Goal: Task Accomplishment & Management: Manage account settings

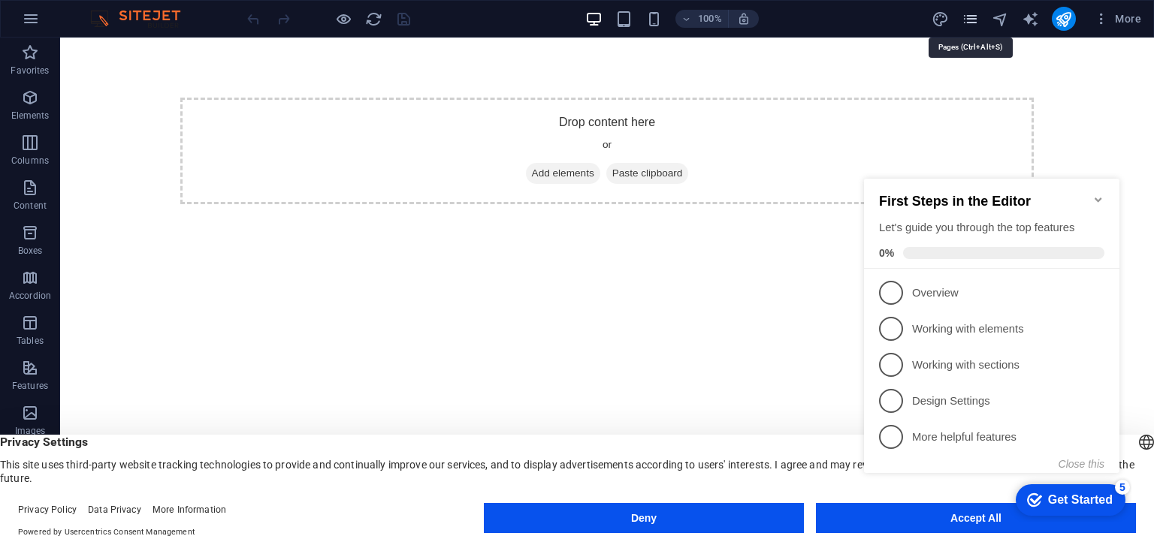
click at [964, 13] on icon "pages" at bounding box center [969, 19] width 17 height 17
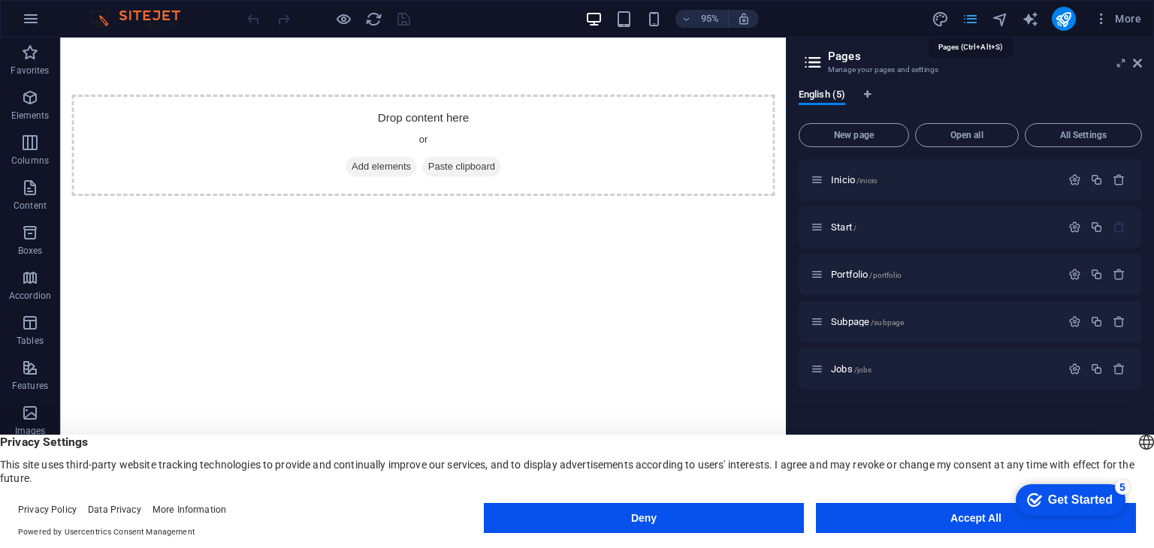
click at [964, 13] on icon "pages" at bounding box center [969, 19] width 17 height 17
click at [852, 178] on span "Inicio /inicio" at bounding box center [854, 179] width 47 height 11
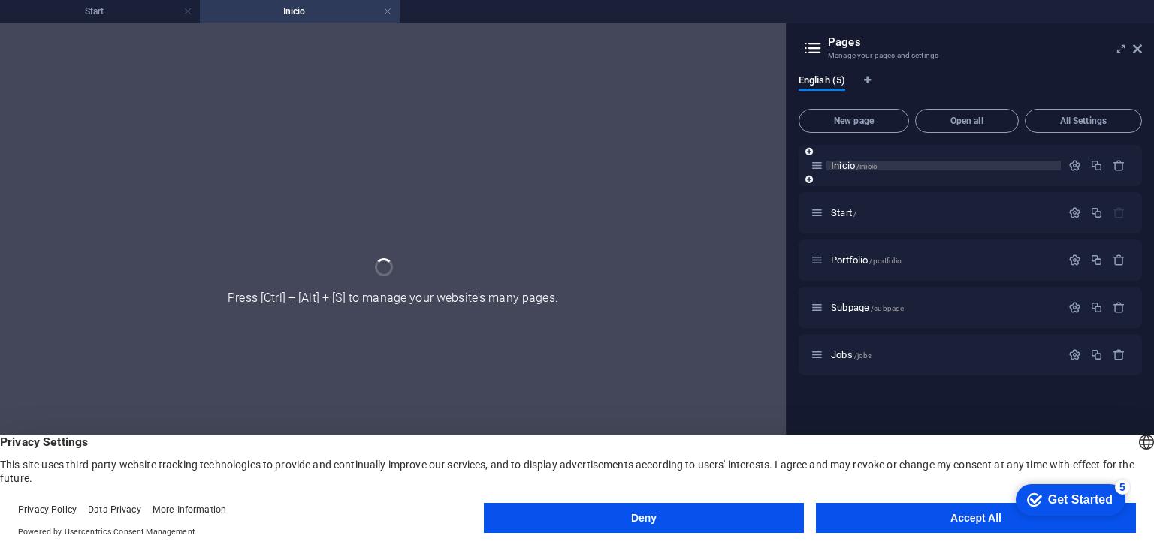
click at [852, 178] on div "Inicio /inicio" at bounding box center [969, 165] width 343 height 41
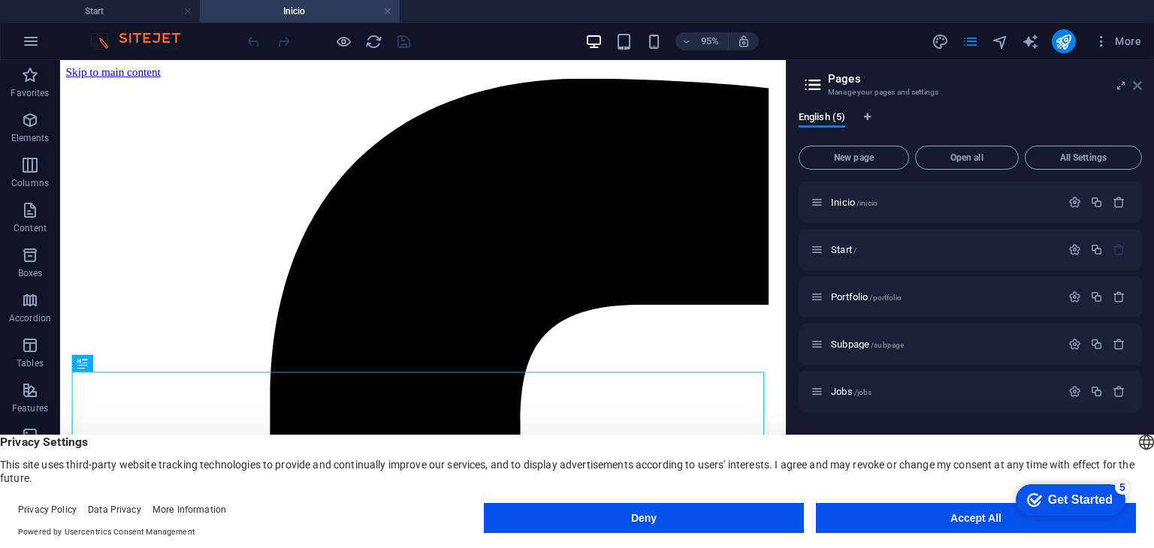
click at [1139, 83] on icon at bounding box center [1137, 86] width 9 height 12
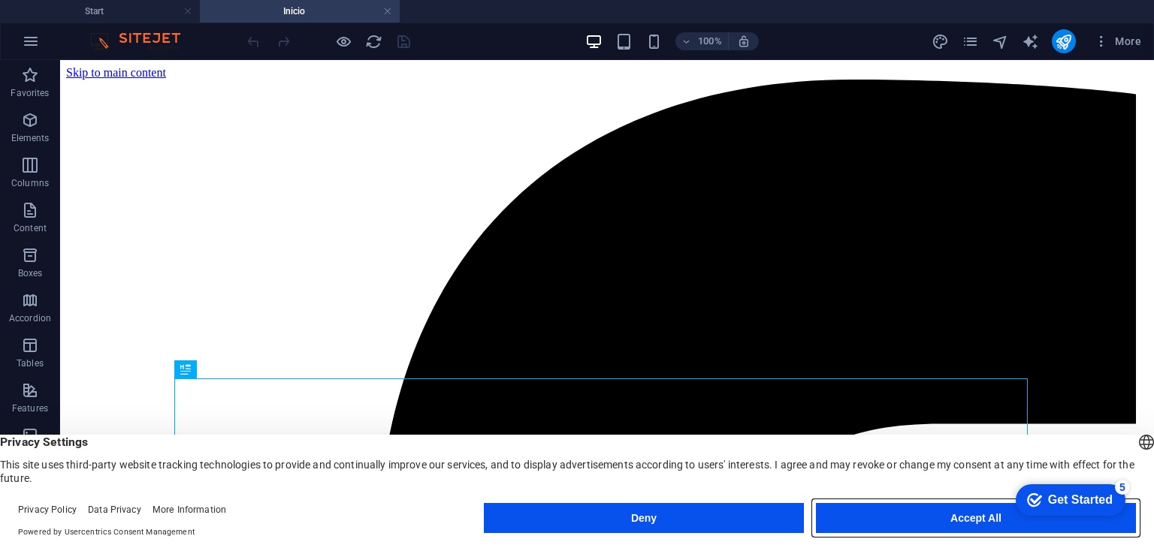
click at [878, 519] on button "Accept All" at bounding box center [976, 518] width 320 height 30
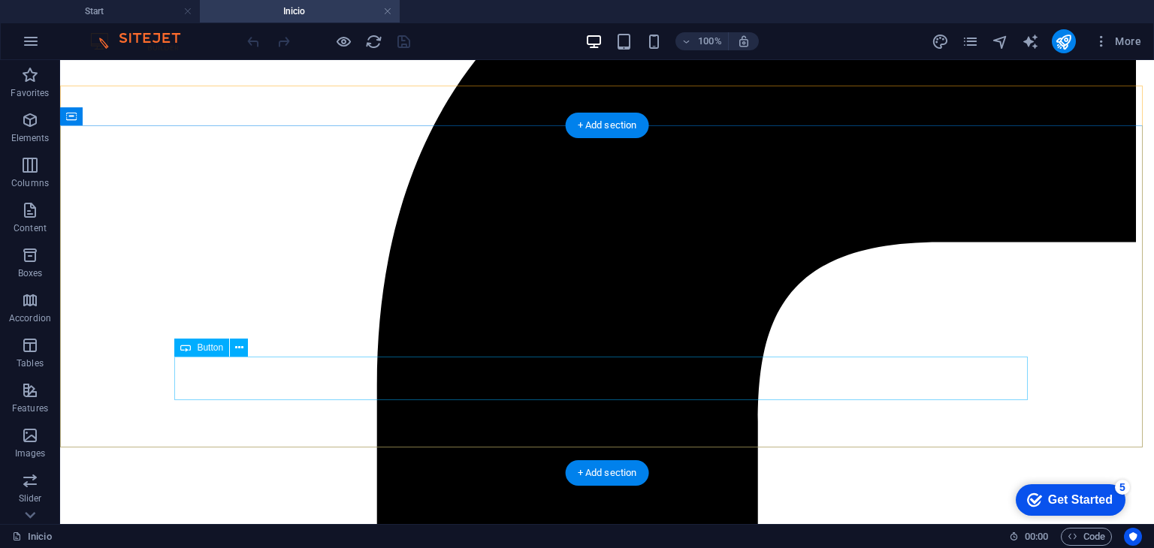
scroll to position [180, 0]
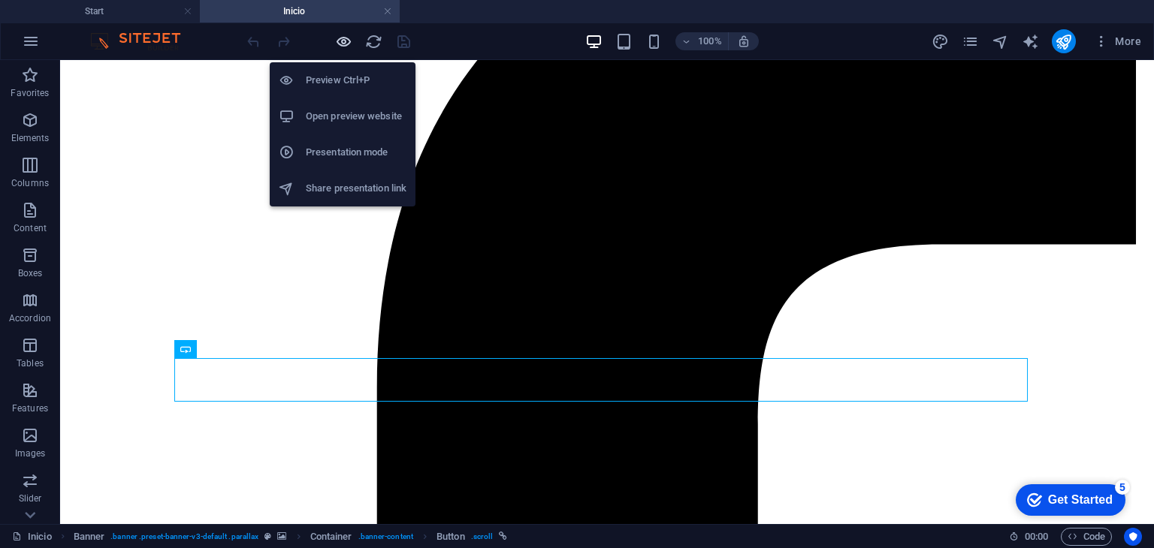
click at [350, 43] on icon "button" at bounding box center [343, 41] width 17 height 17
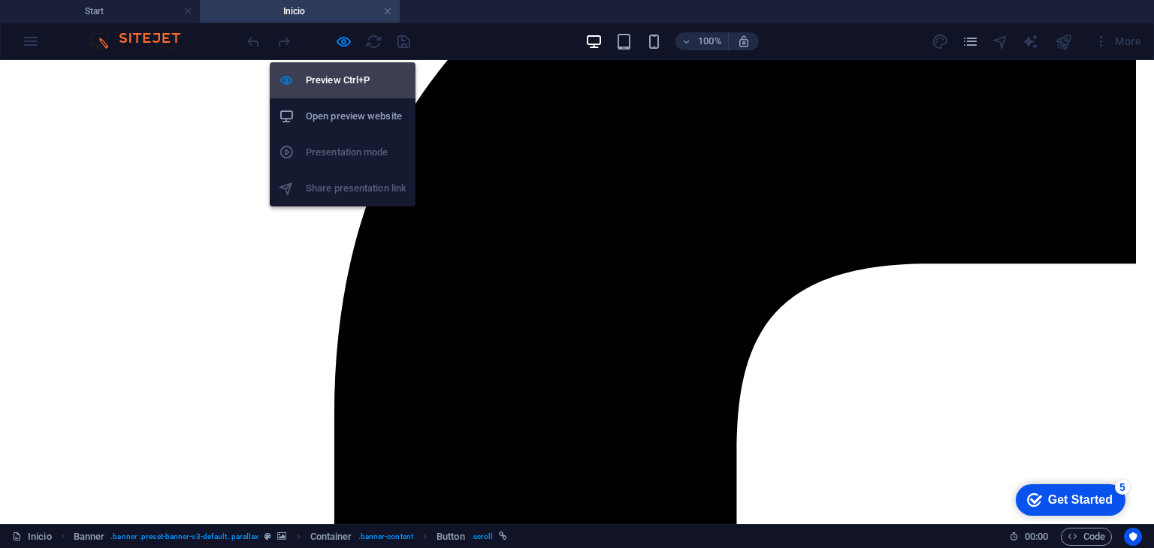
click at [354, 78] on h6 "Preview Ctrl+P" at bounding box center [356, 80] width 101 height 18
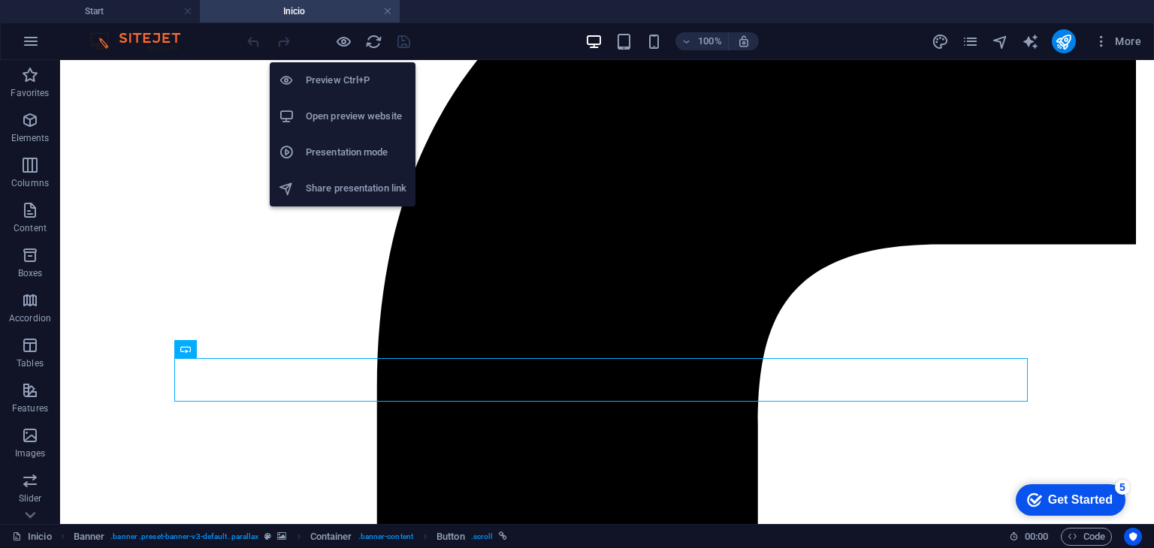
click at [354, 78] on h6 "Preview Ctrl+P" at bounding box center [356, 80] width 101 height 18
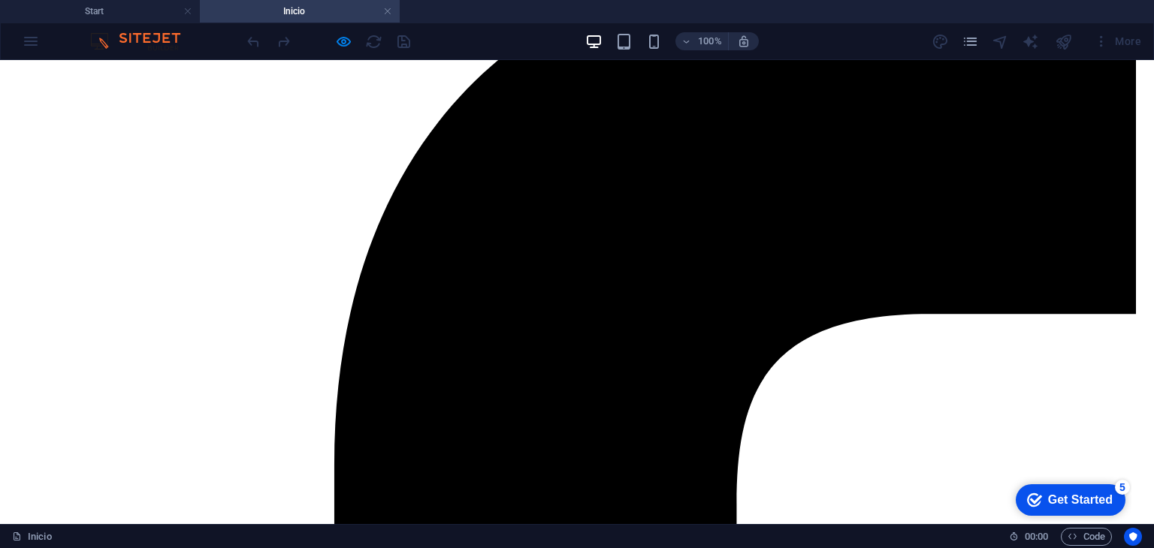
scroll to position [0, 0]
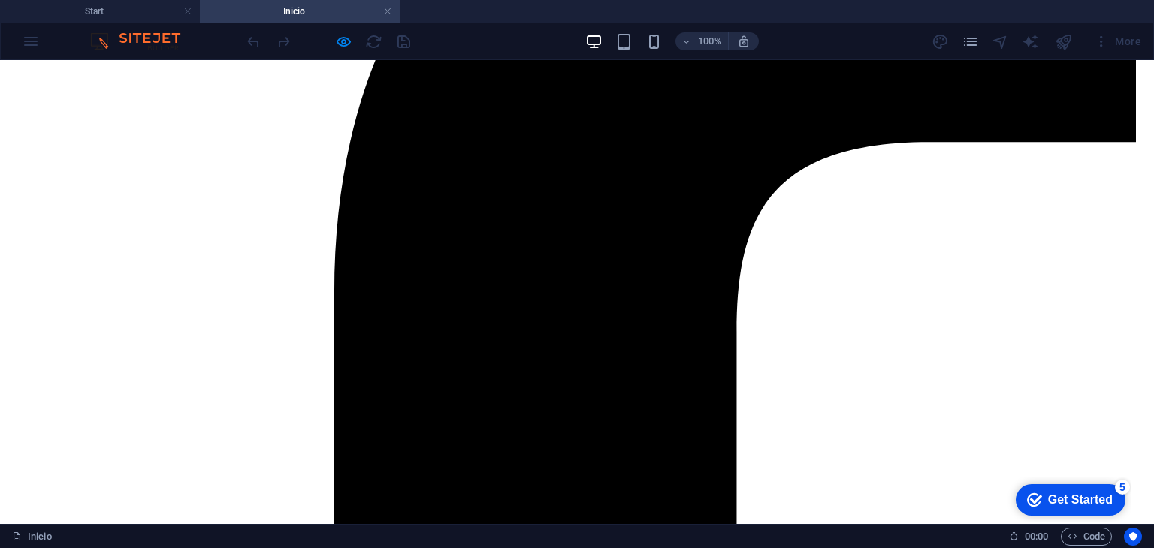
scroll to position [112, 0]
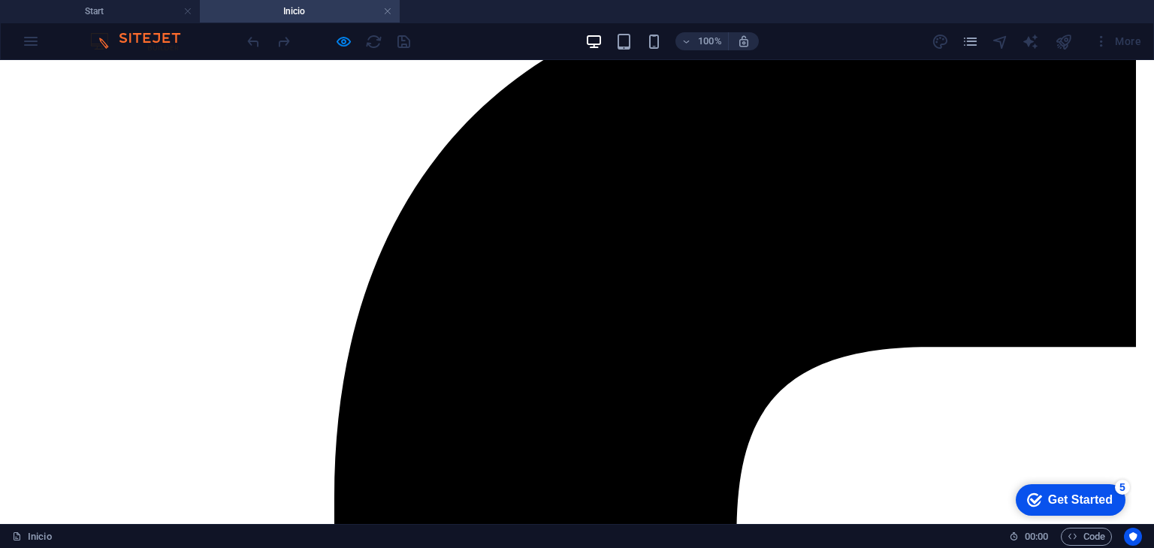
scroll to position [0, 0]
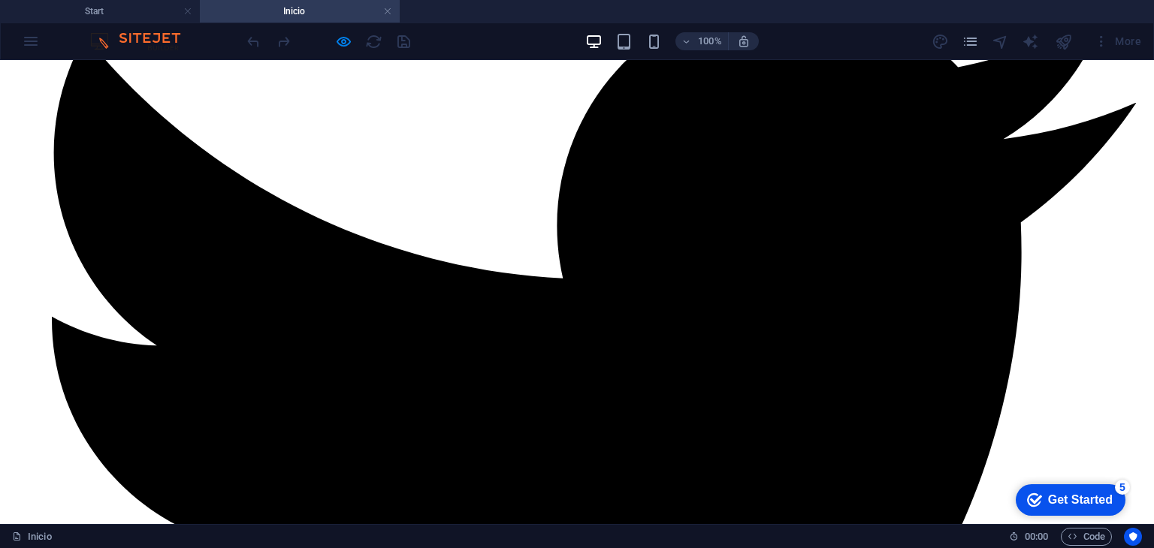
scroll to position [2280, 0]
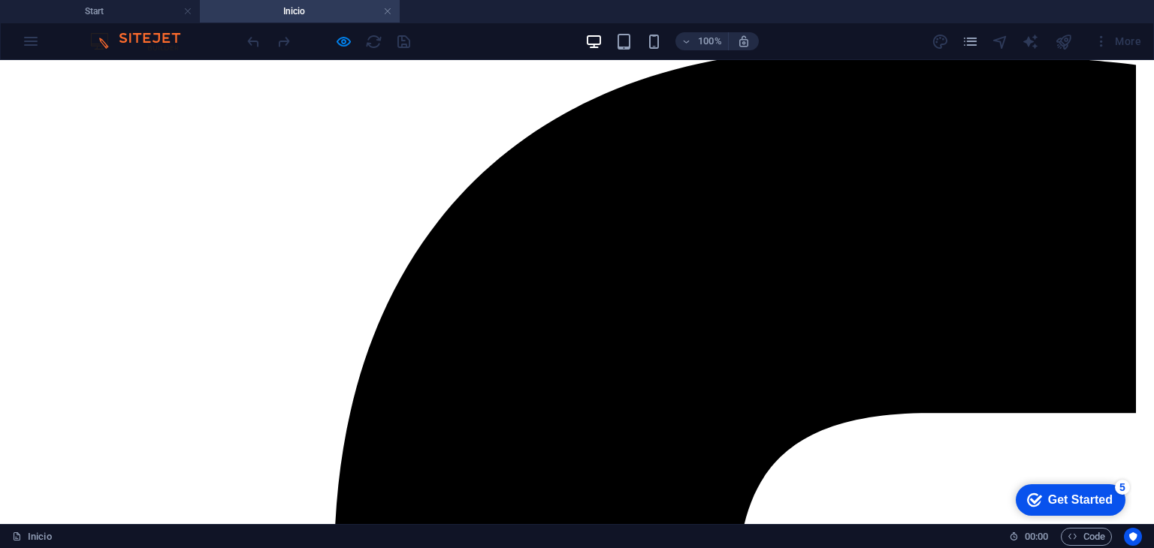
scroll to position [0, 0]
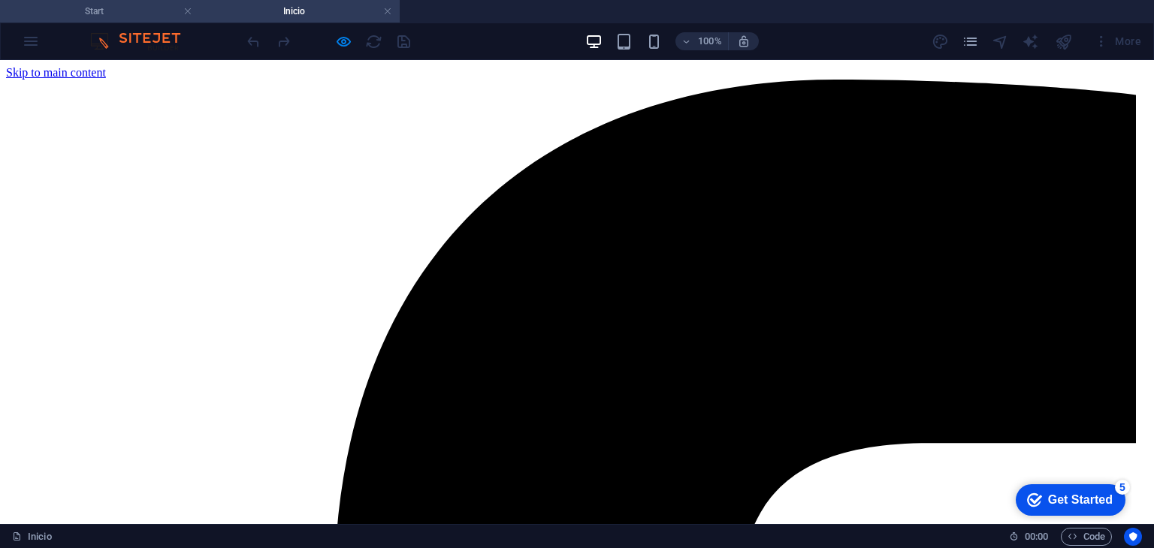
click at [134, 17] on h4 "Start" at bounding box center [100, 11] width 200 height 17
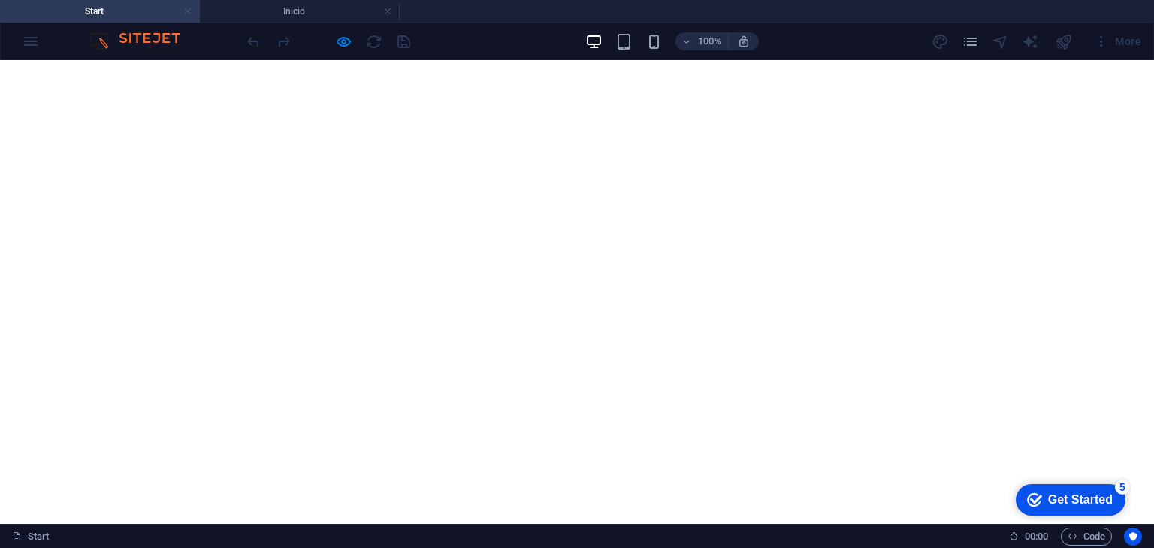
click at [185, 13] on link at bounding box center [187, 12] width 9 height 14
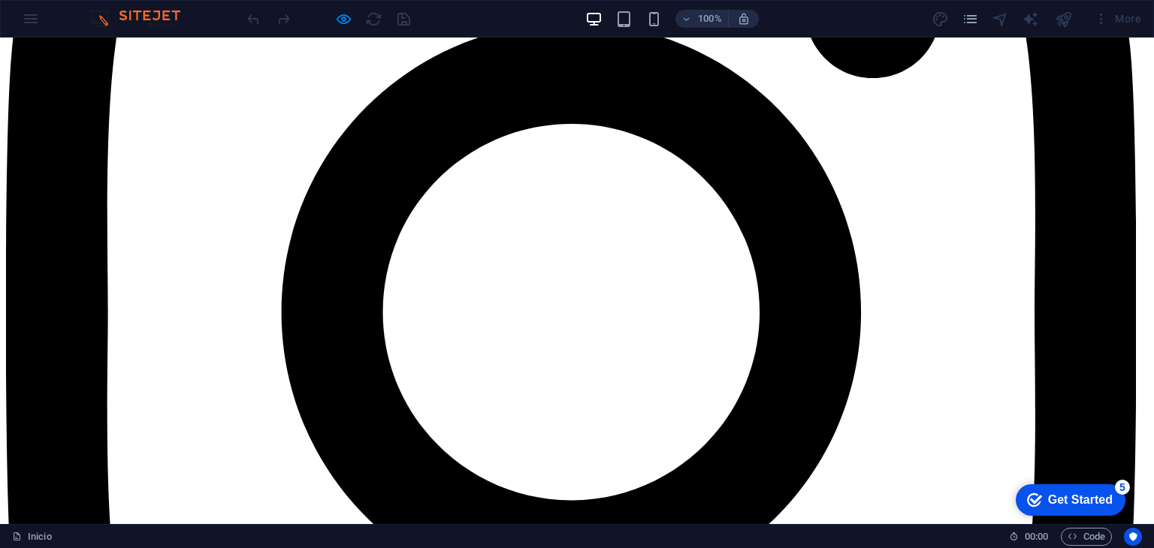
scroll to position [3527, 0]
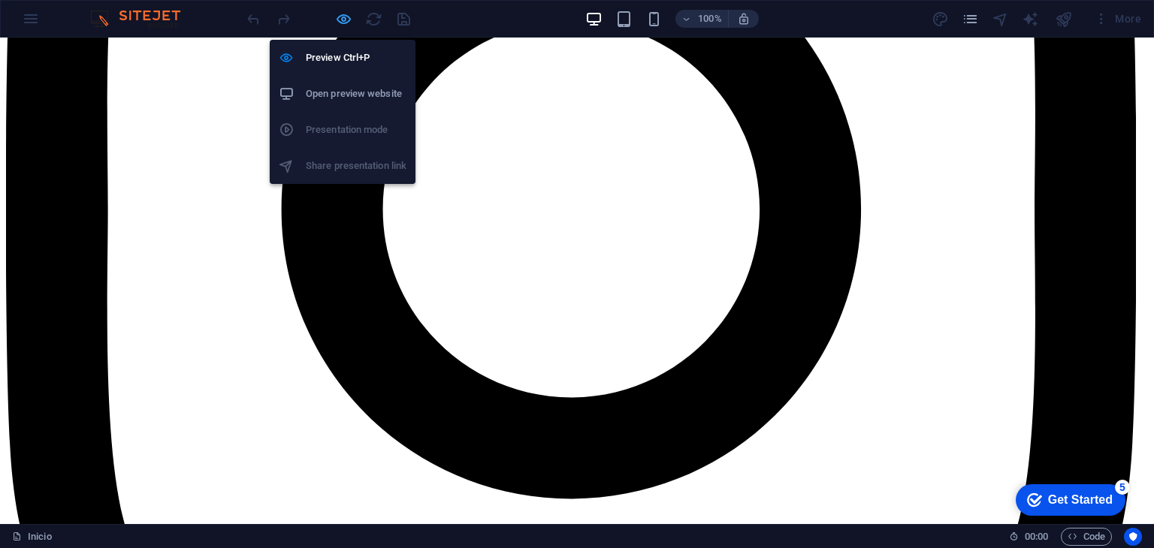
click at [351, 22] on icon "button" at bounding box center [343, 19] width 17 height 17
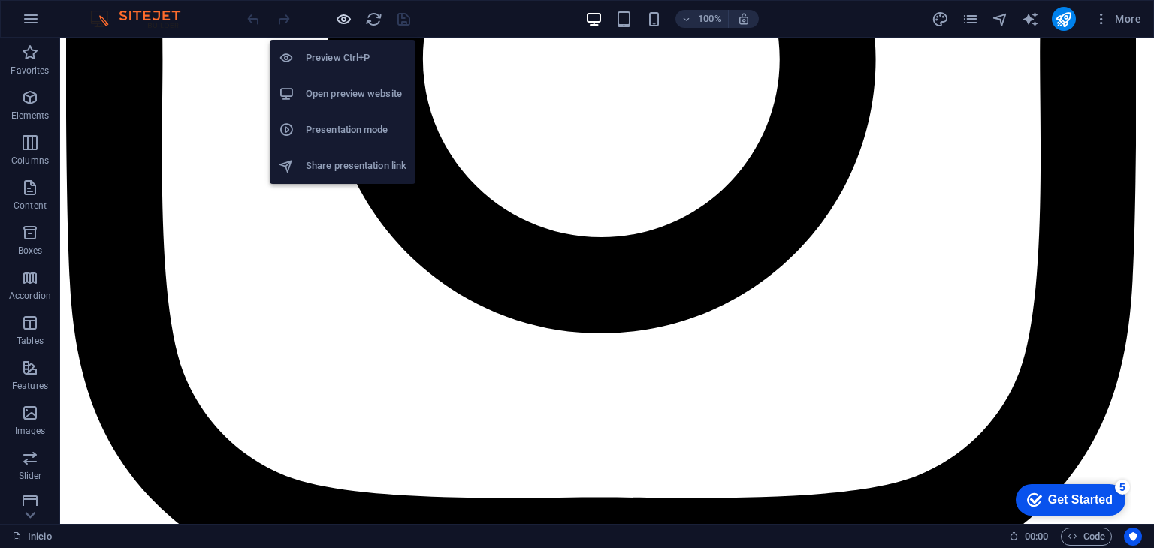
click at [351, 22] on icon "button" at bounding box center [343, 19] width 17 height 17
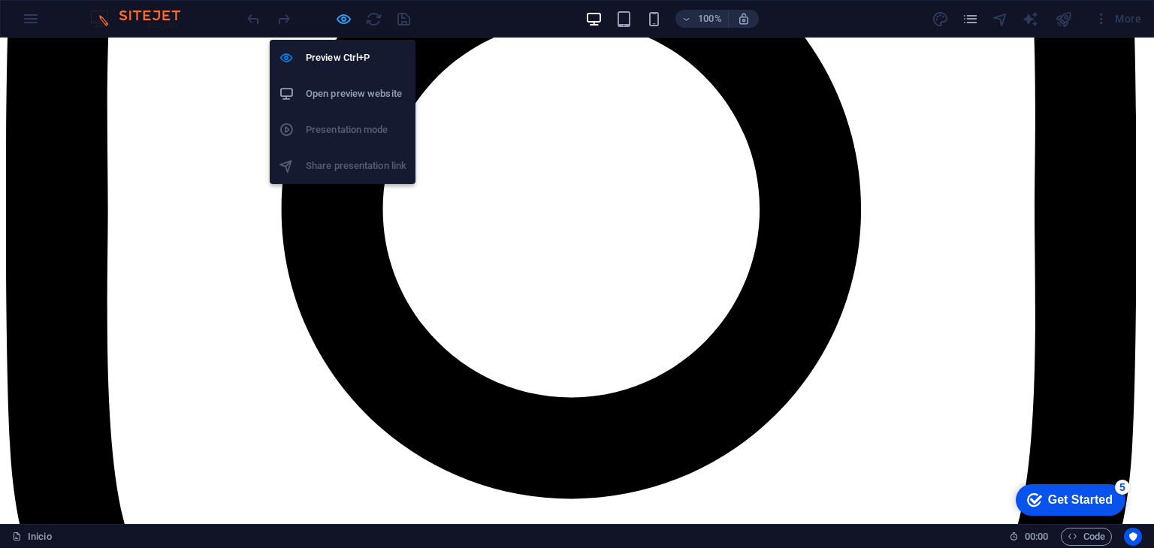
click at [351, 22] on icon "button" at bounding box center [343, 19] width 17 height 17
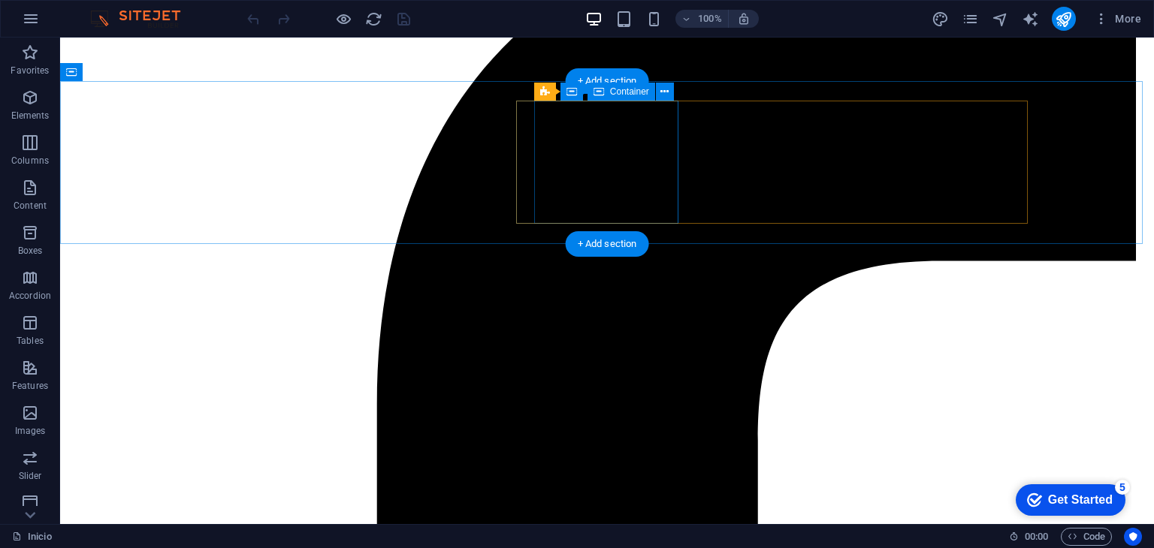
scroll to position [0, 0]
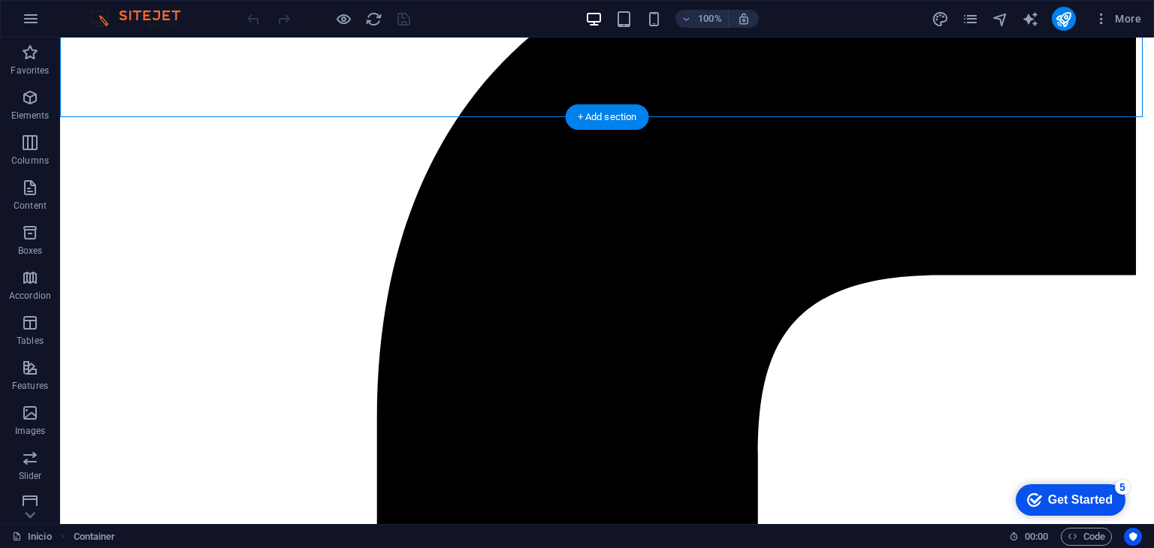
scroll to position [128, 0]
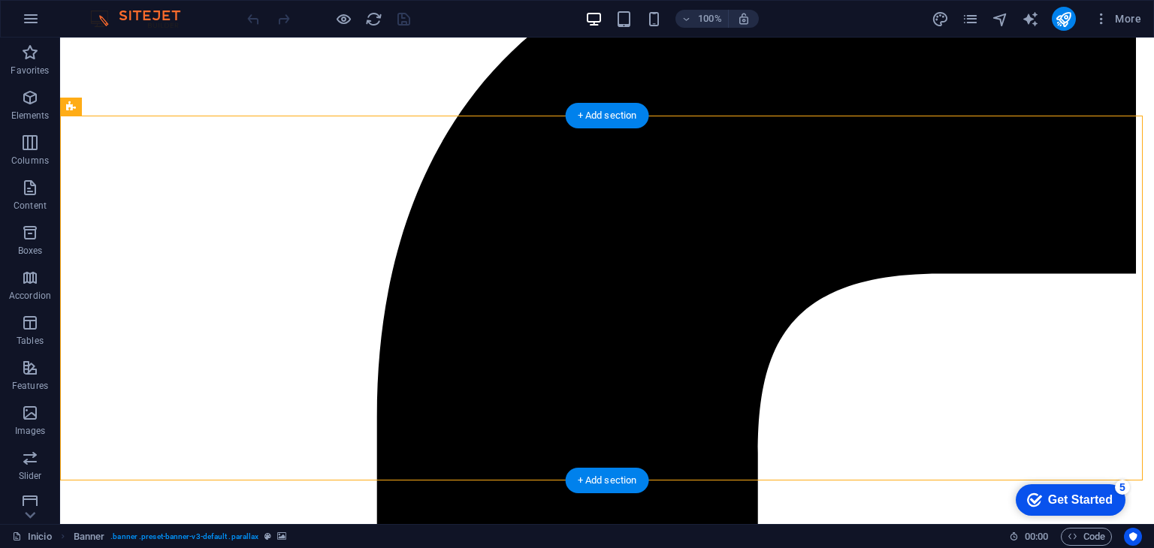
select select "vh"
select select "banner"
select select "ms"
select select "s"
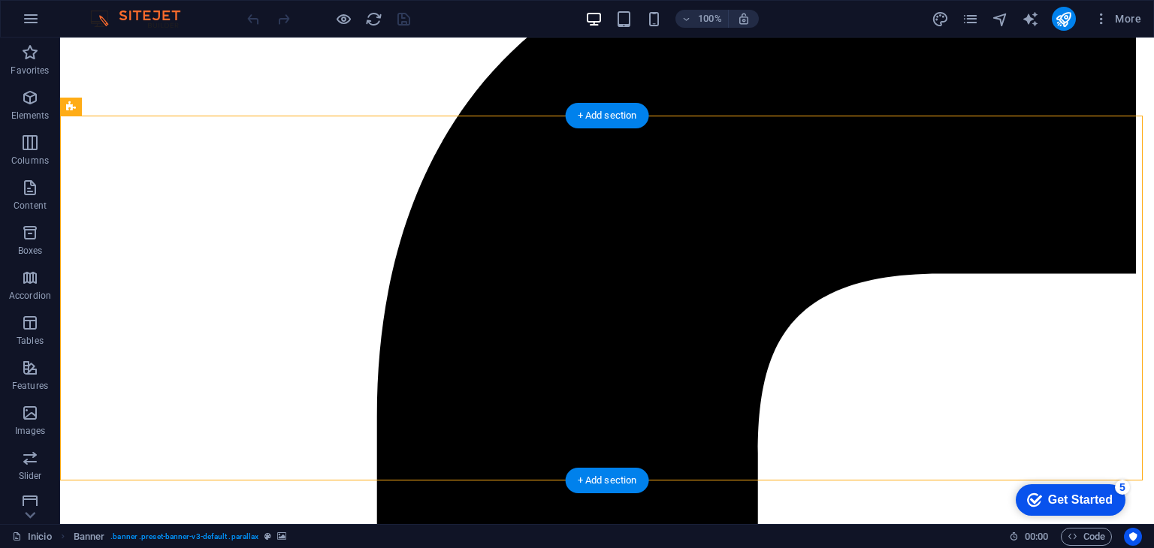
select select "progressive"
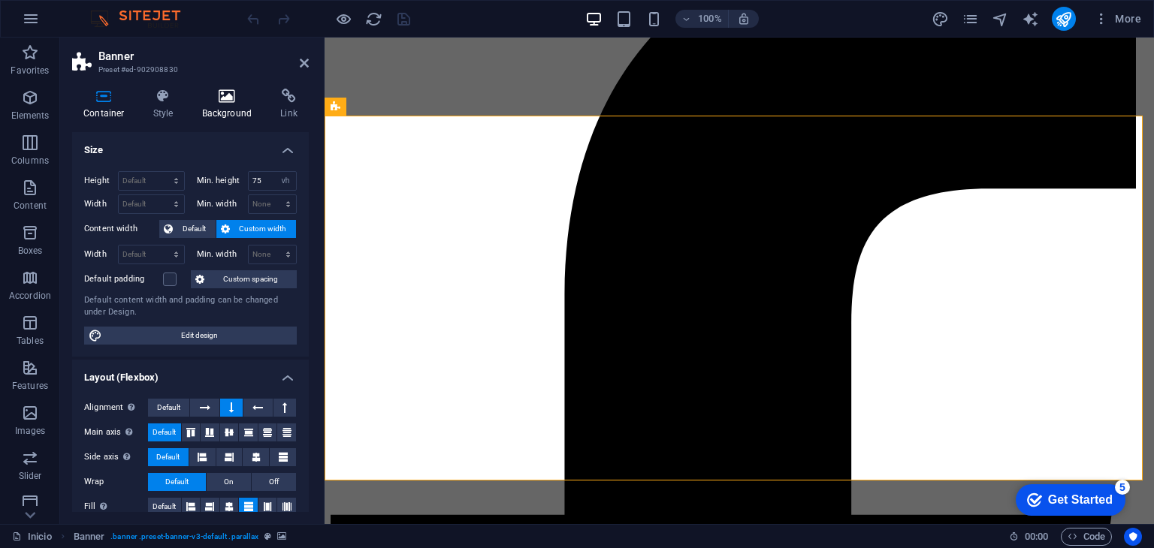
click at [231, 116] on h4 "Background" at bounding box center [230, 105] width 79 height 32
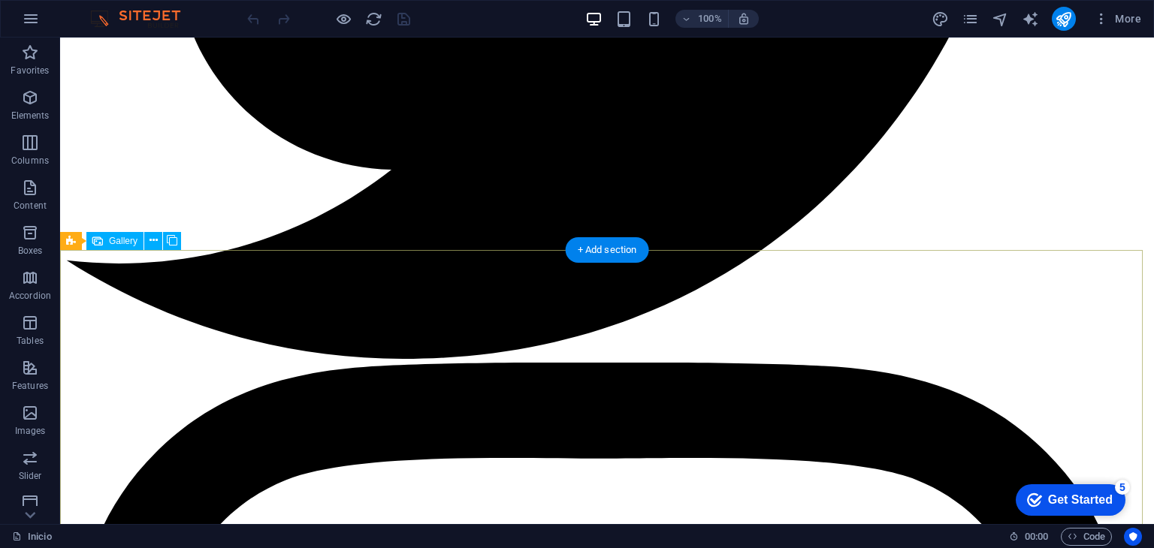
scroll to position [2645, 0]
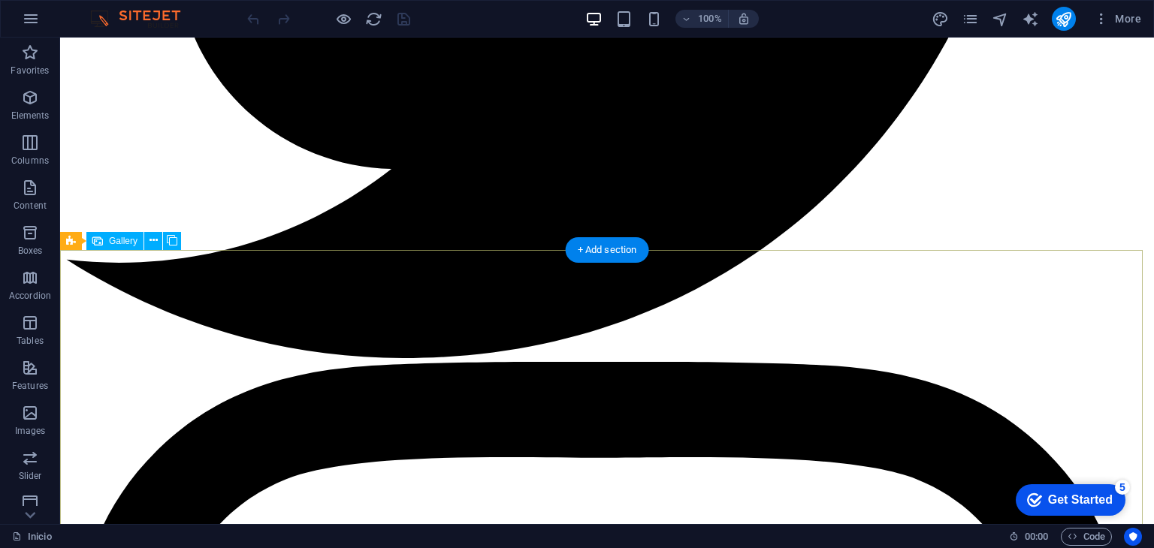
select select "4"
select select "px"
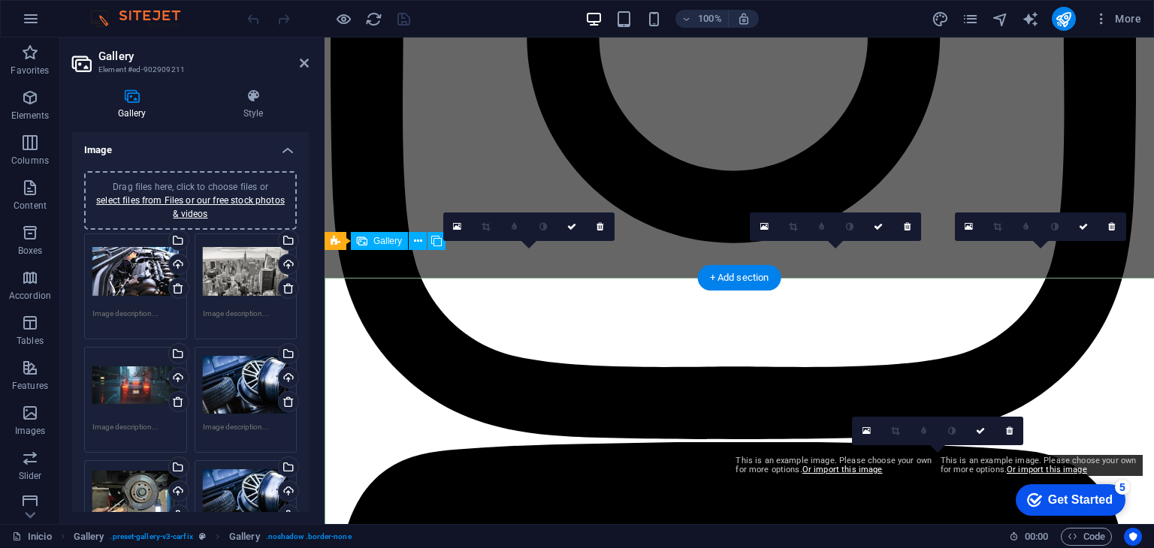
scroll to position [2617, 0]
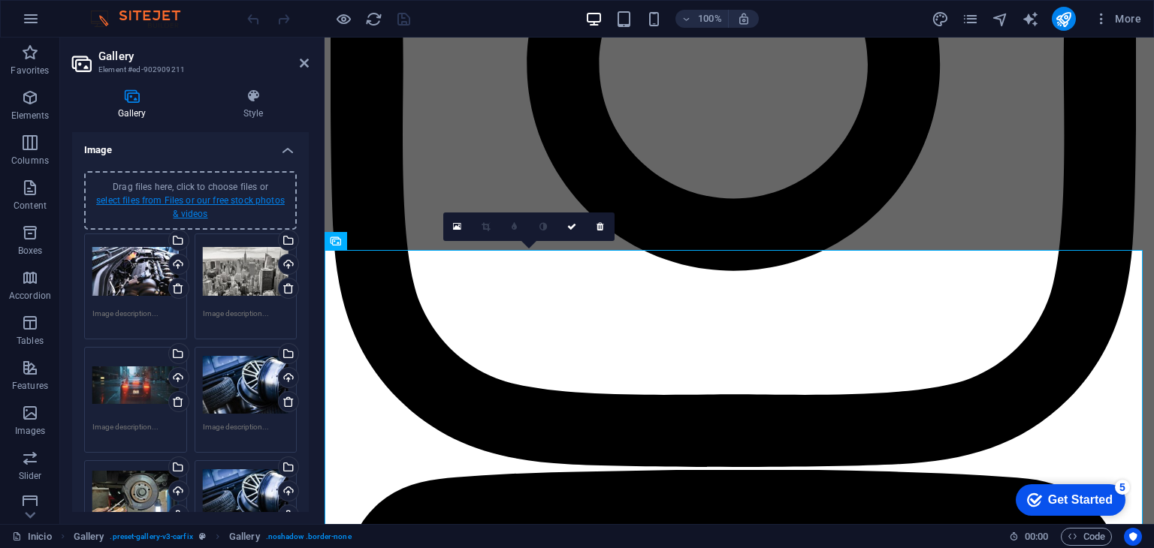
click at [240, 202] on link "select files from Files or our free stock photos & videos" at bounding box center [190, 207] width 189 height 24
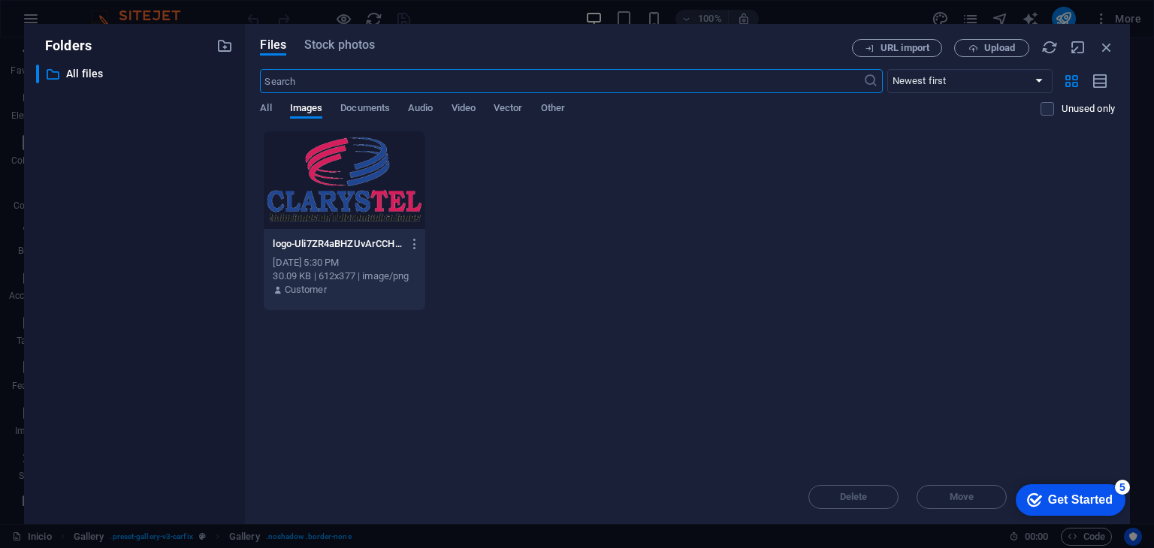
scroll to position [2869, 0]
click at [361, 109] on span "Documents" at bounding box center [365, 109] width 50 height 21
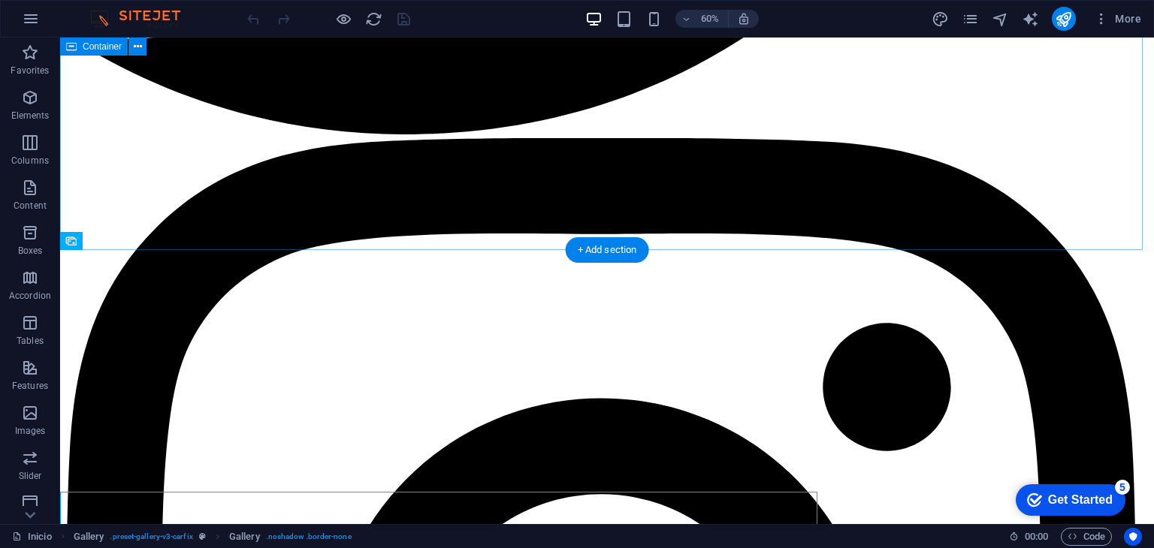
scroll to position [2645, 0]
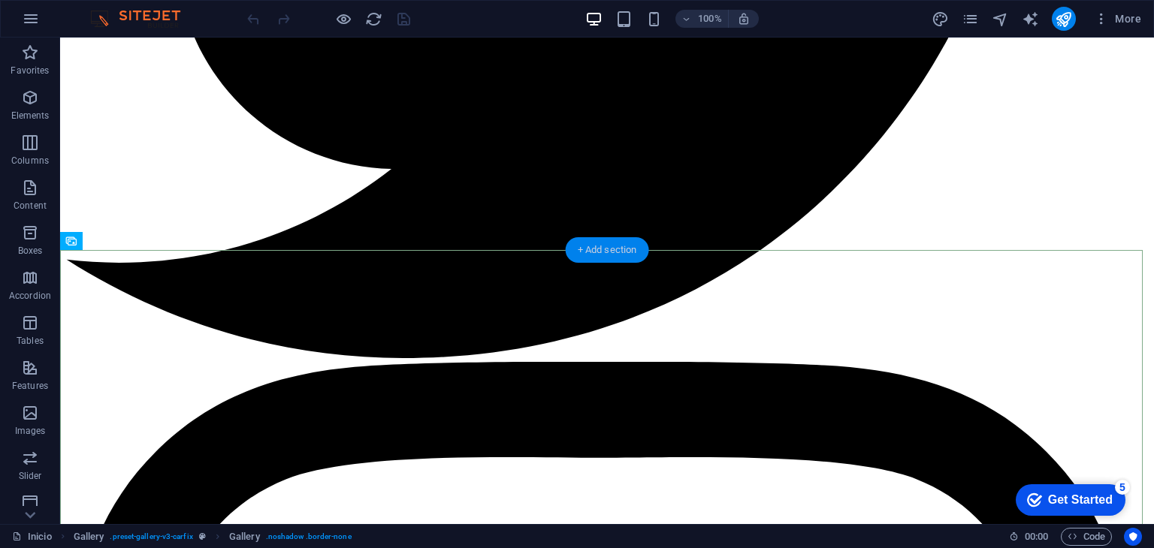
click at [635, 255] on div "+ Add section" at bounding box center [607, 250] width 83 height 26
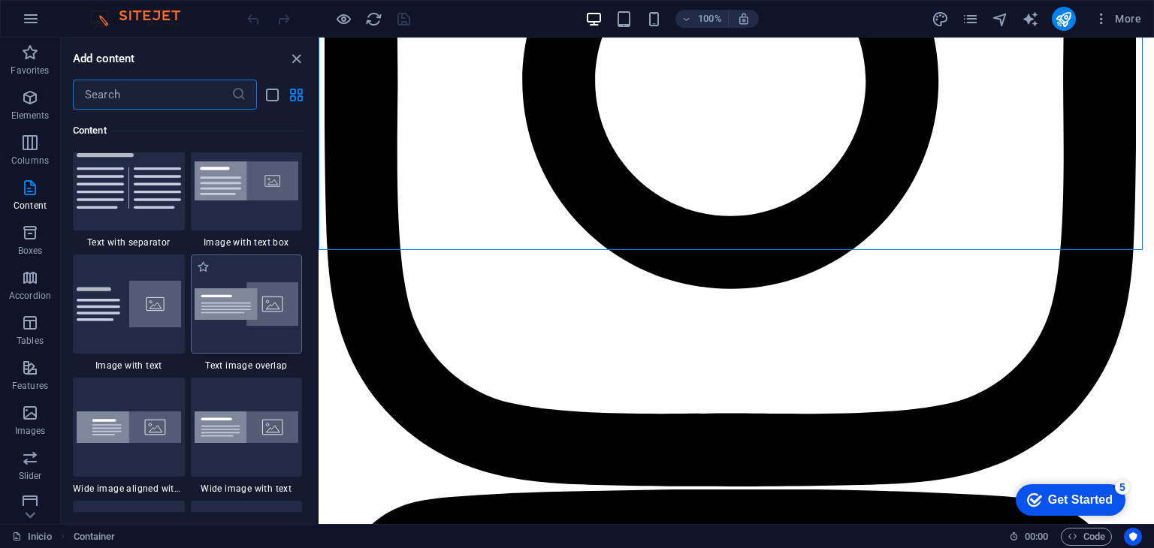
scroll to position [2772, 0]
click at [260, 324] on div at bounding box center [247, 304] width 112 height 99
click at [318, 324] on div "Drag and drop a file to add it H1 Banner Banner Container Info Bar Container Me…" at bounding box center [735, 281] width 835 height 487
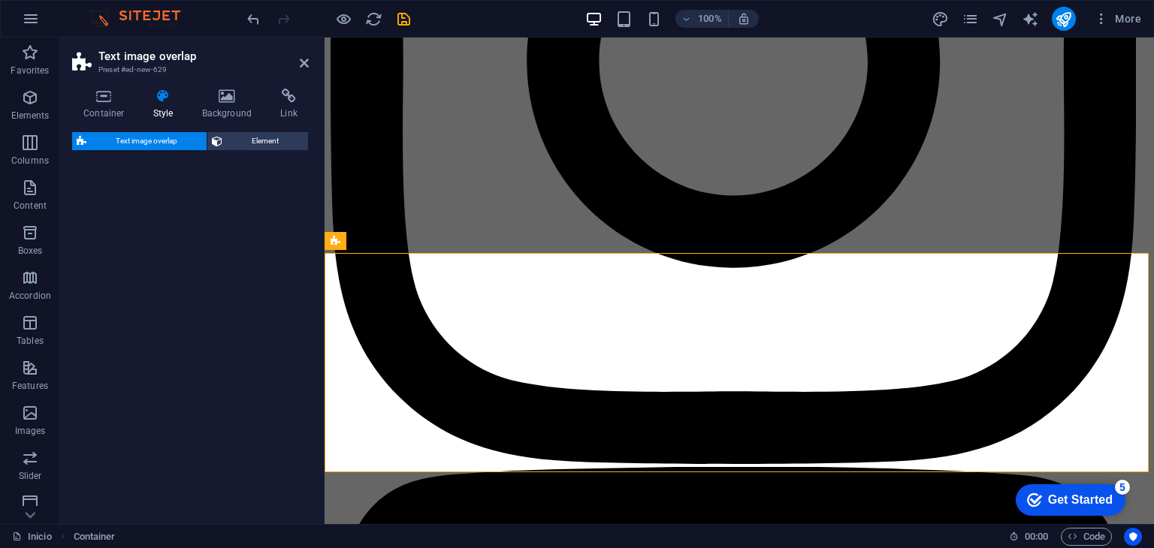
scroll to position [2617, 0]
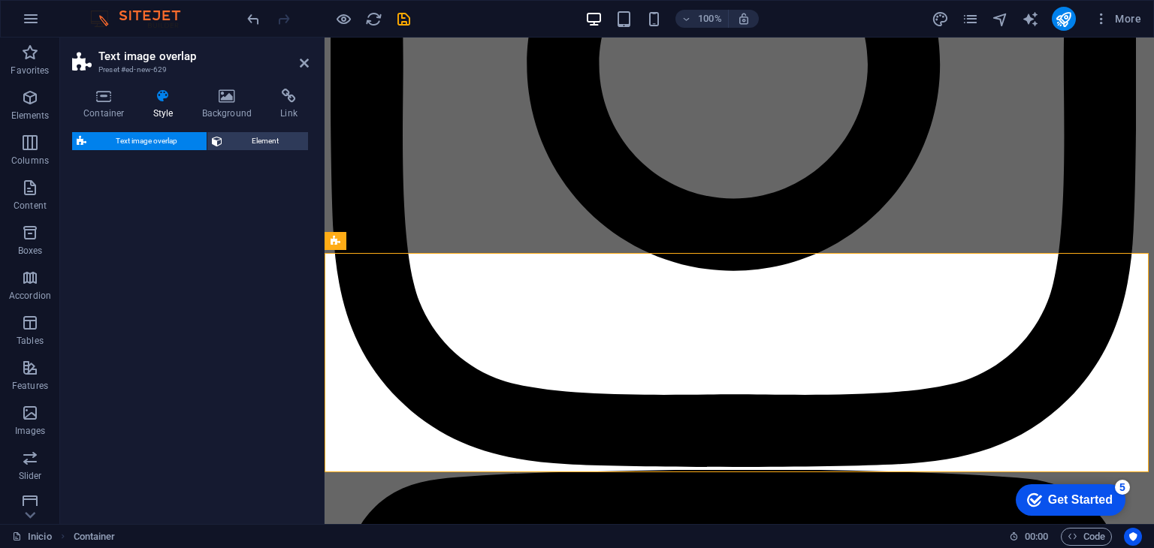
select select "rem"
select select "px"
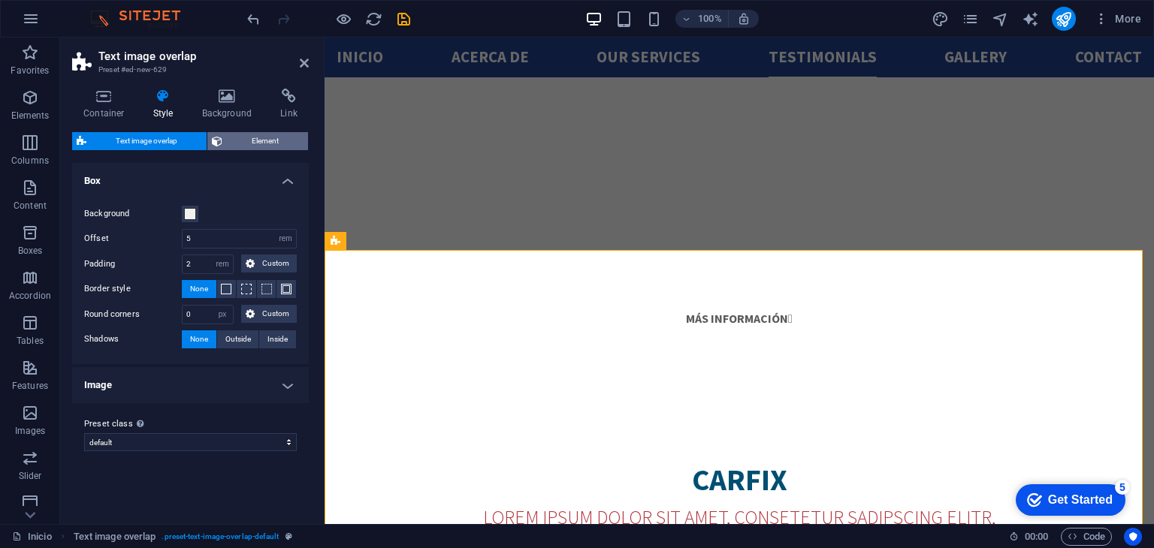
click at [224, 133] on button "Element" at bounding box center [257, 141] width 101 height 18
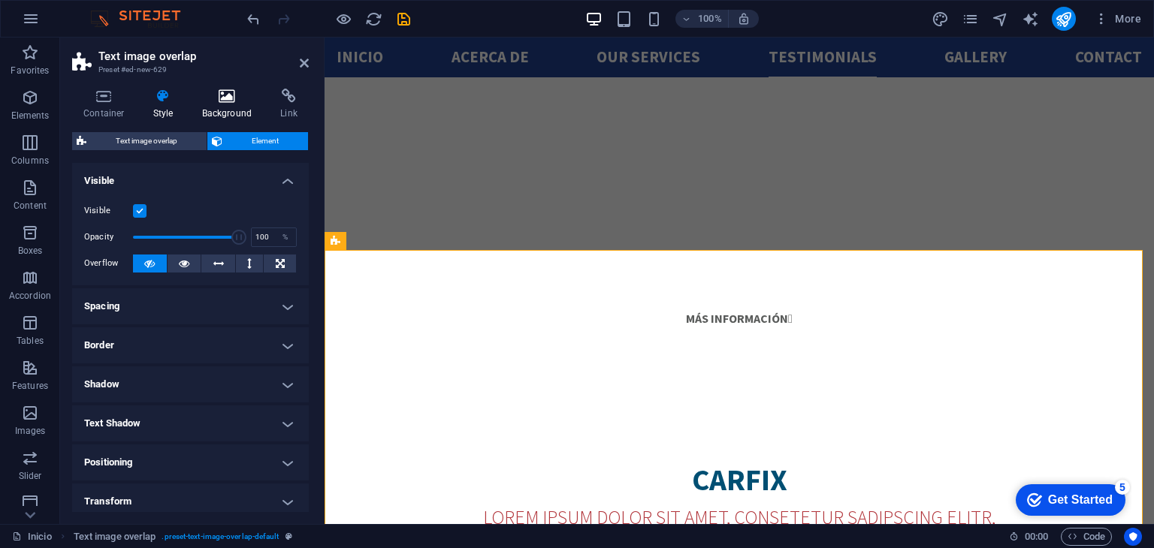
click at [212, 91] on icon at bounding box center [227, 96] width 73 height 15
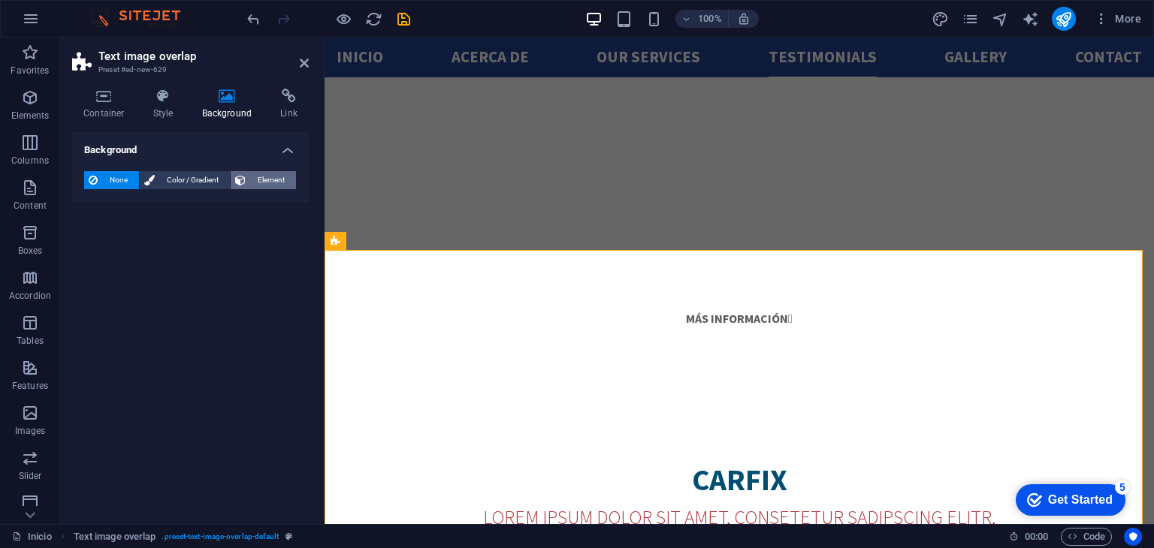
click at [247, 176] on button "Element" at bounding box center [263, 180] width 65 height 18
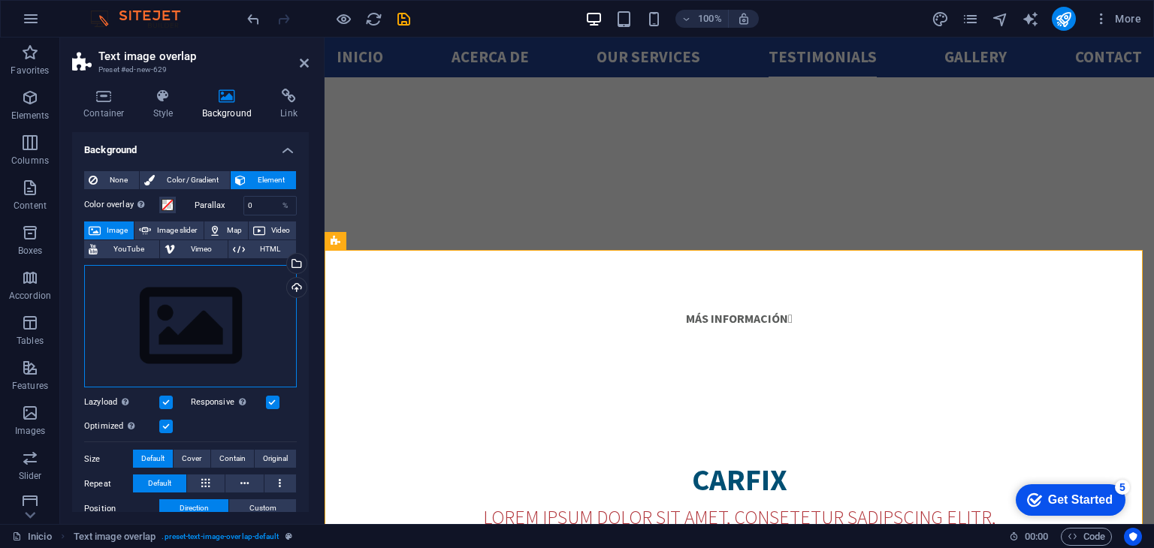
click at [201, 291] on div "Drag files here, click to choose files or select files from Files or our free s…" at bounding box center [190, 326] width 213 height 123
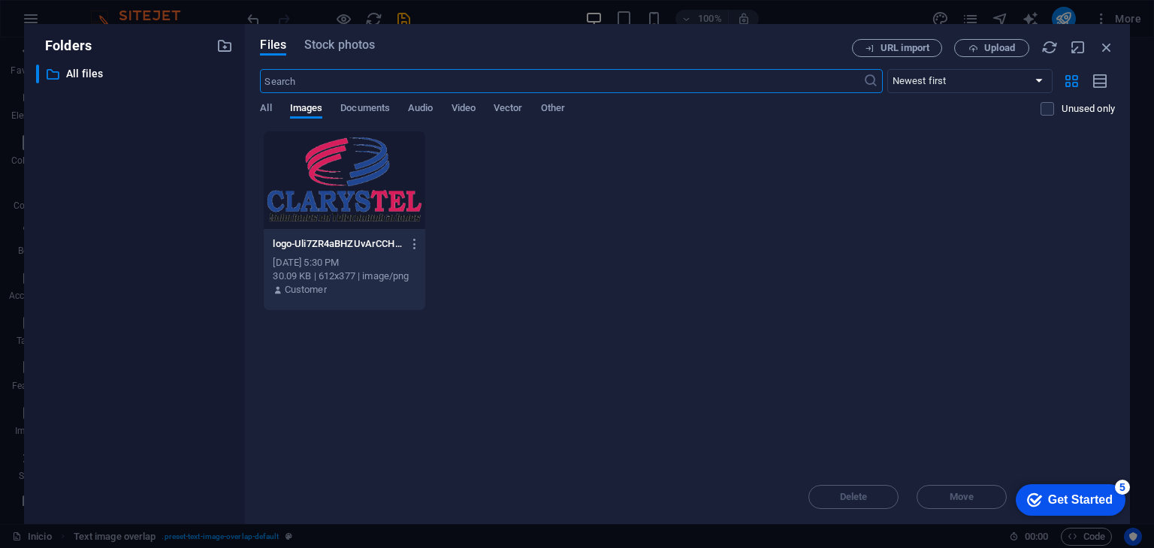
scroll to position [2869, 0]
click at [351, 106] on span "Documents" at bounding box center [365, 109] width 50 height 21
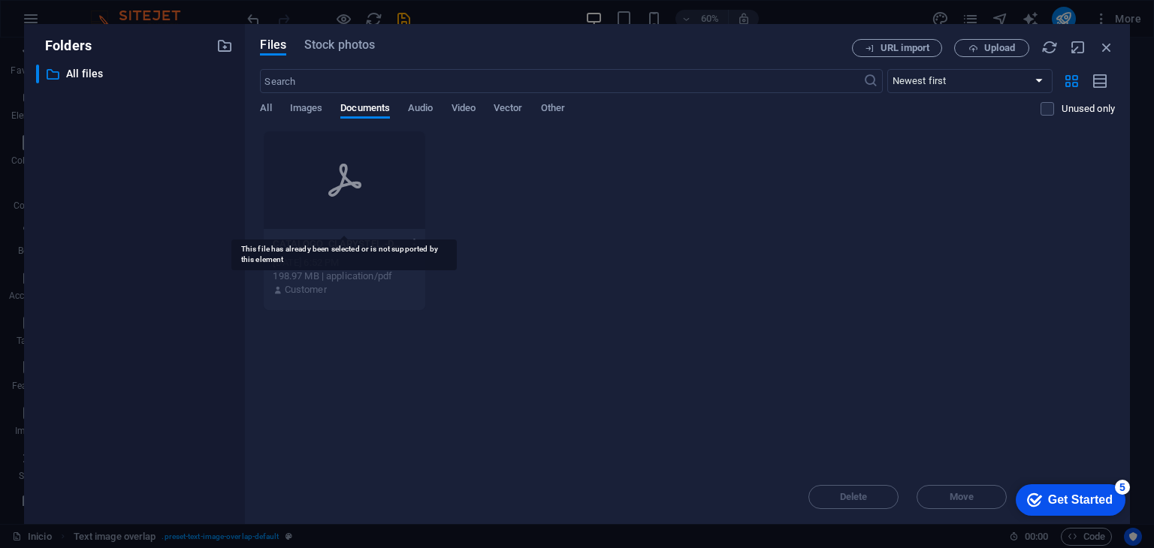
click at [352, 202] on div at bounding box center [344, 180] width 161 height 98
click at [1100, 50] on icon "button" at bounding box center [1106, 47] width 17 height 17
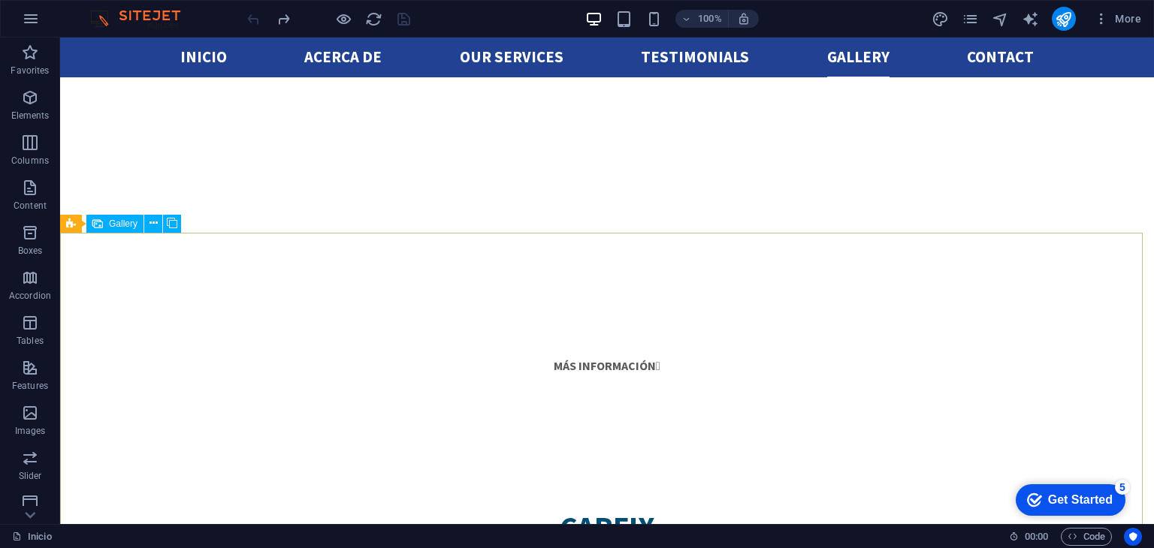
scroll to position [2662, 0]
click at [68, 225] on icon at bounding box center [71, 224] width 10 height 18
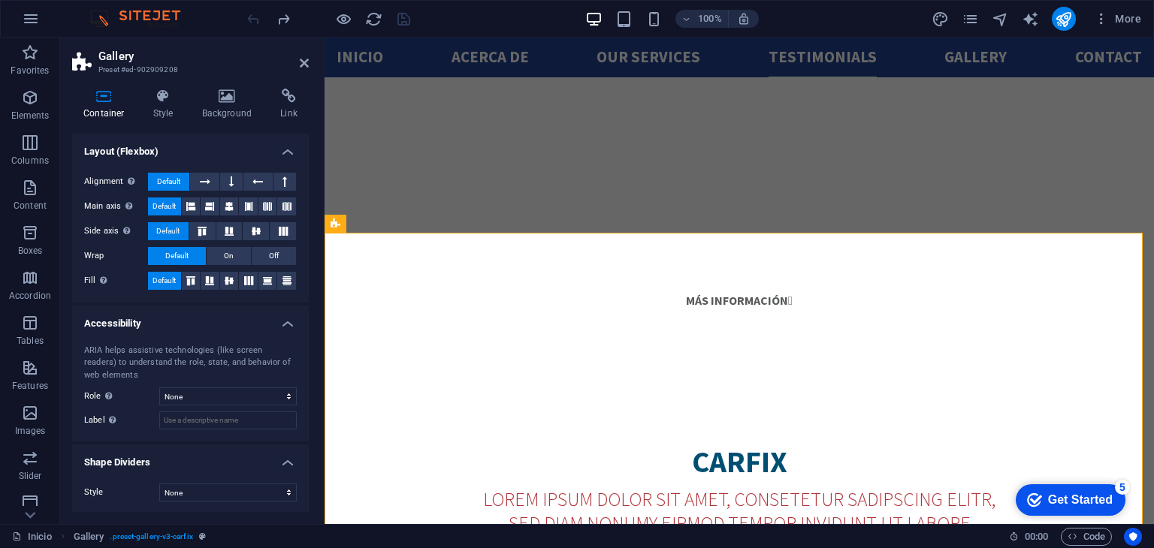
scroll to position [0, 0]
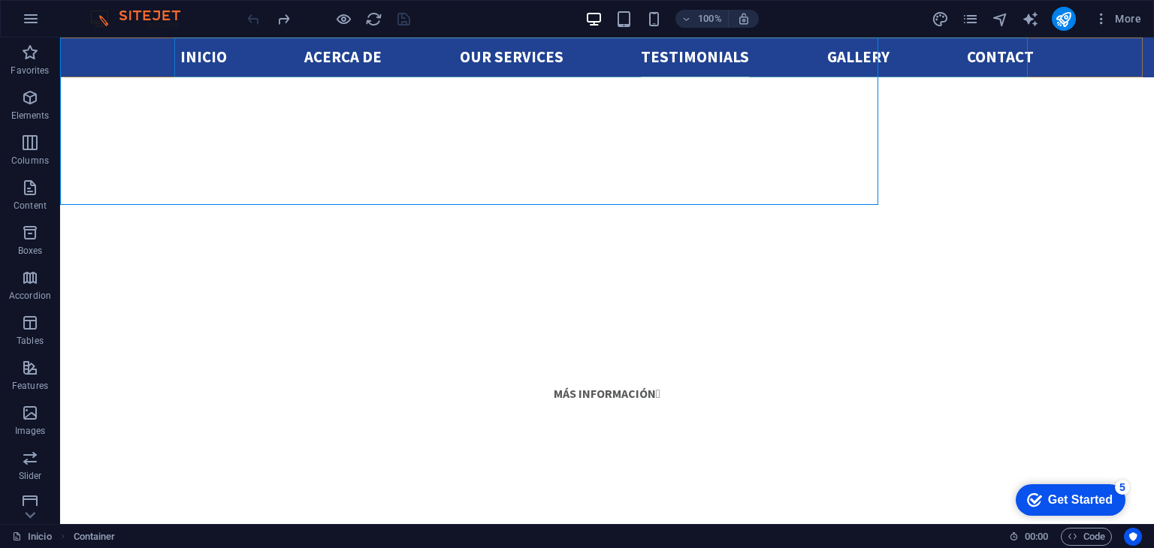
scroll to position [2662, 0]
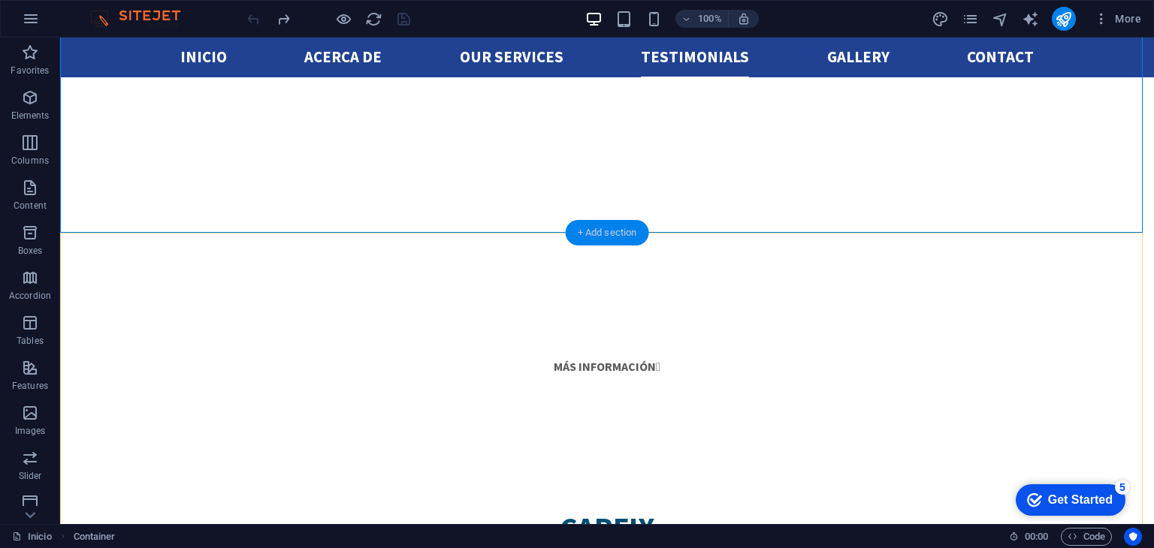
click at [607, 234] on div "+ Add section" at bounding box center [607, 233] width 83 height 26
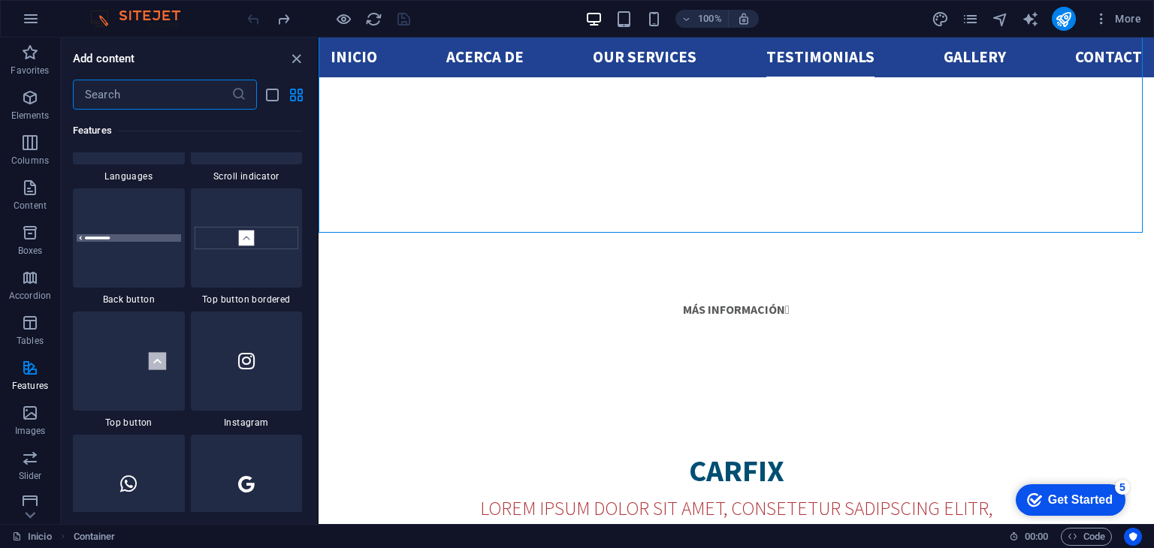
scroll to position [7052, 0]
click at [42, 421] on span "Images" at bounding box center [30, 422] width 60 height 36
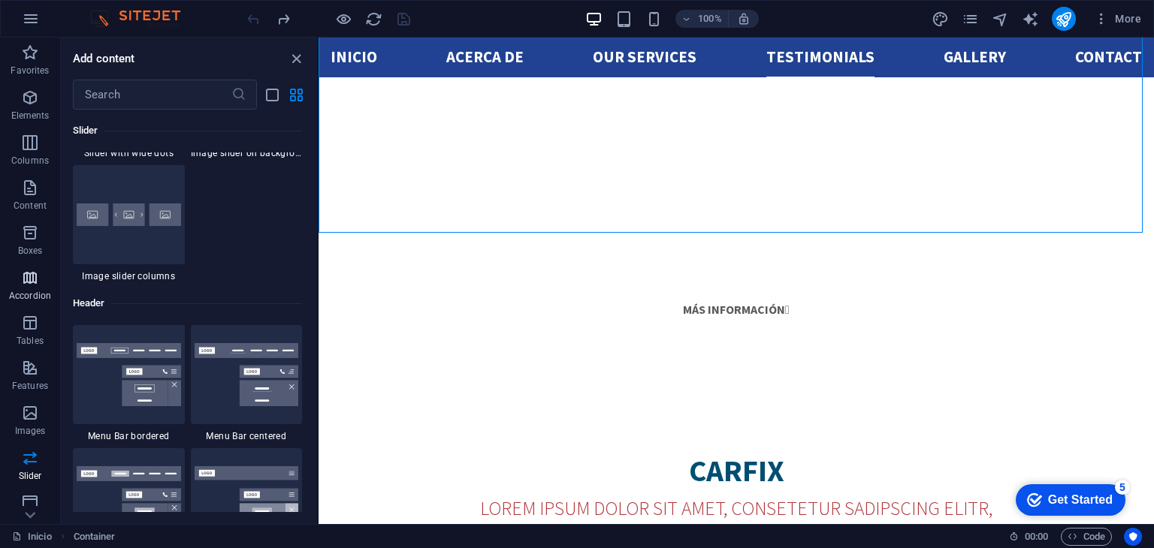
scroll to position [189, 0]
click at [28, 422] on p "Forms" at bounding box center [30, 422] width 27 height 12
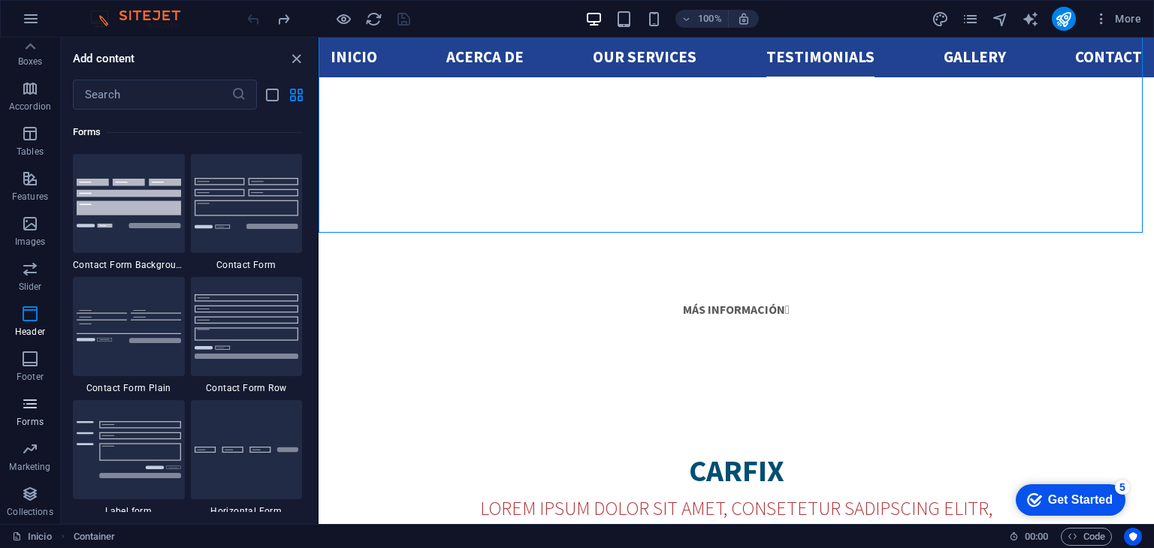
scroll to position [10967, 0]
click at [30, 454] on icon "button" at bounding box center [30, 449] width 18 height 18
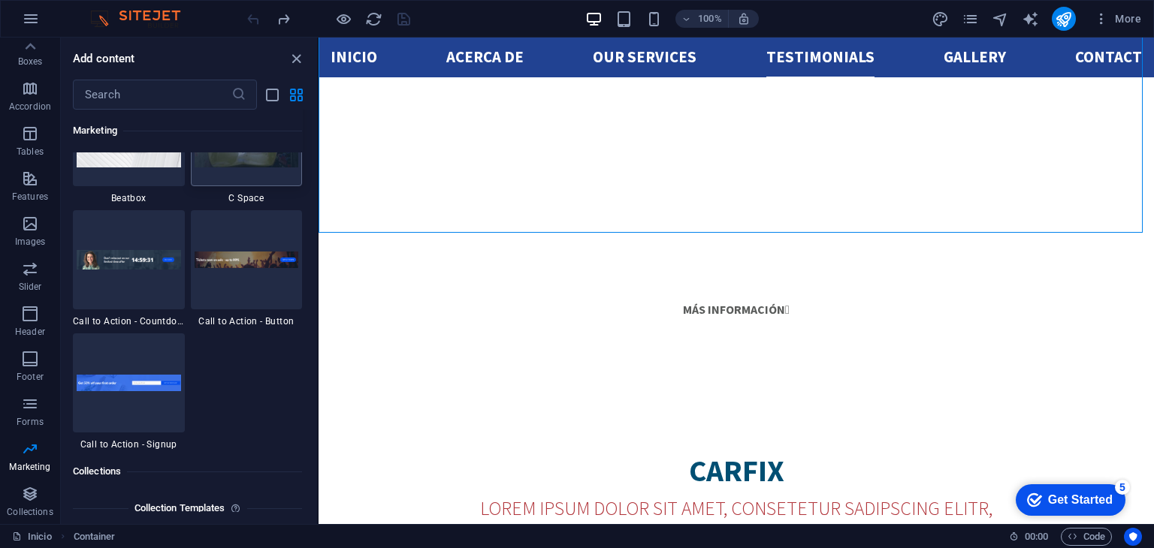
scroll to position [13412, 0]
click at [29, 495] on icon "button" at bounding box center [30, 494] width 18 height 18
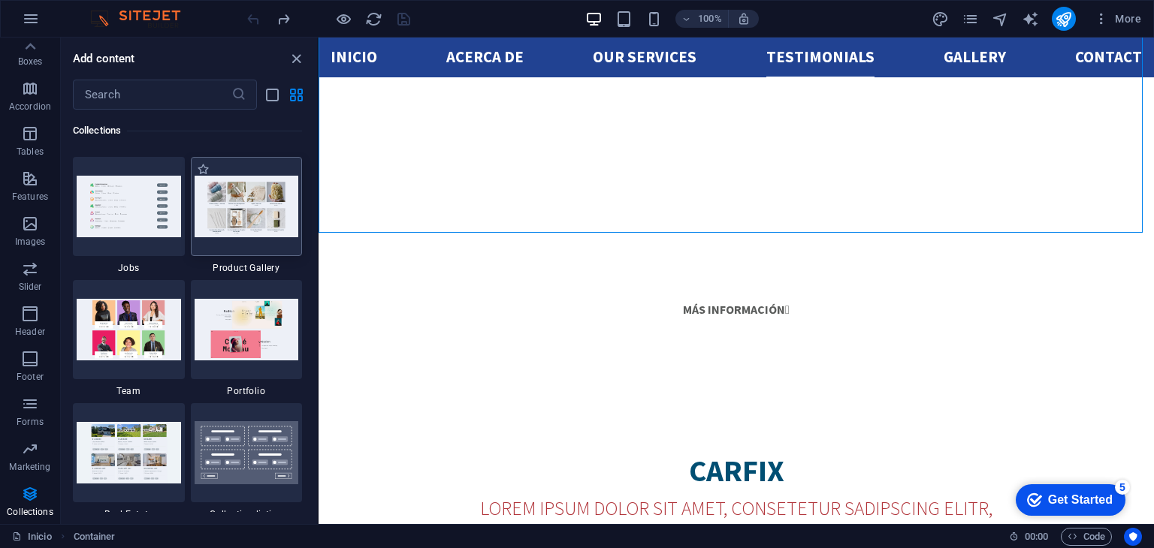
scroll to position [13904, 0]
click at [246, 329] on img at bounding box center [247, 330] width 104 height 61
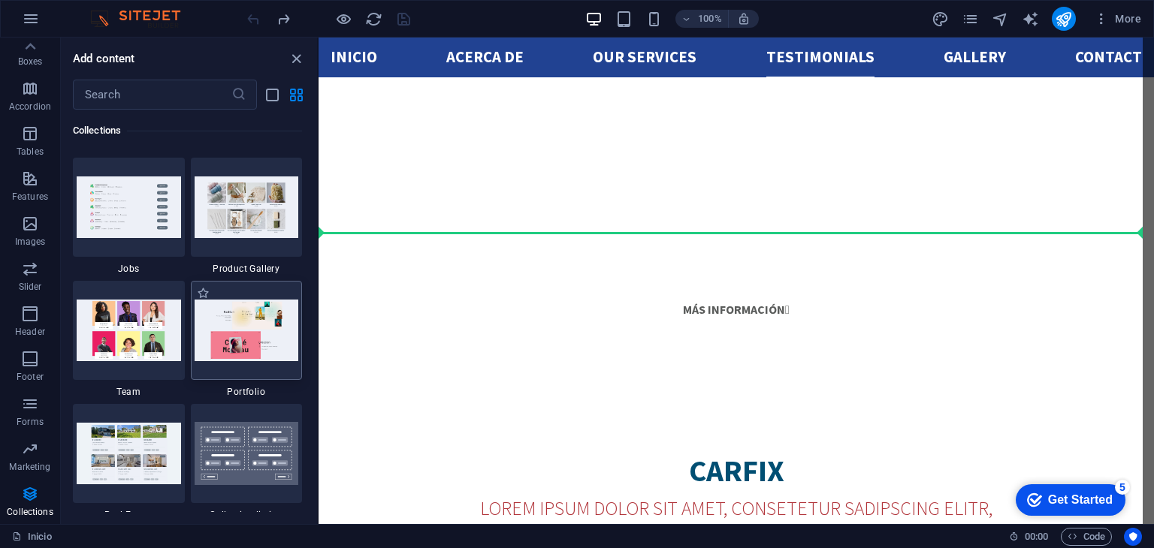
scroll to position [2662, 0]
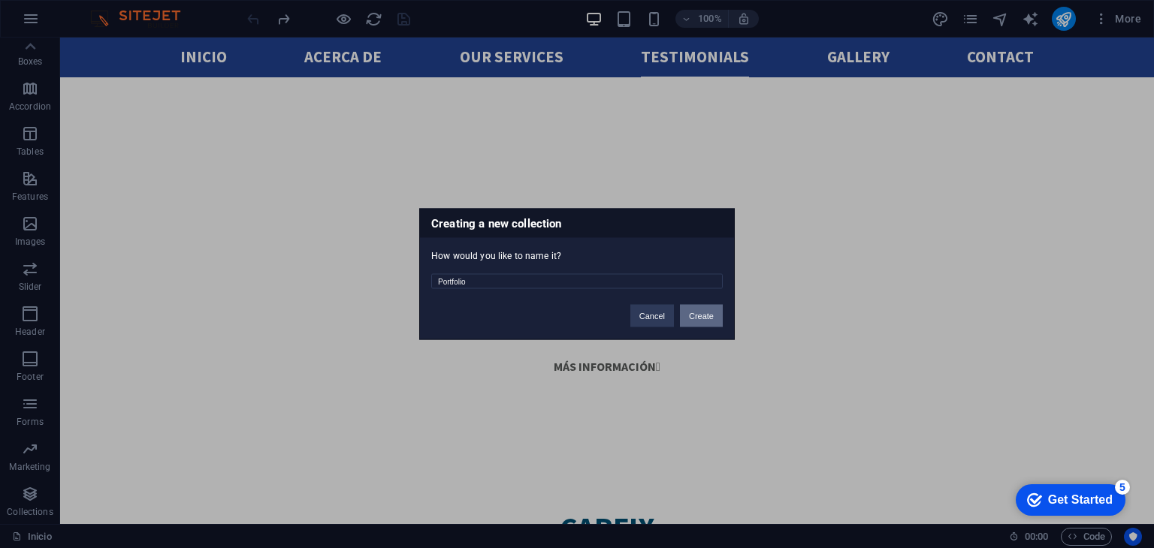
click at [687, 309] on button "Create" at bounding box center [701, 316] width 43 height 23
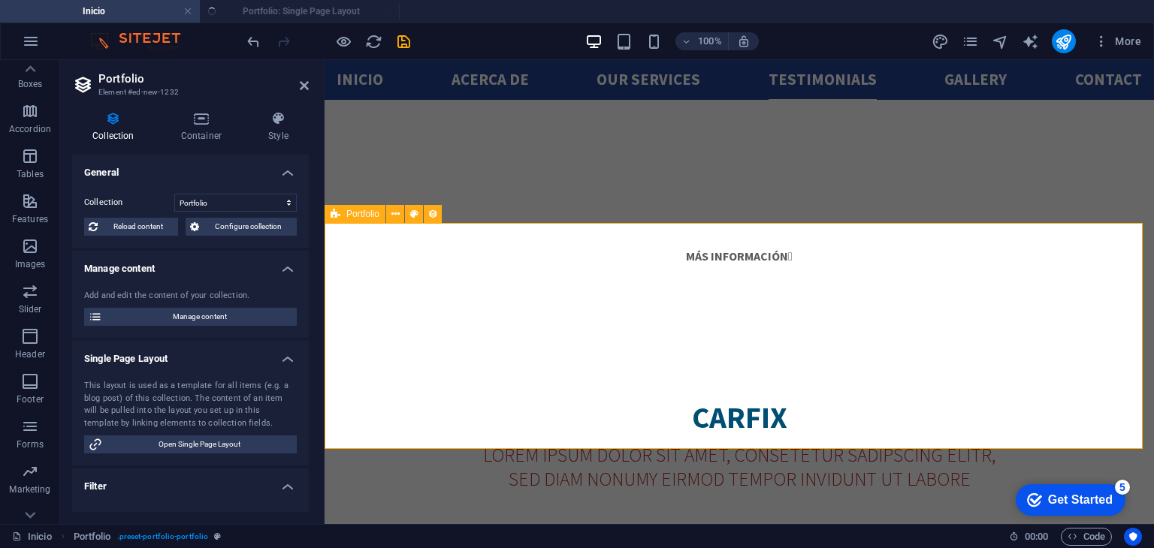
scroll to position [2664, 0]
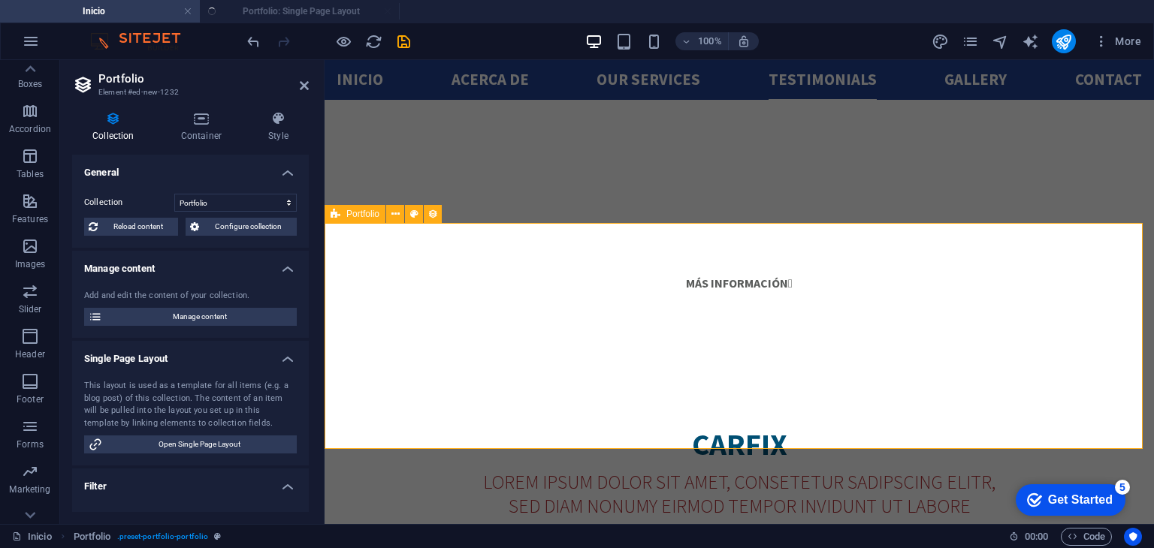
select select "createdAt_DESC"
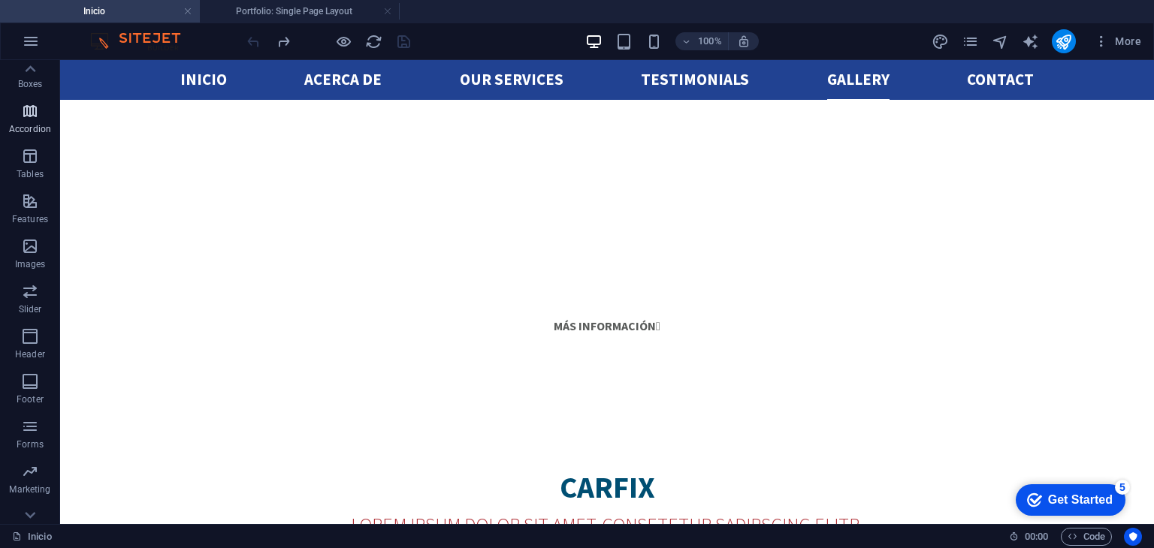
scroll to position [0, 0]
click at [30, 54] on button "button" at bounding box center [31, 41] width 36 height 36
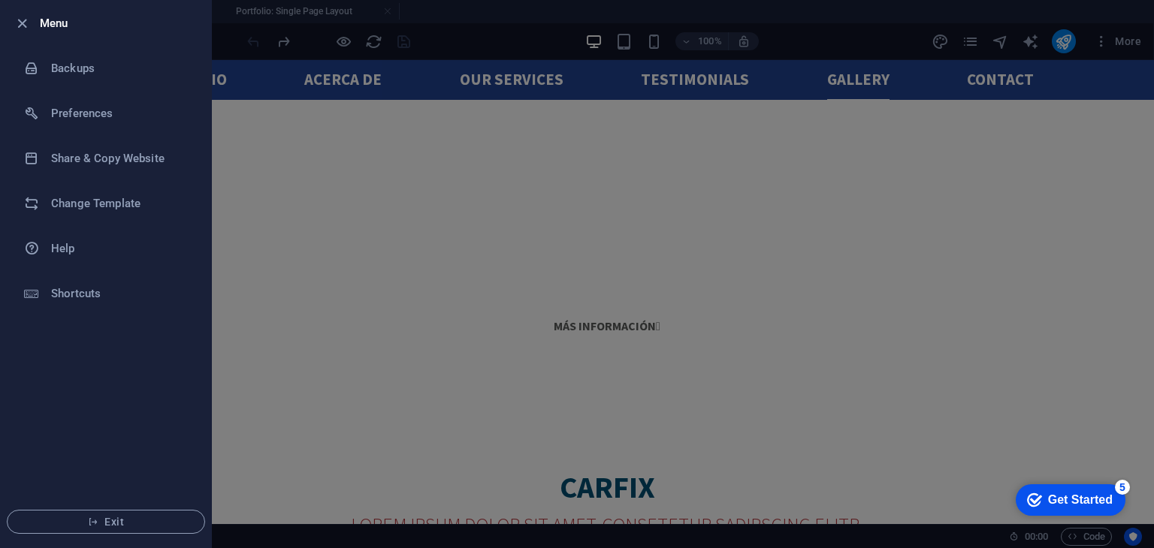
click at [343, 177] on div at bounding box center [577, 274] width 1154 height 548
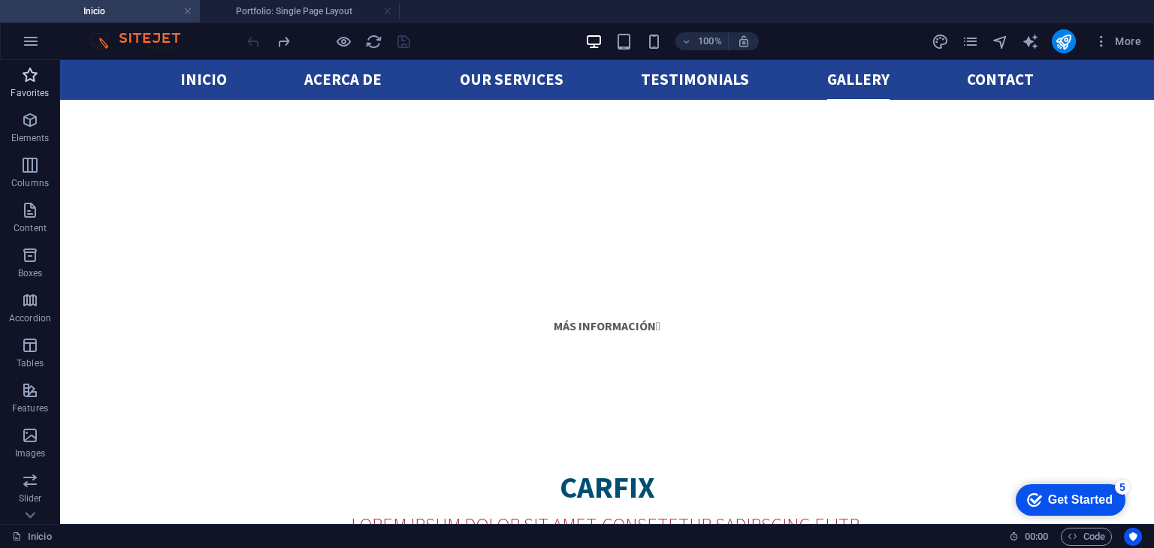
scroll to position [212, 0]
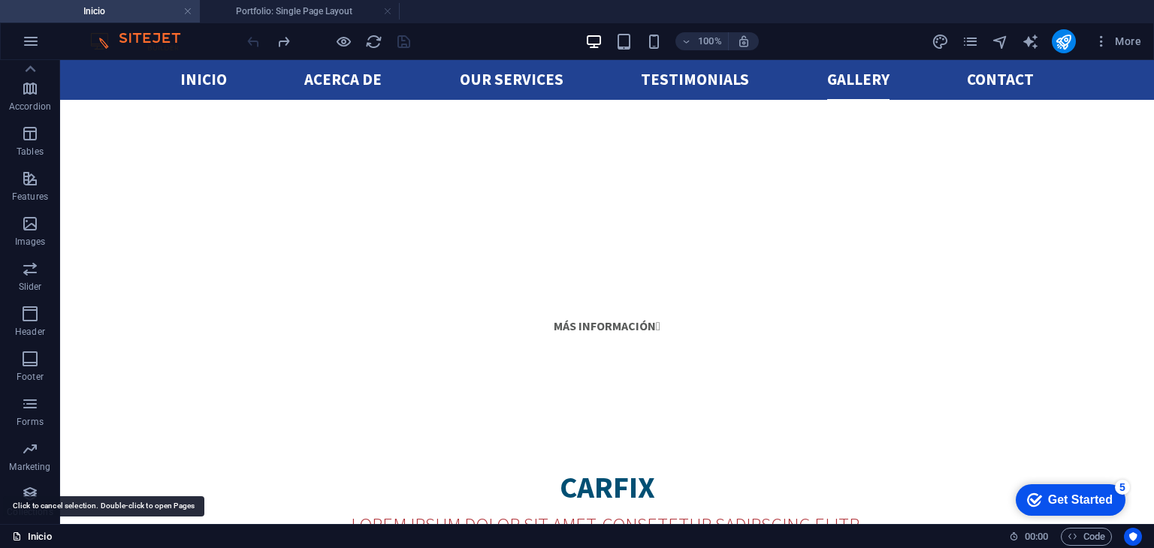
click at [45, 542] on link "Inicio" at bounding box center [32, 537] width 40 height 18
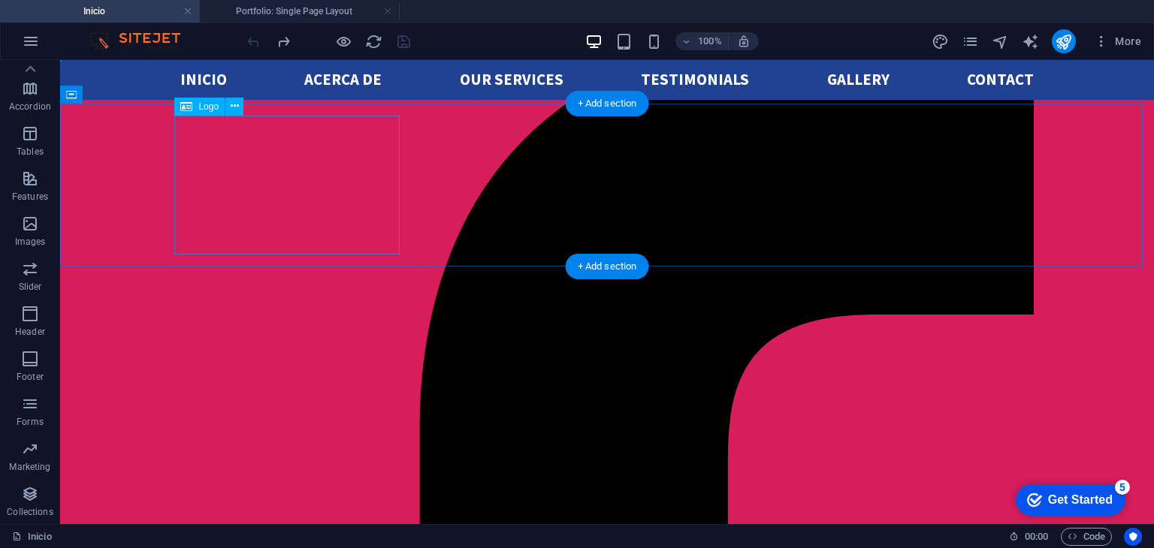
scroll to position [0, 0]
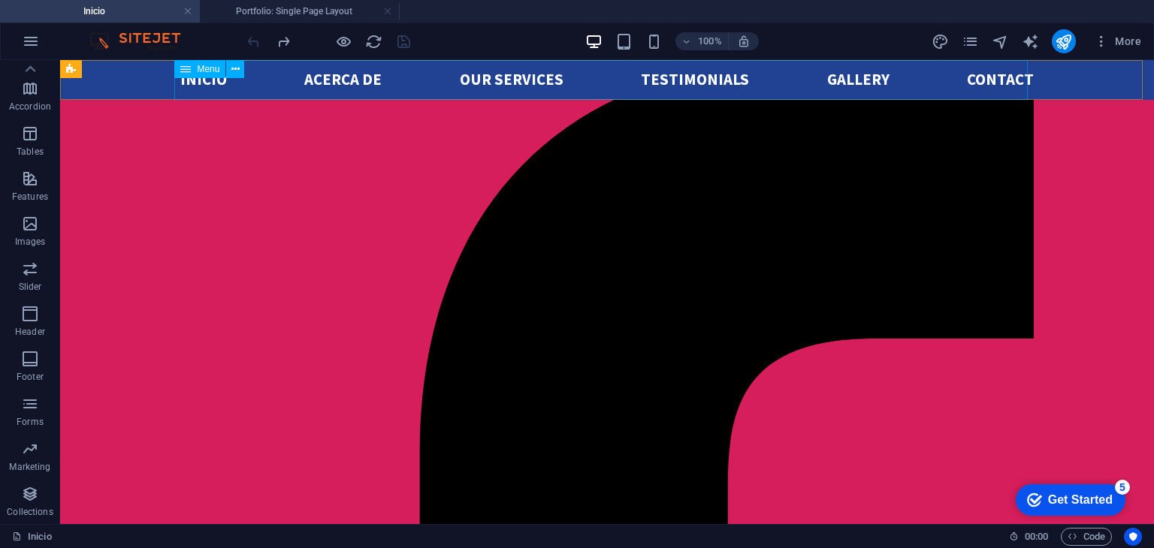
click at [1014, 98] on nav "Inicio acerca de Our services Testimonials Gallery Contact" at bounding box center [606, 80] width 853 height 40
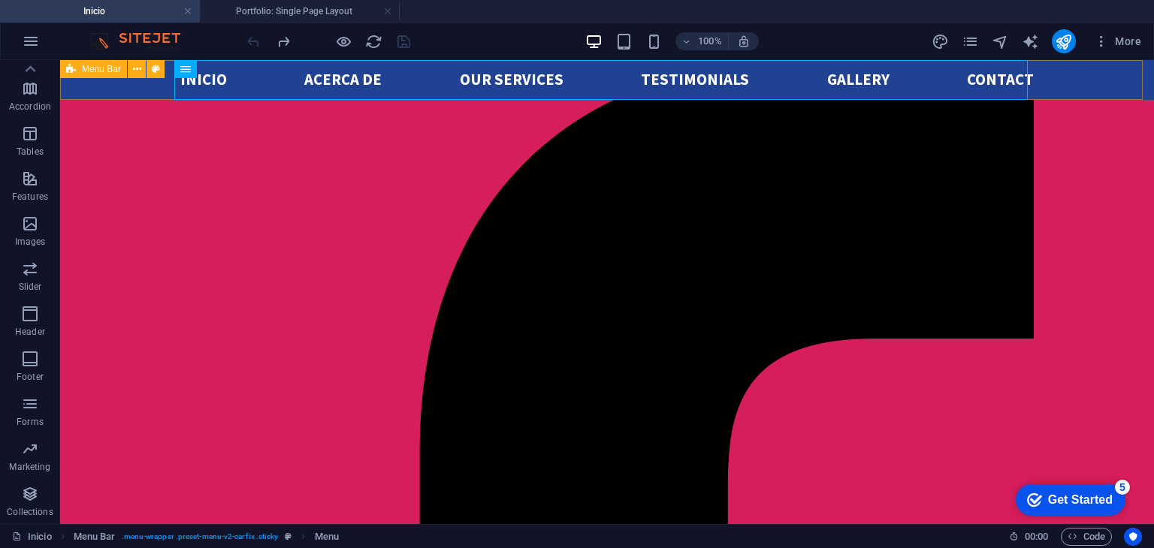
click at [1091, 89] on div "Inicio acerca de Our services Testimonials Gallery Contact" at bounding box center [607, 80] width 1094 height 40
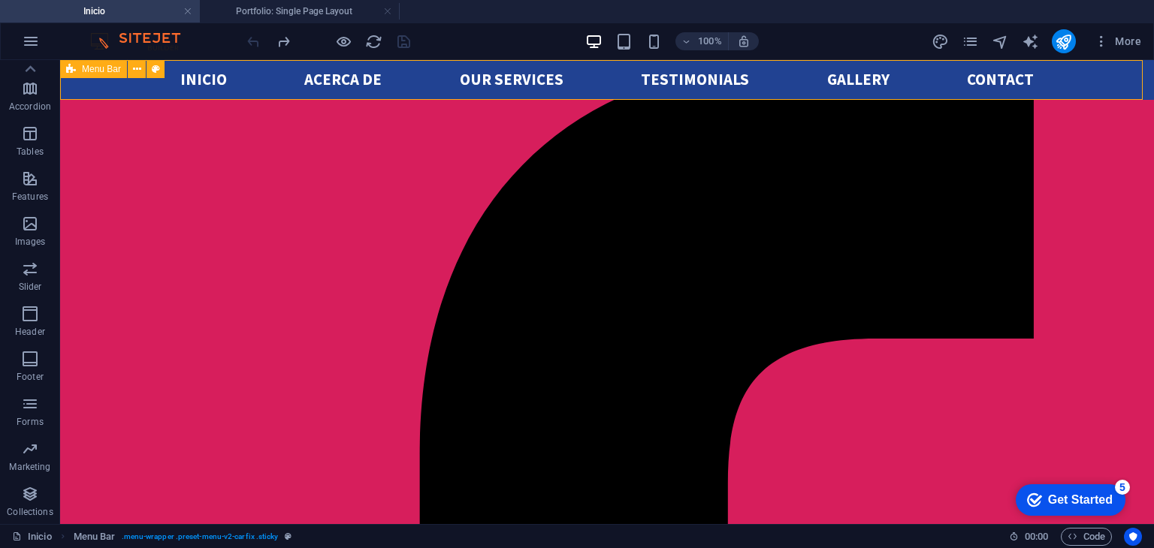
click at [1091, 89] on div "Inicio acerca de Our services Testimonials Gallery Contact" at bounding box center [607, 80] width 1094 height 40
select select "header"
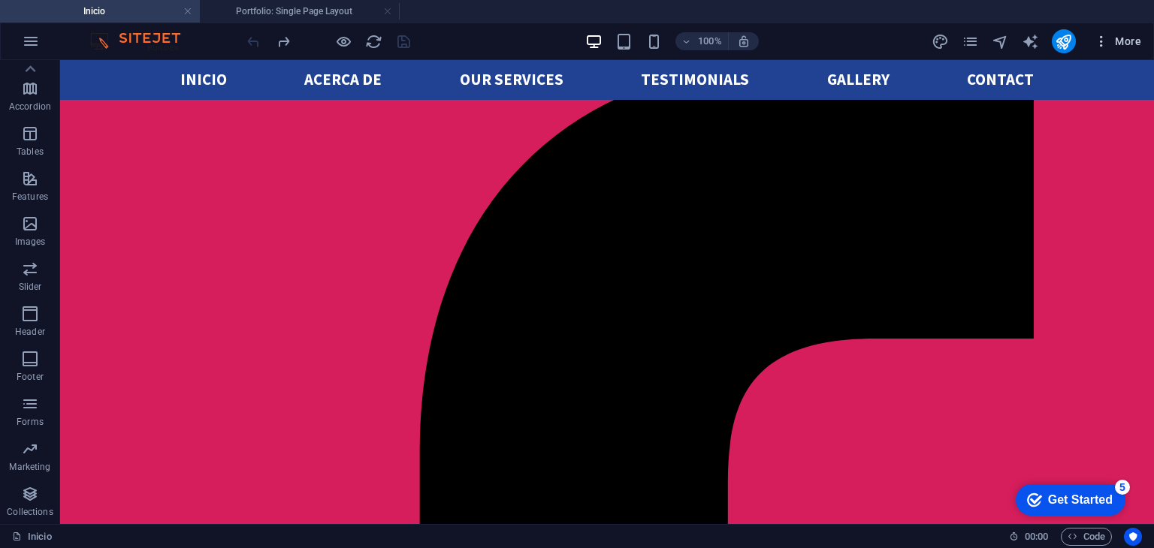
click at [1103, 41] on icon "button" at bounding box center [1101, 41] width 15 height 15
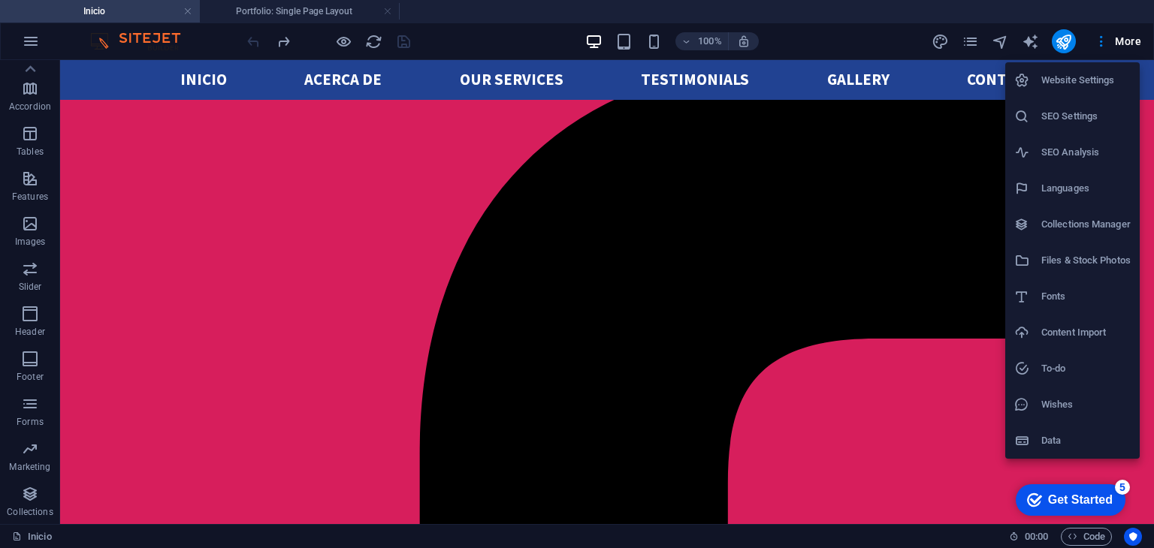
click at [1106, 253] on h6 "Files & Stock Photos" at bounding box center [1085, 261] width 89 height 18
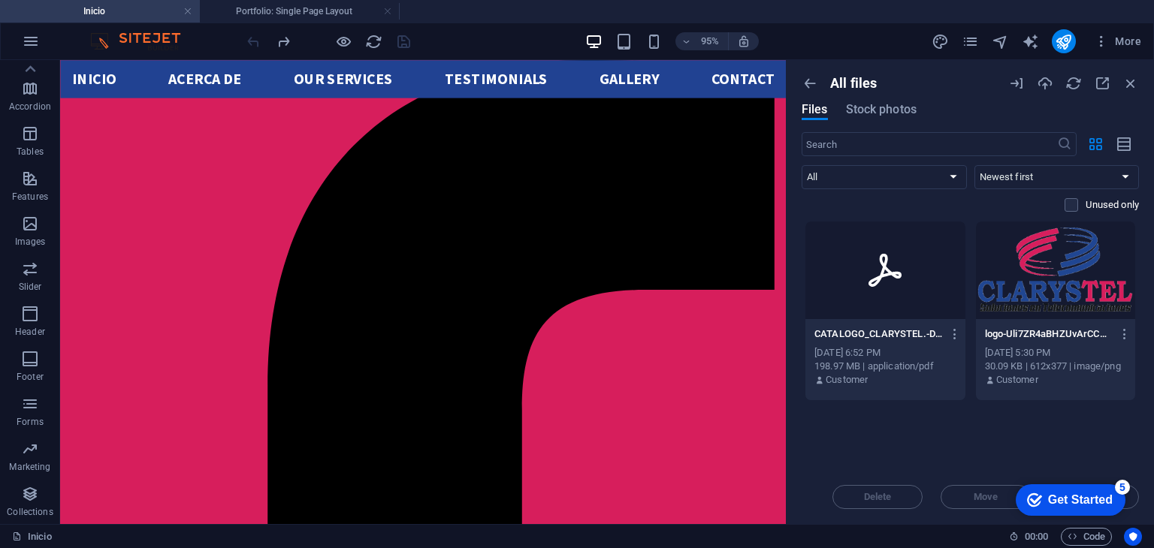
click at [934, 268] on div at bounding box center [885, 271] width 160 height 98
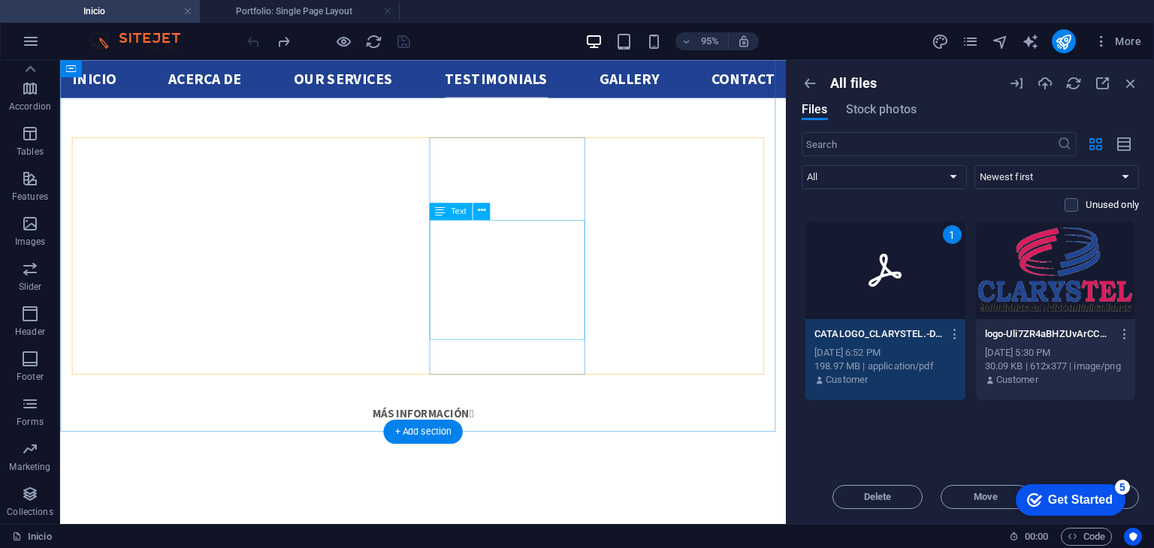
scroll to position [2504, 0]
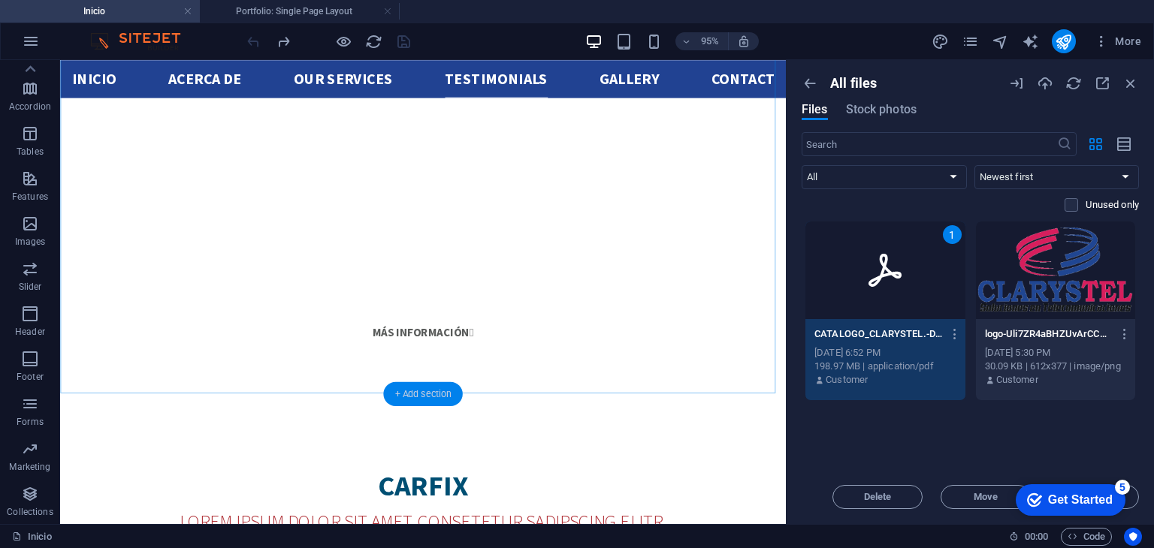
click at [423, 393] on div "+ Add section" at bounding box center [422, 394] width 79 height 24
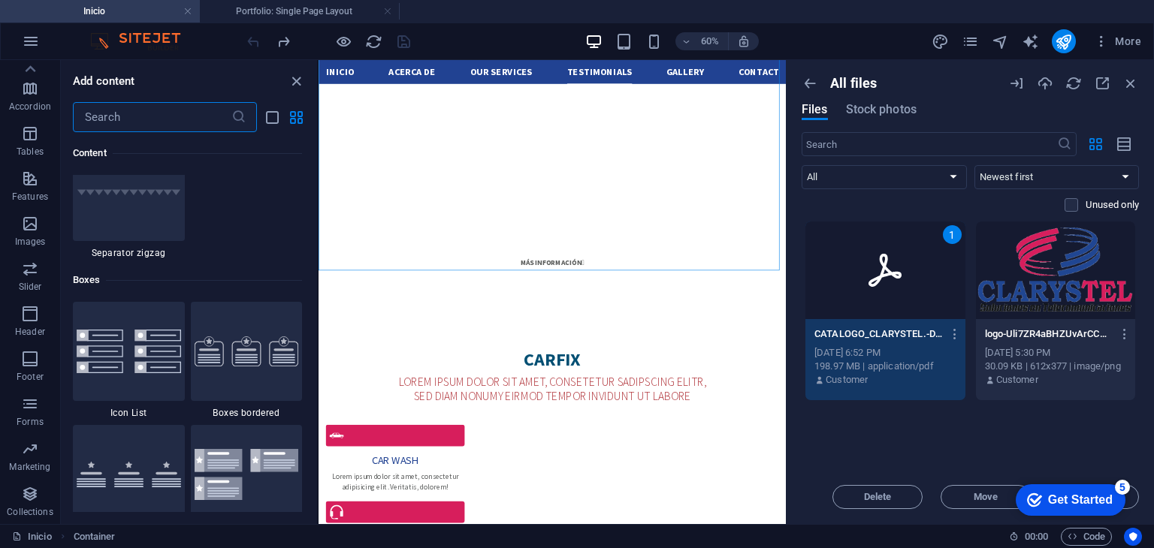
scroll to position [4052, 0]
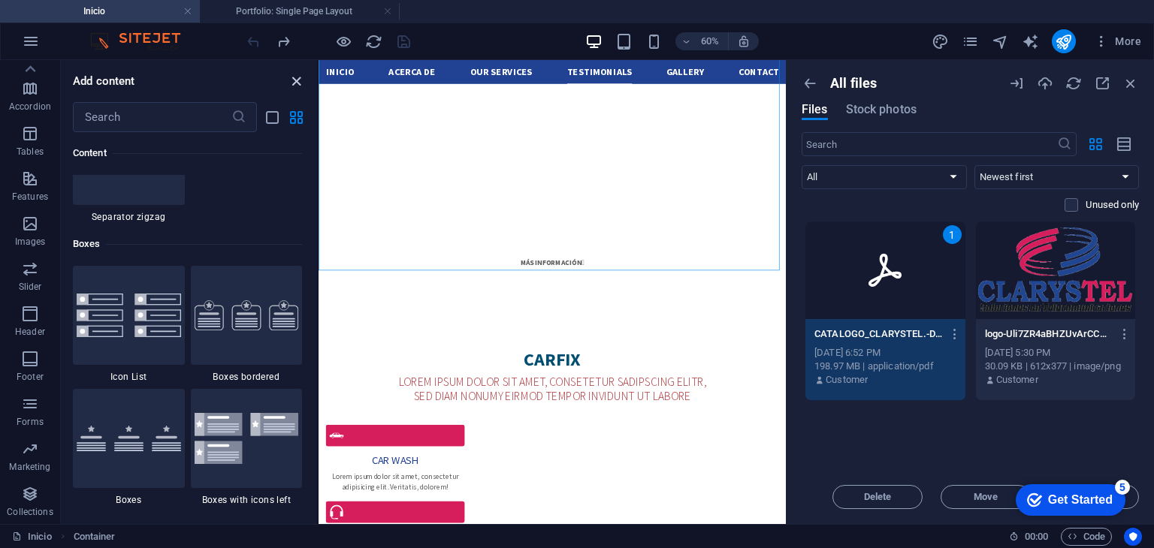
click at [299, 82] on icon "close panel" at bounding box center [296, 81] width 17 height 17
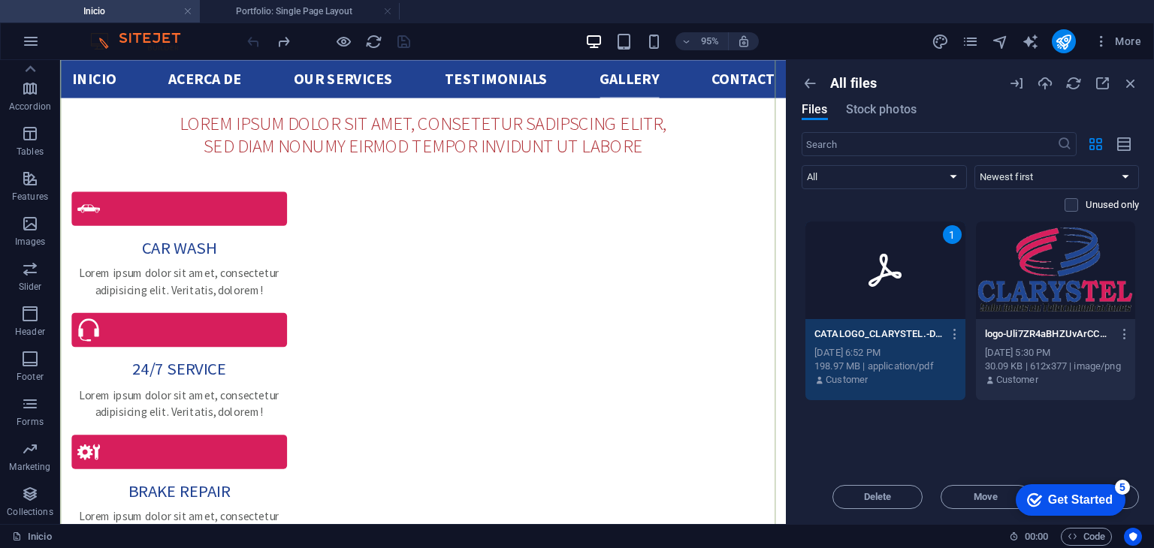
scroll to position [2970, 0]
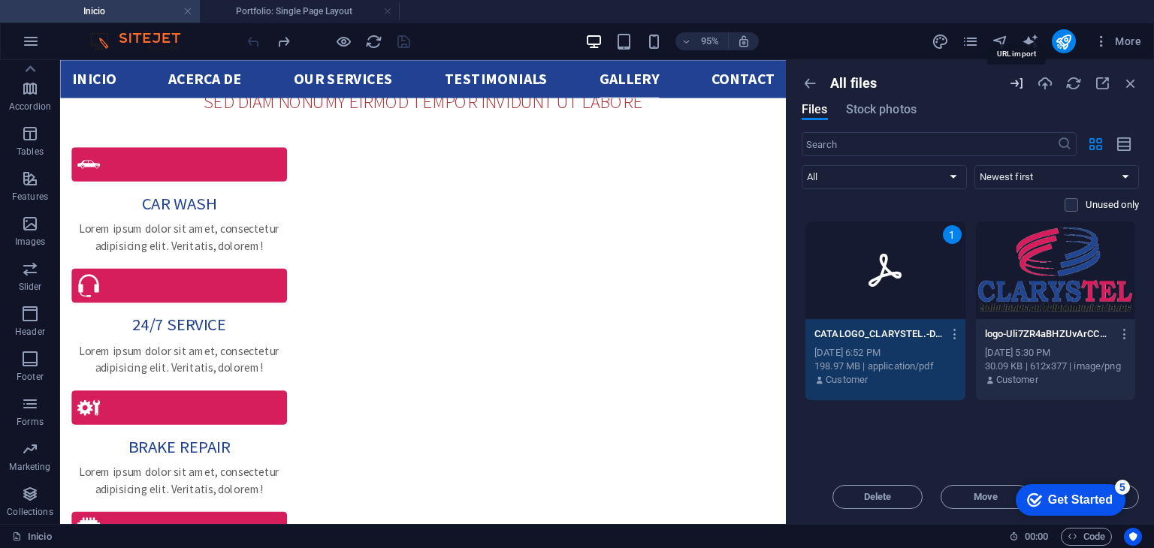
click at [1012, 80] on icon "button" at bounding box center [1016, 83] width 17 height 17
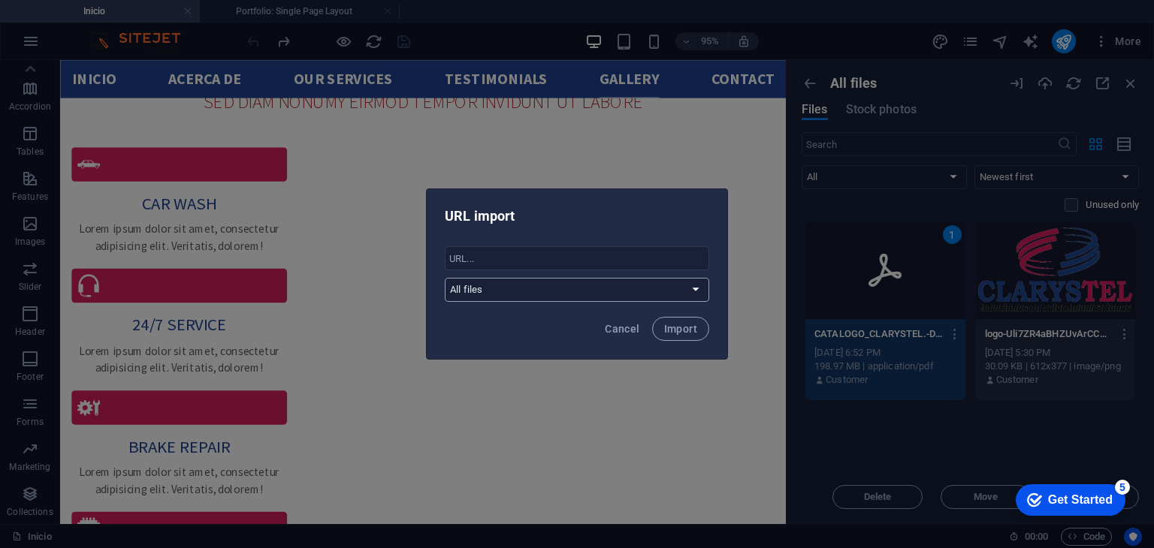
click at [652, 288] on select "All files" at bounding box center [577, 290] width 264 height 24
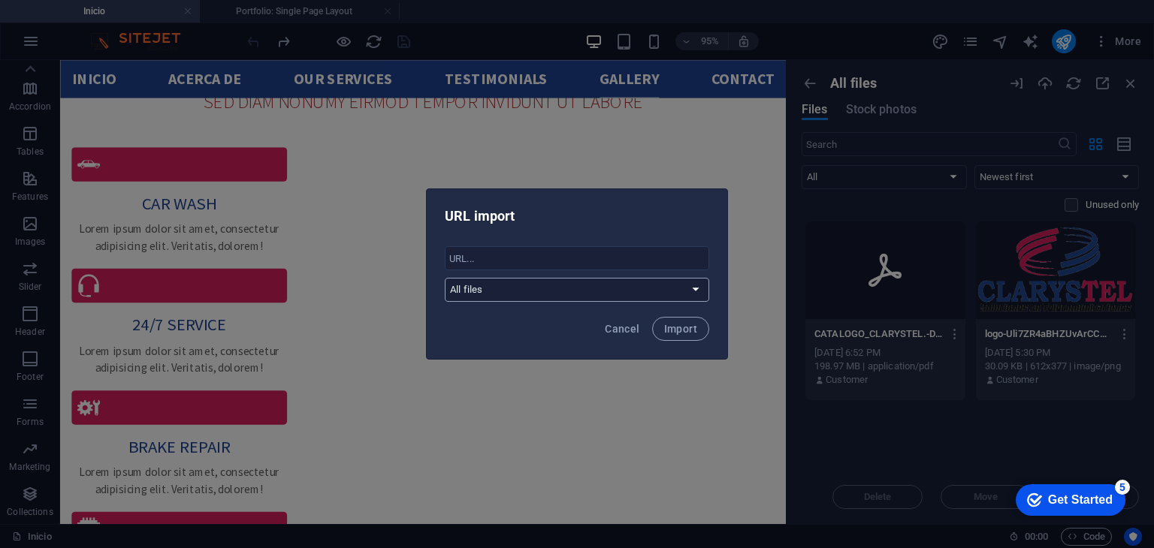
click at [652, 288] on select "All files" at bounding box center [577, 290] width 264 height 24
click at [636, 268] on input "text" at bounding box center [577, 258] width 264 height 24
click at [641, 328] on button "Cancel" at bounding box center [622, 329] width 47 height 24
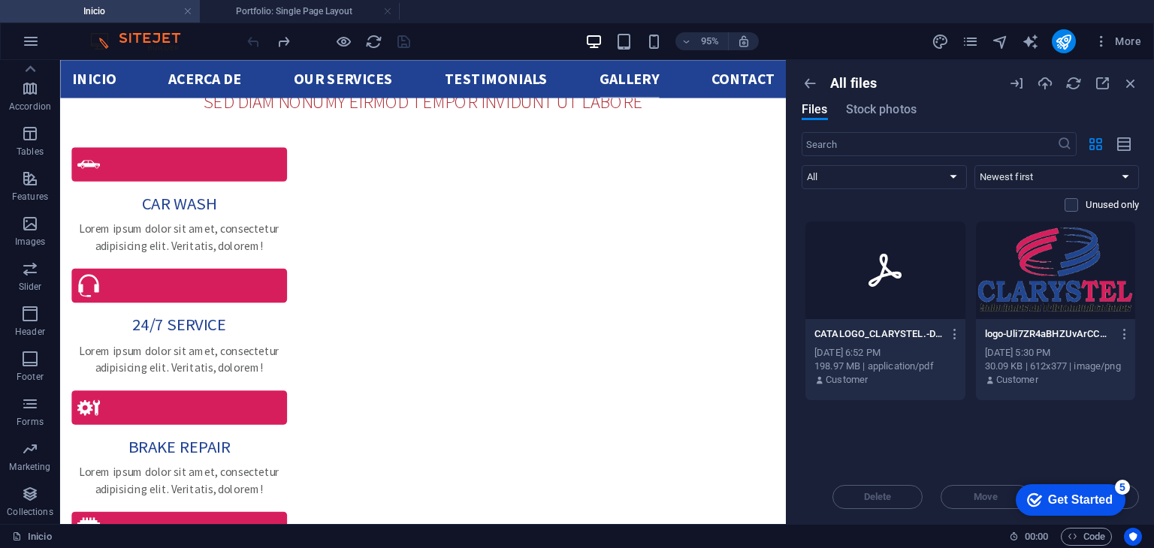
click at [920, 231] on div at bounding box center [885, 271] width 160 height 98
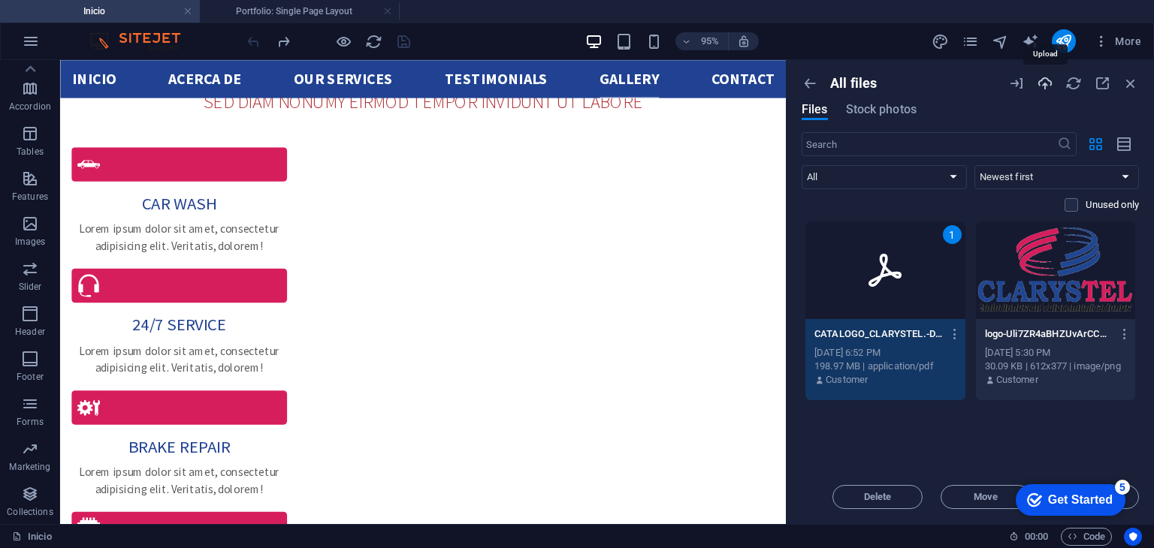
click at [1046, 88] on icon "button" at bounding box center [1045, 83] width 17 height 17
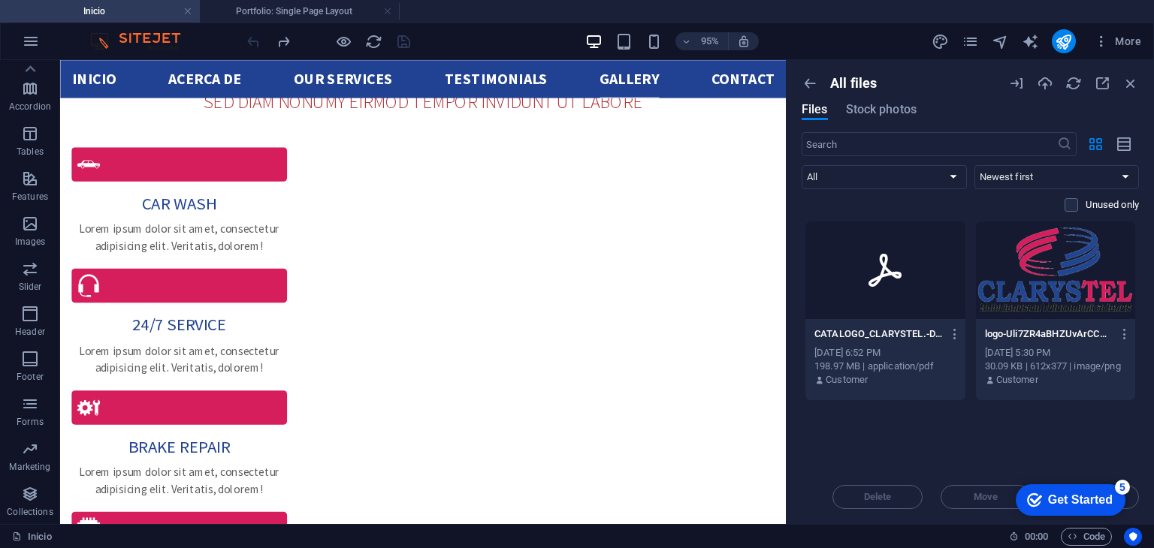
click at [867, 246] on div at bounding box center [885, 271] width 160 height 98
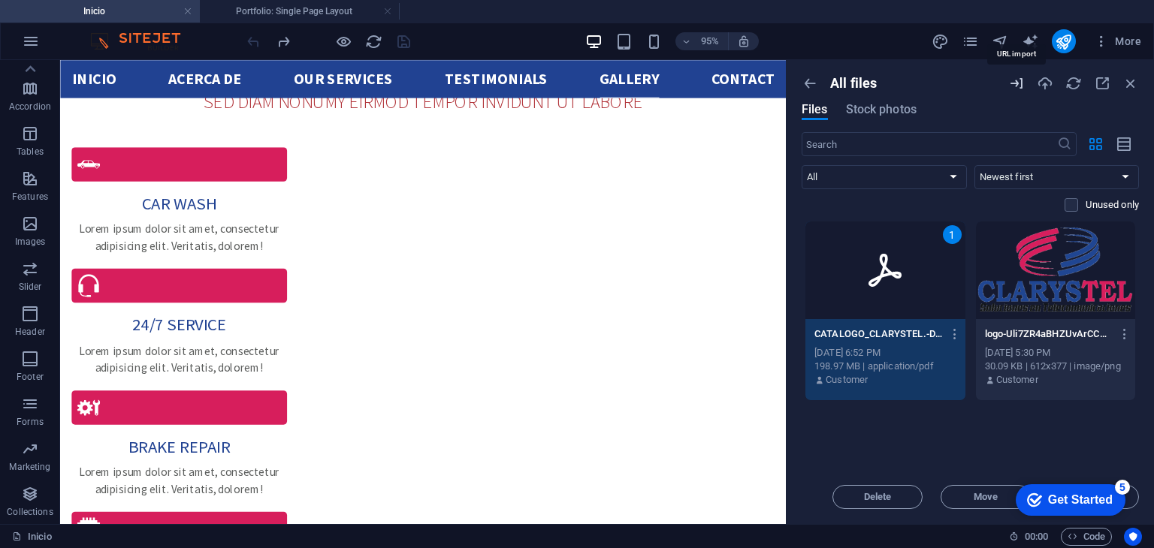
click at [1018, 86] on icon "button" at bounding box center [1016, 83] width 17 height 17
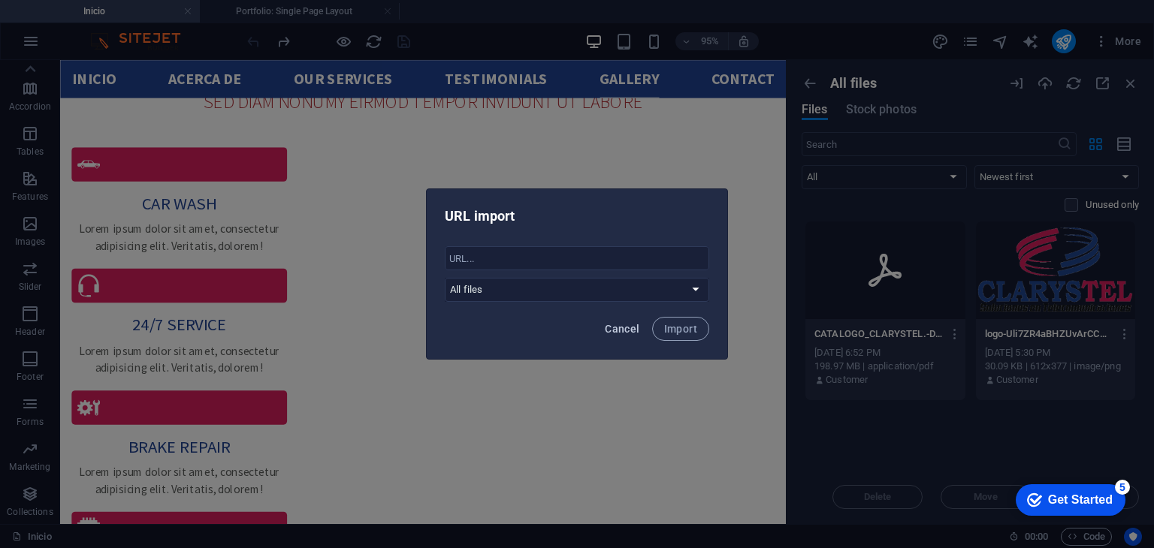
click at [600, 334] on button "Cancel" at bounding box center [622, 329] width 47 height 24
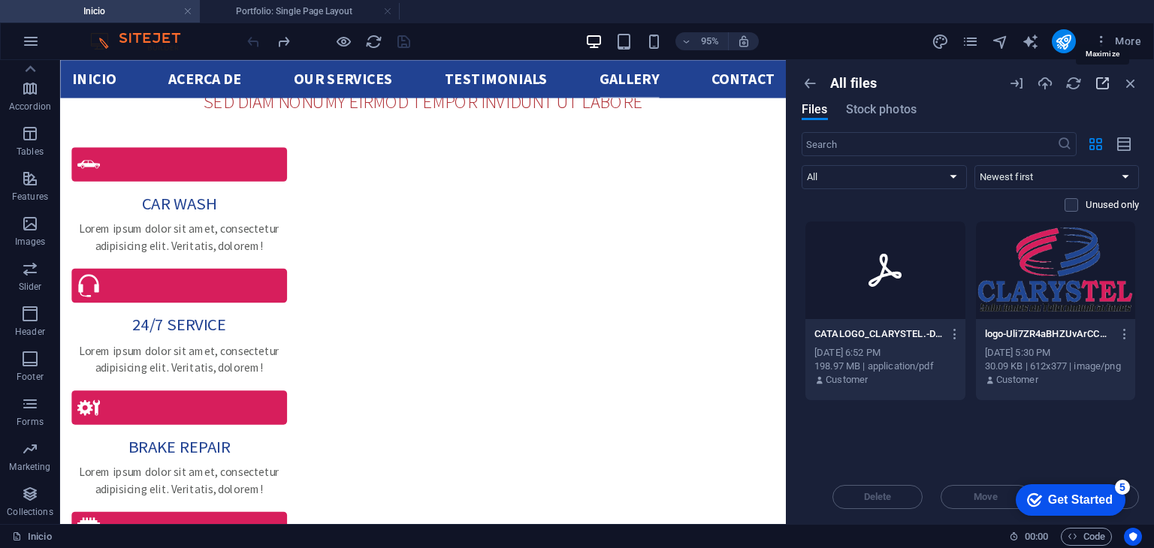
click at [1100, 87] on icon "button" at bounding box center [1102, 83] width 17 height 17
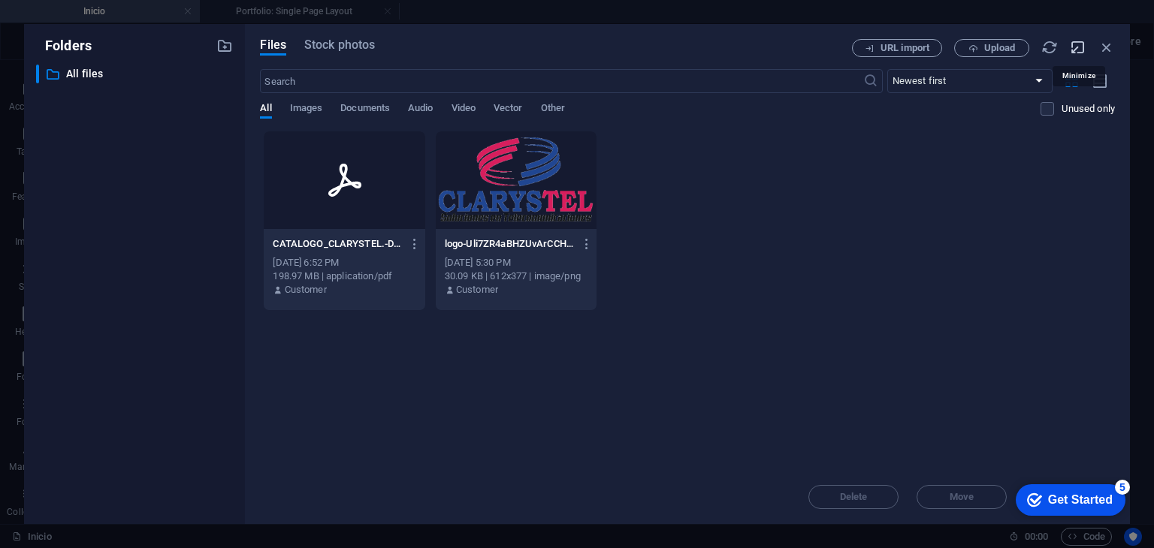
click at [1081, 49] on icon "button" at bounding box center [1078, 47] width 17 height 17
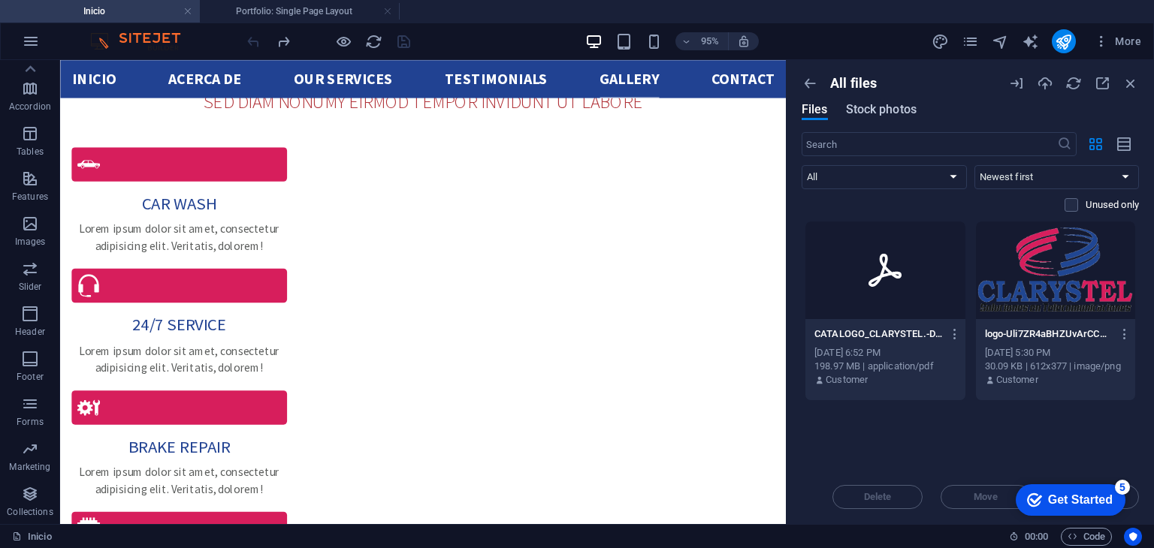
click at [884, 104] on span "Stock photos" at bounding box center [881, 110] width 71 height 18
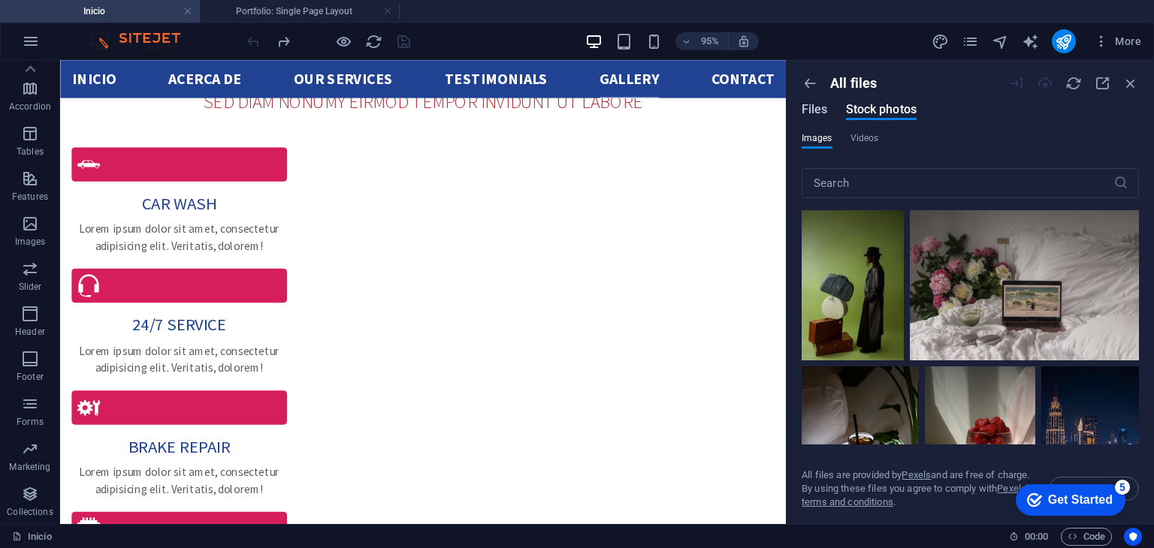
click at [815, 106] on span "Files" at bounding box center [814, 110] width 26 height 18
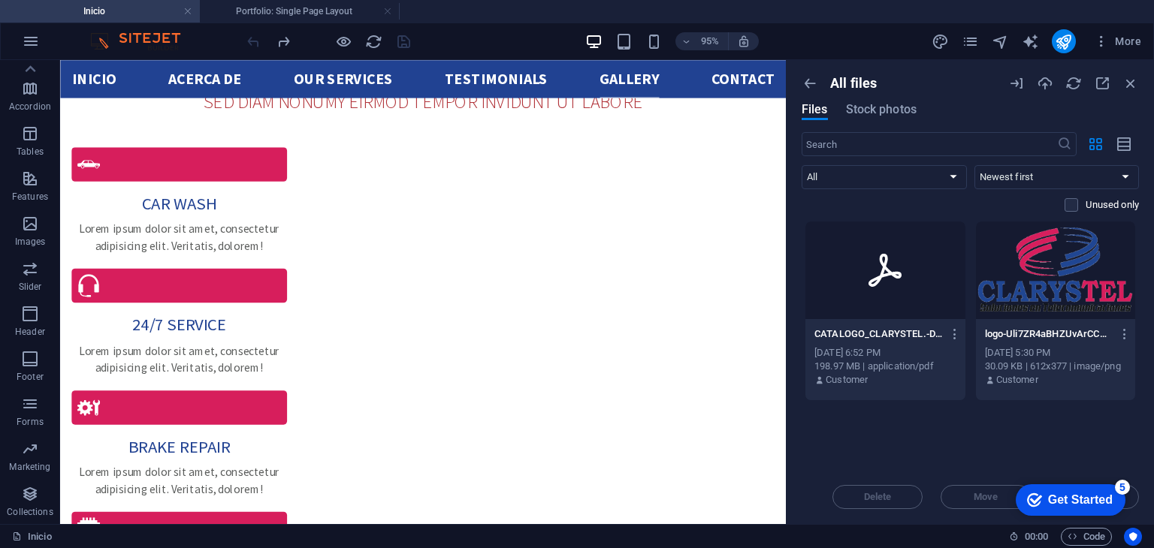
click at [898, 268] on icon at bounding box center [885, 270] width 36 height 36
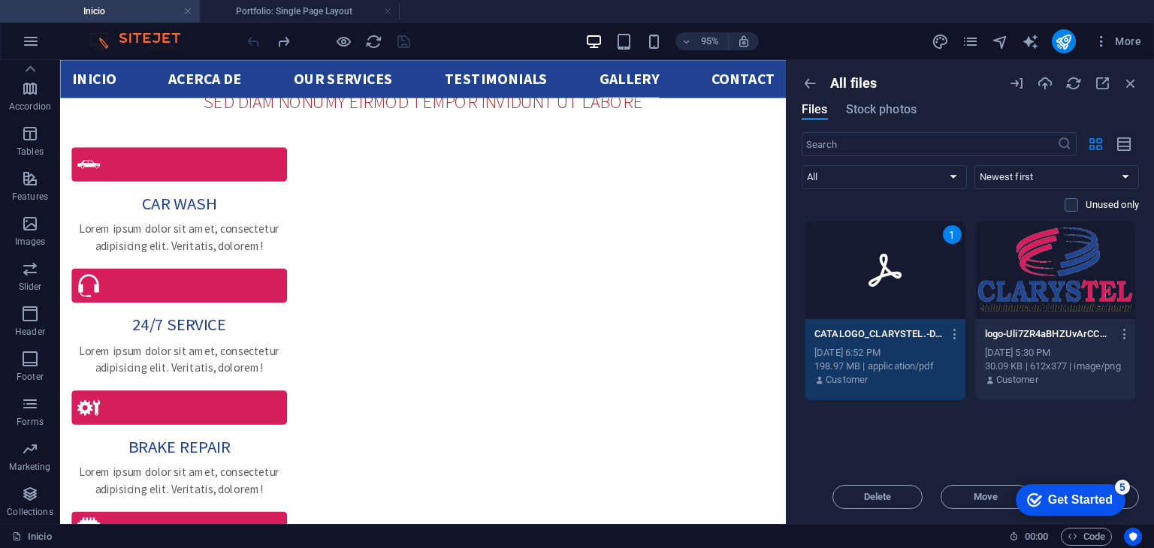
click at [1079, 500] on div "Get Started" at bounding box center [1080, 500] width 65 height 14
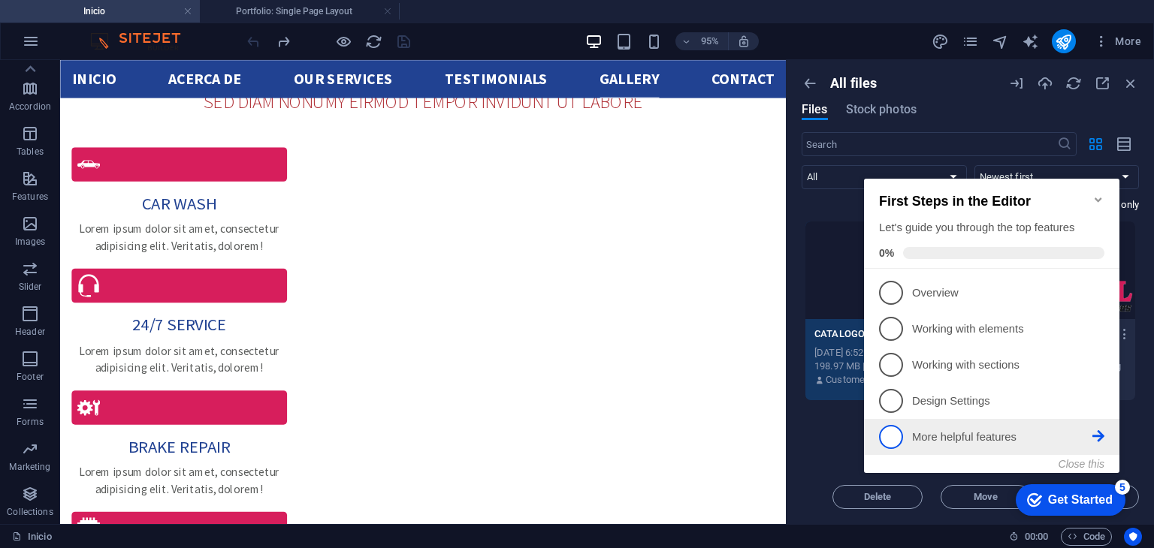
click at [1035, 435] on p "More helpful features - incomplete" at bounding box center [1002, 438] width 180 height 16
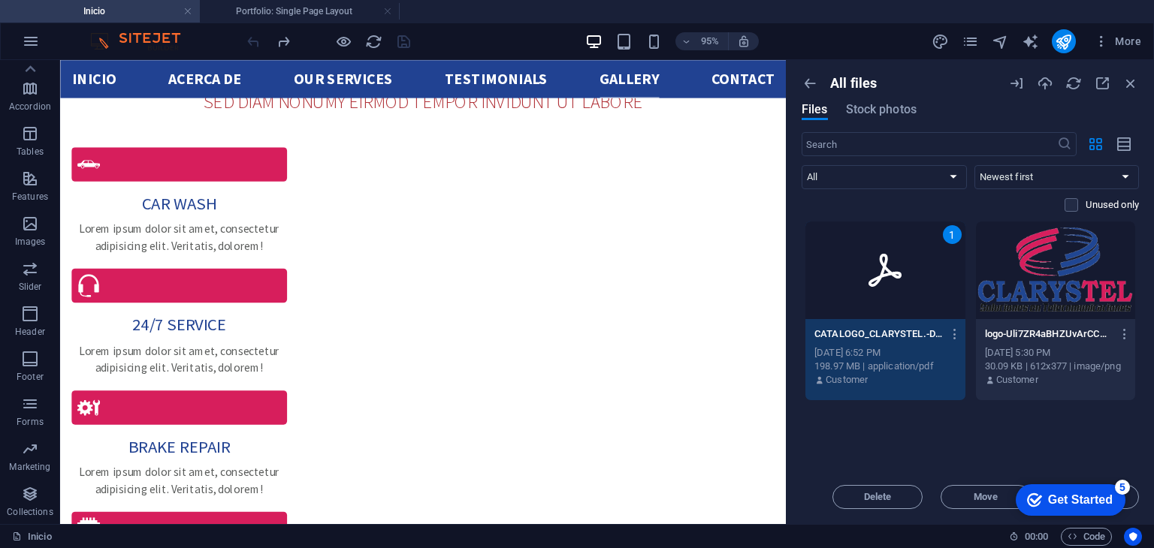
click at [1091, 498] on div "Get Started" at bounding box center [1080, 500] width 65 height 14
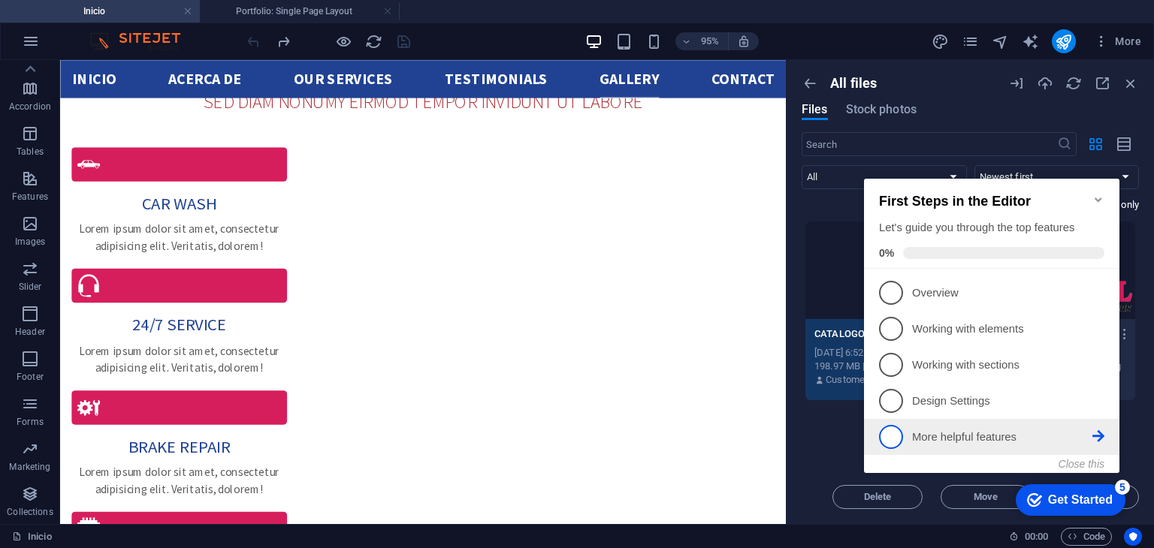
click at [895, 428] on span "5" at bounding box center [891, 437] width 24 height 24
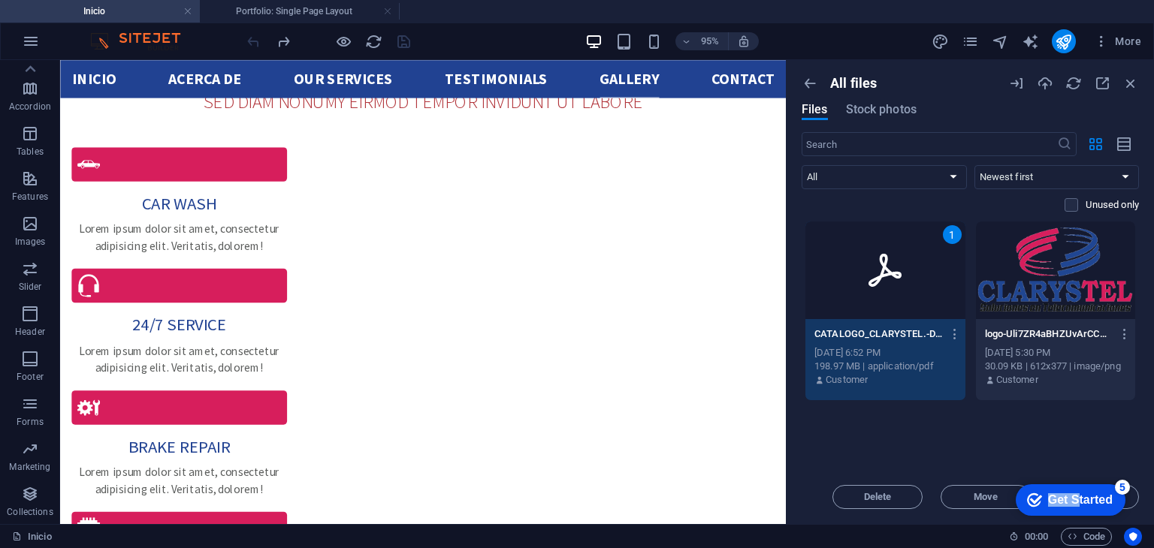
drag, startPoint x: 1073, startPoint y: 497, endPoint x: 1797, endPoint y: 949, distance: 853.4
click html "checkmark Get Started 5 First Steps in the Editor Let's guide you through the t…"
click at [951, 330] on icon "button" at bounding box center [955, 334] width 14 height 14
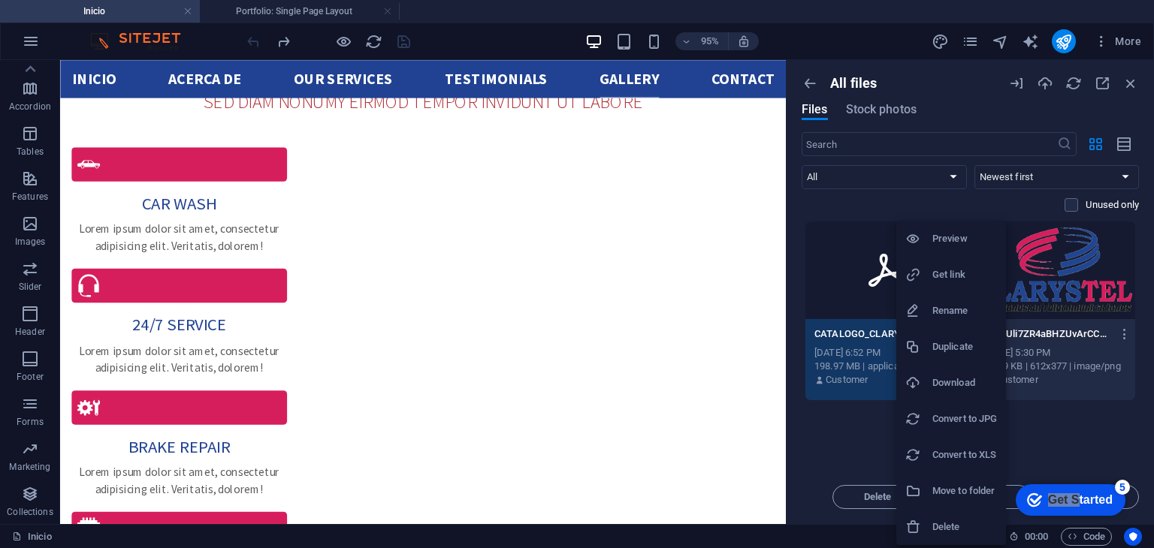
click at [958, 231] on h6 "Preview" at bounding box center [964, 239] width 65 height 18
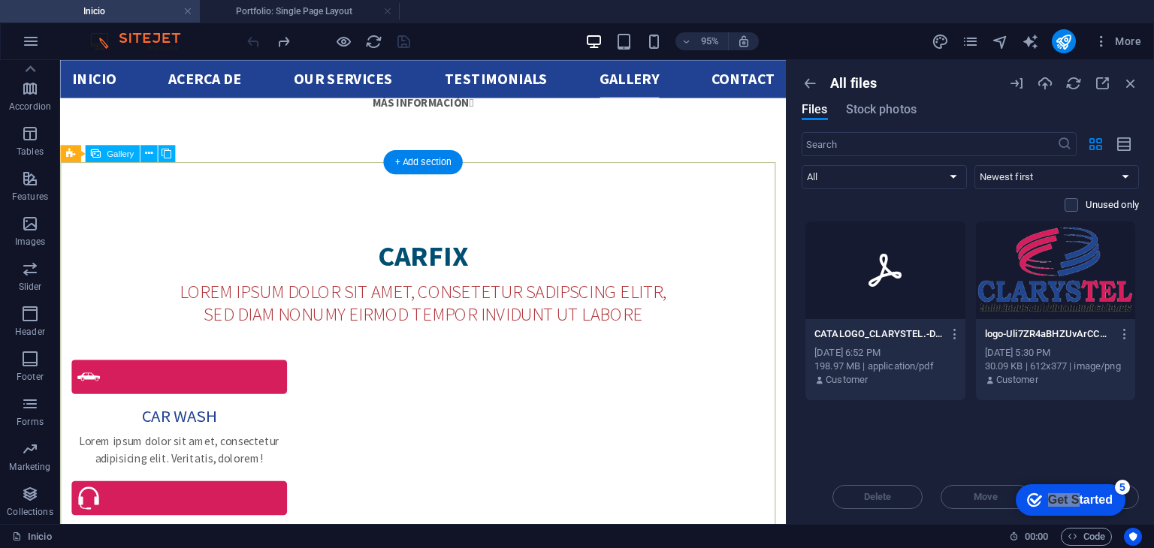
scroll to position [2748, 0]
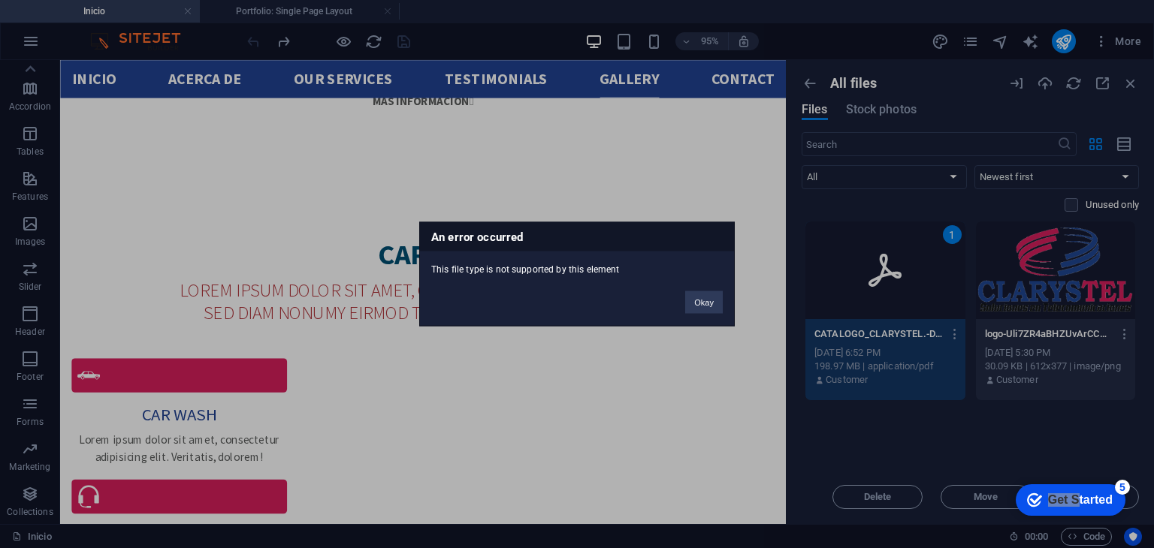
click at [553, 267] on div "This file type is not supported by this element" at bounding box center [577, 264] width 314 height 25
copy div "This file type is not supported by this element"
click at [721, 302] on button "Okay" at bounding box center [704, 302] width 38 height 23
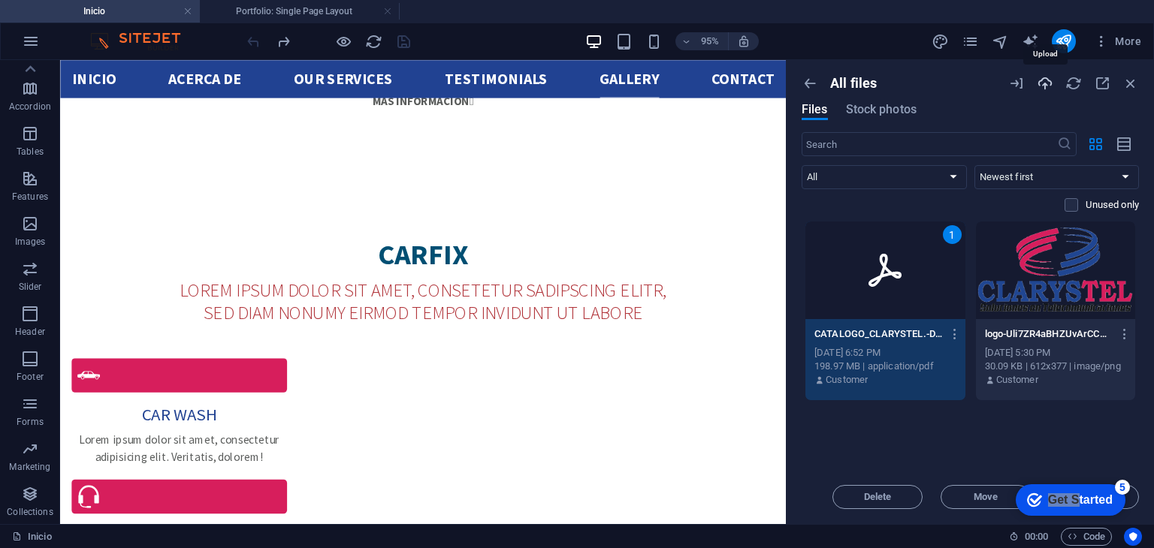
click at [1046, 82] on icon "button" at bounding box center [1045, 83] width 17 height 17
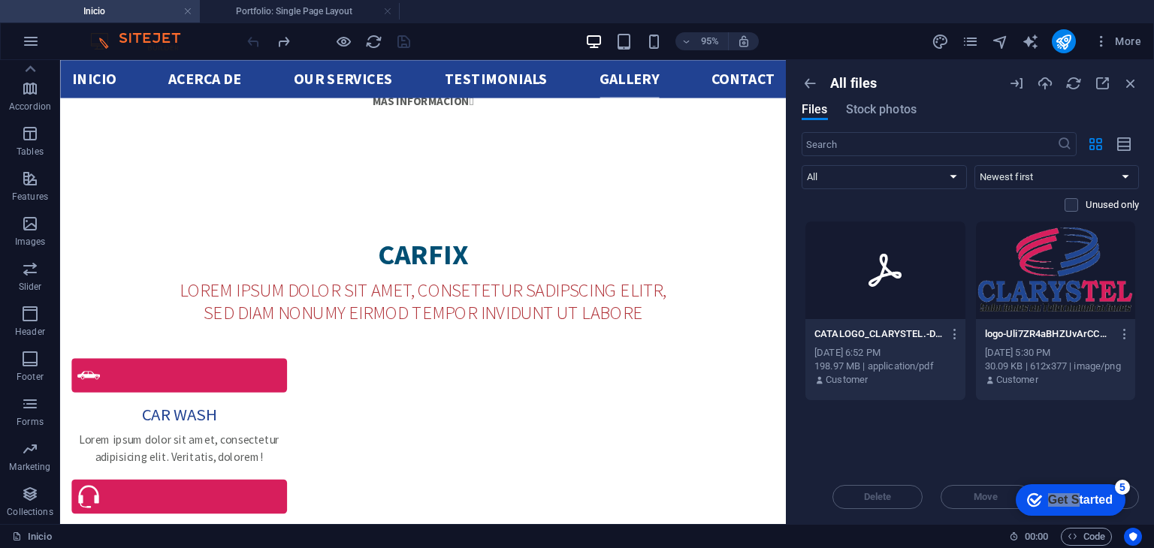
click at [928, 233] on div at bounding box center [885, 271] width 160 height 98
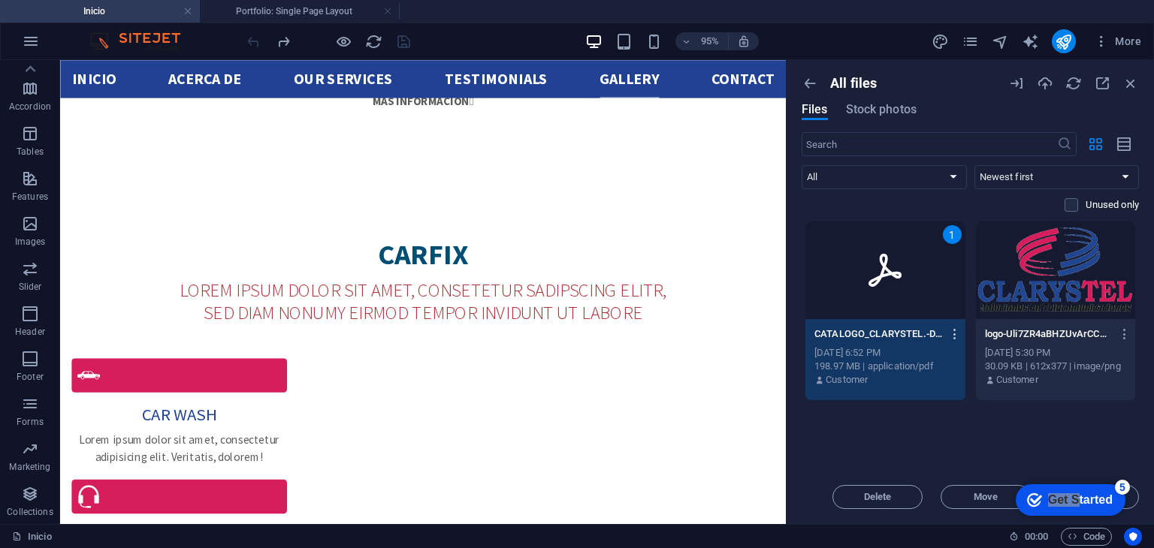
click at [953, 327] on icon "button" at bounding box center [955, 334] width 14 height 14
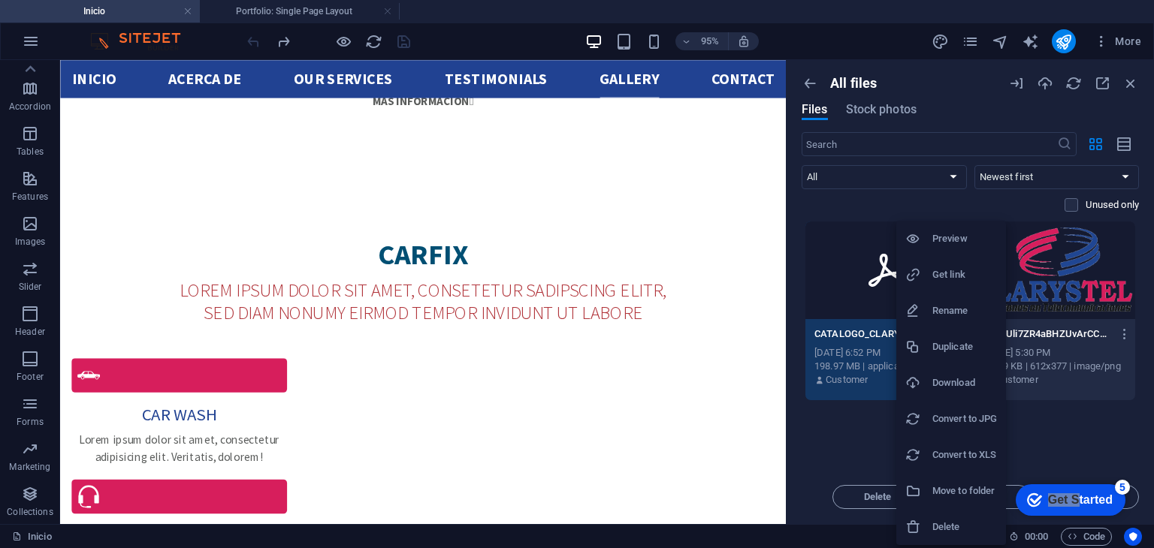
click at [959, 274] on h6 "Get link" at bounding box center [964, 275] width 65 height 18
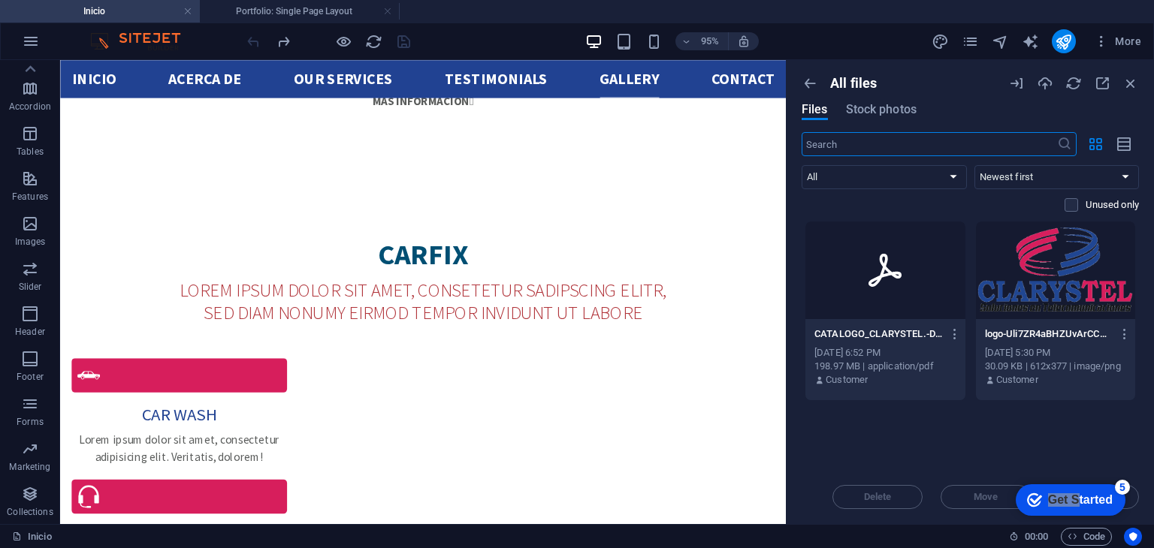
click at [901, 145] on input "text" at bounding box center [928, 144] width 255 height 24
paste input "[URL][DOMAIN_NAME]"
type input "[URL][DOMAIN_NAME]"
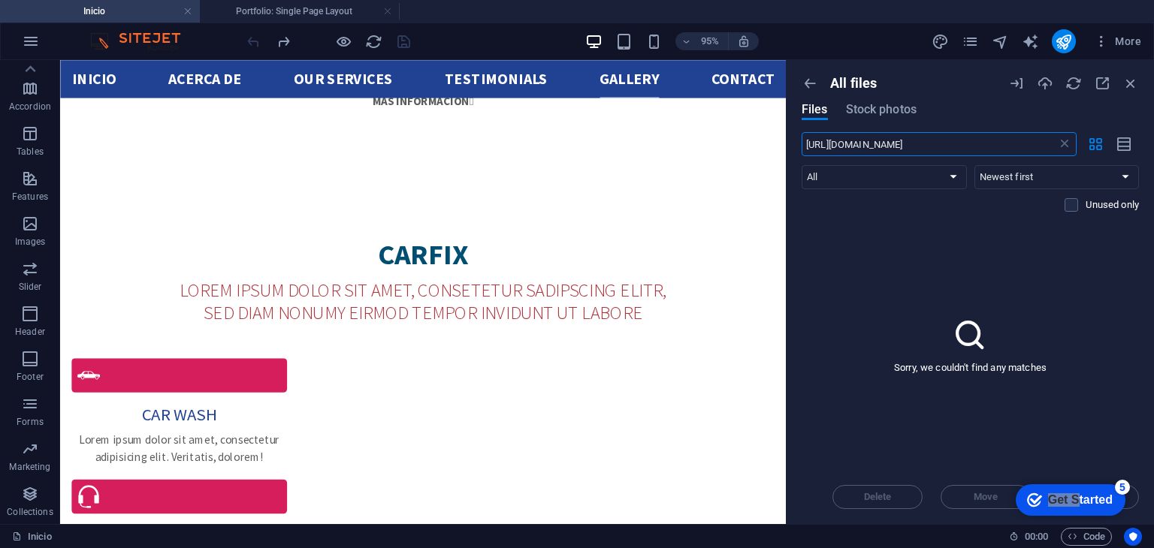
scroll to position [0, 0]
click at [901, 145] on input "[URL][DOMAIN_NAME]" at bounding box center [928, 144] width 255 height 24
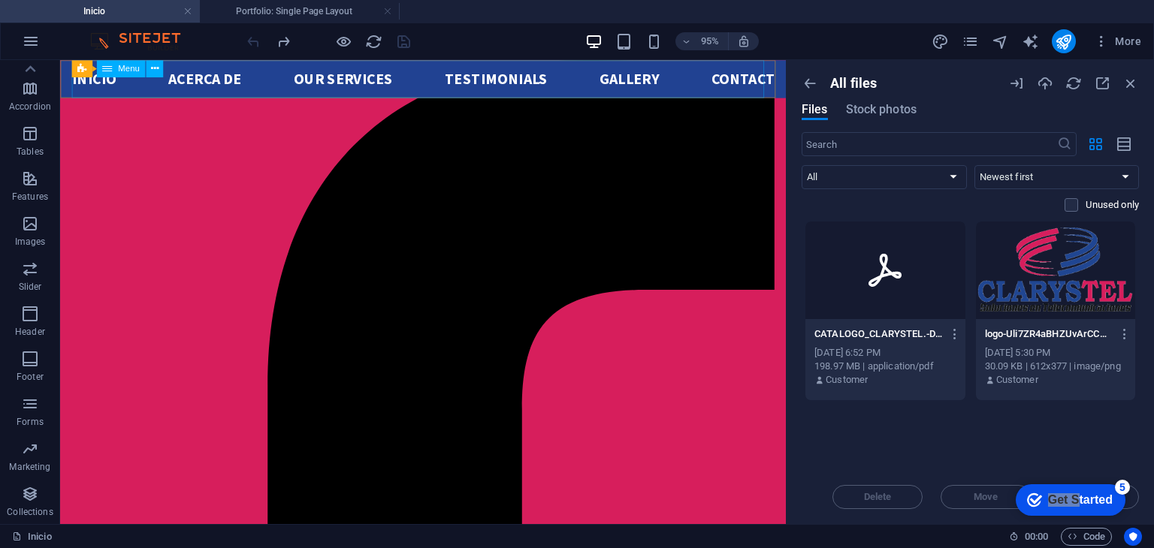
click at [629, 81] on nav "Inicio acerca de Our services Testimonials Gallery Contact" at bounding box center [442, 80] width 740 height 40
select select
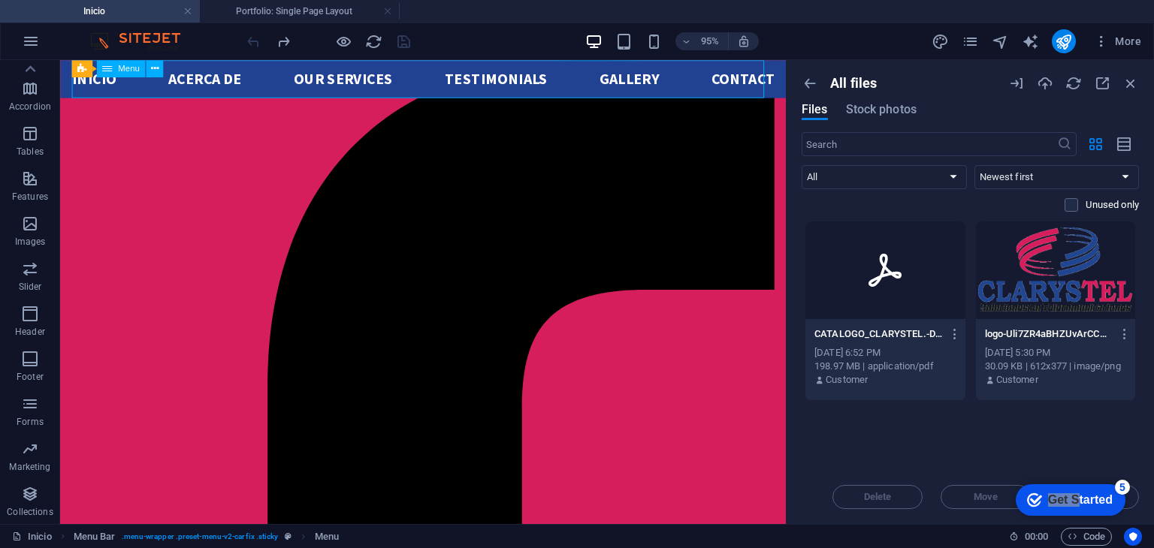
select select
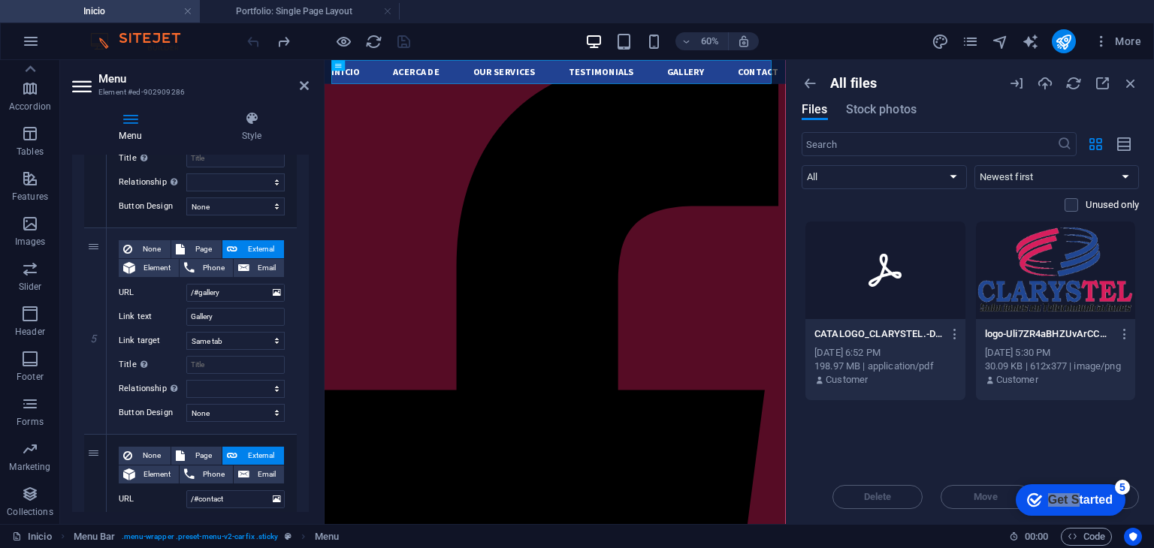
scroll to position [895, 0]
click at [215, 308] on input "Gallery" at bounding box center [235, 317] width 98 height 18
type input "Ca"
select select
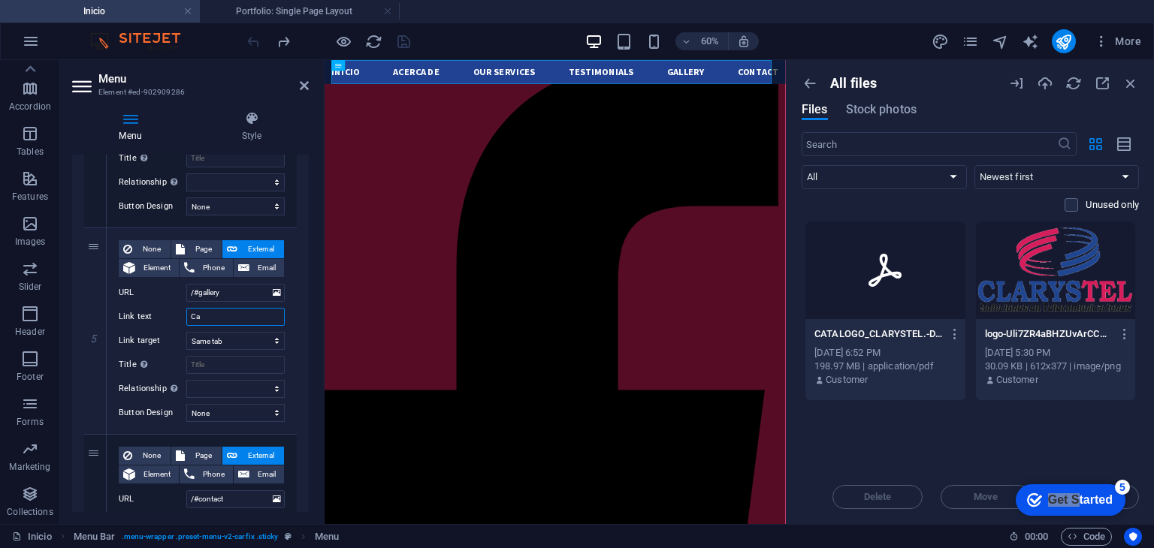
select select
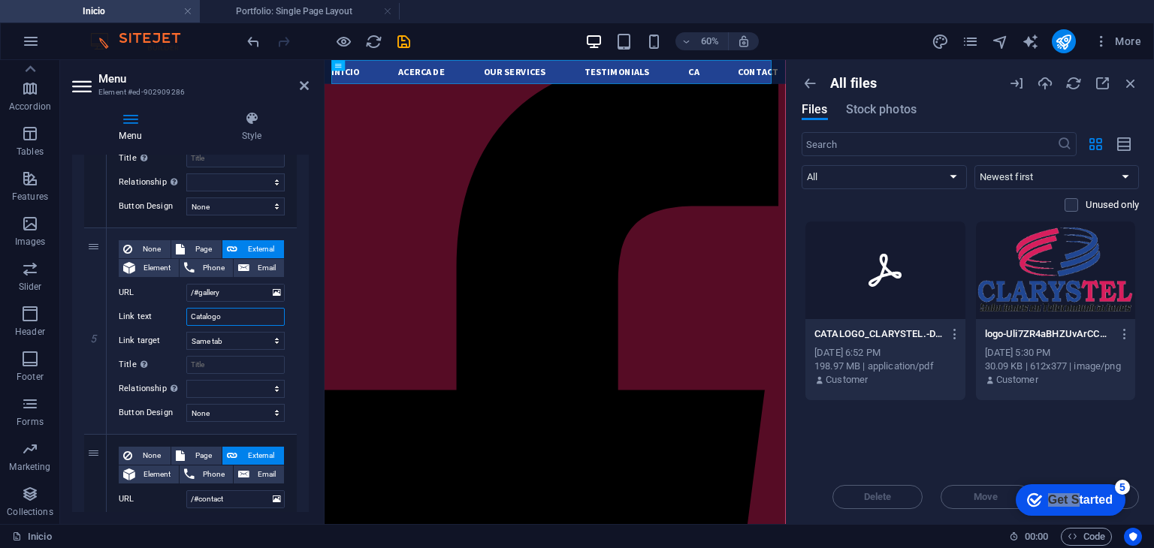
type input "Catalogo"
select select
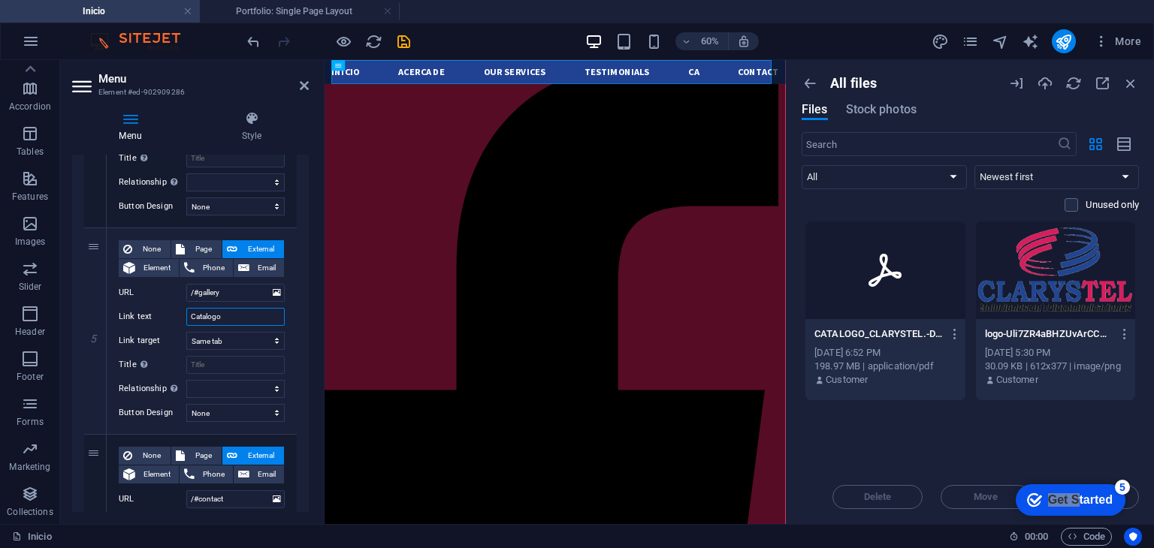
select select
type input "Cátalogo"
select select
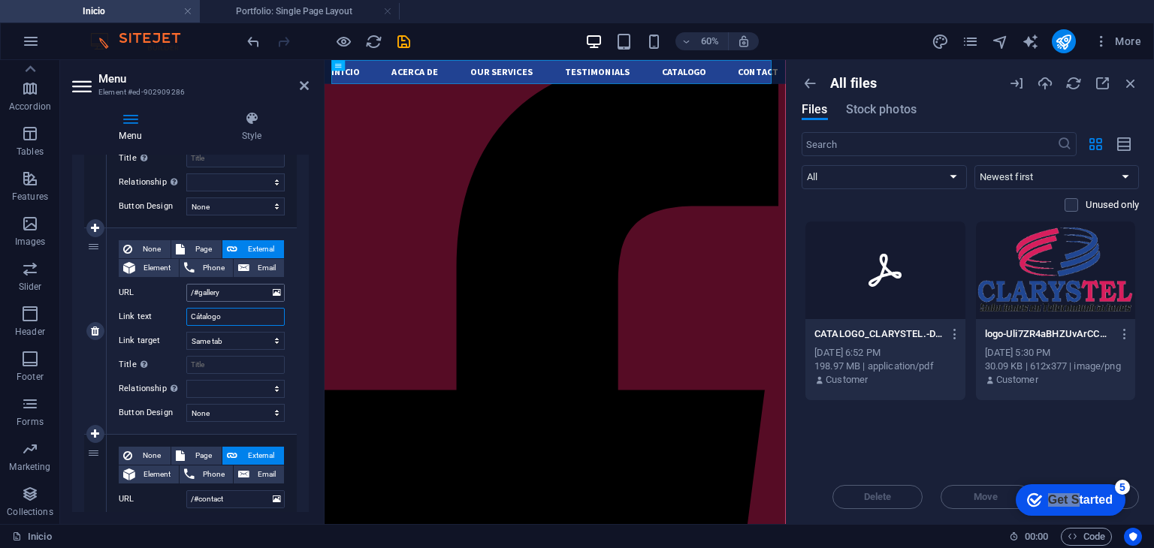
select select
type input "Cátalogo"
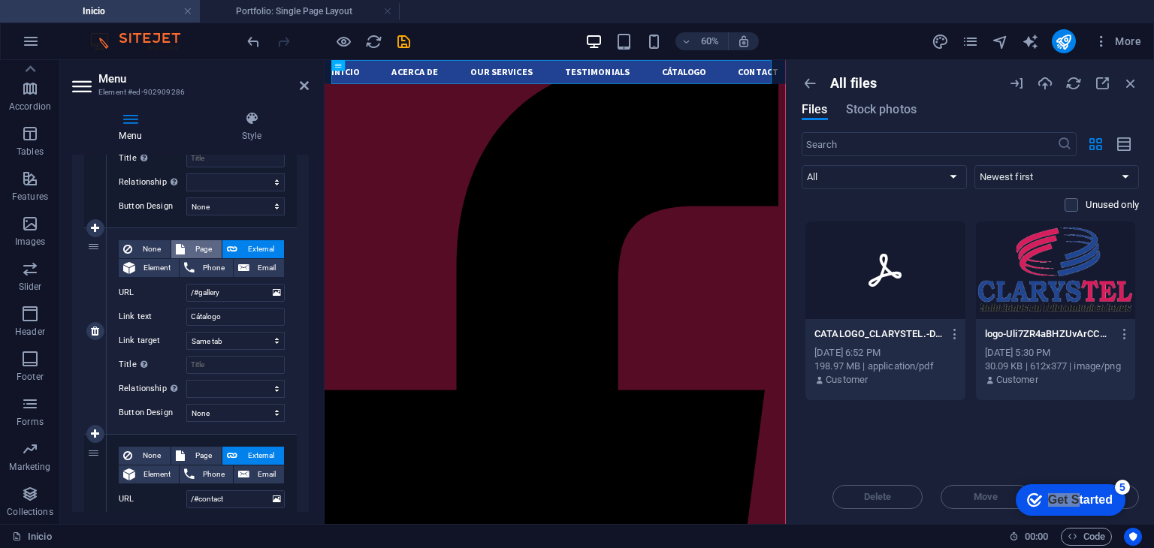
click at [195, 247] on span "Page" at bounding box center [203, 249] width 28 height 18
select select
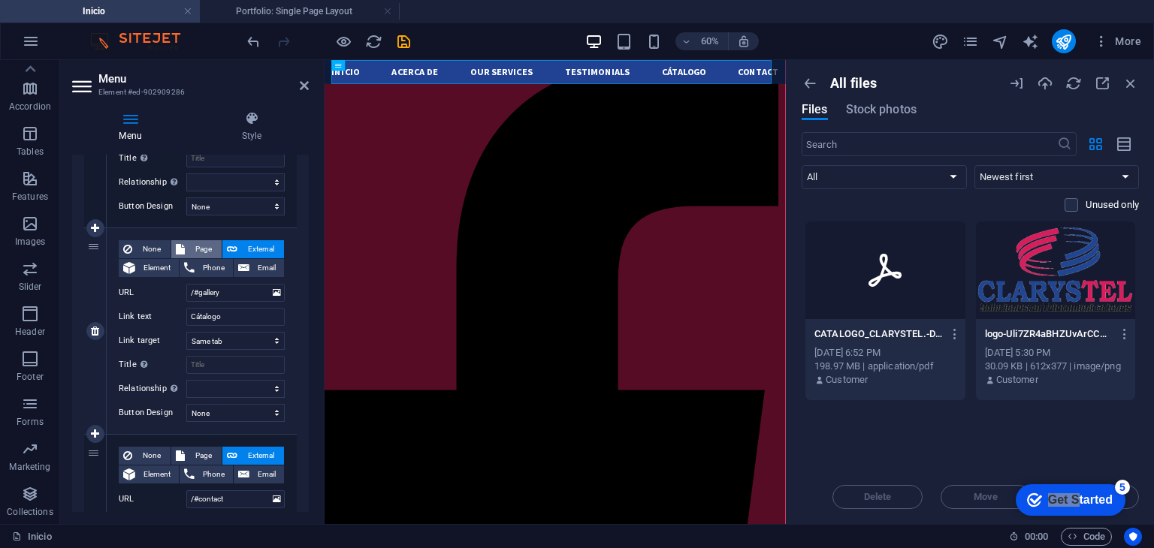
select select
click at [225, 285] on select "Inicio Start Portfolio Subpage Jobs" at bounding box center [235, 293] width 98 height 18
click at [246, 247] on span "External" at bounding box center [261, 249] width 38 height 18
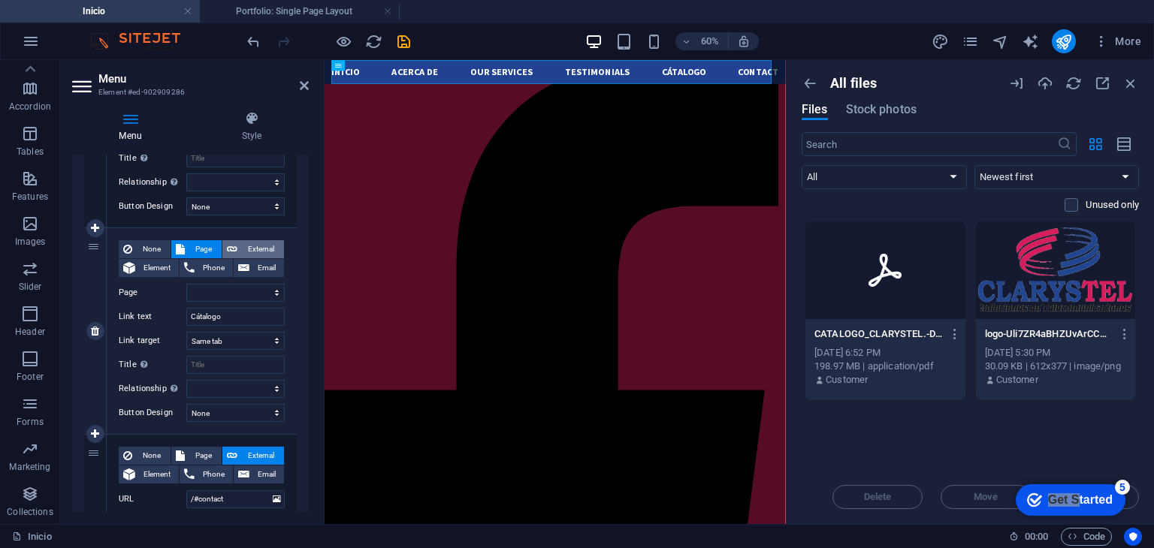
select select
select select "blank"
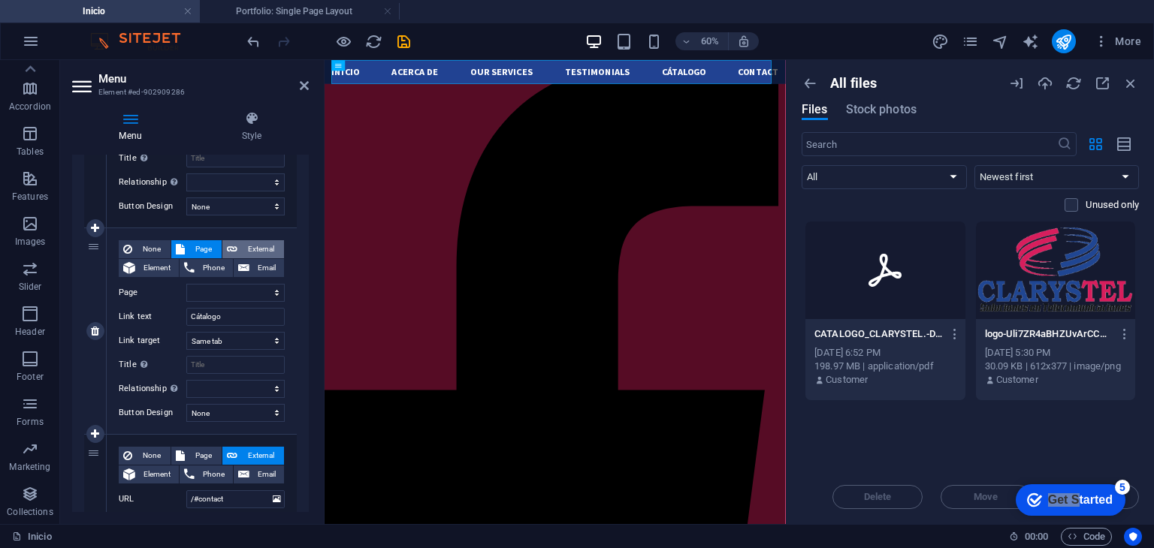
select select
click at [231, 292] on input "/#gallery" at bounding box center [235, 293] width 98 height 18
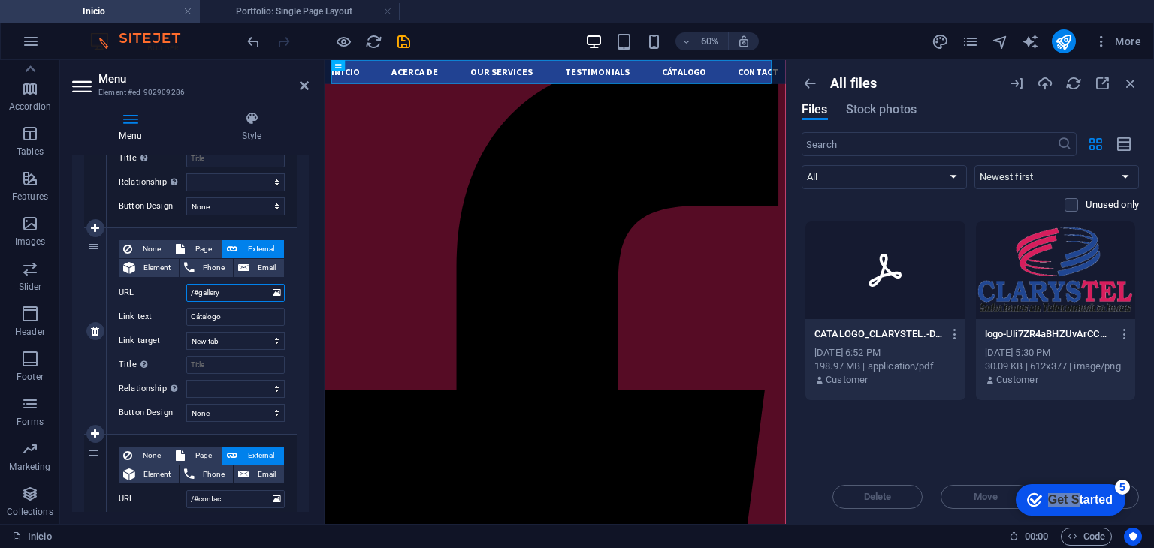
paste input "[URL][DOMAIN_NAME]"
type input "[URL][DOMAIN_NAME]"
select select
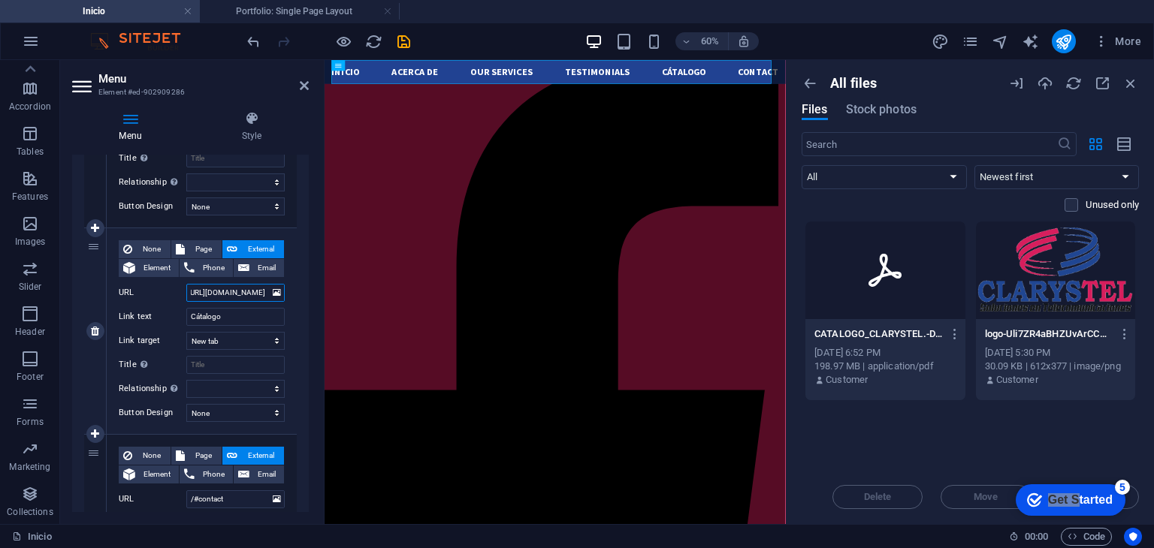
select select
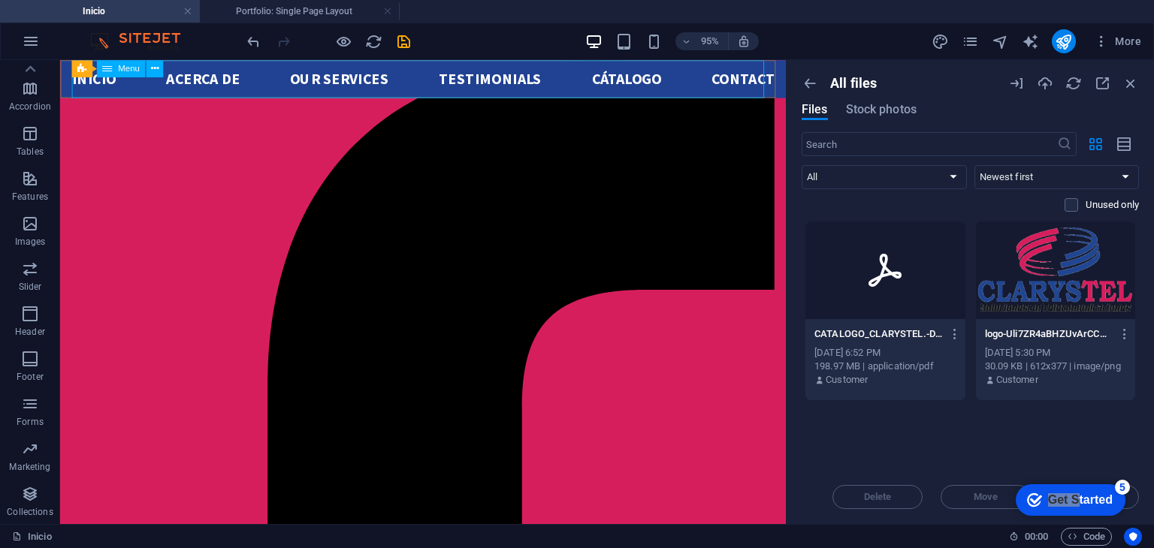
click at [646, 82] on nav "Inicio acerca de Our services Testimonials Cátalogo Contact" at bounding box center [442, 80] width 740 height 40
select select
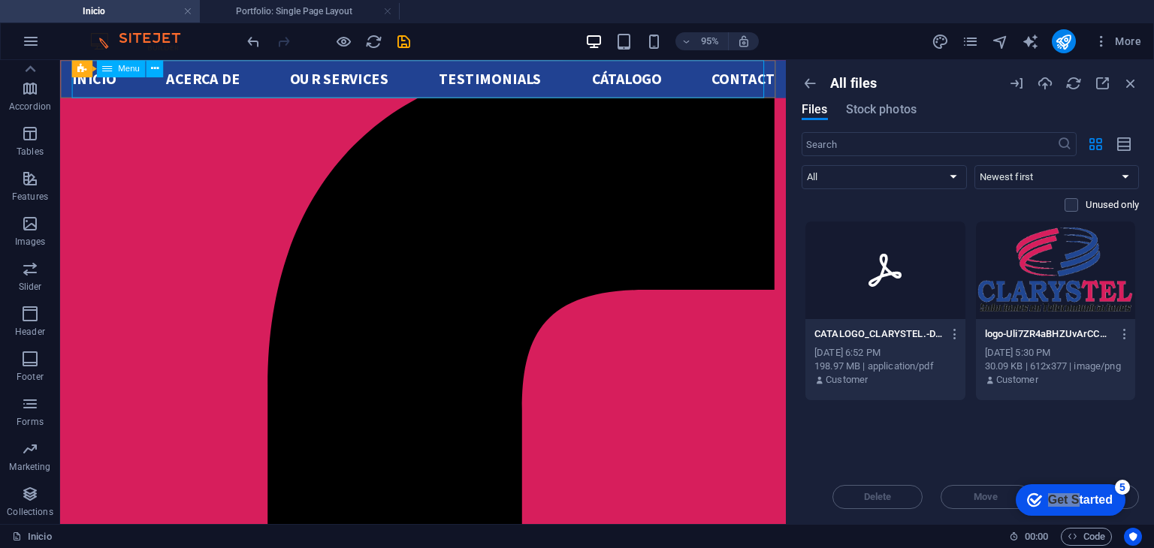
select select
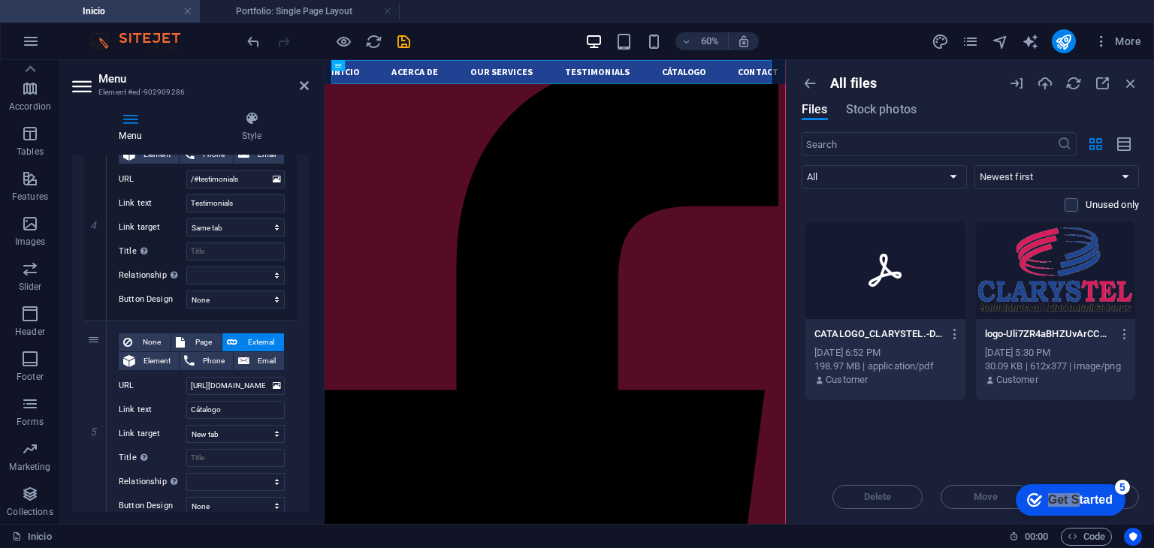
scroll to position [810, 0]
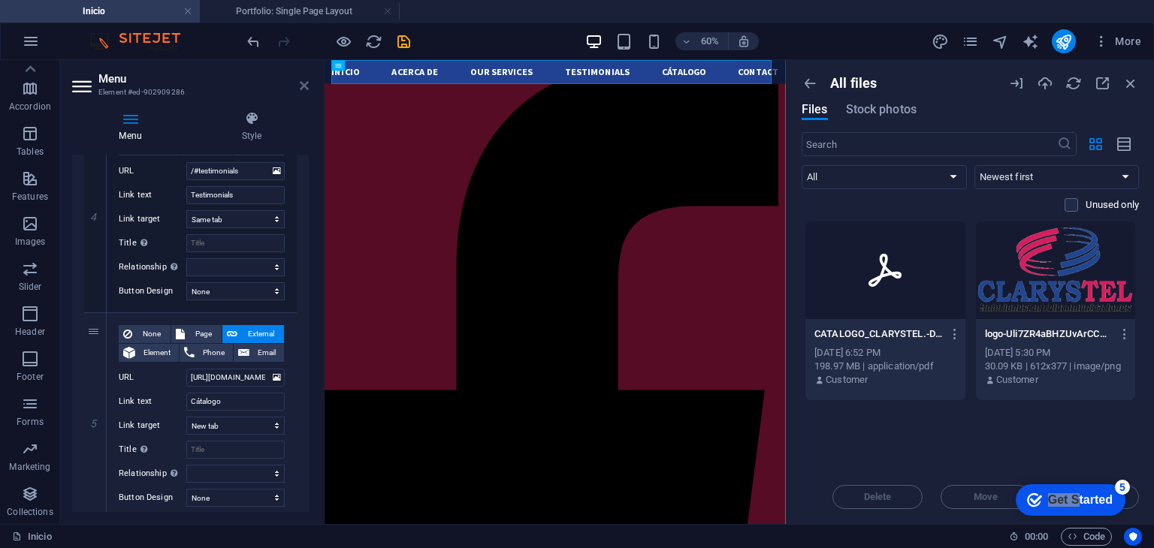
click at [307, 86] on icon at bounding box center [304, 86] width 9 height 12
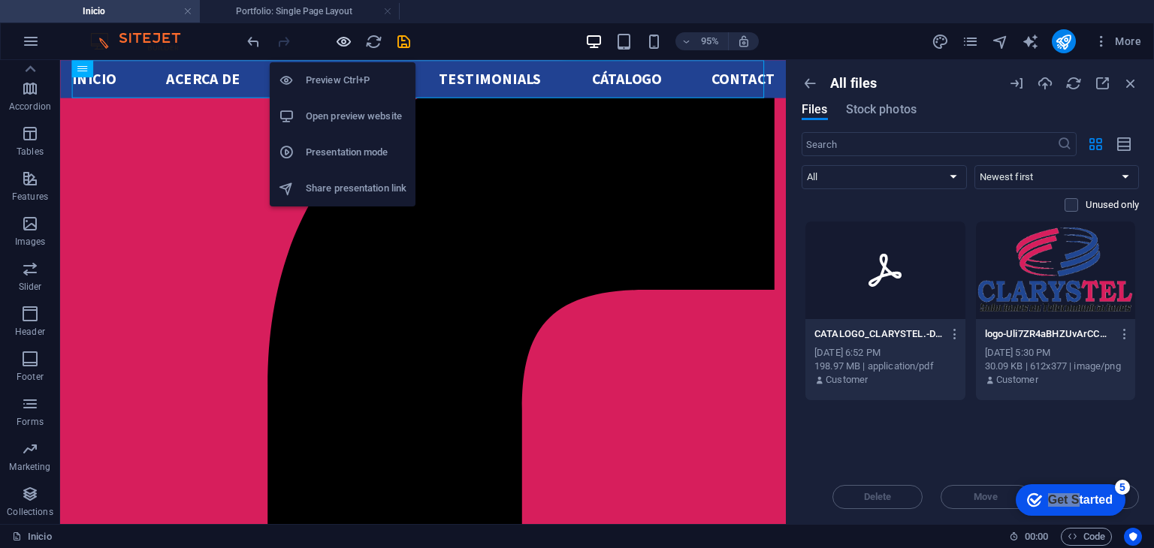
click at [343, 40] on icon "button" at bounding box center [343, 41] width 17 height 17
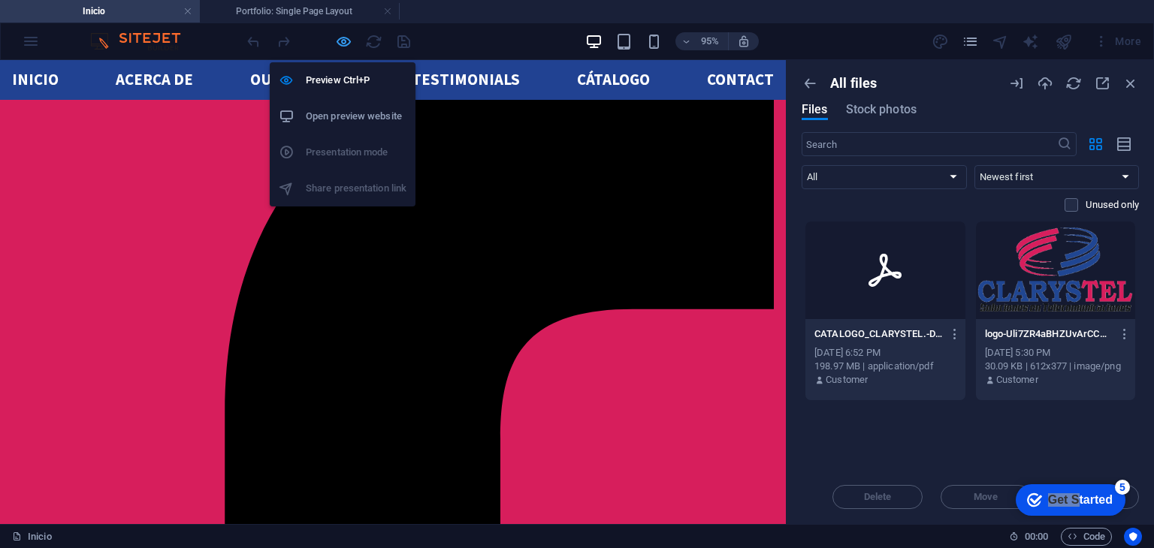
click at [343, 40] on icon "button" at bounding box center [343, 41] width 17 height 17
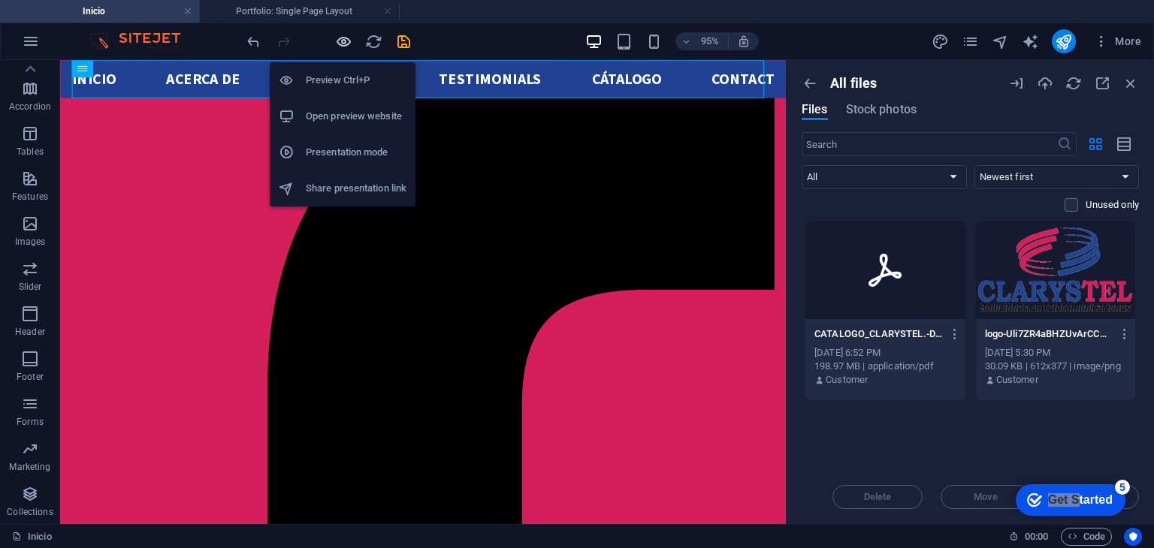
click at [343, 40] on icon "button" at bounding box center [343, 41] width 17 height 17
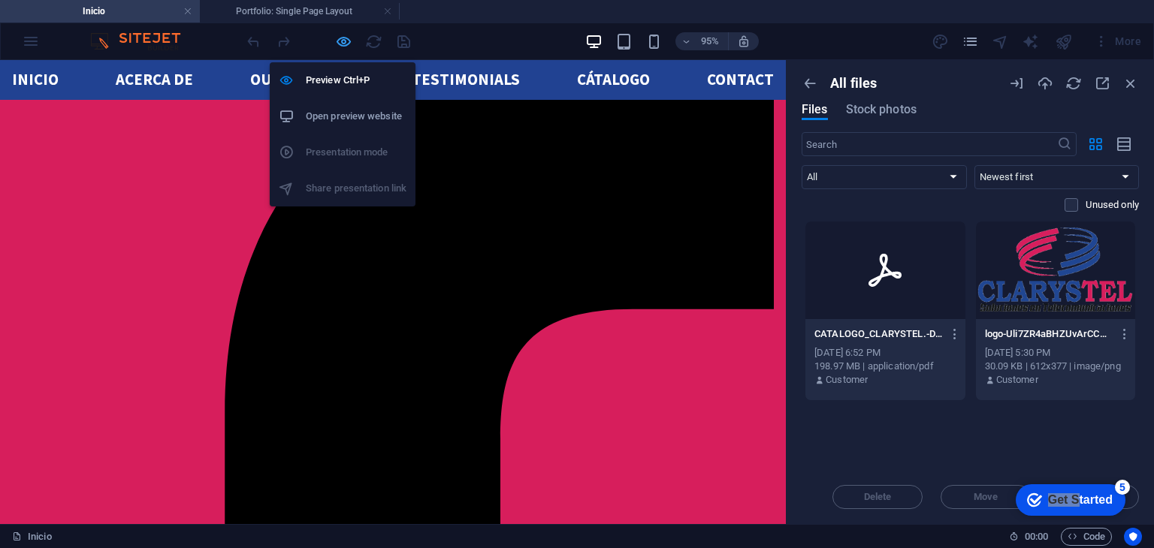
click at [343, 40] on icon "button" at bounding box center [343, 41] width 17 height 17
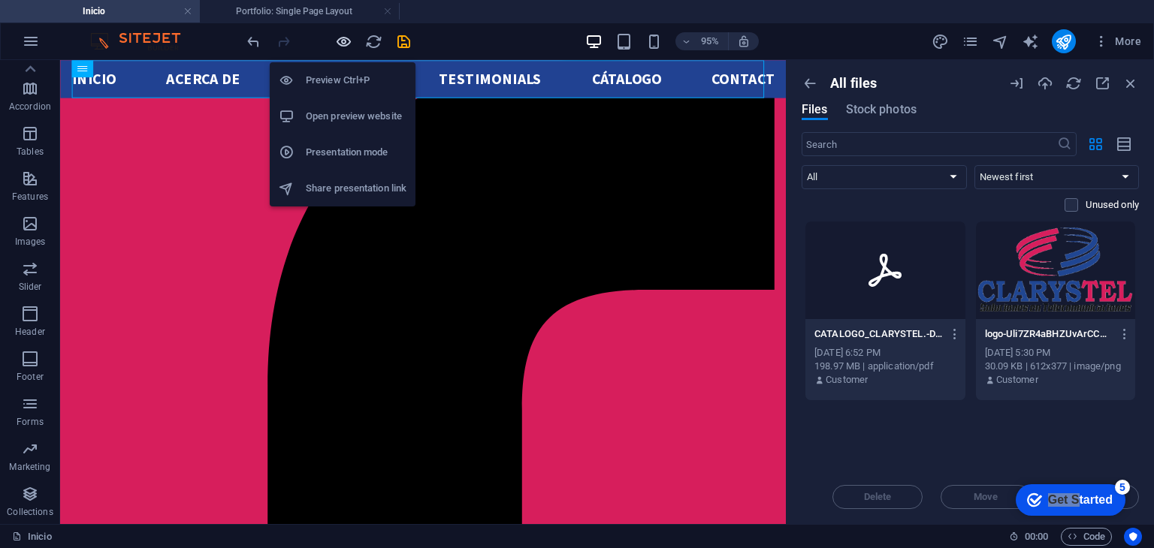
click at [343, 40] on icon "button" at bounding box center [343, 41] width 17 height 17
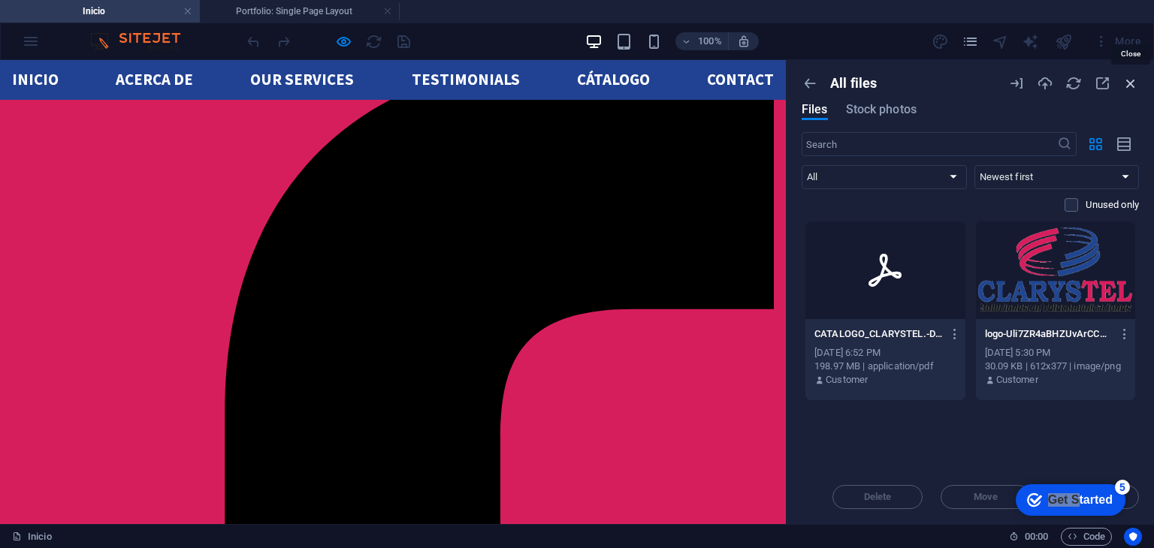
click at [1129, 84] on icon "button" at bounding box center [1130, 83] width 17 height 17
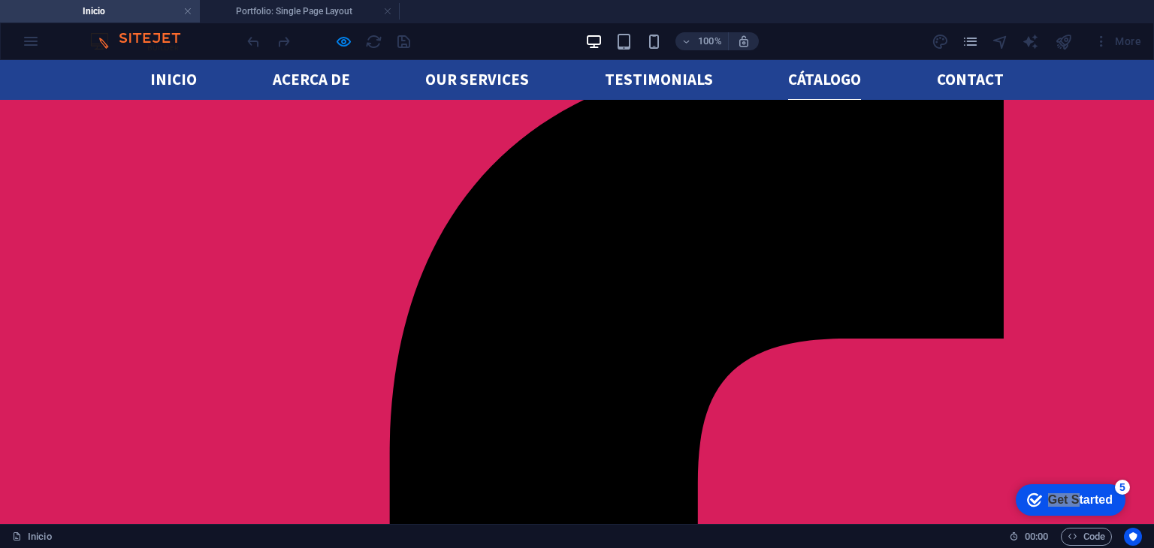
click at [827, 71] on link "Cátalogo" at bounding box center [824, 80] width 73 height 40
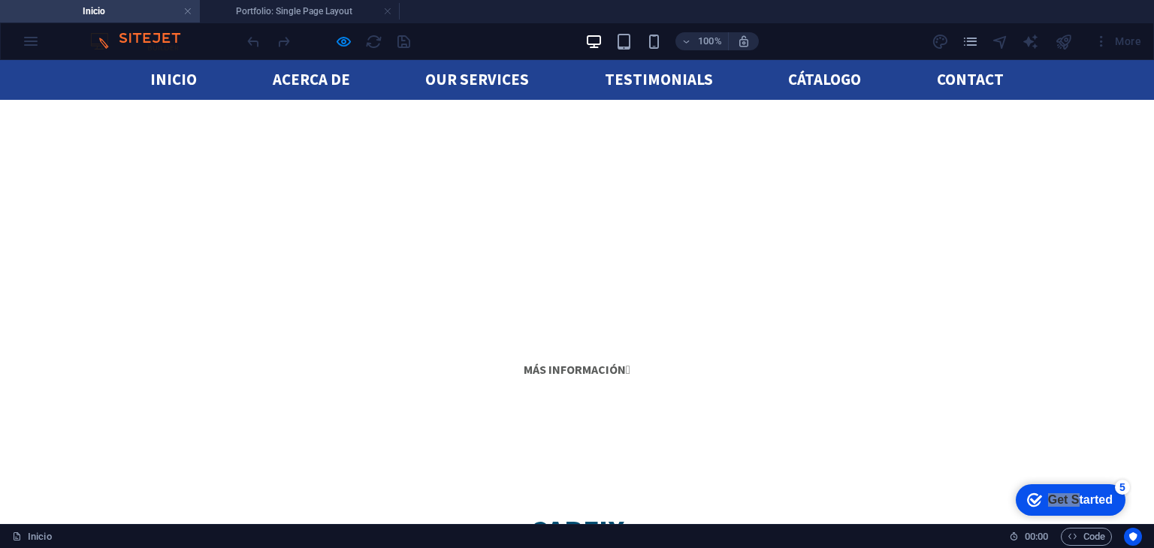
scroll to position [2671, 0]
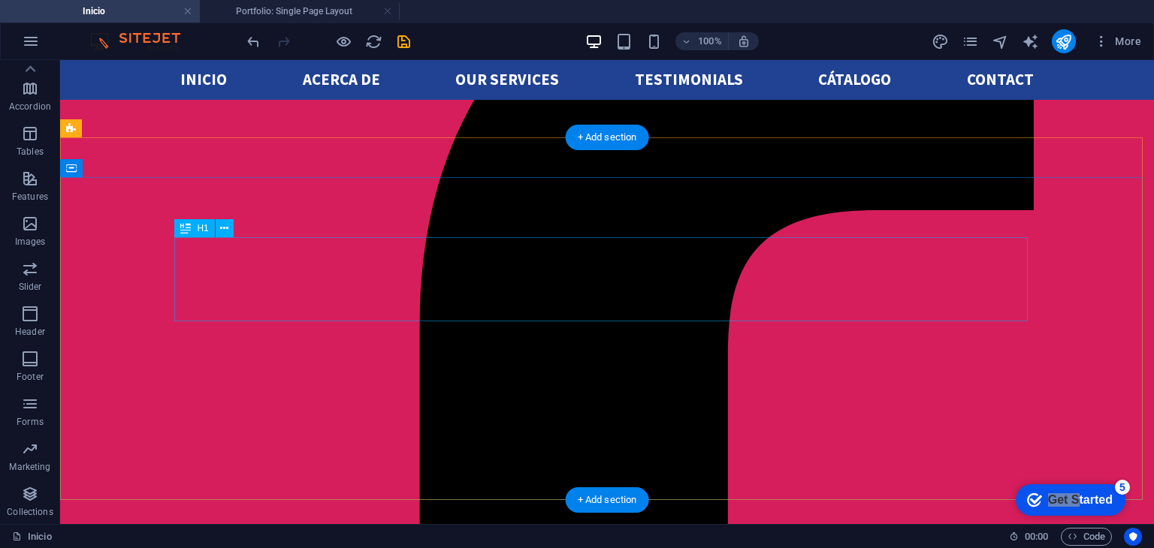
scroll to position [128, 0]
select select "ms"
select select "s"
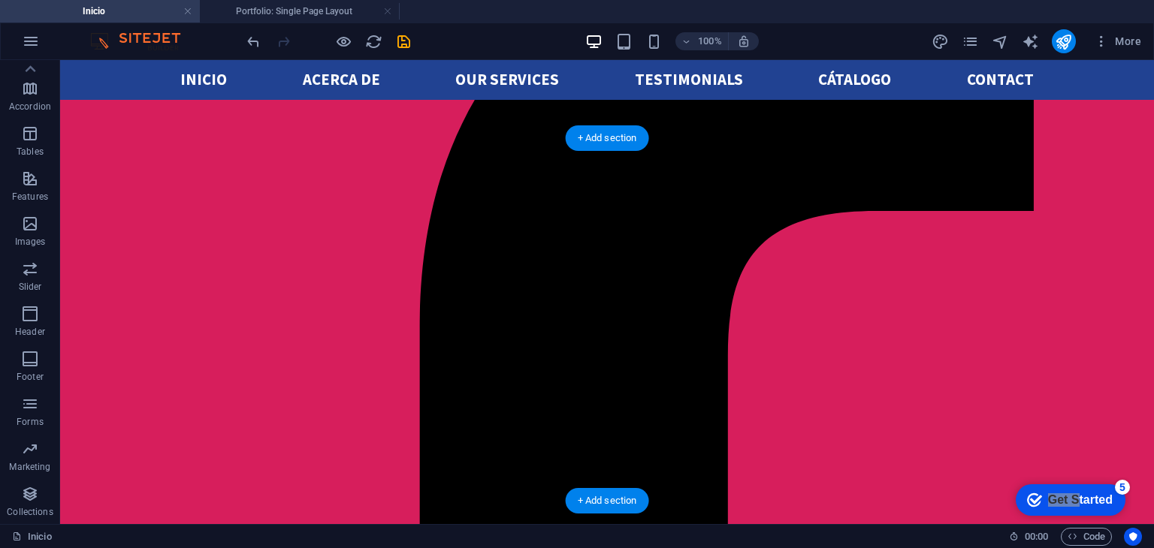
select select "progressive"
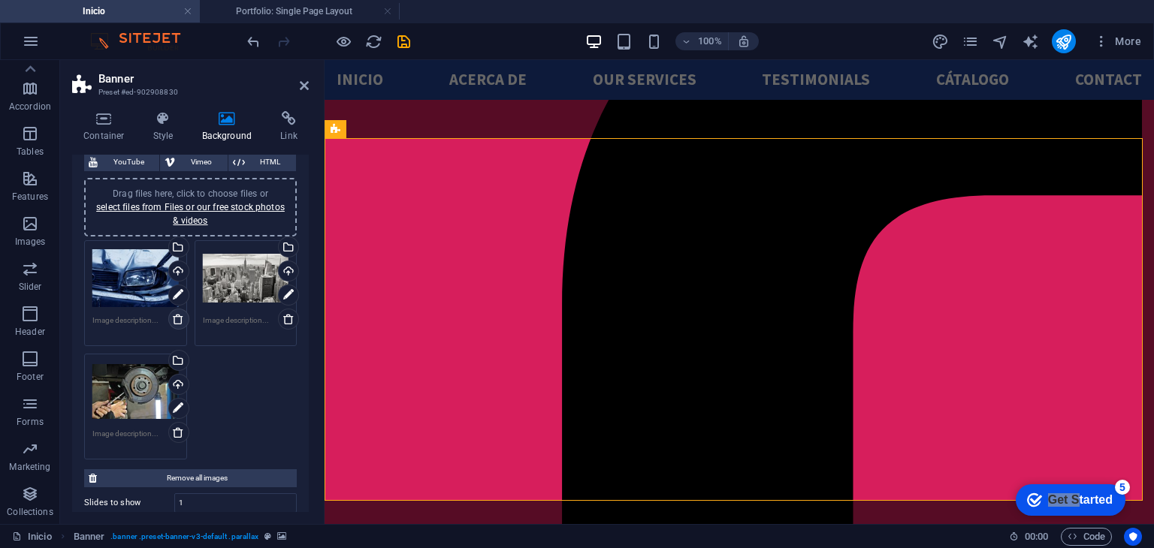
scroll to position [110, 0]
click at [177, 427] on icon at bounding box center [178, 432] width 12 height 12
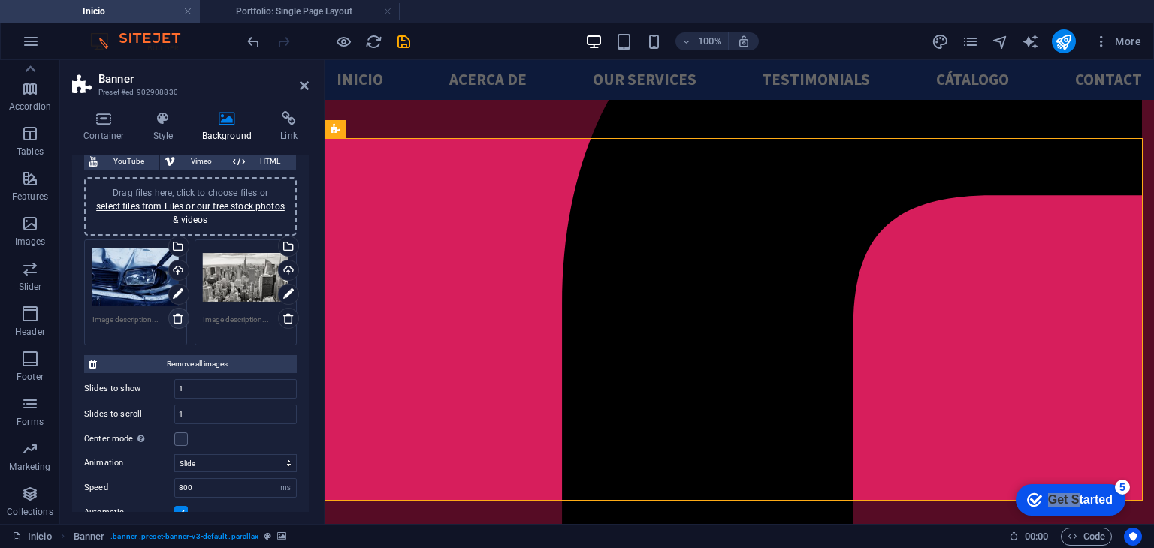
click at [174, 316] on icon at bounding box center [178, 318] width 12 height 12
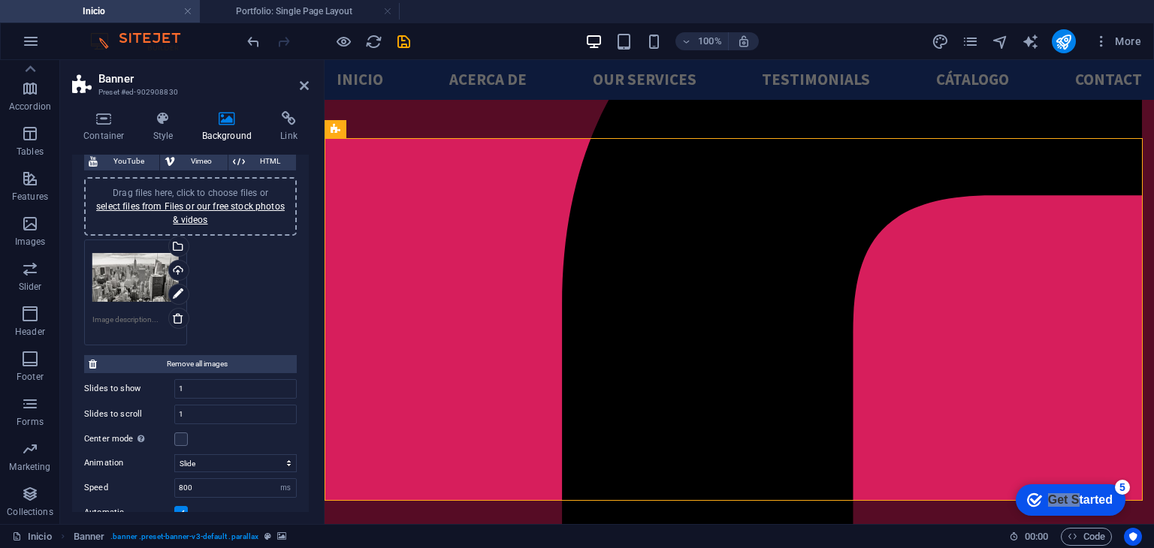
click at [222, 313] on div "Drag files here, click to choose files or select files from Files or our free s…" at bounding box center [190, 292] width 220 height 113
click at [306, 91] on icon at bounding box center [304, 86] width 9 height 12
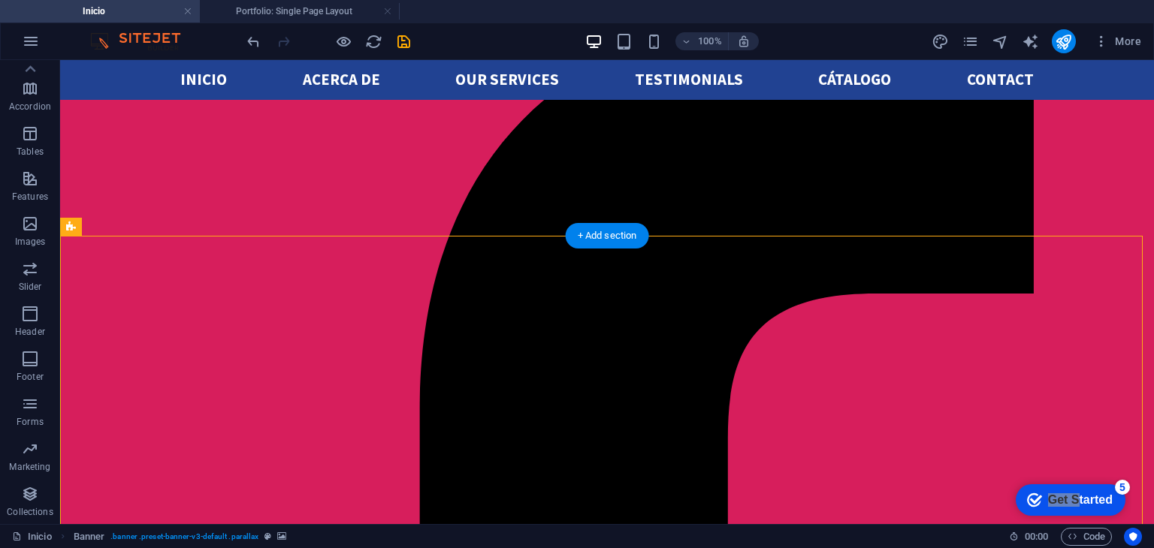
scroll to position [0, 0]
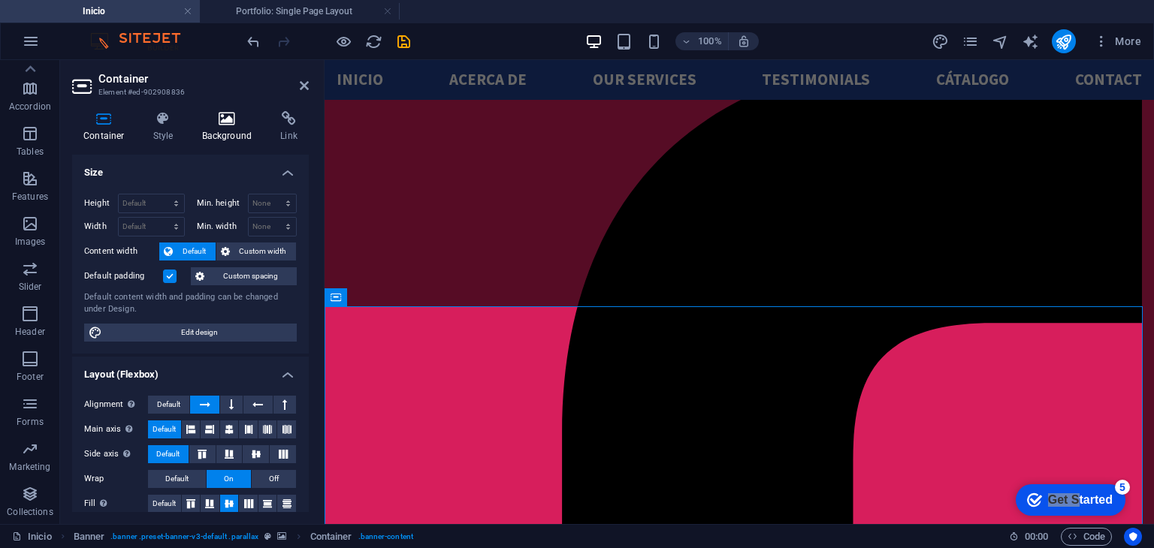
click at [240, 121] on icon at bounding box center [227, 118] width 73 height 15
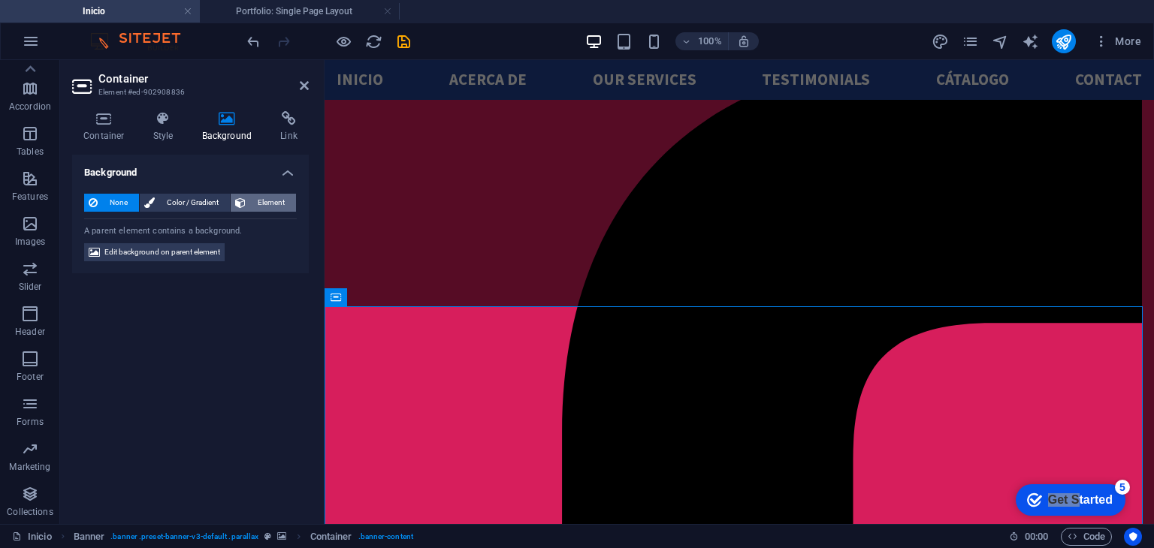
click at [276, 198] on span "Element" at bounding box center [270, 203] width 41 height 18
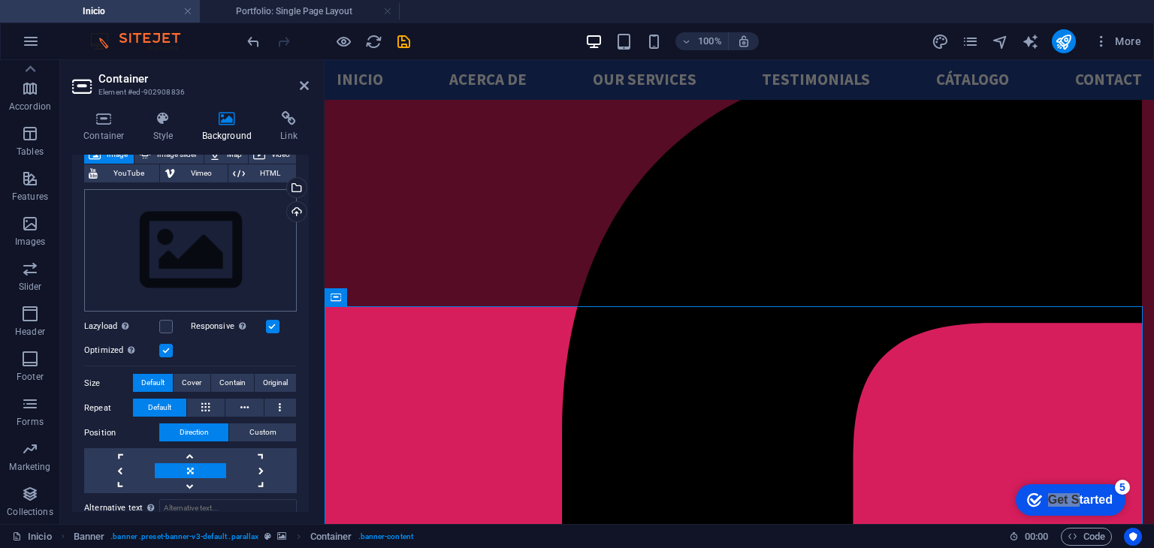
scroll to position [99, 0]
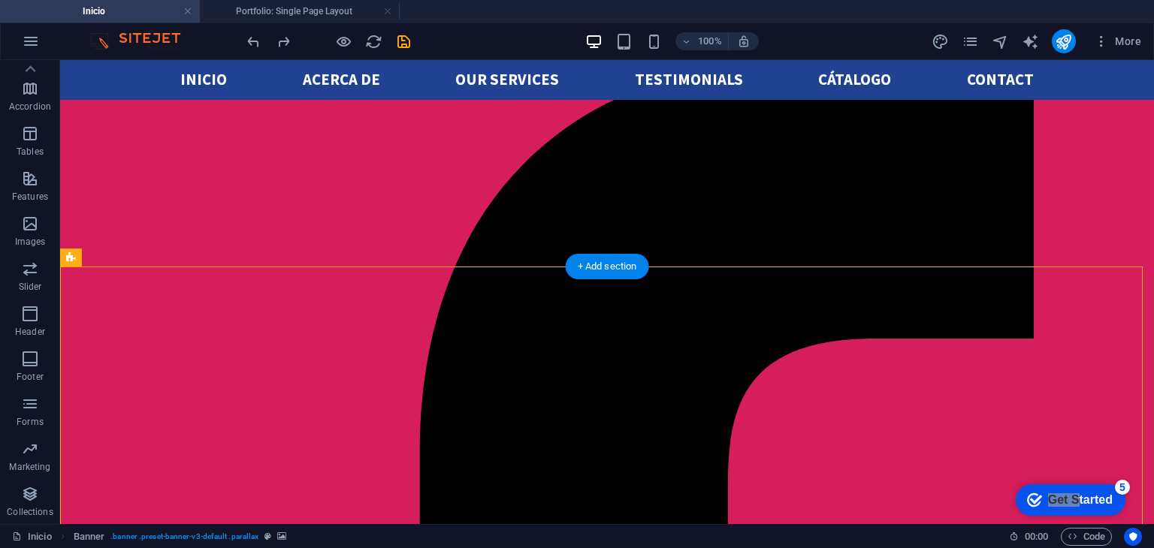
select select "ms"
select select "s"
select select "progressive"
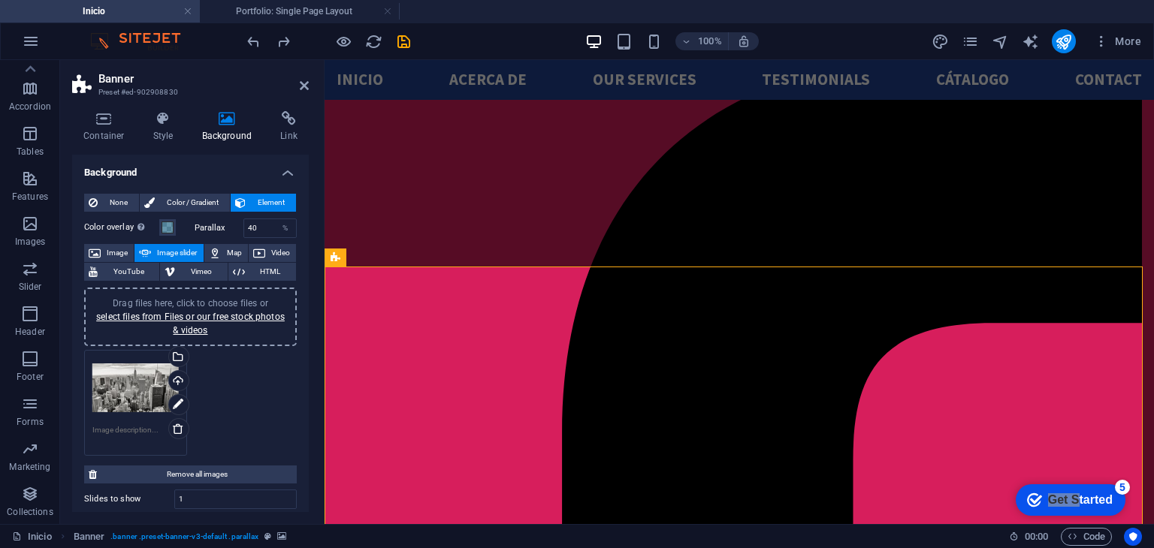
click at [113, 243] on div "Color overlay Places an overlay over the background to colorize it Parallax 40 …" at bounding box center [190, 496] width 213 height 566
click at [113, 246] on span "Image" at bounding box center [117, 253] width 24 height 18
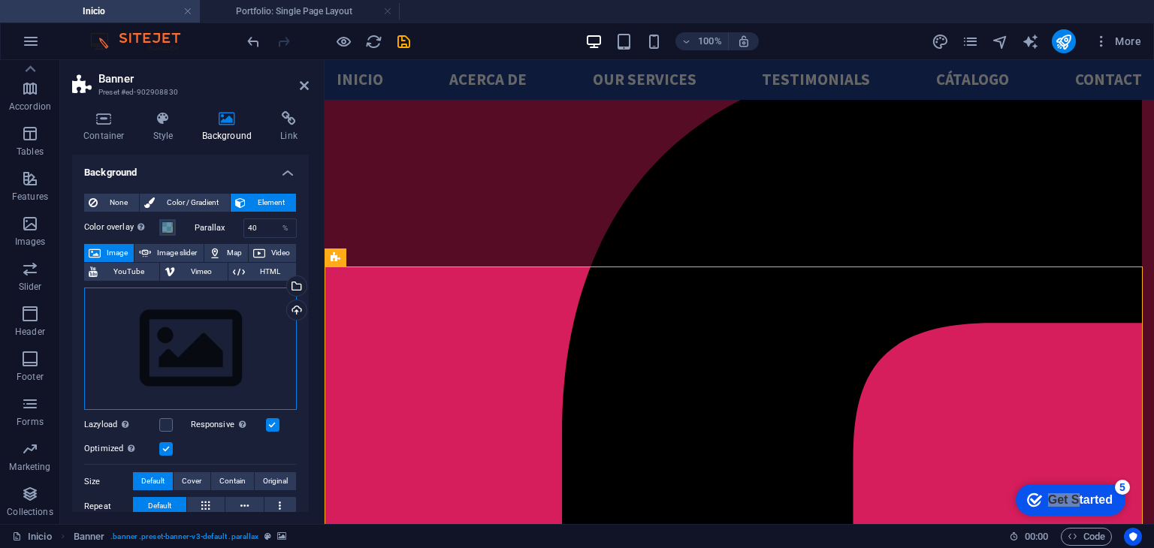
click at [174, 295] on div "Drag files here, click to choose files or select files from Files or our free s…" at bounding box center [190, 349] width 213 height 123
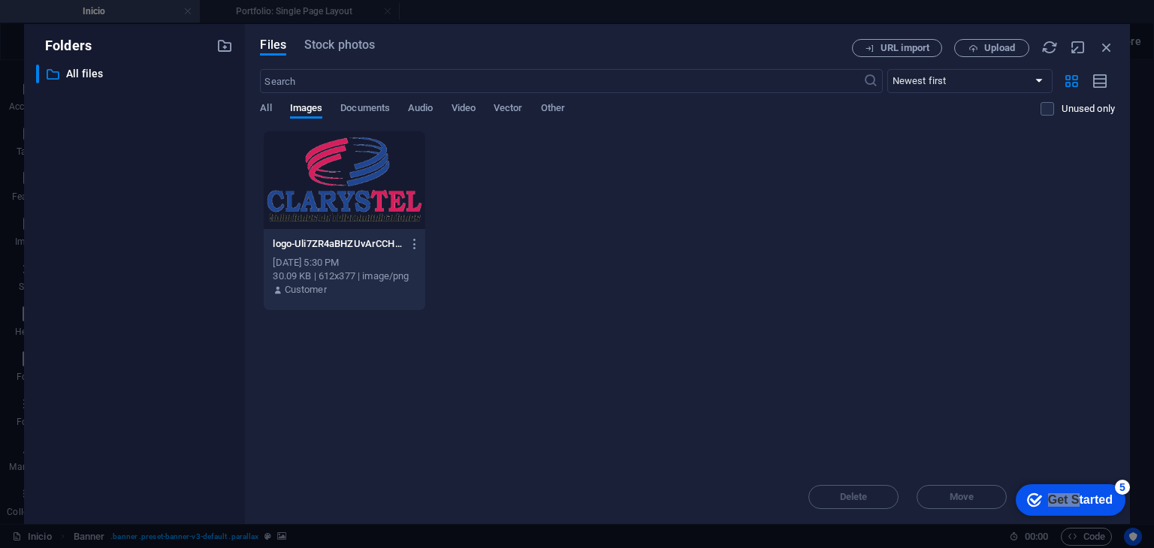
click at [324, 199] on div at bounding box center [344, 180] width 161 height 98
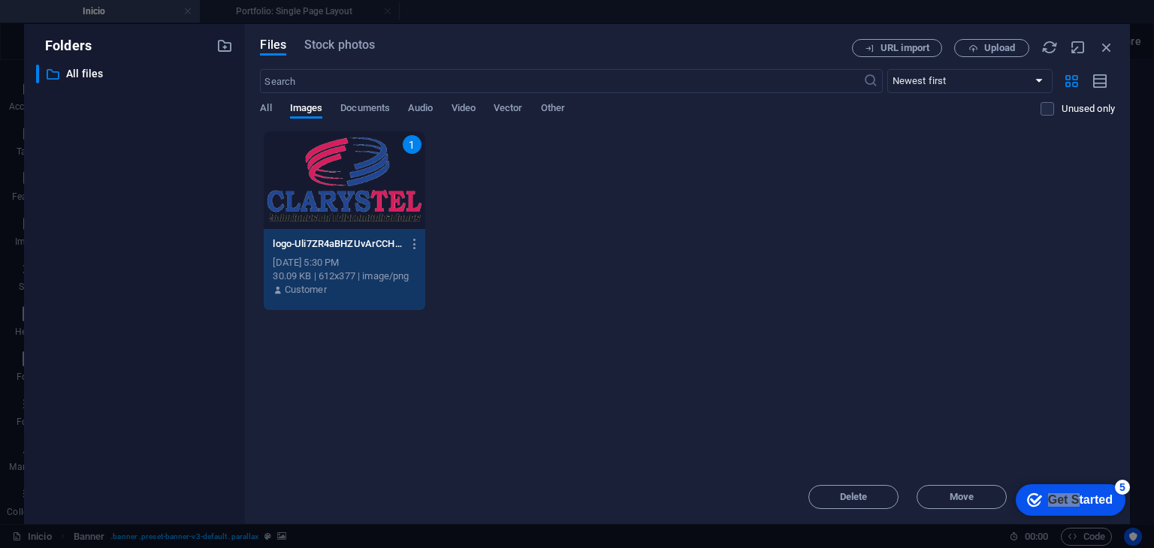
click at [324, 199] on div "1" at bounding box center [344, 180] width 161 height 98
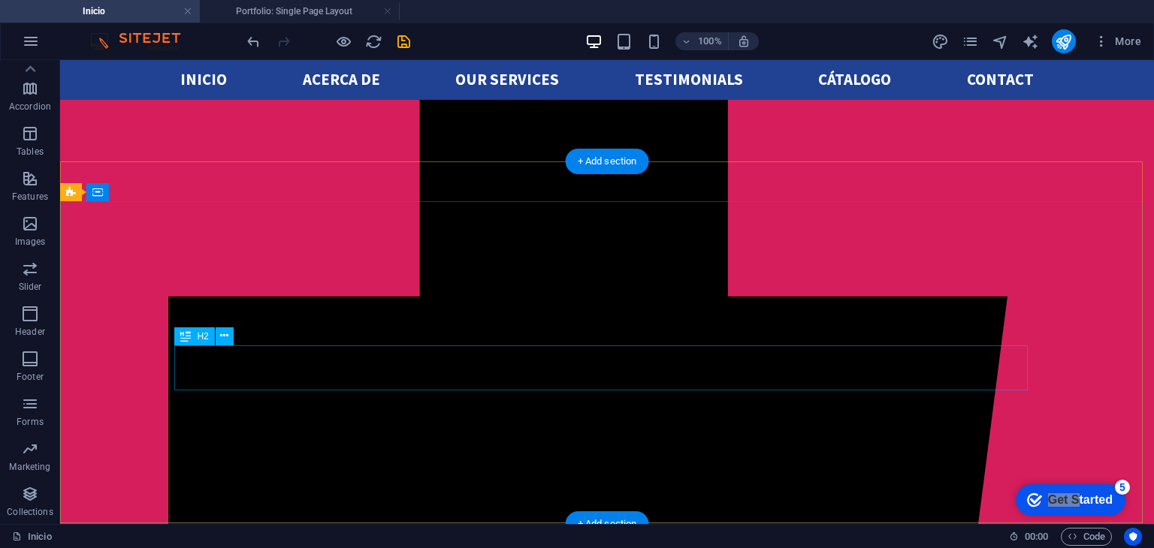
scroll to position [0, 0]
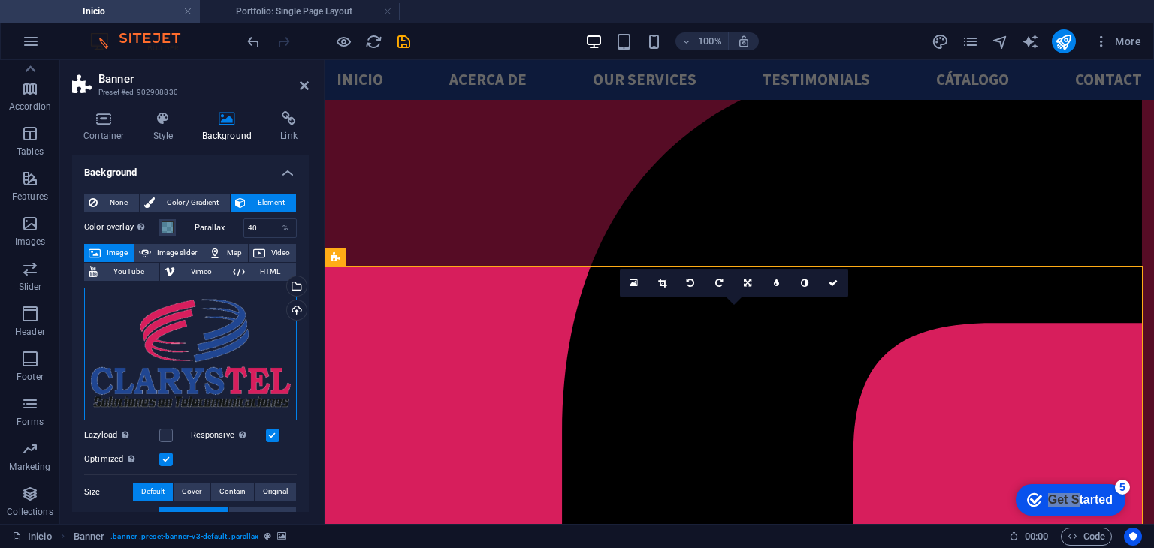
click at [159, 315] on div "Drag files here, click to choose files or select files from Files or our free s…" at bounding box center [190, 355] width 213 height 134
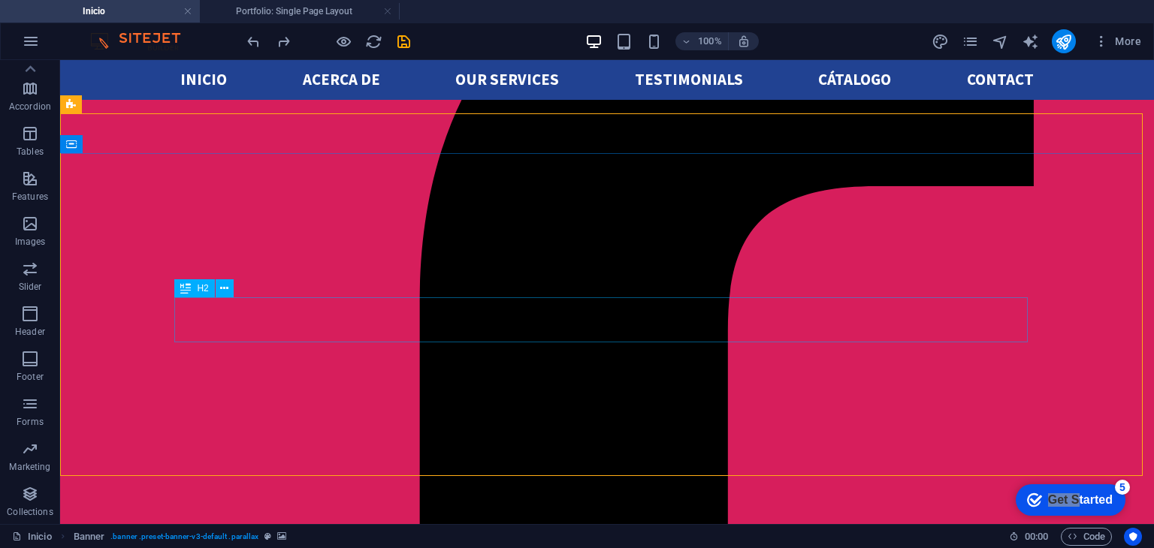
scroll to position [152, 0]
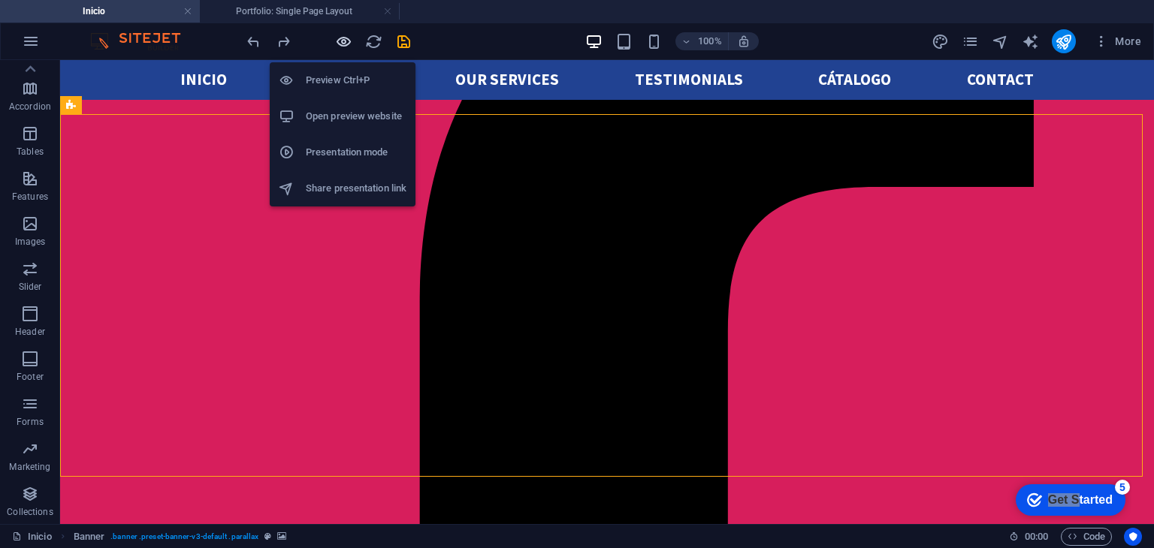
click at [347, 41] on icon "button" at bounding box center [343, 41] width 17 height 17
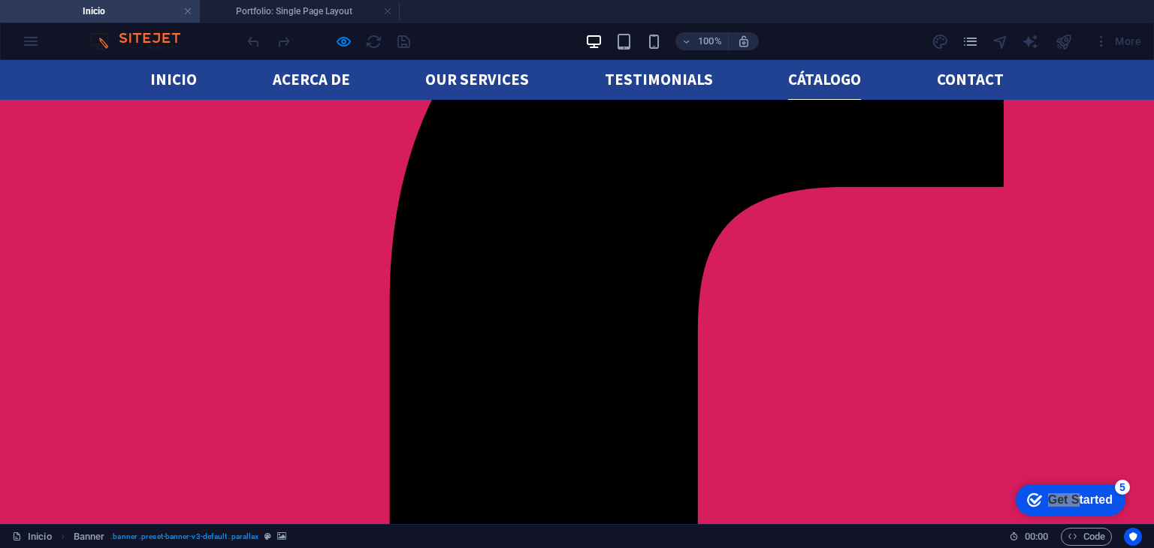
click at [795, 82] on link "Cátalogo" at bounding box center [824, 80] width 73 height 40
click at [1062, 486] on div "checkmark Get Started 5" at bounding box center [1071, 500] width 110 height 32
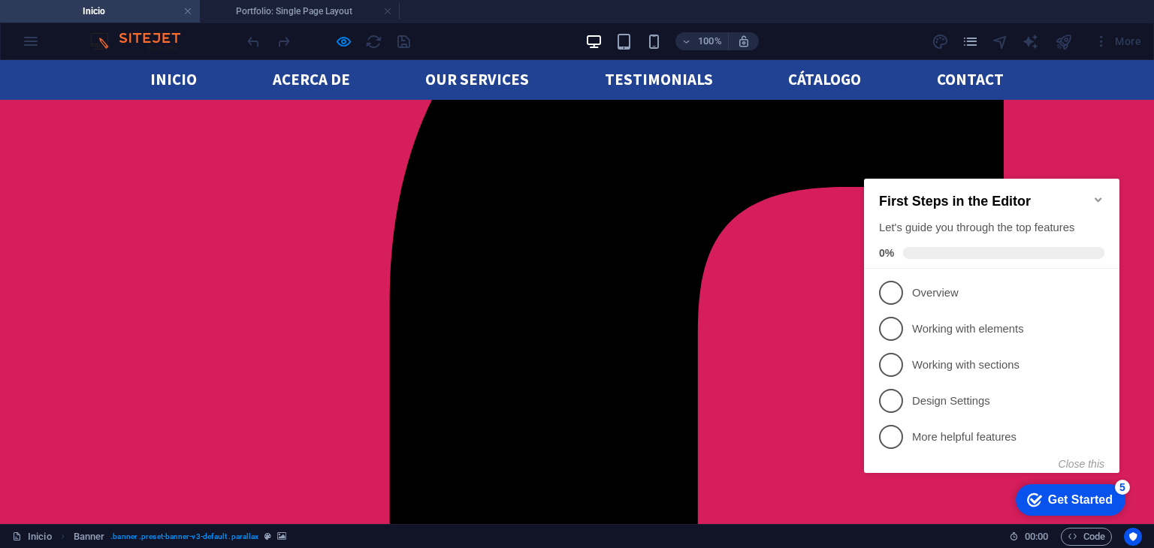
click at [1102, 185] on div "First Steps in the Editor Let's guide you through the top features 0%" at bounding box center [991, 224] width 255 height 90
click at [1094, 198] on icon "Minimize checklist" at bounding box center [1097, 200] width 7 height 5
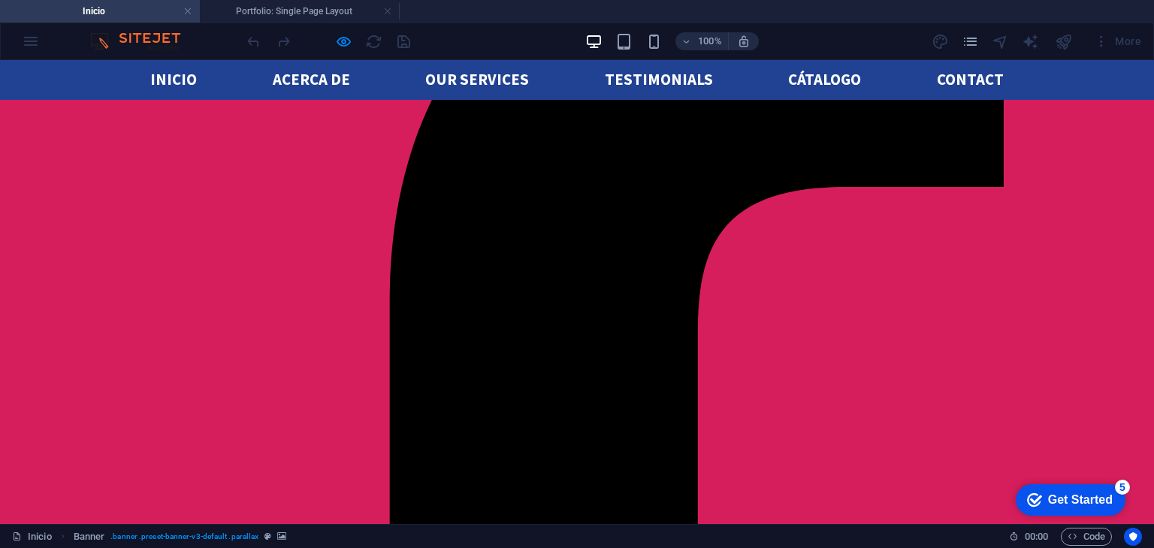
click at [1068, 40] on div at bounding box center [1064, 41] width 24 height 24
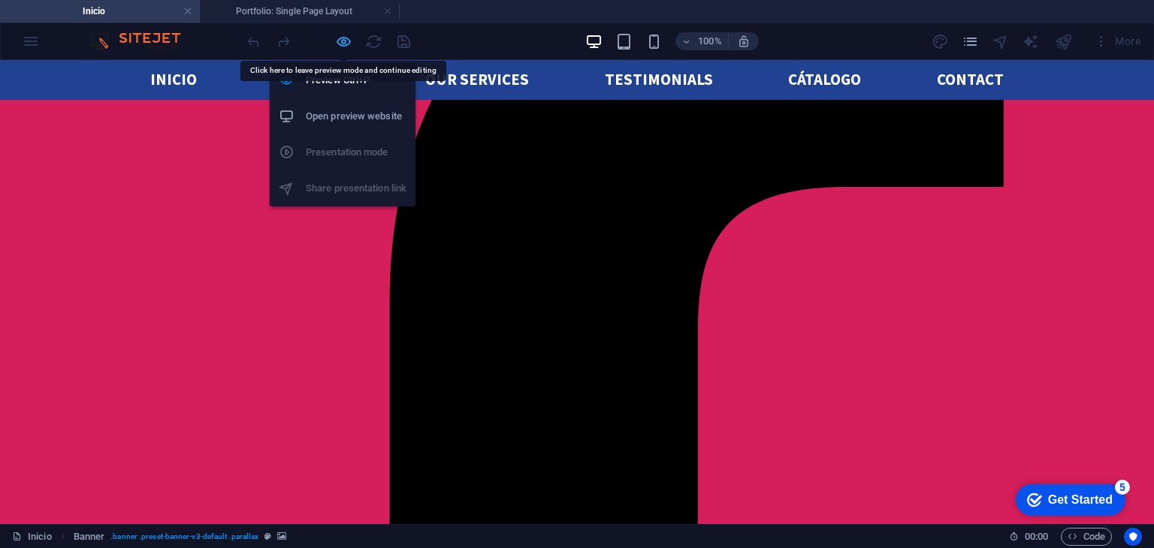
click at [342, 40] on icon "button" at bounding box center [343, 41] width 17 height 17
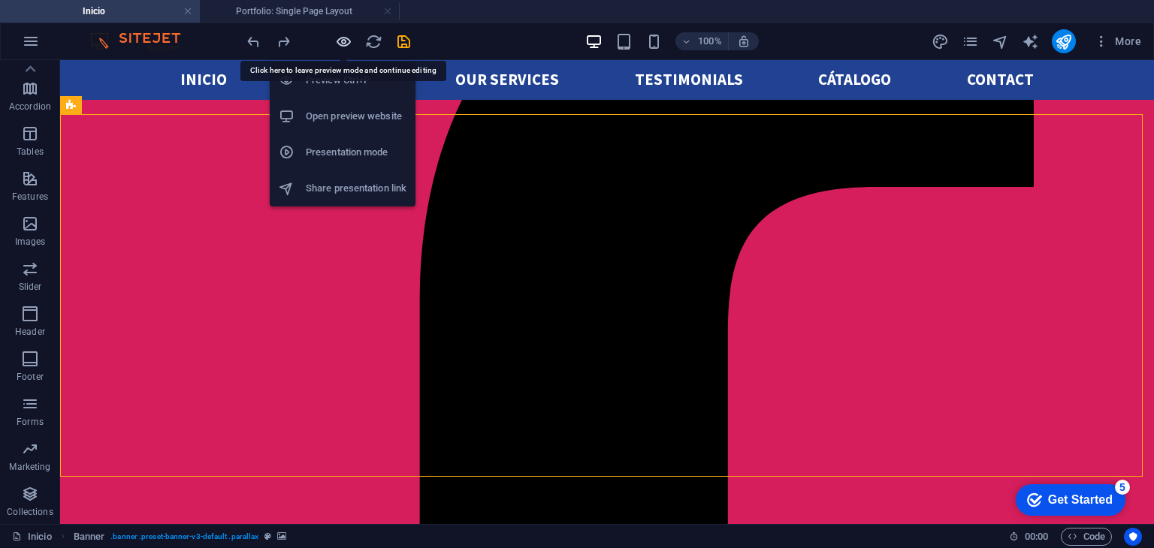
click at [342, 40] on icon "button" at bounding box center [343, 41] width 17 height 17
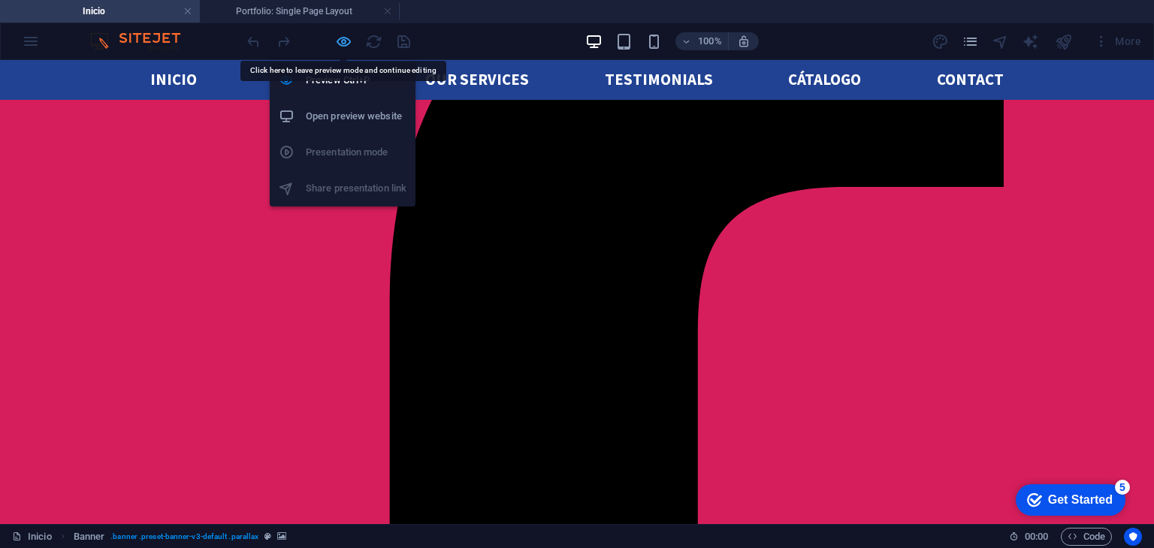
click at [342, 40] on icon "button" at bounding box center [343, 41] width 17 height 17
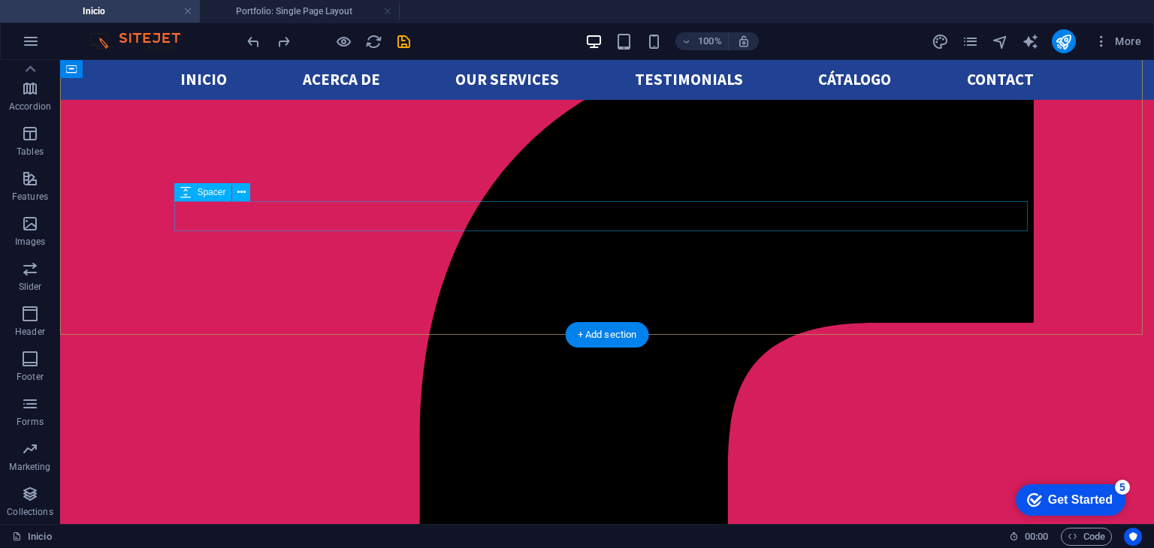
scroll to position [0, 0]
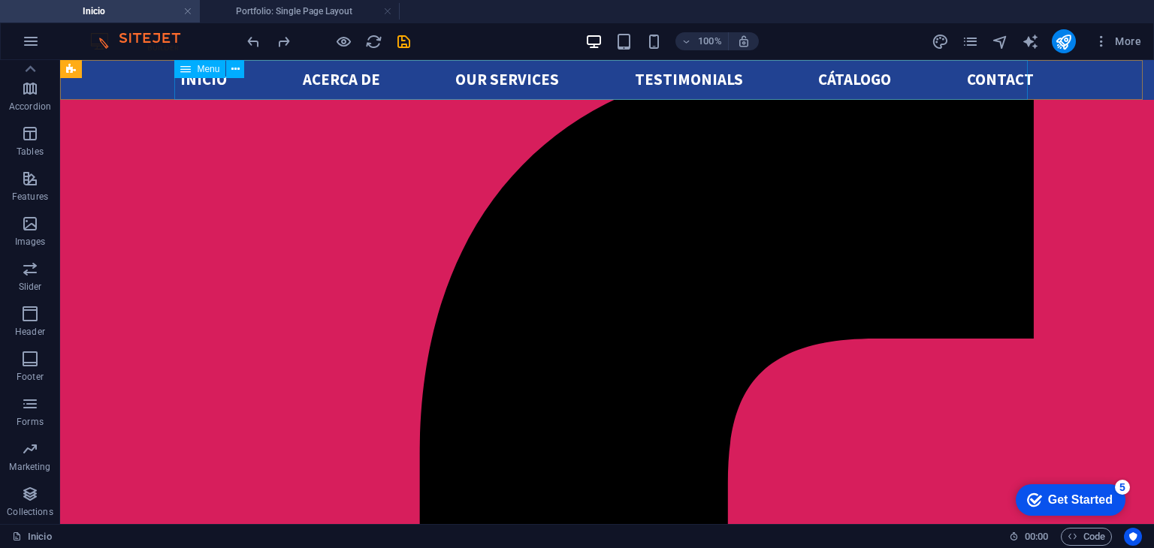
click at [469, 82] on nav "Inicio acerca de Our services Testimonials Cátalogo Contact" at bounding box center [606, 80] width 853 height 40
select select
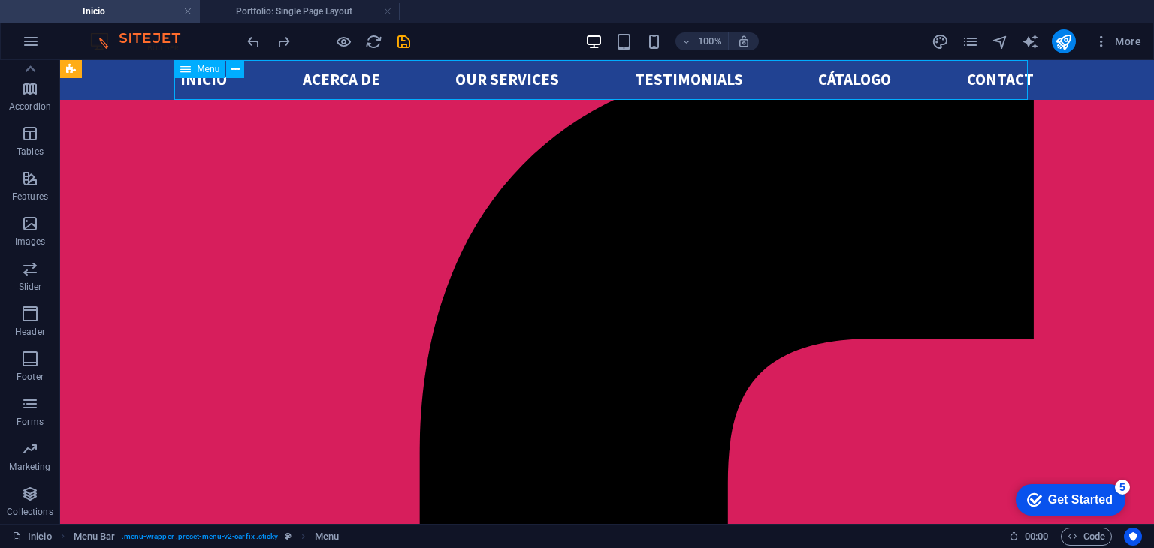
select select
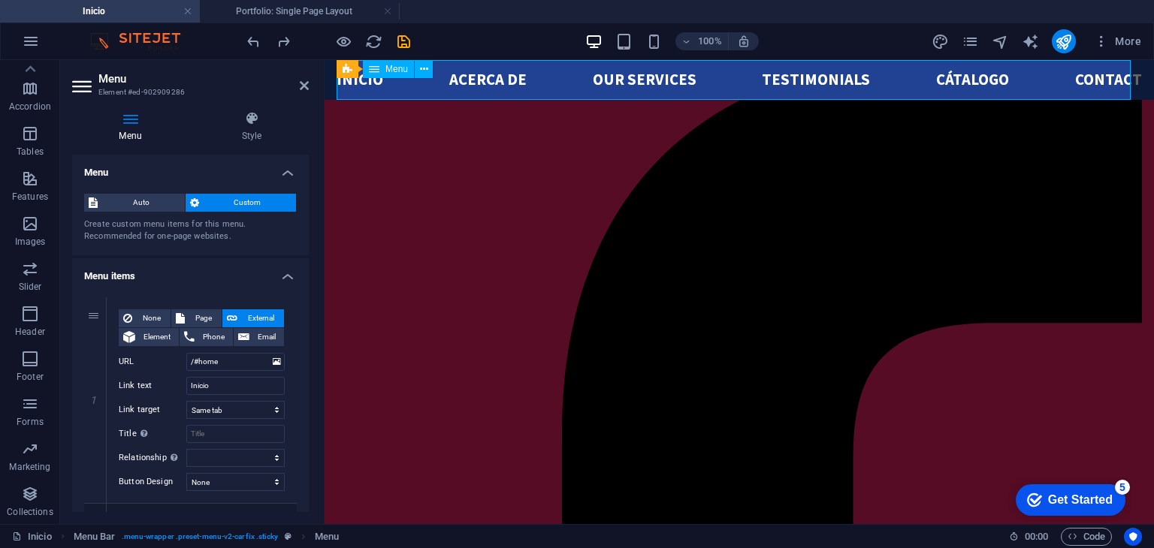
click at [657, 85] on nav "Inicio acerca de Our services Testimonials Cátalogo Contact" at bounding box center [739, 80] width 805 height 40
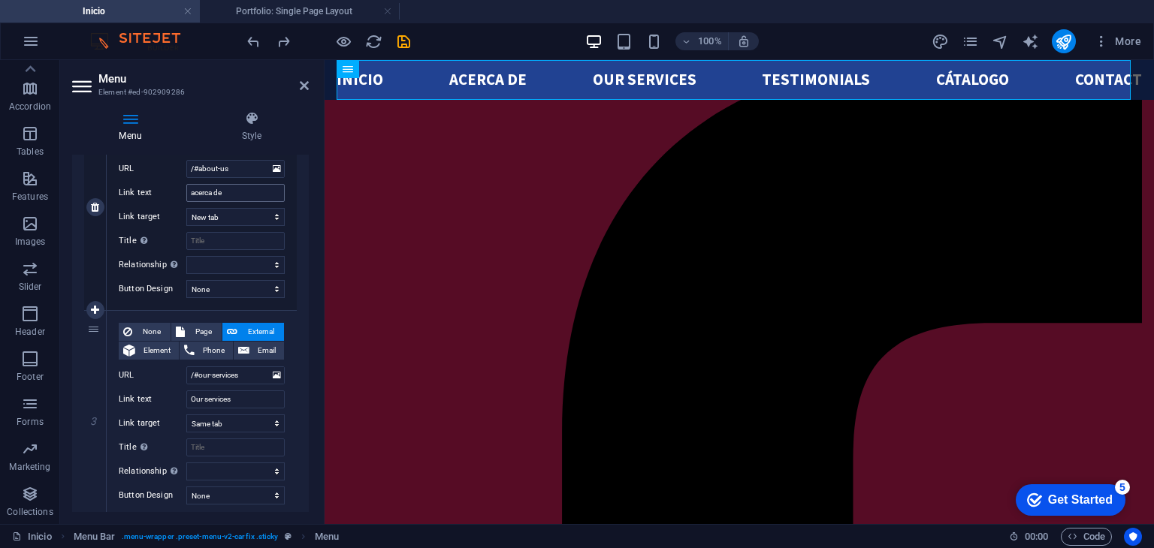
scroll to position [405, 0]
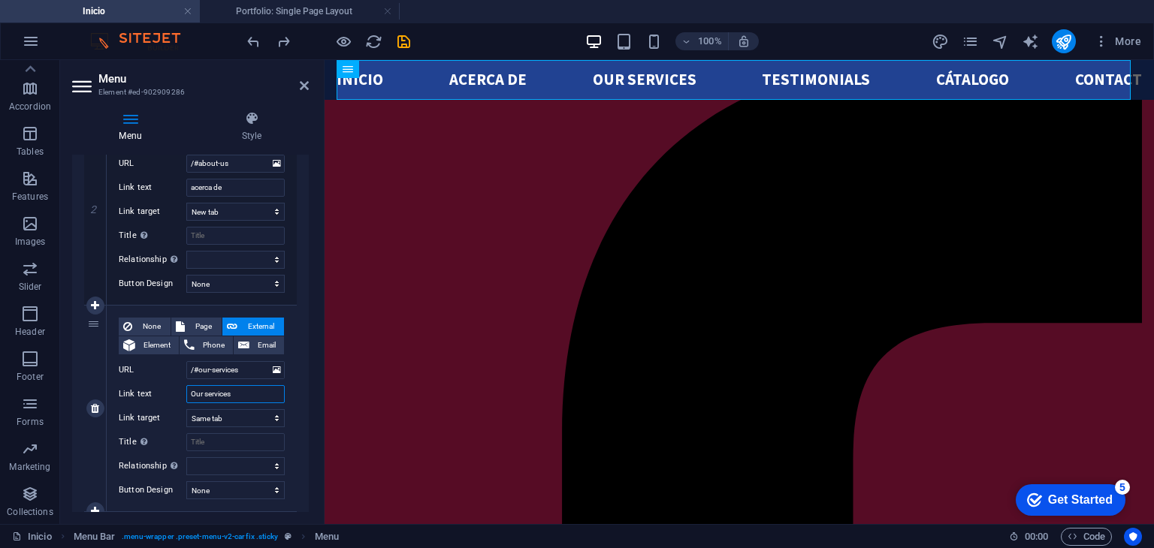
click at [240, 394] on input "Our services" at bounding box center [235, 394] width 98 height 18
type input "marcas"
select select
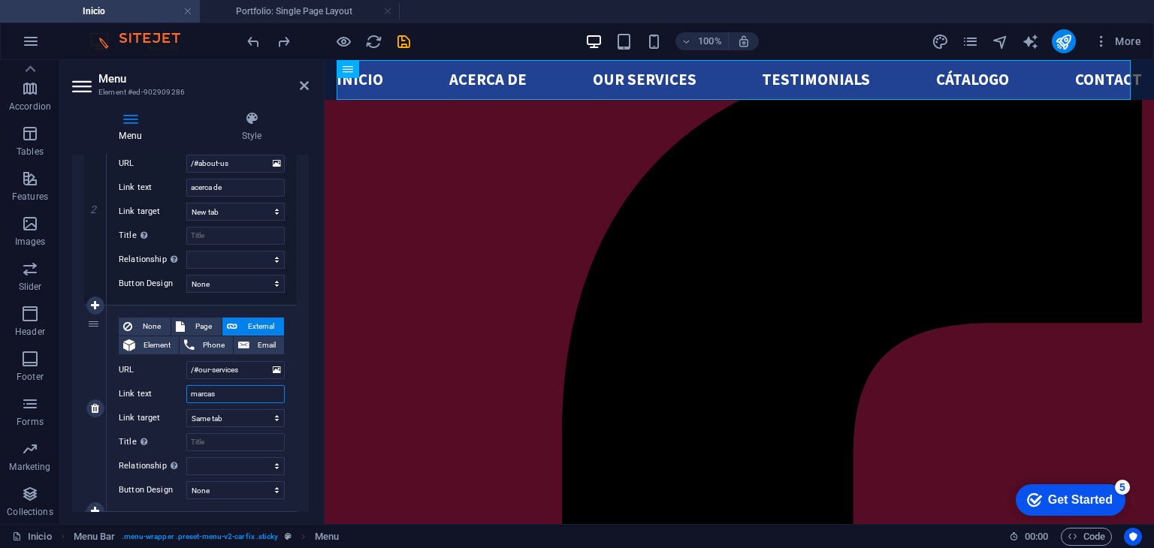
select select
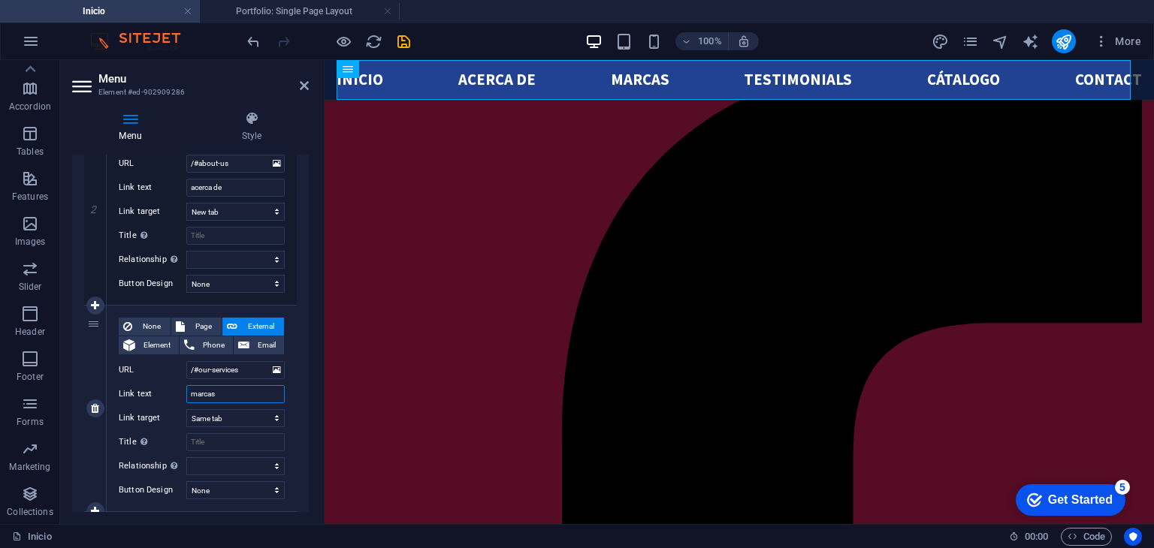
type input "marcas"
click at [301, 87] on icon at bounding box center [304, 86] width 9 height 12
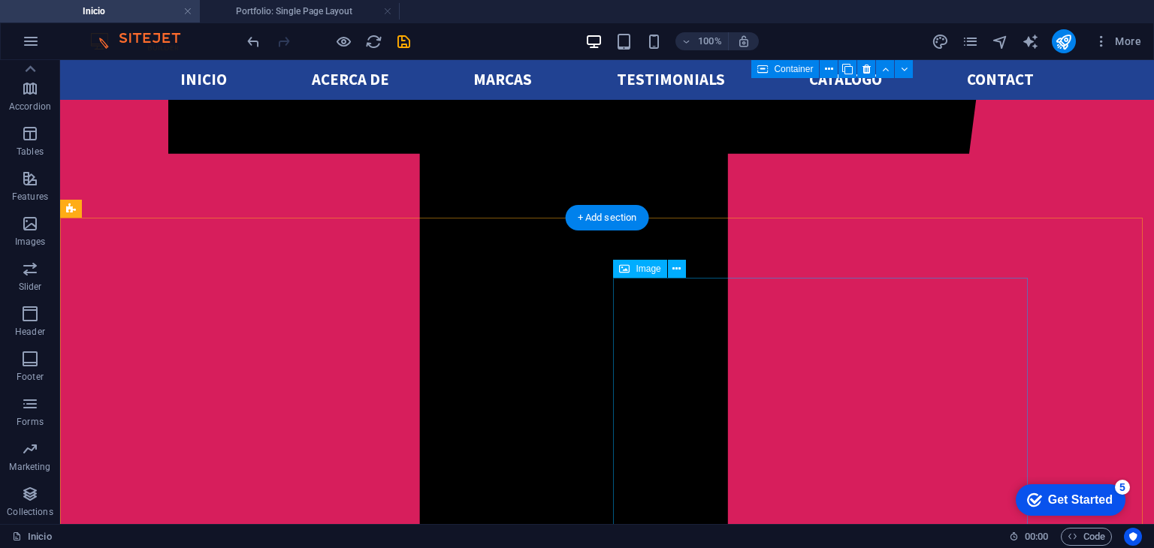
scroll to position [608, 0]
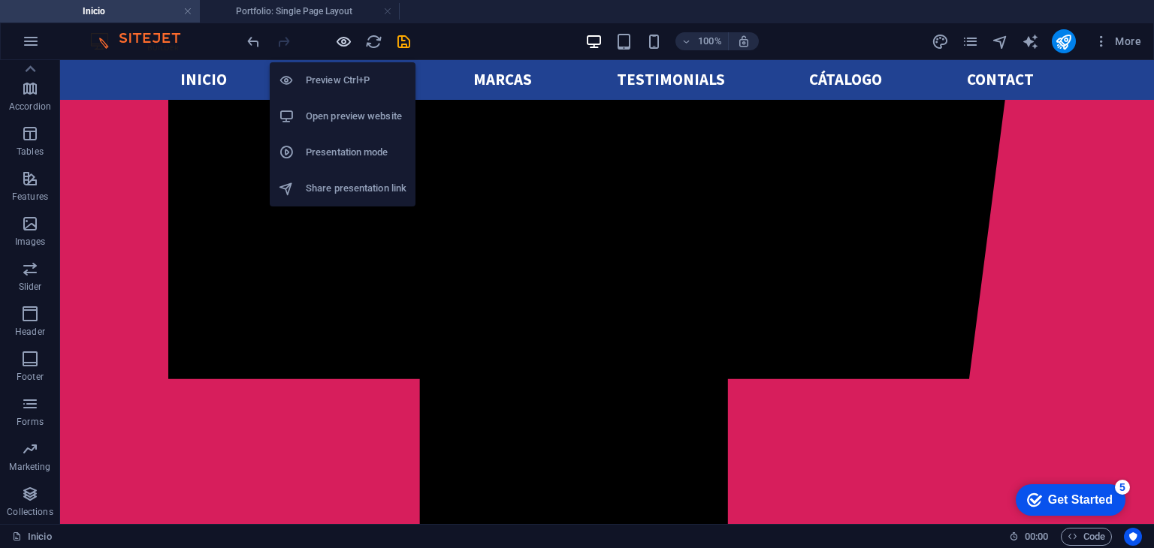
click at [344, 33] on icon "button" at bounding box center [343, 41] width 17 height 17
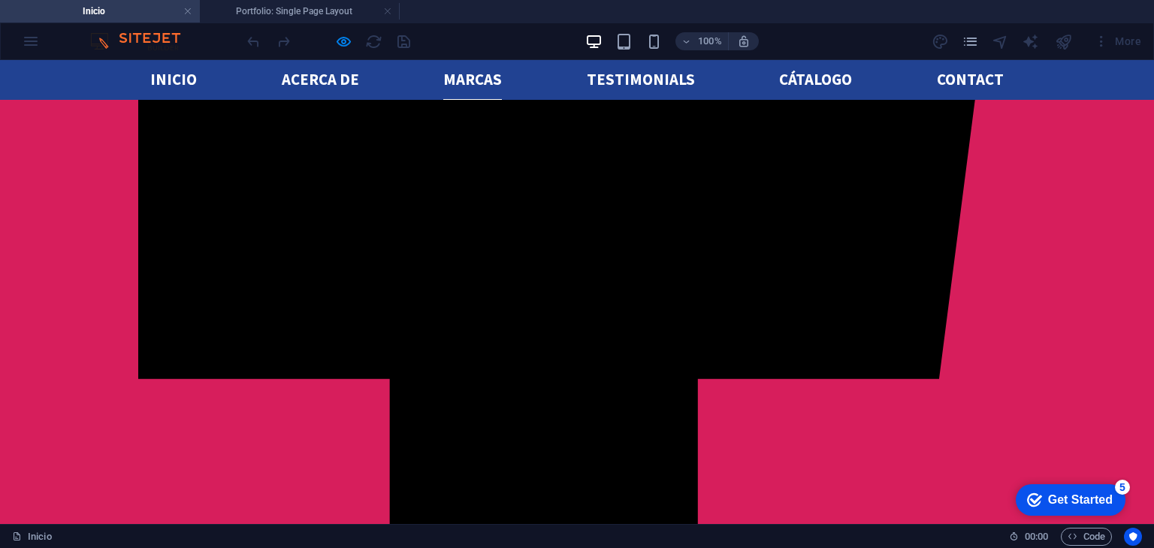
click at [470, 83] on link "marcas" at bounding box center [472, 80] width 59 height 40
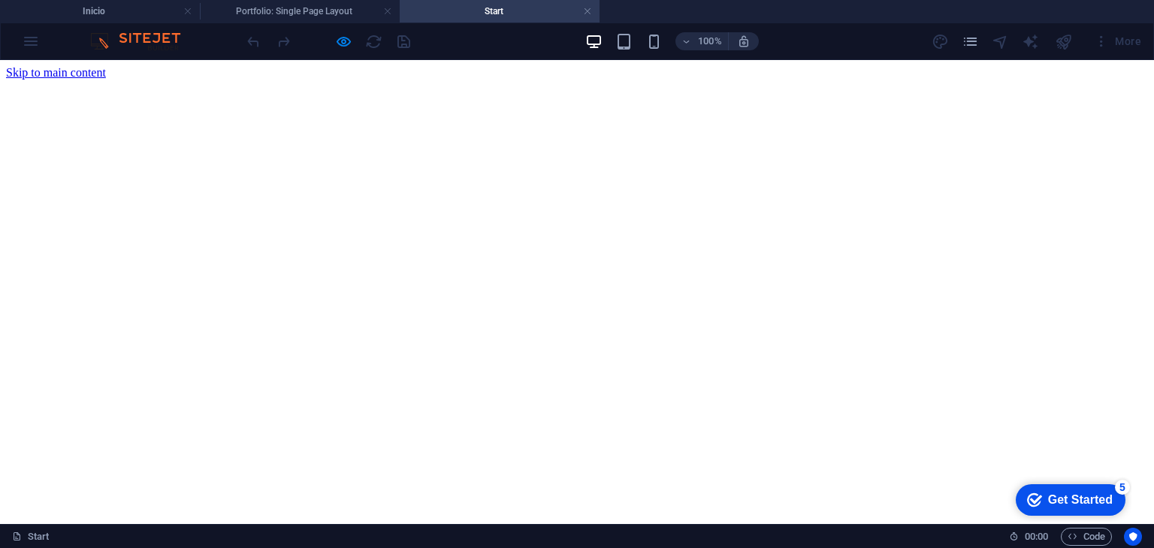
scroll to position [0, 0]
click at [587, 17] on link at bounding box center [587, 12] width 9 height 14
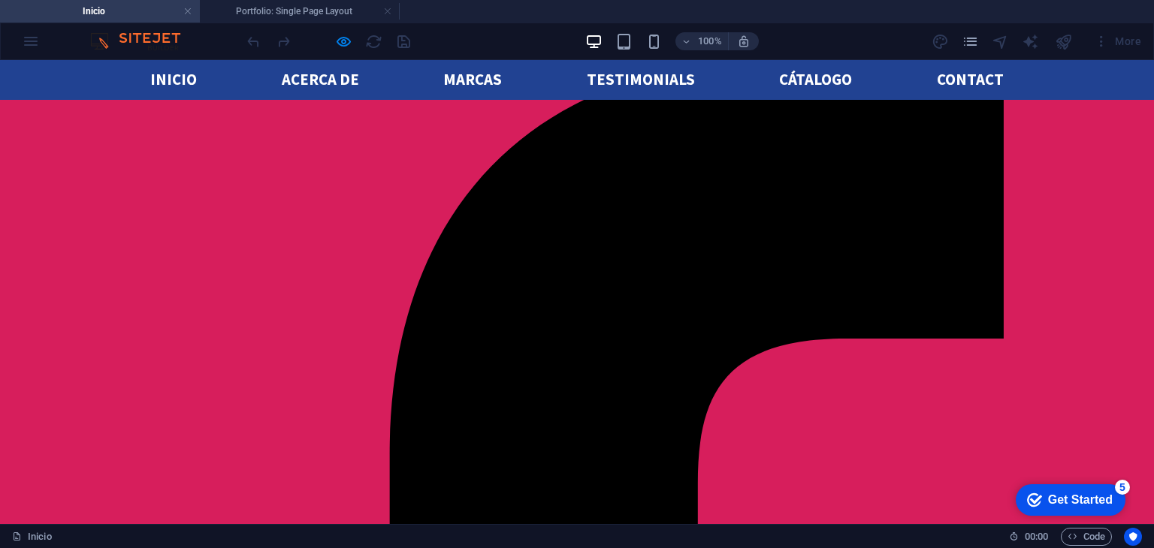
scroll to position [640, 0]
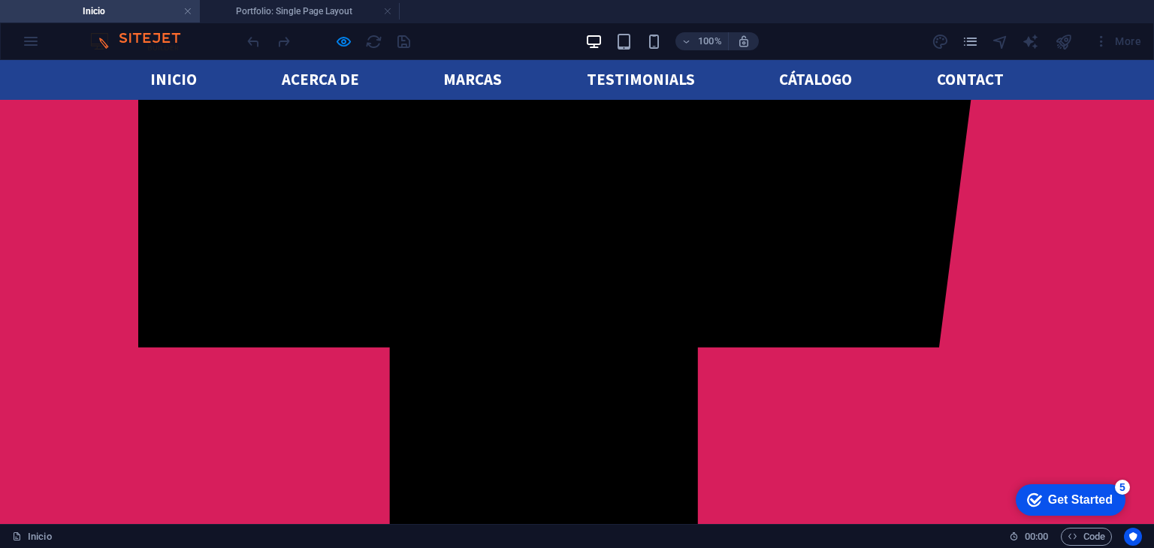
click at [424, 71] on ul "Inicio acerca de marcas Testimonials Cátalogo Contact" at bounding box center [576, 80] width 853 height 40
click at [437, 74] on ul "Inicio acerca de marcas Testimonials Cátalogo Contact" at bounding box center [576, 80] width 853 height 40
click at [455, 80] on link "marcas" at bounding box center [472, 80] width 59 height 40
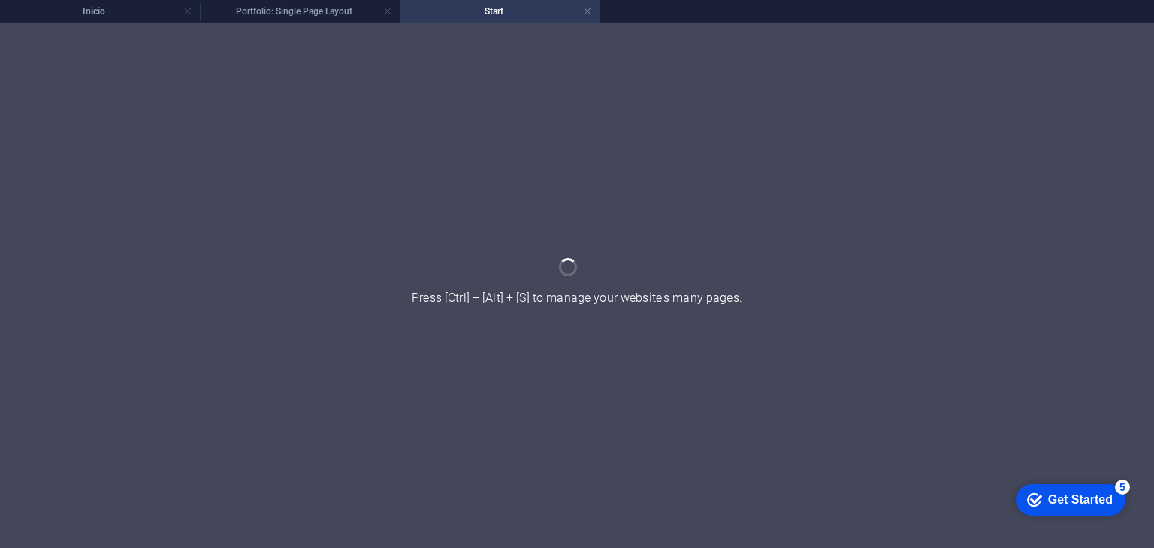
scroll to position [0, 0]
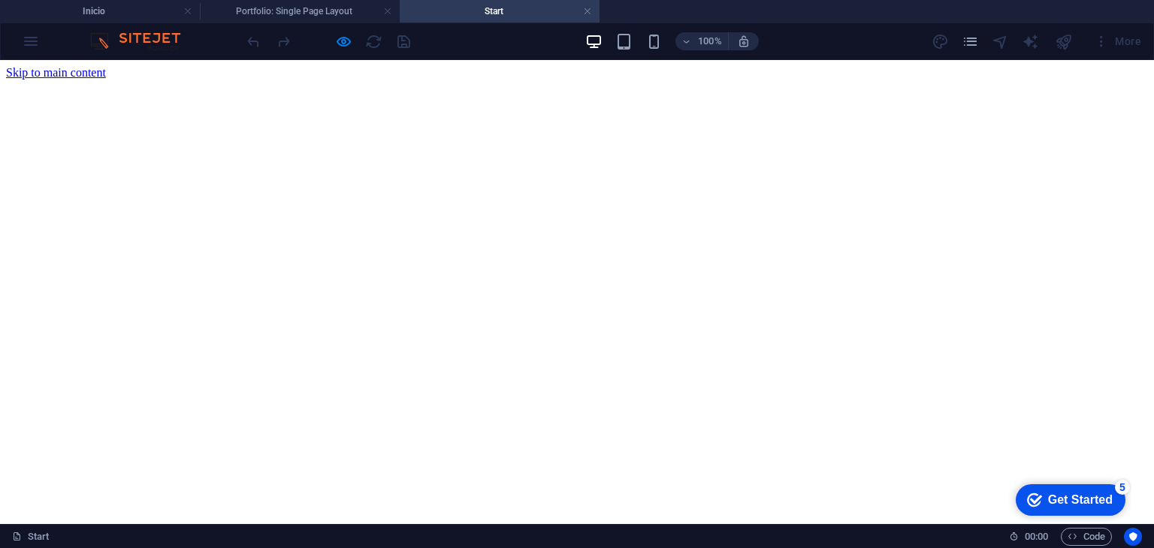
click at [592, 11] on h4 "Start" at bounding box center [500, 11] width 200 height 17
click at [589, 13] on link at bounding box center [587, 12] width 9 height 14
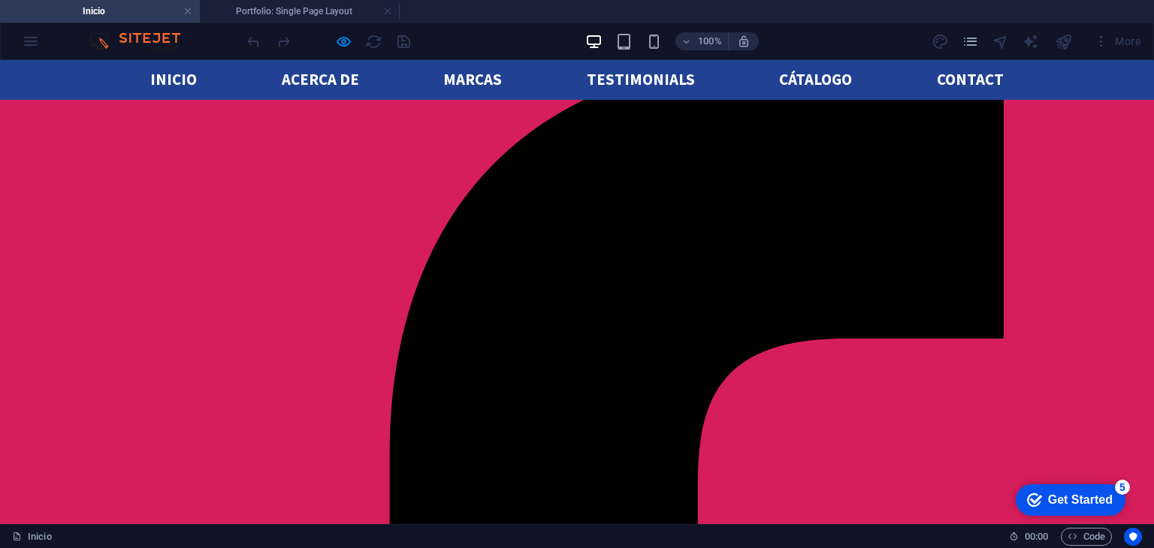
scroll to position [671, 0]
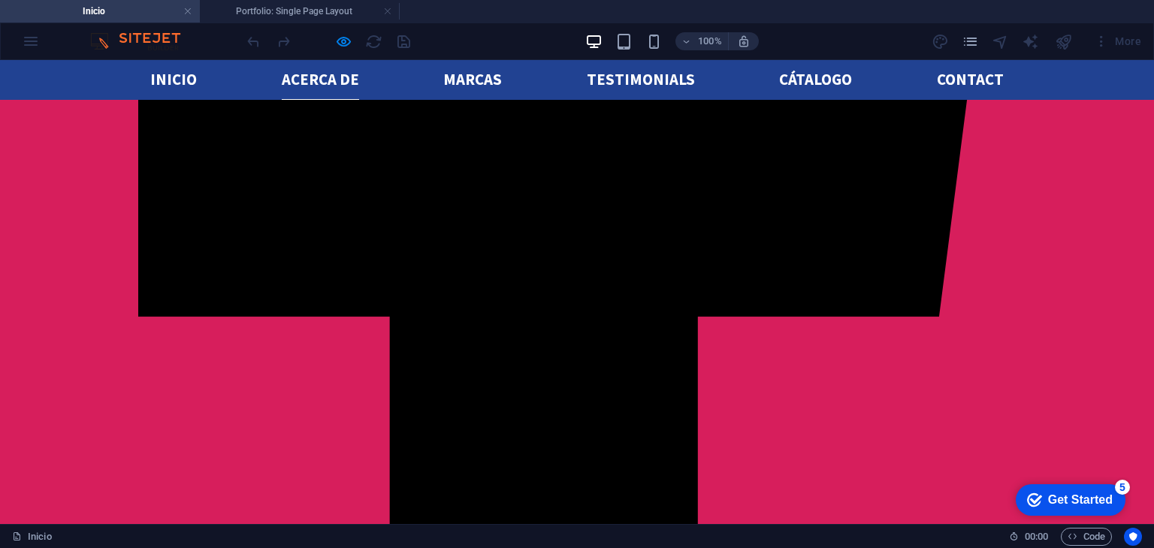
click at [314, 83] on link "acerca de" at bounding box center [320, 80] width 77 height 40
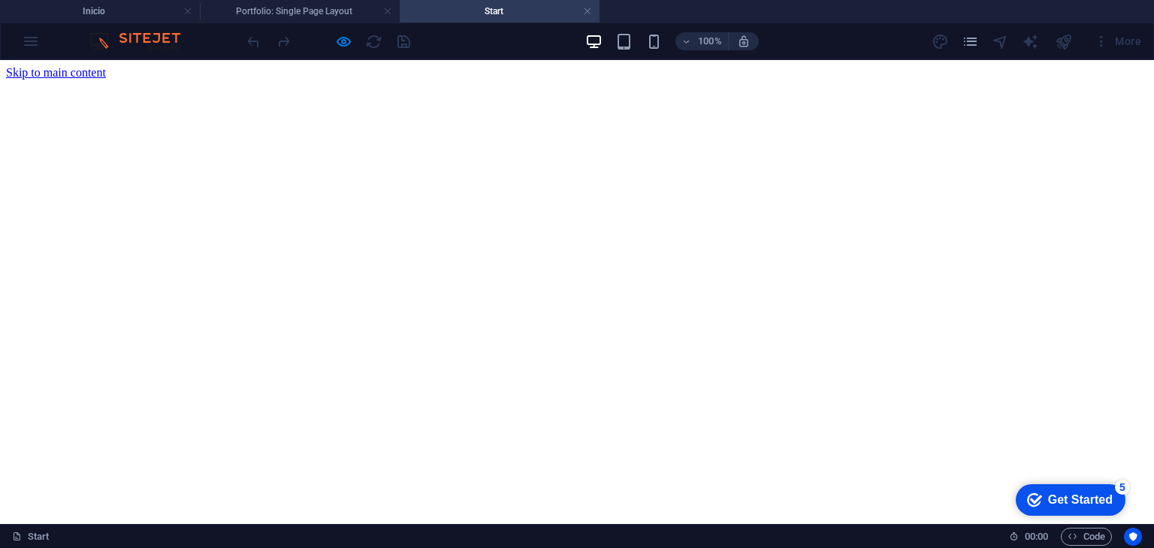
scroll to position [0, 0]
click at [584, 10] on link at bounding box center [587, 12] width 9 height 14
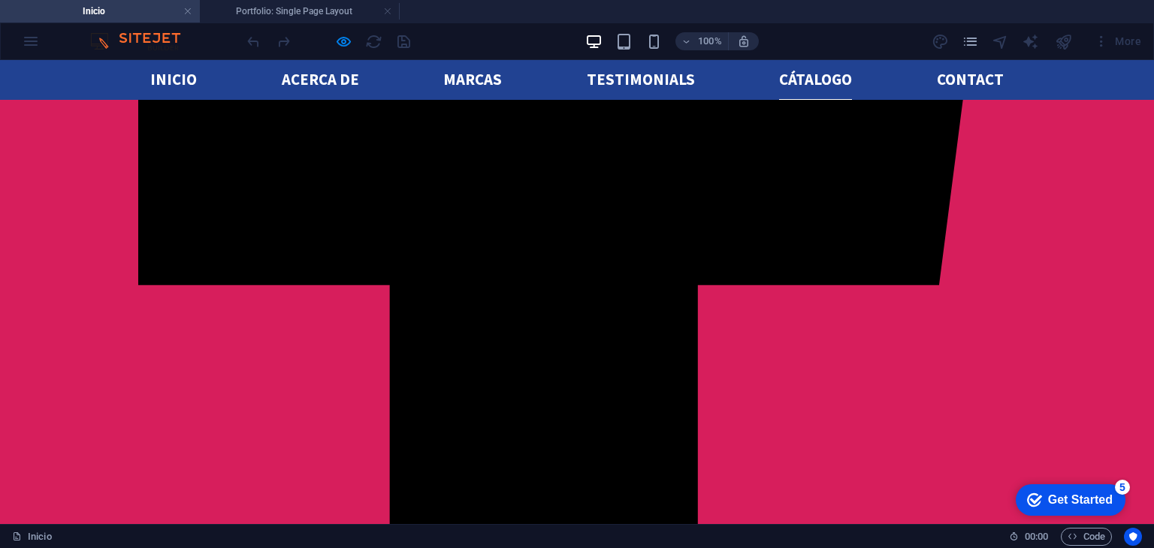
click at [795, 88] on link "Cátalogo" at bounding box center [815, 80] width 73 height 40
click at [189, 82] on ul "Inicio acerca de marcas Testimonials Cátalogo Contact" at bounding box center [576, 80] width 853 height 40
click at [180, 82] on link "Inicio" at bounding box center [173, 80] width 47 height 40
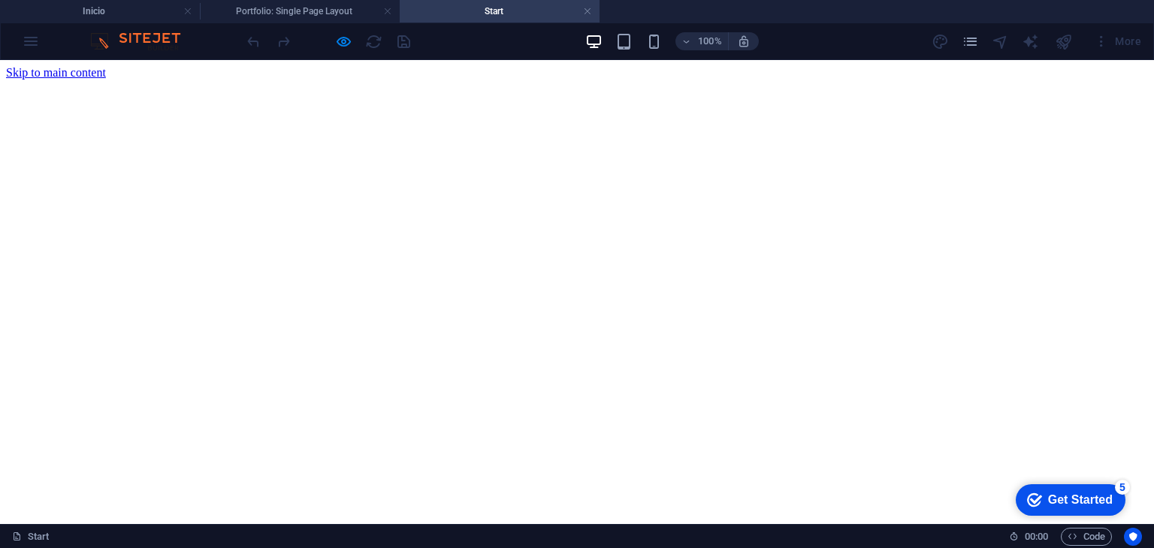
scroll to position [0, 0]
click at [586, 11] on link at bounding box center [587, 12] width 9 height 14
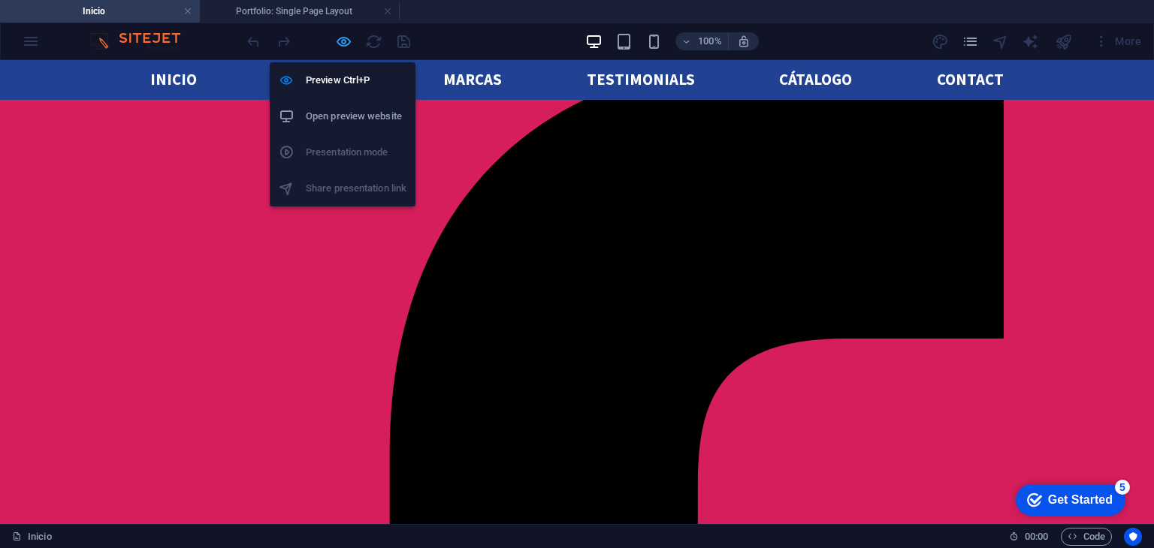
click at [341, 35] on icon "button" at bounding box center [343, 41] width 17 height 17
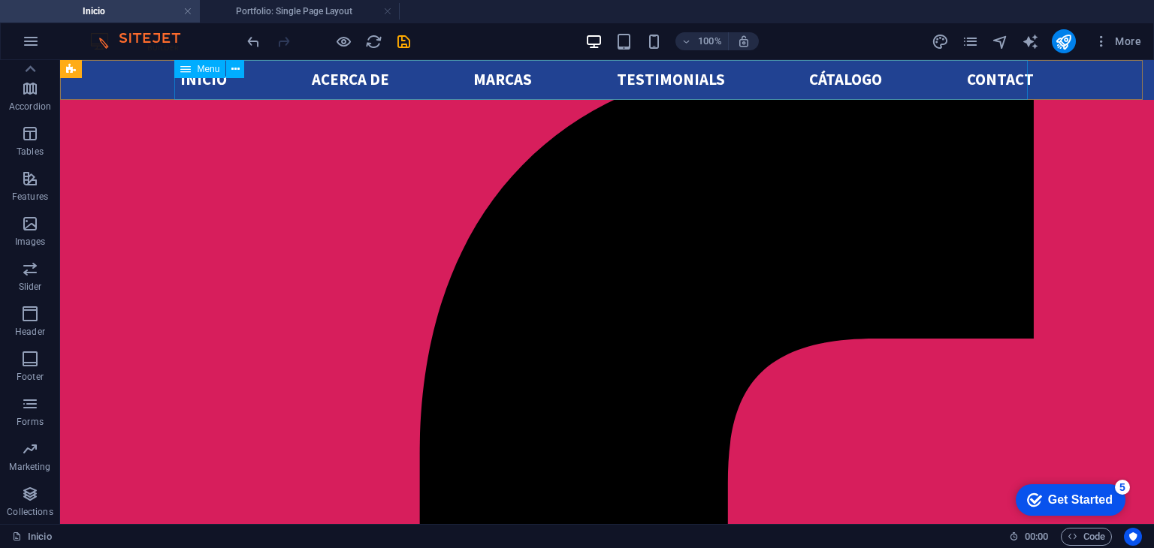
click at [338, 82] on nav "Inicio acerca de marcas Testimonials Cátalogo Contact" at bounding box center [606, 80] width 853 height 40
select select
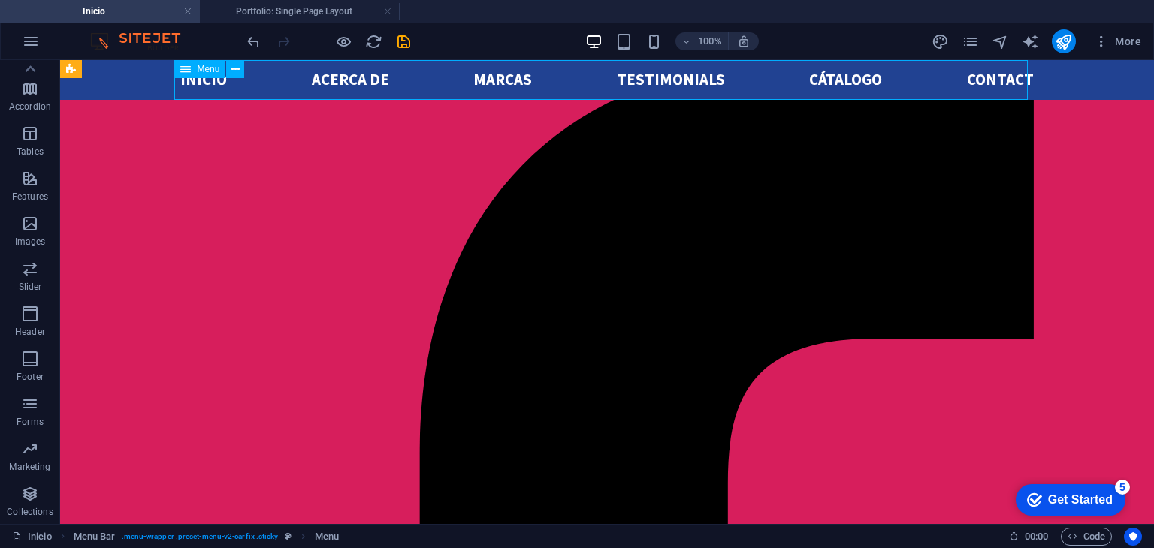
select select
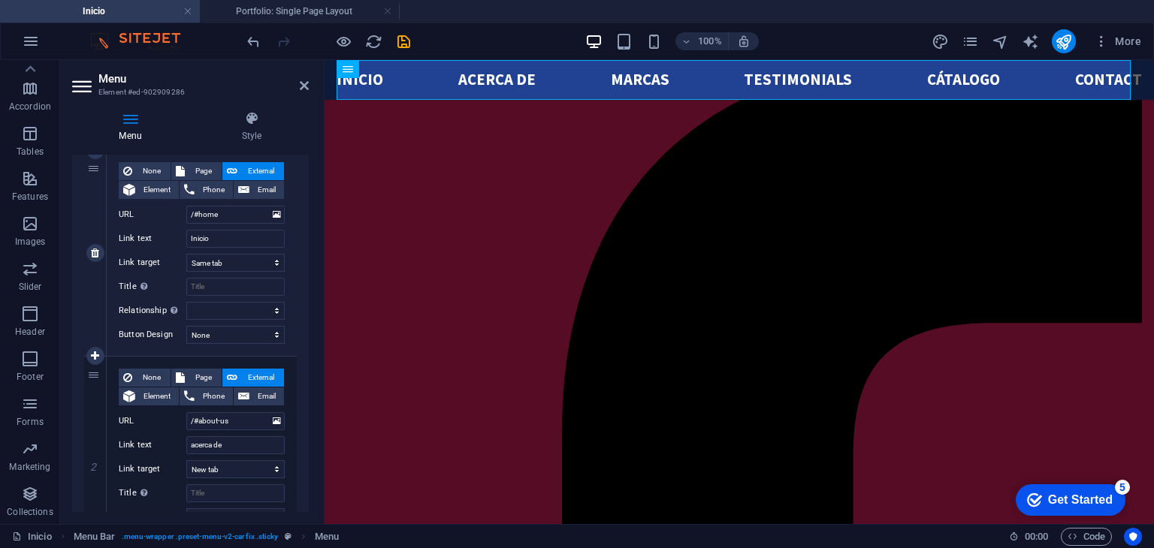
scroll to position [156, 0]
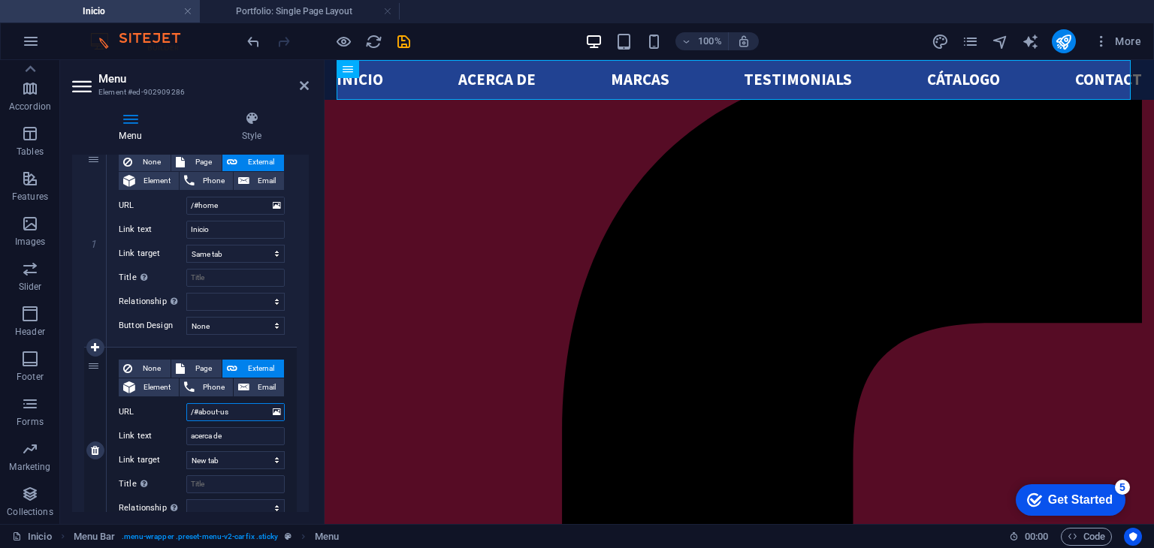
click at [237, 408] on input "/#about-us" at bounding box center [235, 412] width 98 height 18
click at [298, 82] on h2 "Menu" at bounding box center [203, 79] width 210 height 14
click at [303, 86] on icon at bounding box center [304, 86] width 9 height 12
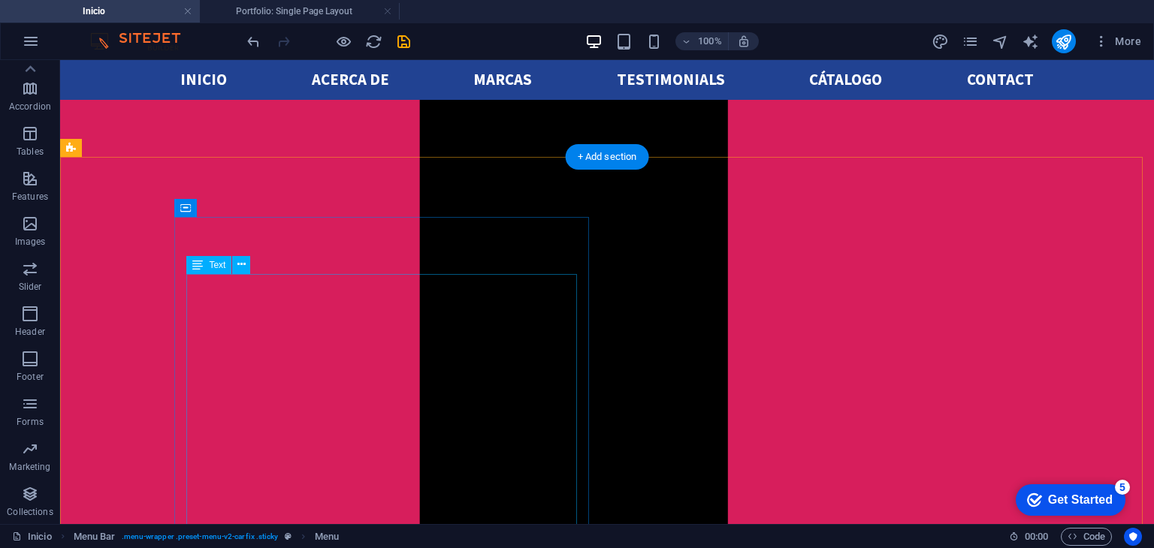
scroll to position [978, 0]
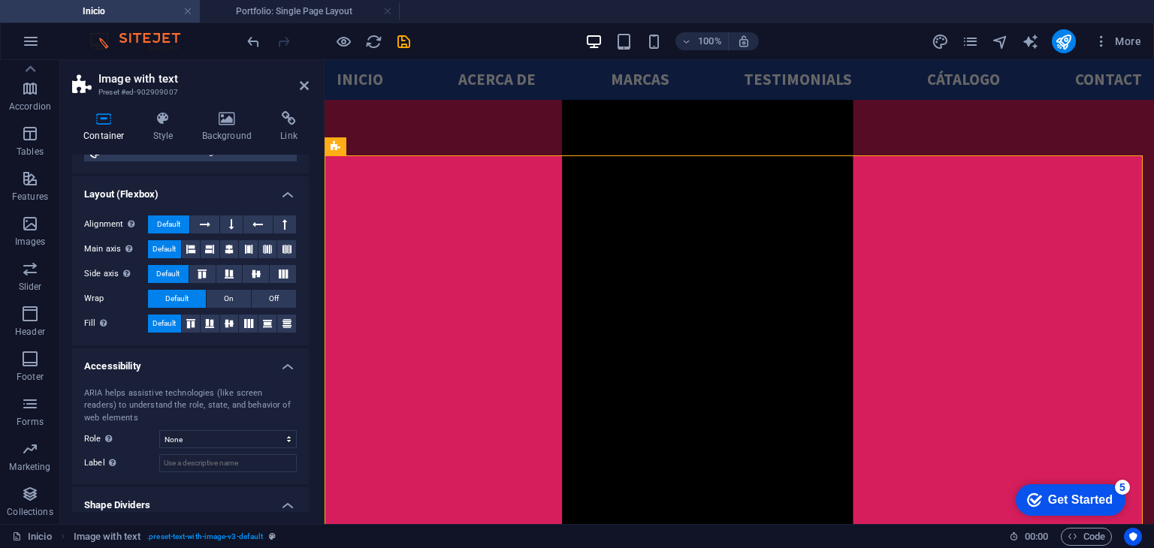
scroll to position [182, 0]
click at [306, 133] on h4 "Link" at bounding box center [289, 127] width 40 height 32
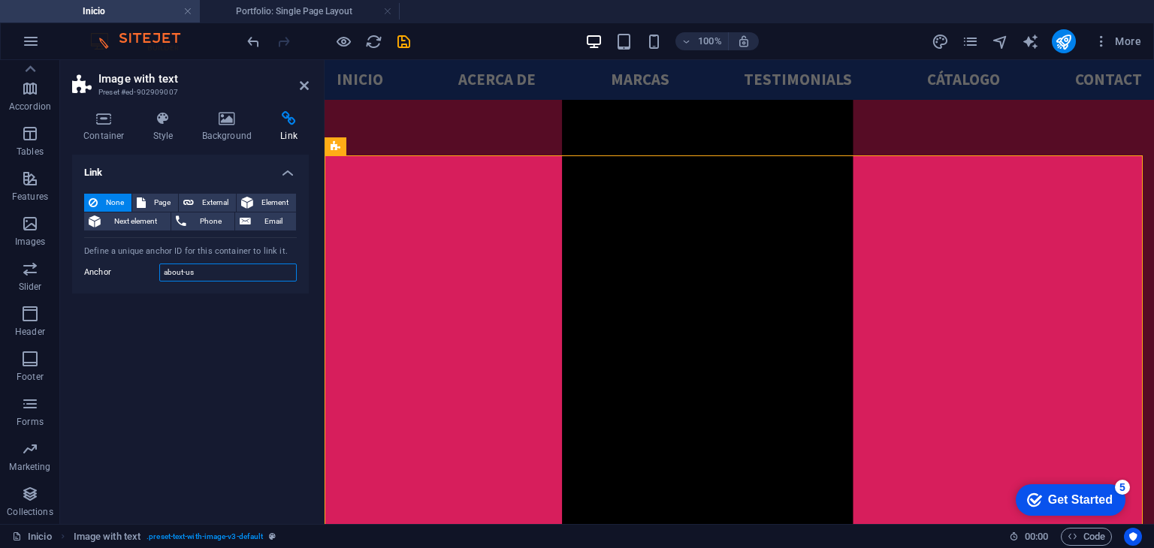
click at [228, 270] on input "about-us" at bounding box center [227, 273] width 137 height 18
click at [152, 200] on span "Page" at bounding box center [161, 203] width 23 height 18
select select
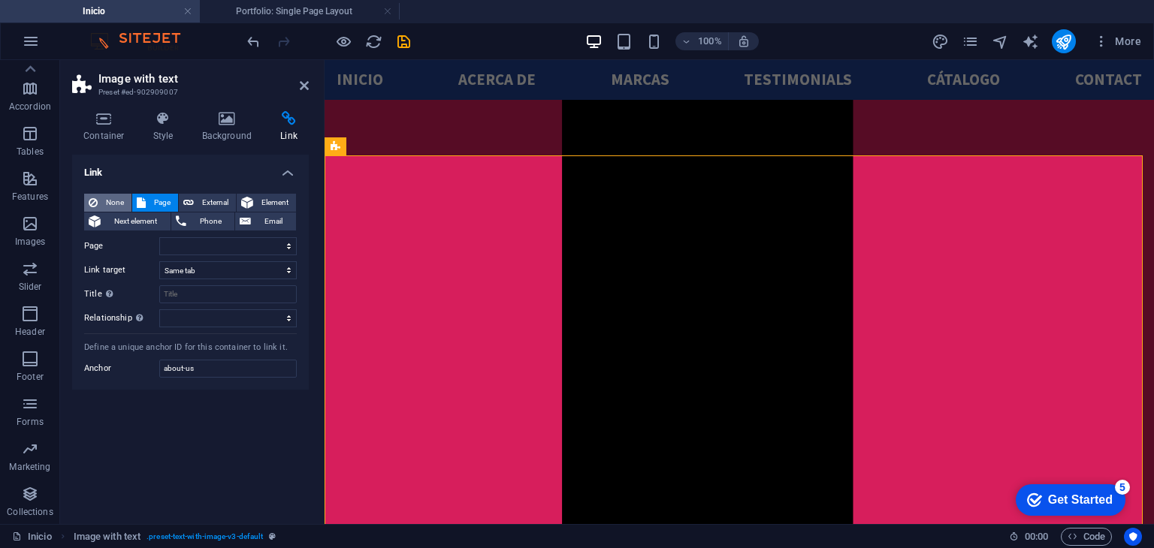
click at [110, 202] on span "None" at bounding box center [114, 203] width 25 height 18
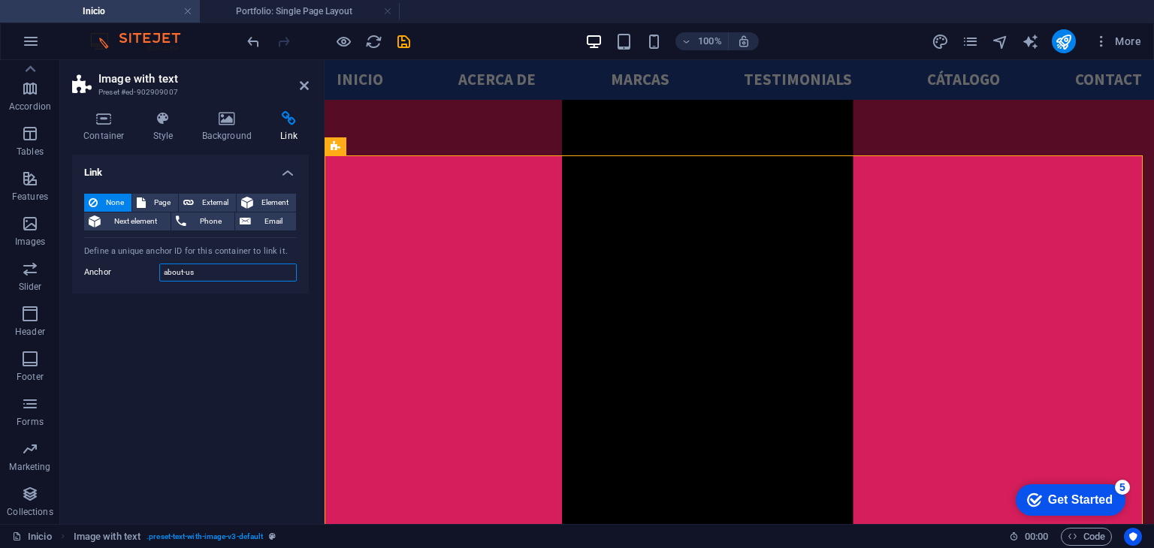
click at [174, 277] on input "about-us" at bounding box center [227, 273] width 137 height 18
click at [285, 201] on span "Element" at bounding box center [275, 203] width 34 height 18
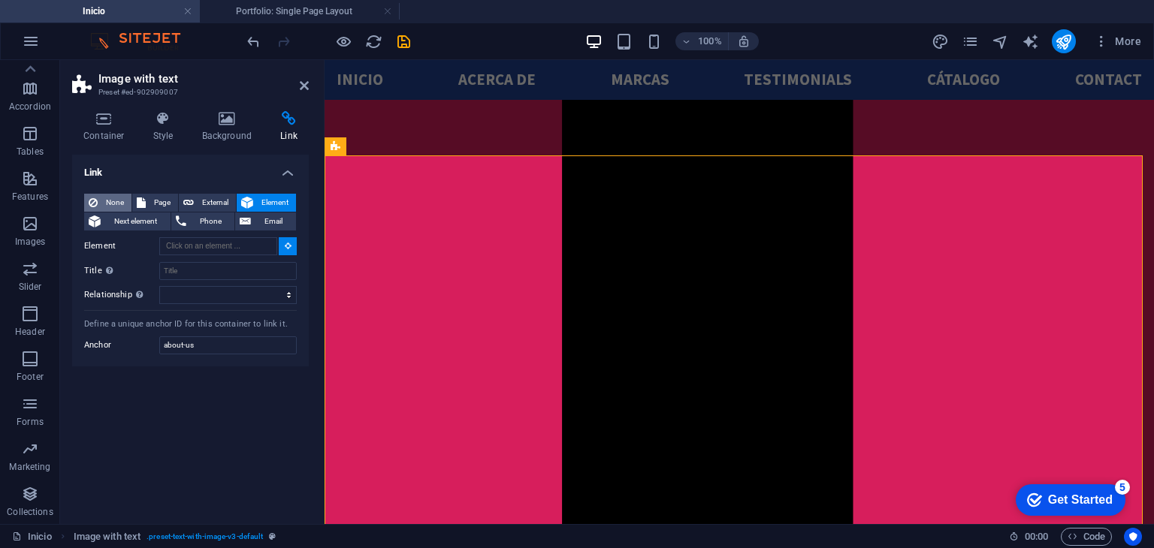
click at [104, 203] on span "None" at bounding box center [114, 203] width 25 height 18
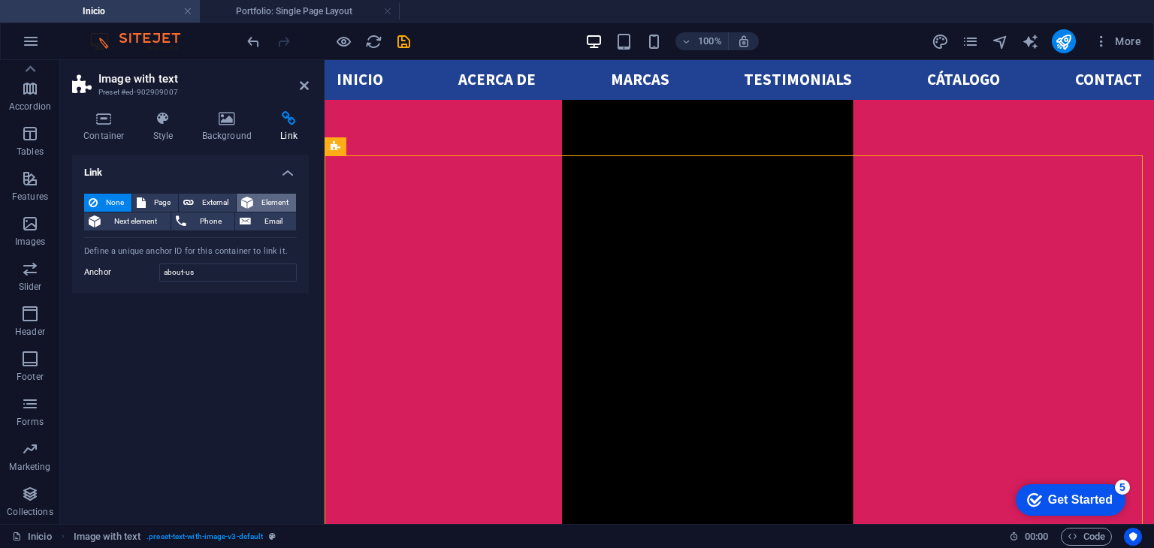
click at [291, 199] on span "Element" at bounding box center [275, 203] width 34 height 18
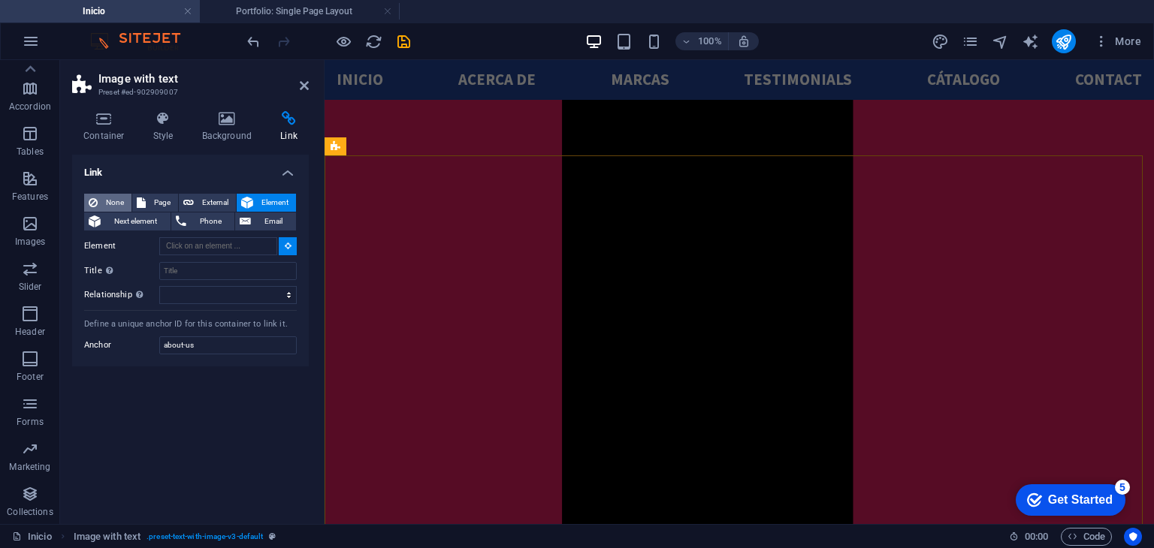
click at [117, 195] on span "None" at bounding box center [114, 203] width 25 height 18
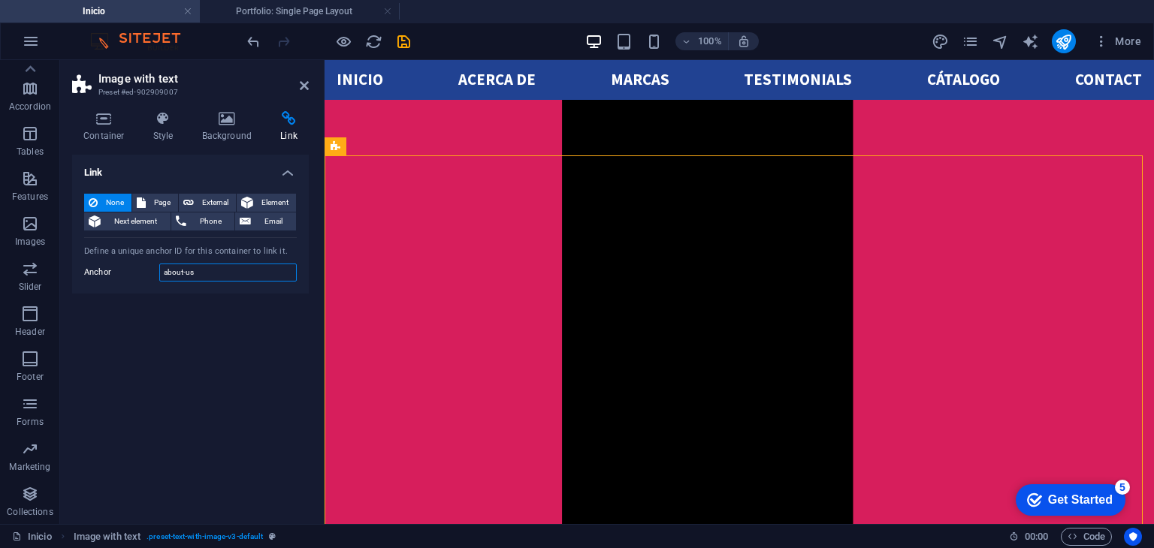
click at [216, 266] on input "about-us" at bounding box center [227, 273] width 137 height 18
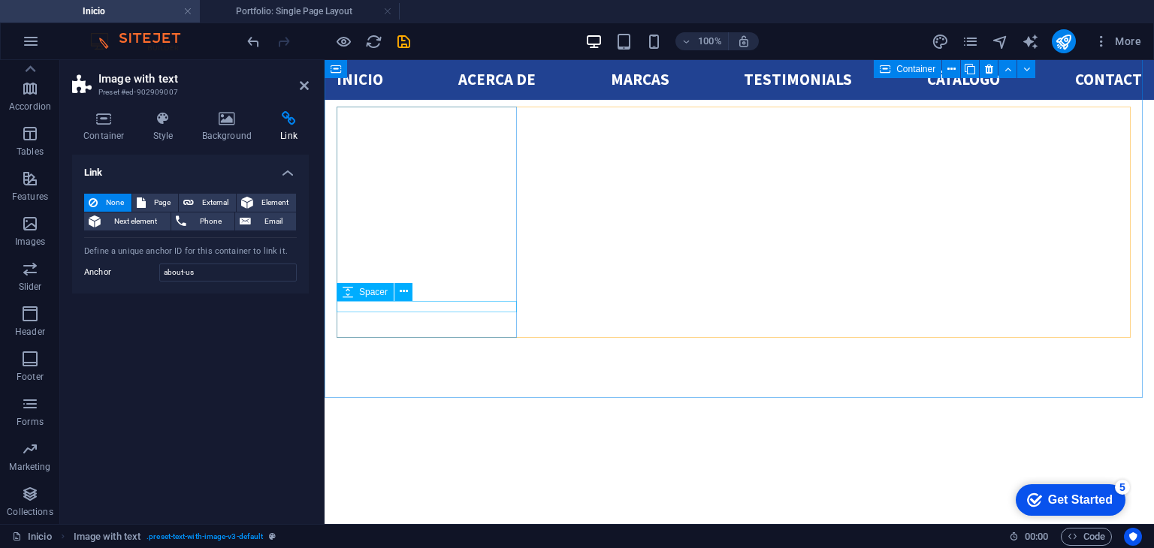
scroll to position [2664, 0]
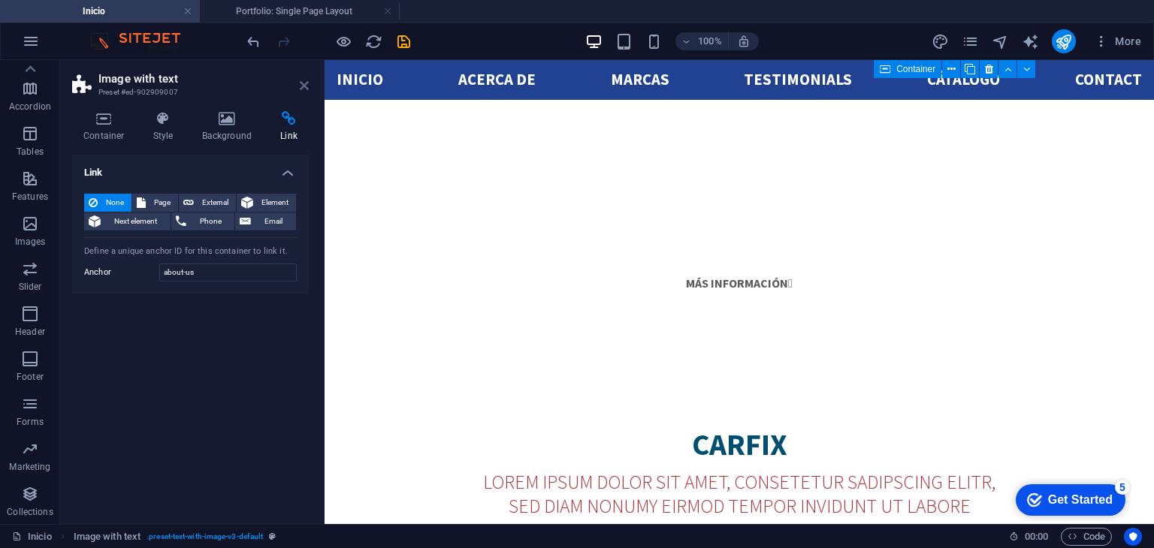
click at [301, 87] on icon at bounding box center [304, 86] width 9 height 12
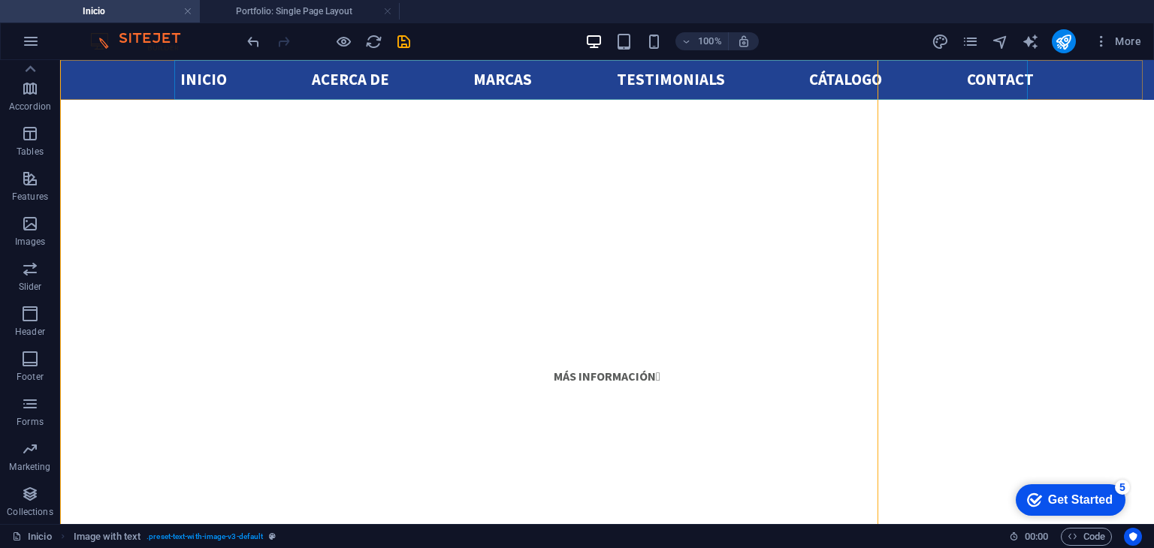
scroll to position [1080, 0]
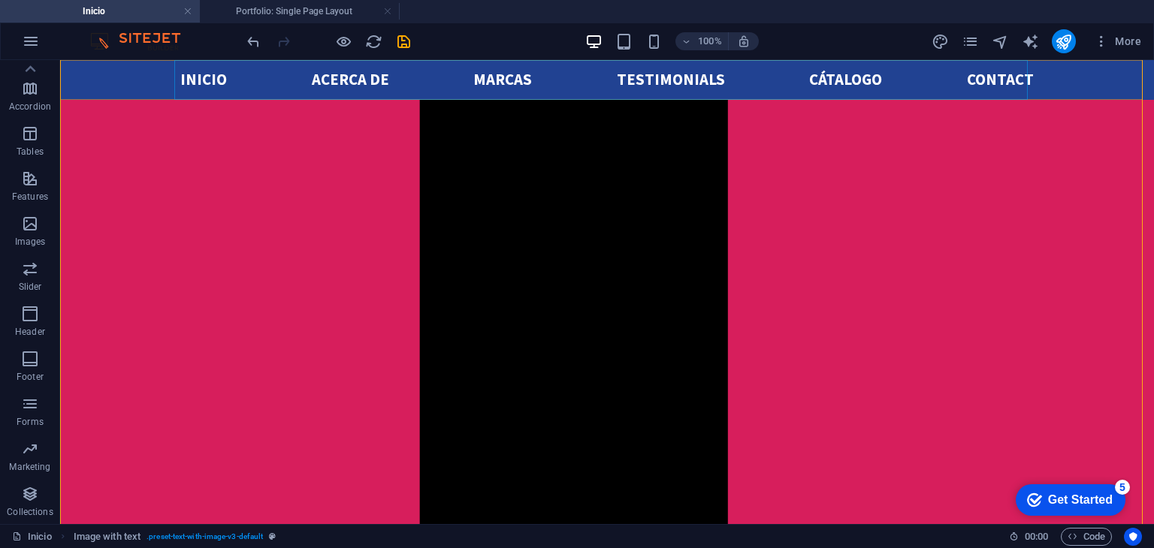
click at [333, 82] on nav "Inicio acerca de marcas Testimonials Cátalogo Contact" at bounding box center [606, 80] width 853 height 40
select select
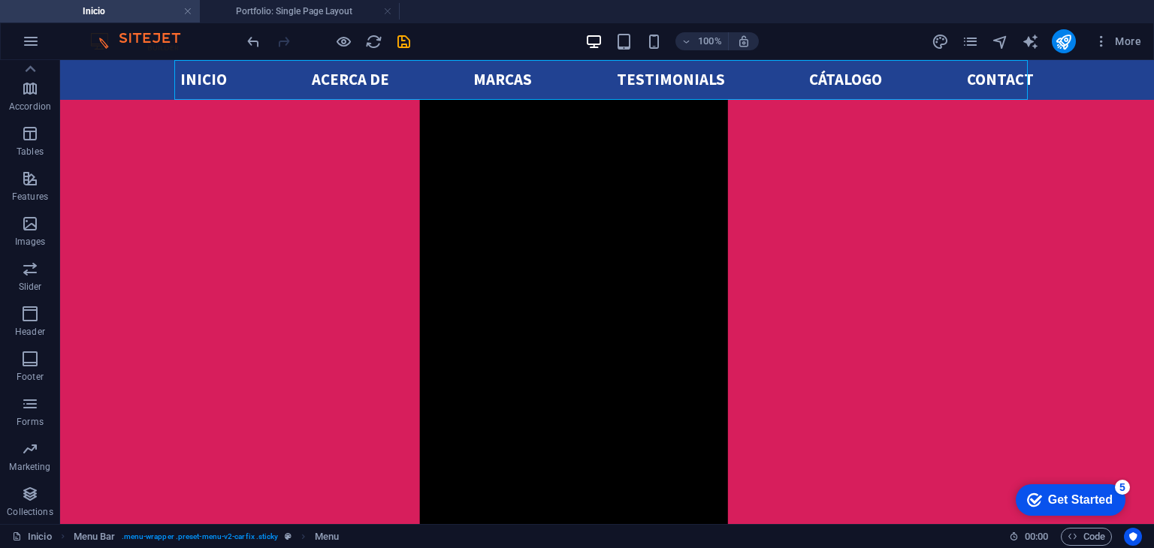
select select
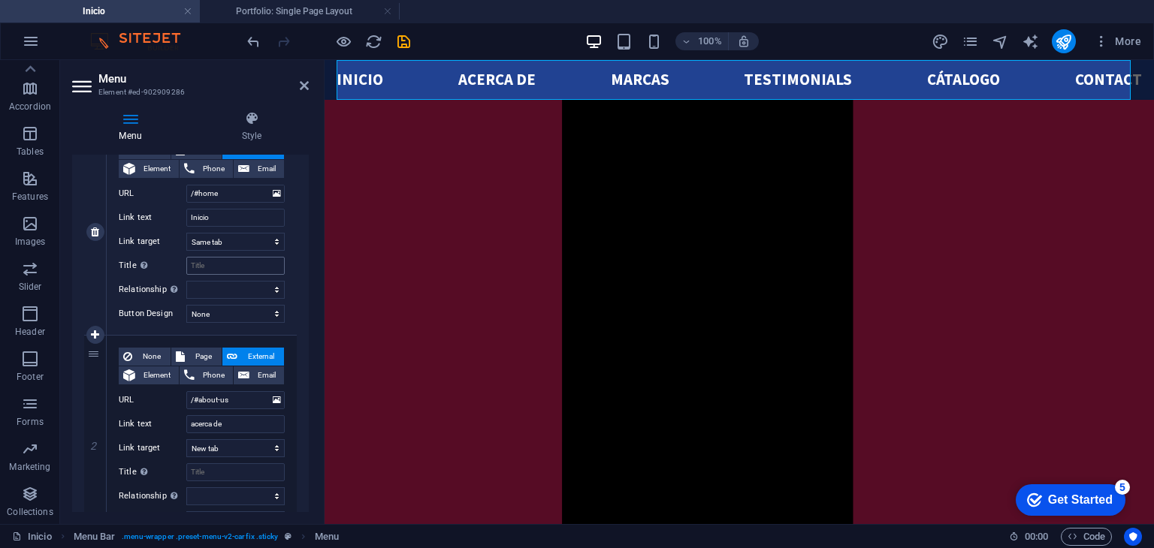
scroll to position [183, 0]
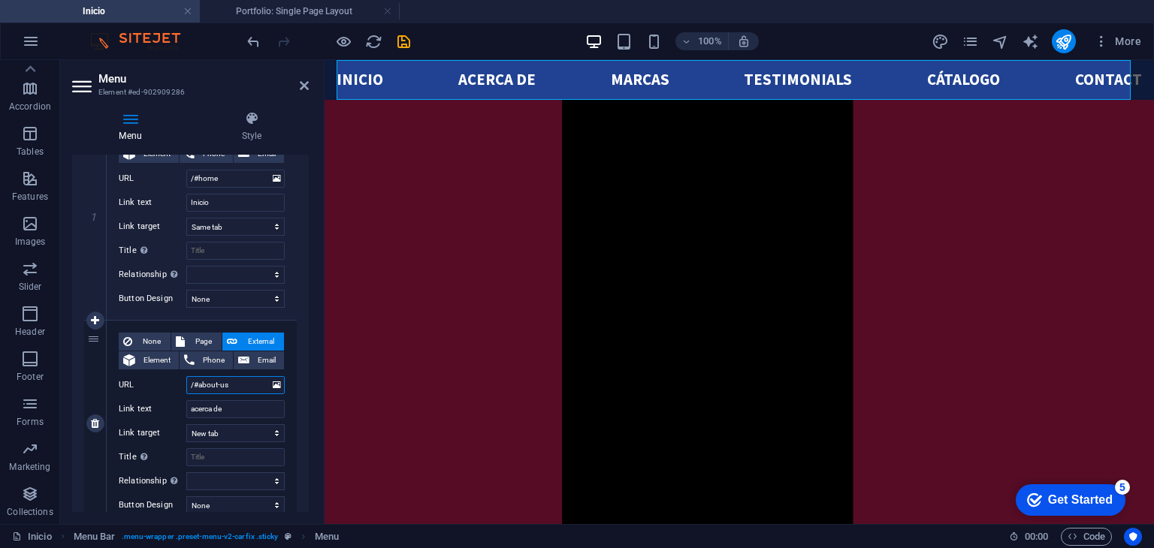
click at [217, 382] on input "/#about-us" at bounding box center [235, 385] width 98 height 18
click at [246, 385] on input "/#about-us" at bounding box center [235, 385] width 98 height 18
click at [142, 336] on span "None" at bounding box center [151, 342] width 29 height 18
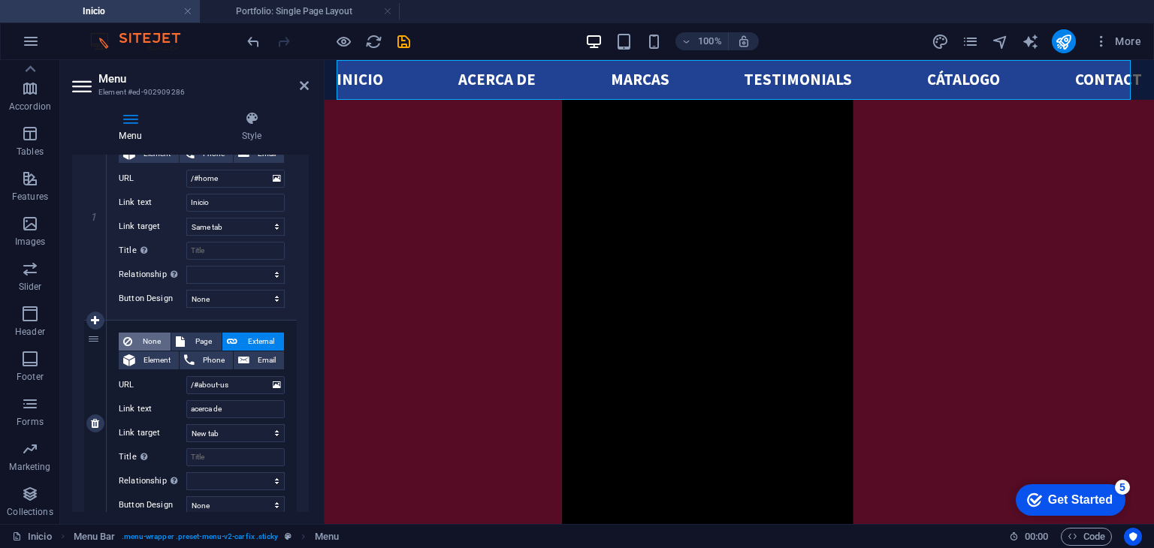
select select
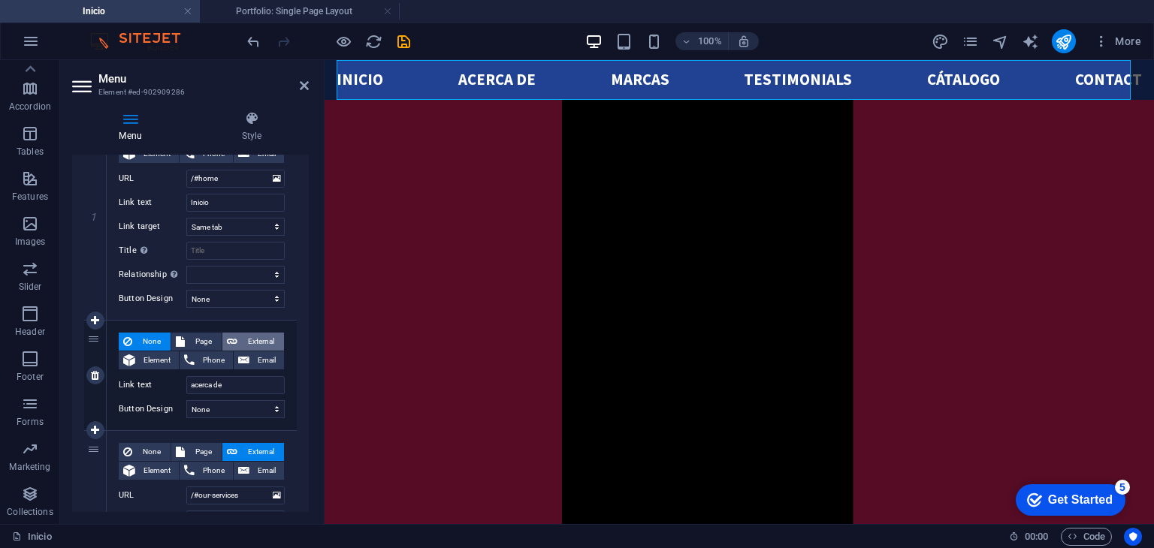
click at [252, 336] on span "External" at bounding box center [261, 342] width 38 height 18
select select
select select "blank"
select select
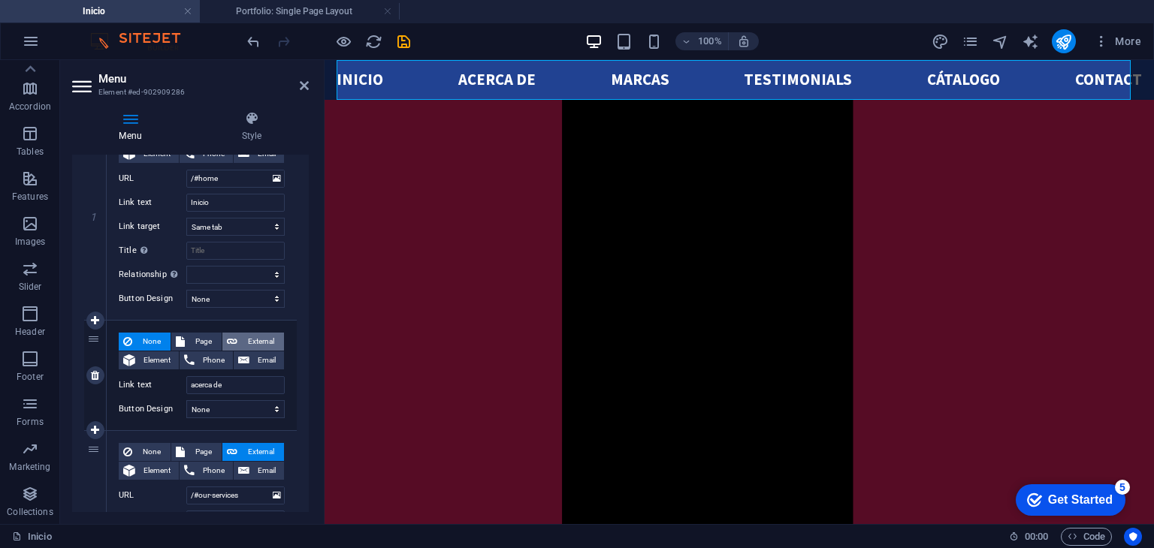
select select
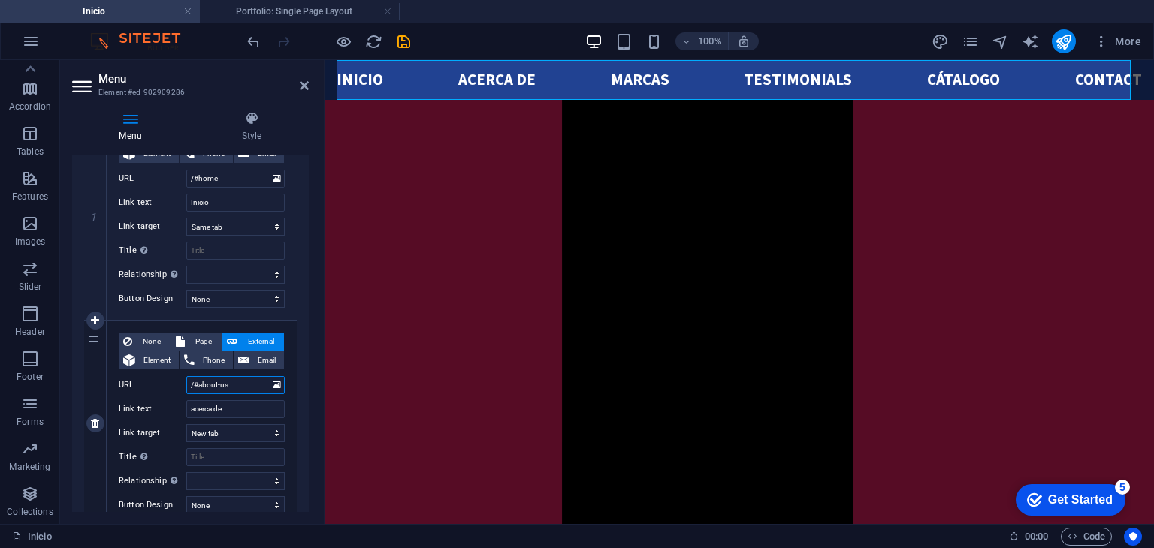
click at [249, 384] on input "/#about-us" at bounding box center [235, 385] width 98 height 18
click at [250, 436] on select "New tab Same tab Overlay" at bounding box center [235, 433] width 98 height 18
select select
click at [186, 424] on select "New tab Same tab Overlay" at bounding box center [235, 433] width 98 height 18
select select
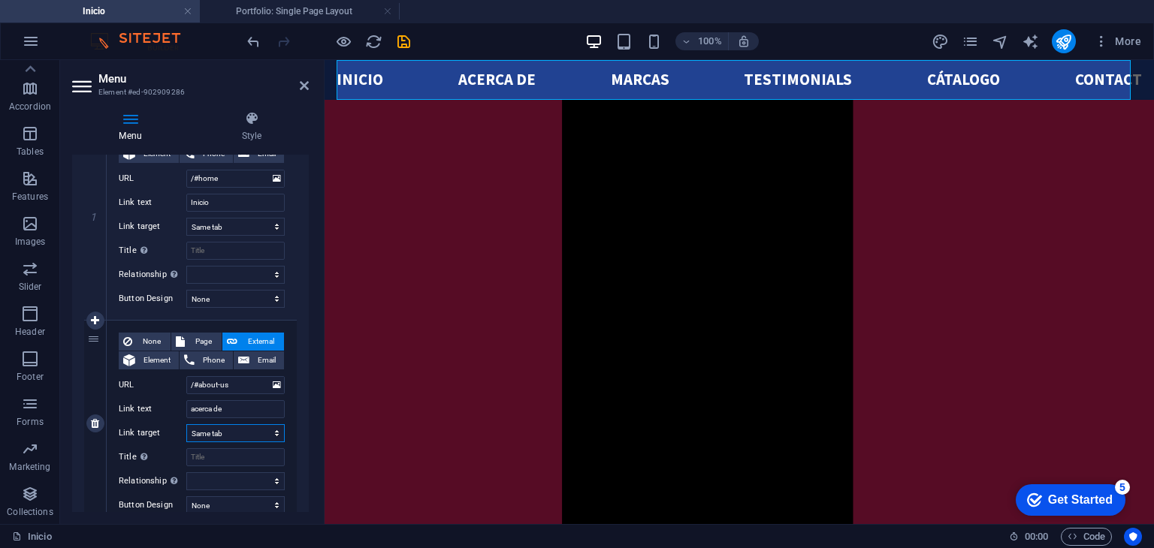
select select
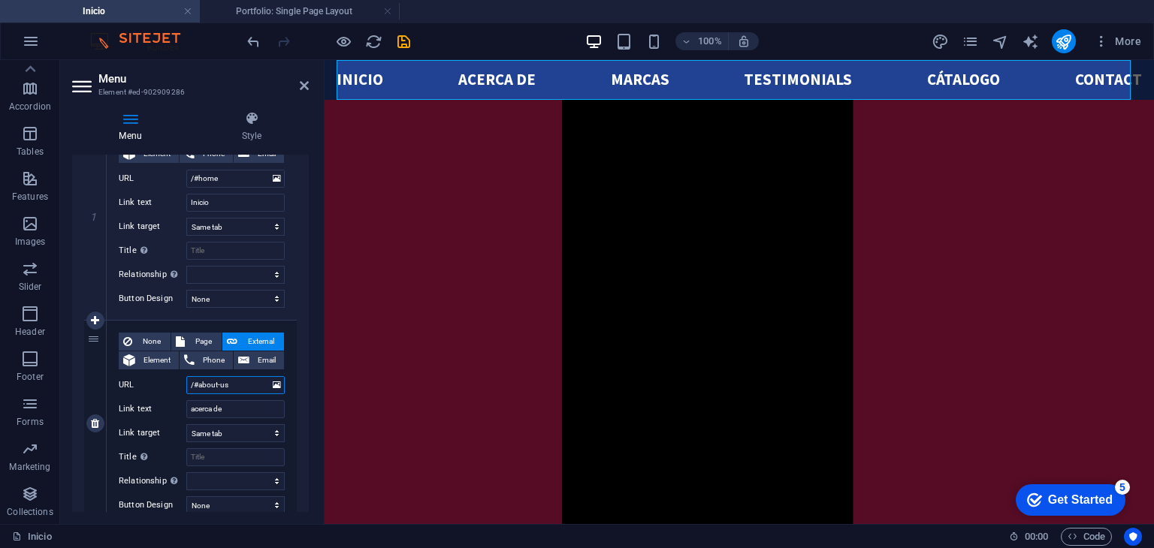
click at [234, 387] on input "/#about-us" at bounding box center [235, 385] width 98 height 18
type input "/#"
select select
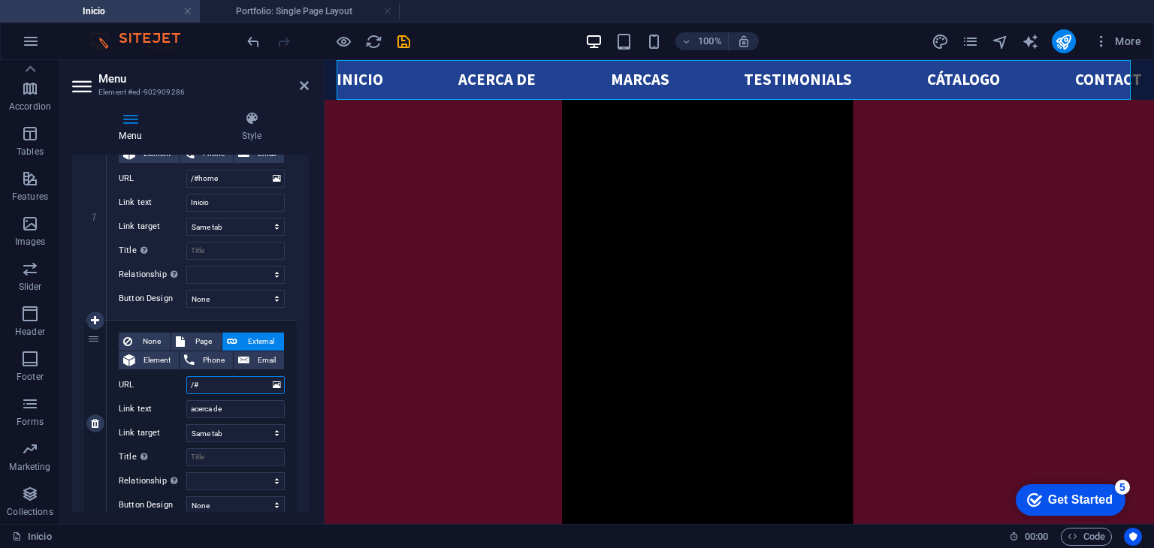
select select
paste input "about-us"
type input "/#about-us"
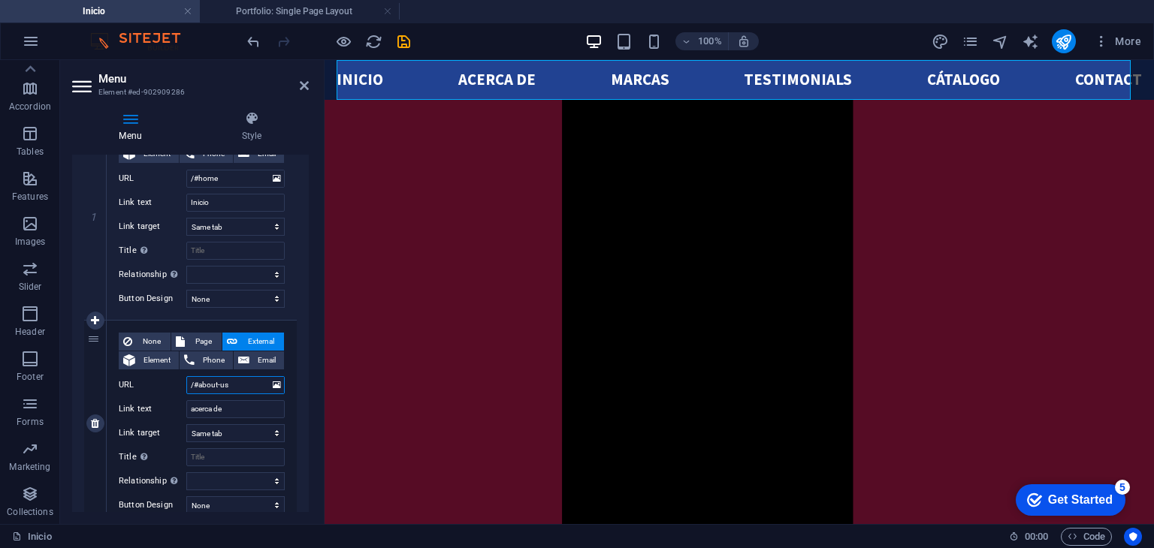
select select
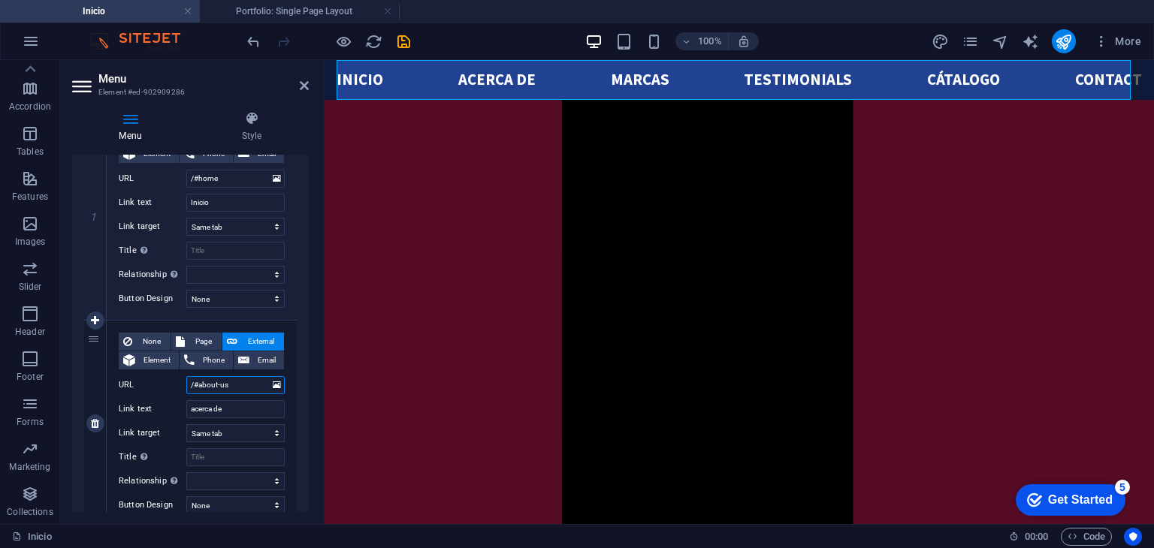
select select
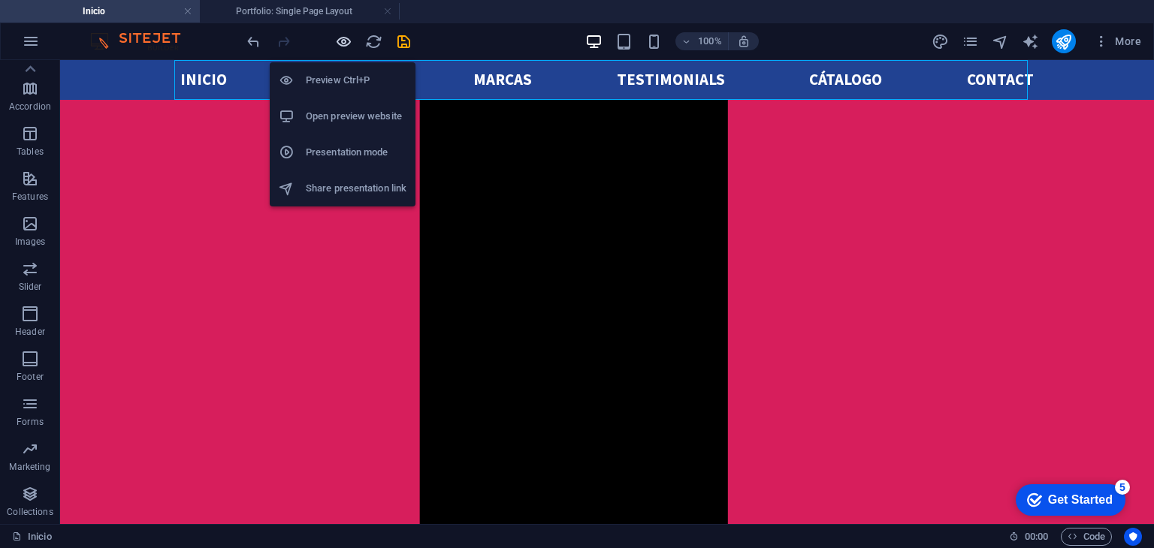
click at [340, 44] on icon "button" at bounding box center [343, 41] width 17 height 17
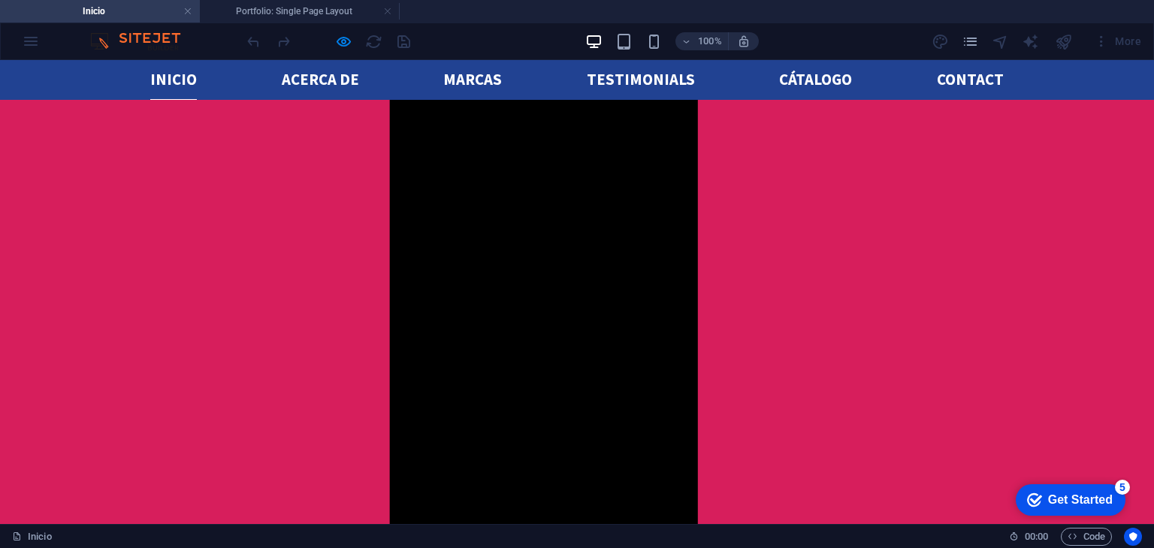
click at [165, 73] on link "Inicio" at bounding box center [173, 80] width 47 height 40
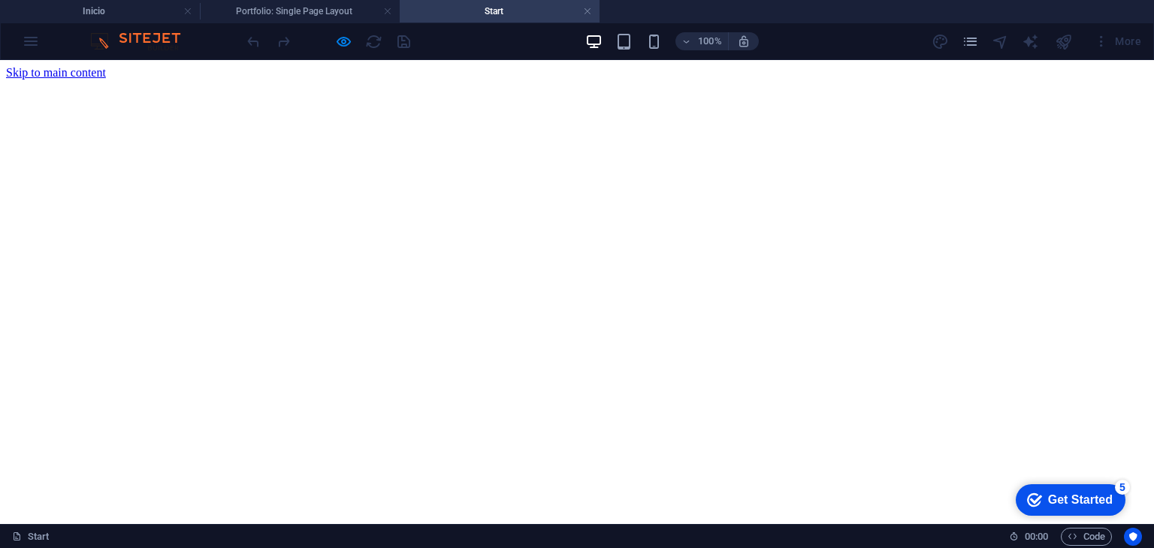
scroll to position [0, 0]
click at [585, 11] on link at bounding box center [587, 12] width 9 height 14
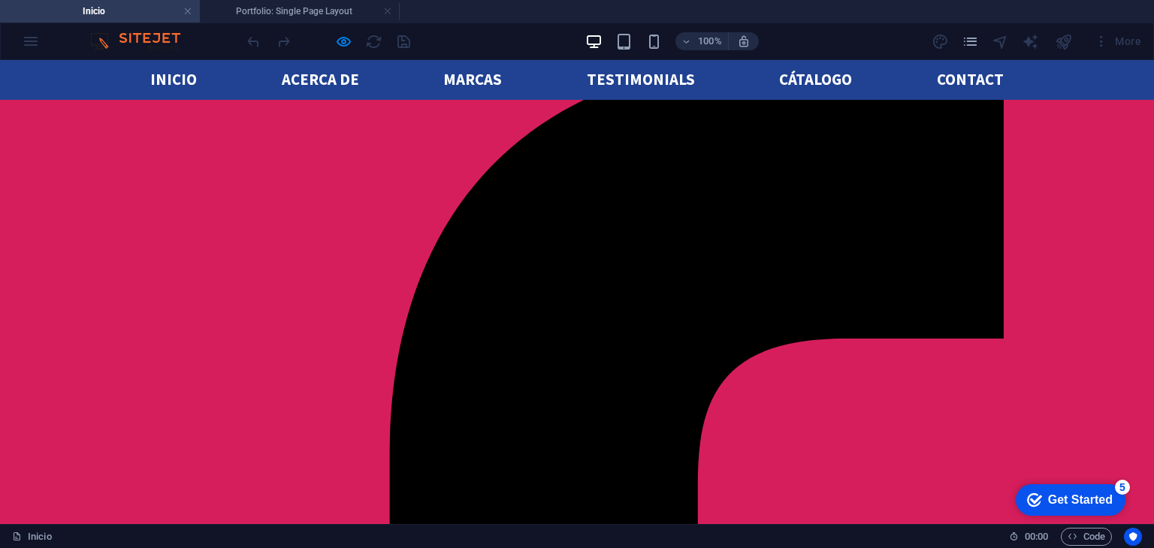
scroll to position [1112, 0]
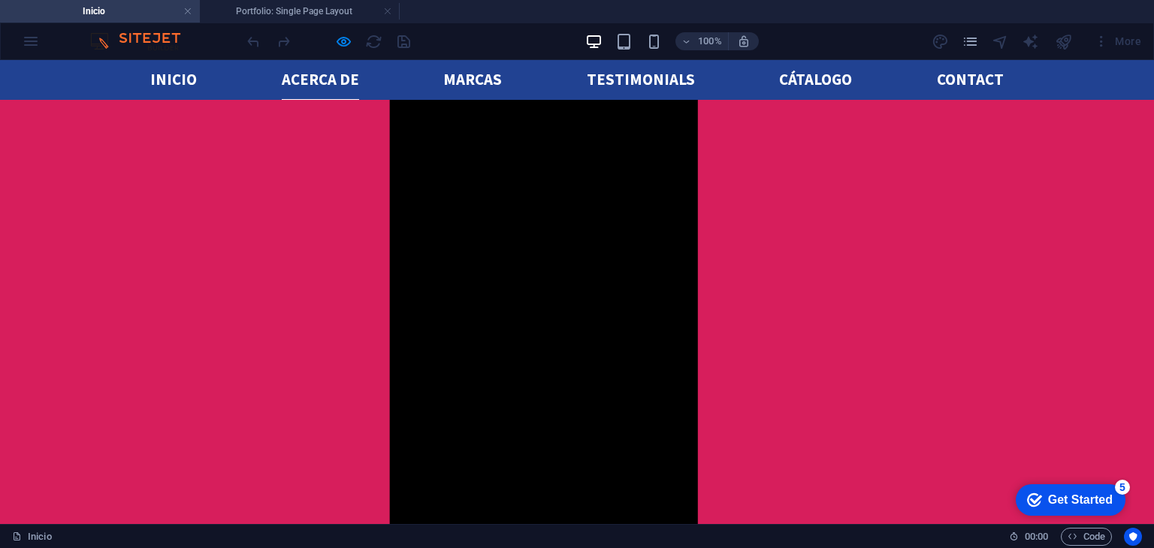
click at [303, 76] on link "acerca de" at bounding box center [320, 80] width 77 height 40
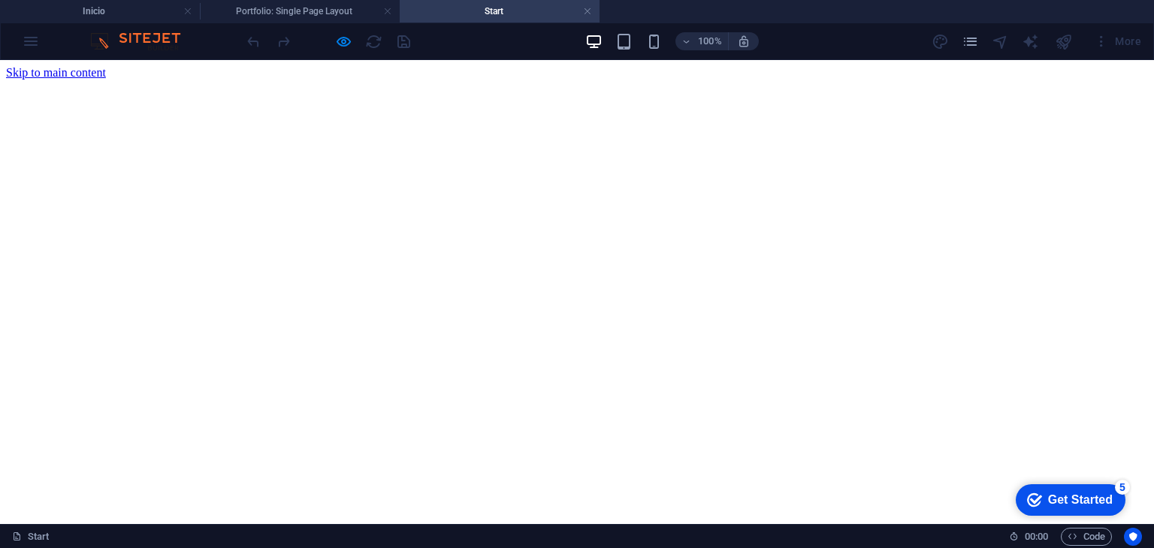
scroll to position [0, 0]
click at [588, 10] on link at bounding box center [587, 12] width 9 height 14
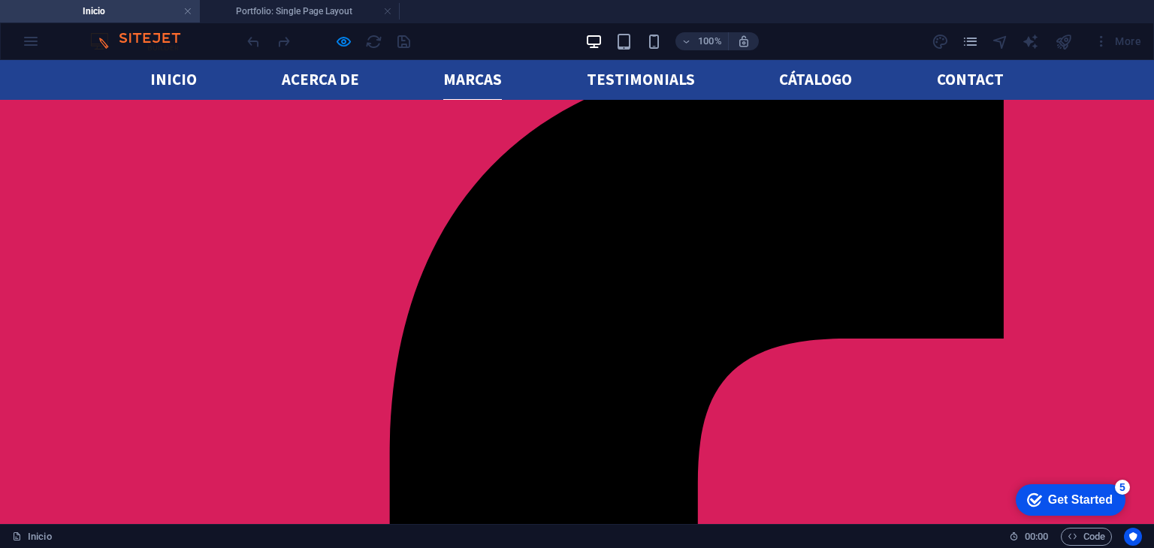
click at [443, 88] on link "marcas" at bounding box center [472, 80] width 59 height 40
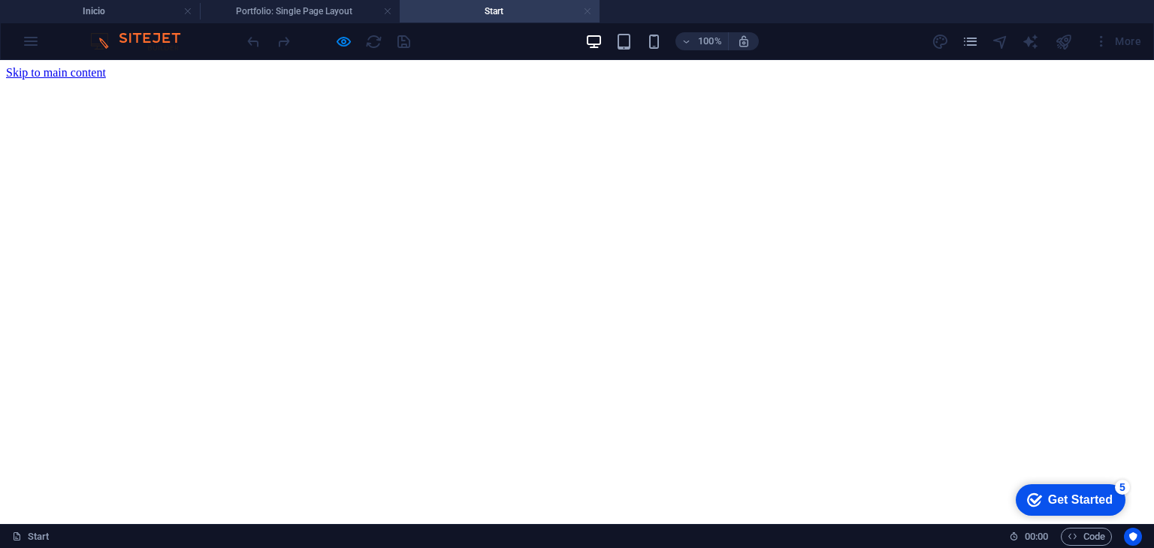
click at [589, 14] on link at bounding box center [587, 12] width 9 height 14
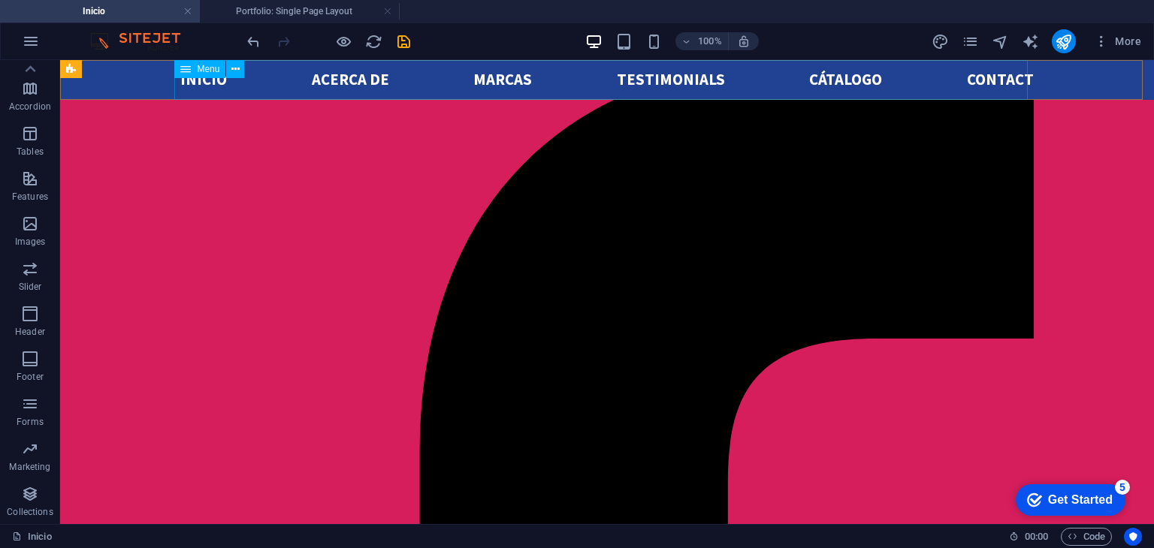
click at [414, 78] on nav "Inicio acerca de marcas Testimonials Cátalogo Contact" at bounding box center [606, 80] width 853 height 40
select select
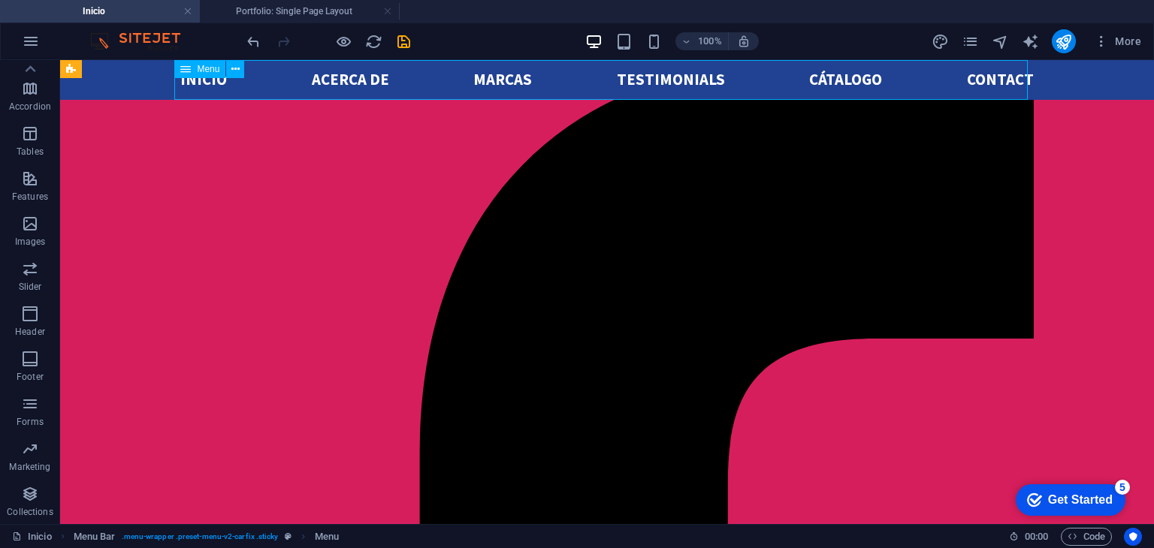
select select
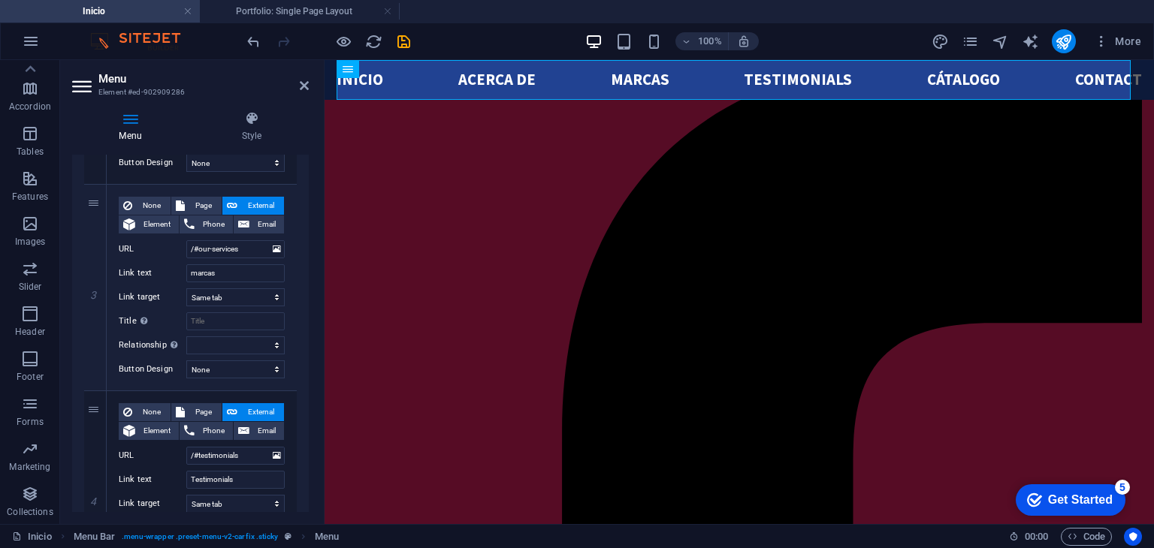
scroll to position [529, 0]
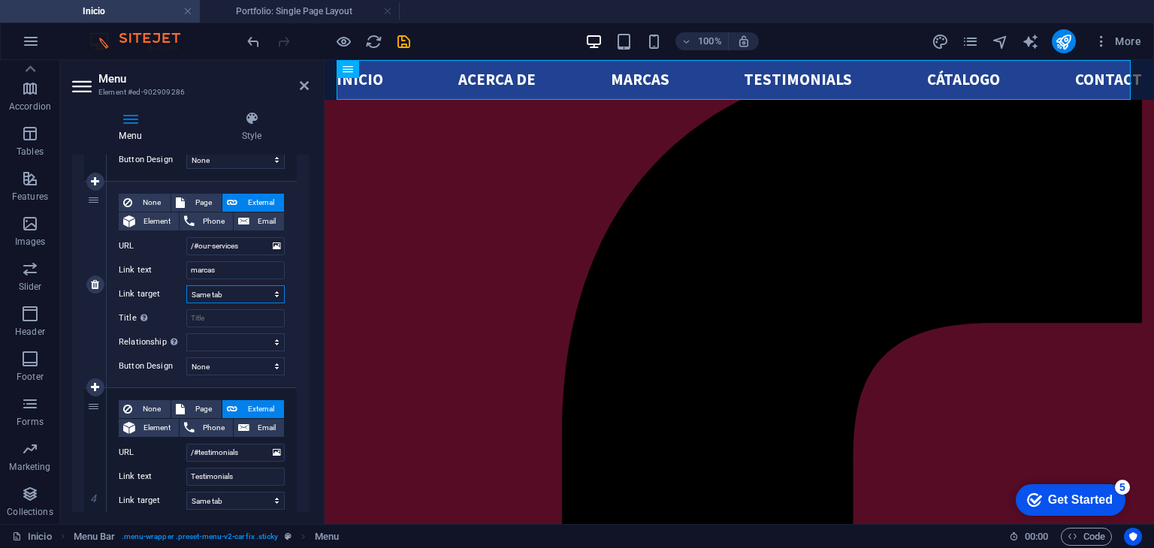
click at [201, 294] on select "New tab Same tab Overlay" at bounding box center [235, 294] width 98 height 18
select select "blank"
click at [186, 285] on select "New tab Same tab Overlay" at bounding box center [235, 294] width 98 height 18
select select
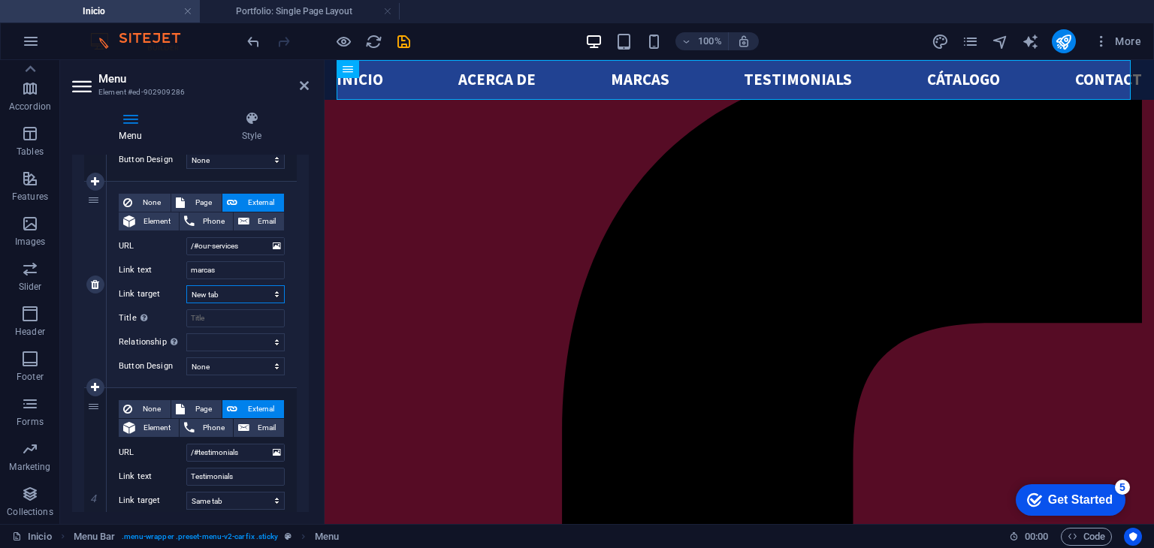
select select
click at [147, 220] on span "Element" at bounding box center [157, 222] width 35 height 18
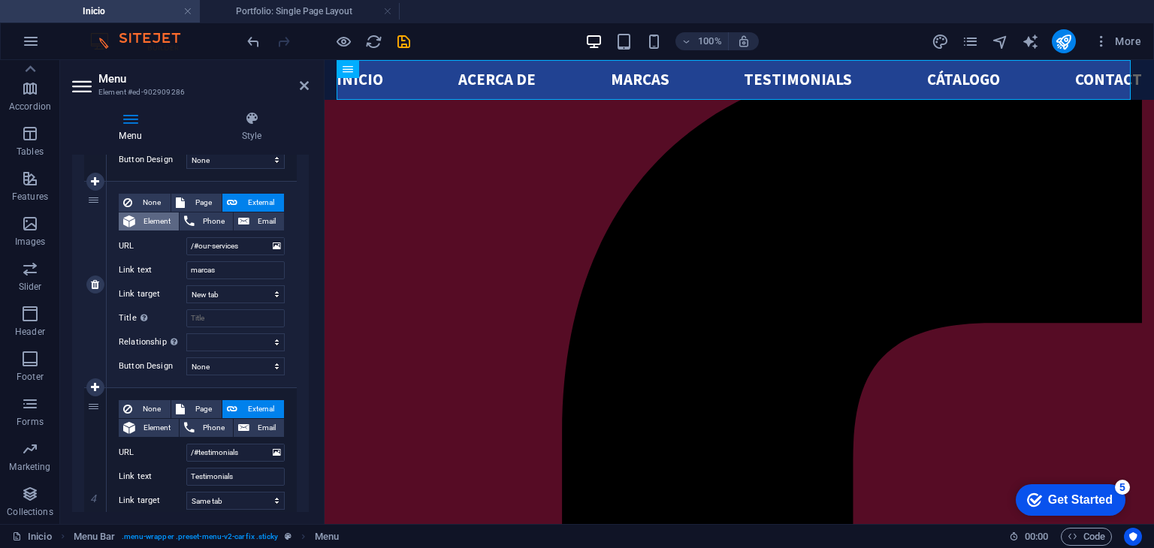
select select
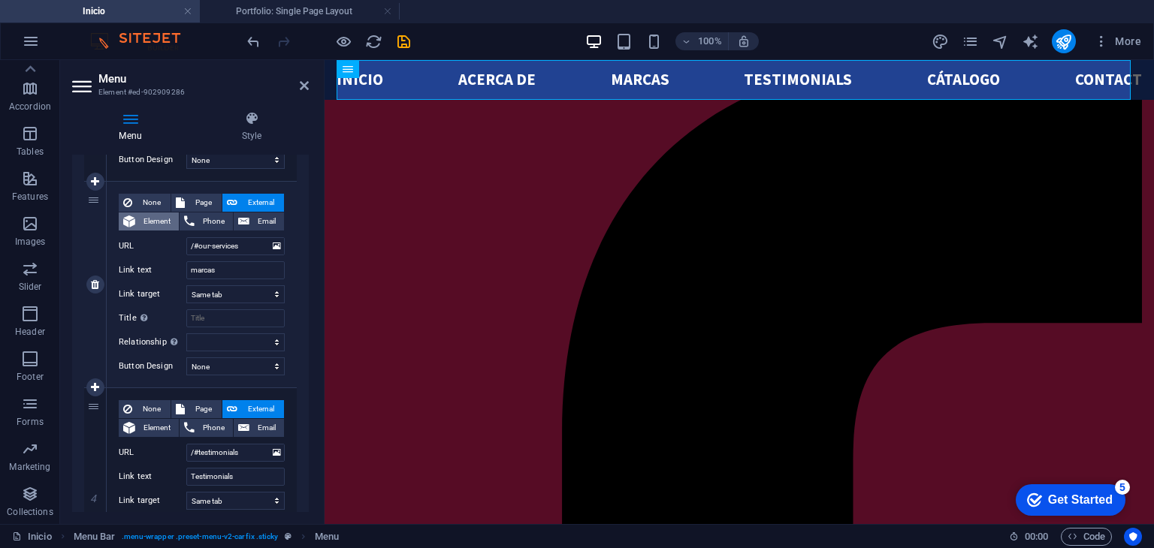
select select
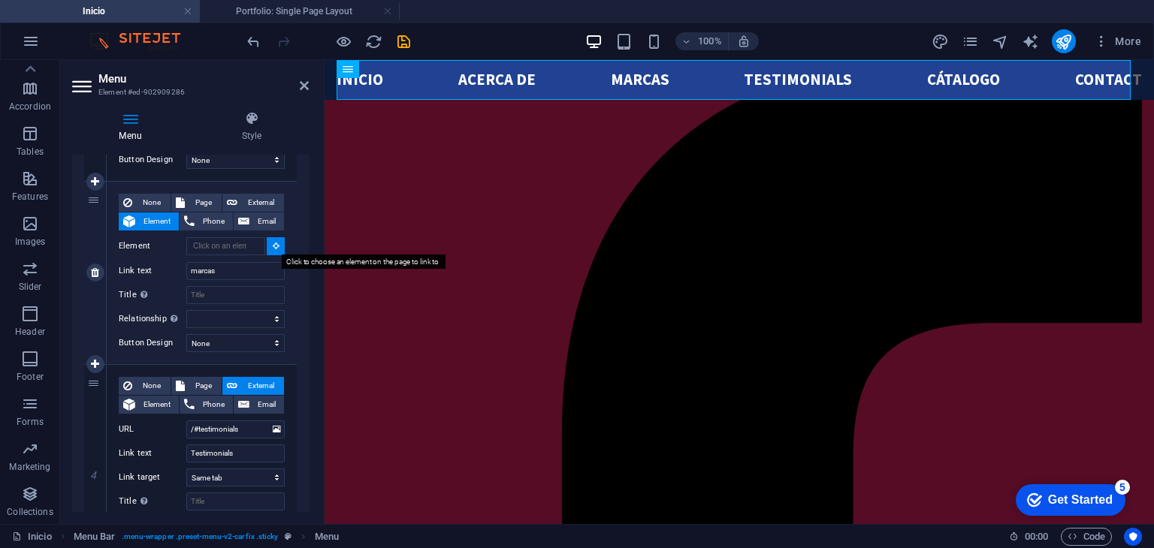
click at [276, 241] on button at bounding box center [276, 246] width 18 height 18
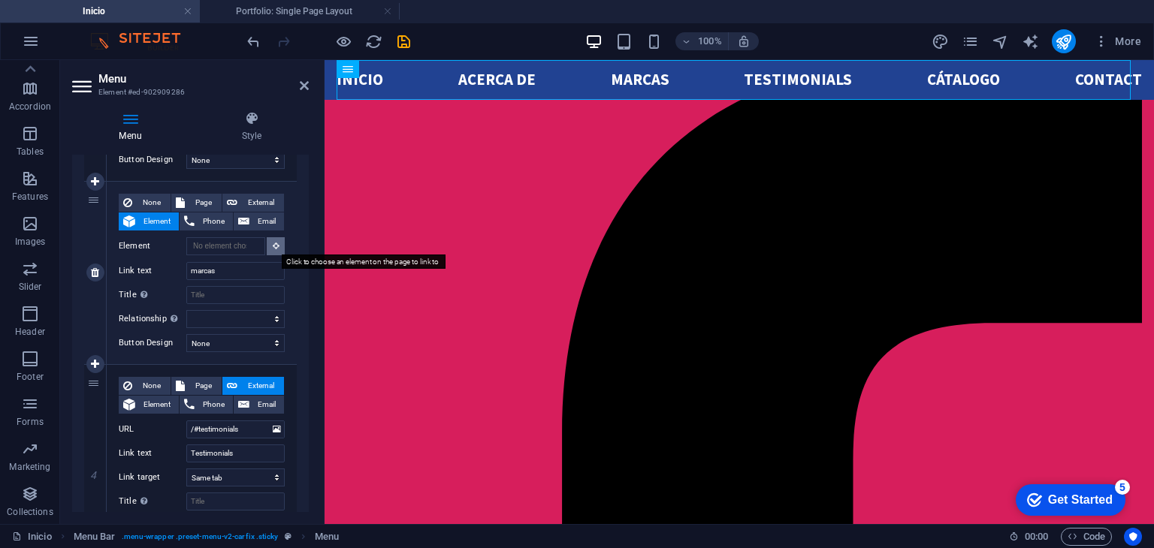
click at [273, 243] on icon at bounding box center [276, 246] width 7 height 8
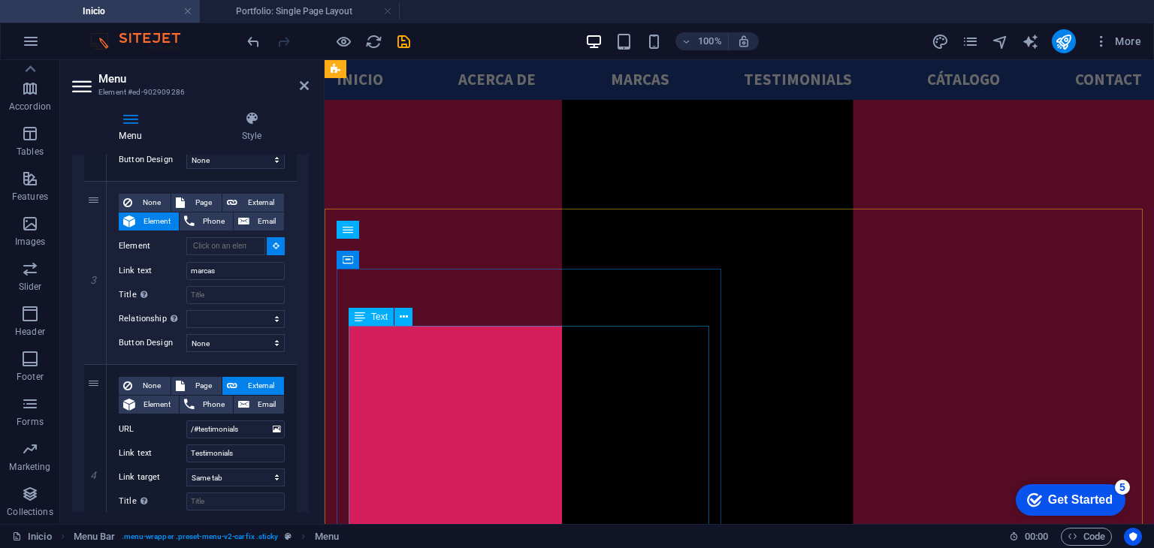
scroll to position [898, 0]
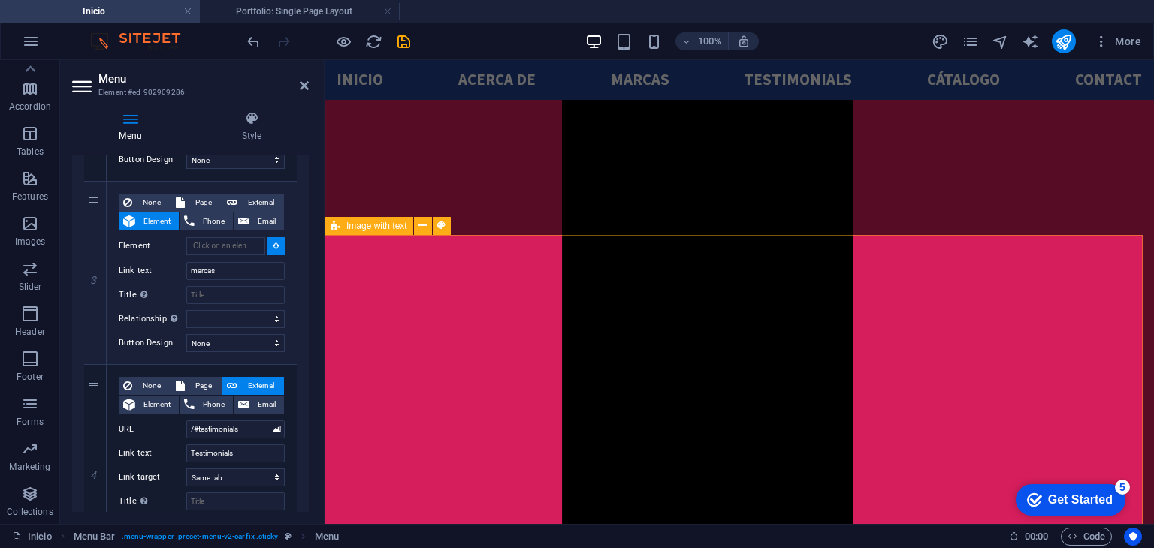
select select
type input "#ed-902909007"
select select
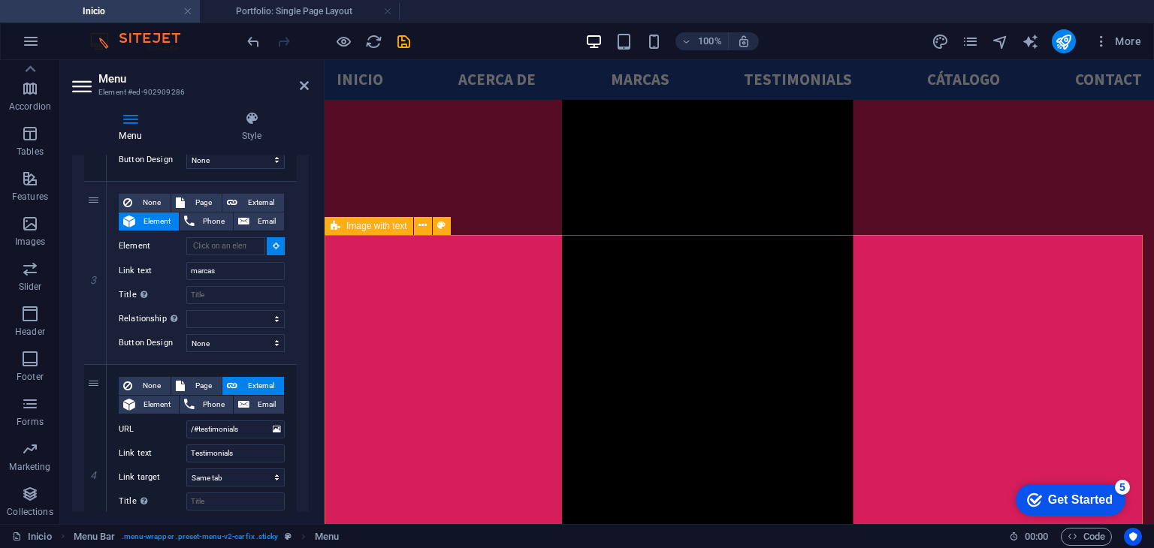
select select
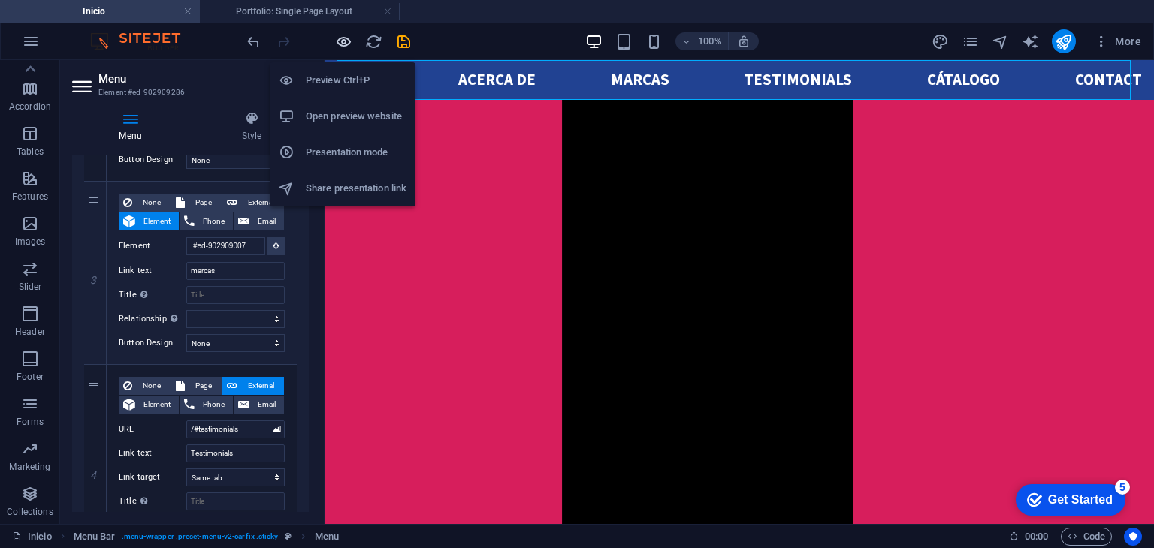
click at [342, 41] on icon "button" at bounding box center [343, 41] width 17 height 17
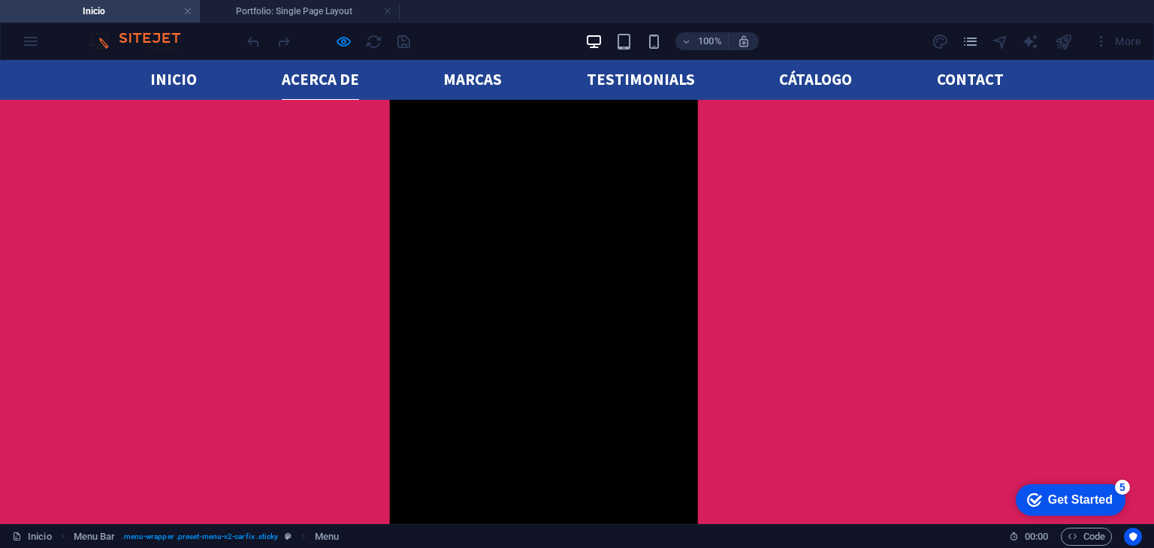
click at [327, 76] on link "acerca de" at bounding box center [320, 80] width 77 height 40
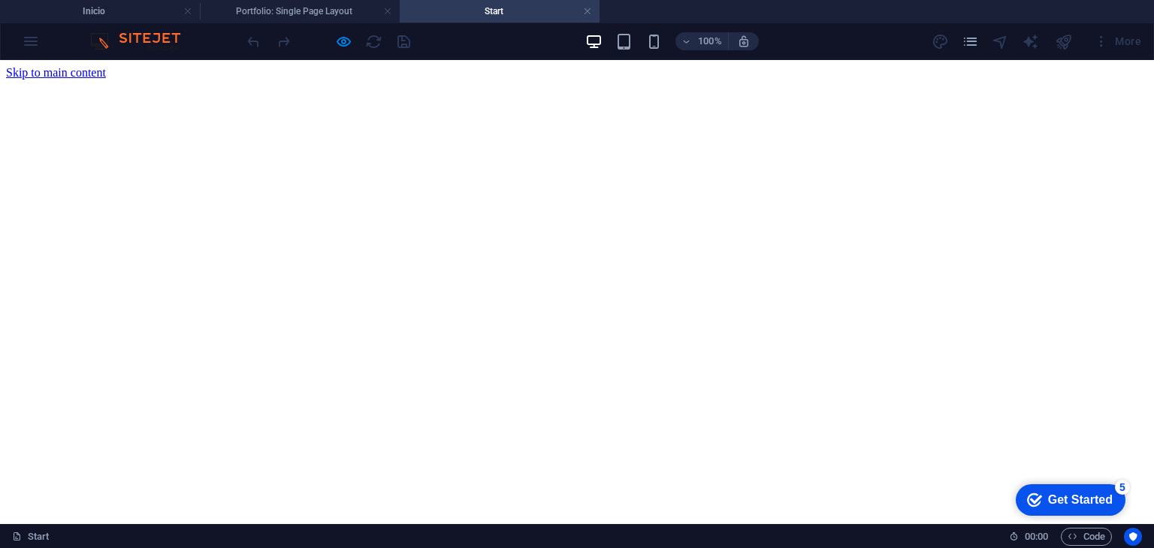
scroll to position [0, 0]
click at [590, 10] on link at bounding box center [587, 12] width 9 height 14
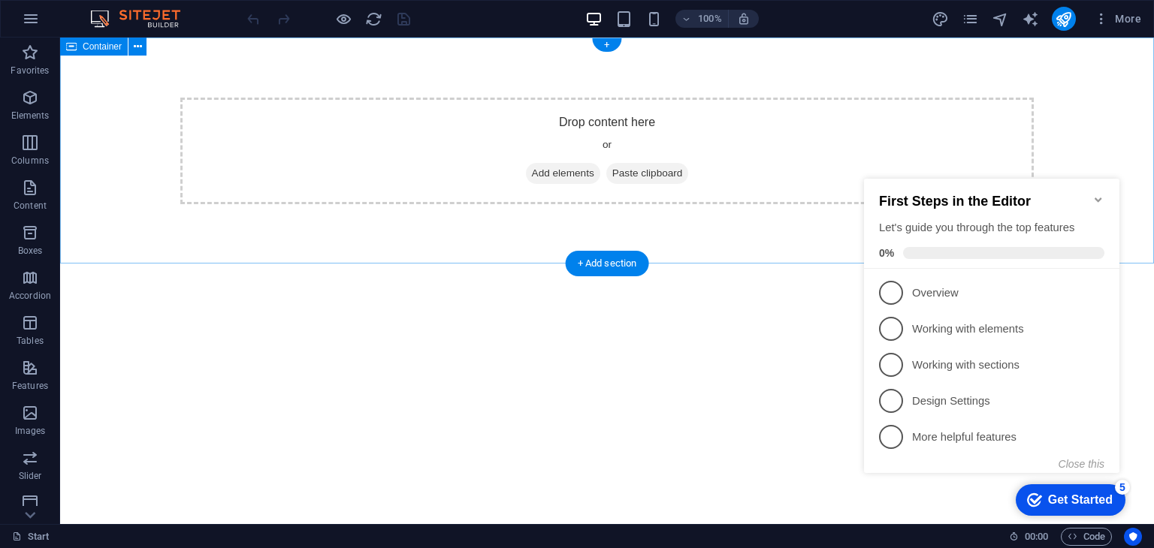
click at [1077, 140] on div "Drop content here or Add elements Paste clipboard" at bounding box center [607, 151] width 1094 height 227
click at [1096, 194] on icon "Minimize checklist" at bounding box center [1098, 200] width 12 height 12
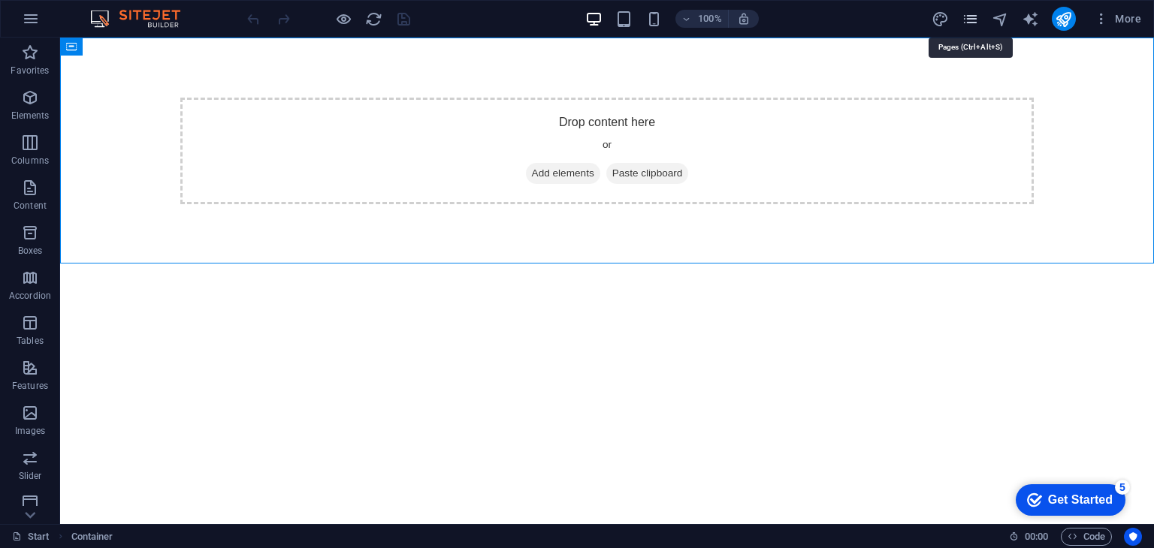
click at [966, 12] on icon "pages" at bounding box center [969, 19] width 17 height 17
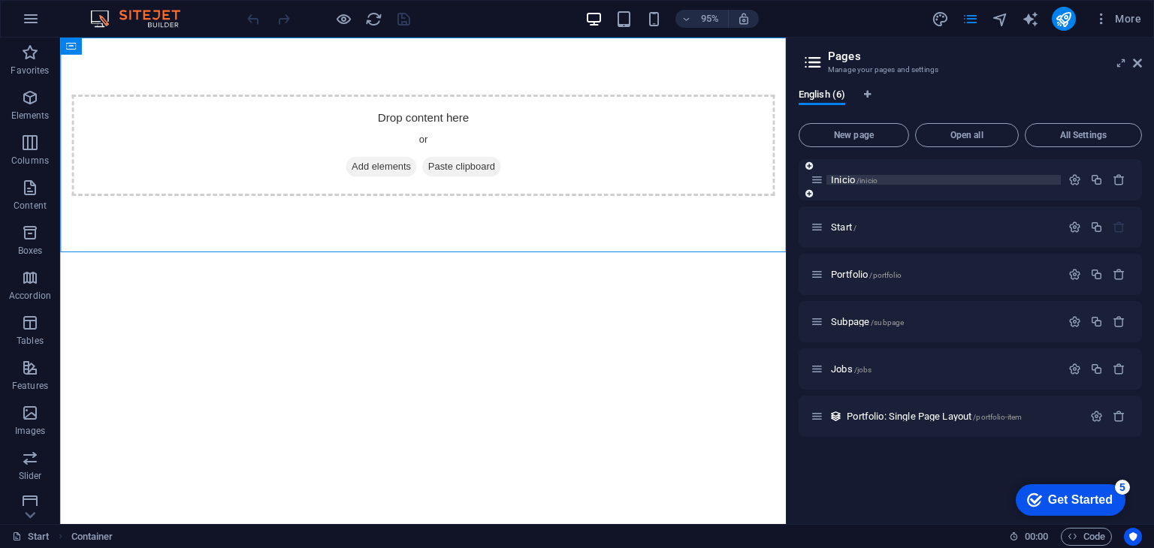
click at [892, 175] on p "Inicio /inicio" at bounding box center [943, 180] width 225 height 10
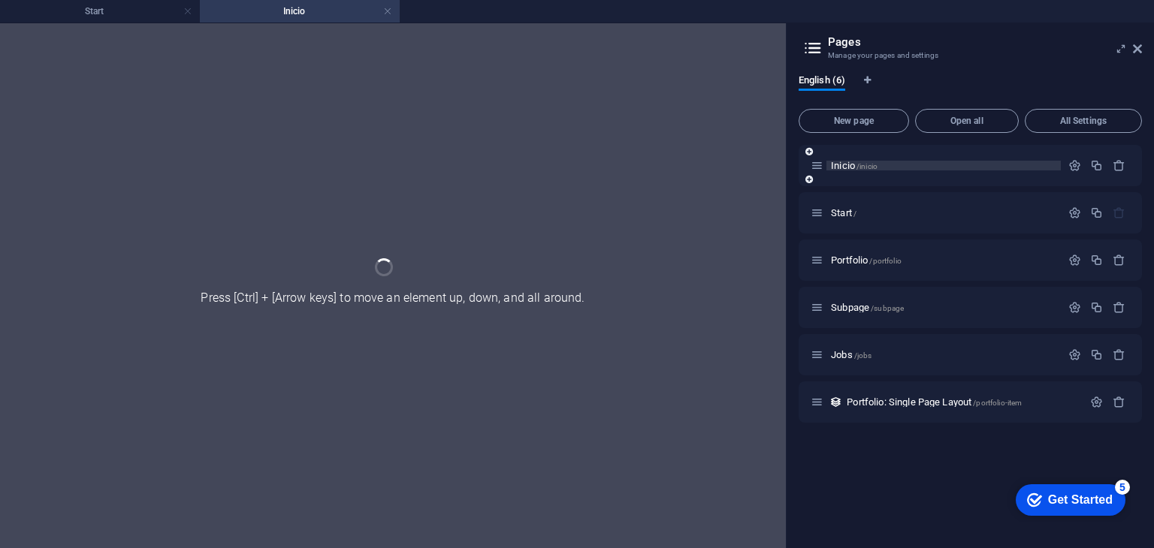
click at [892, 175] on div "Inicio /inicio" at bounding box center [969, 165] width 343 height 41
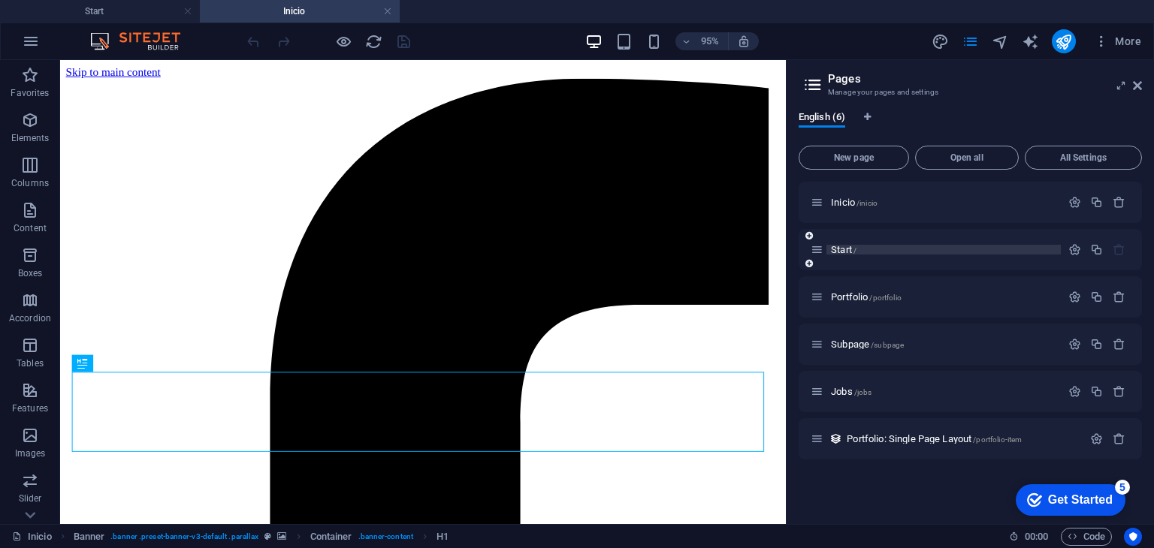
click at [910, 252] on p "Start /" at bounding box center [943, 250] width 225 height 10
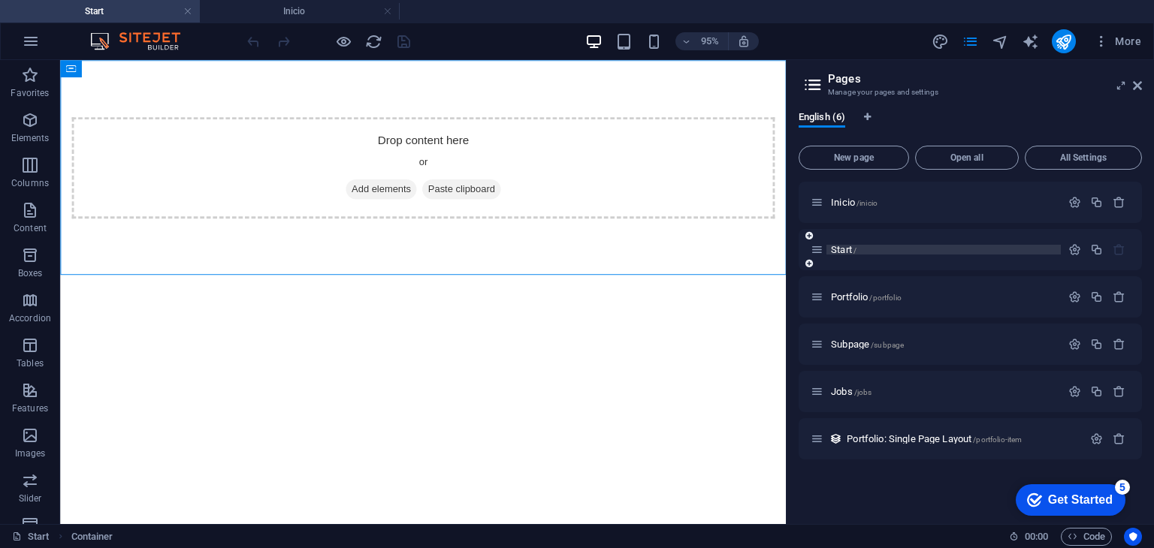
click at [910, 252] on p "Start /" at bounding box center [943, 250] width 225 height 10
click at [1119, 251] on icon "button" at bounding box center [1118, 249] width 13 height 13
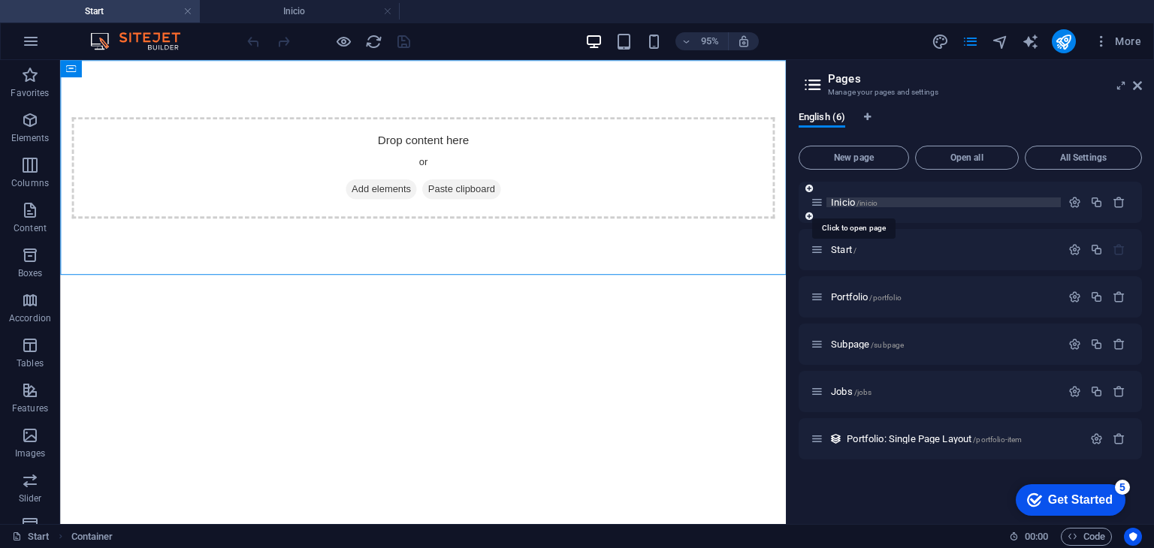
click at [851, 206] on span "Inicio /inicio" at bounding box center [854, 202] width 47 height 11
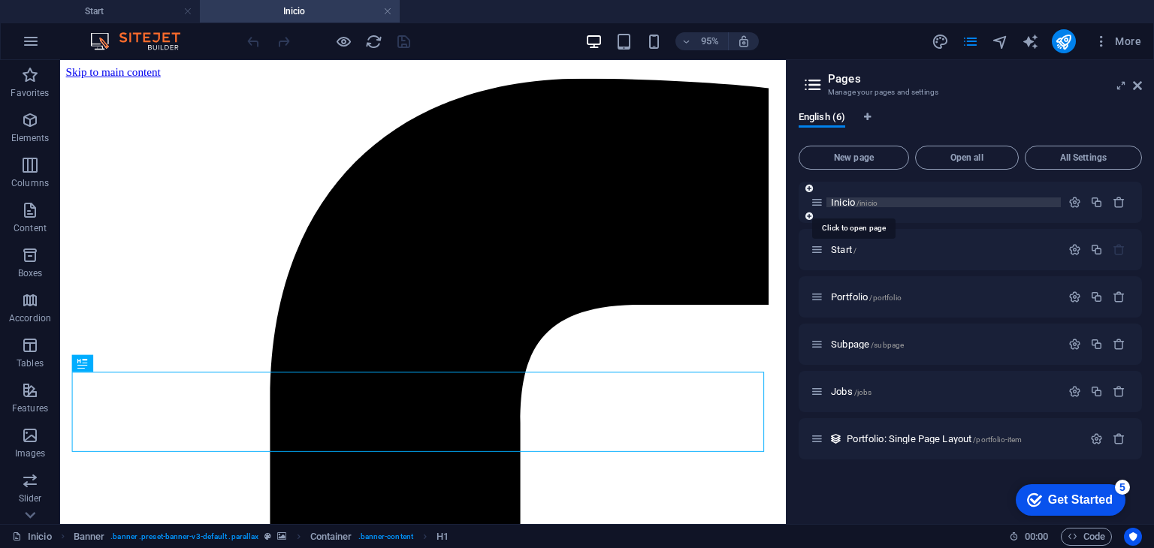
click at [851, 206] on span "Inicio /inicio" at bounding box center [854, 202] width 47 height 11
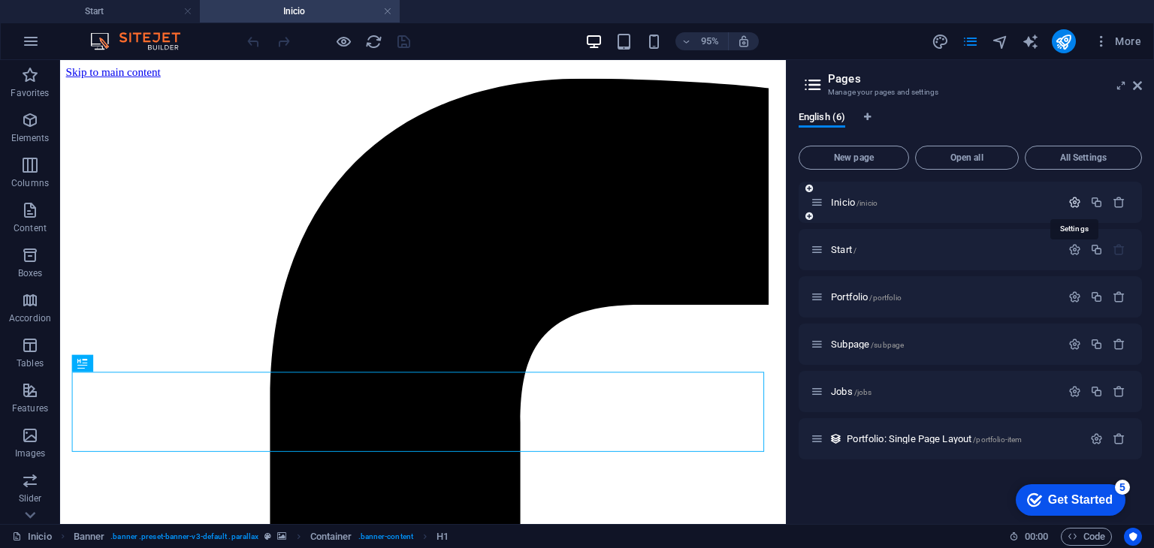
click at [1070, 207] on icon "button" at bounding box center [1074, 202] width 13 height 13
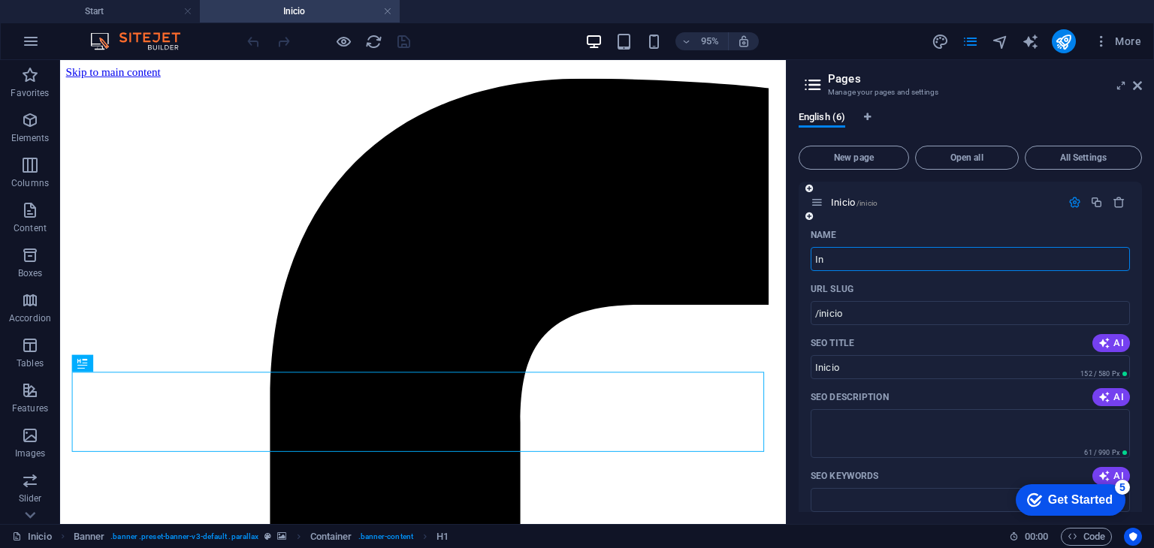
type input "I"
type input "/inici"
type input "Inici"
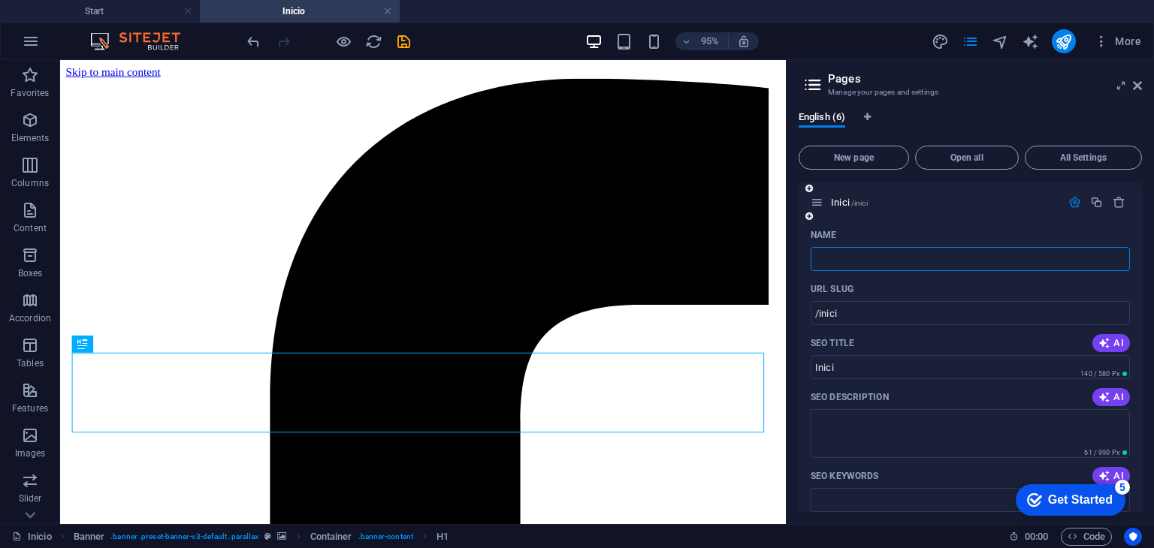
type input "/"
type input "star"
type input "/star"
type input "star"
type input "start"
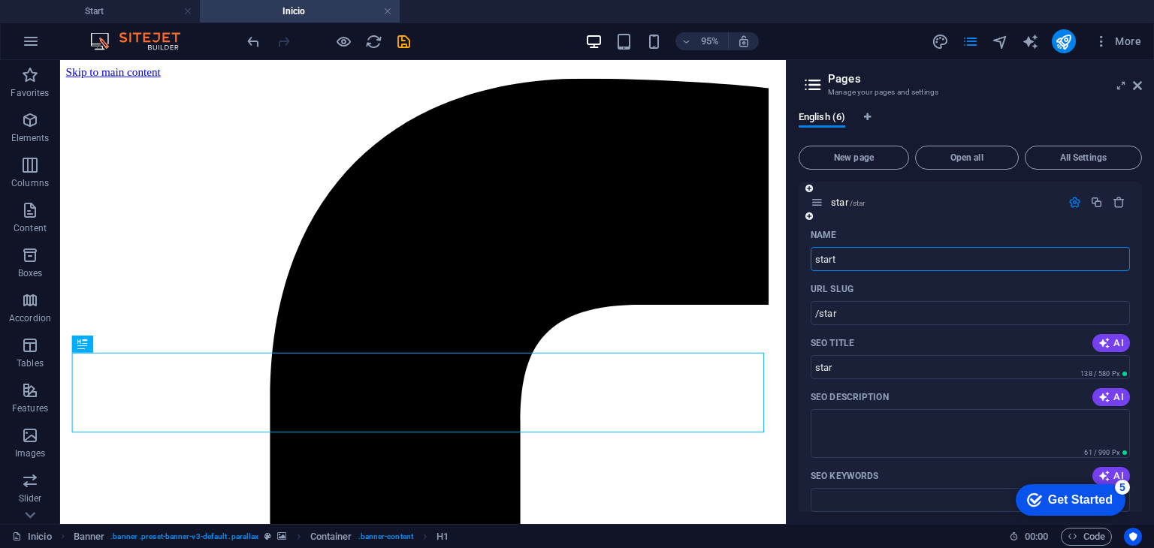
type input "/start"
type input "start"
type input "starr"
type input "/starr"
type input "starr"
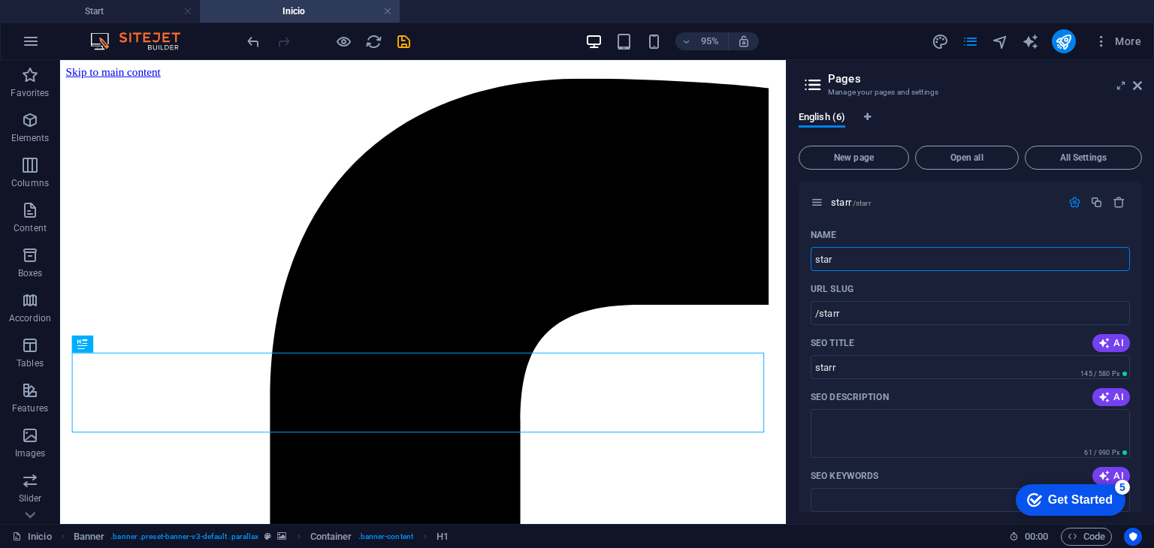
type input "star"
type input "/star"
type input "star"
type input "start"
type input "/start"
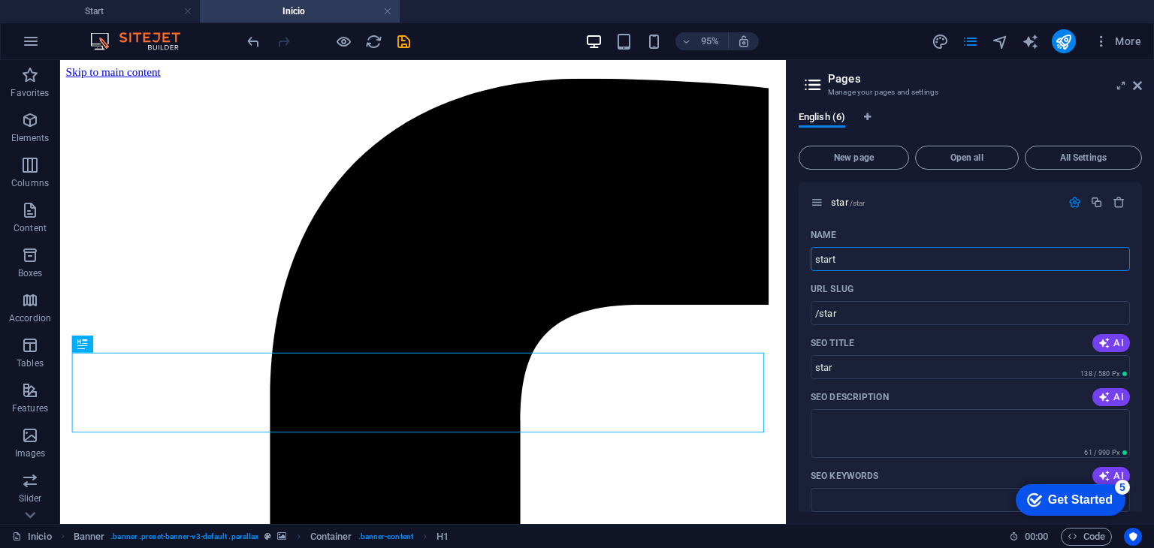
type input "start"
click at [808, 88] on icon at bounding box center [812, 84] width 23 height 21
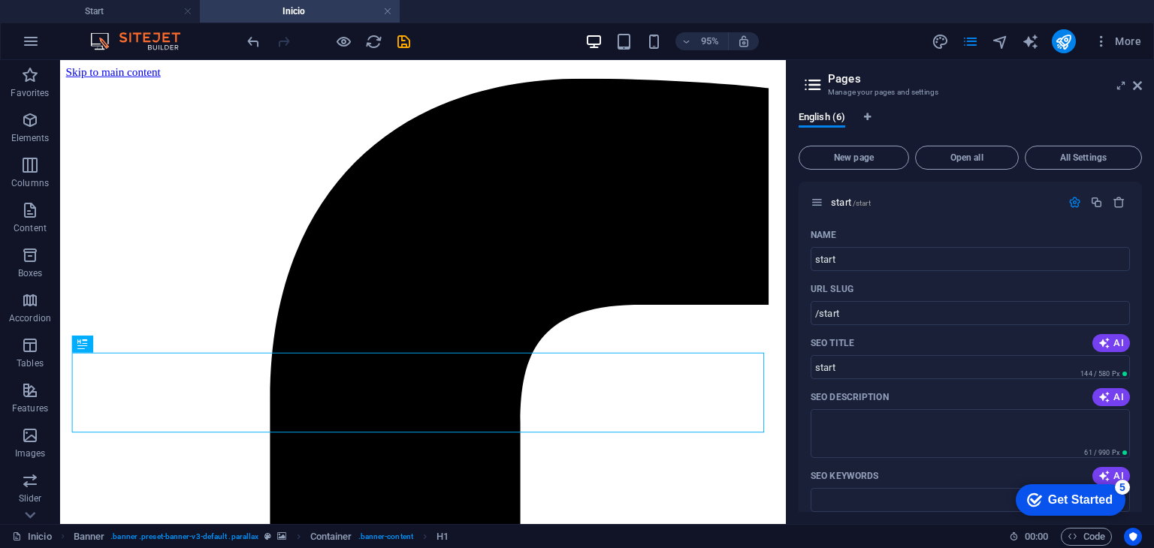
click at [873, 115] on div "English (6)" at bounding box center [969, 125] width 343 height 29
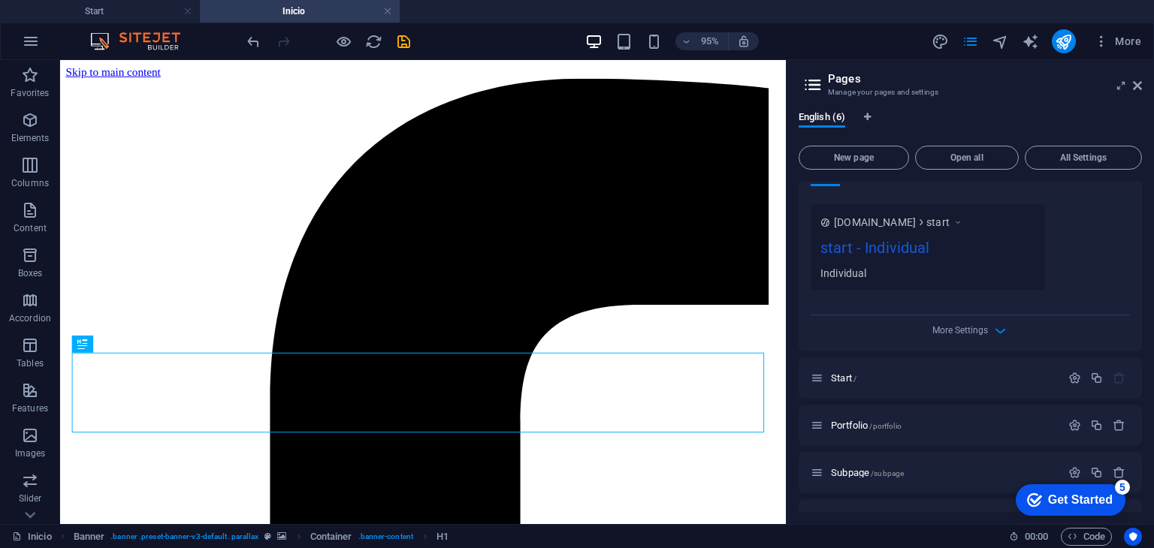
scroll to position [432, 0]
click at [1000, 385] on div "Start /" at bounding box center [935, 377] width 250 height 17
click at [900, 379] on p "Start /" at bounding box center [943, 378] width 225 height 10
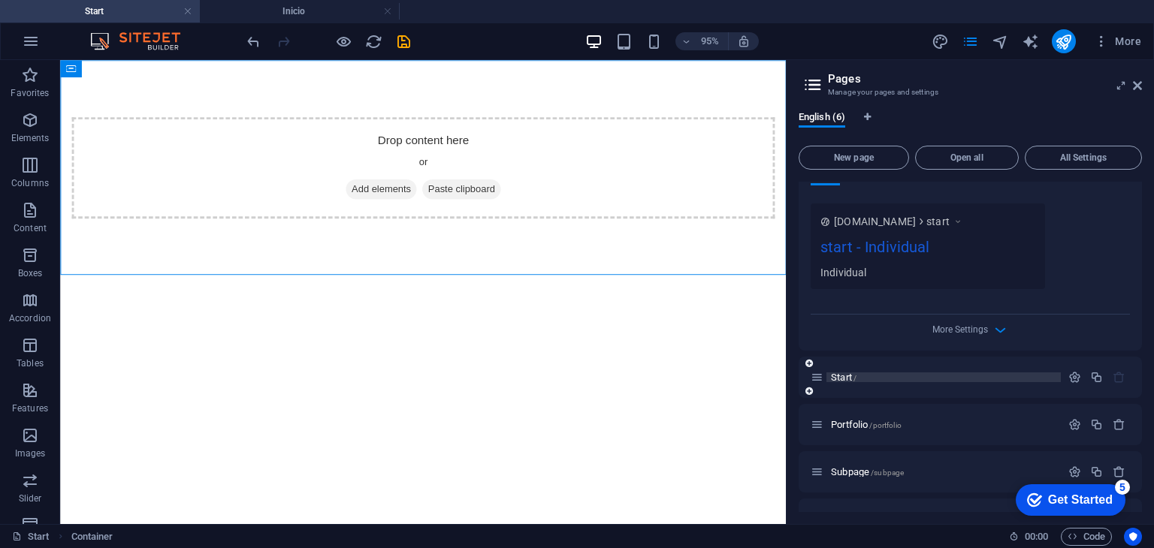
click at [900, 379] on p "Start /" at bounding box center [943, 378] width 225 height 10
click at [1076, 371] on icon "button" at bounding box center [1074, 377] width 13 height 13
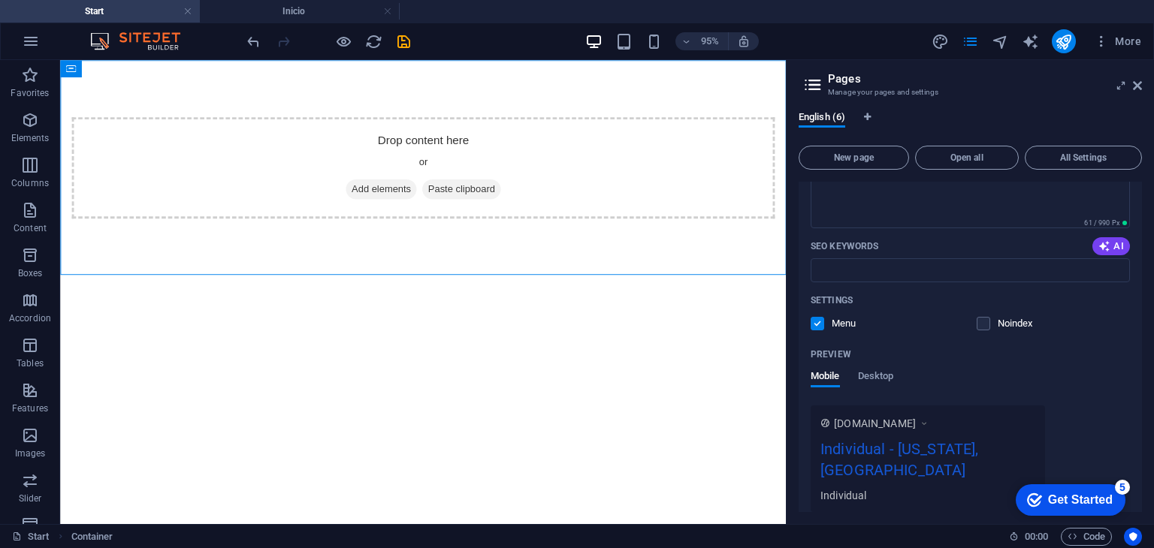
scroll to position [838, 0]
type input "Startaaaa"
click at [1139, 83] on icon at bounding box center [1137, 86] width 9 height 12
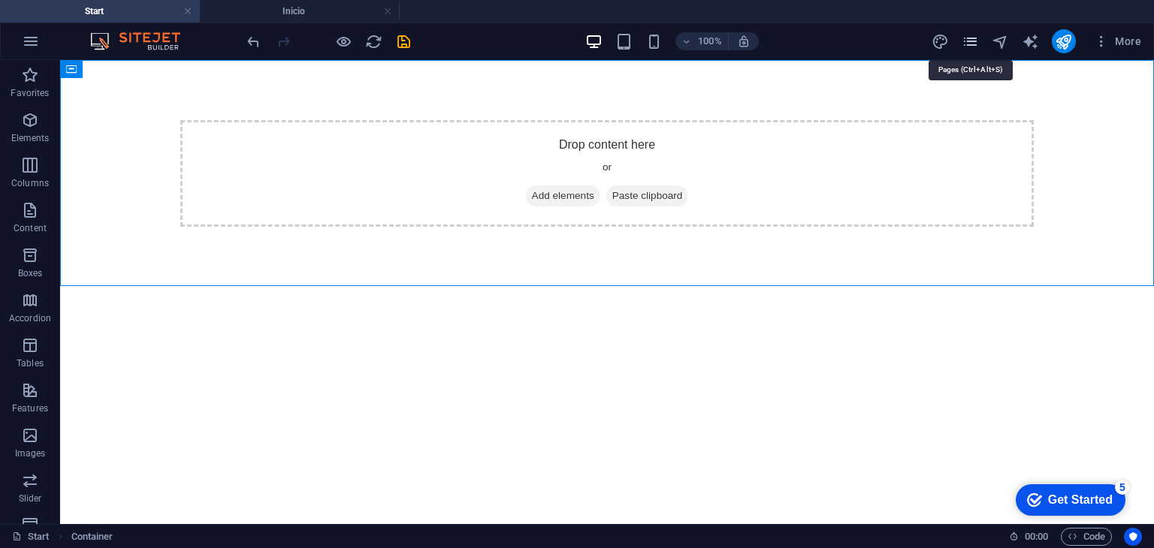
click at [961, 35] on icon "pages" at bounding box center [969, 41] width 17 height 17
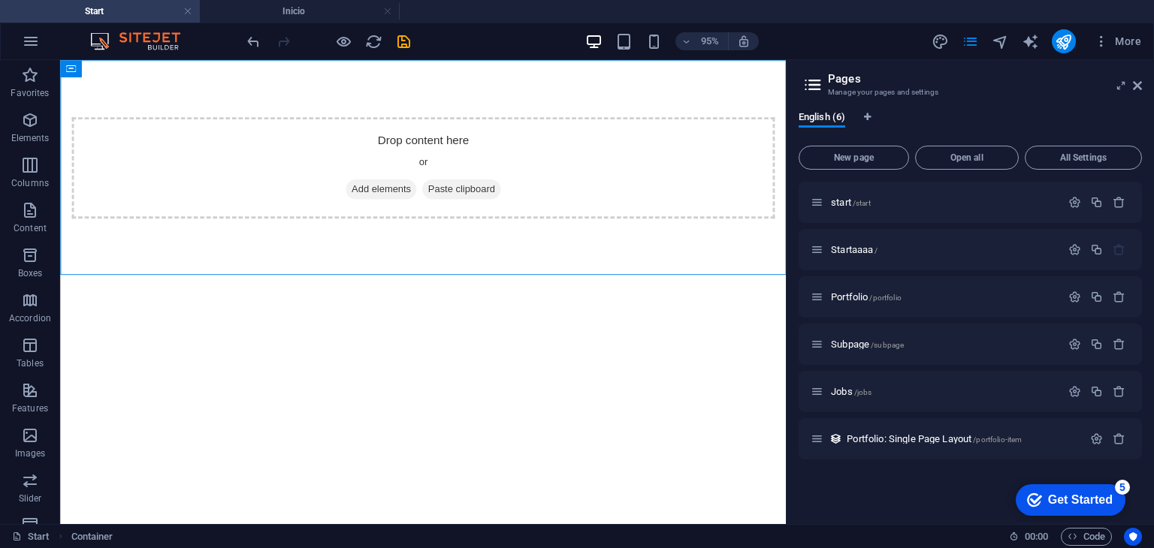
click at [707, 287] on html "Skip to main content Drop content here or Add elements Paste clipboard" at bounding box center [442, 173] width 764 height 227
click at [398, 44] on icon "save" at bounding box center [403, 41] width 17 height 17
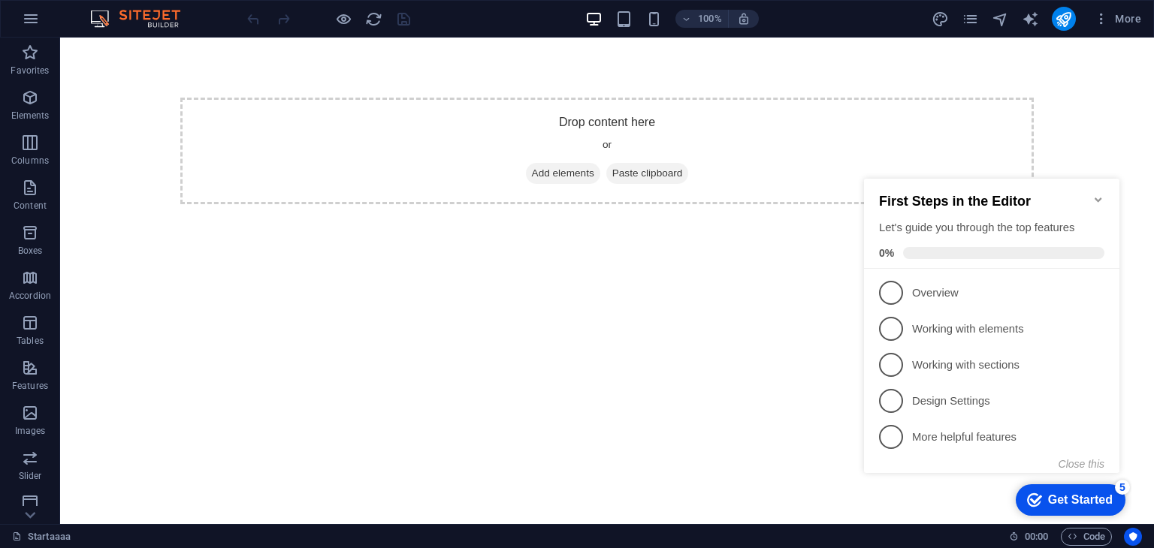
click at [1097, 201] on h2 "First Steps in the Editor" at bounding box center [991, 202] width 225 height 16
click at [1076, 460] on button "Close this" at bounding box center [1081, 464] width 46 height 12
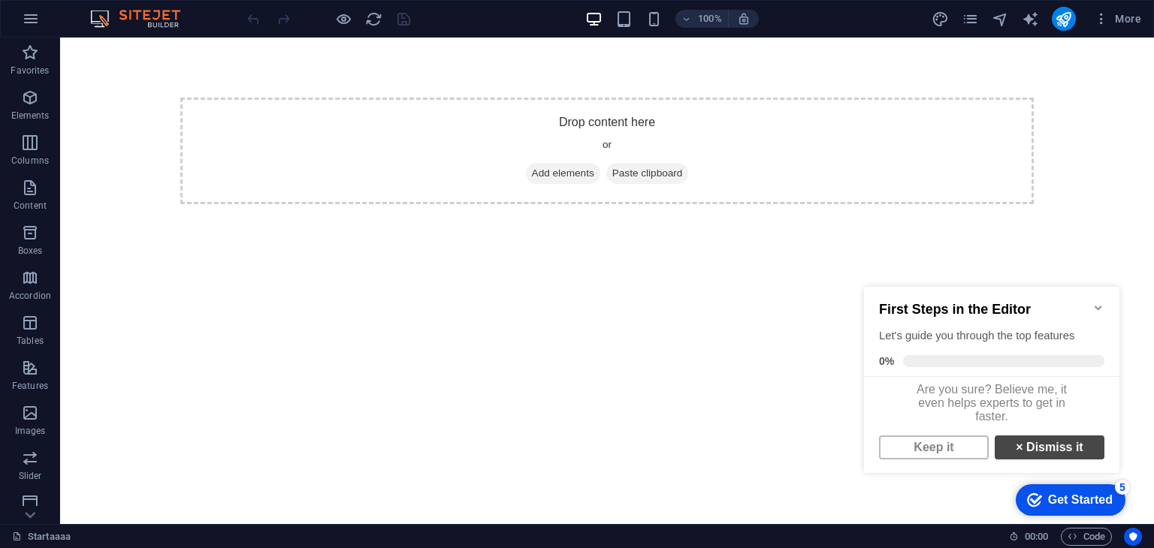
click at [1030, 456] on link "× Dismiss it" at bounding box center [1050, 448] width 110 height 24
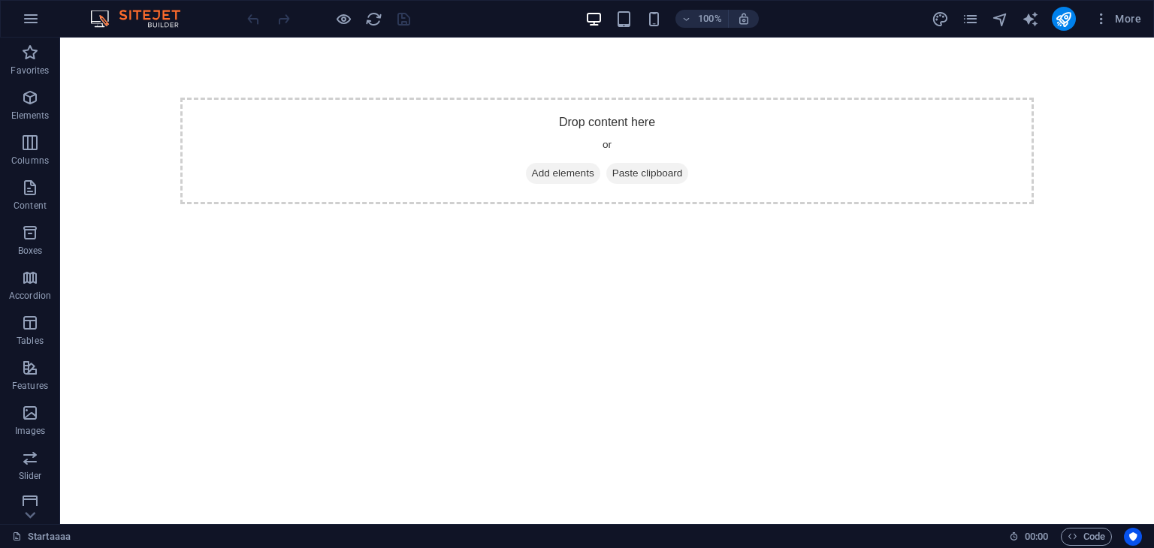
click at [981, 14] on div "More" at bounding box center [1039, 19] width 216 height 24
click at [979, 16] on icon "pages" at bounding box center [969, 19] width 17 height 17
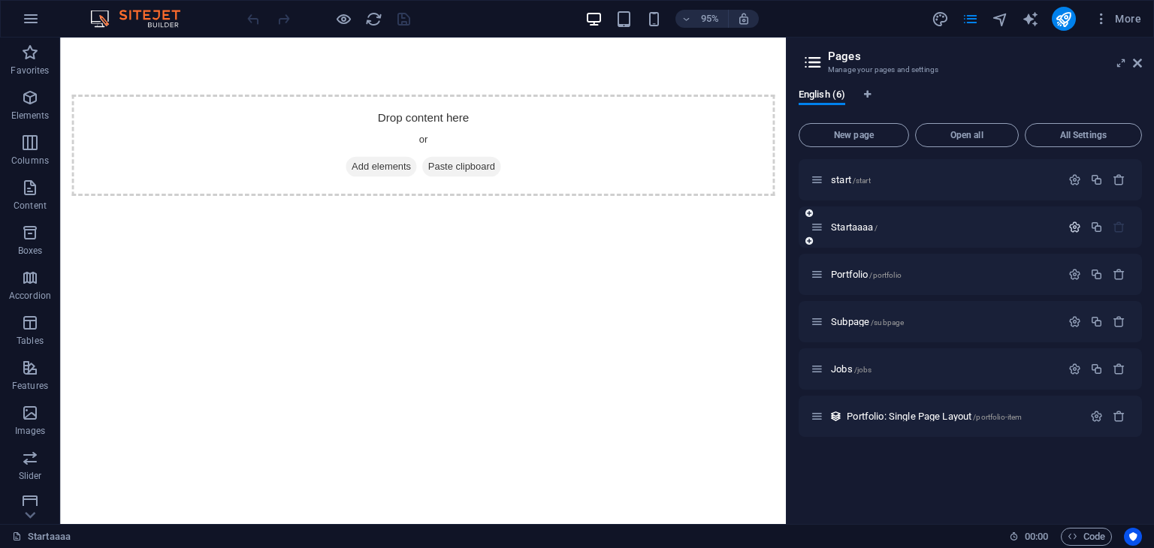
click at [1070, 228] on icon "button" at bounding box center [1074, 227] width 13 height 13
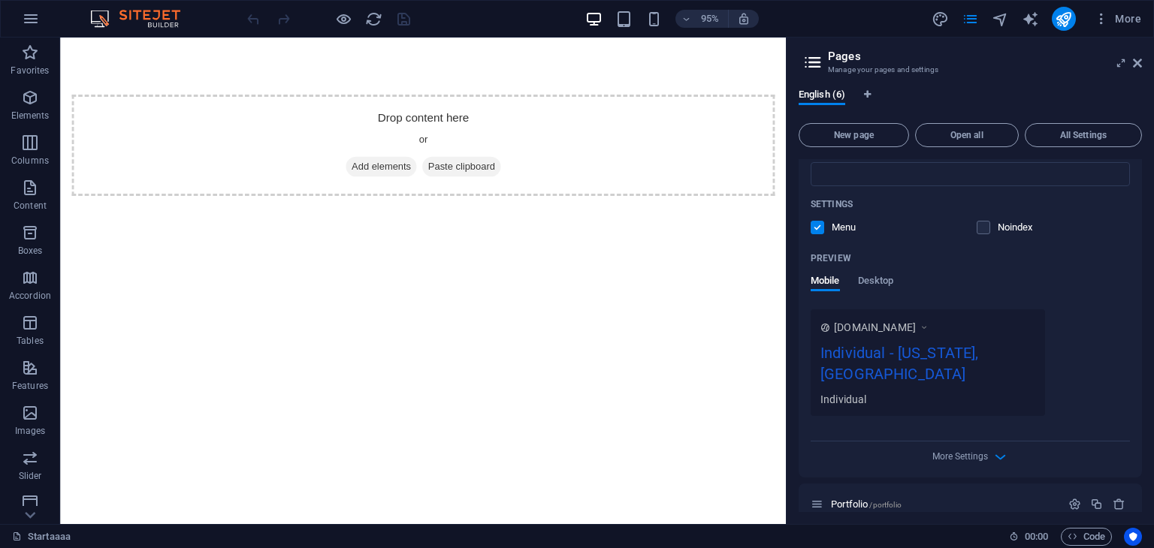
scroll to position [374, 0]
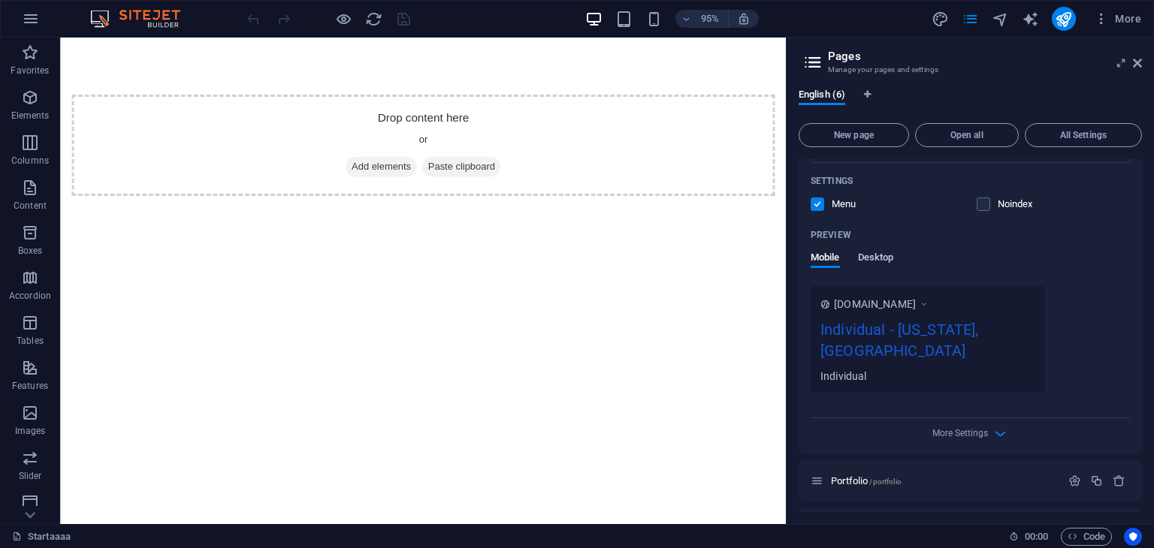
click at [889, 262] on span "Desktop" at bounding box center [876, 259] width 36 height 21
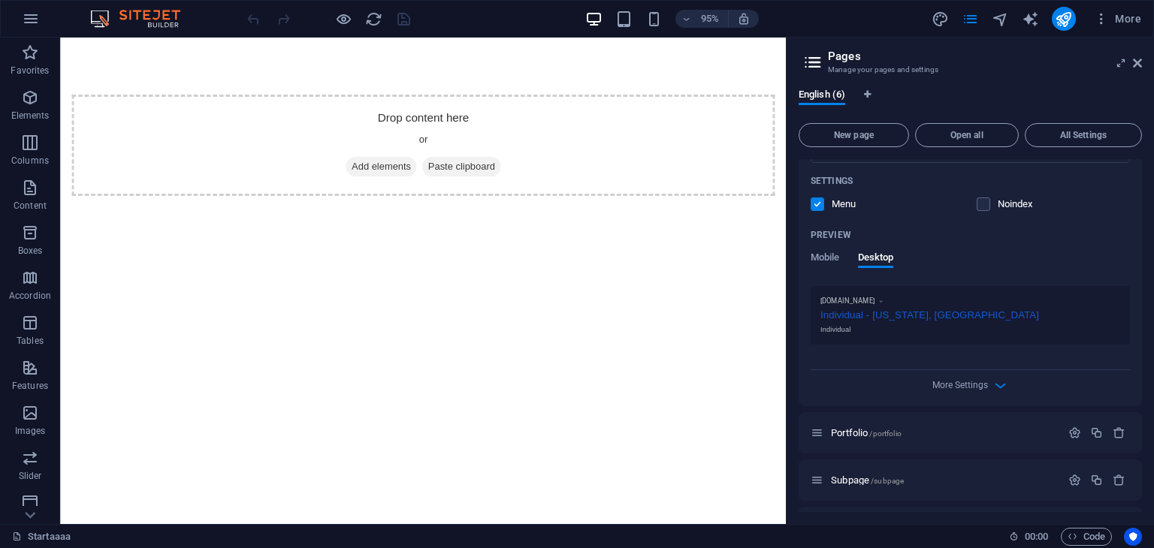
click at [823, 250] on div "Preview Mobile Desktop" at bounding box center [969, 254] width 319 height 63
click at [826, 256] on span "Mobile" at bounding box center [824, 259] width 29 height 21
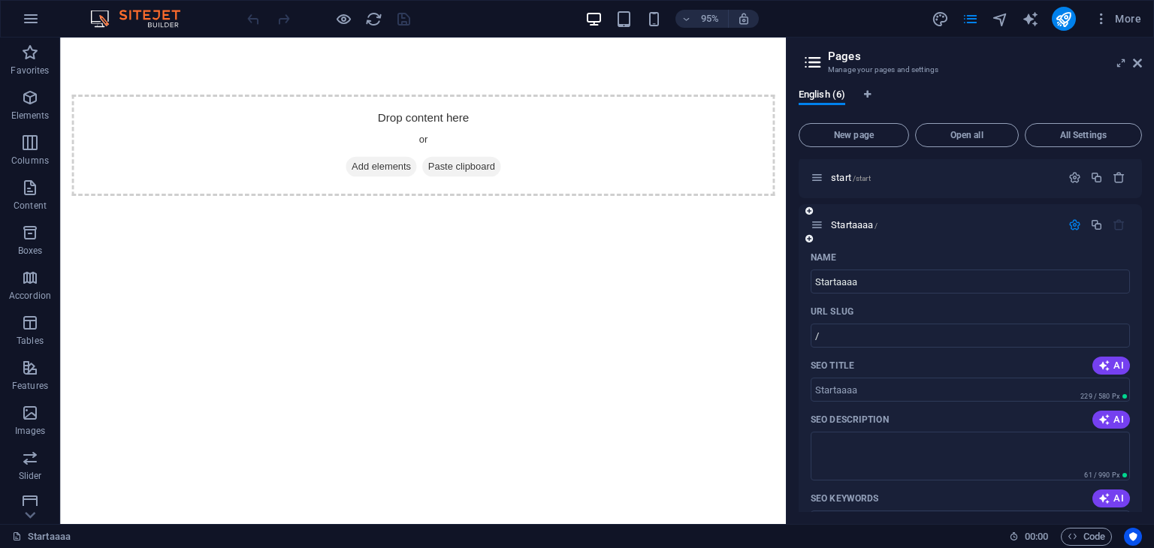
scroll to position [0, 0]
click at [901, 336] on input "/" at bounding box center [969, 338] width 319 height 24
click at [816, 58] on icon at bounding box center [812, 62] width 23 height 21
click at [986, 228] on p "Startaaaa /" at bounding box center [943, 227] width 225 height 10
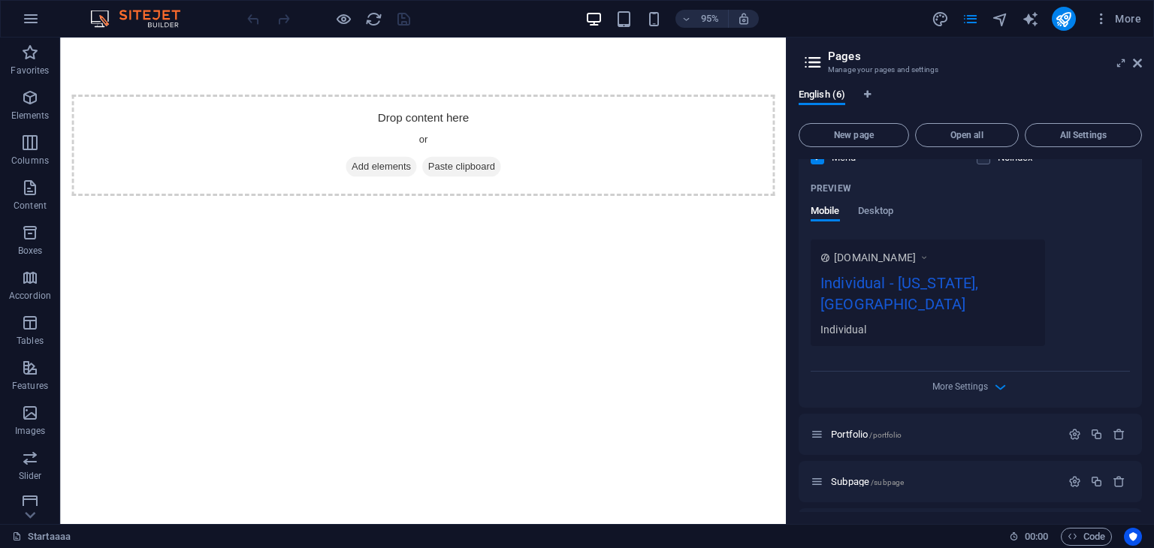
scroll to position [423, 0]
drag, startPoint x: 988, startPoint y: 368, endPoint x: 998, endPoint y: 366, distance: 10.0
click at [998, 370] on div "More Settings" at bounding box center [969, 382] width 319 height 24
click at [998, 376] on icon "button" at bounding box center [999, 384] width 17 height 17
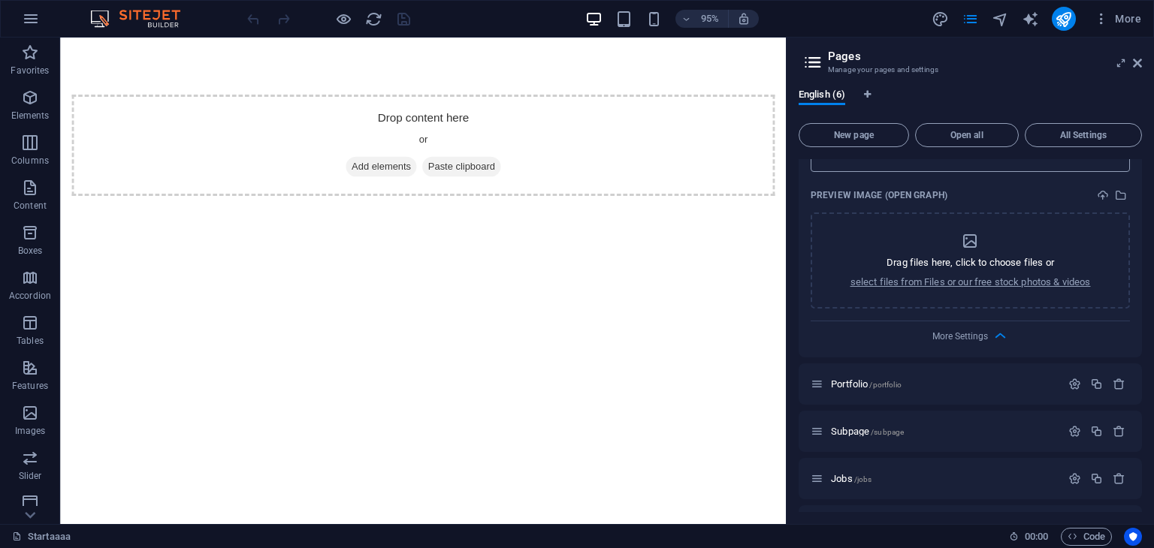
scroll to position [706, 0]
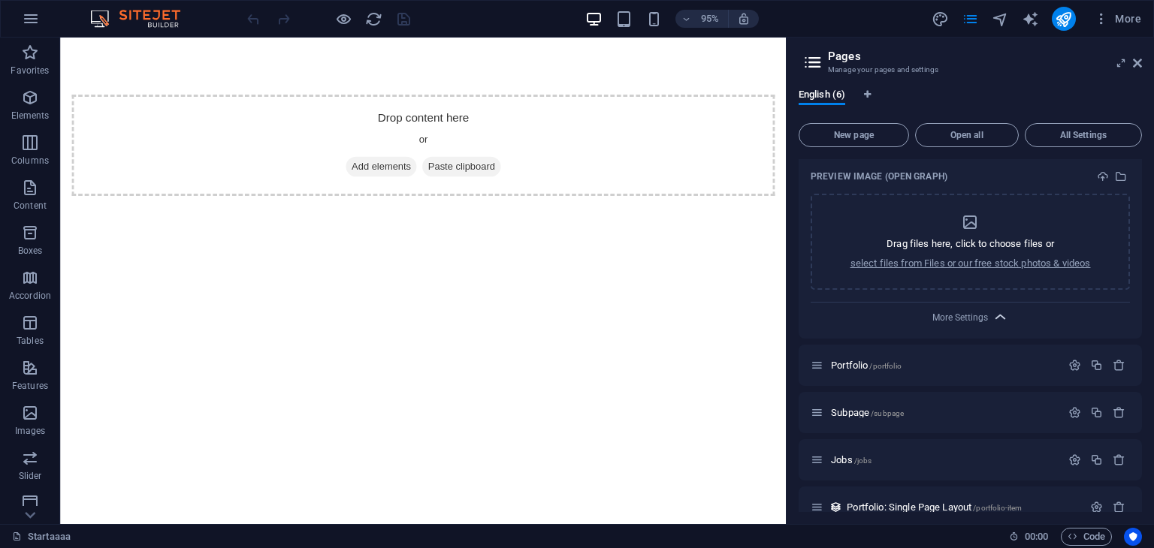
click at [991, 309] on icon "button" at bounding box center [999, 317] width 17 height 17
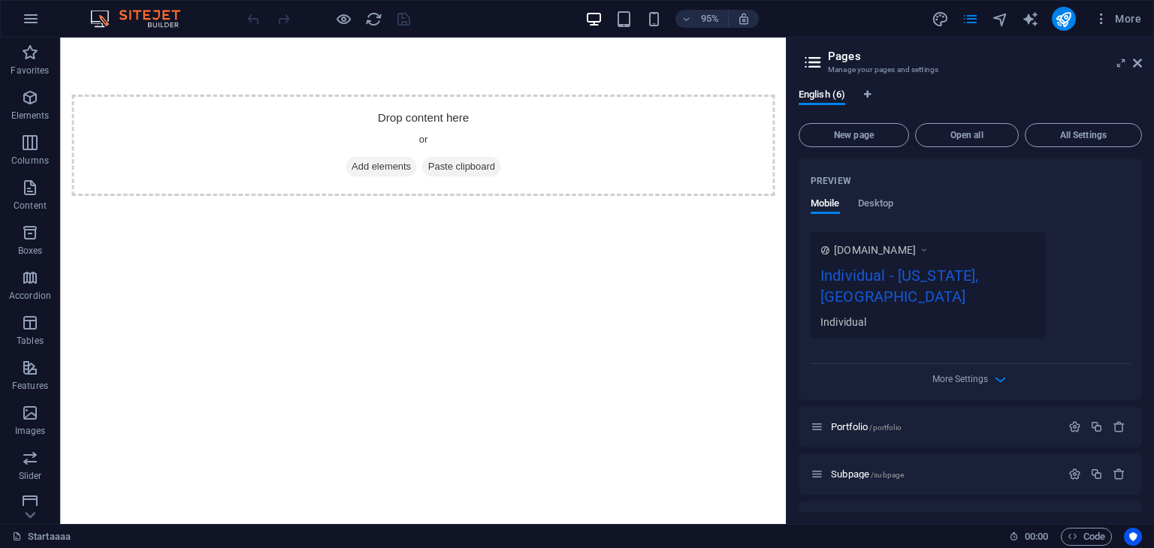
scroll to position [436, 0]
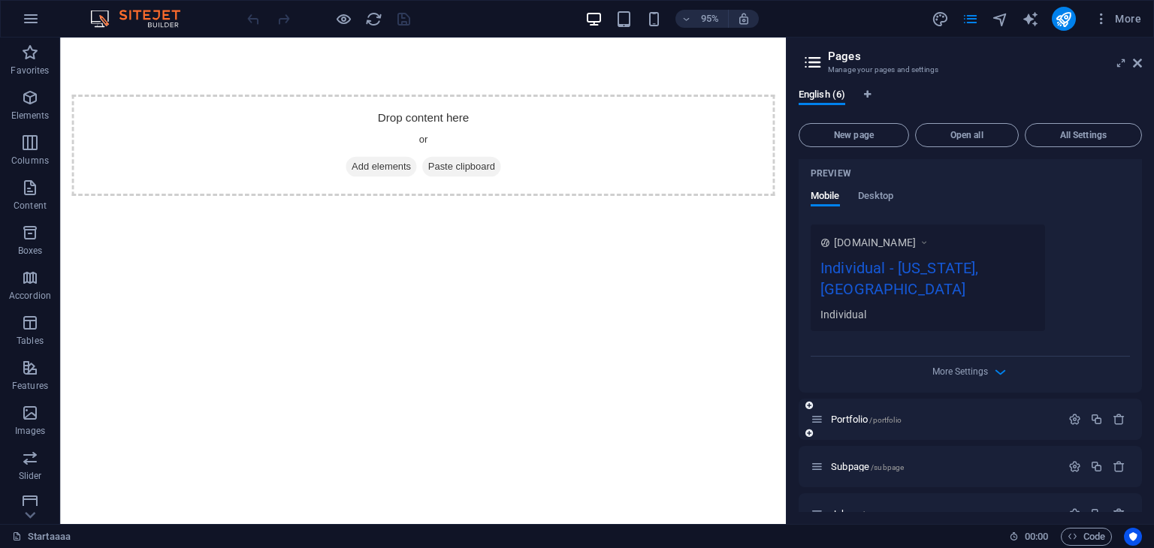
click at [926, 399] on div "Portfolio /portfolio" at bounding box center [969, 419] width 343 height 41
click at [898, 416] on span "/portfolio" at bounding box center [885, 420] width 32 height 8
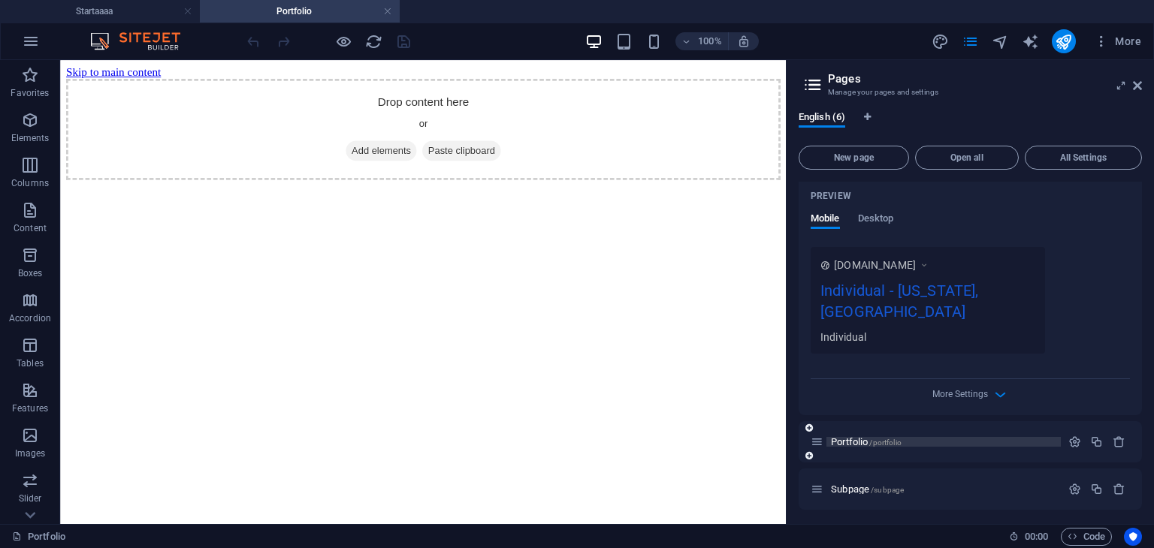
scroll to position [0, 0]
click at [1113, 436] on icon "button" at bounding box center [1118, 442] width 13 height 13
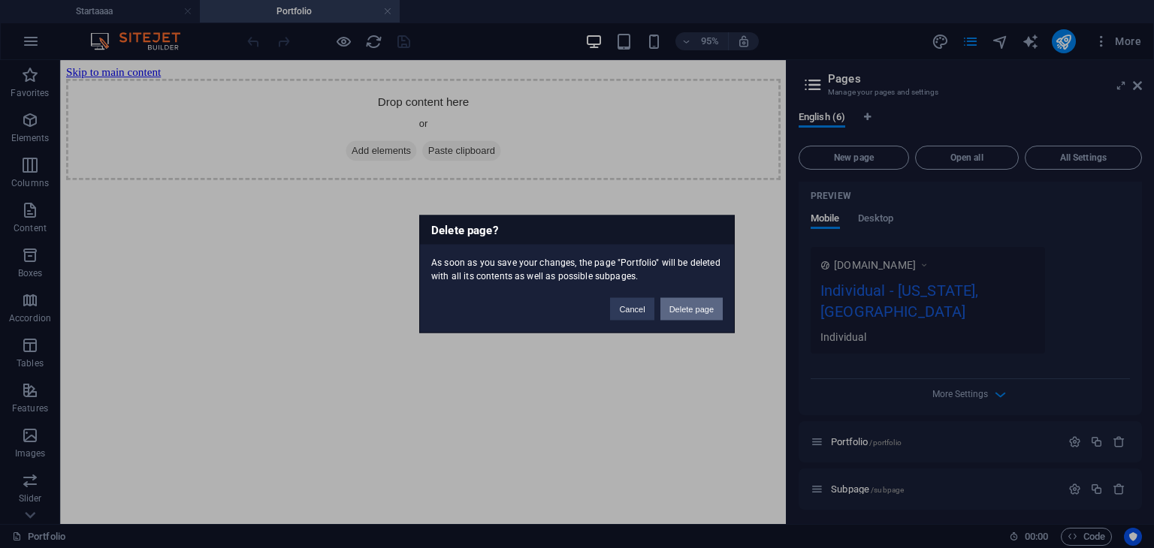
drag, startPoint x: 694, startPoint y: 303, endPoint x: 729, endPoint y: 282, distance: 41.5
click at [694, 303] on button "Delete page" at bounding box center [691, 309] width 62 height 23
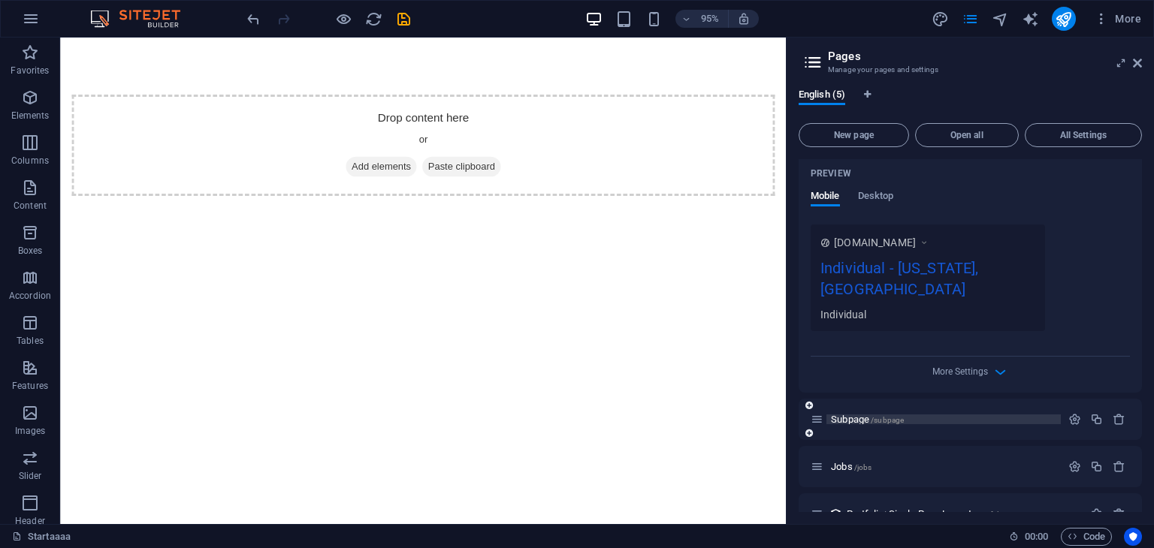
click at [1034, 415] on p "Subpage /subpage" at bounding box center [943, 420] width 225 height 10
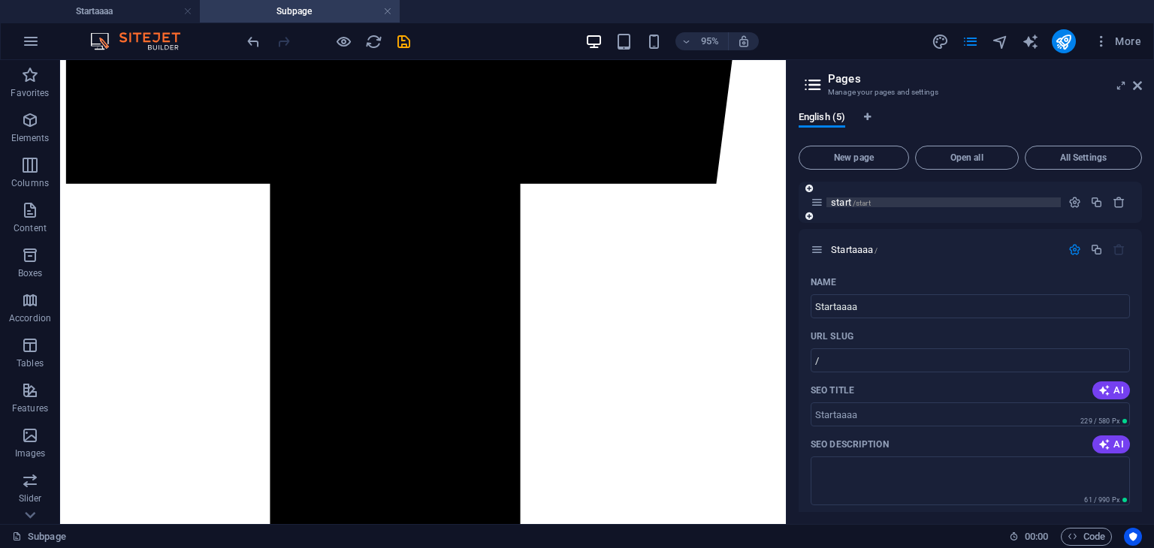
click at [858, 199] on span "/start" at bounding box center [862, 203] width 18 height 8
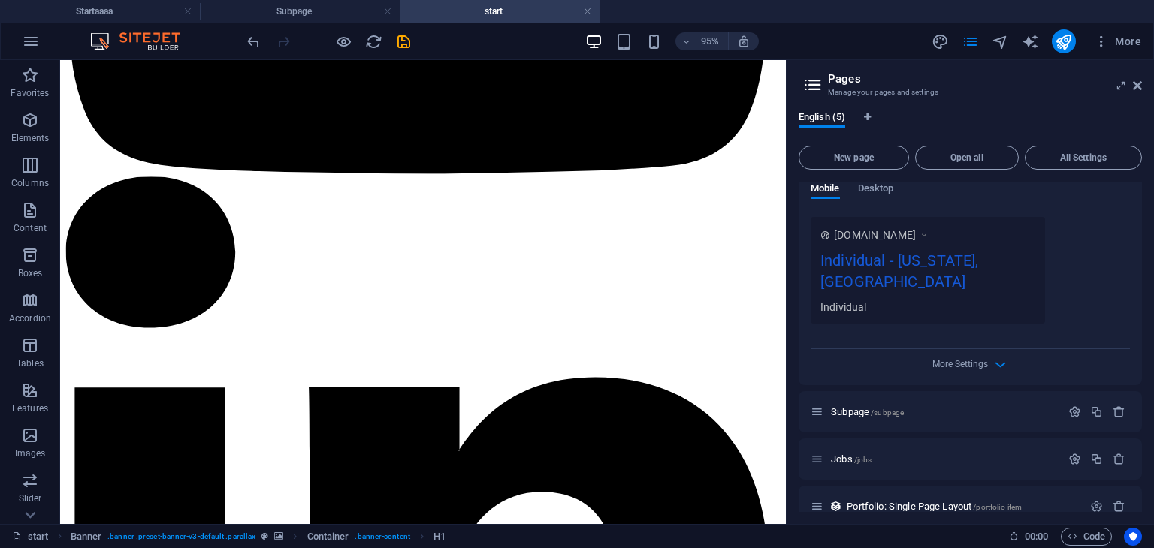
scroll to position [3227, 0]
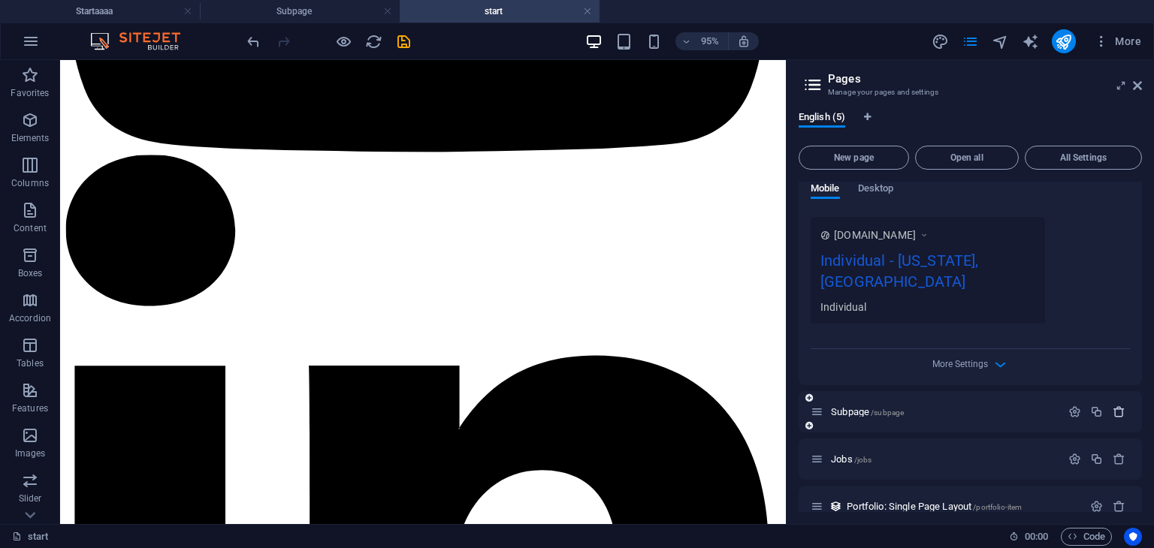
click at [1115, 406] on icon "button" at bounding box center [1118, 412] width 13 height 13
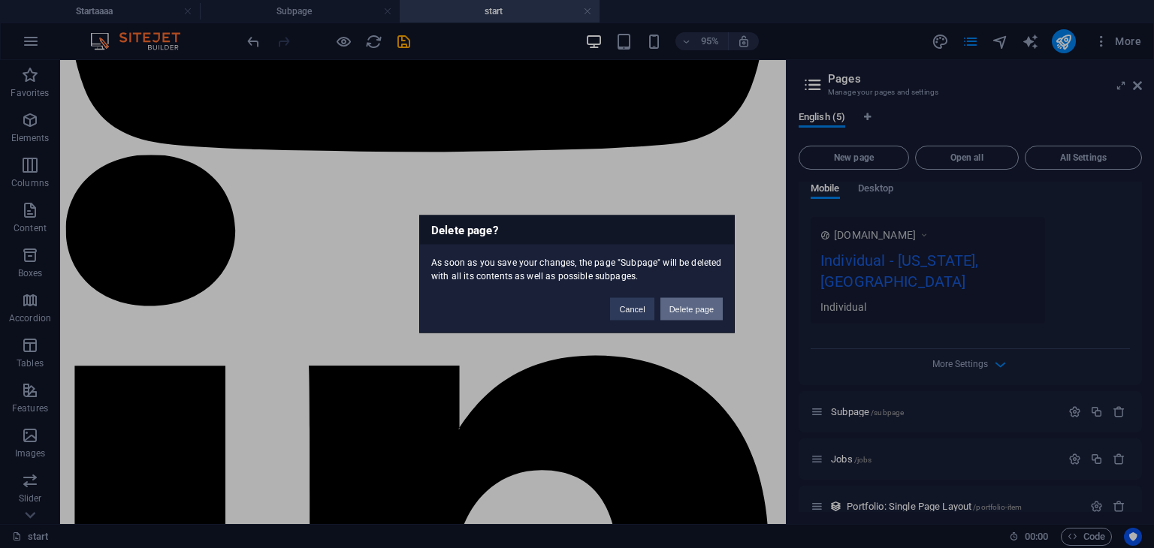
click at [693, 316] on button "Delete page" at bounding box center [691, 309] width 62 height 23
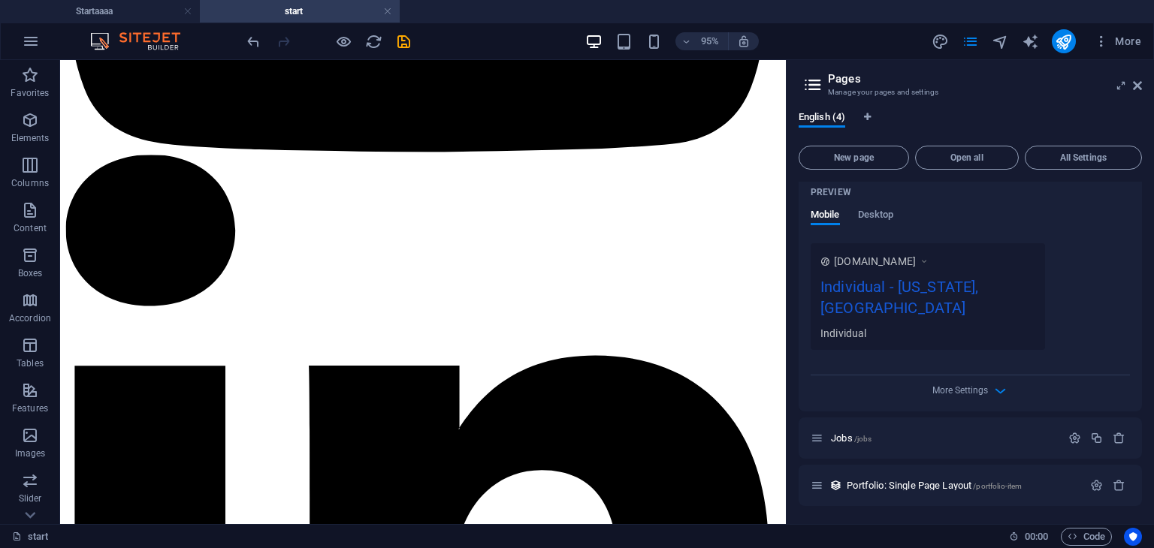
scroll to position [418, 0]
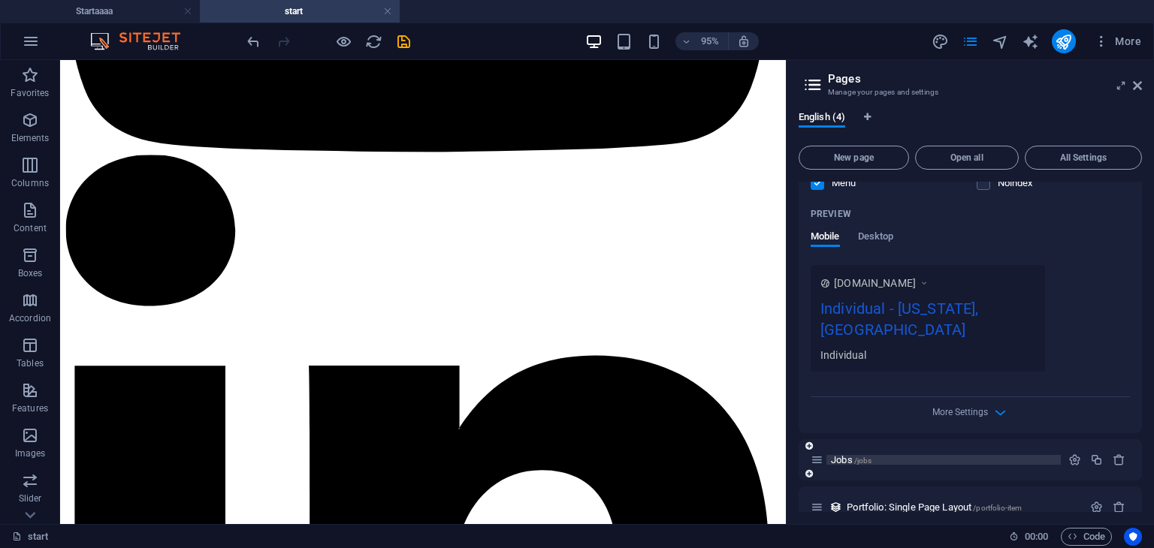
click at [895, 455] on p "Jobs /jobs" at bounding box center [943, 460] width 225 height 10
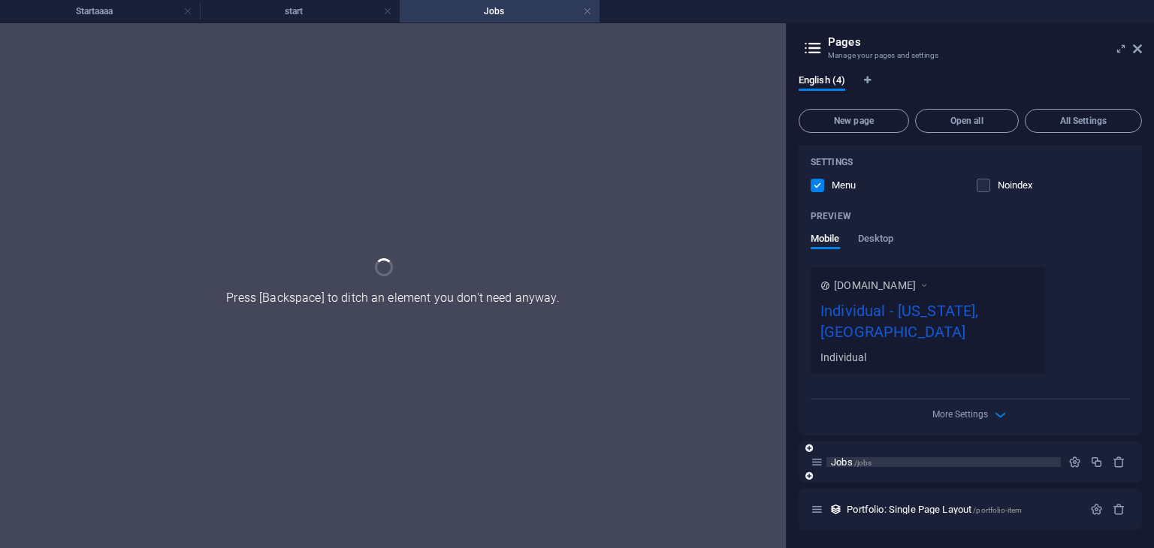
scroll to position [358, 0]
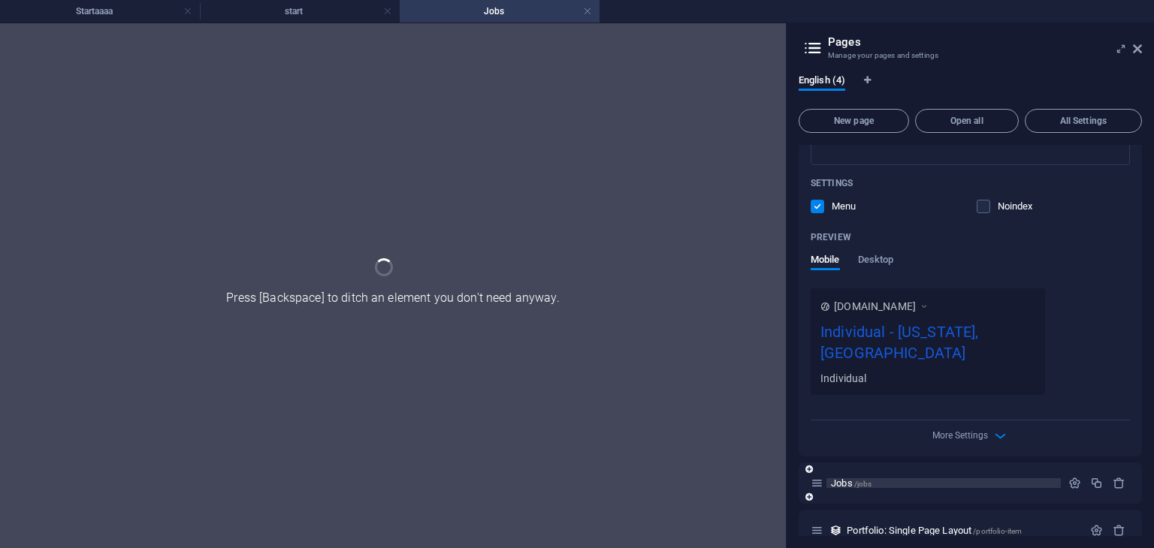
click at [895, 463] on div "Jobs /jobs" at bounding box center [969, 483] width 343 height 41
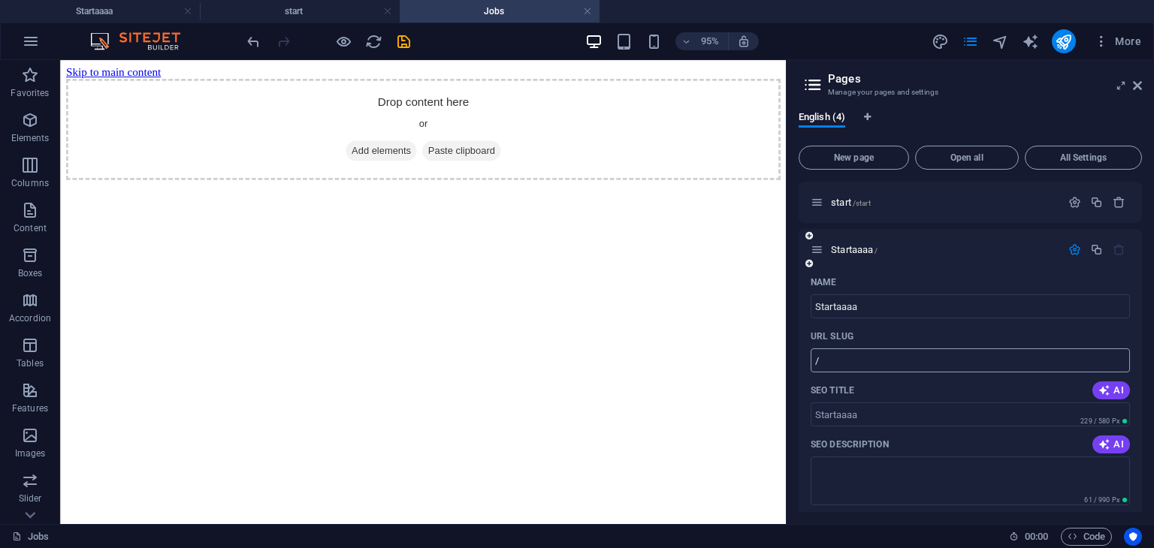
scroll to position [418, 0]
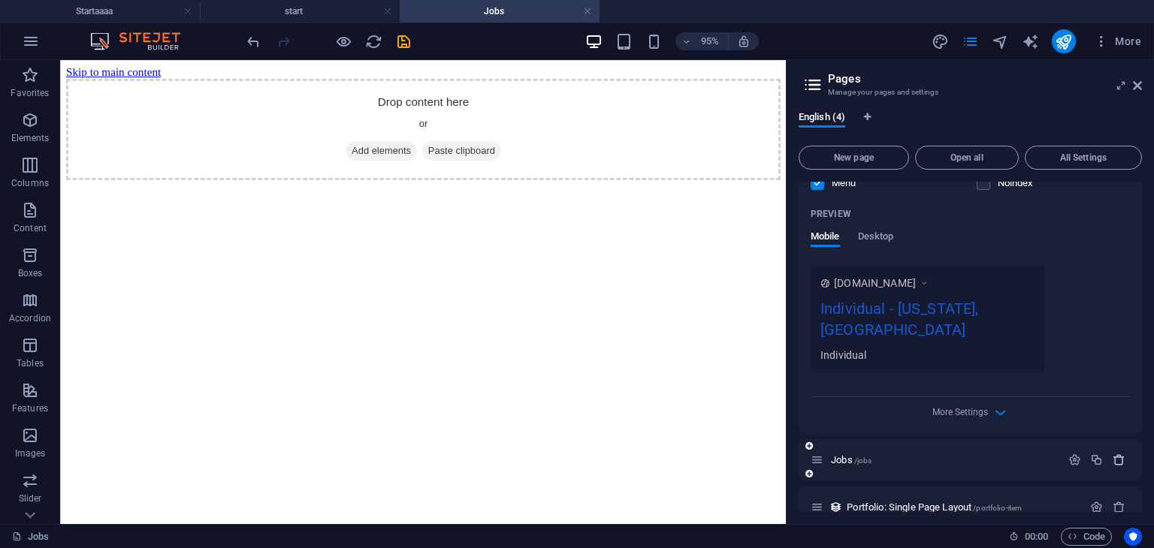
click at [1115, 454] on icon "button" at bounding box center [1118, 460] width 13 height 13
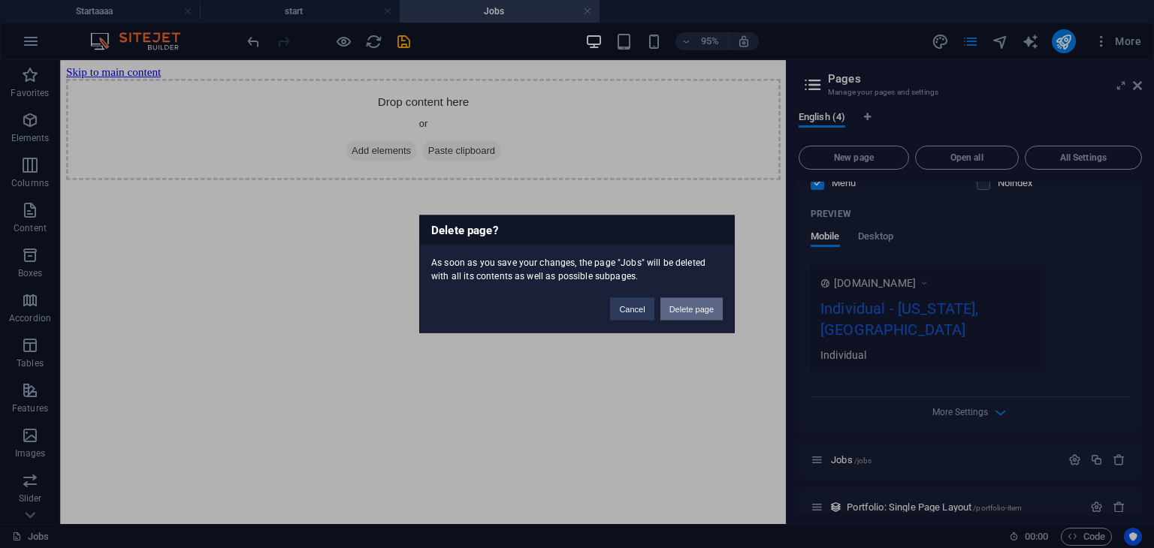
click at [672, 313] on button "Delete page" at bounding box center [691, 309] width 62 height 23
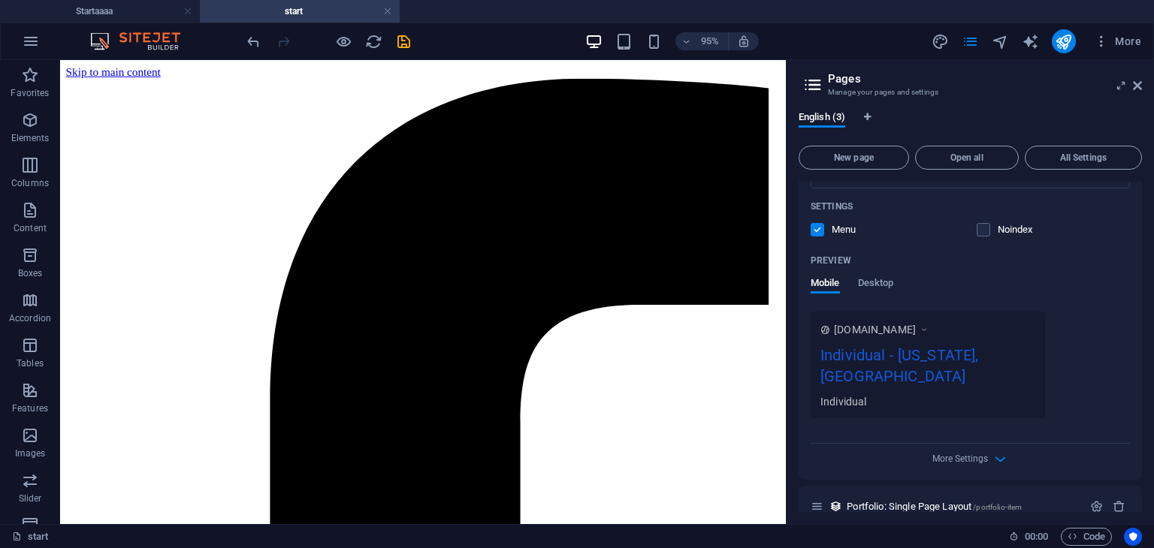
scroll to position [3212, 0]
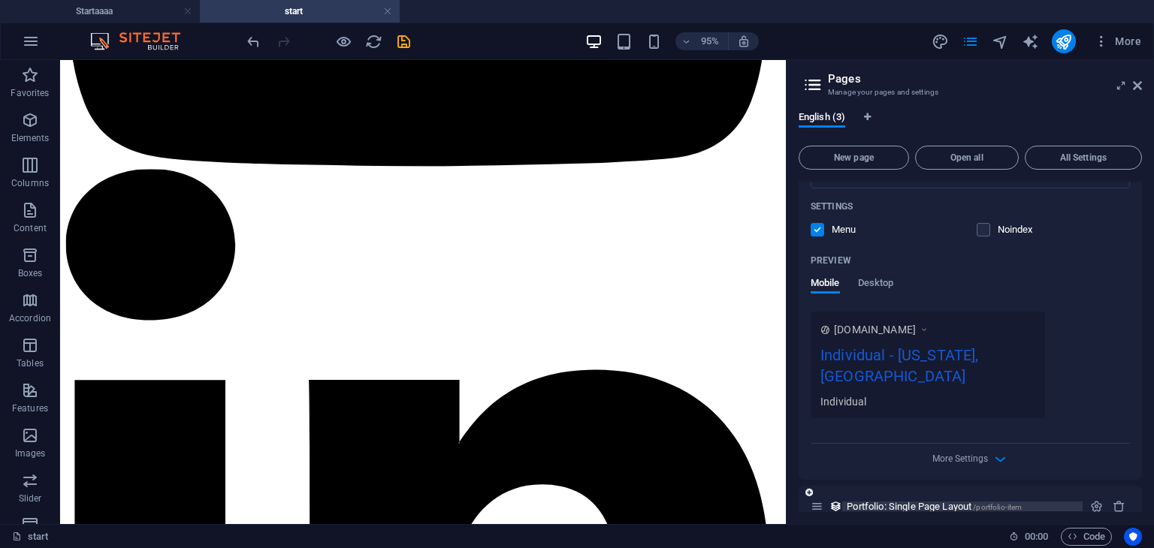
click at [902, 501] on span "Portfolio: Single Page Layout /portfolio-item" at bounding box center [934, 506] width 175 height 11
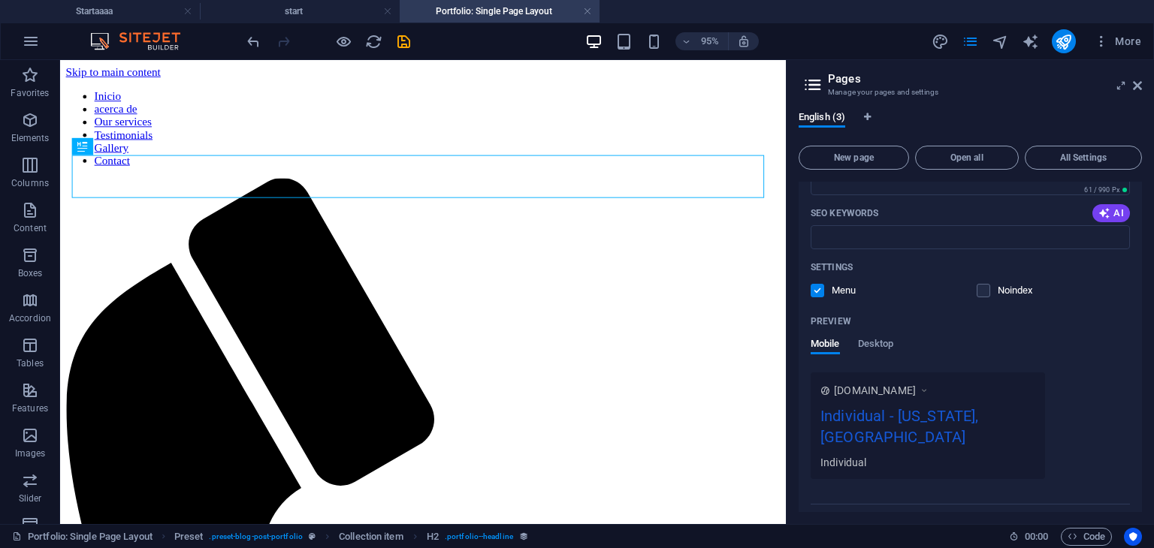
scroll to position [0, 0]
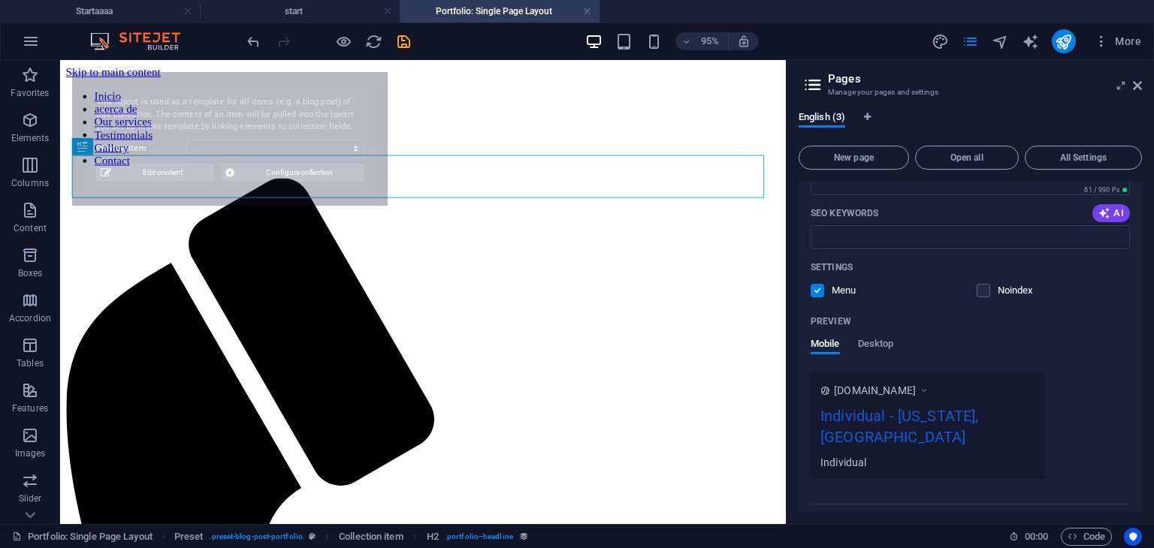
select select "68b87c9301baa37f38088524"
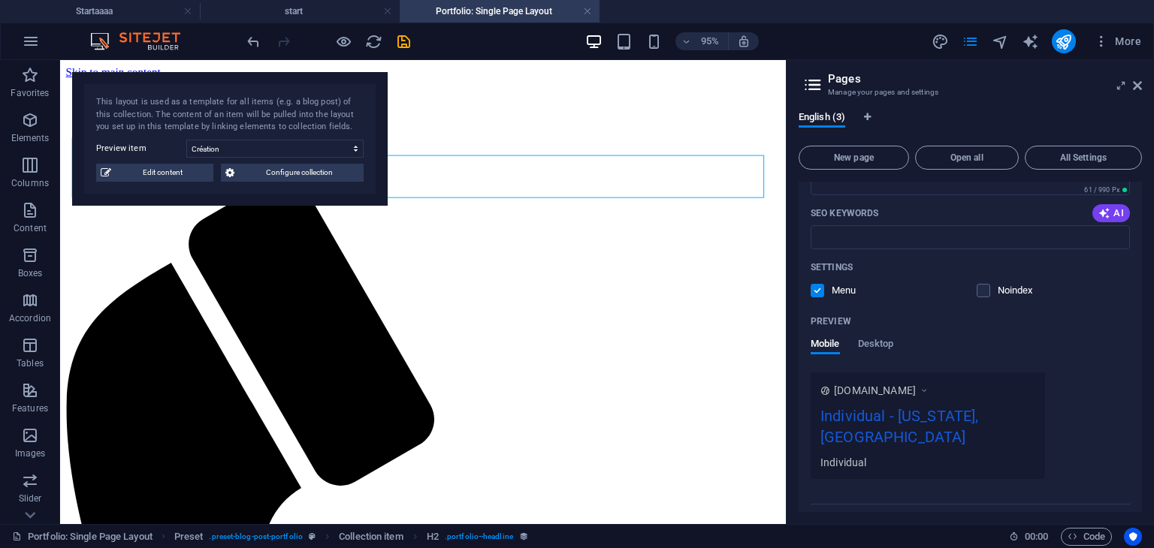
scroll to position [371, 0]
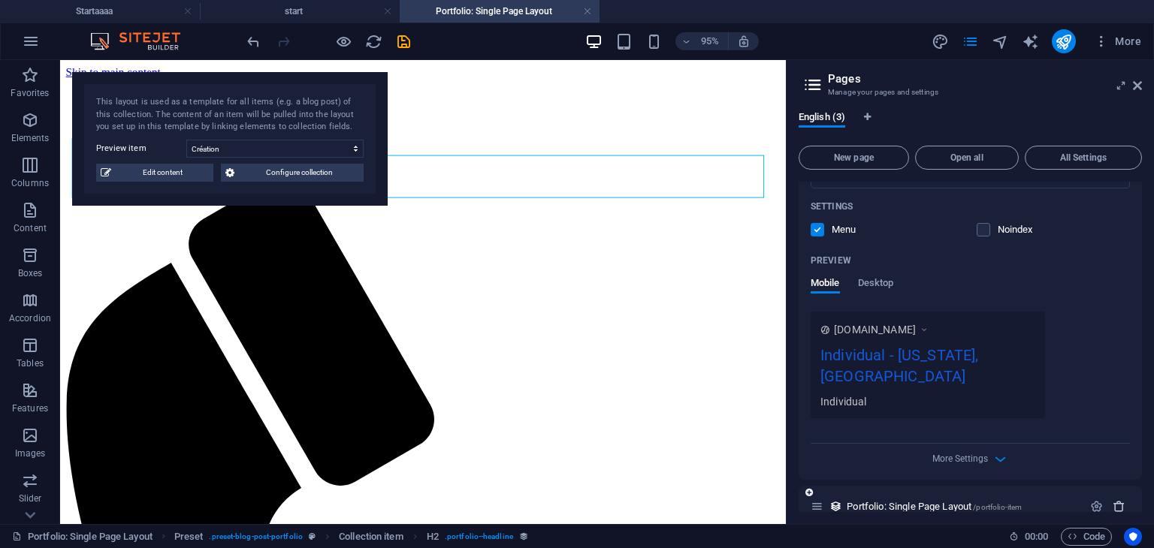
click at [1112, 500] on icon "button" at bounding box center [1118, 506] width 13 height 13
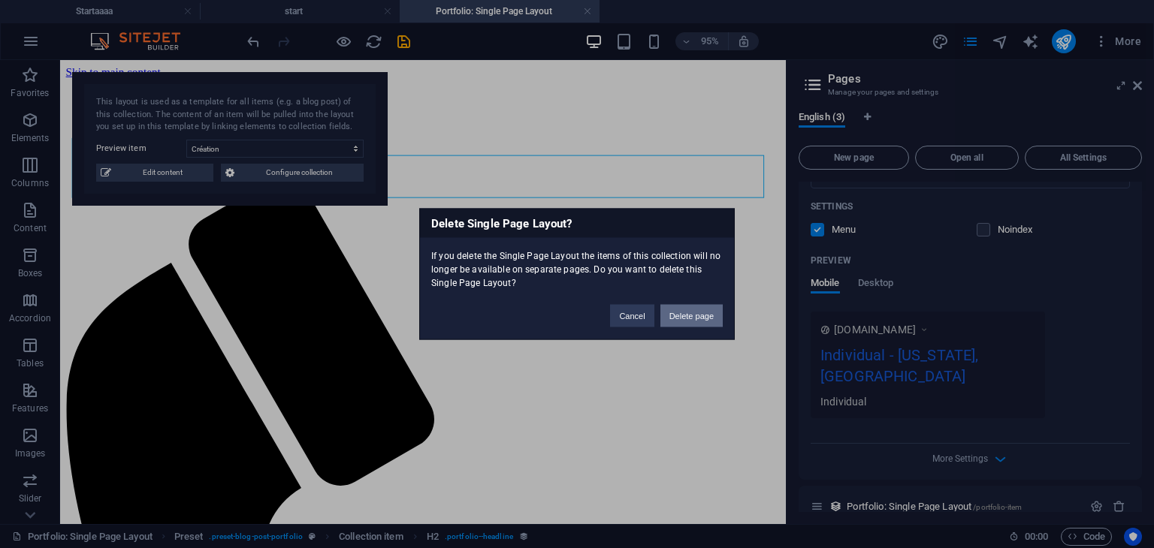
click at [691, 315] on button "Delete page" at bounding box center [691, 316] width 62 height 23
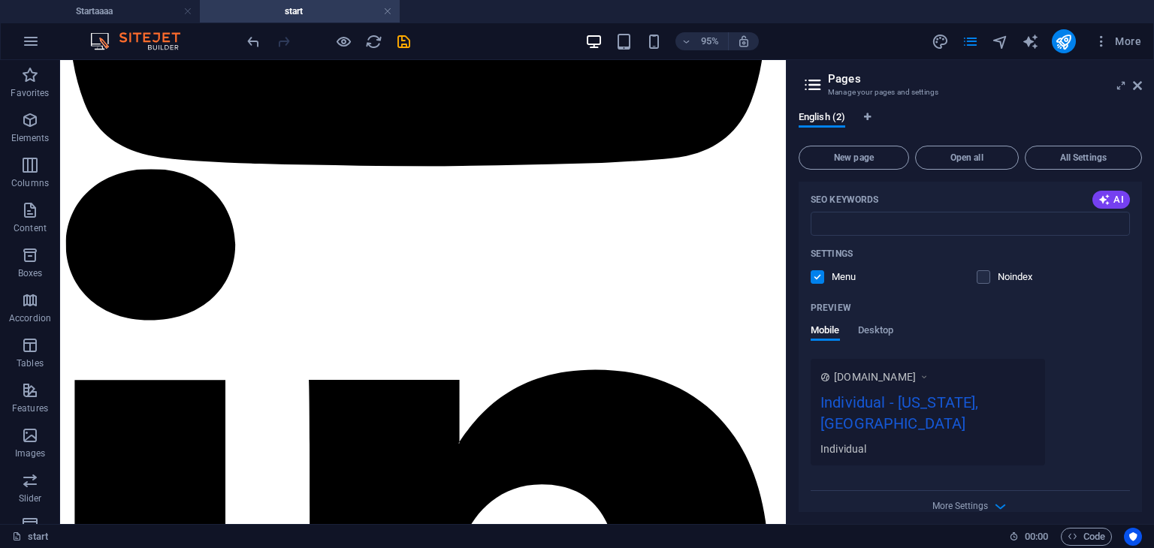
scroll to position [0, 0]
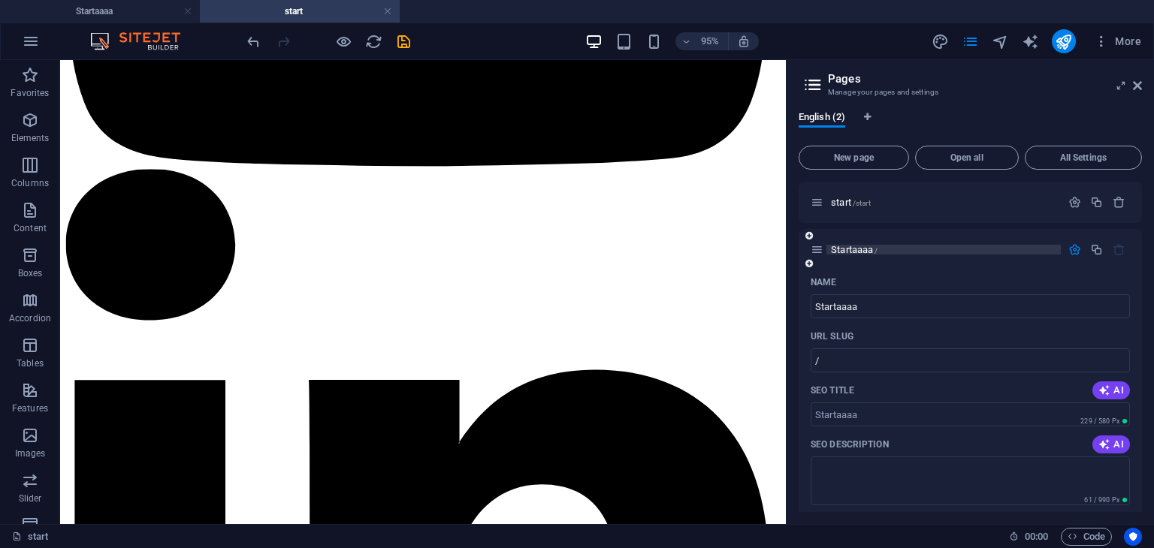
click at [847, 247] on span "Startaaaa /" at bounding box center [854, 249] width 47 height 11
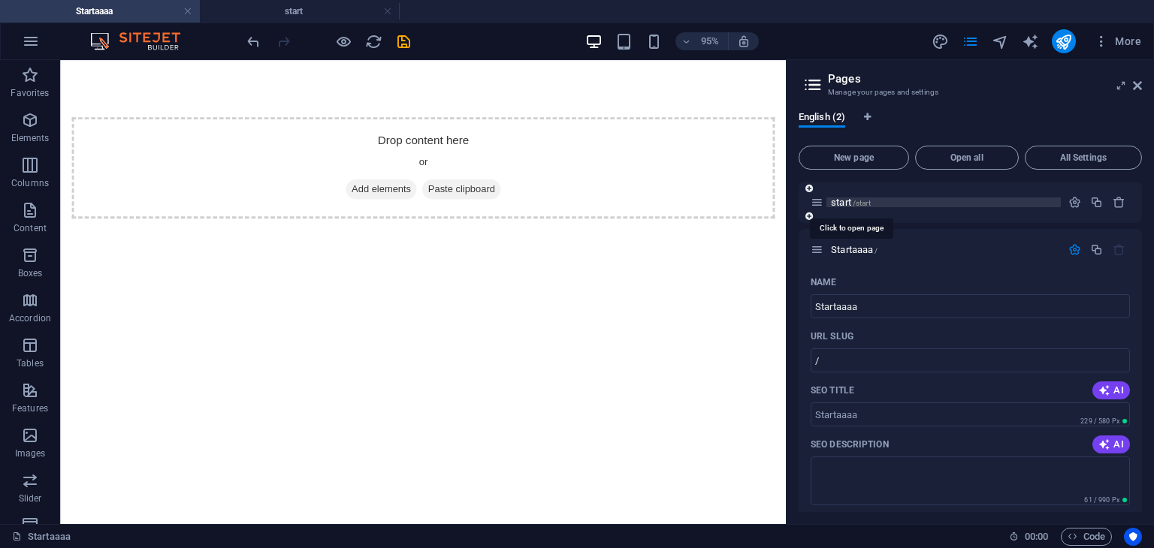
click at [839, 205] on span "start /start" at bounding box center [851, 202] width 40 height 11
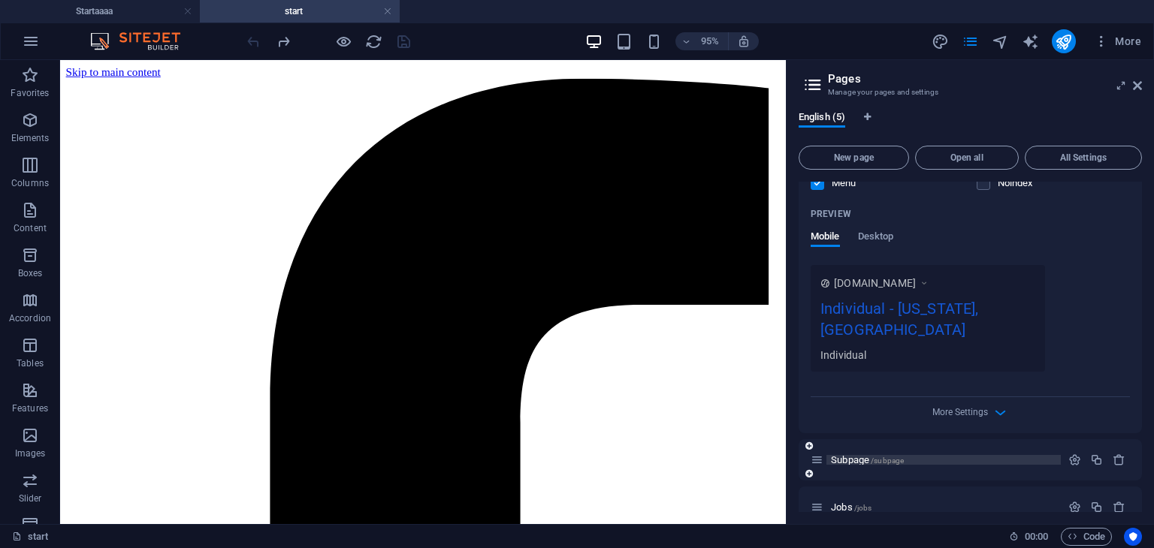
click at [890, 457] on span "/subpage" at bounding box center [887, 461] width 33 height 8
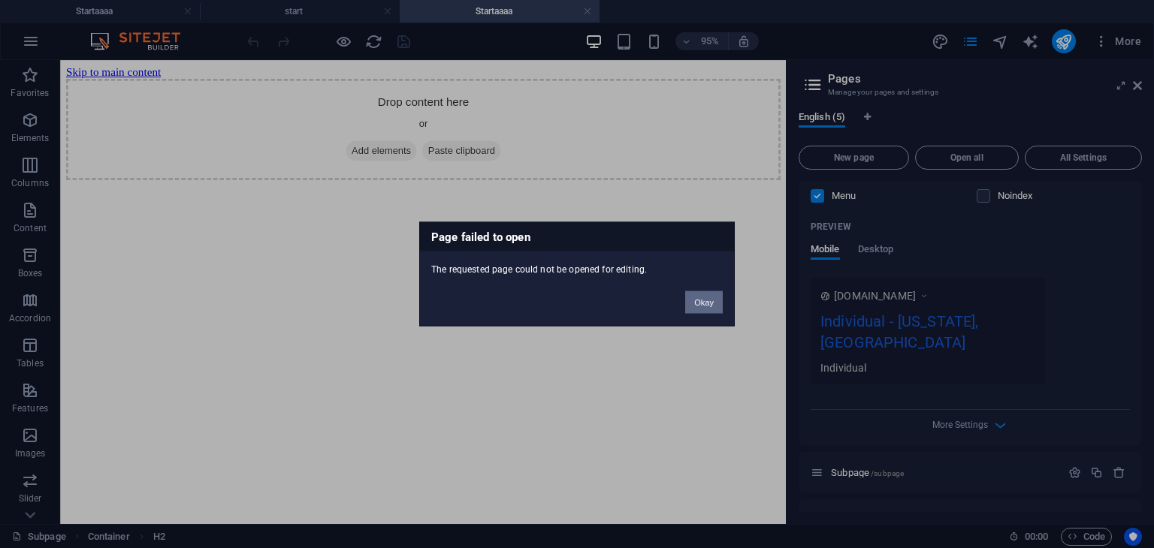
click at [714, 301] on button "Okay" at bounding box center [704, 302] width 38 height 23
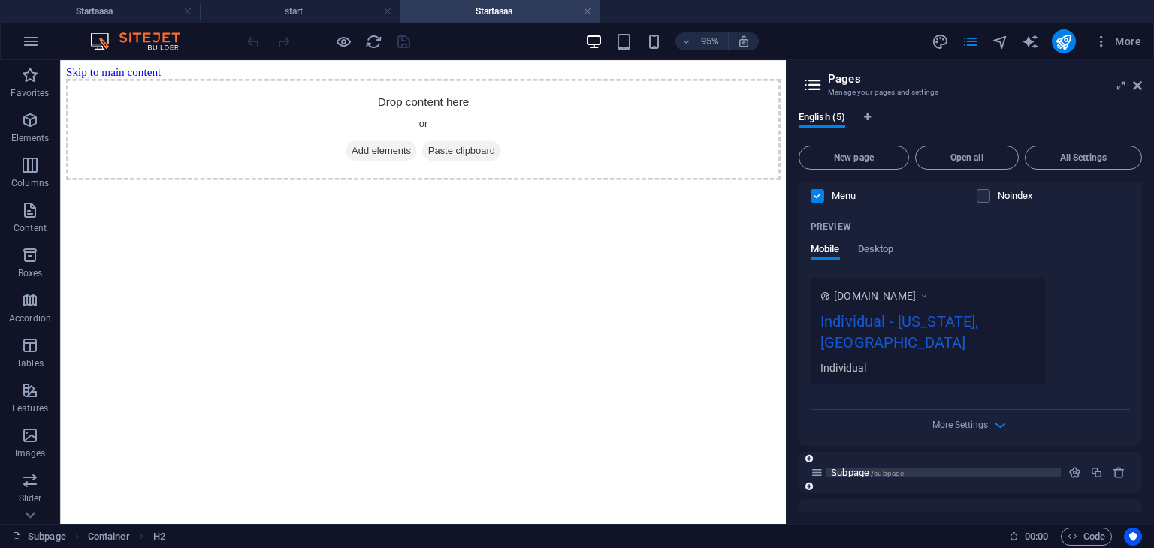
click at [851, 467] on span "Subpage /subpage" at bounding box center [867, 472] width 73 height 11
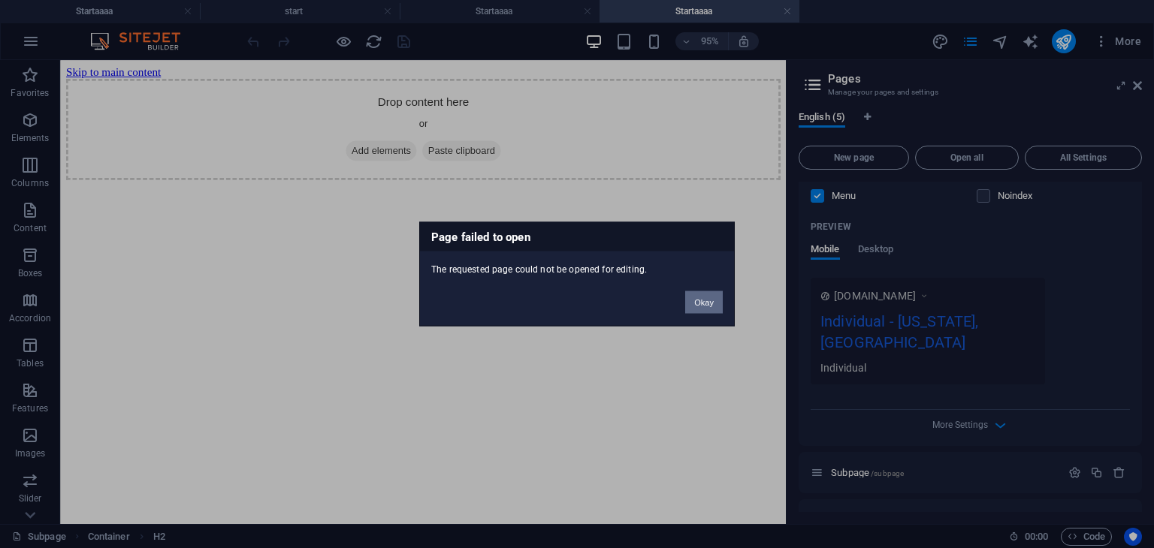
click at [706, 300] on button "Okay" at bounding box center [704, 302] width 38 height 23
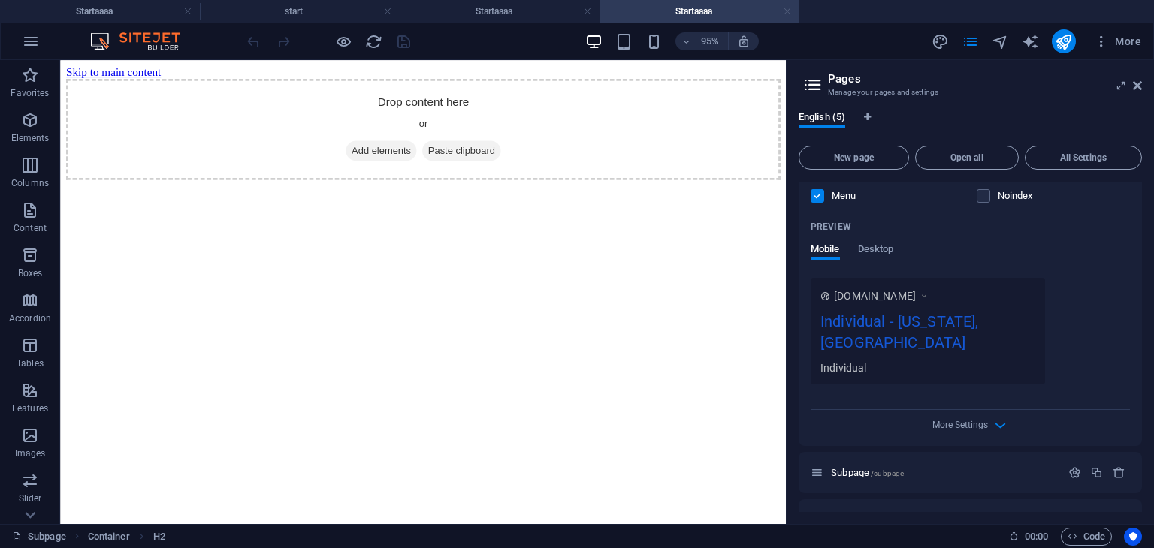
click at [786, 16] on link at bounding box center [787, 12] width 9 height 14
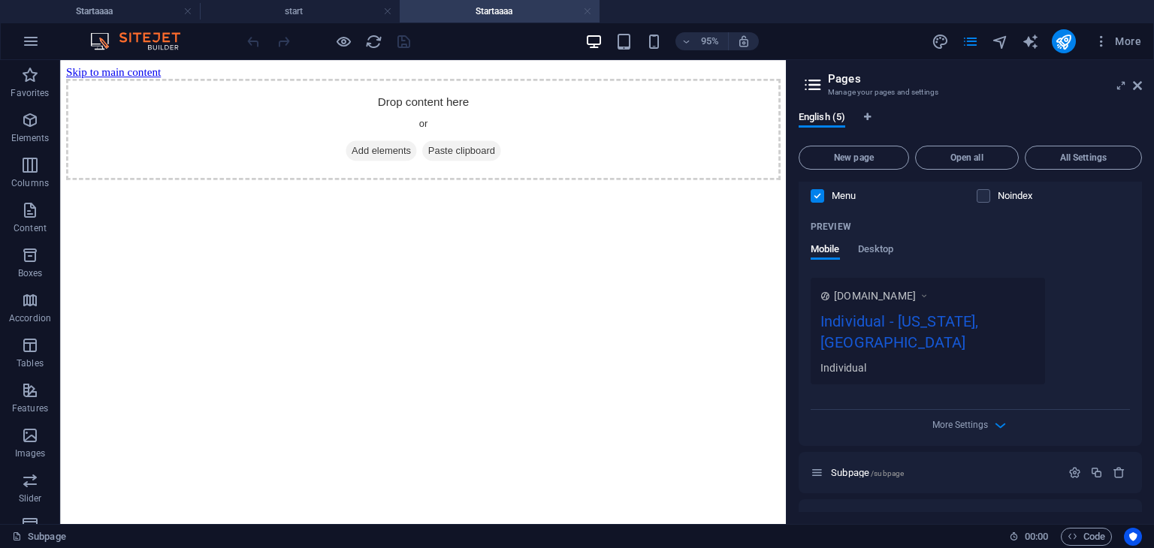
click at [591, 9] on link at bounding box center [587, 12] width 9 height 14
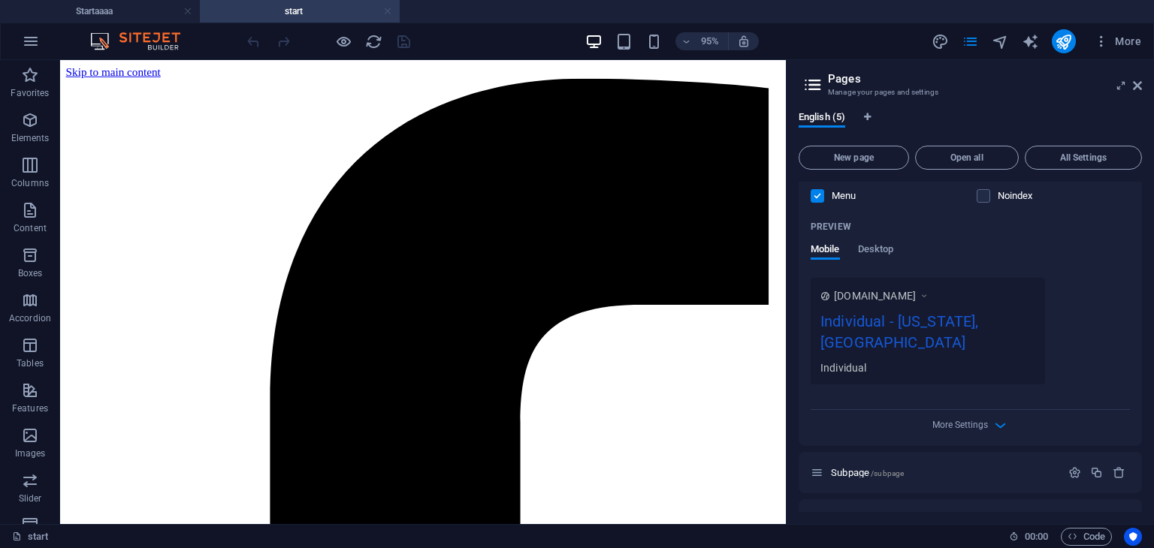
click at [383, 13] on link at bounding box center [387, 12] width 9 height 14
click at [0, 0] on div at bounding box center [0, 0] width 0 height 0
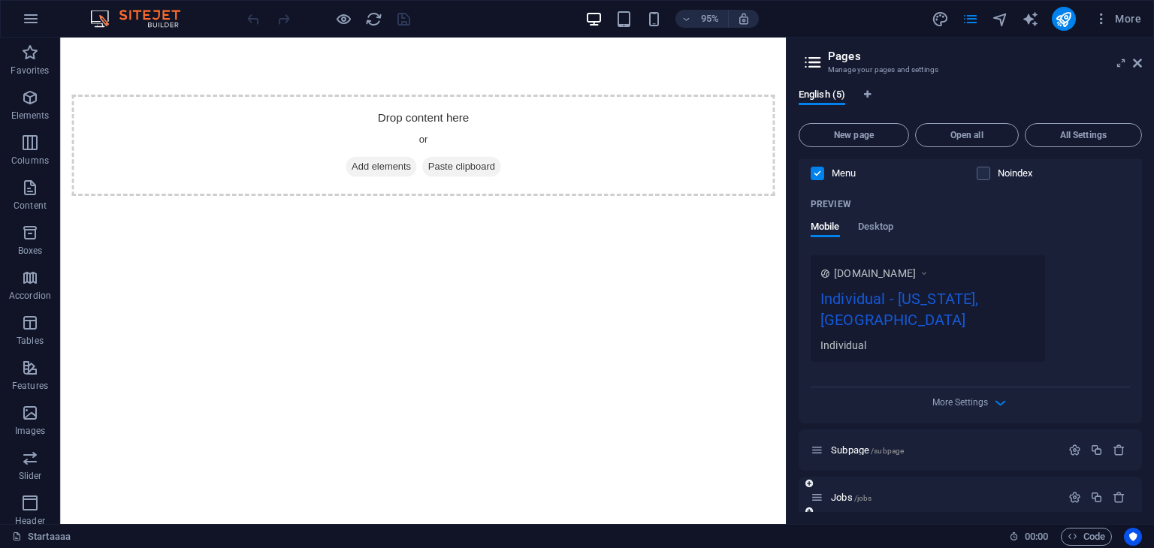
scroll to position [443, 0]
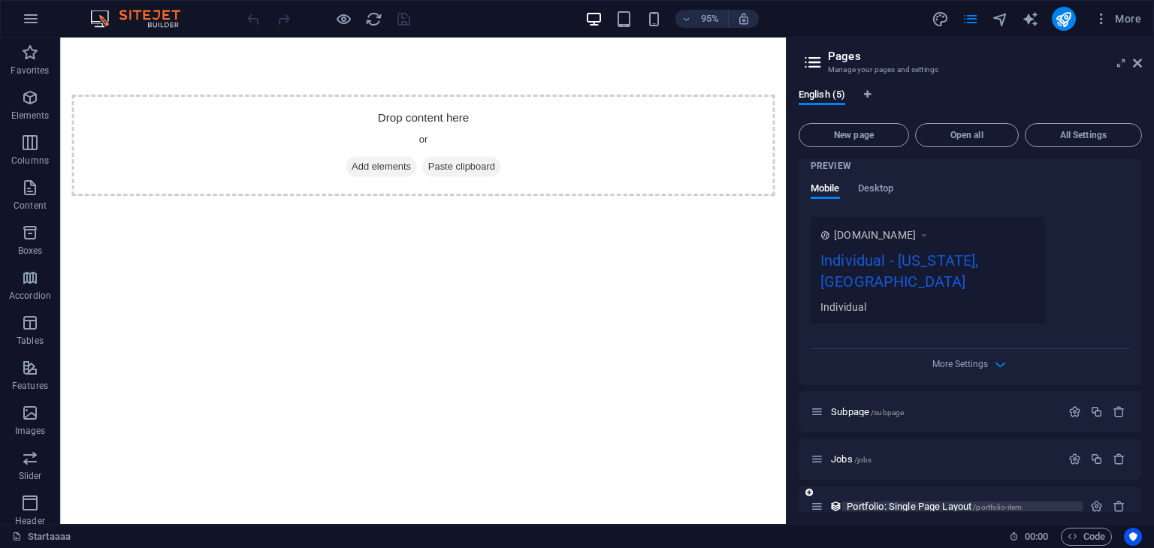
click at [913, 501] on span "Portfolio: Single Page Layout /portfolio-item" at bounding box center [934, 506] width 175 height 11
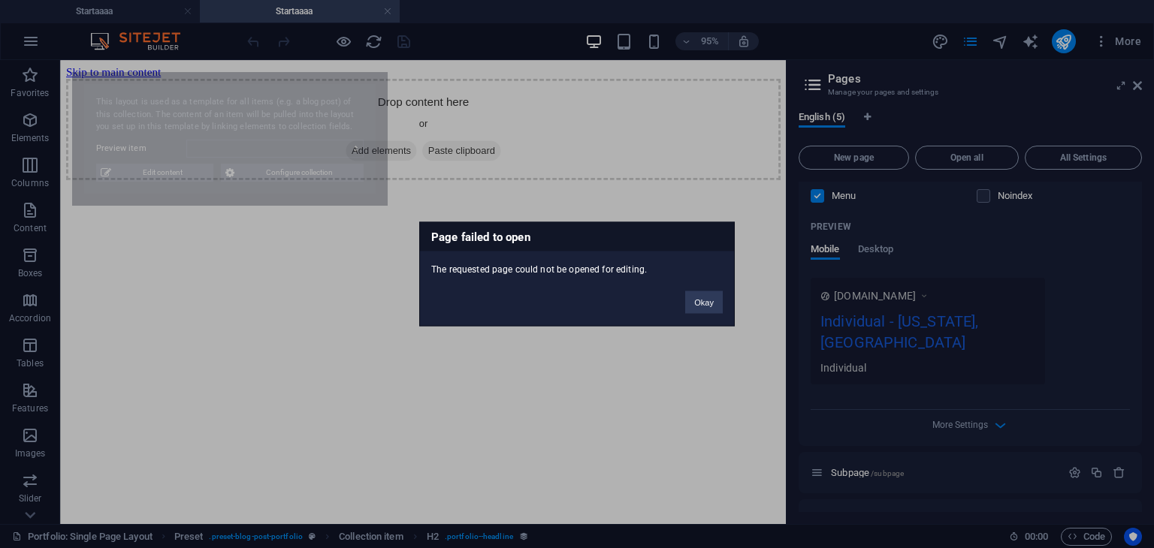
scroll to position [0, 0]
select select "68b87c9301baa37f38088524"
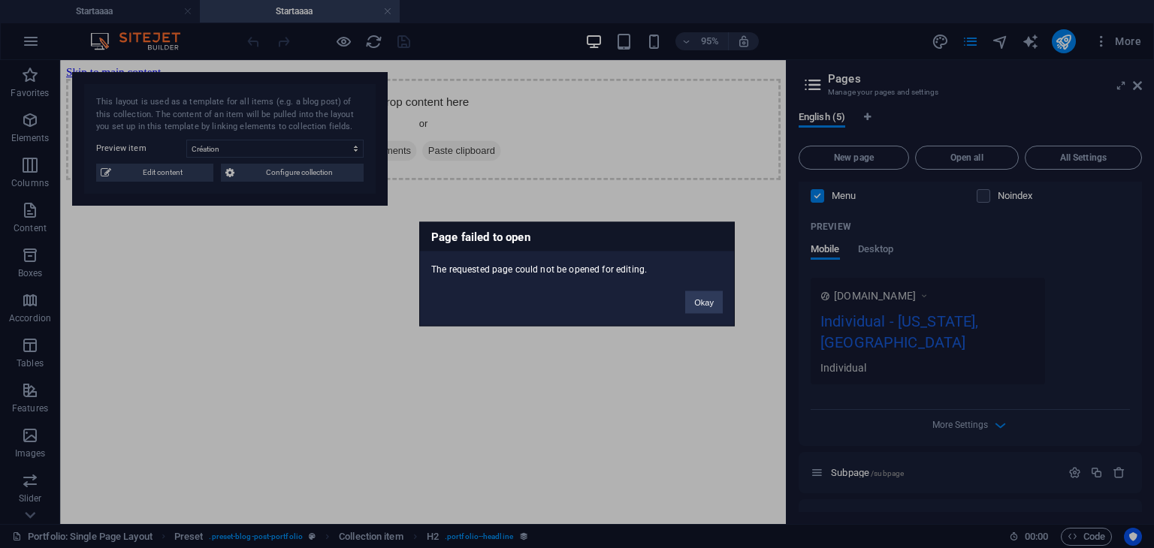
click at [717, 314] on div "Page failed to open The requested page could not be opened for editing. Okay" at bounding box center [576, 274] width 315 height 104
click at [709, 306] on button "Okay" at bounding box center [704, 302] width 38 height 23
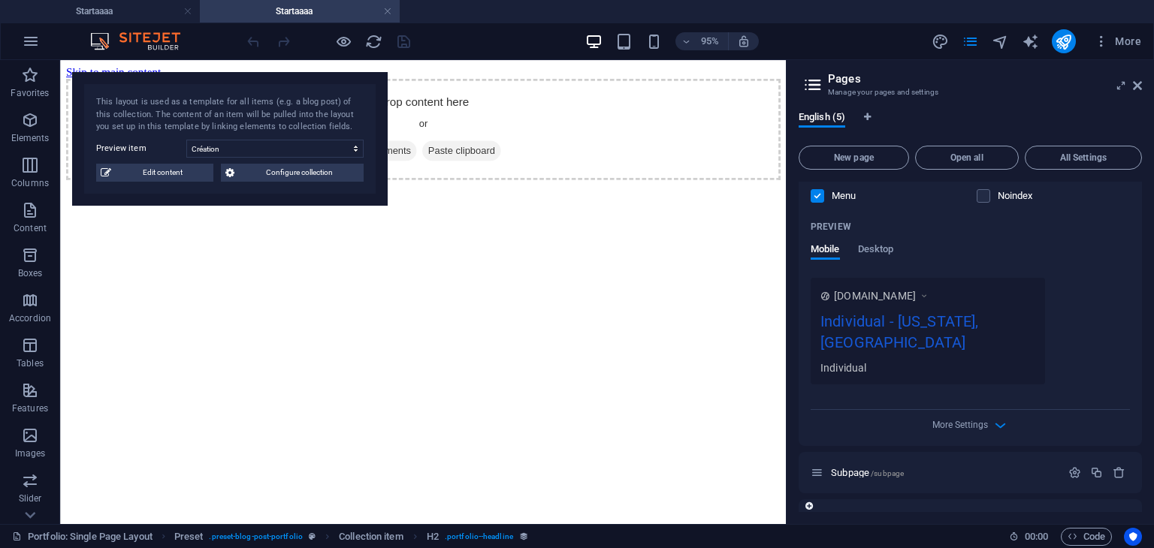
click at [1112, 514] on icon "button" at bounding box center [1118, 520] width 13 height 13
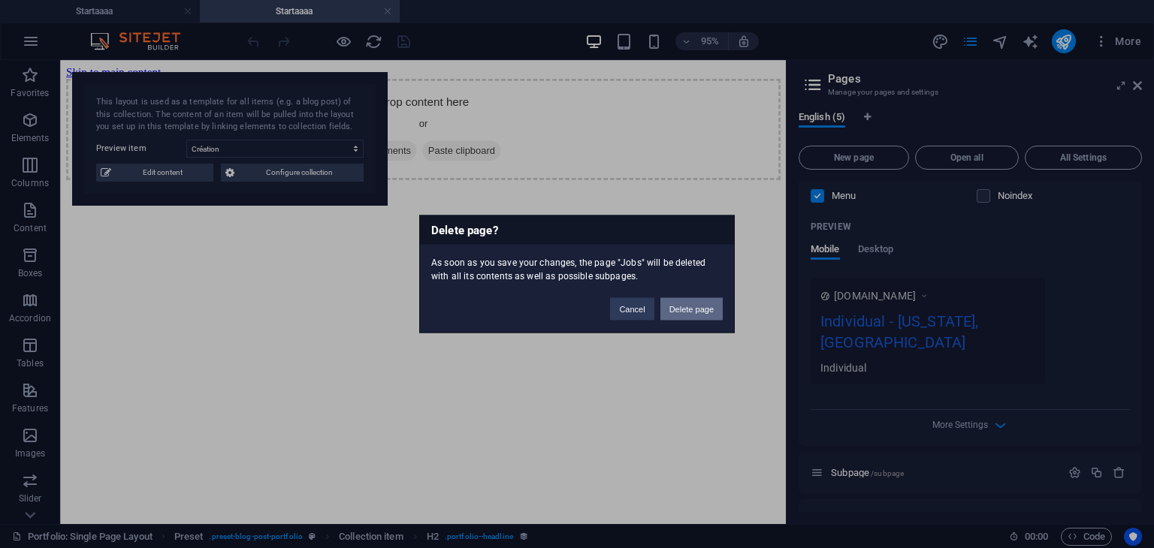
click at [705, 303] on button "Delete page" at bounding box center [691, 309] width 62 height 23
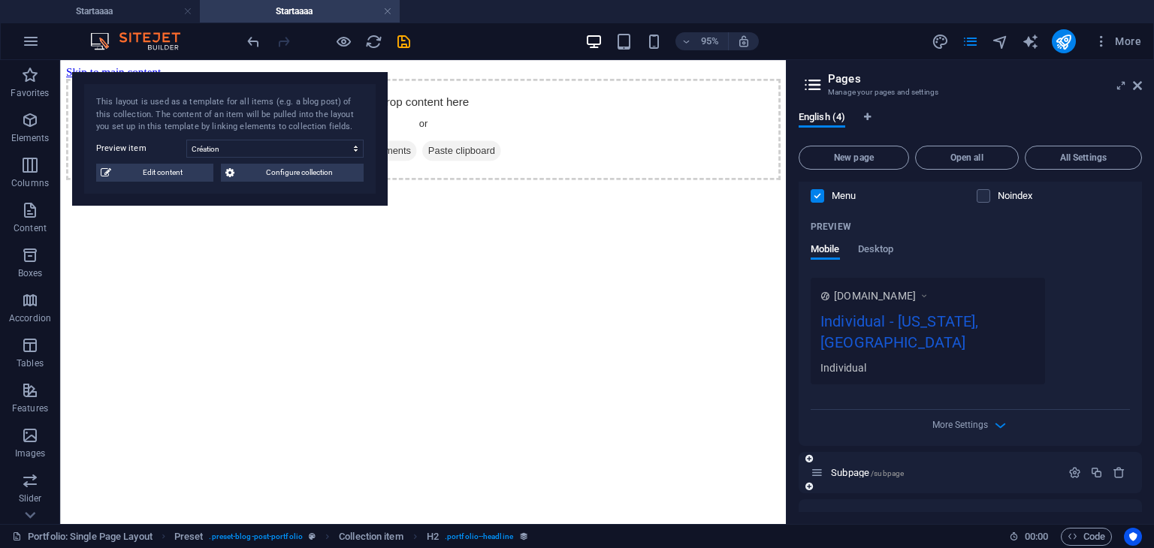
scroll to position [418, 0]
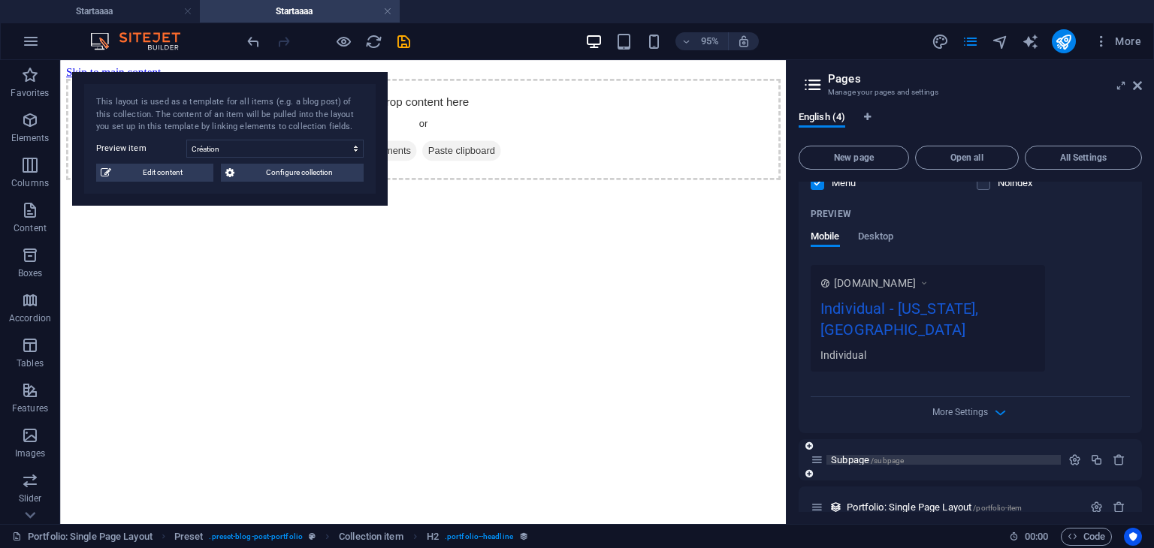
click at [853, 454] on span "Subpage /subpage" at bounding box center [867, 459] width 73 height 11
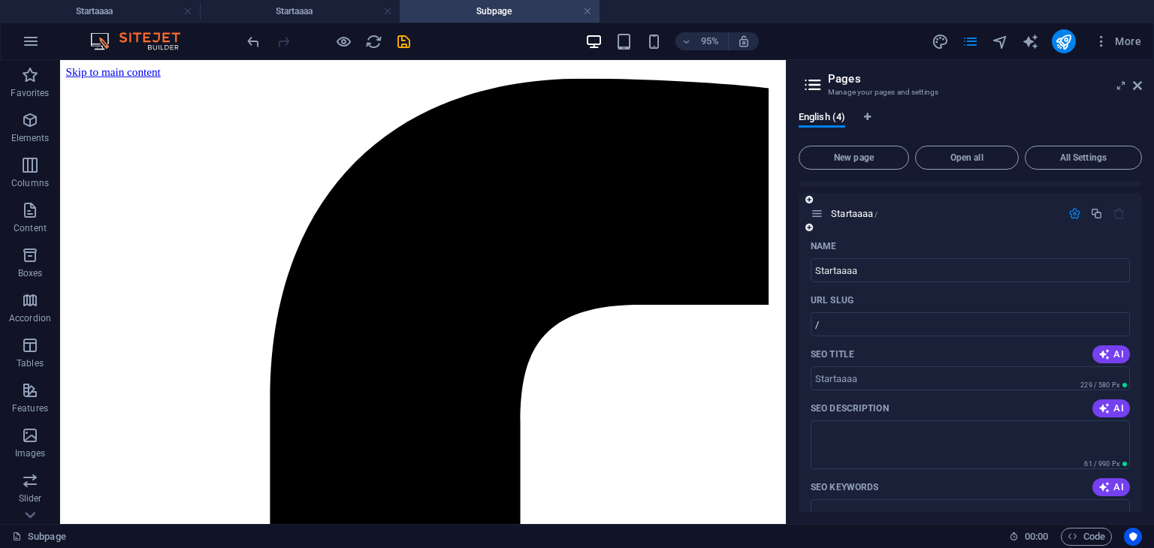
scroll to position [0, 0]
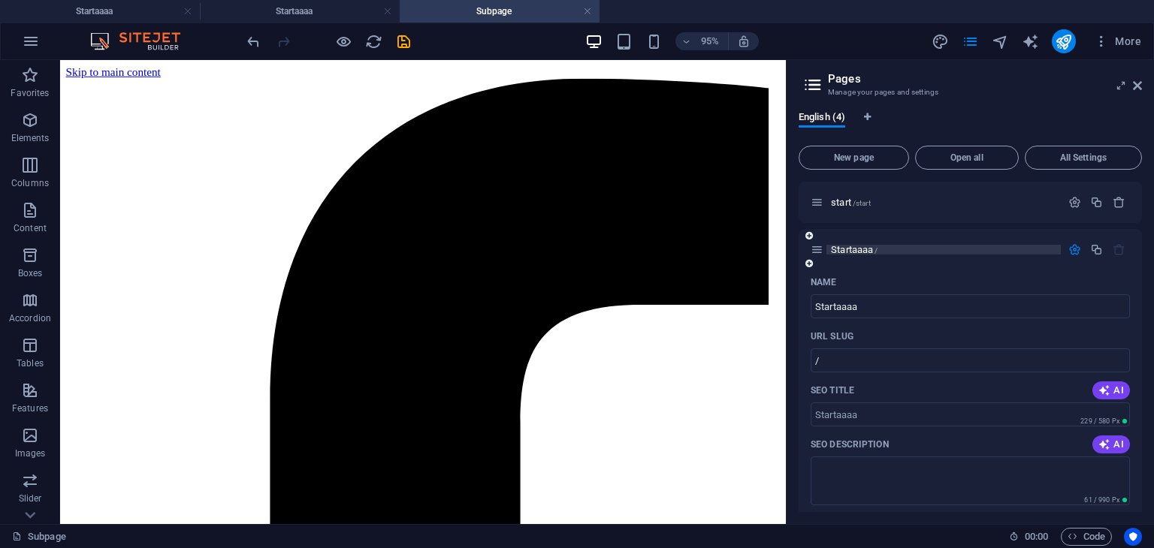
click at [835, 253] on span "Startaaaa /" at bounding box center [854, 249] width 47 height 11
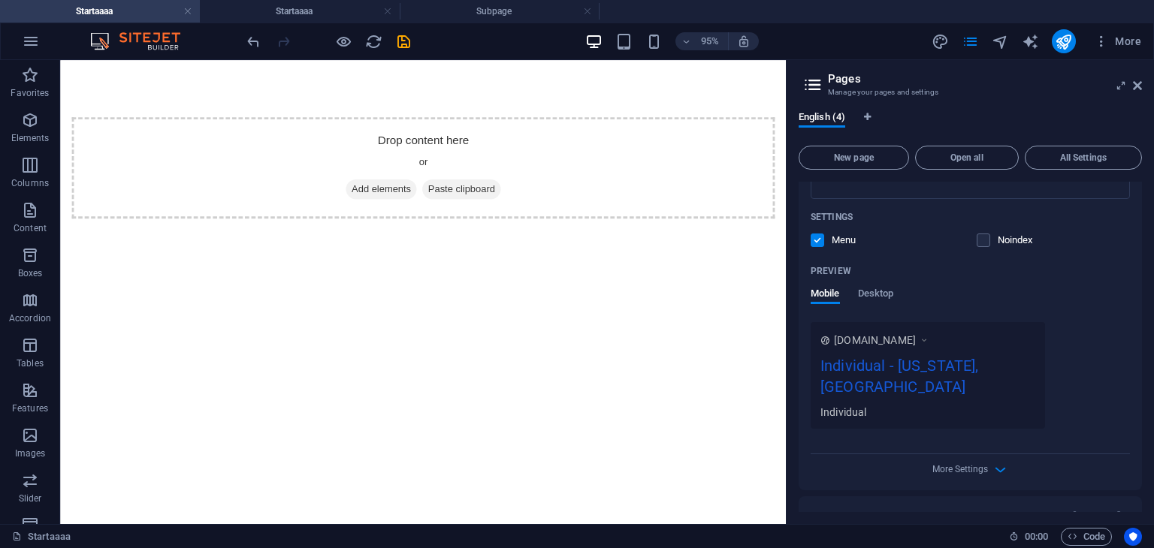
scroll to position [366, 0]
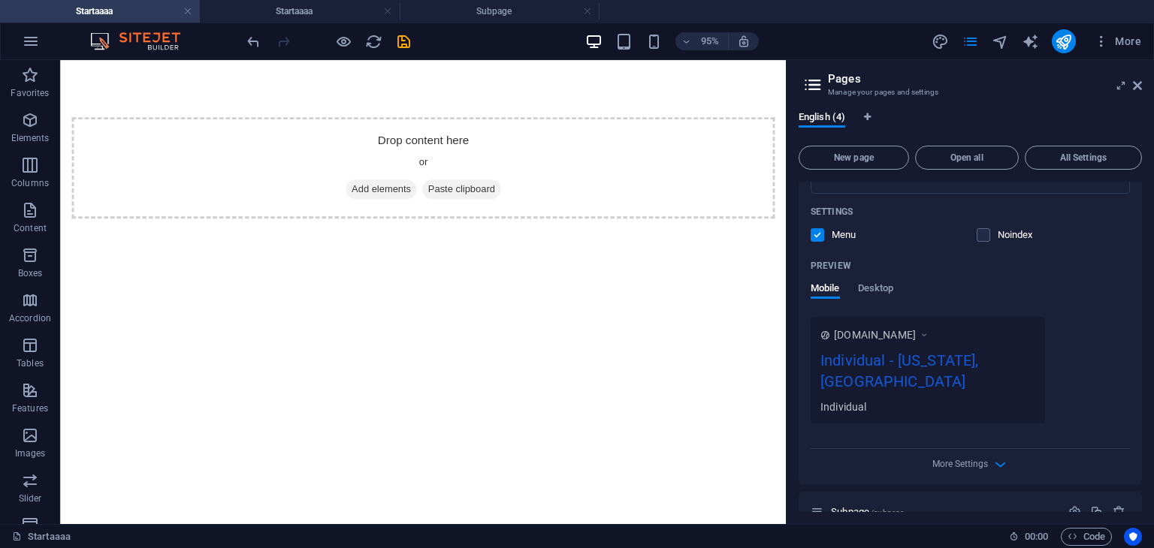
drag, startPoint x: 847, startPoint y: 485, endPoint x: 846, endPoint y: 358, distance: 127.7
click at [846, 358] on div "start /start Startaaaa / Name Startaaaa ​ URL SLUG / ​ SEO Title AI ​ 229 / 580…" at bounding box center [969, 198] width 343 height 764
click at [861, 506] on span "Subpage /subpage" at bounding box center [867, 511] width 73 height 11
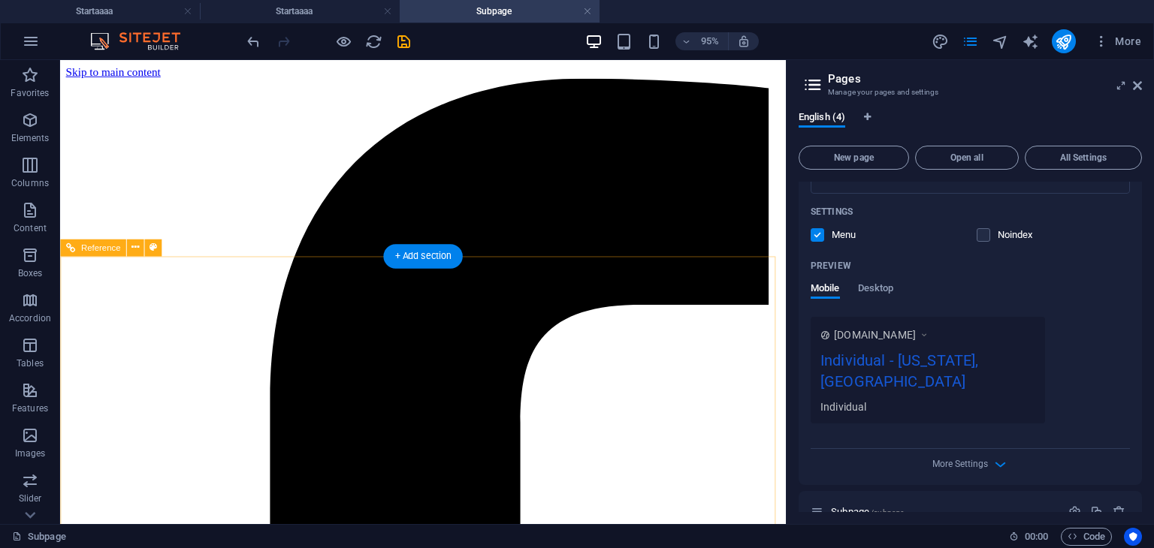
drag, startPoint x: 921, startPoint y: 554, endPoint x: 734, endPoint y: 282, distance: 329.4
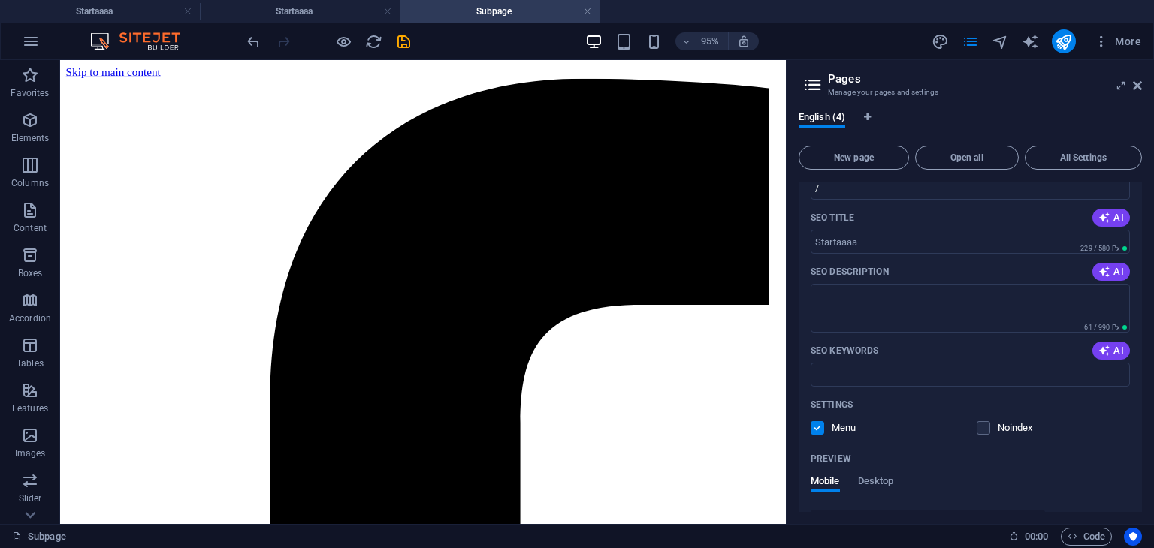
scroll to position [0, 0]
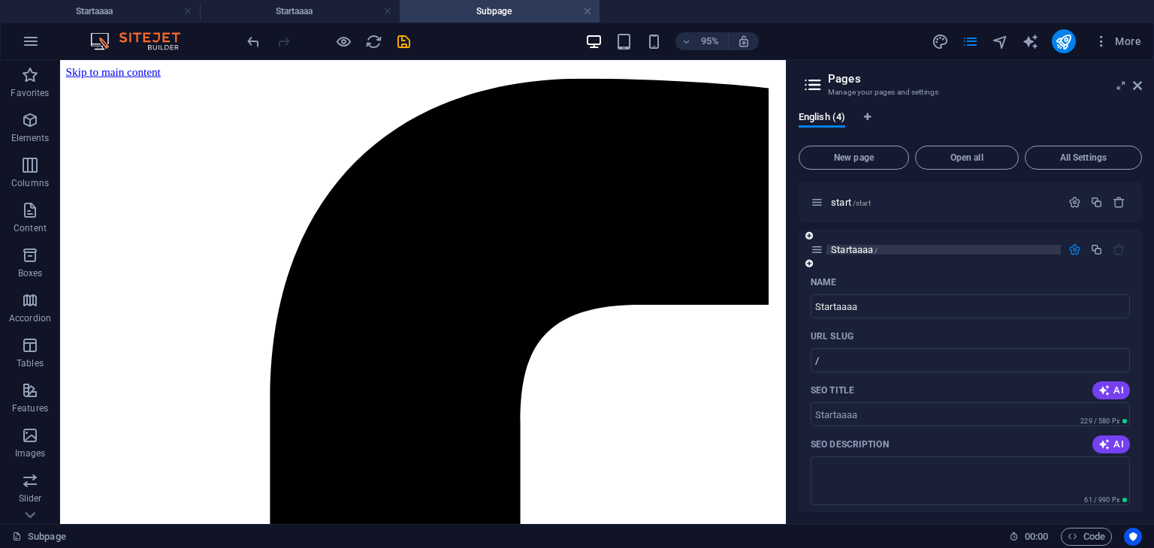
click at [844, 245] on div "Startaaaa /" at bounding box center [935, 249] width 250 height 17
click at [844, 245] on span "Startaaaa /" at bounding box center [854, 249] width 47 height 11
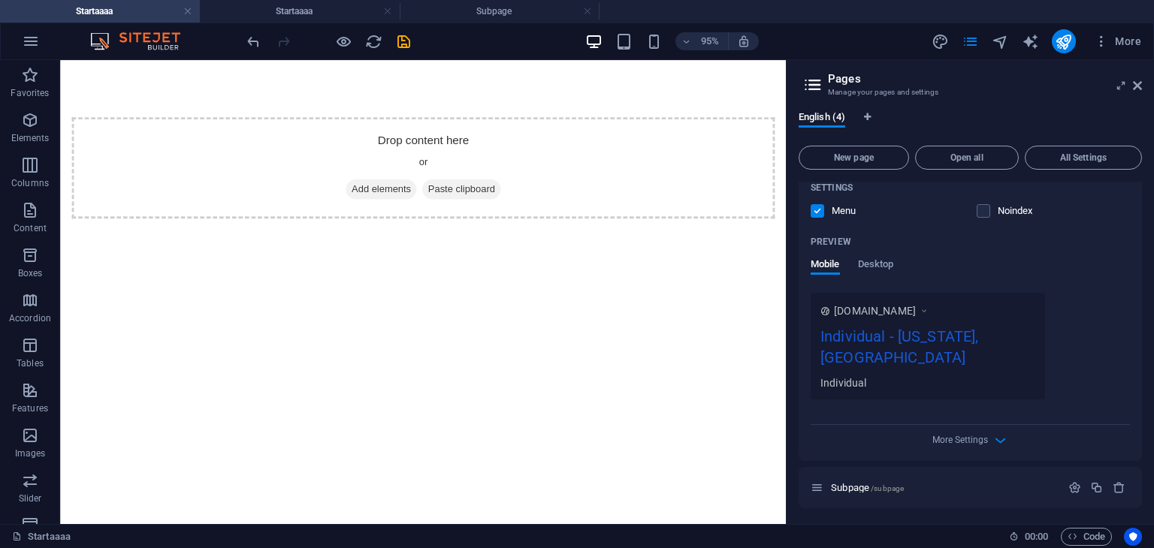
scroll to position [418, 0]
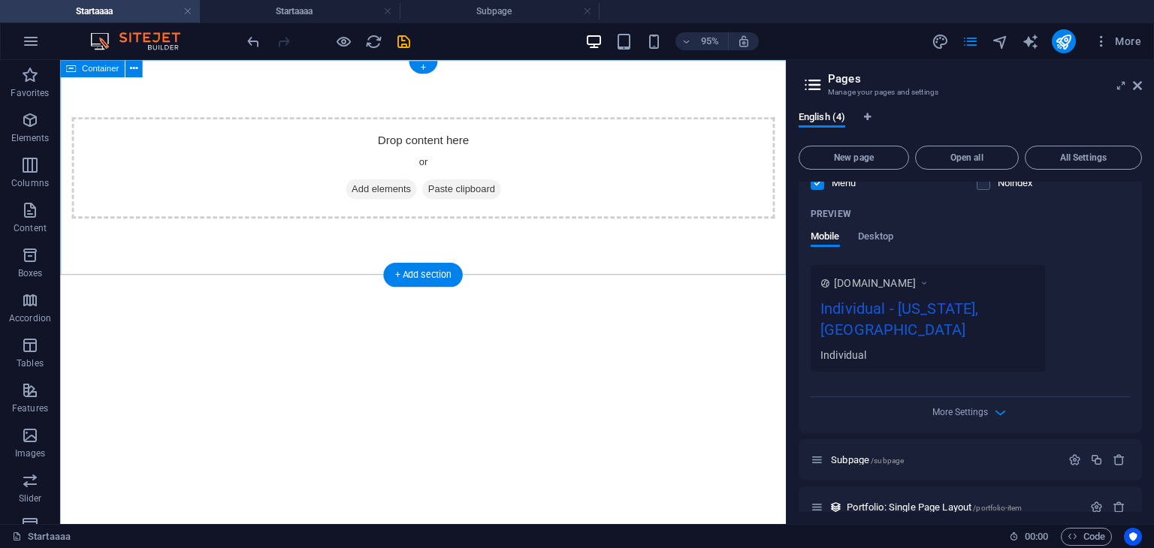
drag, startPoint x: 919, startPoint y: 498, endPoint x: 468, endPoint y: 179, distance: 552.9
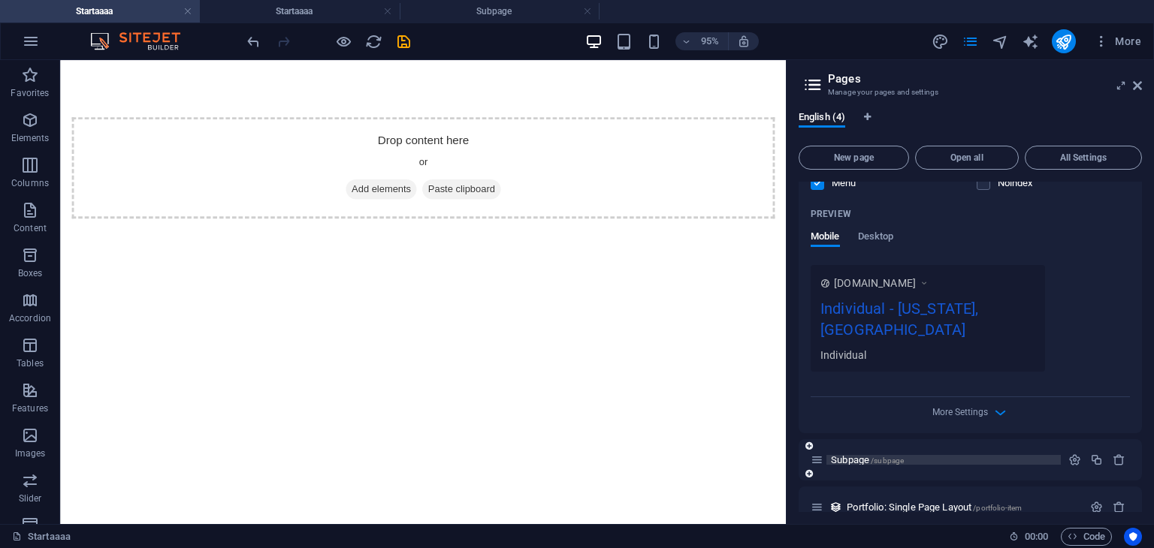
click at [844, 454] on span "Subpage /subpage" at bounding box center [867, 459] width 73 height 11
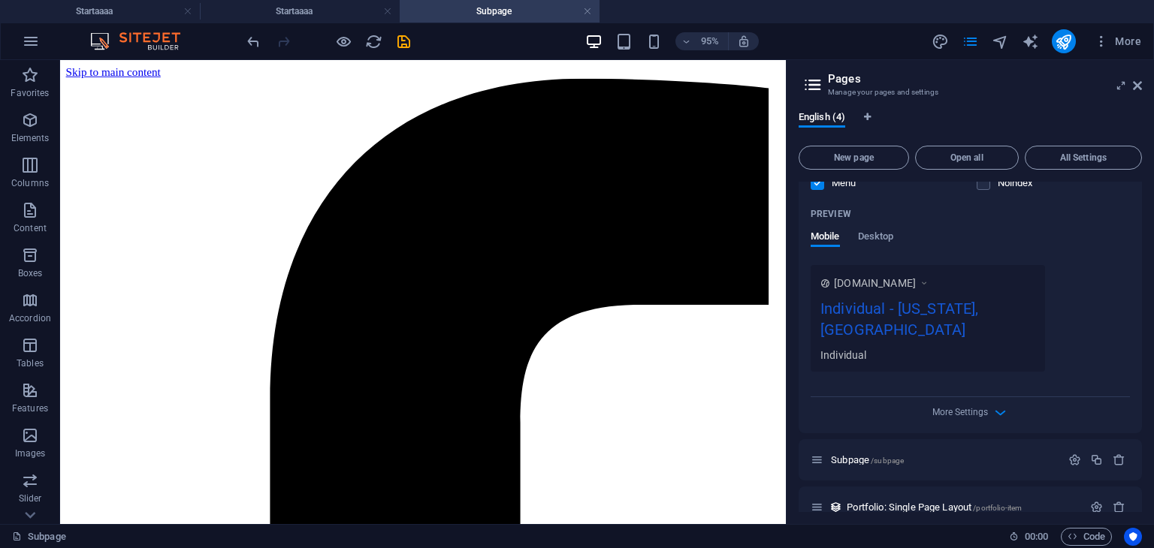
scroll to position [0, 0]
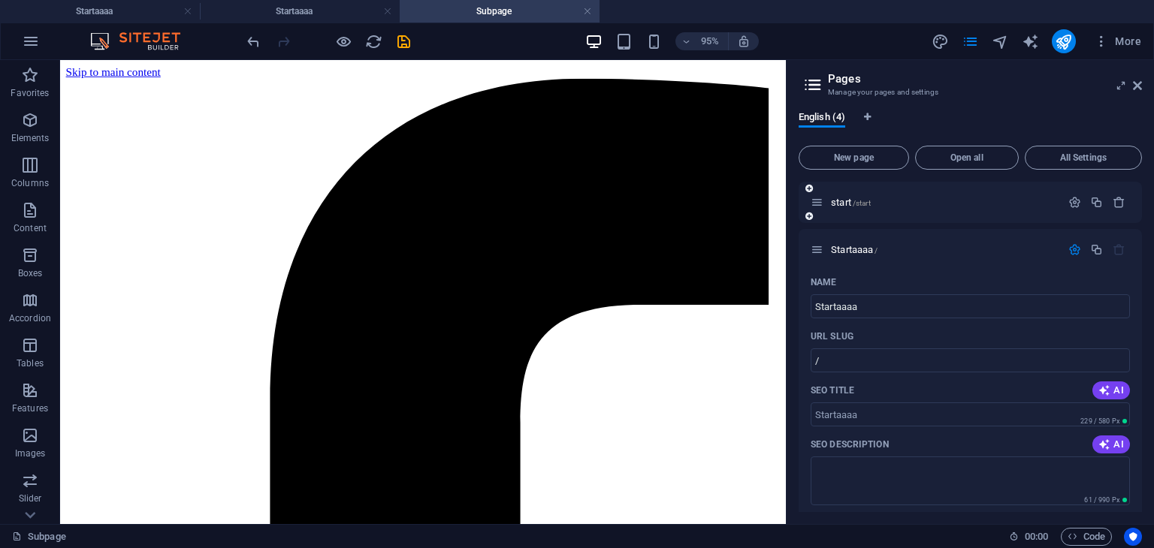
click at [961, 208] on div "start /start" at bounding box center [935, 202] width 250 height 17
click at [909, 204] on p "start /start" at bounding box center [943, 203] width 225 height 10
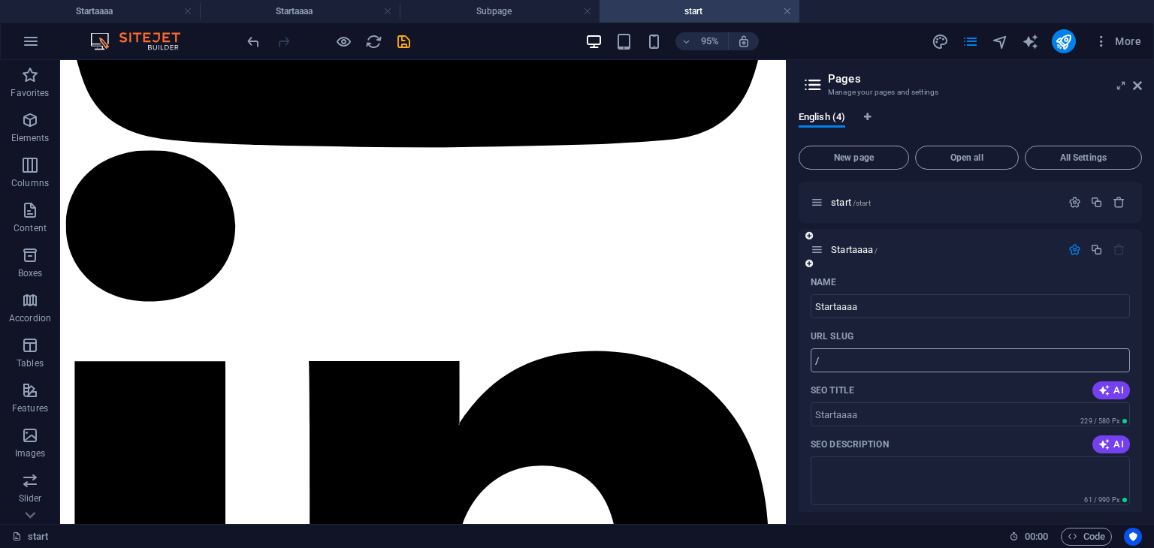
scroll to position [418, 0]
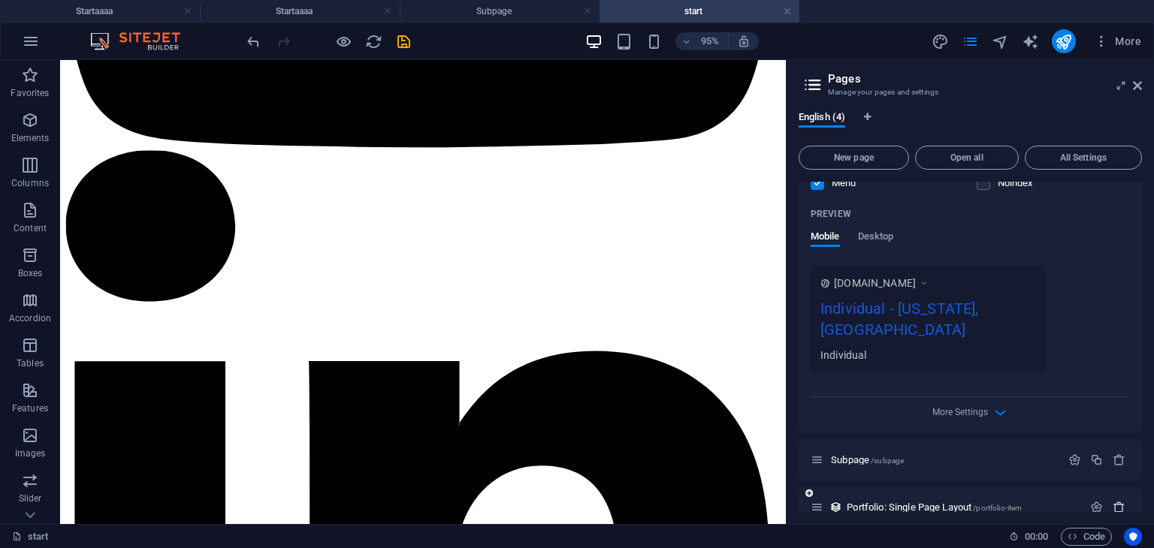
click at [1116, 501] on icon "button" at bounding box center [1118, 507] width 13 height 13
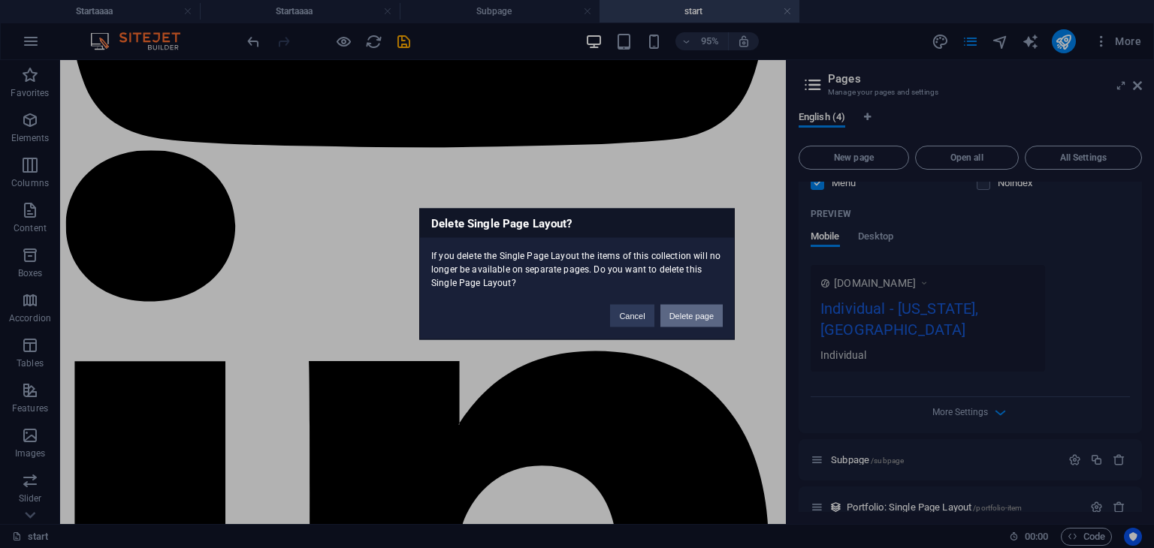
click at [710, 322] on button "Delete page" at bounding box center [691, 316] width 62 height 23
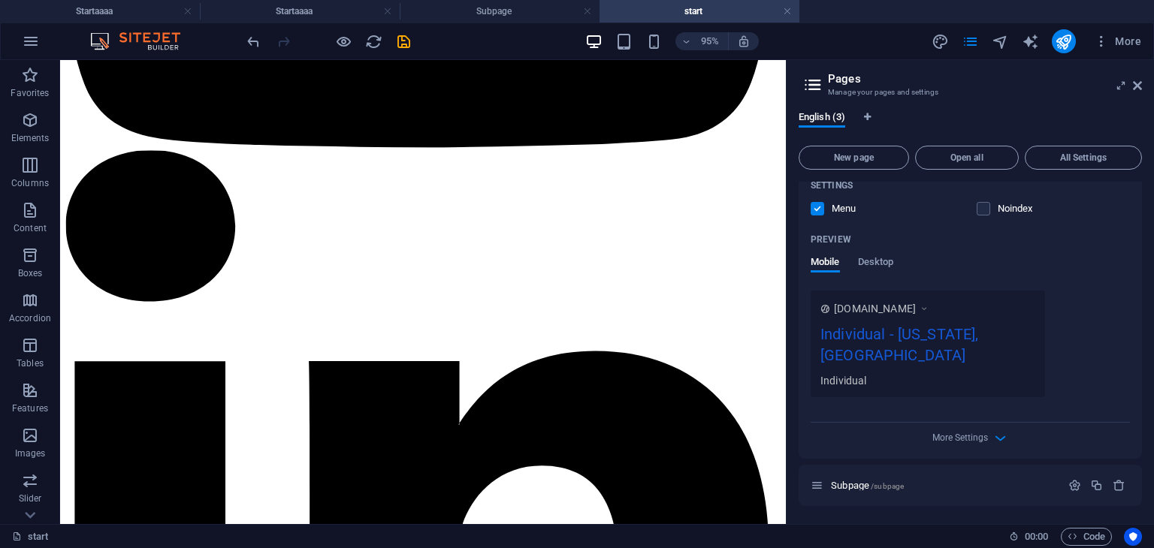
scroll to position [371, 0]
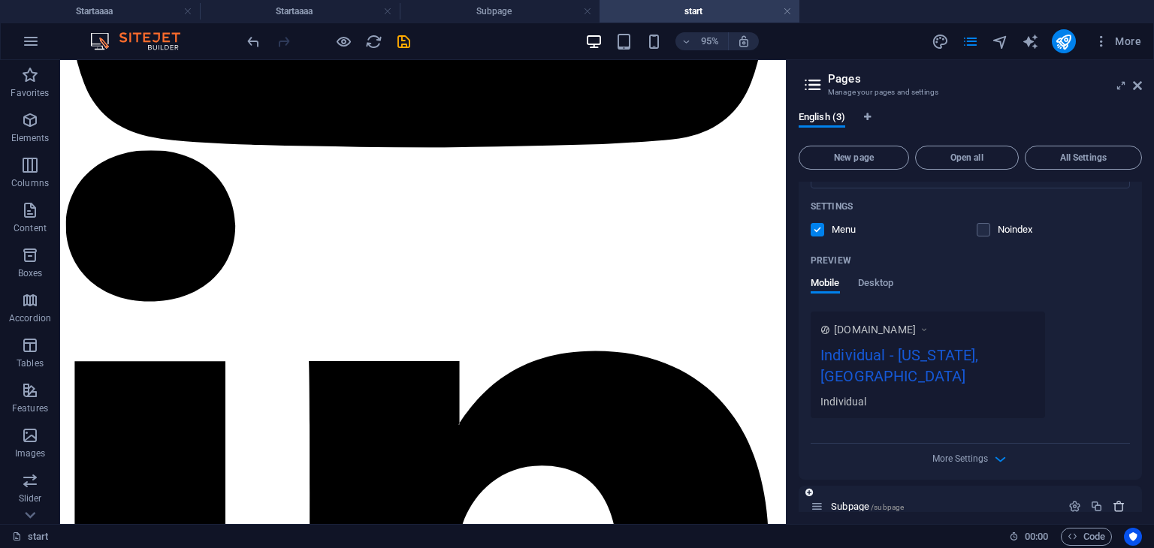
click at [1118, 500] on icon "button" at bounding box center [1118, 506] width 13 height 13
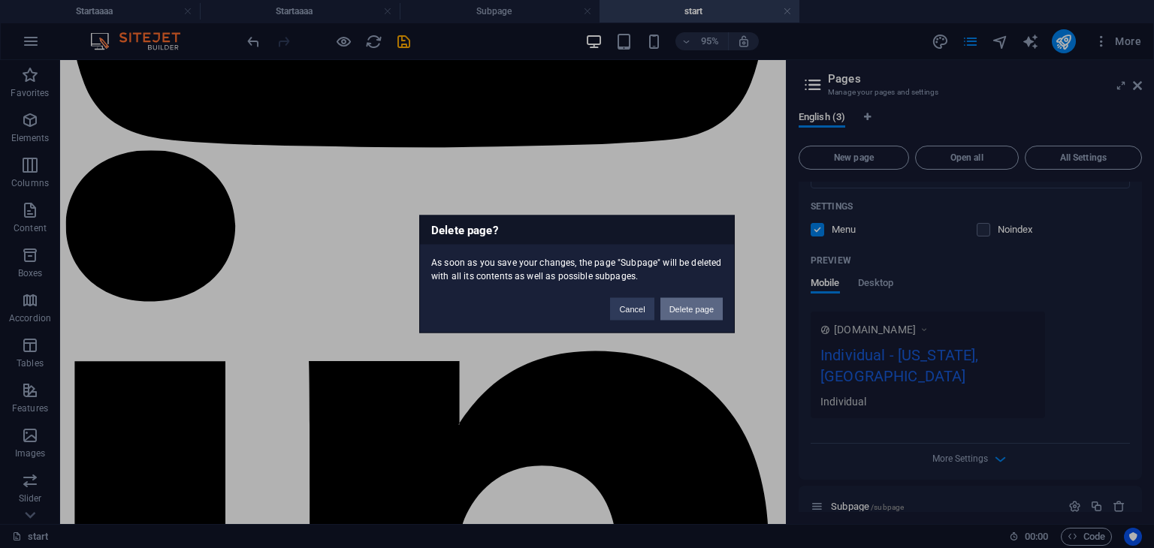
click at [690, 319] on button "Delete page" at bounding box center [691, 309] width 62 height 23
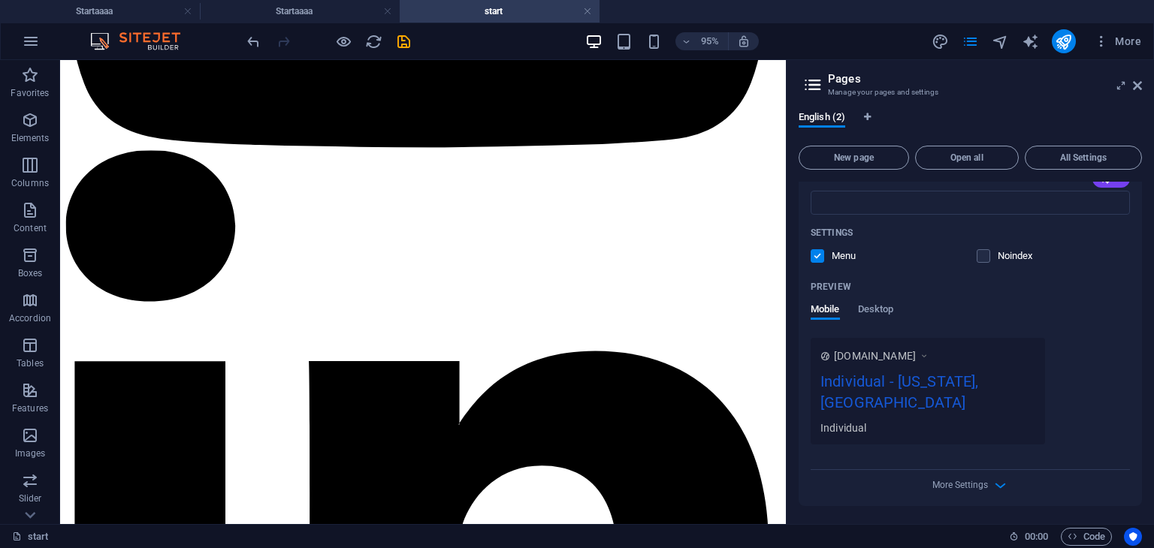
scroll to position [324, 0]
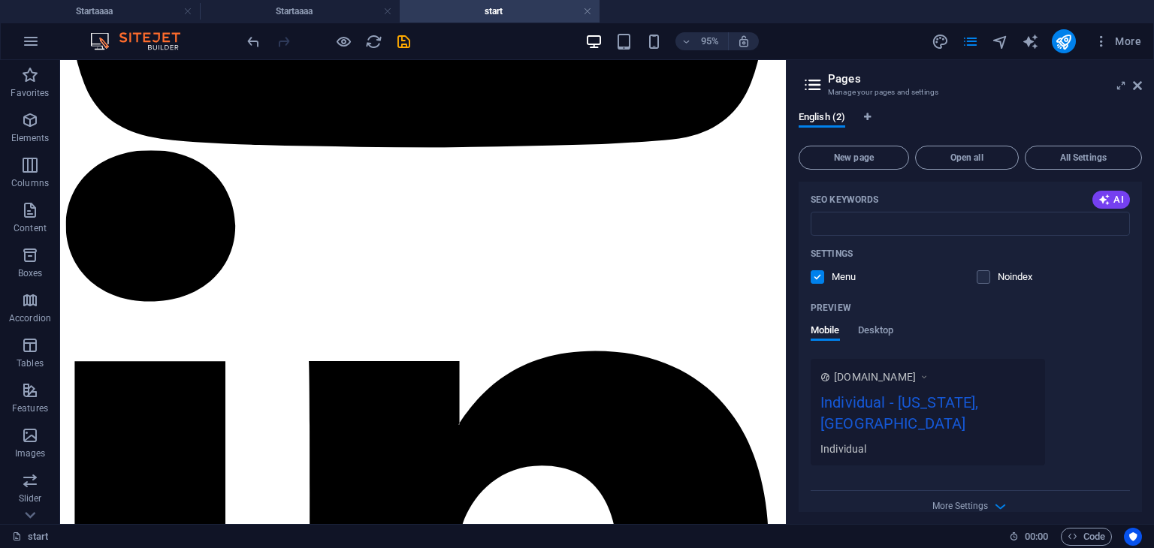
click at [810, 280] on label at bounding box center [817, 277] width 14 height 14
click at [0, 0] on input "checkbox" at bounding box center [0, 0] width 0 height 0
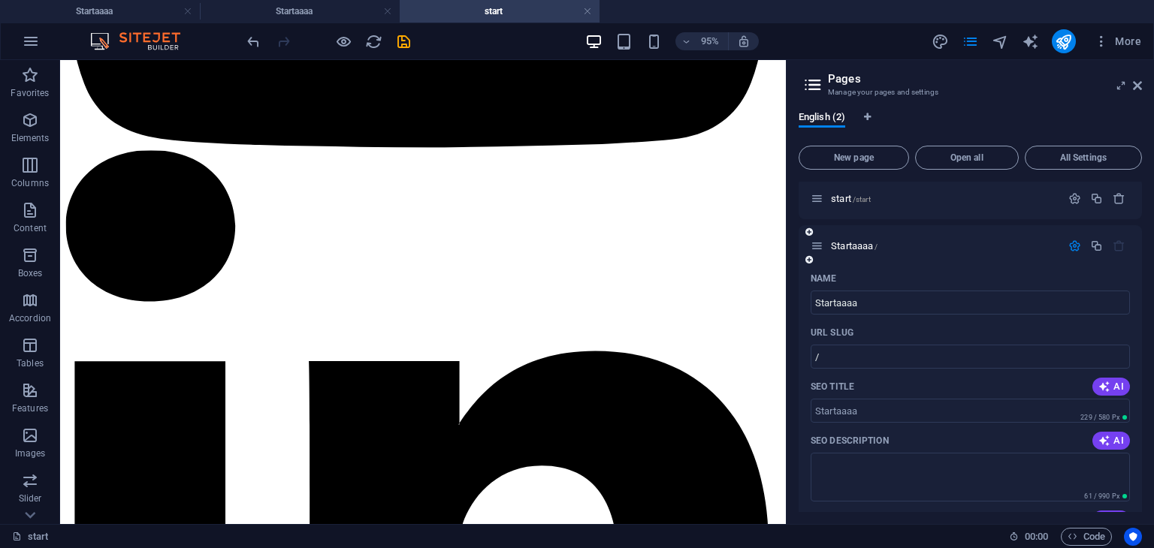
scroll to position [5, 0]
click at [882, 304] on input "Startaaaa" at bounding box center [969, 302] width 319 height 24
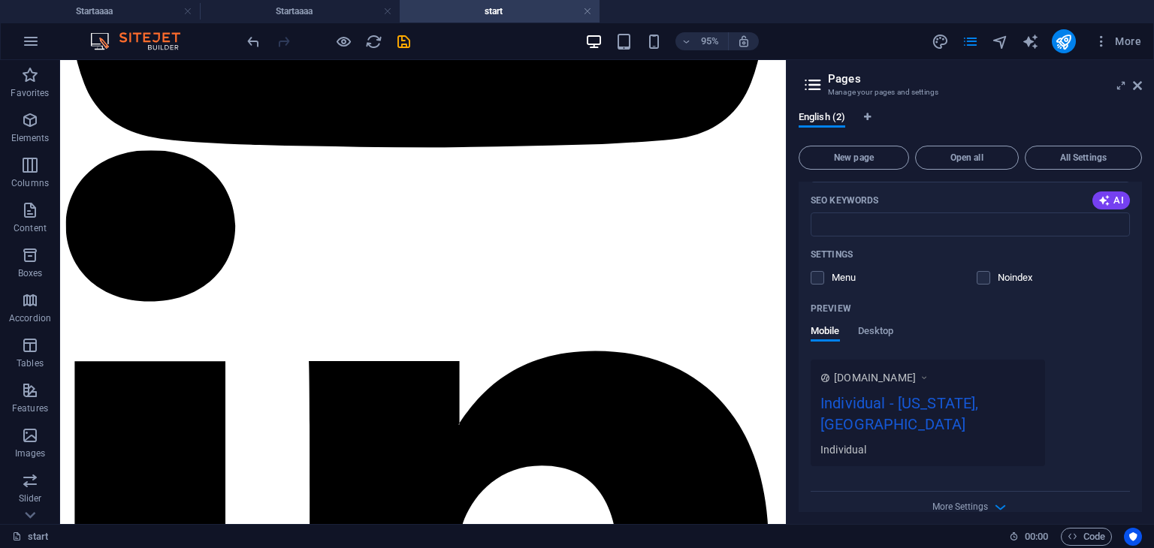
scroll to position [0, 0]
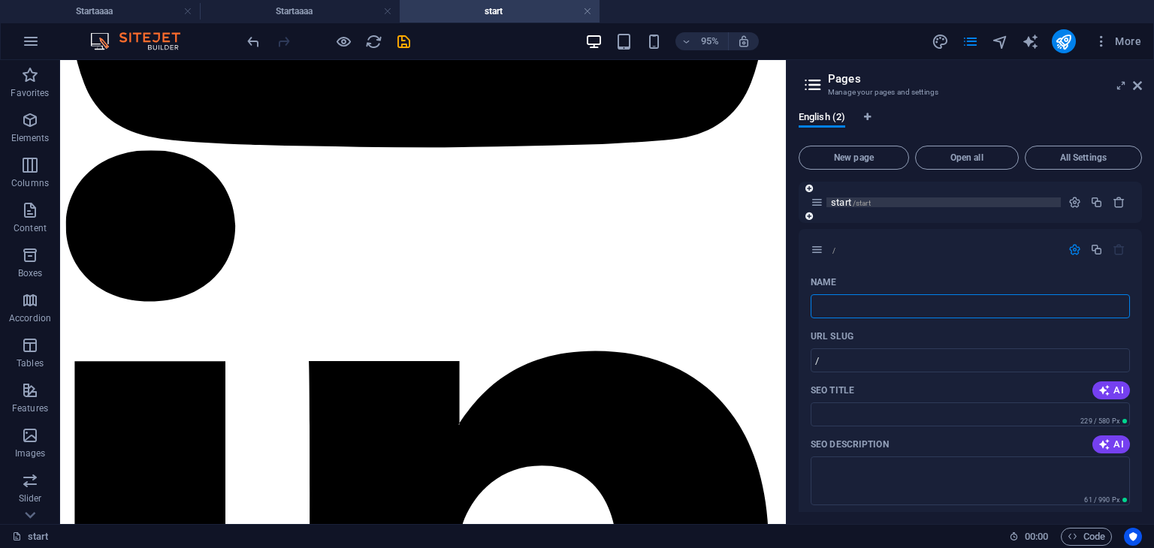
click at [852, 202] on span "start /start" at bounding box center [851, 202] width 40 height 11
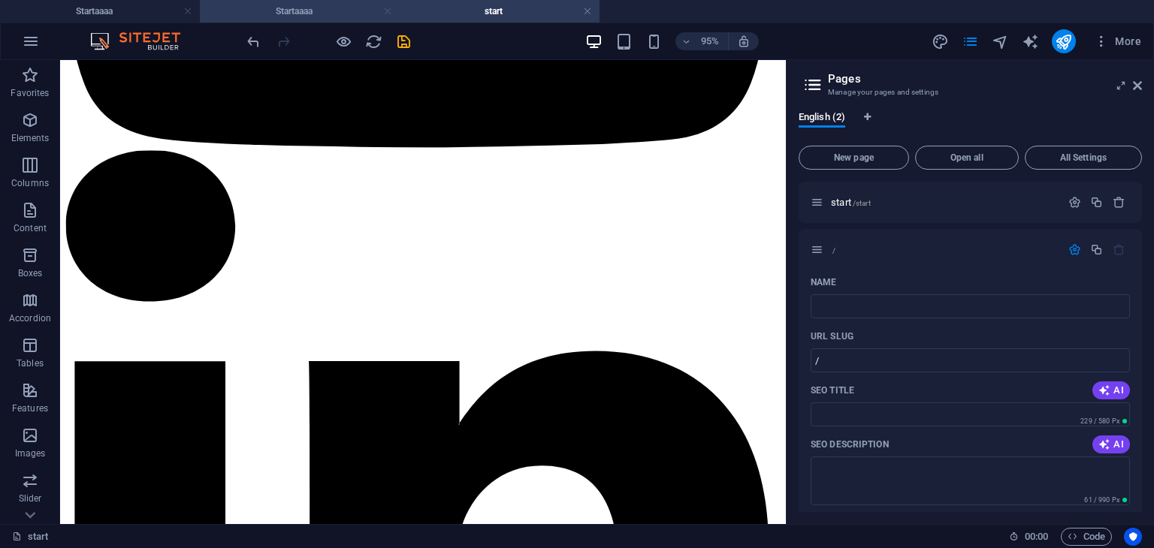
click at [386, 9] on link at bounding box center [387, 12] width 9 height 14
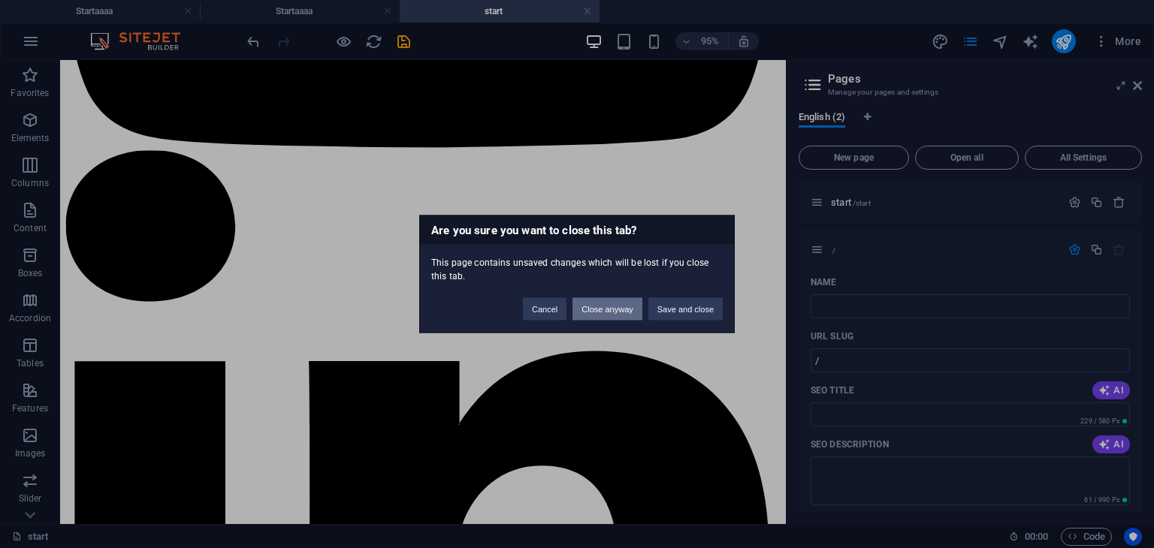
click at [599, 318] on button "Close anyway" at bounding box center [606, 309] width 69 height 23
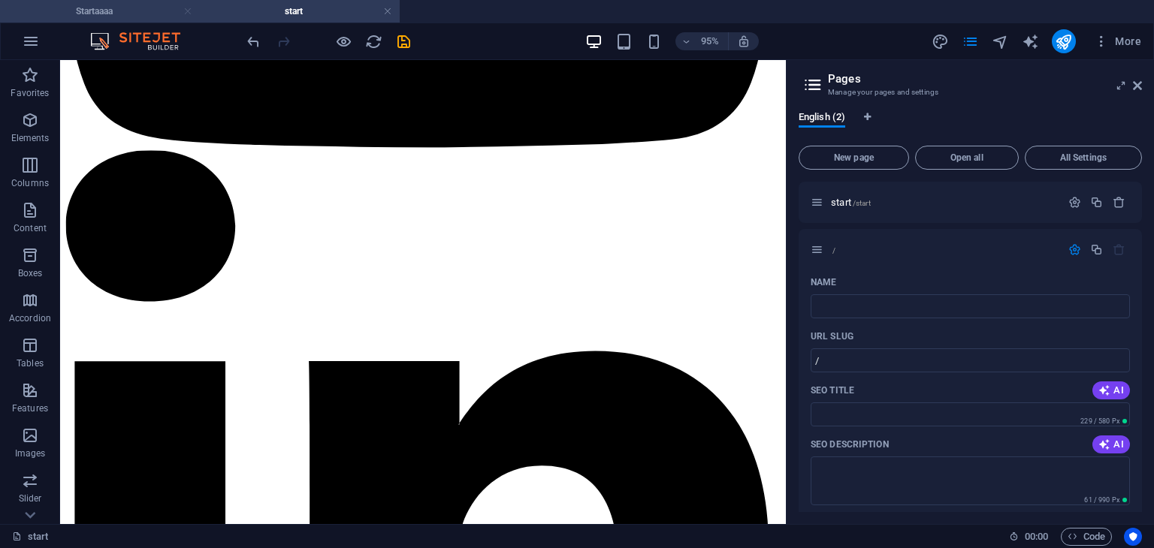
click at [188, 9] on link at bounding box center [187, 12] width 9 height 14
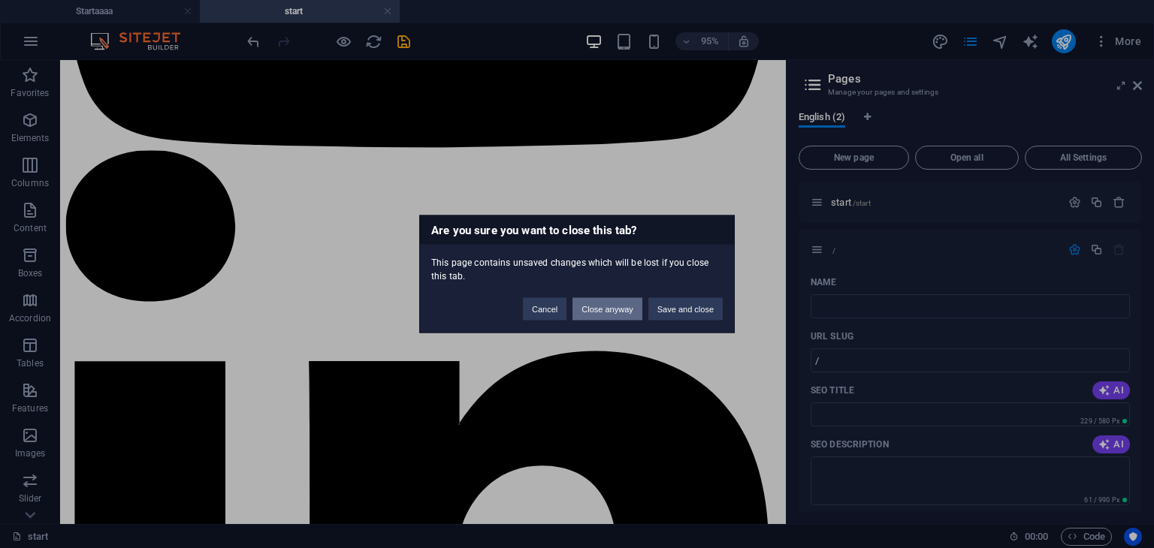
click at [577, 308] on button "Close anyway" at bounding box center [606, 309] width 69 height 23
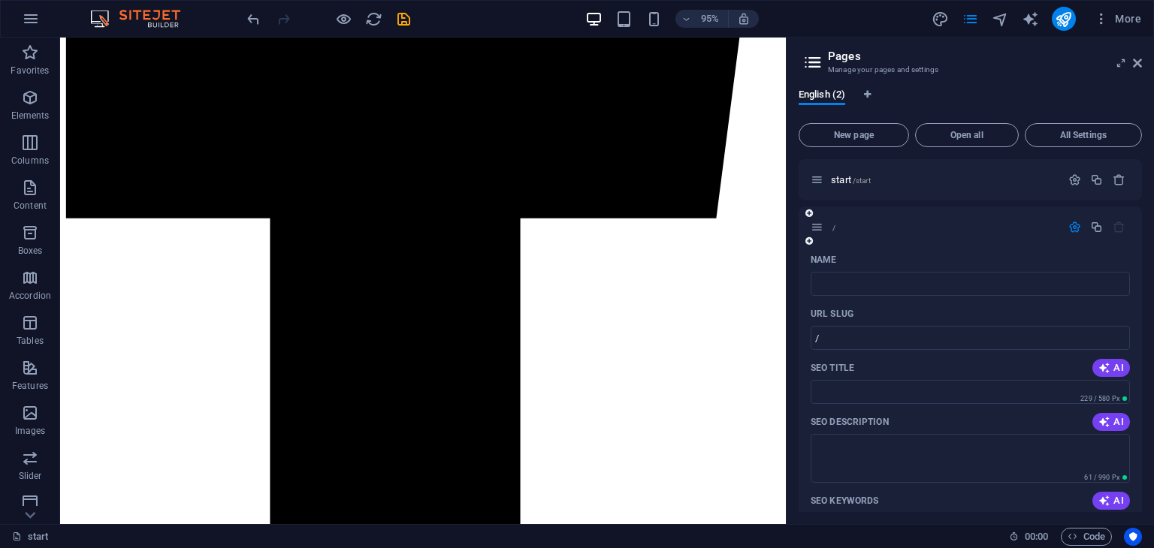
click at [1112, 230] on icon "button" at bounding box center [1118, 227] width 13 height 13
click at [1095, 231] on icon "button" at bounding box center [1096, 227] width 13 height 13
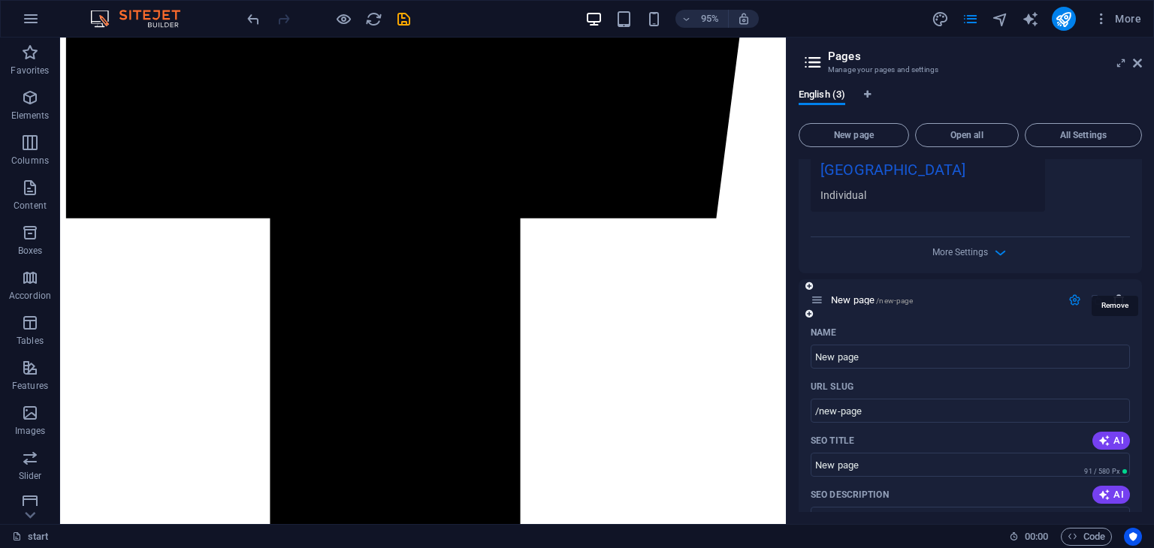
click at [1115, 294] on icon "button" at bounding box center [1118, 300] width 13 height 13
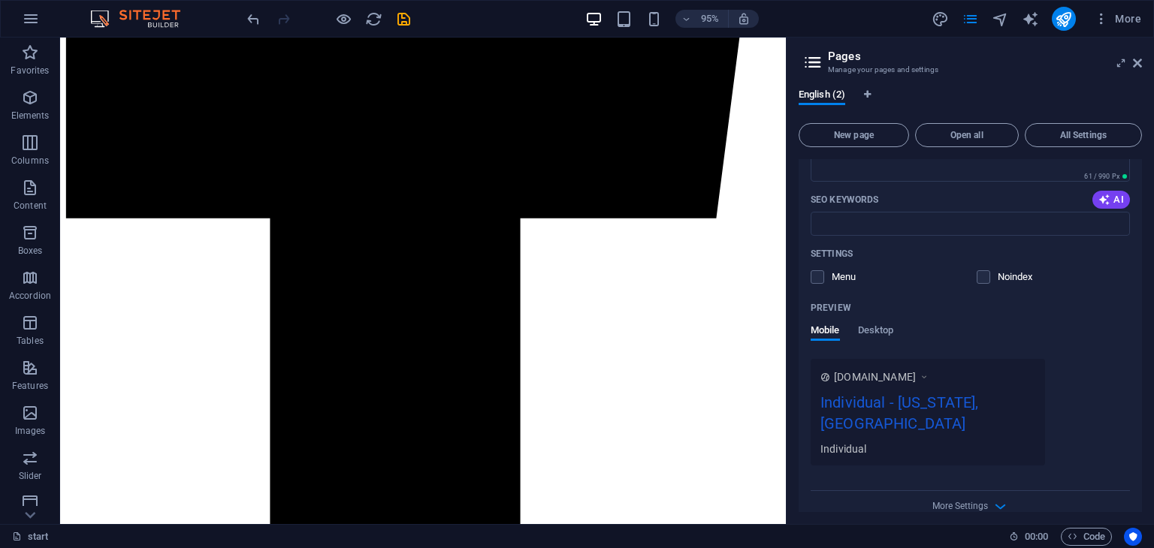
scroll to position [0, 0]
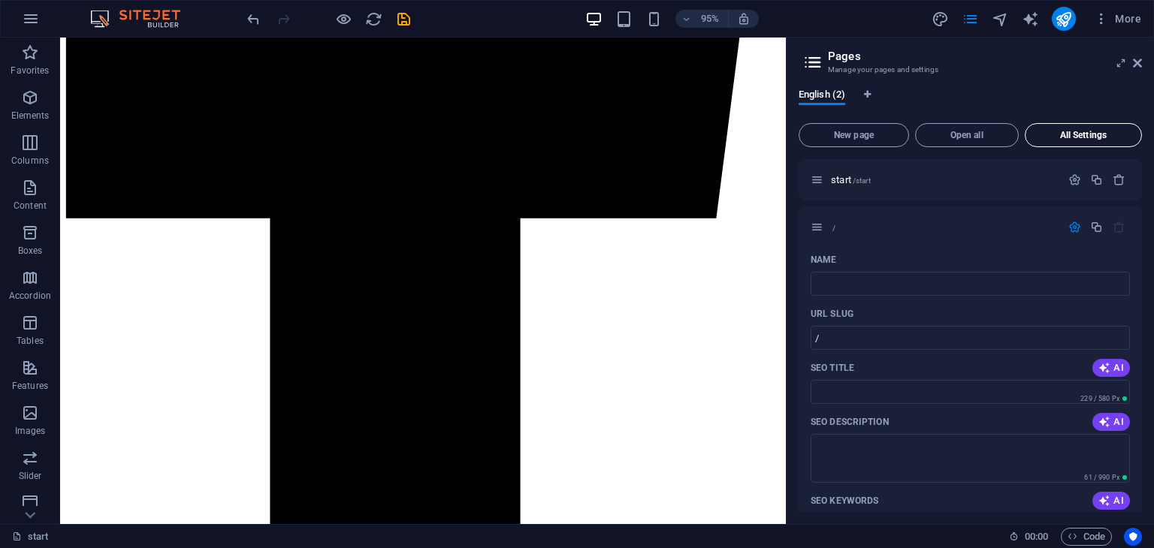
click at [1073, 140] on span "All Settings" at bounding box center [1083, 135] width 104 height 9
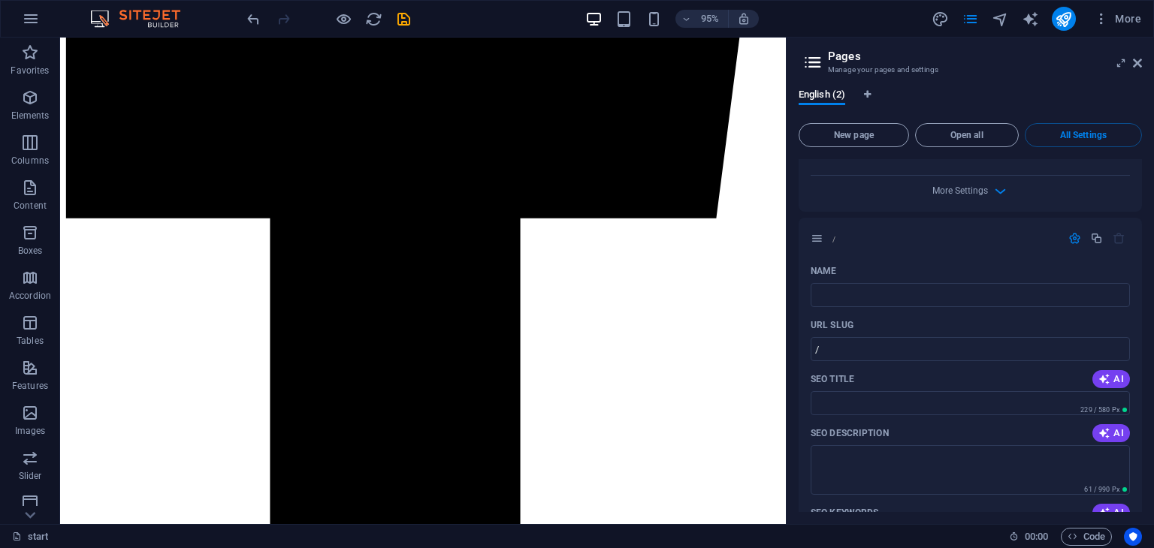
scroll to position [550, 0]
click at [838, 240] on p "/" at bounding box center [943, 237] width 225 height 10
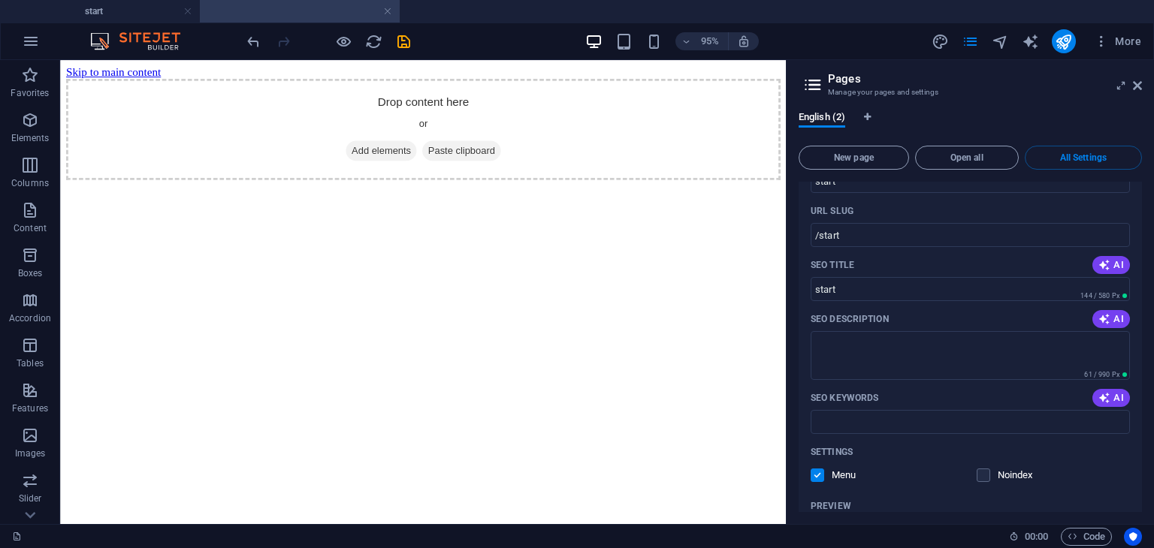
scroll to position [0, 0]
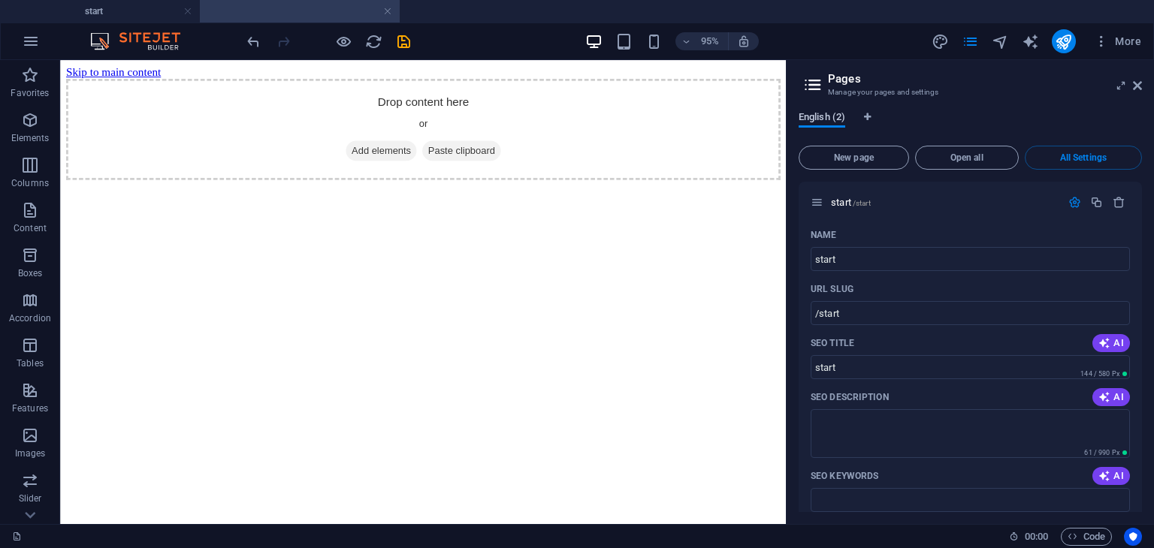
click at [836, 122] on span "English (2)" at bounding box center [821, 118] width 47 height 21
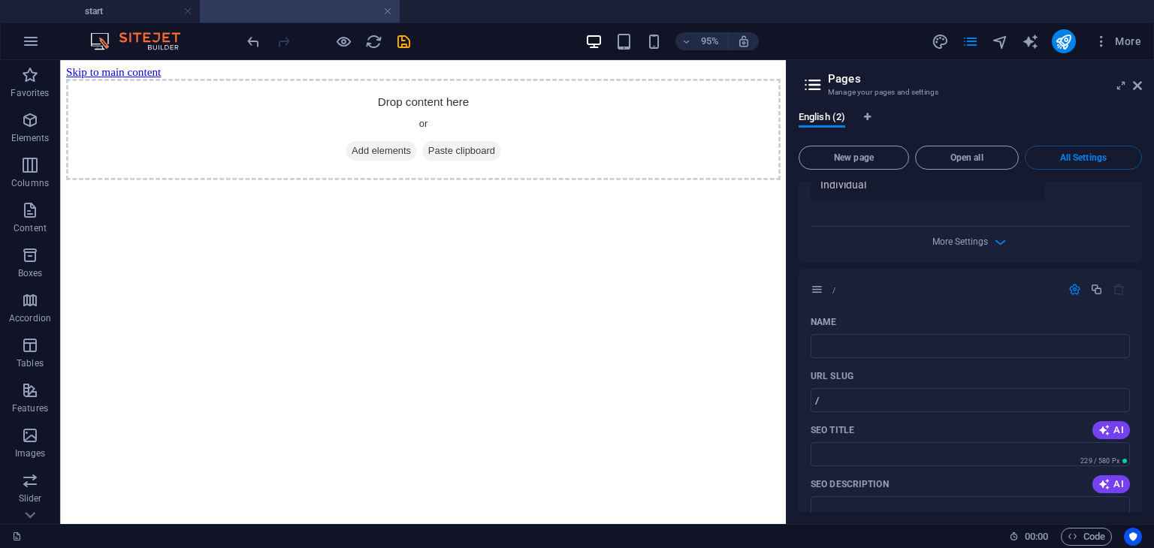
scroll to position [521, 0]
click at [970, 243] on span "More Settings" at bounding box center [960, 240] width 56 height 11
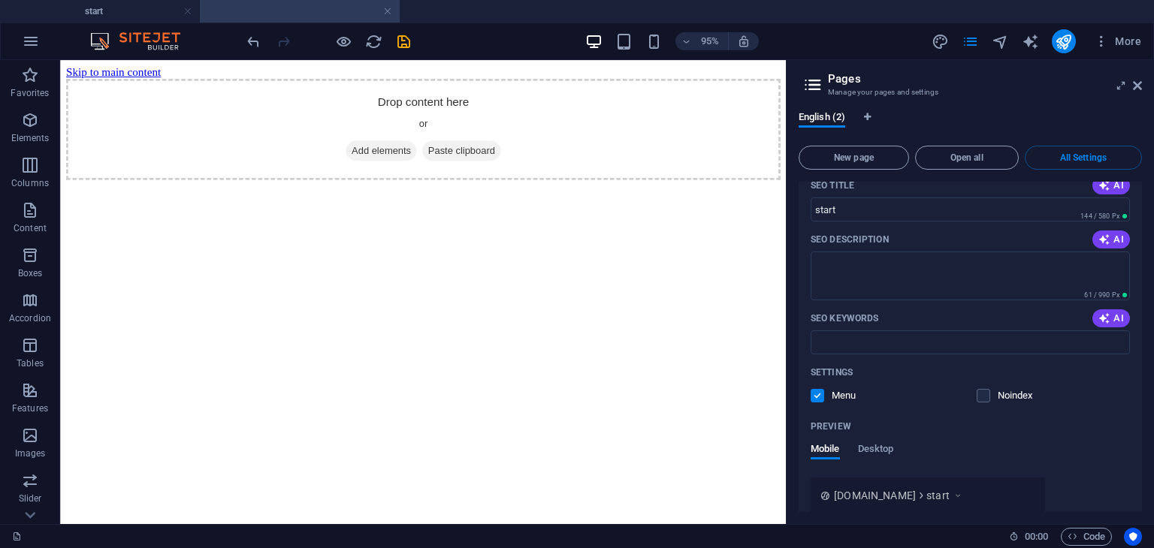
scroll to position [0, 0]
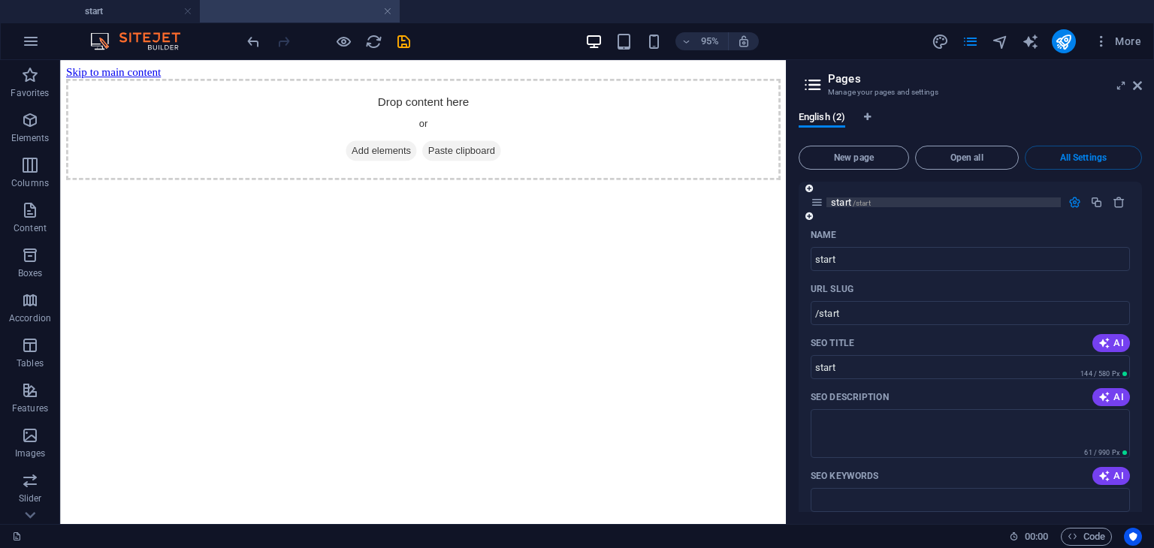
click at [900, 205] on p "start /start" at bounding box center [943, 203] width 225 height 10
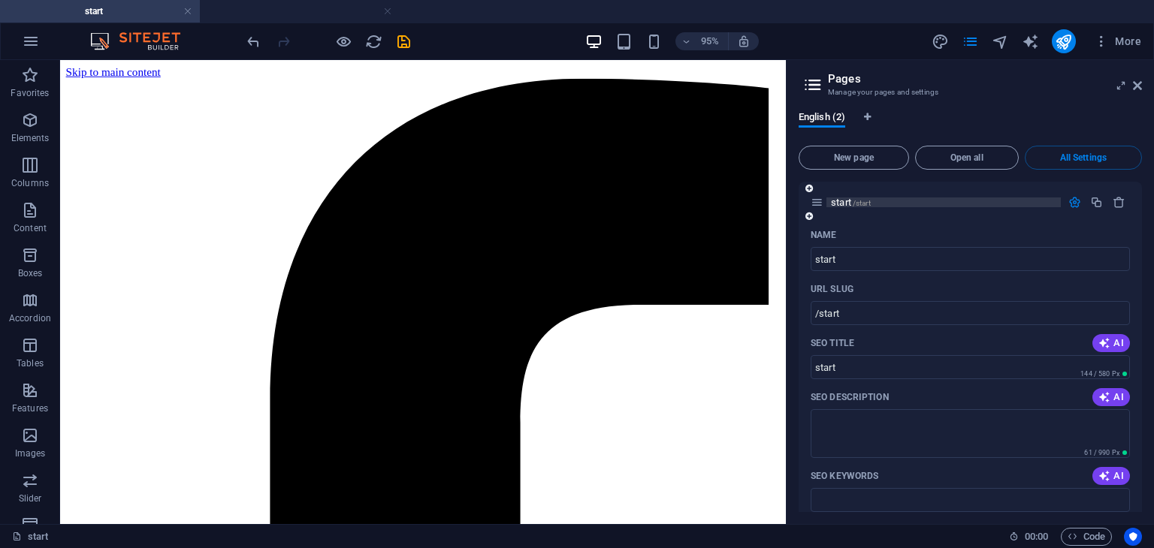
click at [952, 205] on p "start /start" at bounding box center [943, 203] width 225 height 10
click at [187, 15] on link at bounding box center [187, 12] width 9 height 14
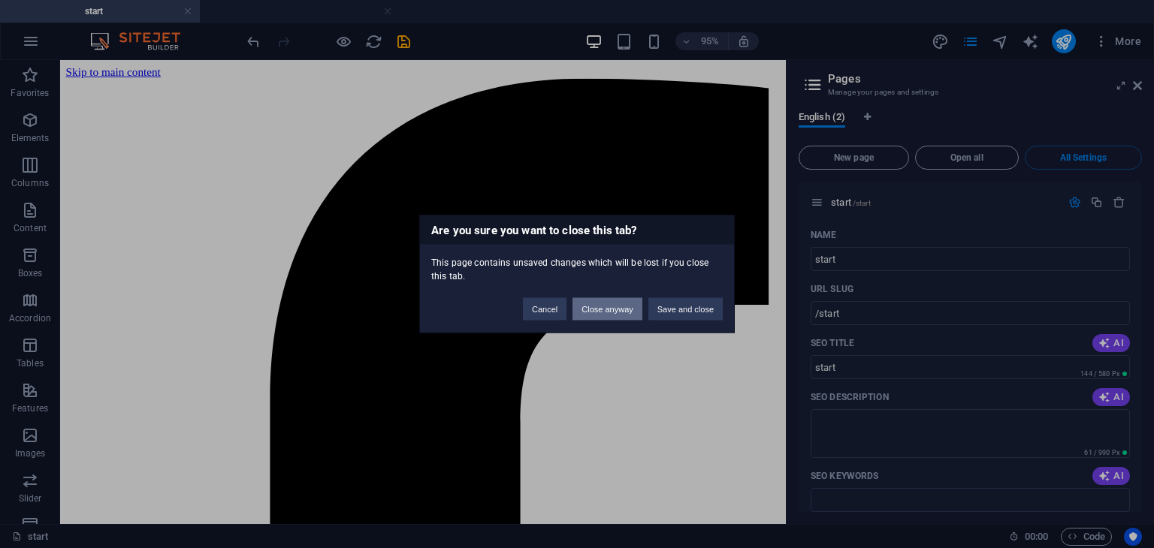
drag, startPoint x: 620, startPoint y: 319, endPoint x: 579, endPoint y: 278, distance: 57.9
click at [620, 319] on button "Close anyway" at bounding box center [606, 309] width 69 height 23
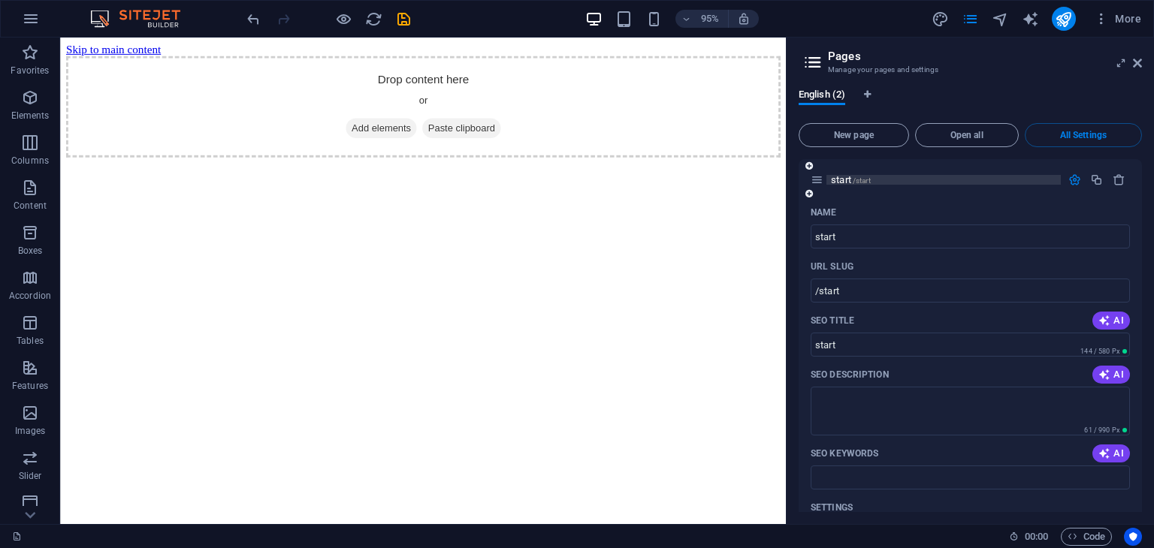
click at [895, 180] on p "start /start" at bounding box center [943, 180] width 225 height 10
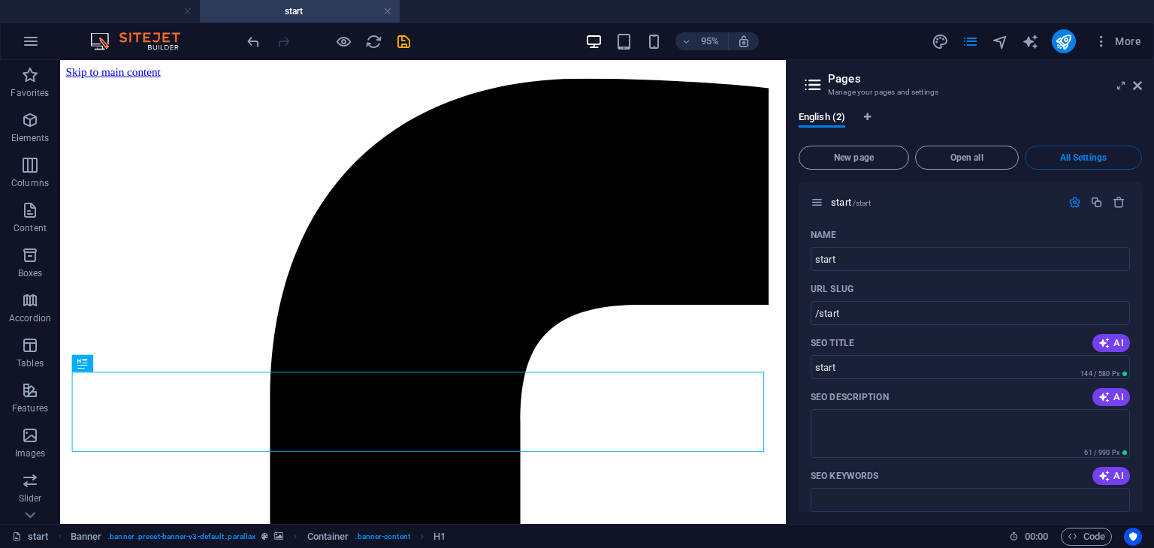
click at [1136, 93] on header "Pages Manage your pages and settings" at bounding box center [971, 79] width 340 height 39
click at [1136, 88] on icon at bounding box center [1137, 86] width 9 height 12
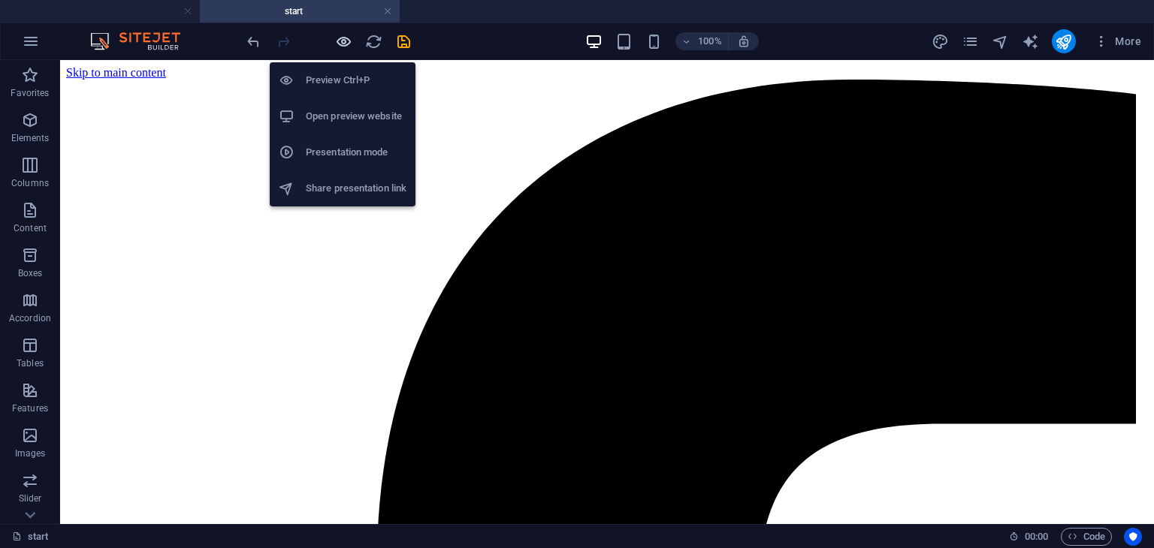
click at [350, 43] on icon "button" at bounding box center [343, 41] width 17 height 17
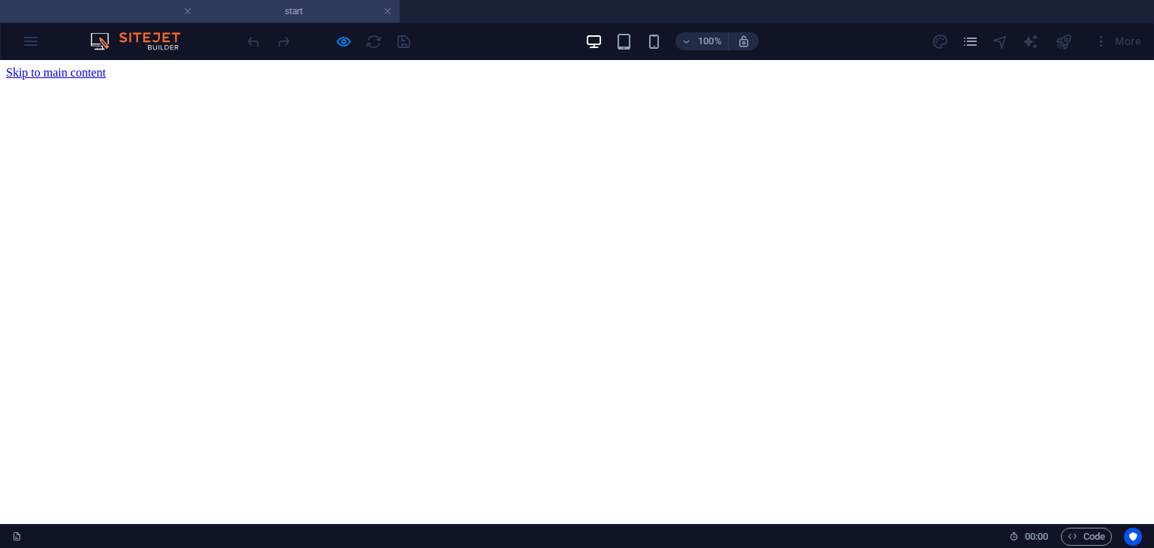
click at [268, 14] on h4 "start" at bounding box center [300, 11] width 200 height 17
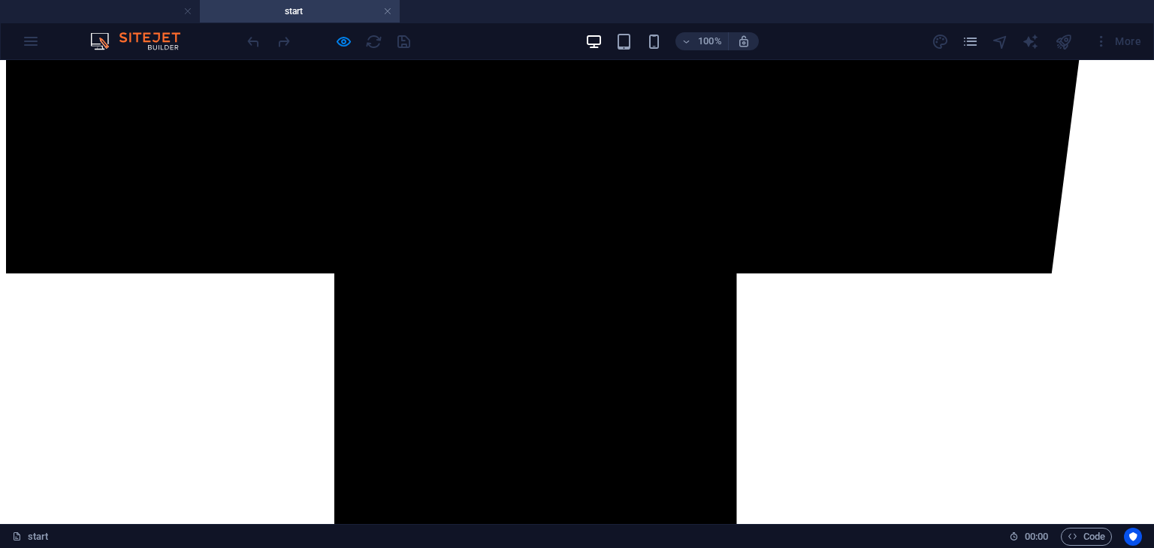
scroll to position [1022, 0]
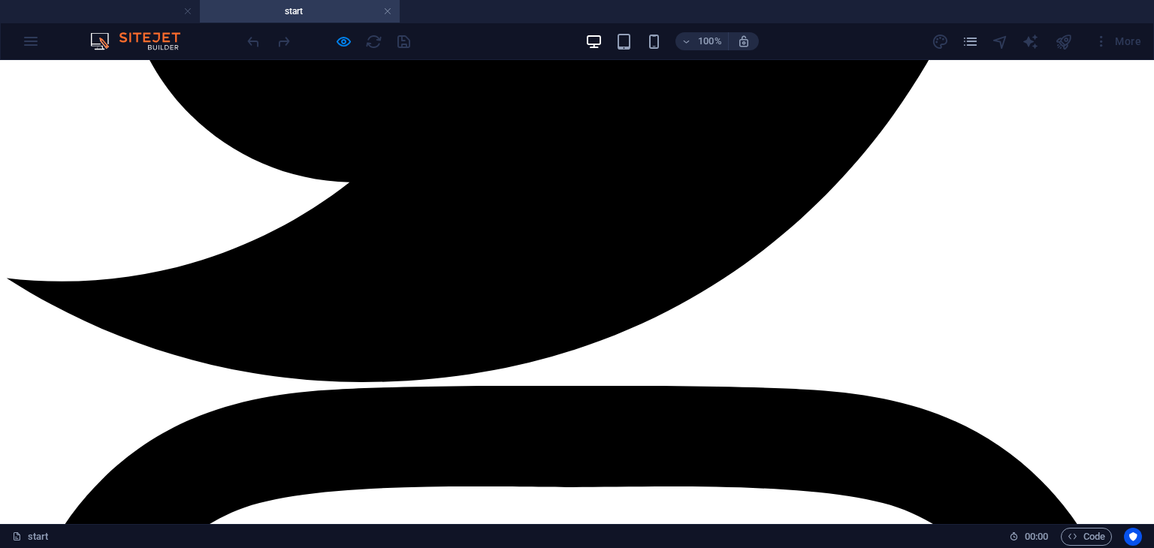
scroll to position [2815, 0]
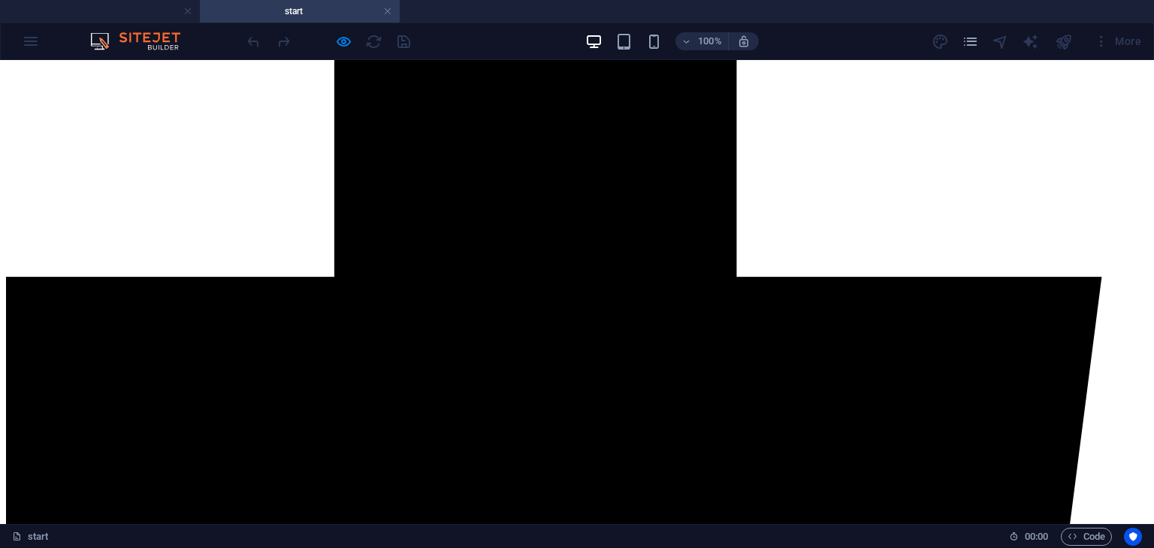
scroll to position [0, 0]
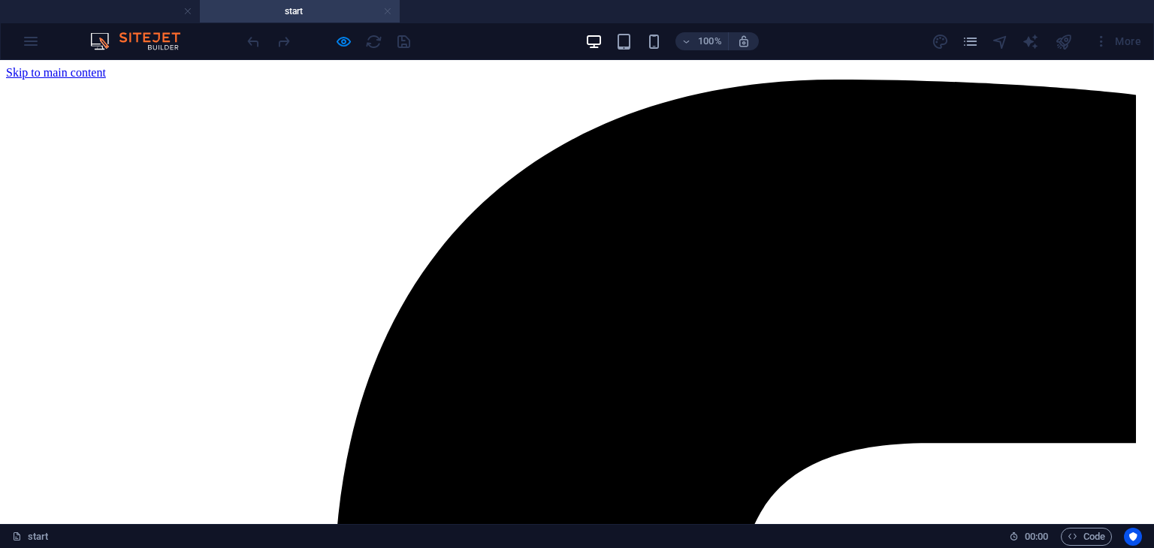
click at [386, 6] on link at bounding box center [387, 12] width 9 height 14
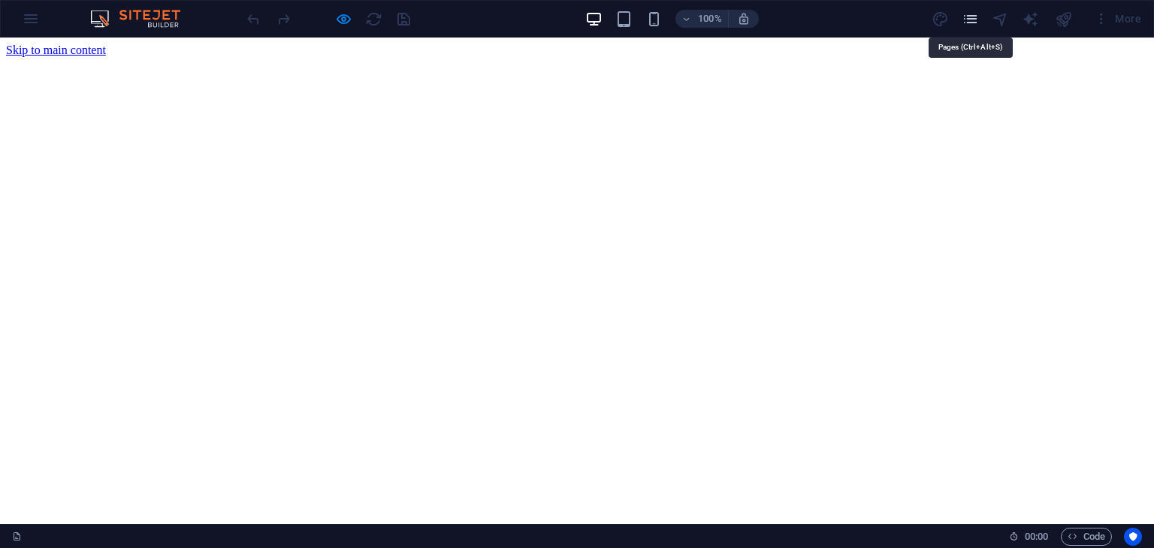
click at [973, 18] on icon "pages" at bounding box center [969, 19] width 17 height 17
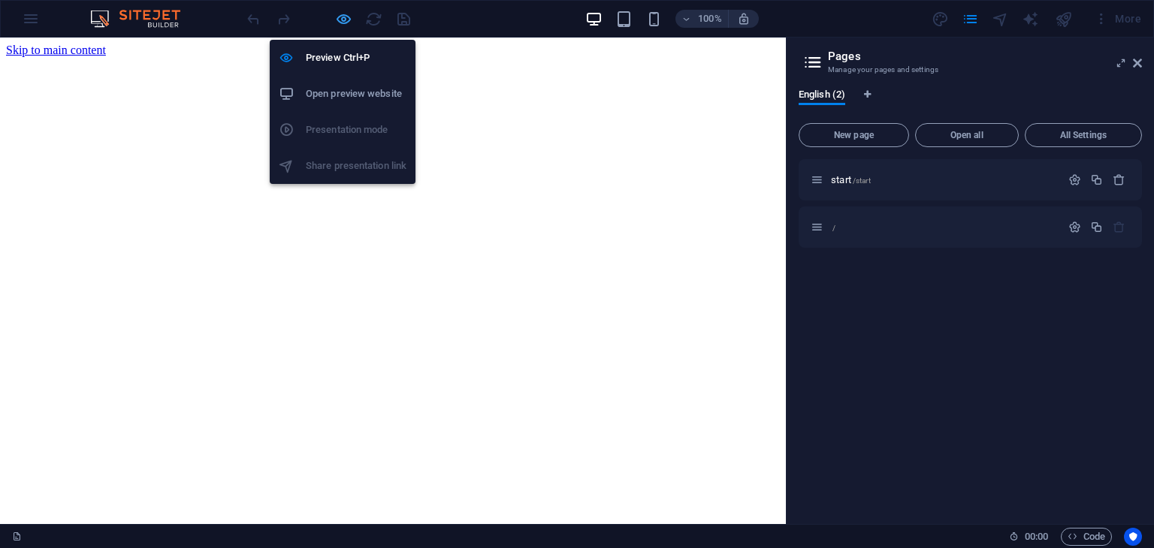
click at [343, 19] on icon "button" at bounding box center [343, 19] width 17 height 17
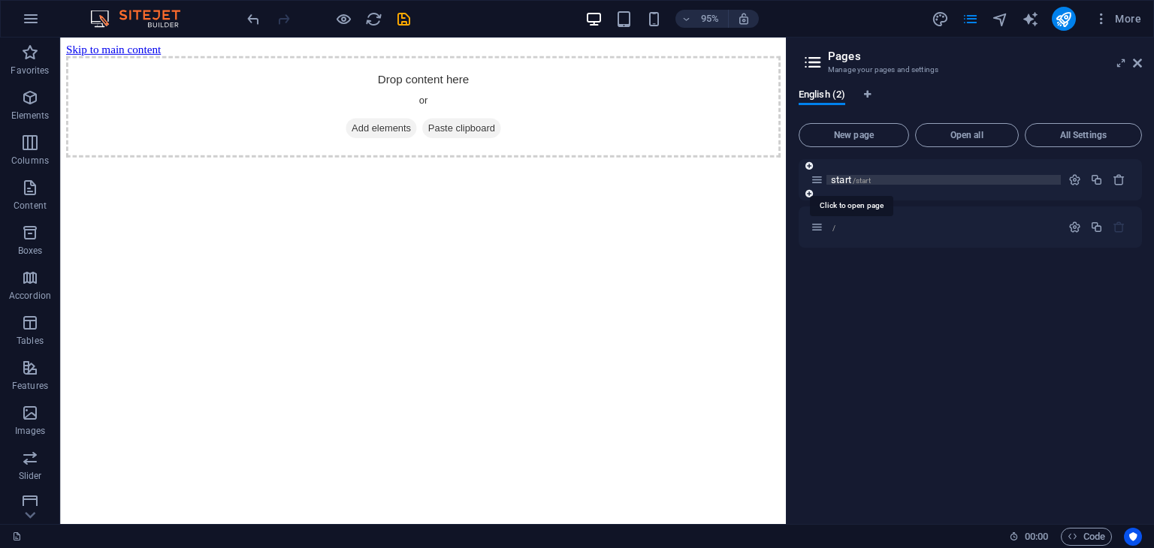
click at [862, 184] on span "start /start" at bounding box center [851, 179] width 40 height 11
click at [862, 184] on div "start /start" at bounding box center [969, 179] width 343 height 41
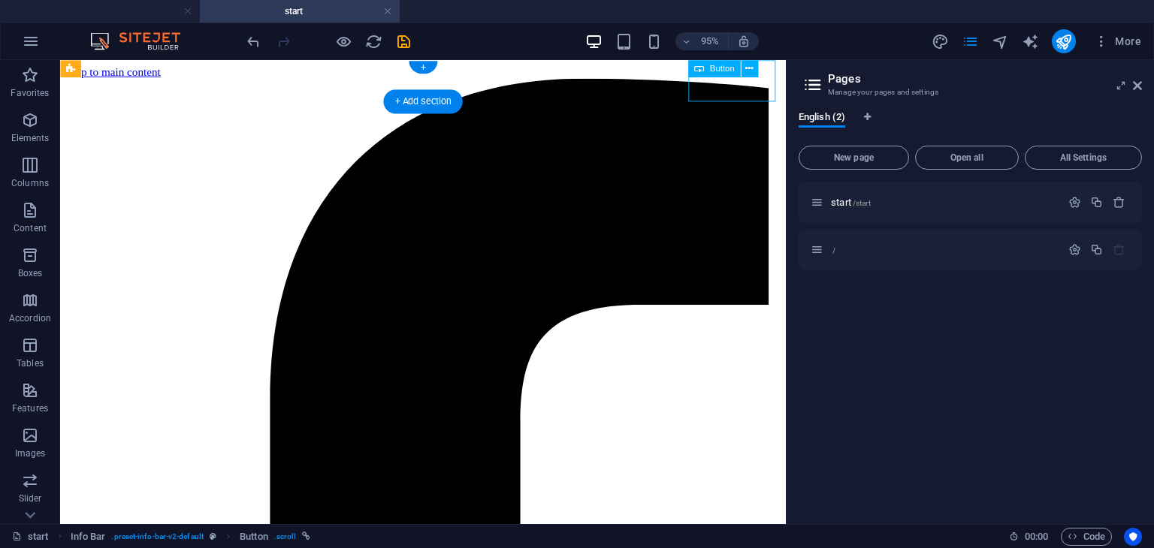
select select "%"
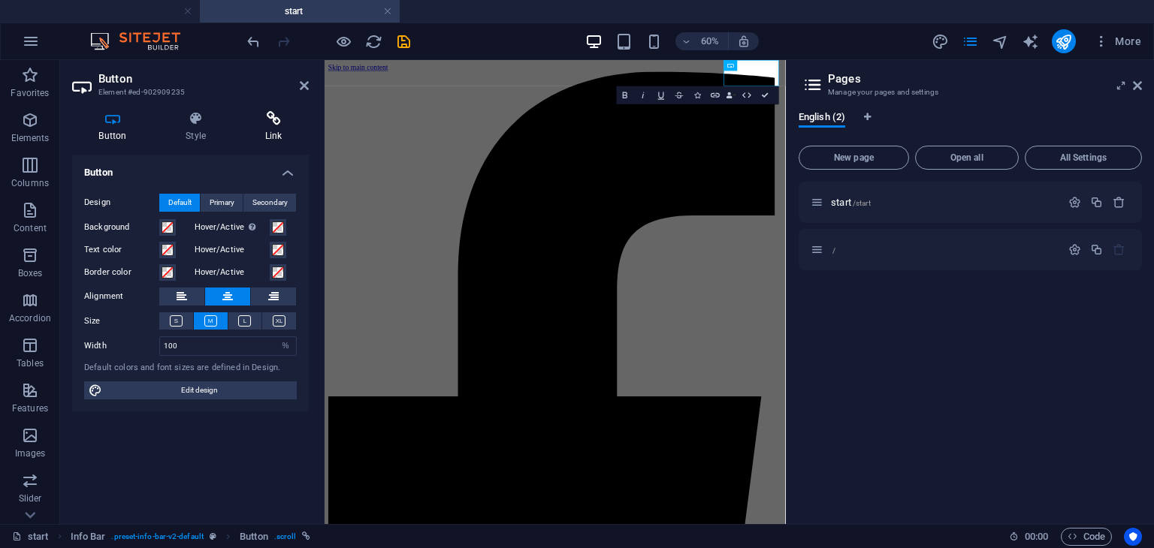
click at [272, 111] on icon at bounding box center [273, 118] width 71 height 15
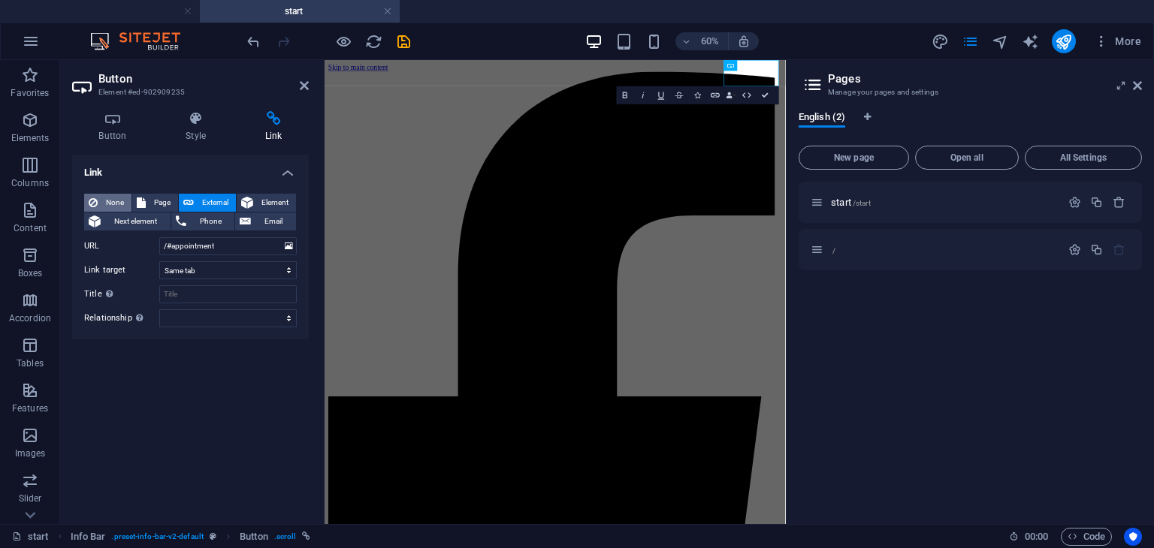
click at [99, 201] on button "None" at bounding box center [107, 203] width 47 height 18
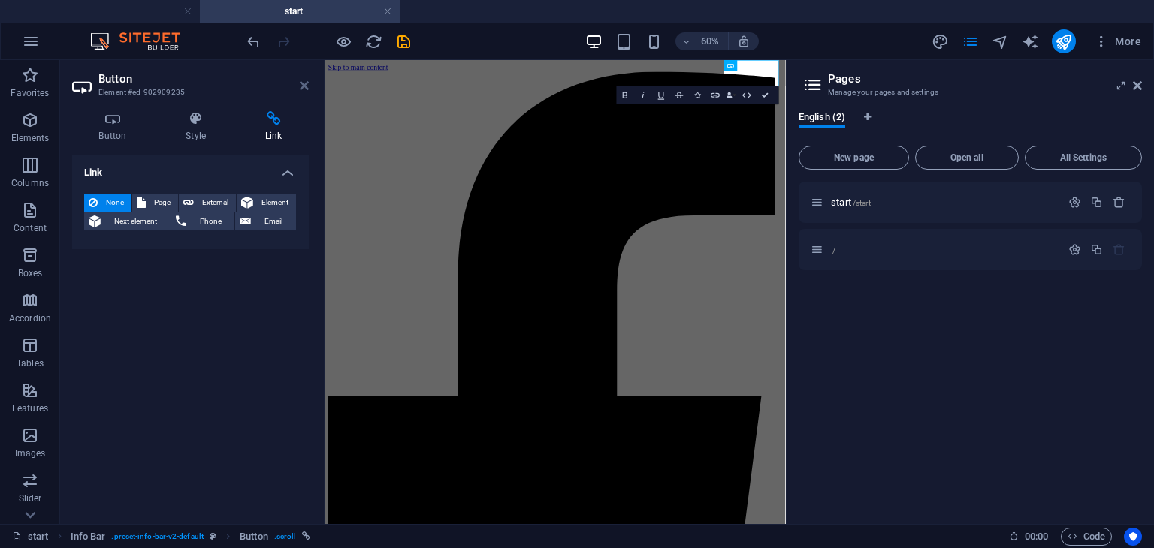
click at [303, 85] on icon at bounding box center [304, 86] width 9 height 12
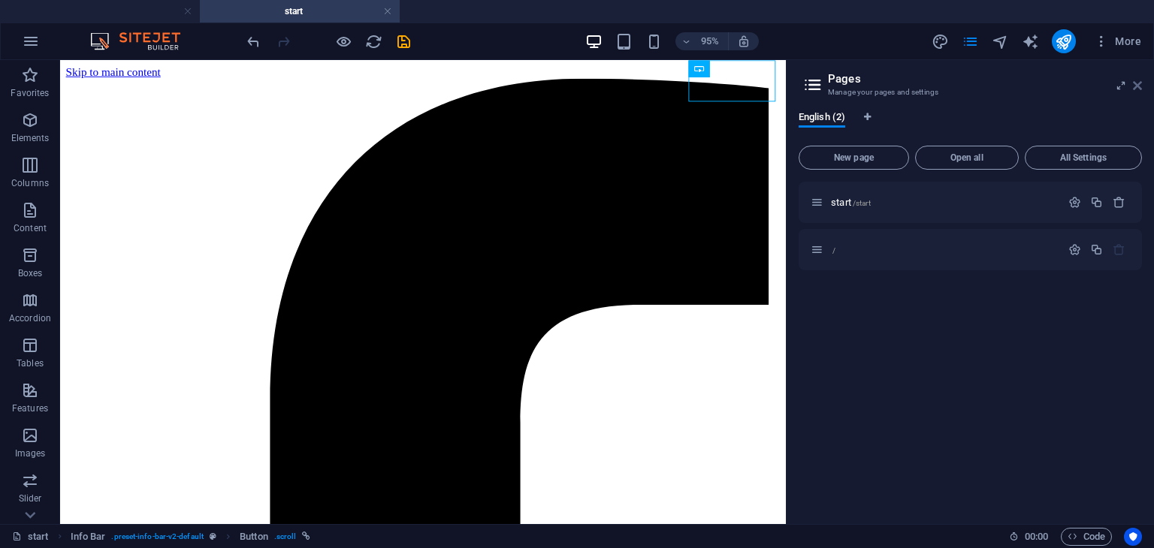
click at [1136, 86] on icon at bounding box center [1137, 86] width 9 height 12
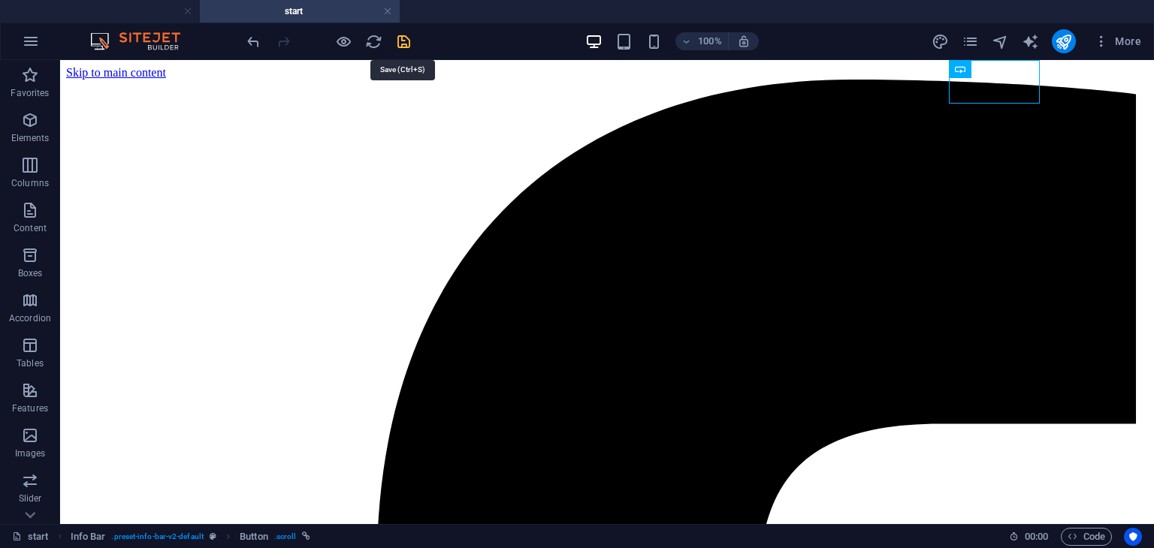
click at [400, 37] on icon "save" at bounding box center [403, 41] width 17 height 17
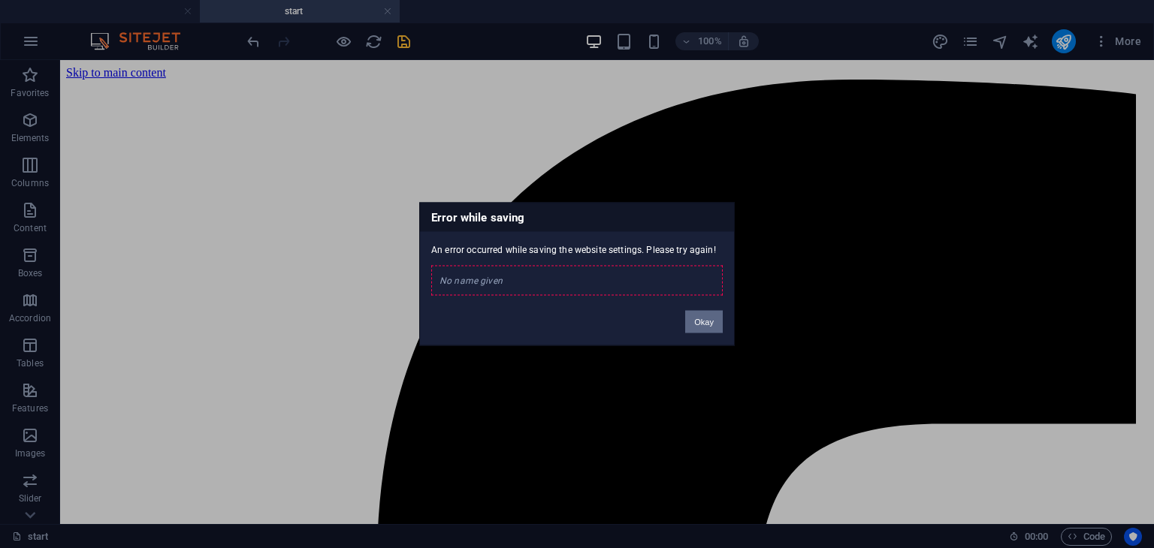
click at [697, 326] on button "Okay" at bounding box center [704, 322] width 38 height 23
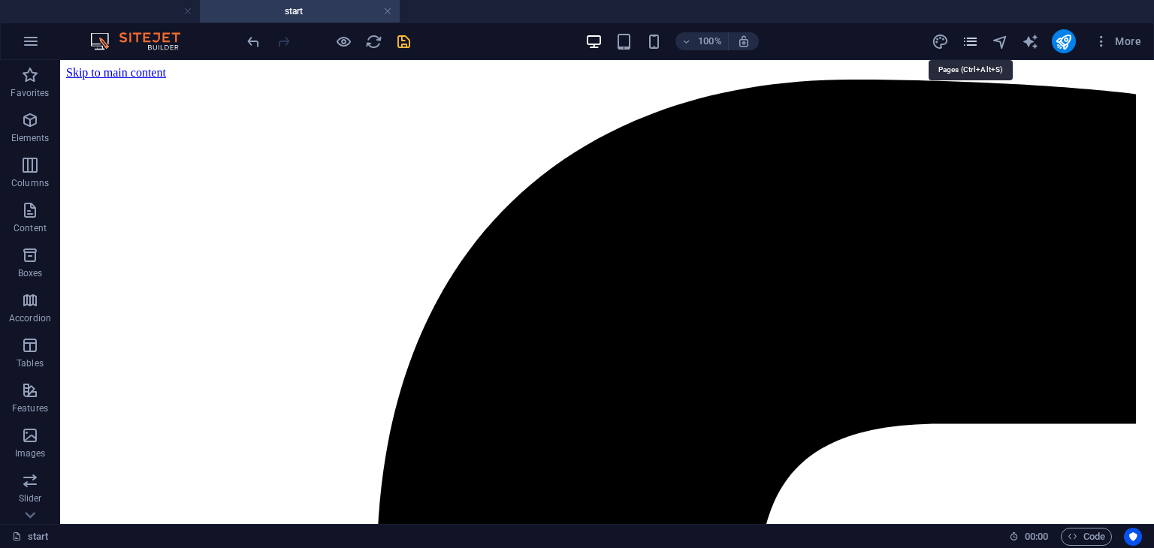
click at [973, 47] on icon "pages" at bounding box center [969, 41] width 17 height 17
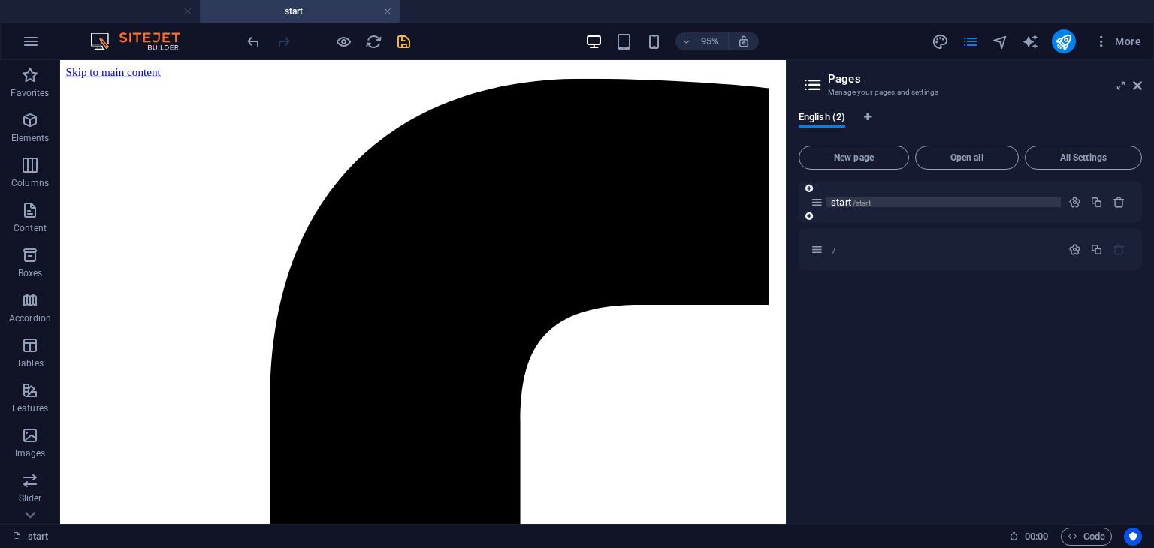
click at [892, 202] on p "start /start" at bounding box center [943, 203] width 225 height 10
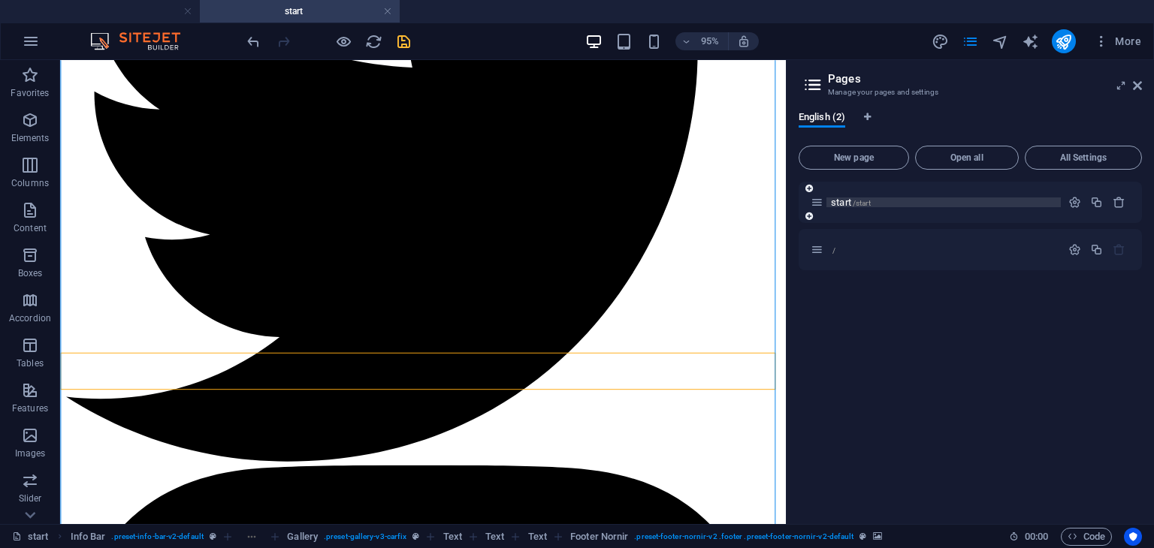
scroll to position [1634, 0]
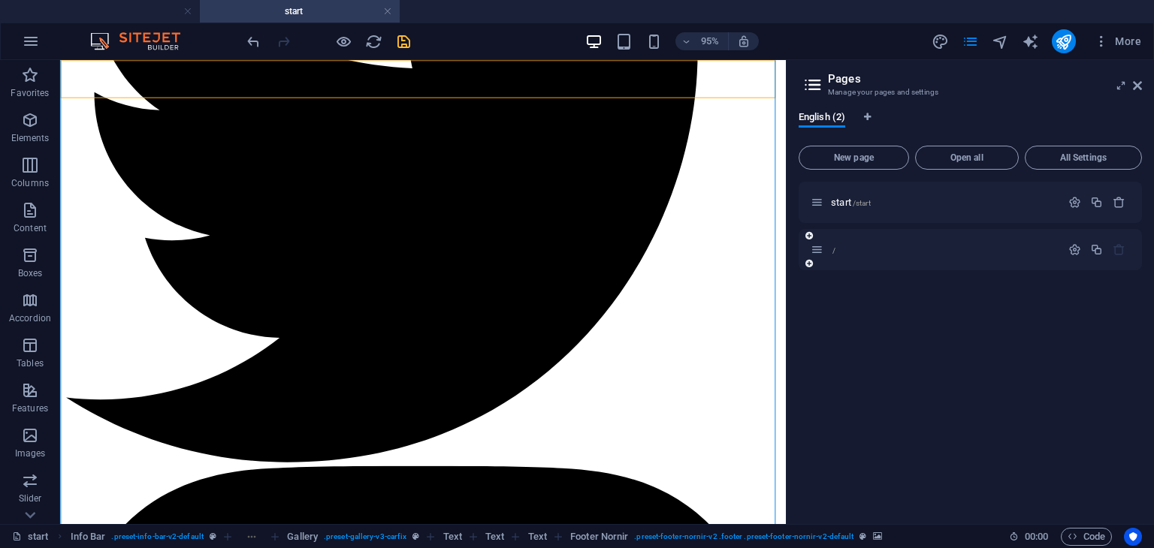
drag, startPoint x: 862, startPoint y: 199, endPoint x: 862, endPoint y: 241, distance: 42.1
click at [862, 241] on div "start /start /" at bounding box center [969, 226] width 343 height 89
drag, startPoint x: 847, startPoint y: 245, endPoint x: 835, endPoint y: 204, distance: 42.3
click at [835, 204] on div "start /start /" at bounding box center [969, 226] width 343 height 89
click at [809, 190] on icon at bounding box center [809, 188] width 8 height 9
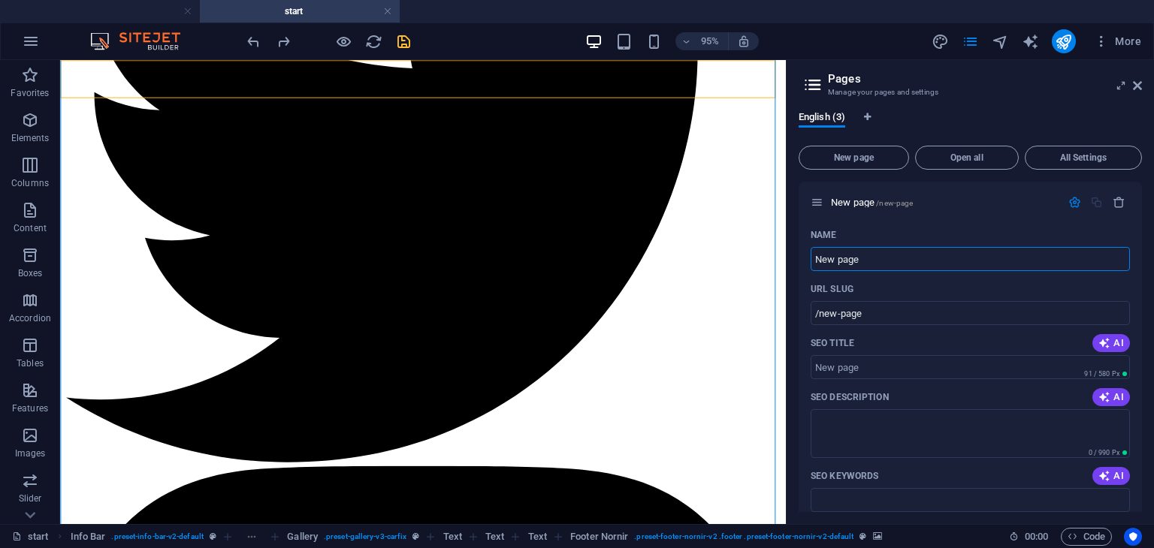
click at [943, 118] on div "English (3)" at bounding box center [969, 125] width 343 height 29
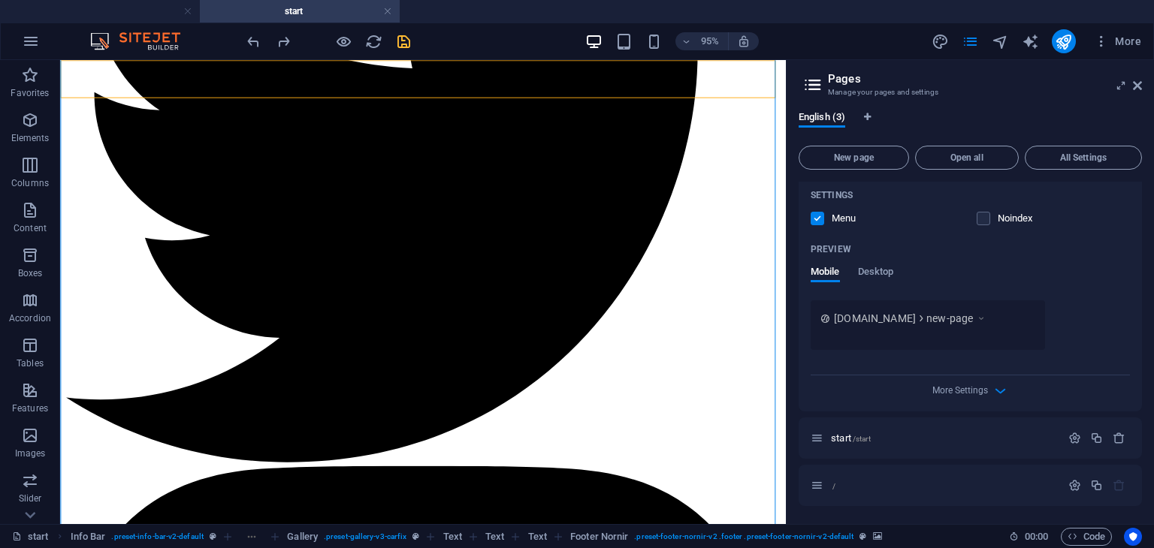
scroll to position [0, 0]
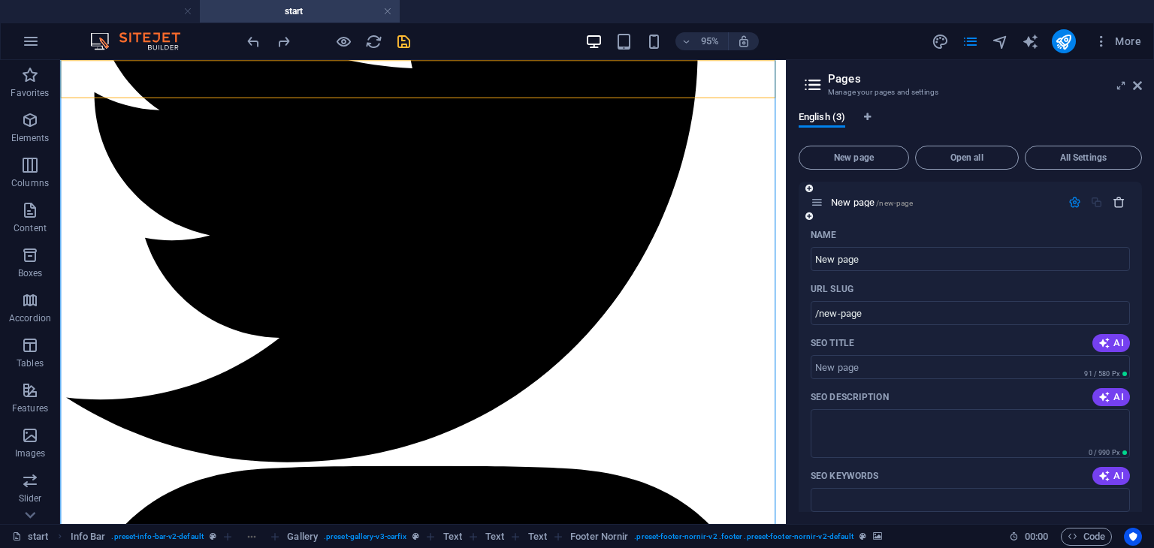
click at [1123, 199] on button "button" at bounding box center [1119, 202] width 22 height 13
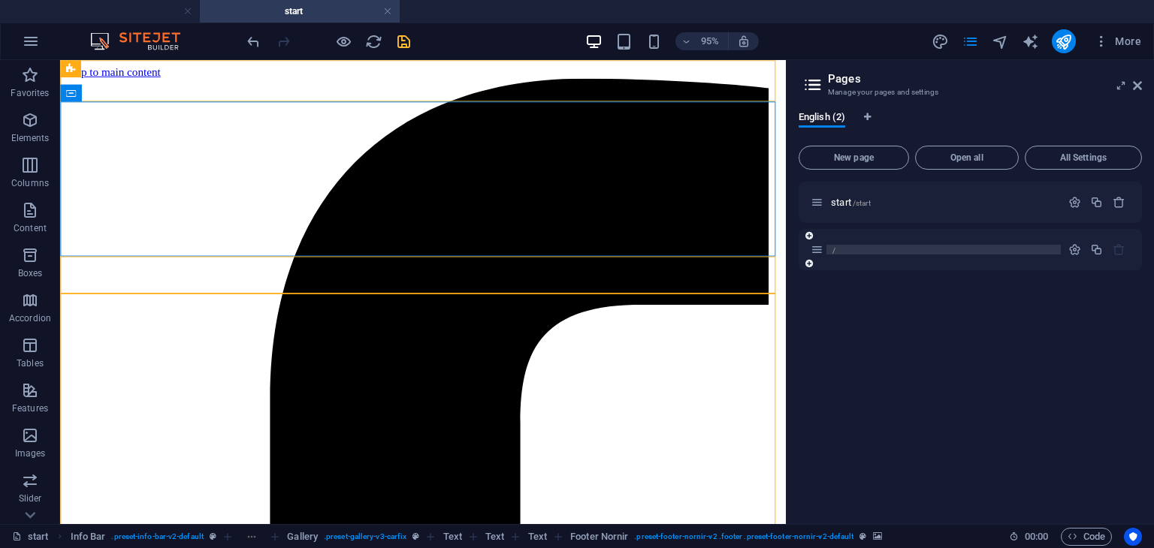
click at [883, 245] on p "/" at bounding box center [943, 250] width 225 height 10
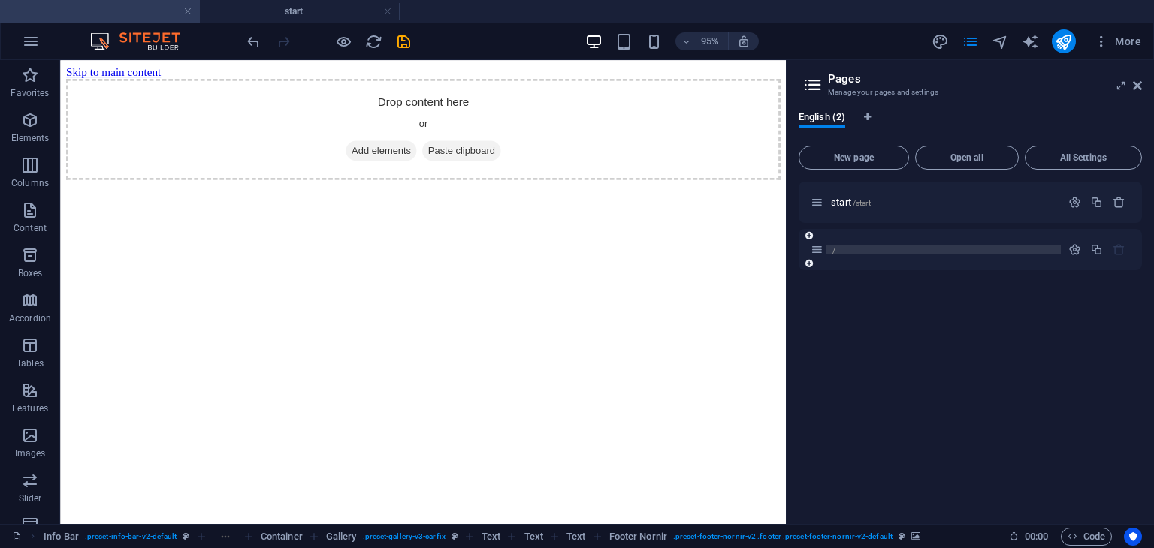
click at [883, 245] on p "/" at bounding box center [943, 250] width 225 height 10
click at [1074, 252] on icon "button" at bounding box center [1074, 249] width 13 height 13
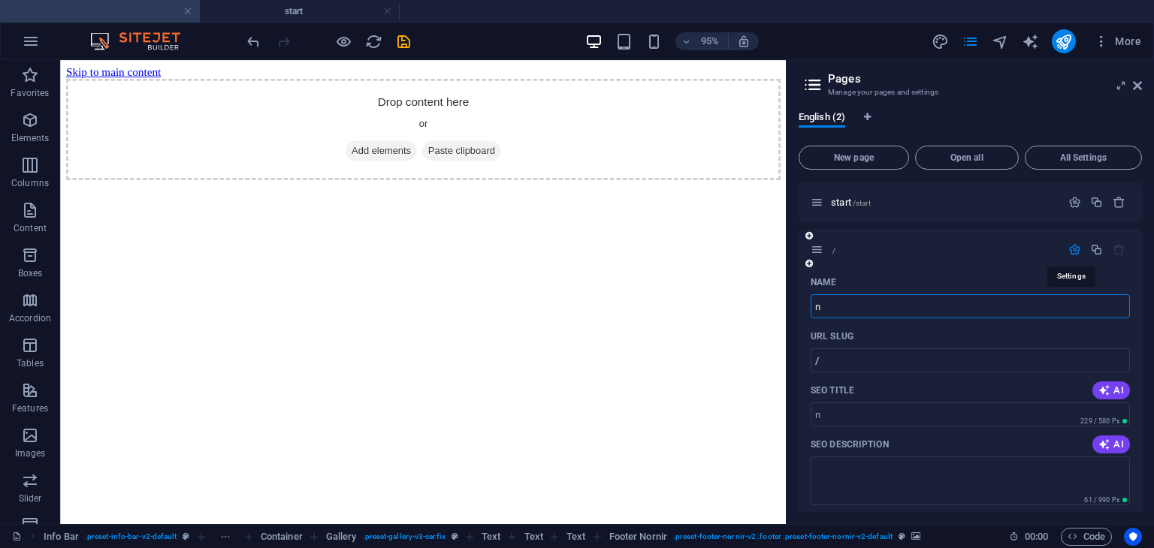
type input "n"
type input "/n"
type input "nada"
type input "/nada"
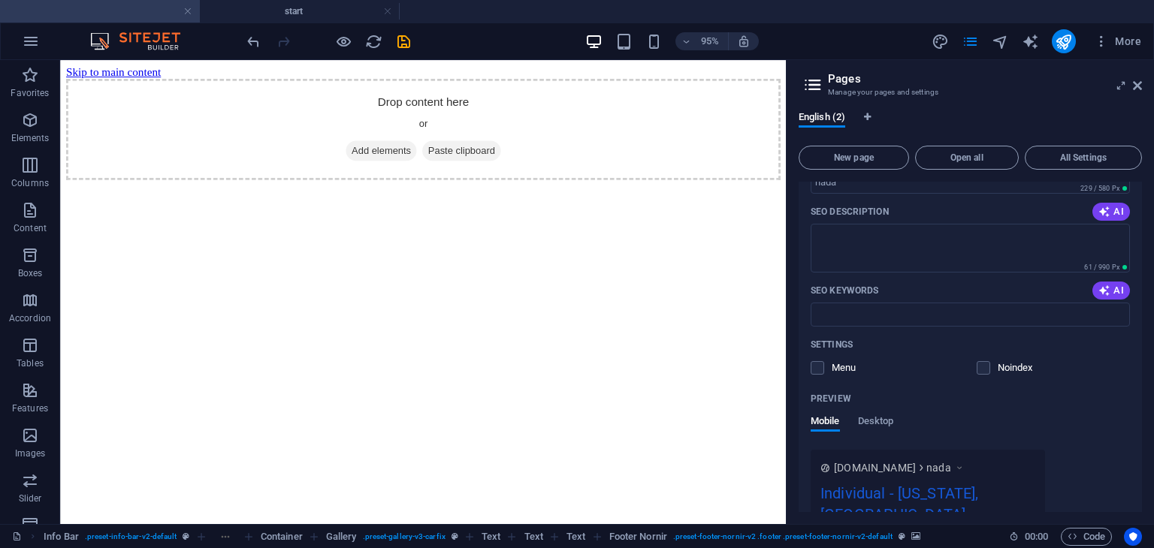
scroll to position [324, 0]
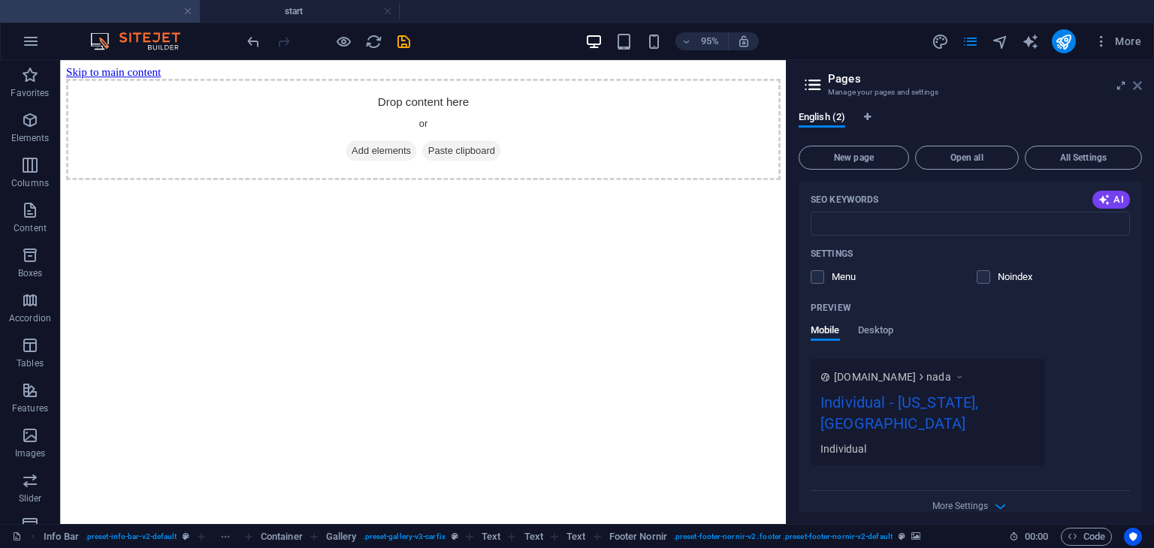
type input "nada"
click at [1139, 86] on icon at bounding box center [1137, 86] width 9 height 12
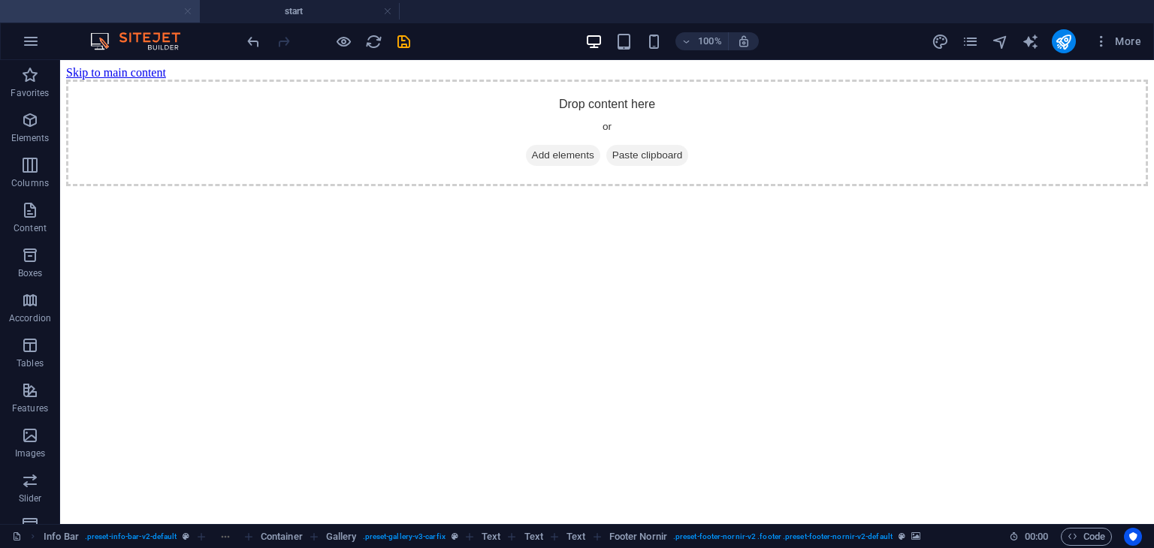
click at [185, 11] on link at bounding box center [187, 12] width 9 height 14
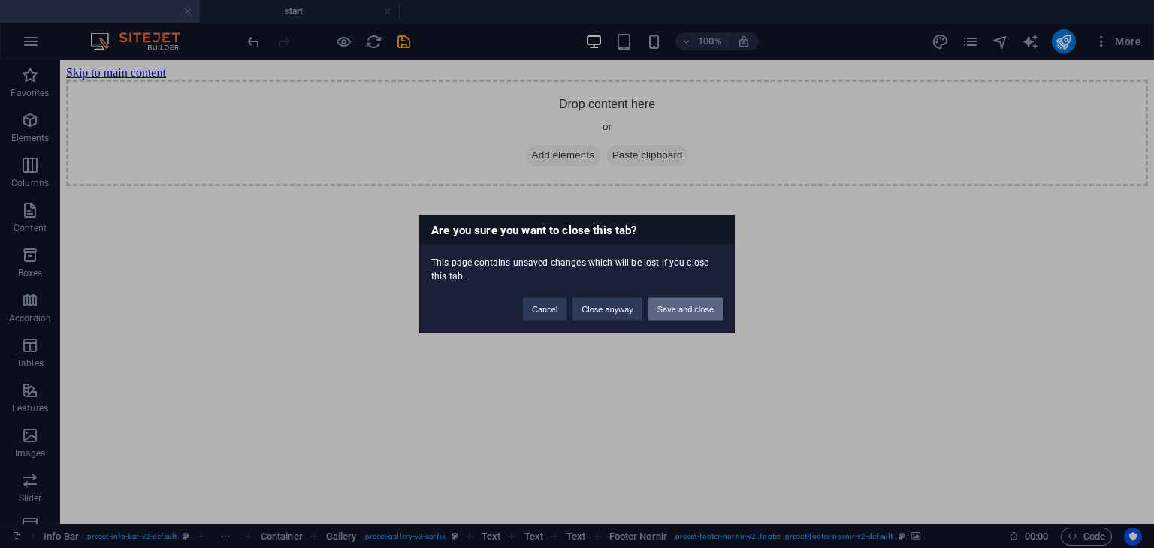
click at [671, 304] on button "Save and close" at bounding box center [685, 309] width 74 height 23
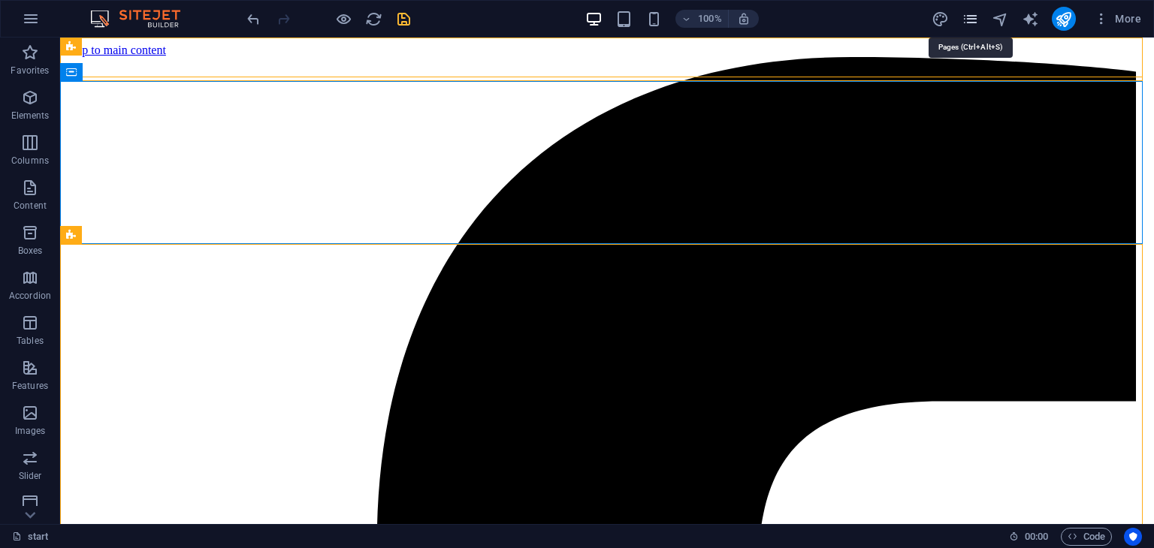
click at [971, 18] on icon "pages" at bounding box center [969, 19] width 17 height 17
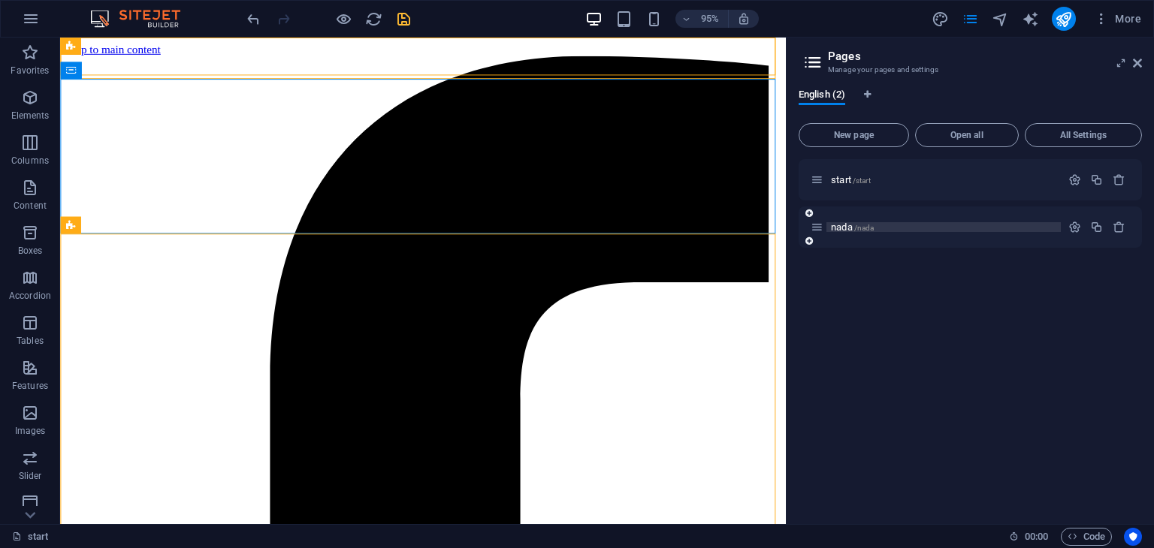
click at [877, 223] on p "nada /nada" at bounding box center [943, 227] width 225 height 10
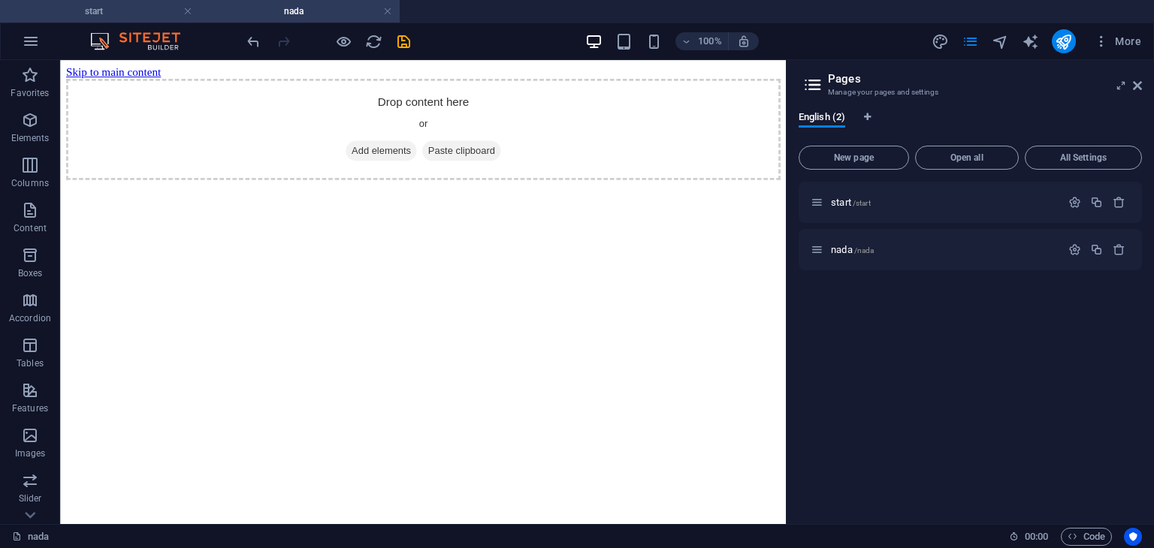
scroll to position [0, 0]
click at [188, 11] on link at bounding box center [187, 12] width 9 height 14
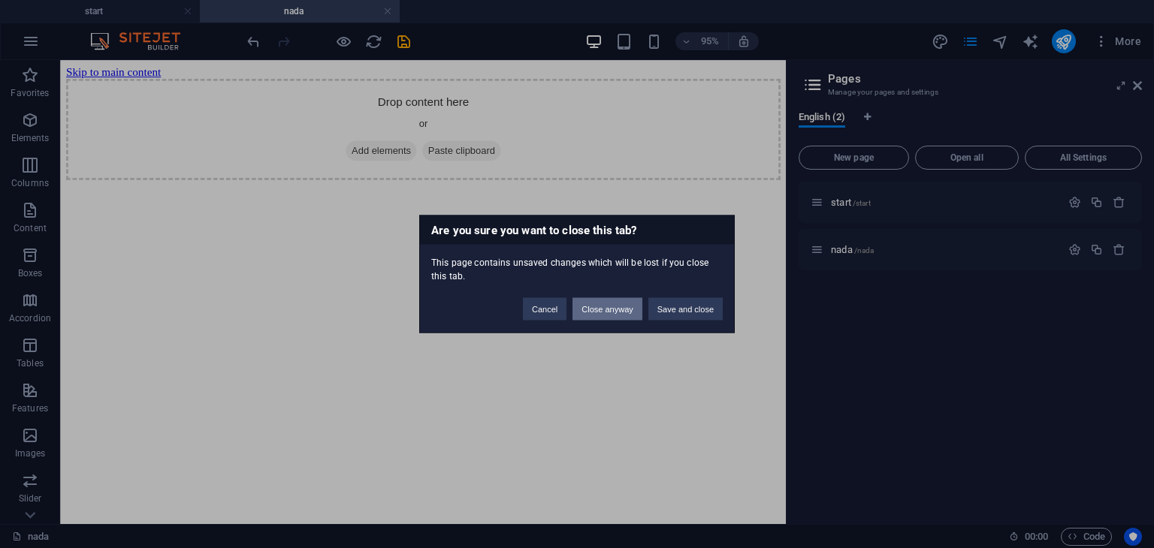
click at [632, 315] on button "Close anyway" at bounding box center [606, 309] width 69 height 23
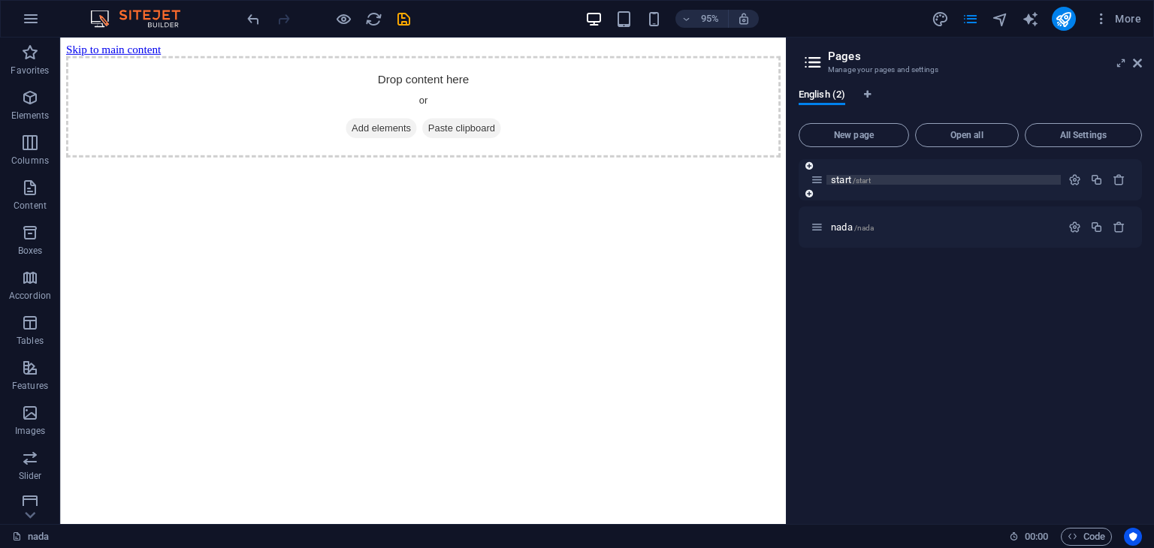
click at [862, 181] on span "/start" at bounding box center [862, 181] width 18 height 8
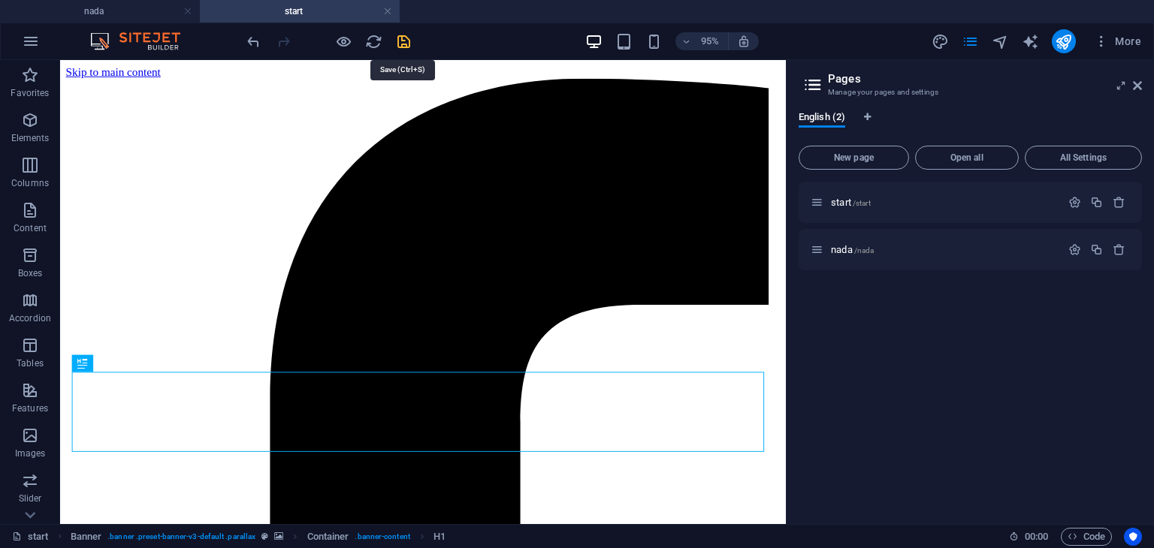
click at [400, 41] on icon "save" at bounding box center [403, 41] width 17 height 17
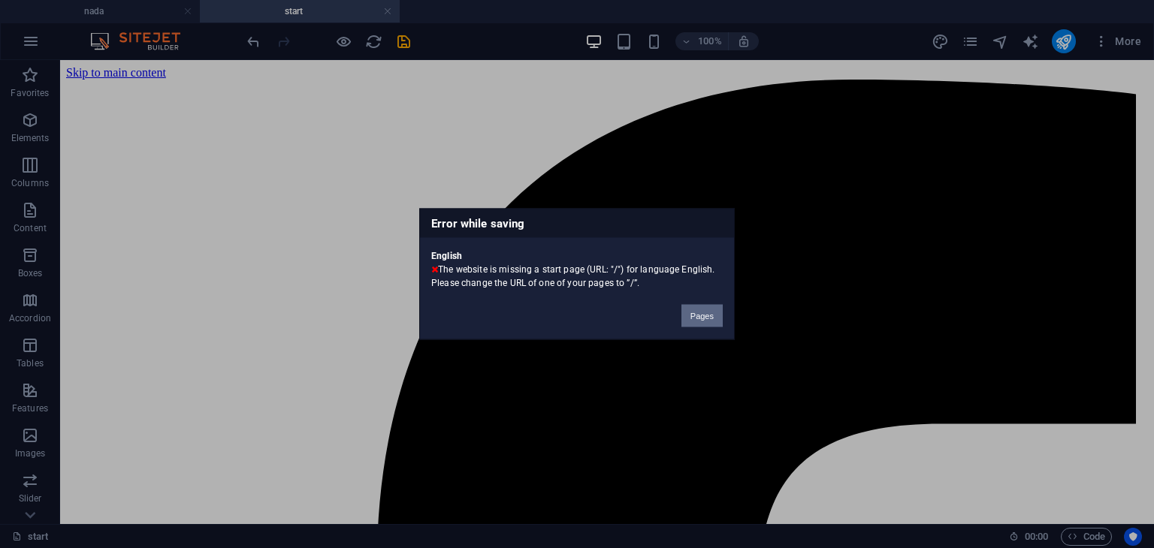
click at [694, 312] on button "Pages" at bounding box center [701, 316] width 41 height 23
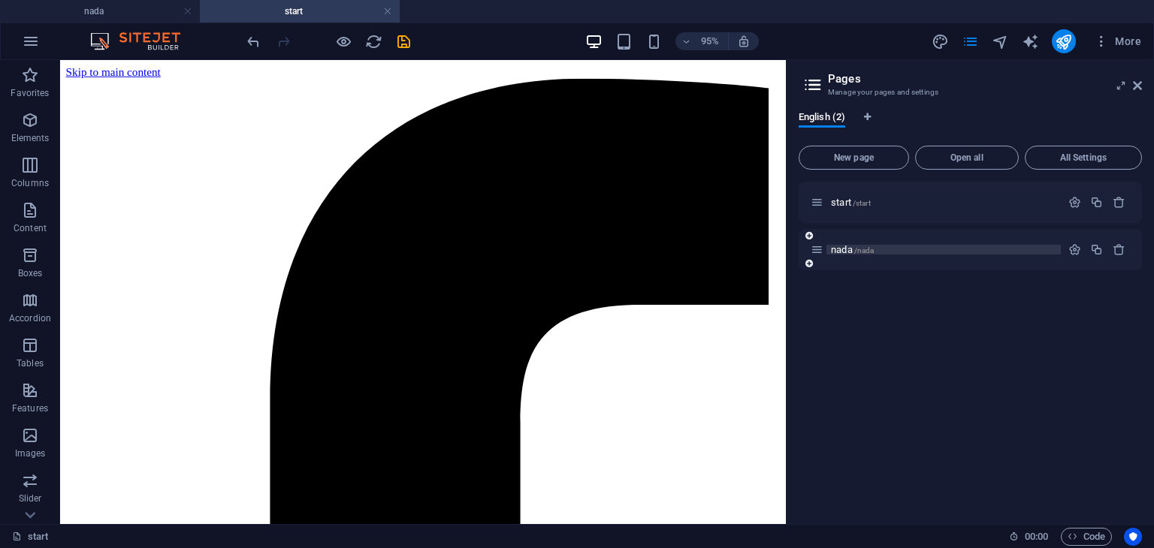
click at [835, 250] on span "nada /nada" at bounding box center [852, 249] width 43 height 11
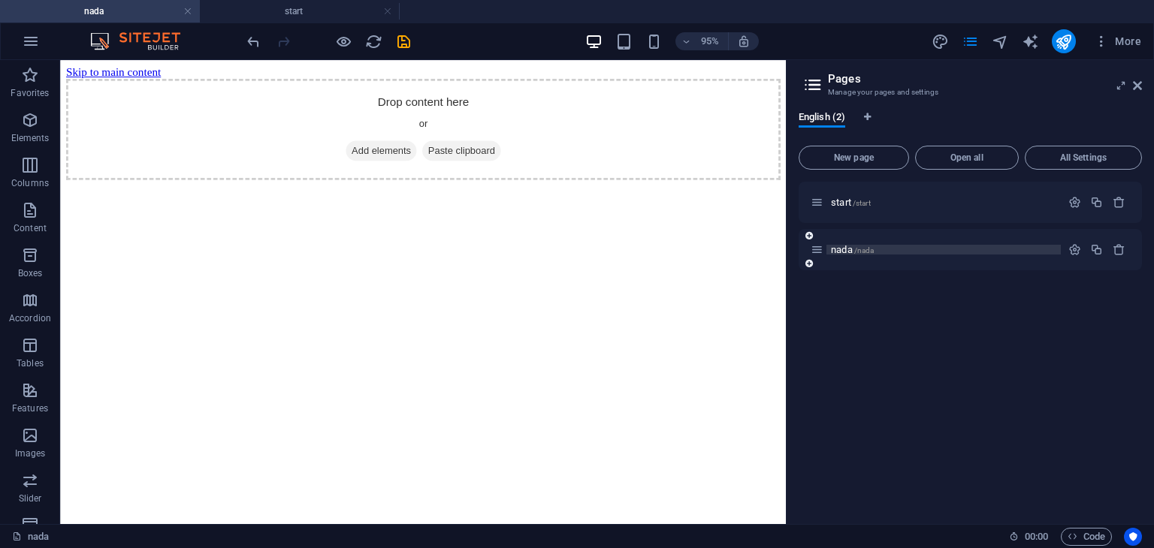
click at [835, 250] on span "nada /nada" at bounding box center [852, 249] width 43 height 11
click at [847, 247] on span "nada /nada" at bounding box center [852, 249] width 43 height 11
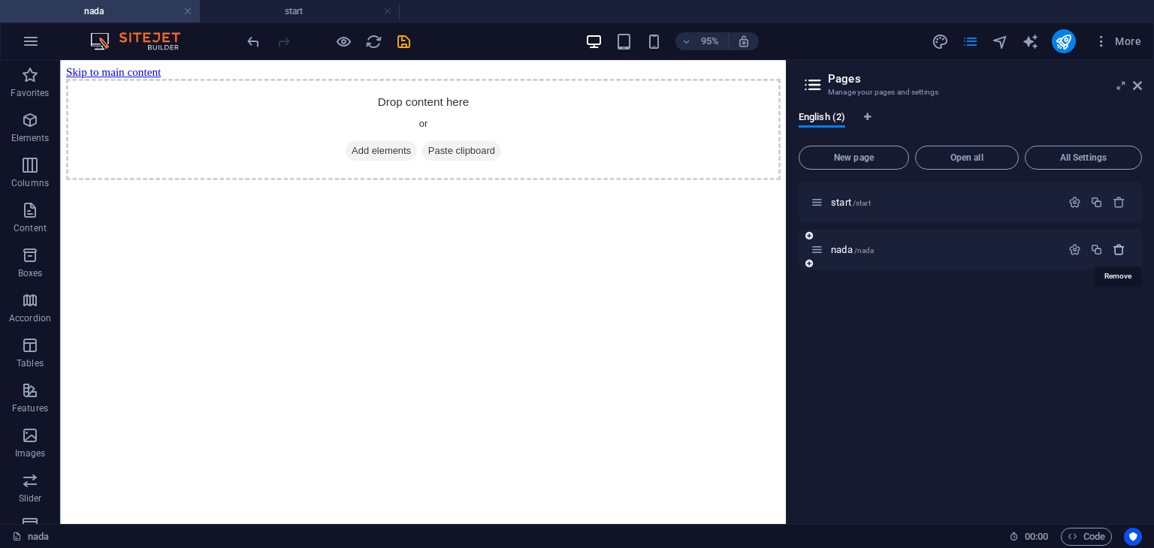
click at [1112, 253] on icon "button" at bounding box center [1118, 249] width 13 height 13
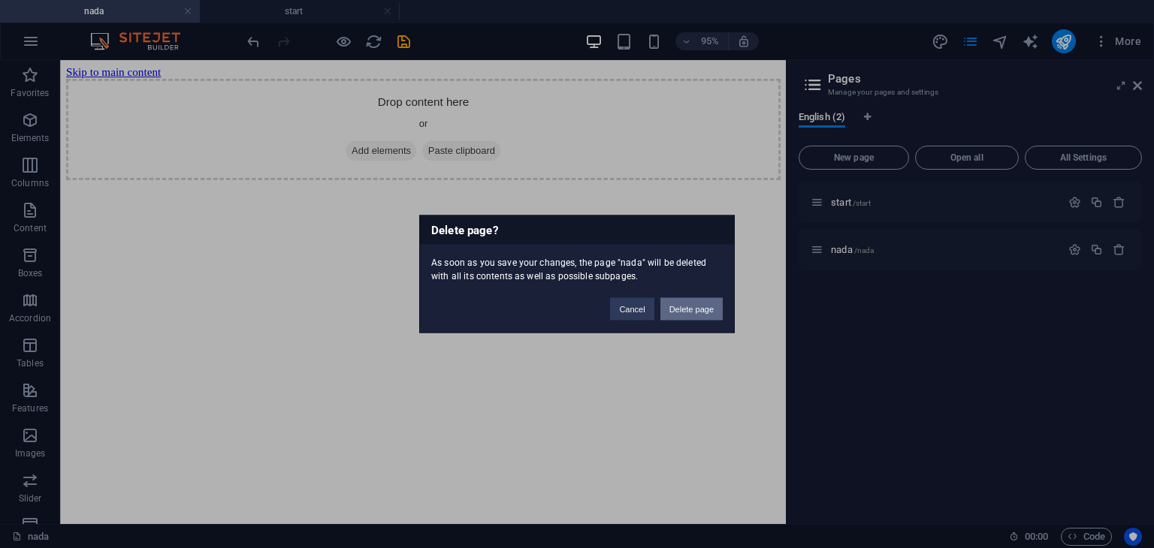
click at [694, 313] on button "Delete page" at bounding box center [691, 309] width 62 height 23
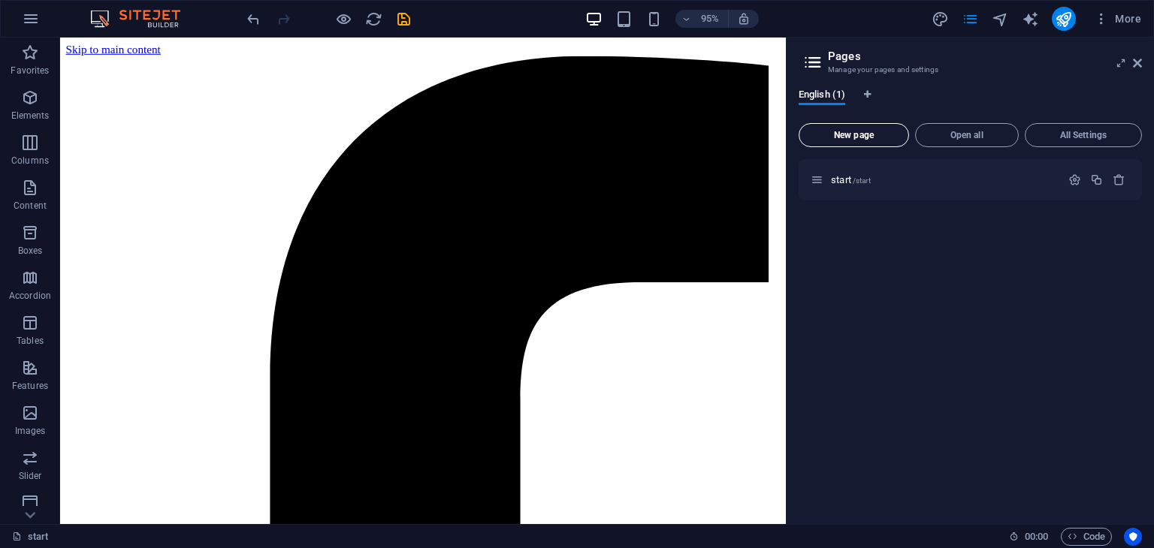
click at [859, 131] on span "New page" at bounding box center [853, 135] width 97 height 9
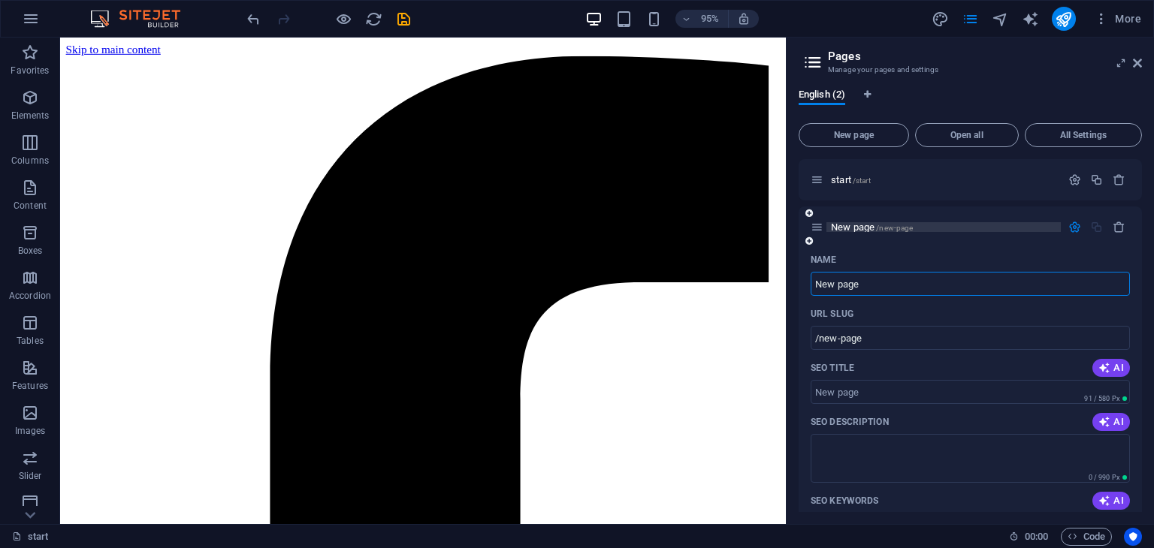
click at [883, 225] on span "/new-page" at bounding box center [894, 228] width 37 height 8
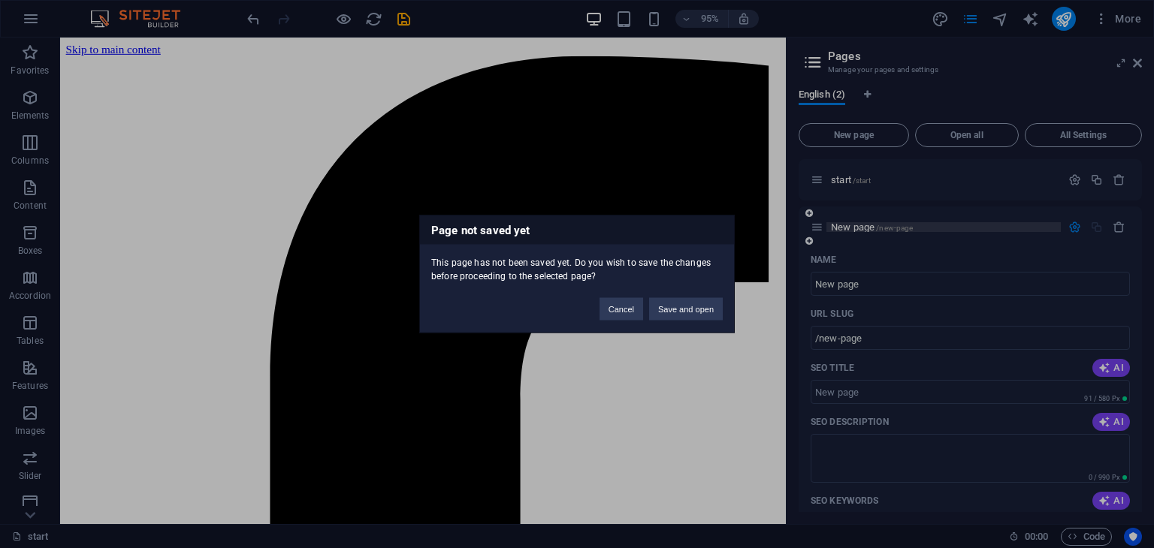
click at [883, 225] on div "Page not saved yet This page has not been saved yet. Do you wish to save the ch…" at bounding box center [577, 274] width 1154 height 548
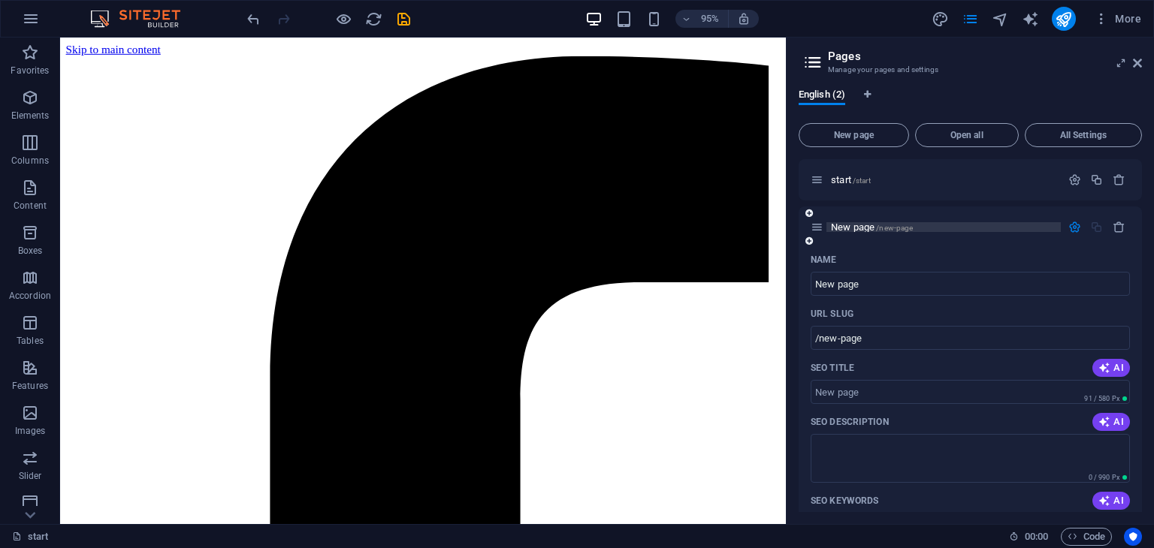
click at [855, 228] on span "New page /new-page" at bounding box center [872, 227] width 82 height 11
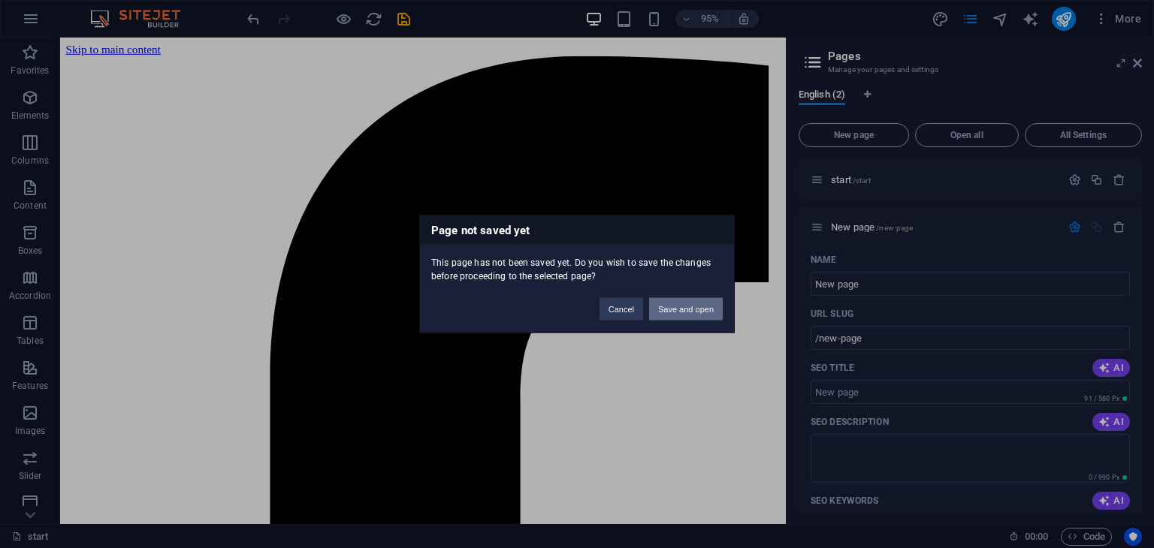
click at [702, 301] on button "Save and open" at bounding box center [686, 309] width 74 height 23
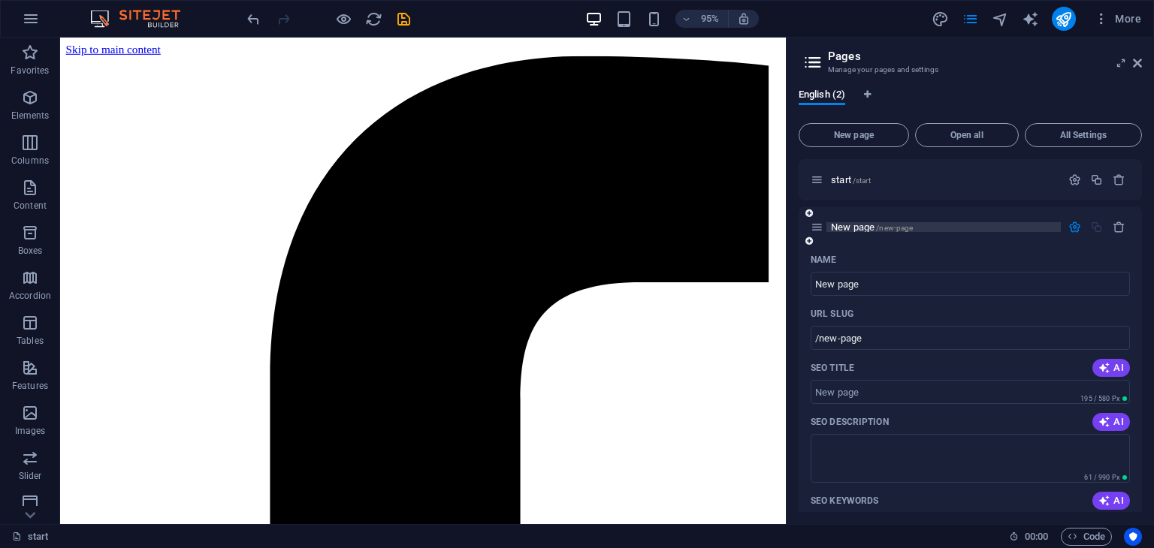
click at [878, 224] on span "/new-page" at bounding box center [894, 228] width 37 height 8
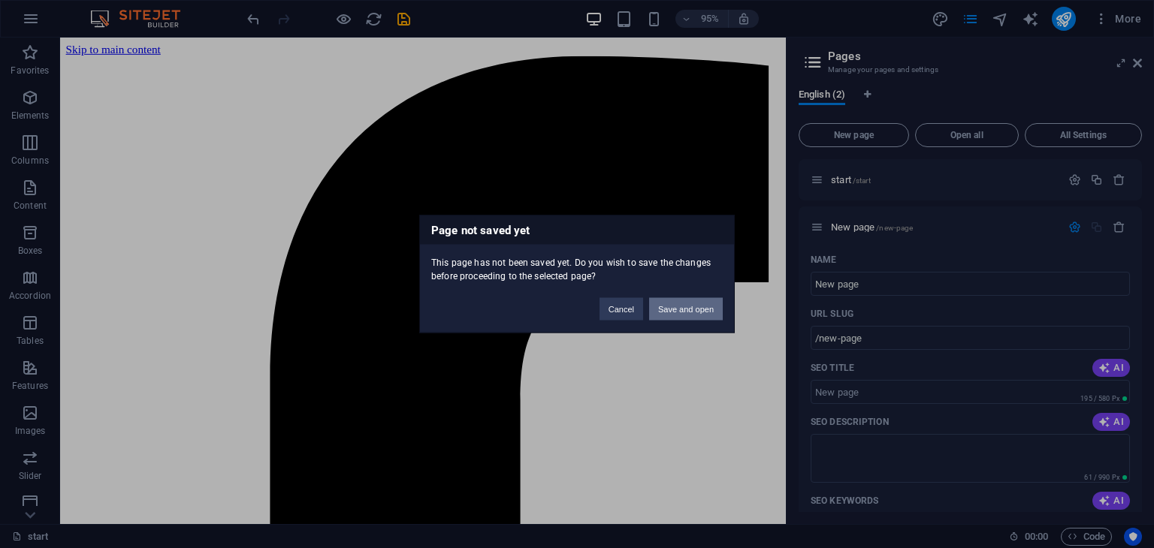
click at [668, 310] on button "Save and open" at bounding box center [686, 309] width 74 height 23
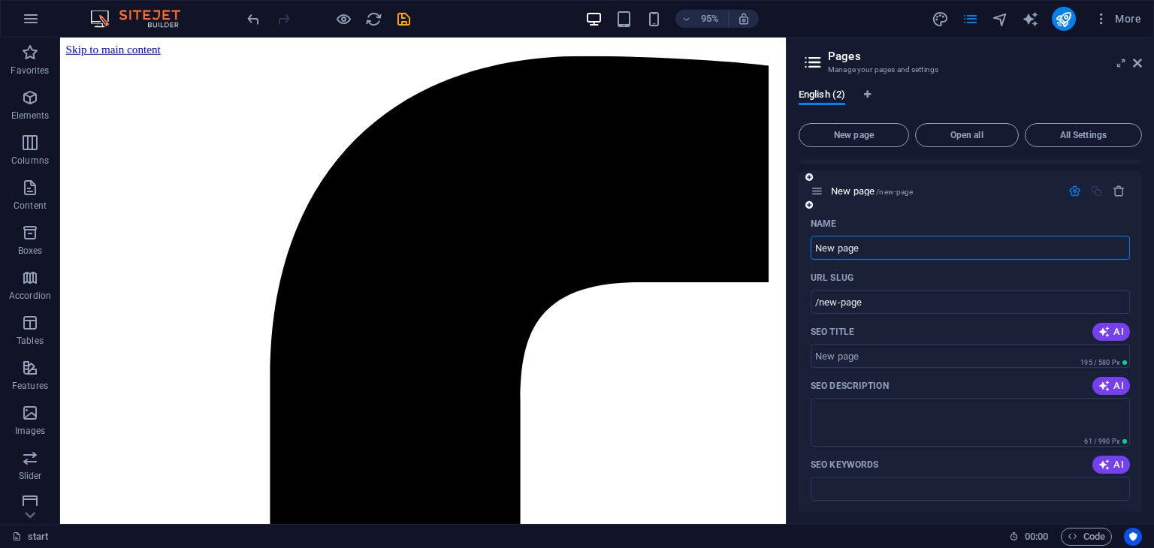
scroll to position [30, 0]
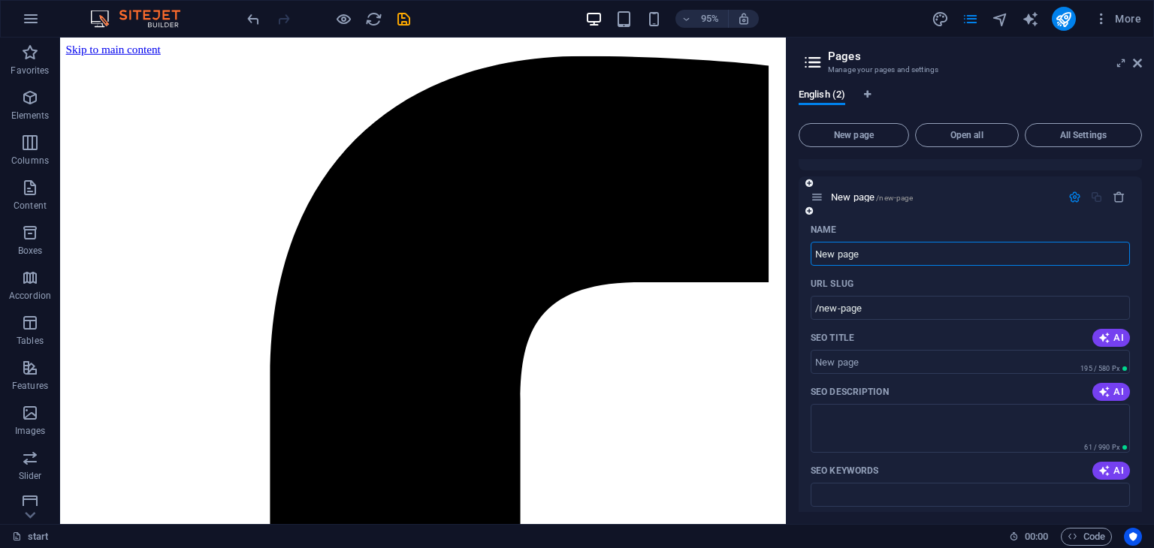
click at [982, 253] on input "New page" at bounding box center [969, 254] width 319 height 24
type input "New paged"
type input "/new-paged"
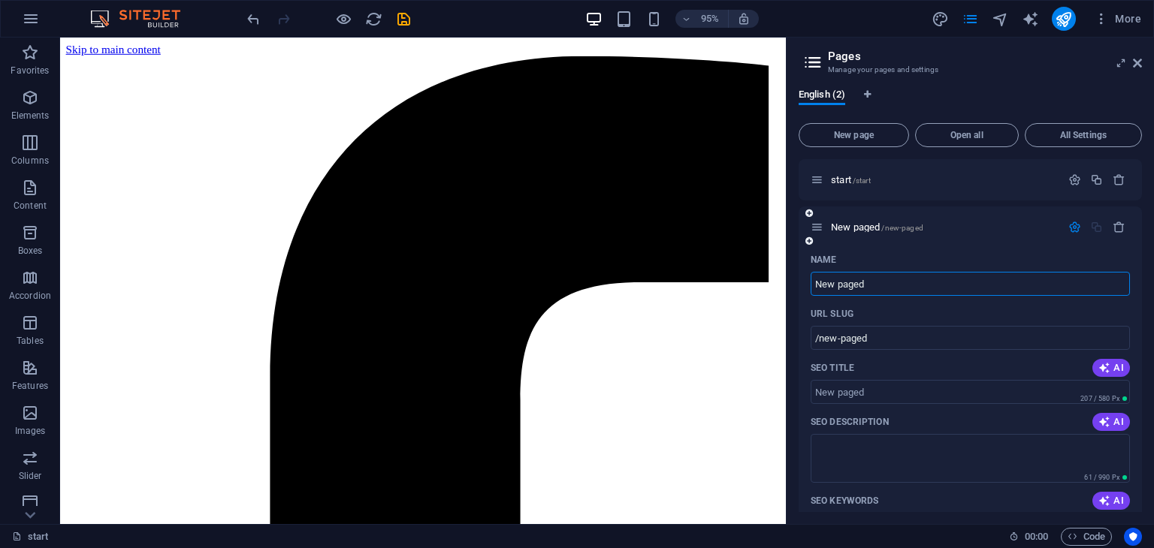
type input "New paged"
click at [922, 227] on span "/new-paged" at bounding box center [901, 228] width 41 height 8
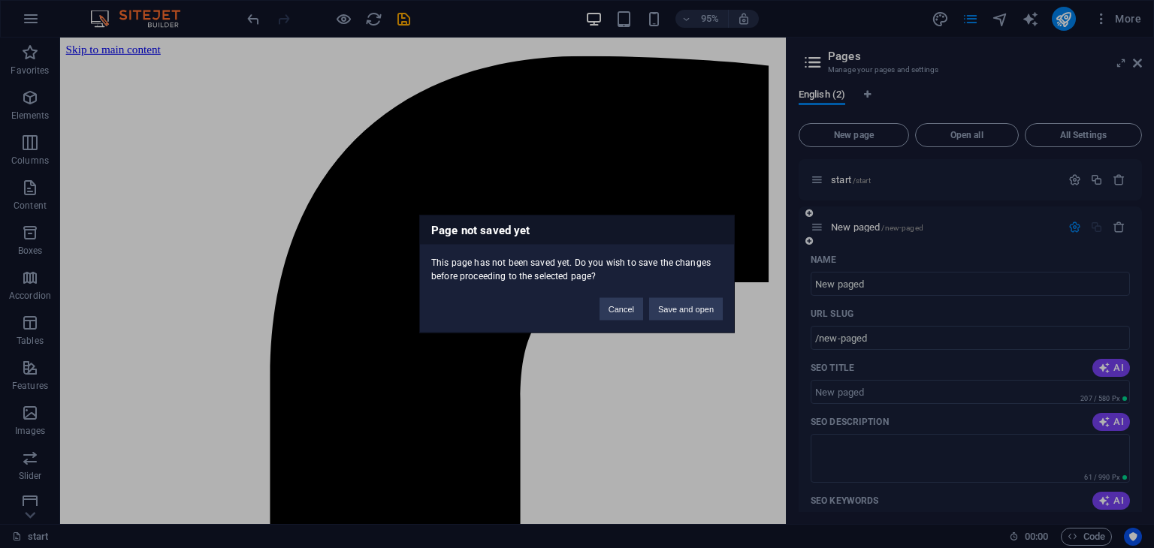
click at [922, 227] on div "Page not saved yet This page has not been saved yet. Do you wish to save the ch…" at bounding box center [577, 274] width 1154 height 548
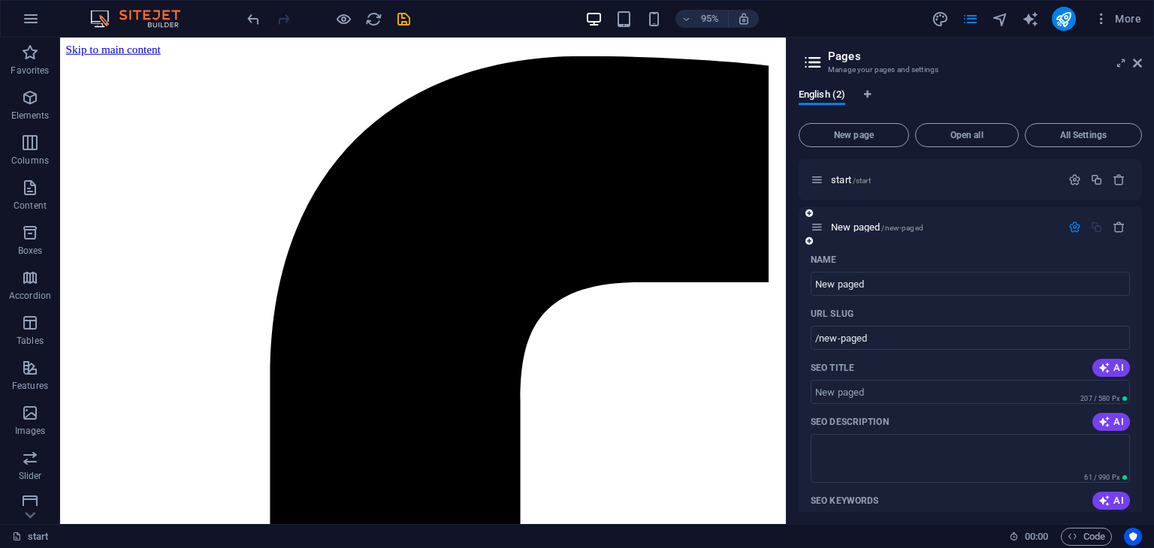
click at [922, 227] on span "/new-paged" at bounding box center [901, 228] width 41 height 8
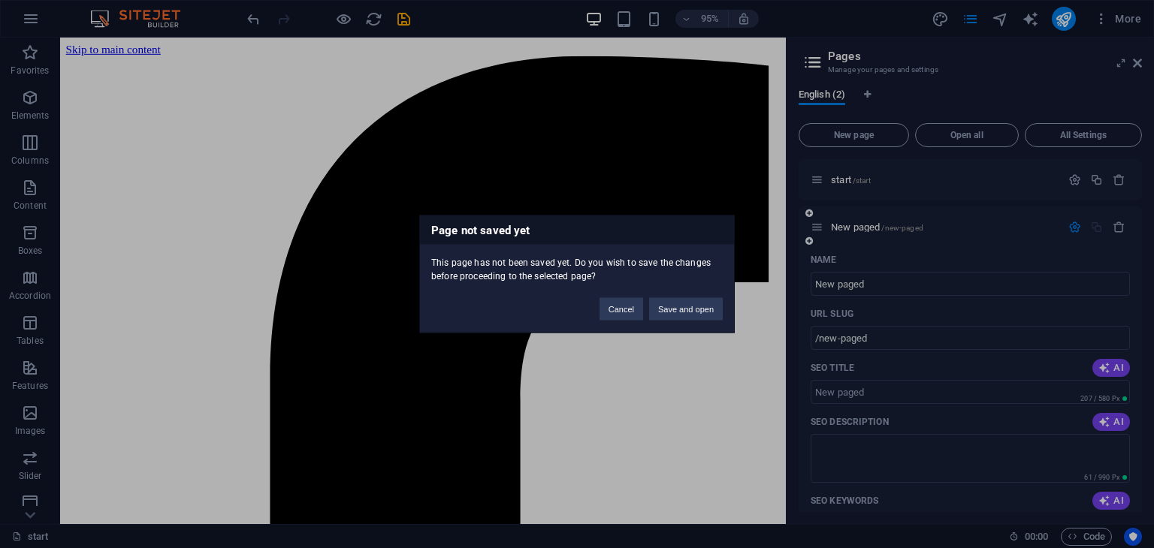
click at [922, 227] on div "Page not saved yet This page has not been saved yet. Do you wish to save the ch…" at bounding box center [577, 274] width 1154 height 548
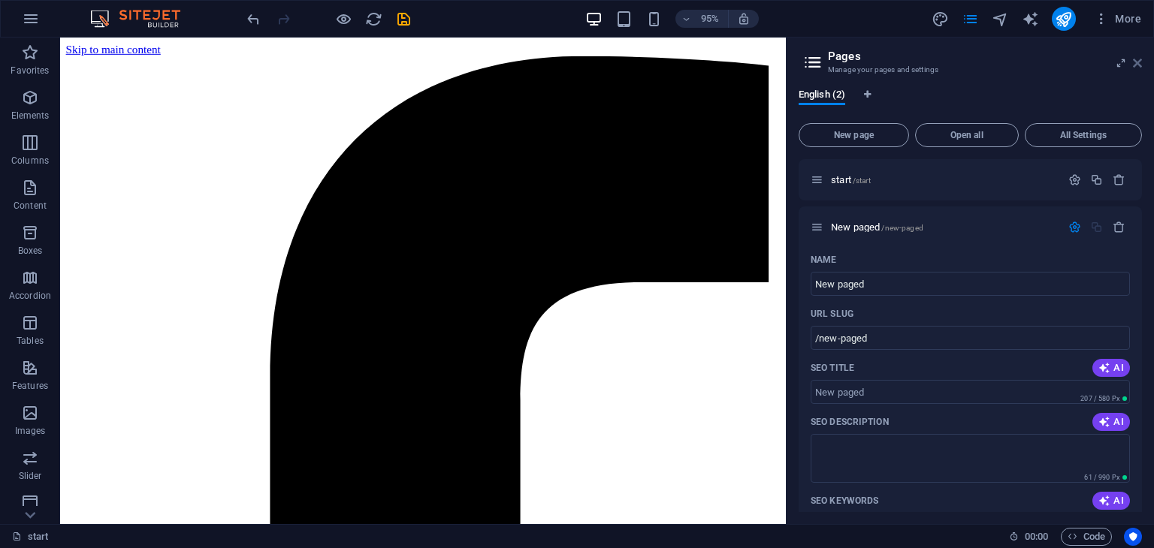
click at [1141, 68] on icon at bounding box center [1137, 63] width 9 height 12
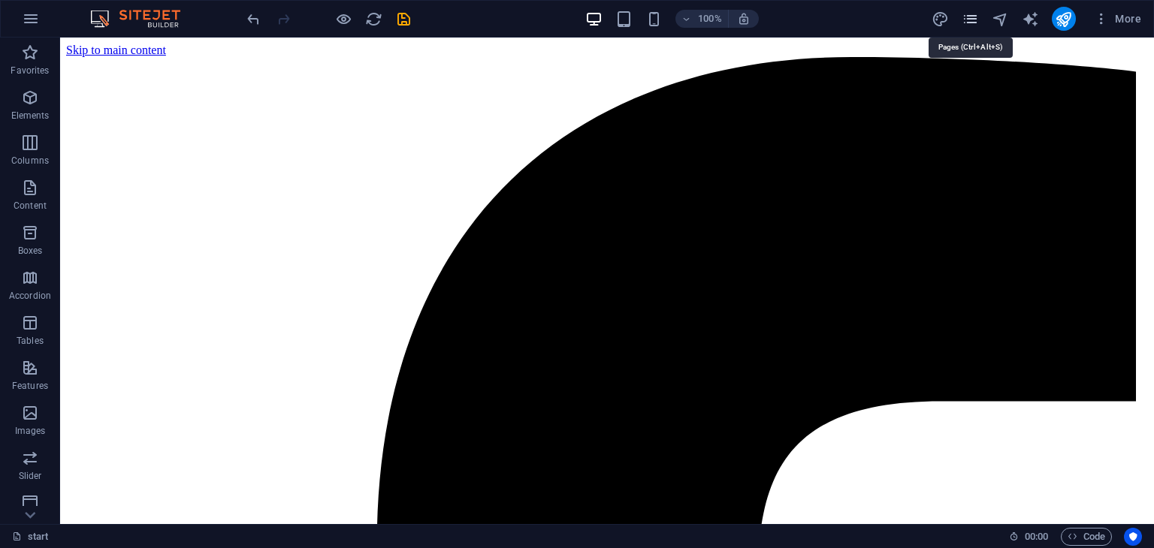
click at [969, 24] on icon "pages" at bounding box center [969, 19] width 17 height 17
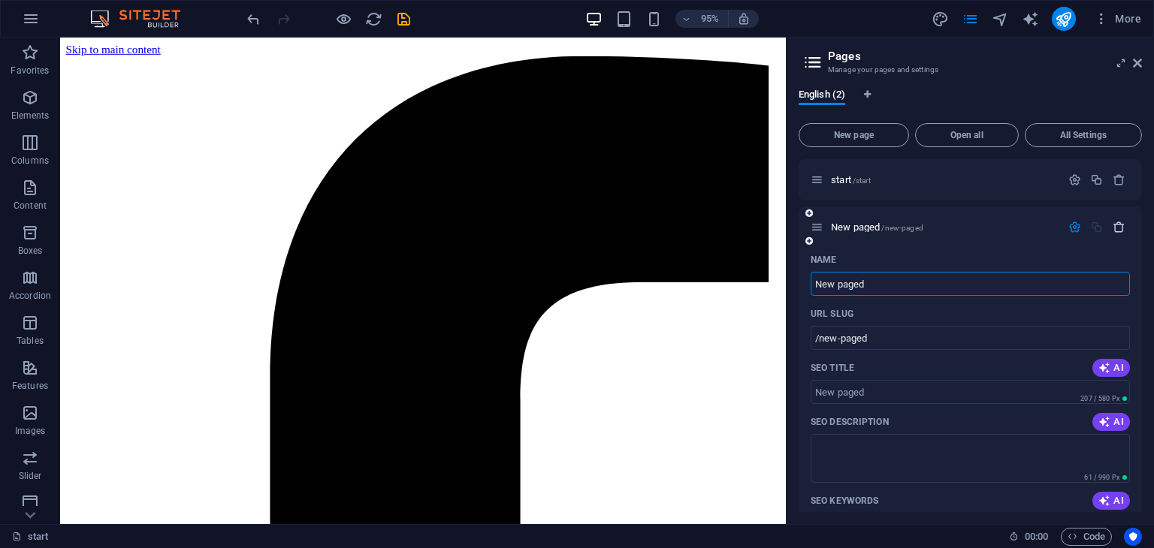
click at [1116, 226] on icon "button" at bounding box center [1118, 227] width 13 height 13
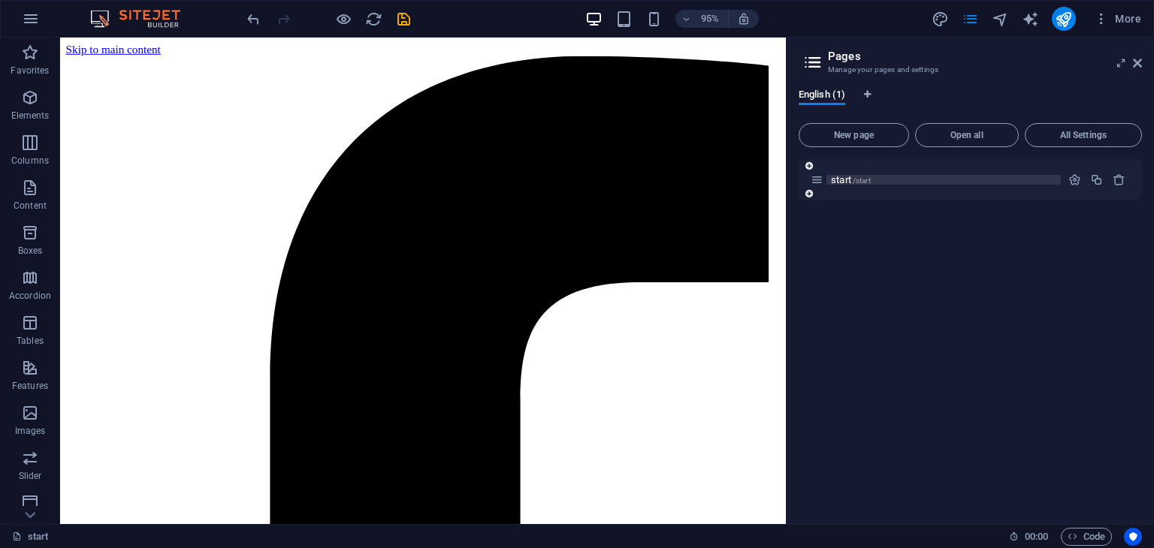
click at [938, 181] on p "start /start" at bounding box center [943, 180] width 225 height 10
click at [949, 139] on span "Open all" at bounding box center [967, 135] width 90 height 9
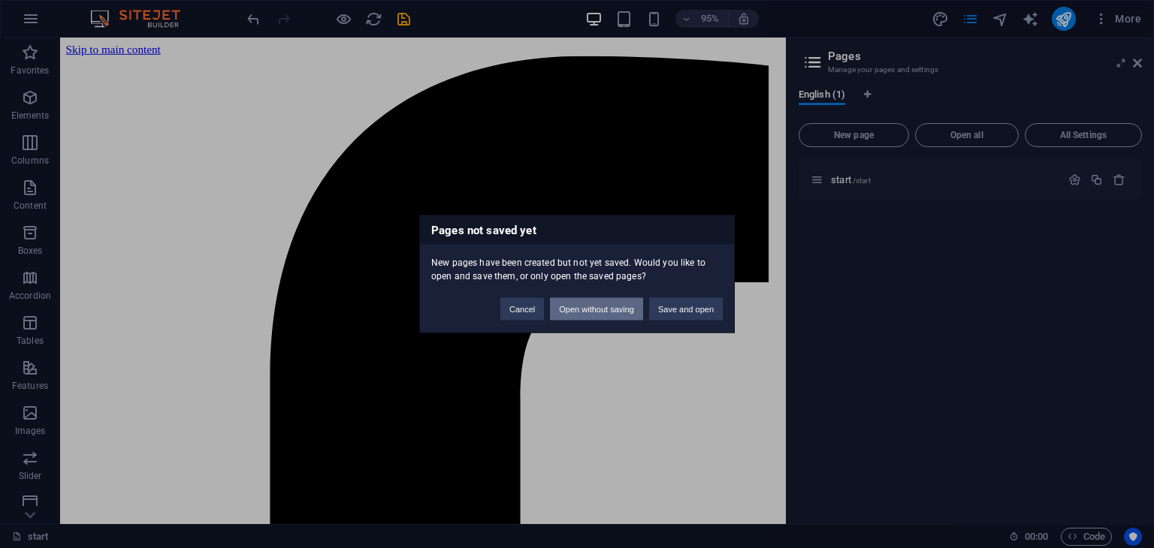
click at [628, 311] on button "Open without saving" at bounding box center [596, 309] width 93 height 23
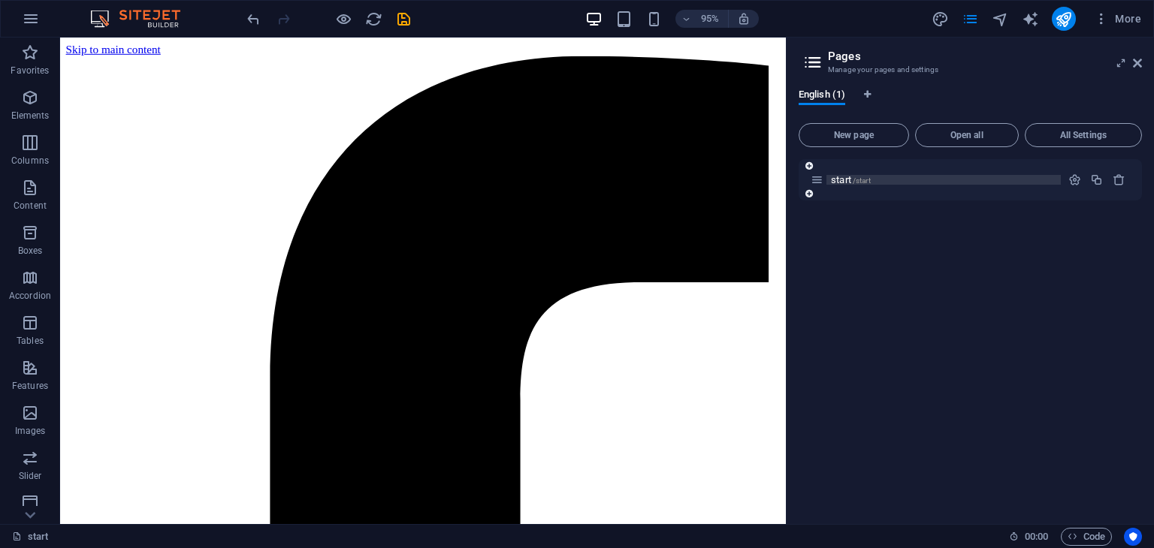
click at [839, 175] on span "start /start" at bounding box center [851, 179] width 40 height 11
click at [862, 131] on span "New page" at bounding box center [853, 135] width 97 height 9
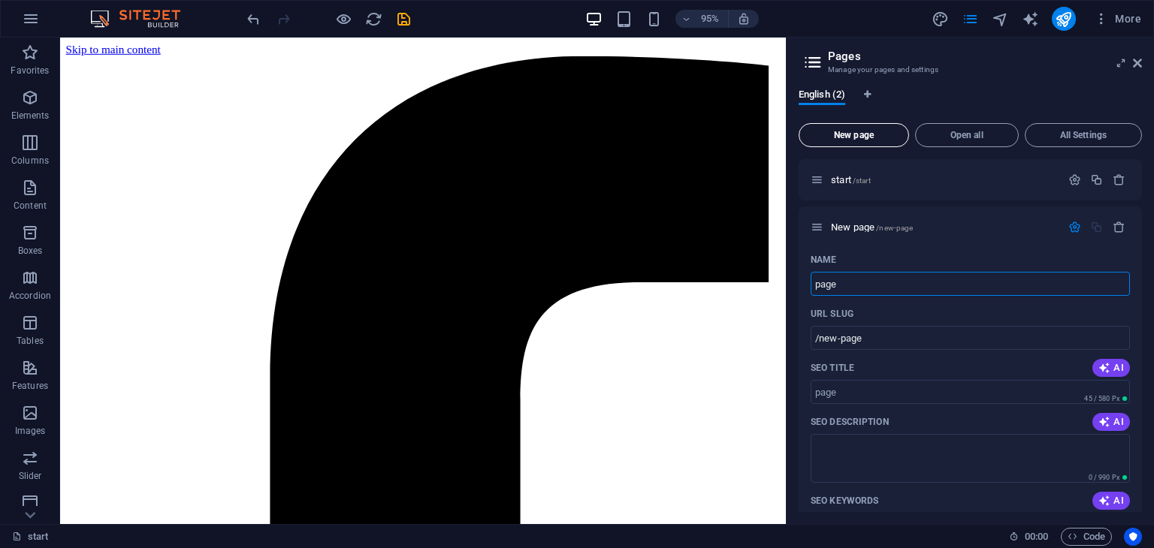
type input "page"
type input "/page"
type input "page"
click at [849, 224] on span "page /page" at bounding box center [852, 227] width 43 height 11
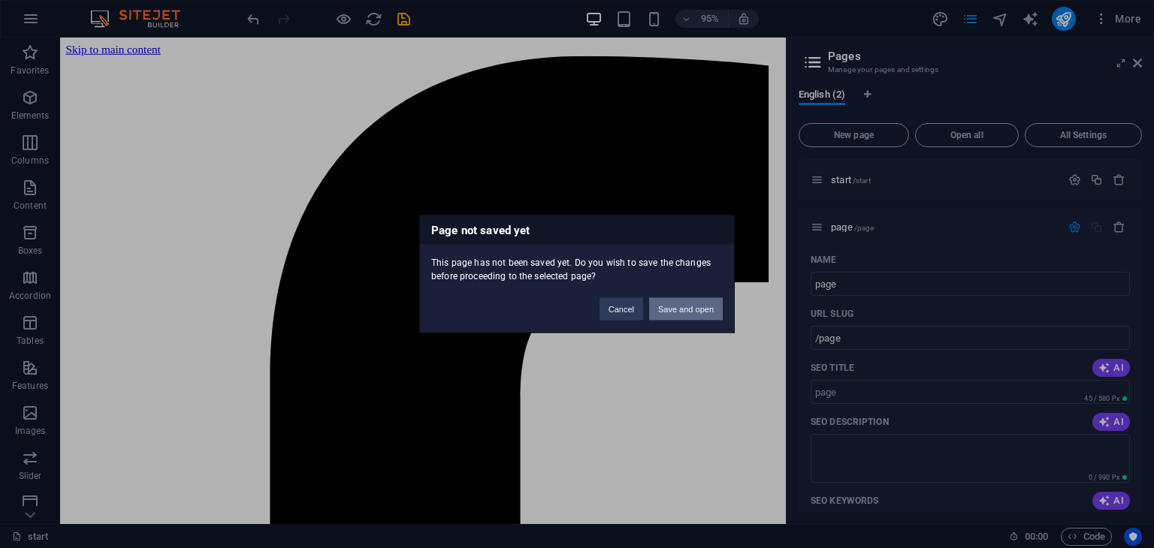
click at [679, 306] on button "Save and open" at bounding box center [686, 309] width 74 height 23
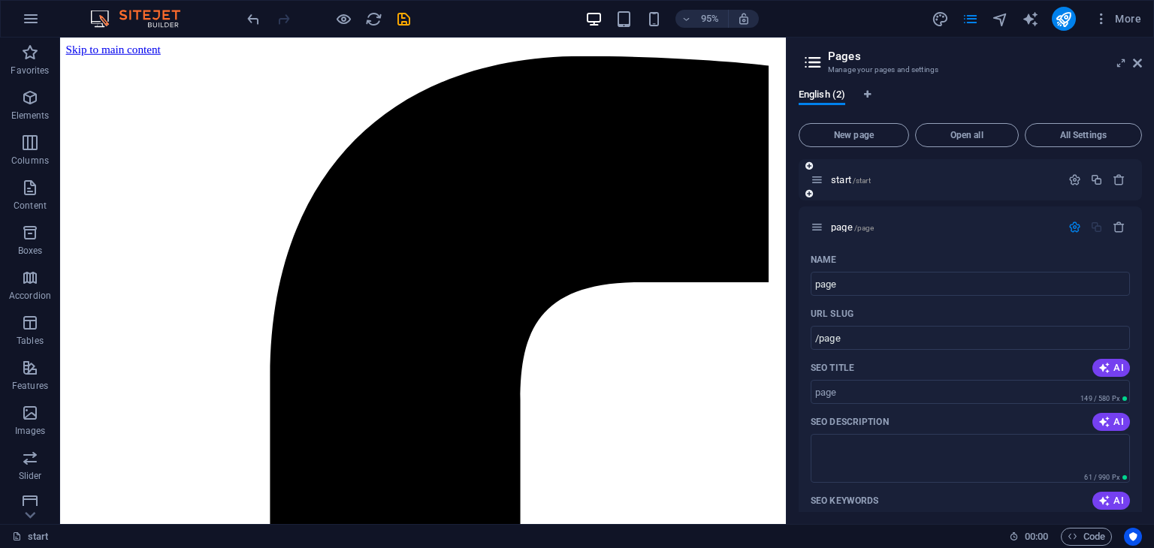
click at [963, 172] on div "start /start" at bounding box center [935, 179] width 250 height 17
click at [961, 178] on p "start /start" at bounding box center [943, 180] width 225 height 10
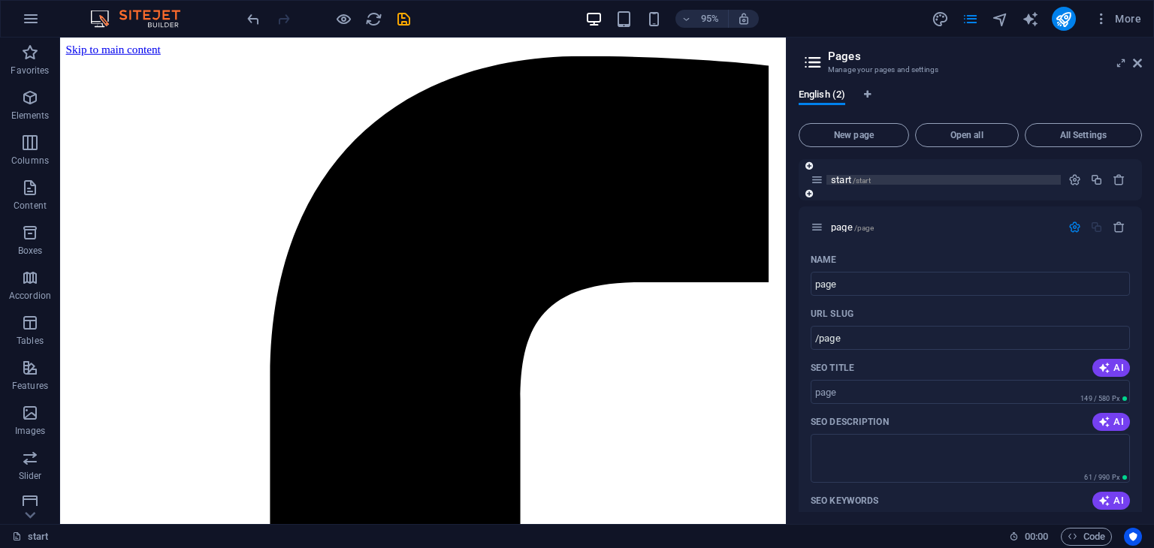
click at [961, 178] on p "start /start" at bounding box center [943, 180] width 225 height 10
click at [1068, 181] on icon "button" at bounding box center [1074, 180] width 13 height 13
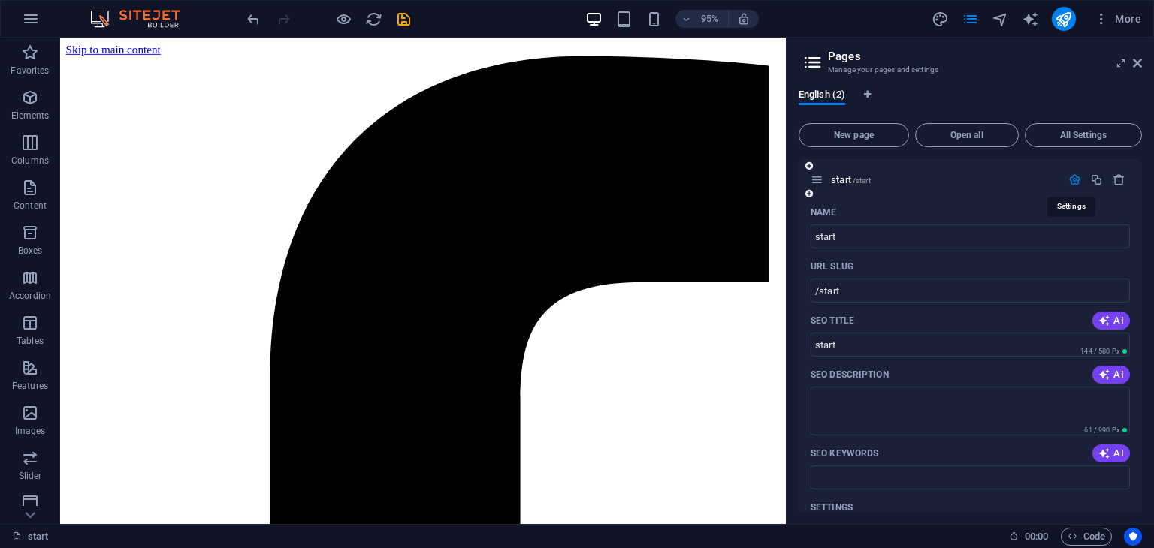
click at [1068, 181] on icon "button" at bounding box center [1074, 180] width 13 height 13
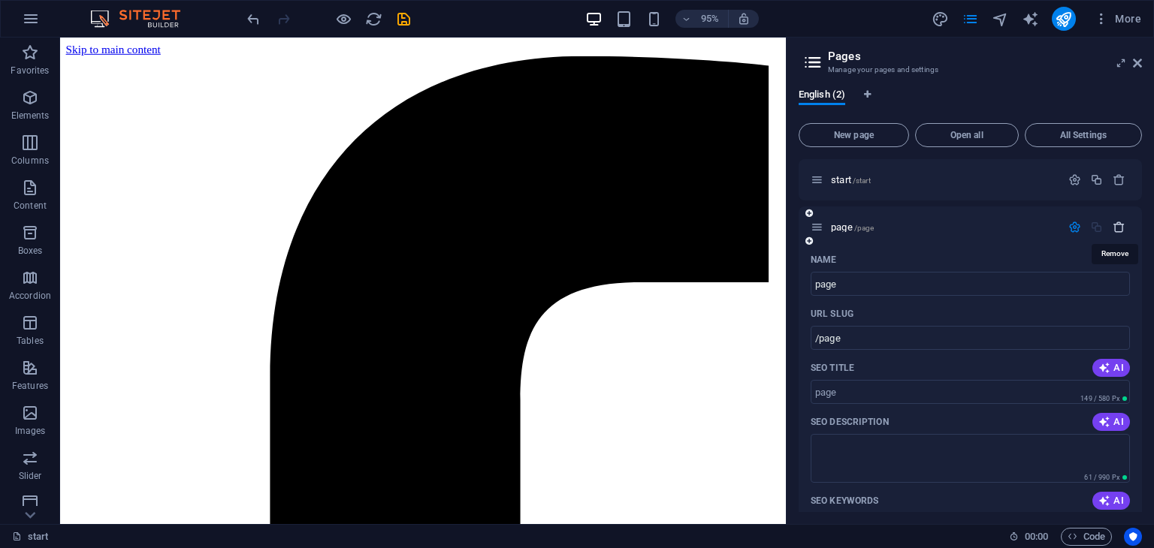
click at [1115, 223] on icon "button" at bounding box center [1118, 227] width 13 height 13
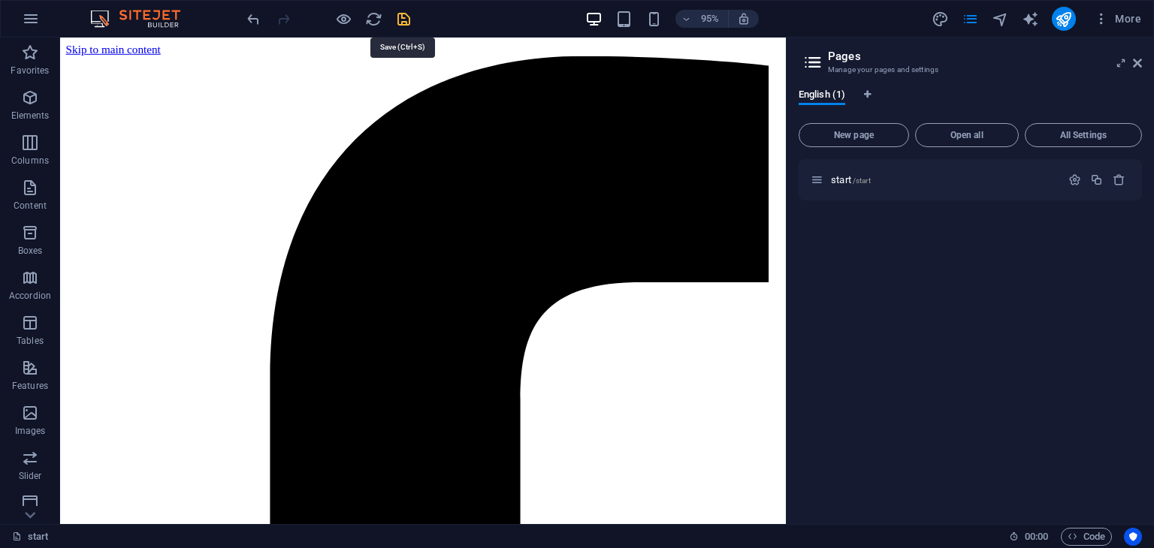
click at [402, 19] on icon "save" at bounding box center [403, 19] width 17 height 17
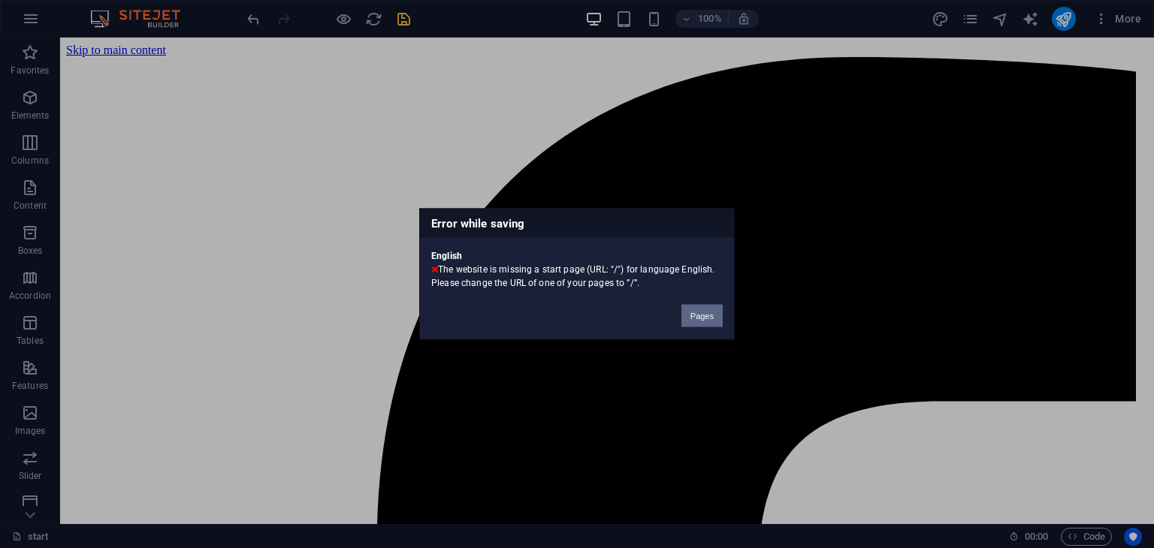
click at [704, 311] on button "Pages" at bounding box center [701, 316] width 41 height 23
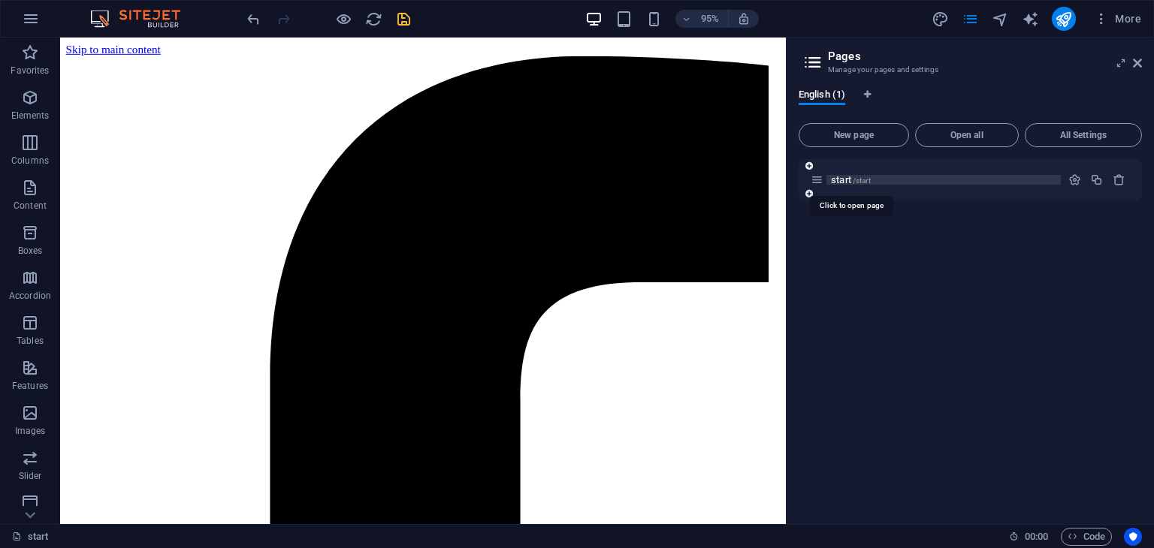
click at [853, 184] on span "/start" at bounding box center [862, 181] width 18 height 8
click at [1076, 174] on icon "button" at bounding box center [1074, 180] width 13 height 13
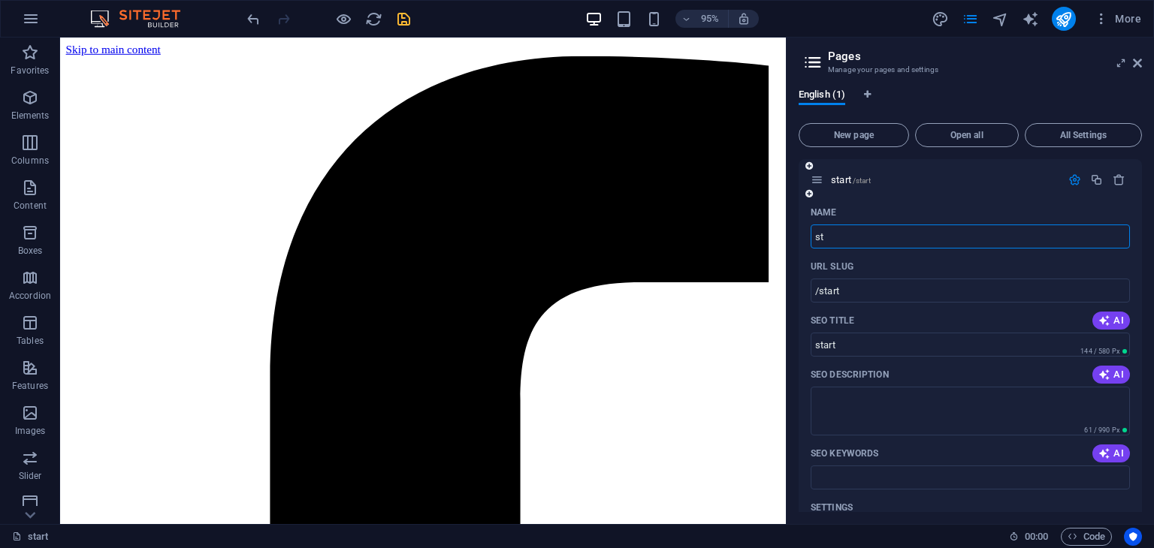
type input "s"
type input "m"
type input "/"
type input "main"
type input "/main"
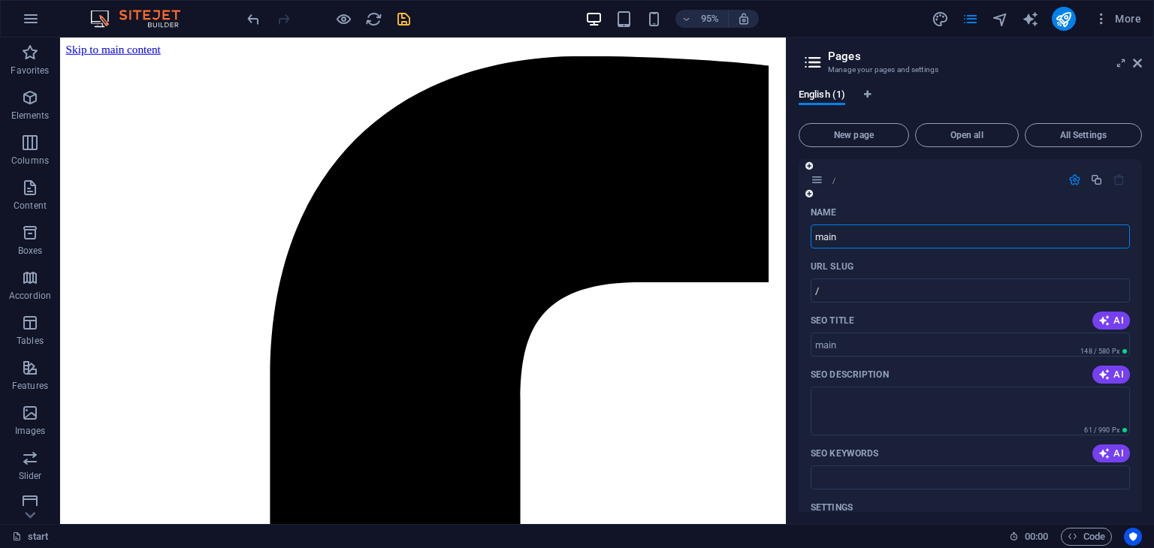
type input "main"
click at [1139, 64] on icon at bounding box center [1137, 63] width 9 height 12
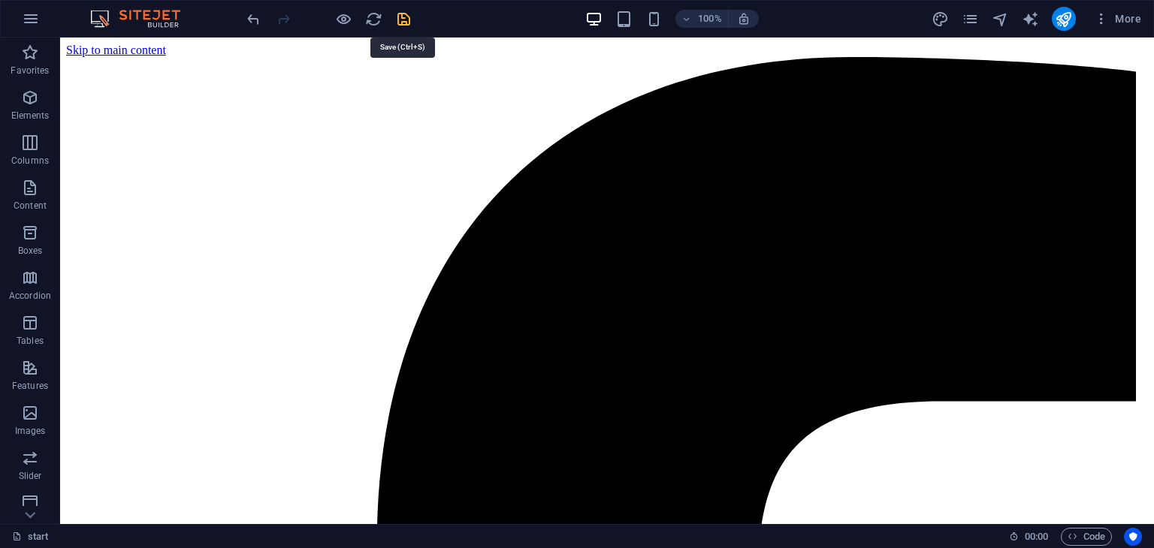
click at [397, 21] on icon "save" at bounding box center [403, 19] width 17 height 17
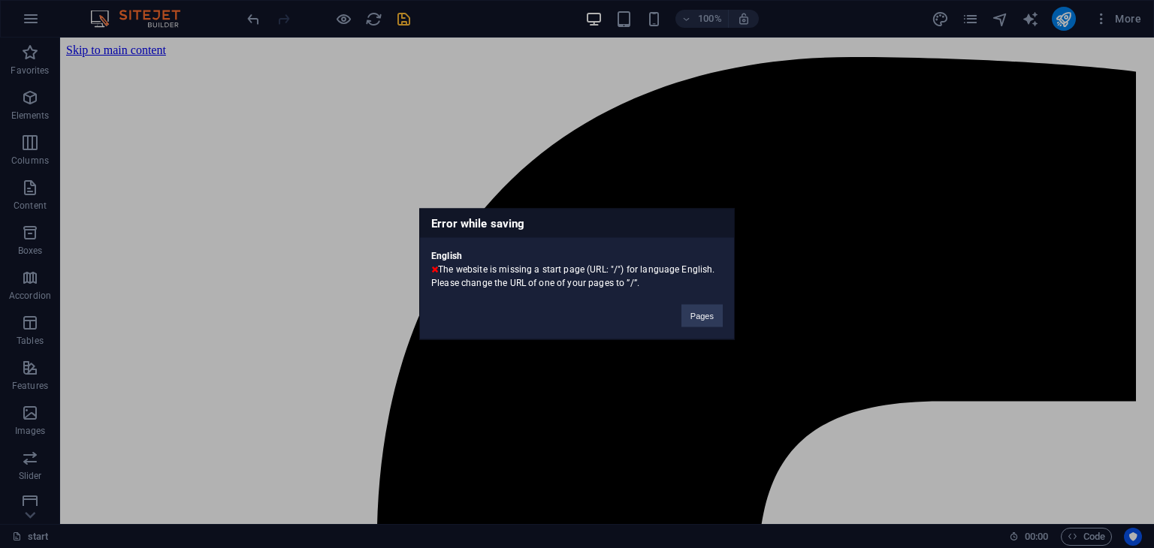
drag, startPoint x: 650, startPoint y: 280, endPoint x: 566, endPoint y: 261, distance: 86.2
click at [566, 261] on div "English The website is missing a start page (URL: "/") for language English. Pl…" at bounding box center [577, 264] width 314 height 52
copy div "The website is missing a start page (URL: "/") for language English. Please cha…"
click at [711, 313] on button "Pages" at bounding box center [701, 316] width 41 height 23
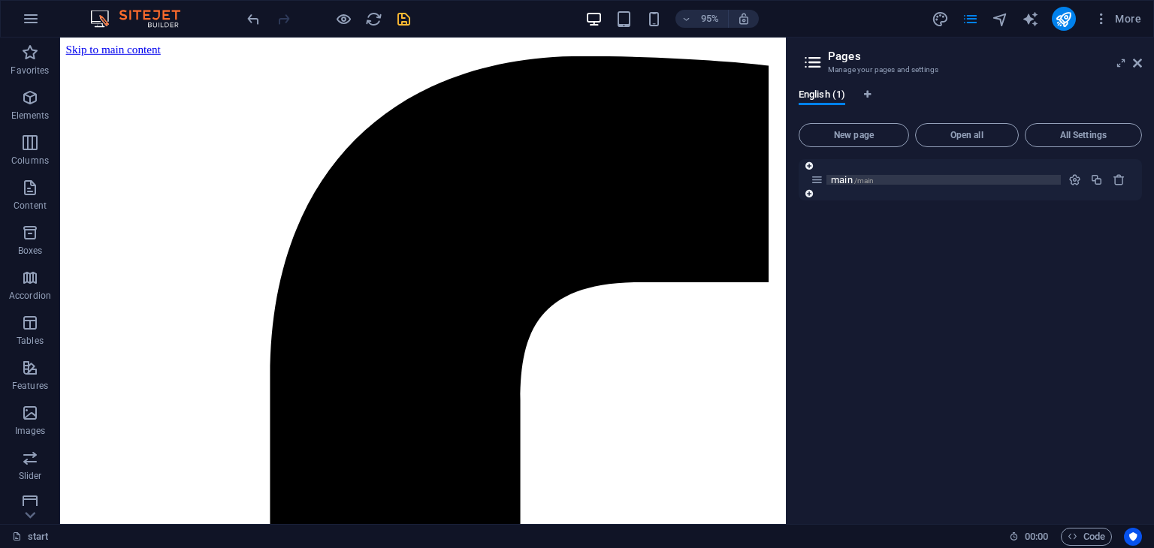
click at [912, 184] on p "main /main" at bounding box center [943, 180] width 225 height 10
click at [1076, 177] on icon "button" at bounding box center [1074, 180] width 13 height 13
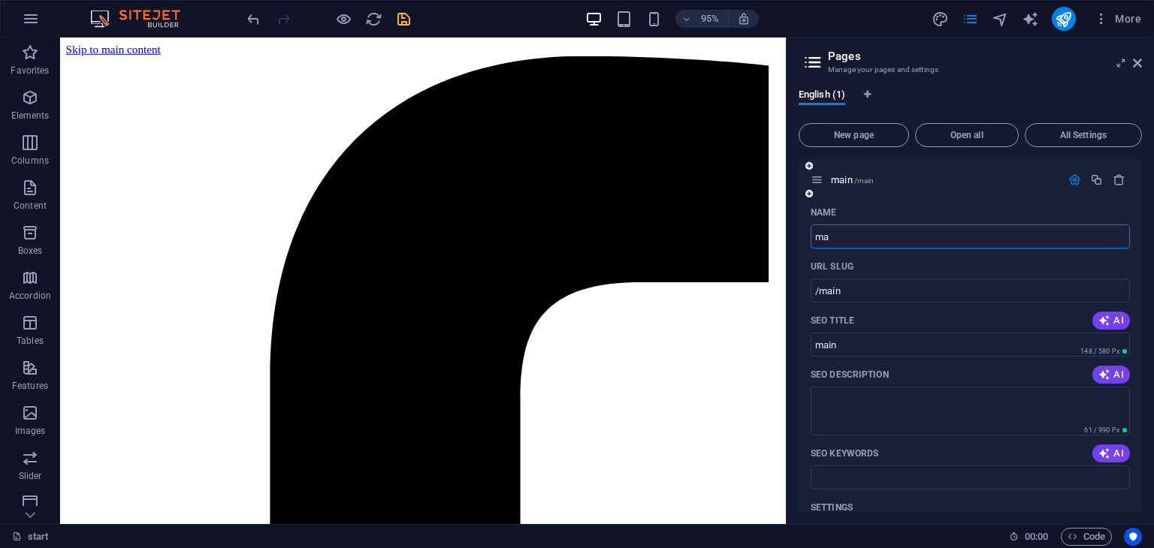
type input "m"
type input "/mai"
type input "mai"
type input "/"
click at [1136, 67] on icon at bounding box center [1137, 63] width 9 height 12
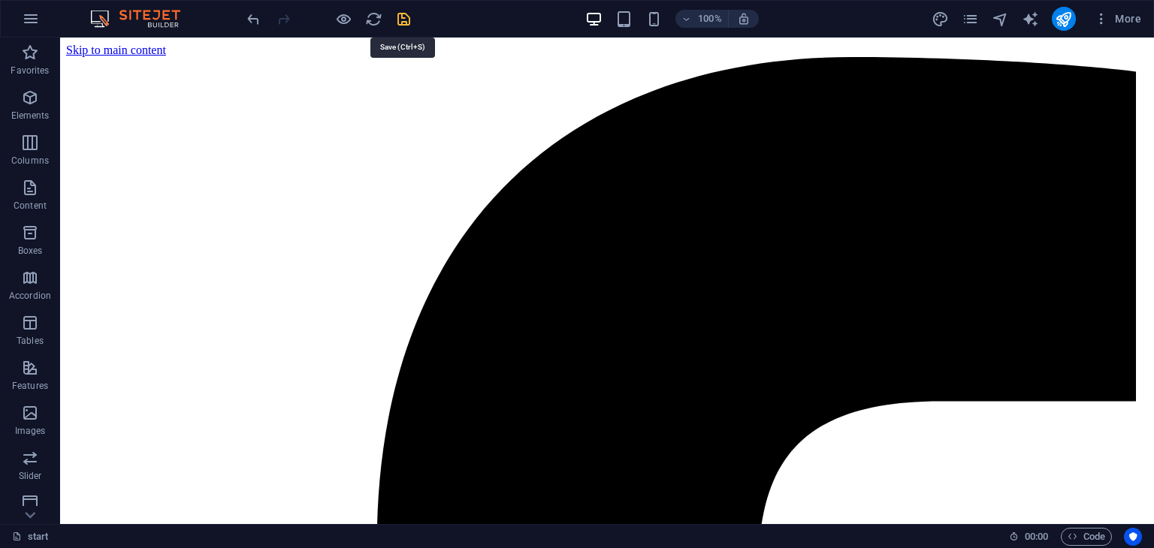
click at [405, 14] on icon "save" at bounding box center [403, 19] width 17 height 17
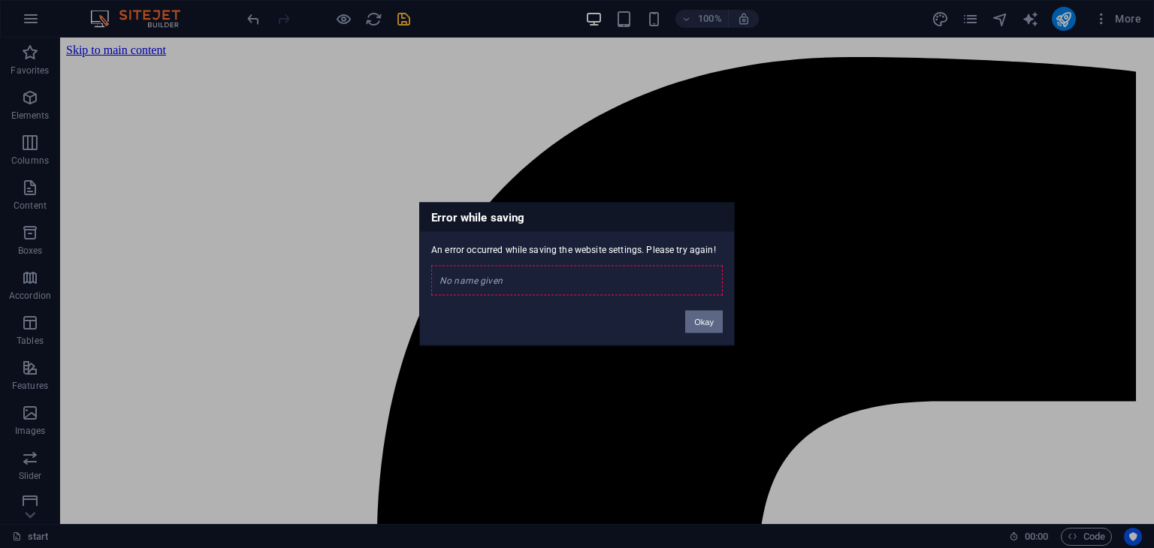
click at [707, 328] on button "Okay" at bounding box center [704, 322] width 38 height 23
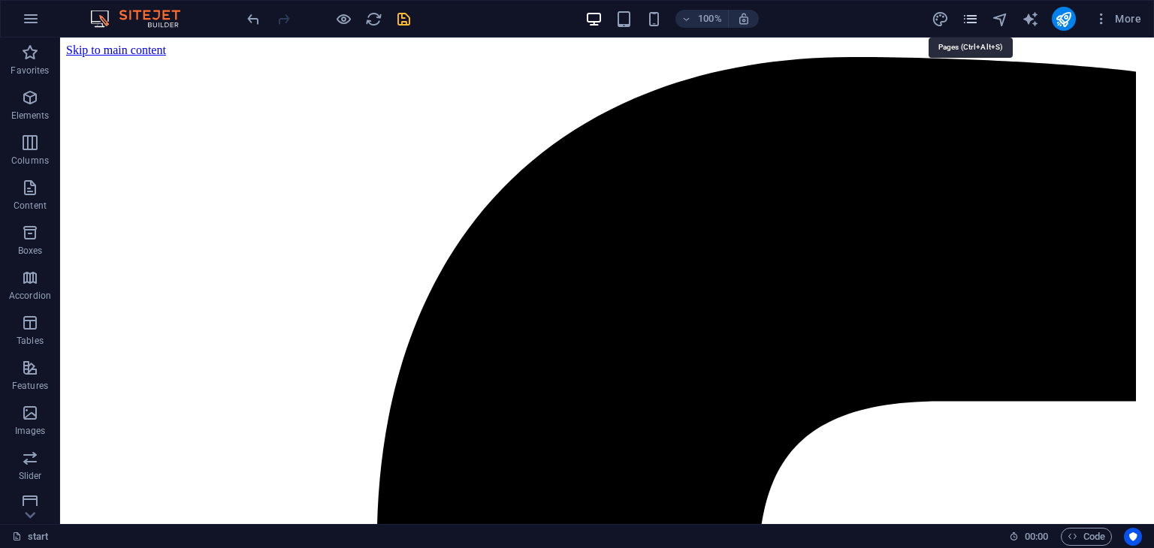
click at [970, 20] on icon "pages" at bounding box center [969, 19] width 17 height 17
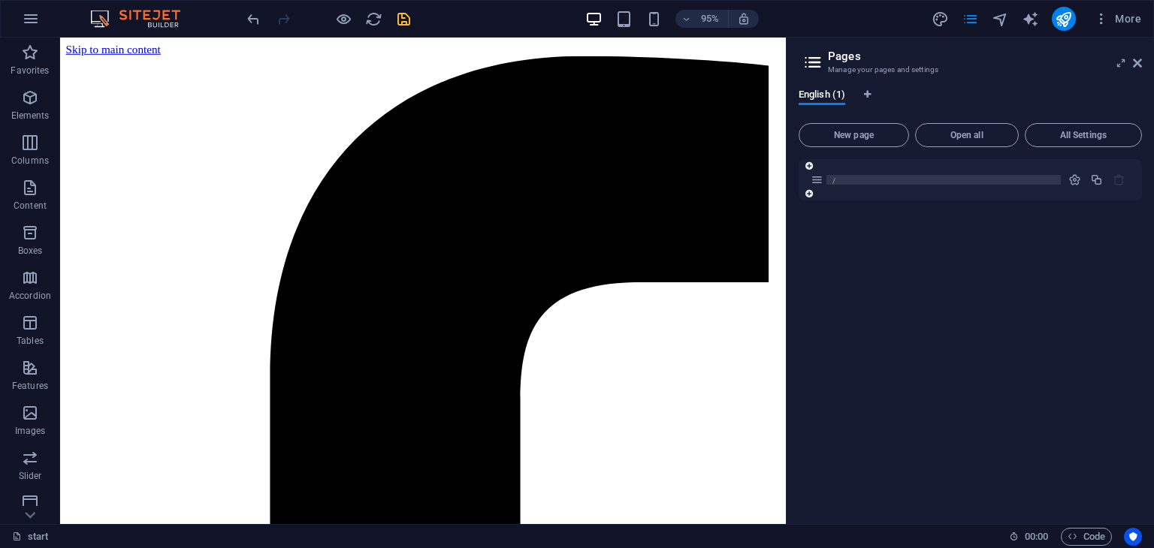
click at [953, 183] on p "/" at bounding box center [943, 180] width 225 height 10
click at [1076, 180] on icon "button" at bounding box center [1074, 180] width 13 height 13
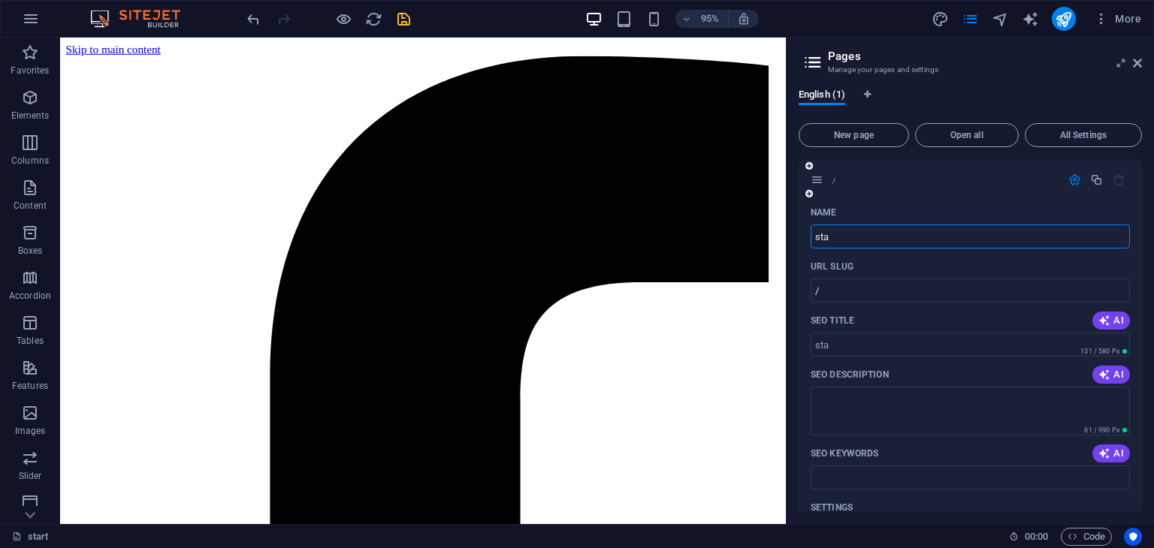
type input "stas"
type input "/sta"
type input "sta"
type input "stas"
type input "/stas"
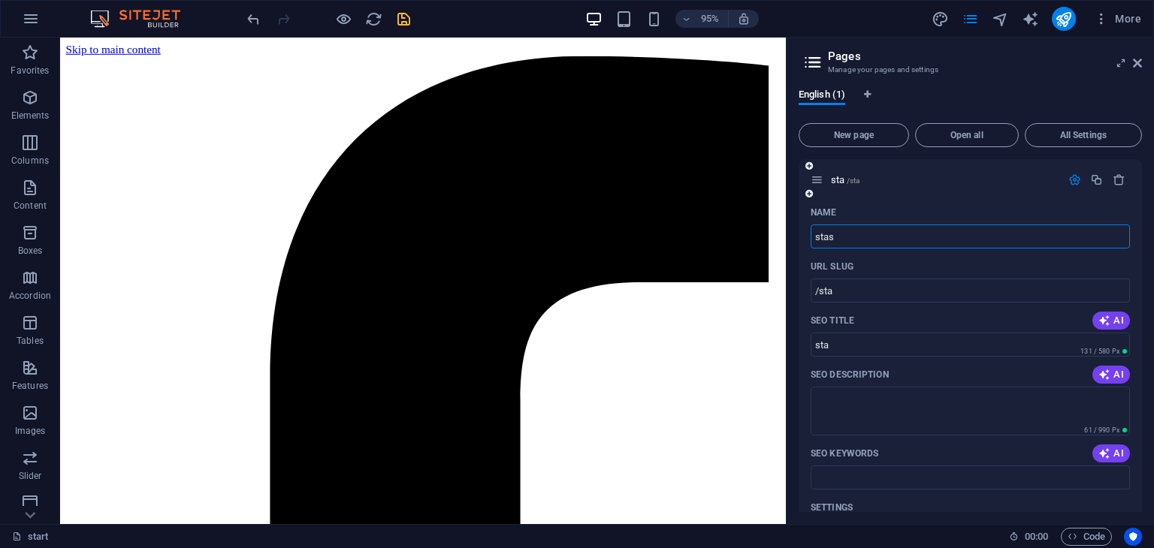
type input "stas"
type input "start"
type input "/start"
type input "start"
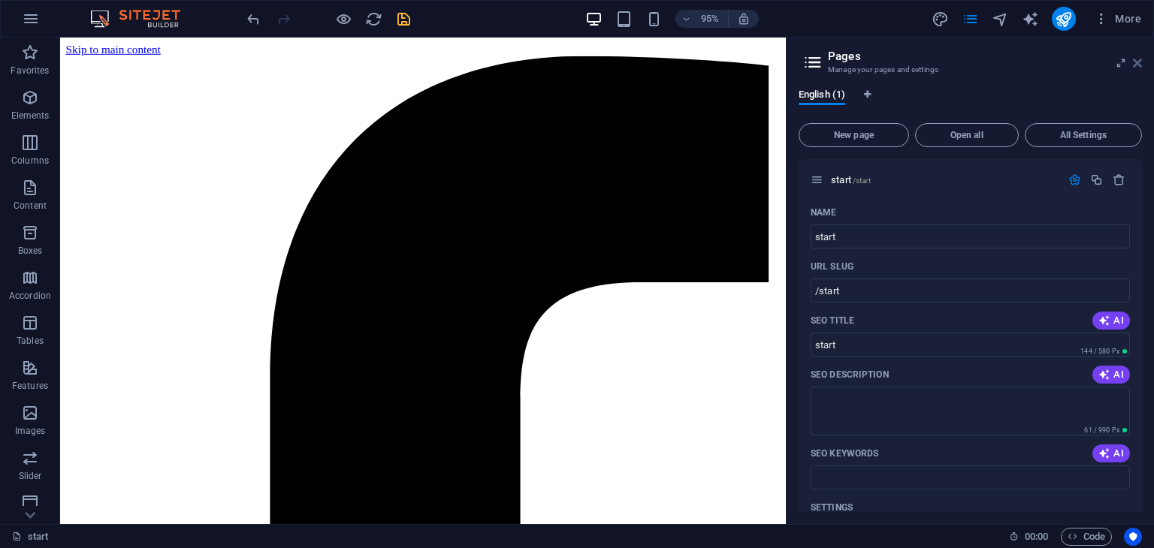
click at [1133, 68] on icon at bounding box center [1137, 63] width 9 height 12
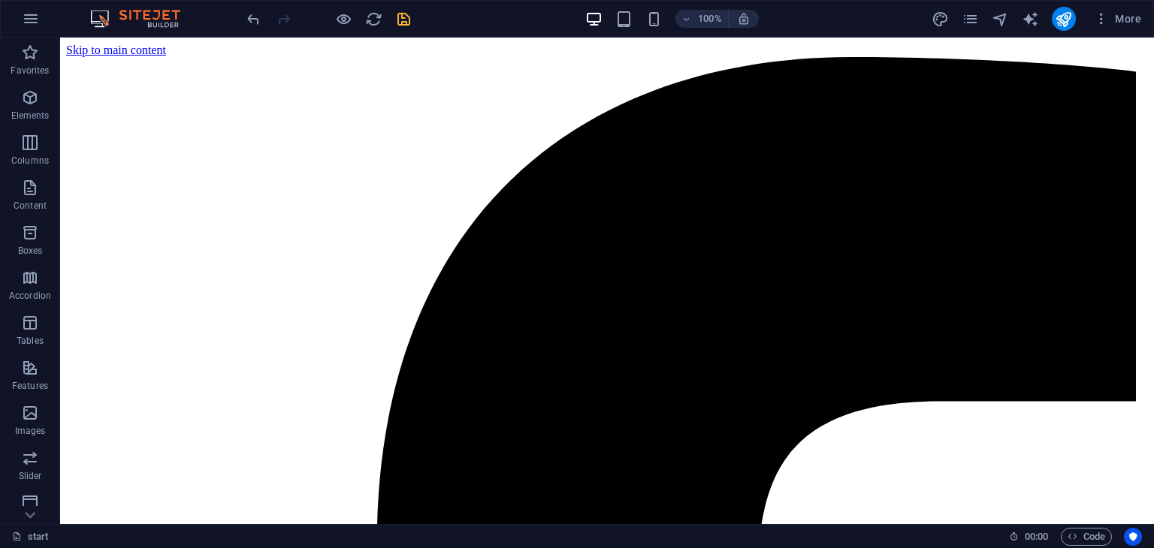
click at [412, 16] on div "100% More" at bounding box center [695, 19] width 903 height 24
click at [405, 16] on icon "save" at bounding box center [403, 19] width 17 height 17
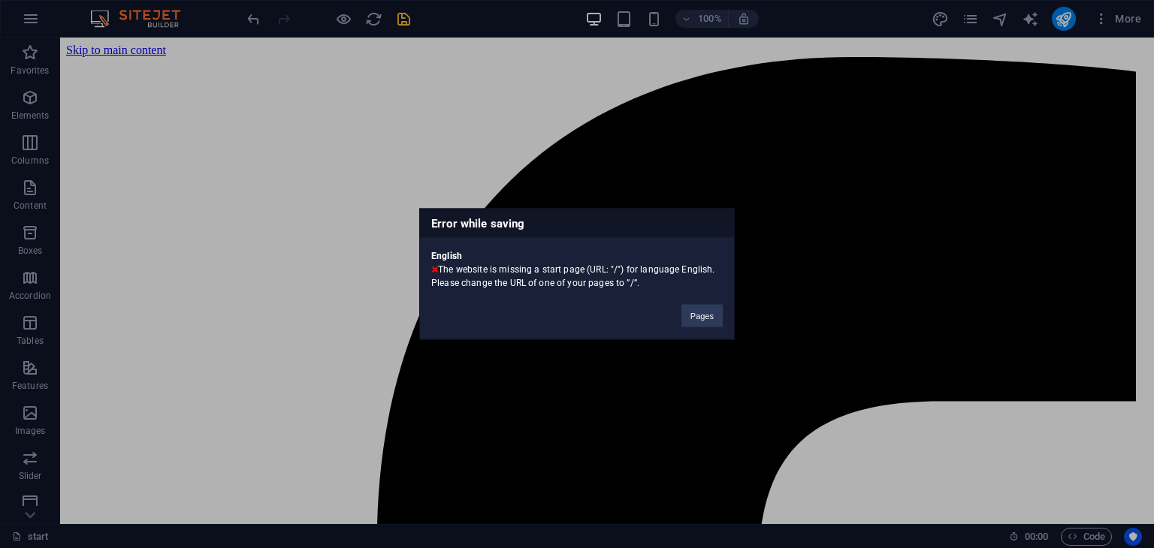
drag, startPoint x: 653, startPoint y: 288, endPoint x: 433, endPoint y: 270, distance: 221.6
click at [433, 270] on div "English The website is missing a start page (URL: "/") for language English. Pl…" at bounding box center [577, 264] width 314 height 52
copy div "The website is missing a start page (URL: "/") for language English. Please cha…"
click at [697, 315] on button "Pages" at bounding box center [701, 316] width 41 height 23
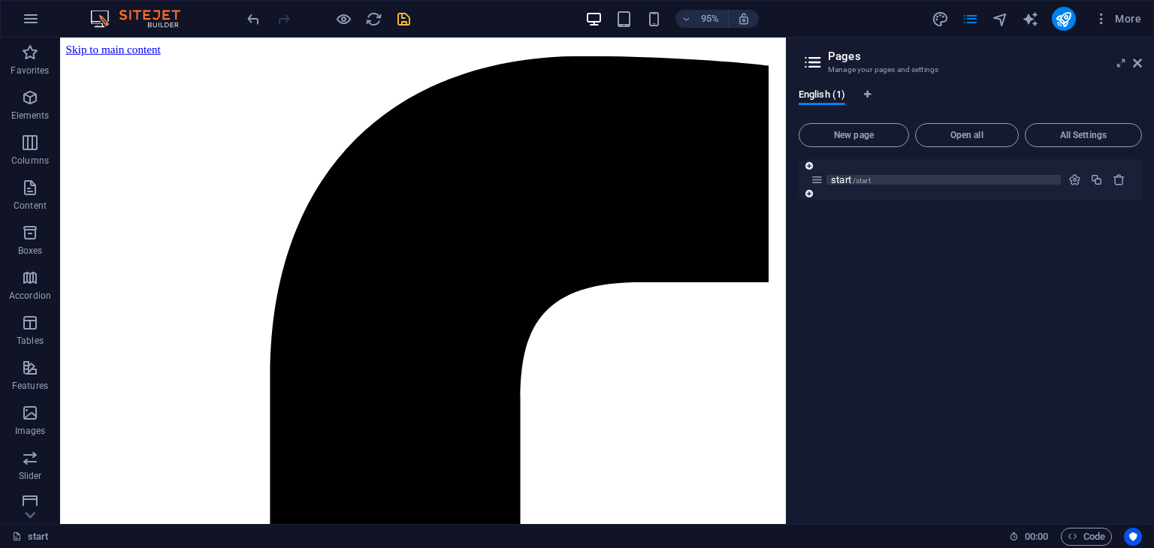
click at [880, 179] on p "start /start" at bounding box center [943, 180] width 225 height 10
drag, startPoint x: 1077, startPoint y: 172, endPoint x: 1074, endPoint y: 183, distance: 11.7
click at [1074, 183] on div at bounding box center [1097, 180] width 66 height 17
click at [1074, 183] on icon "button" at bounding box center [1074, 180] width 13 height 13
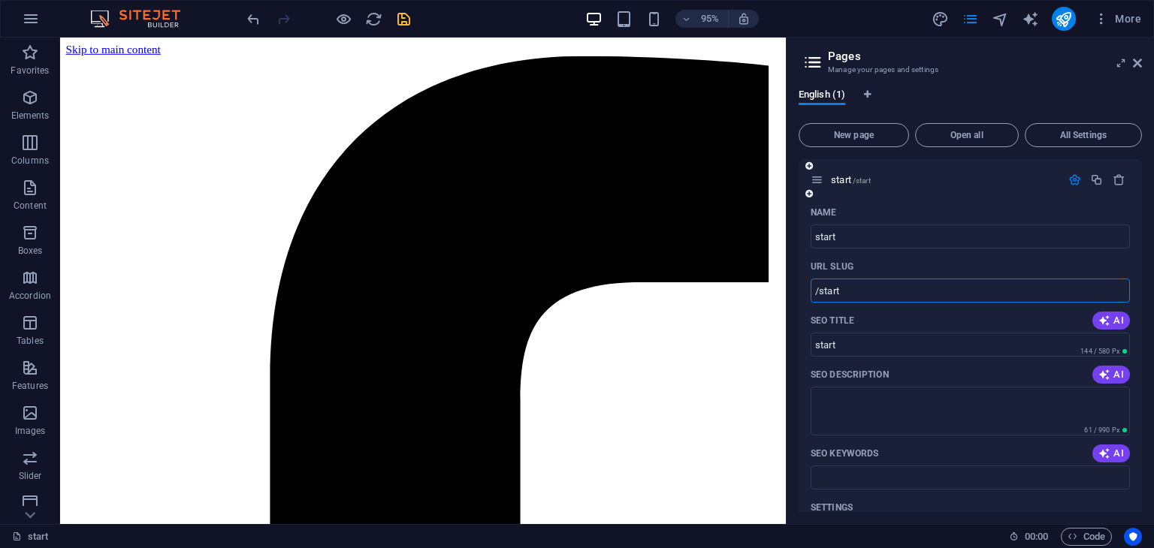
click at [921, 293] on input "/start" at bounding box center [969, 291] width 319 height 24
type input "/"
click at [1142, 59] on aside "Pages Manage your pages and settings English (1) New page Open all All Settings…" at bounding box center [970, 281] width 368 height 487
click at [1139, 62] on icon at bounding box center [1137, 63] width 9 height 12
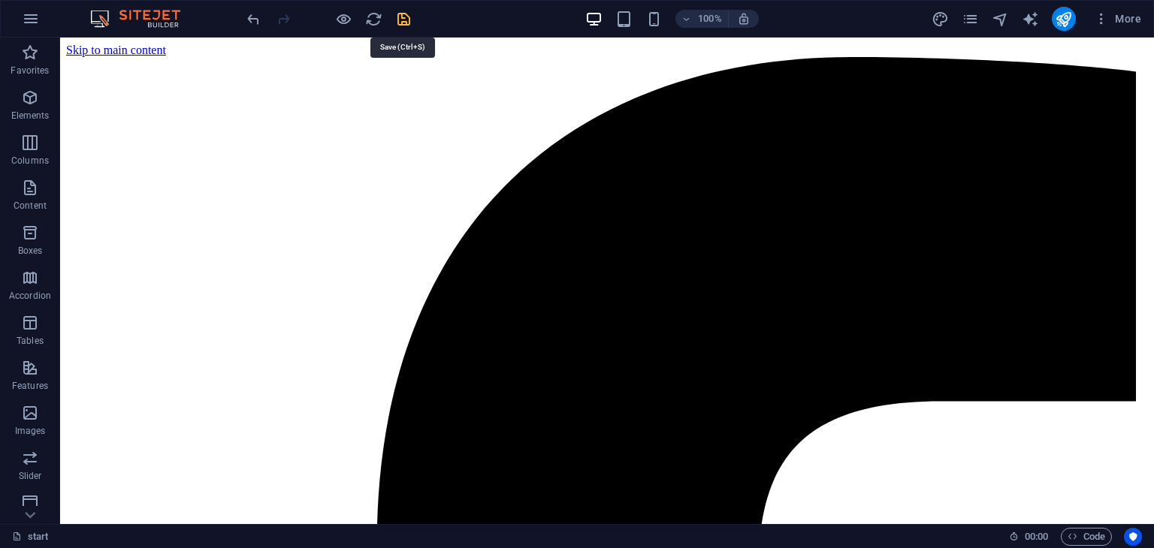
click at [411, 22] on icon "save" at bounding box center [403, 19] width 17 height 17
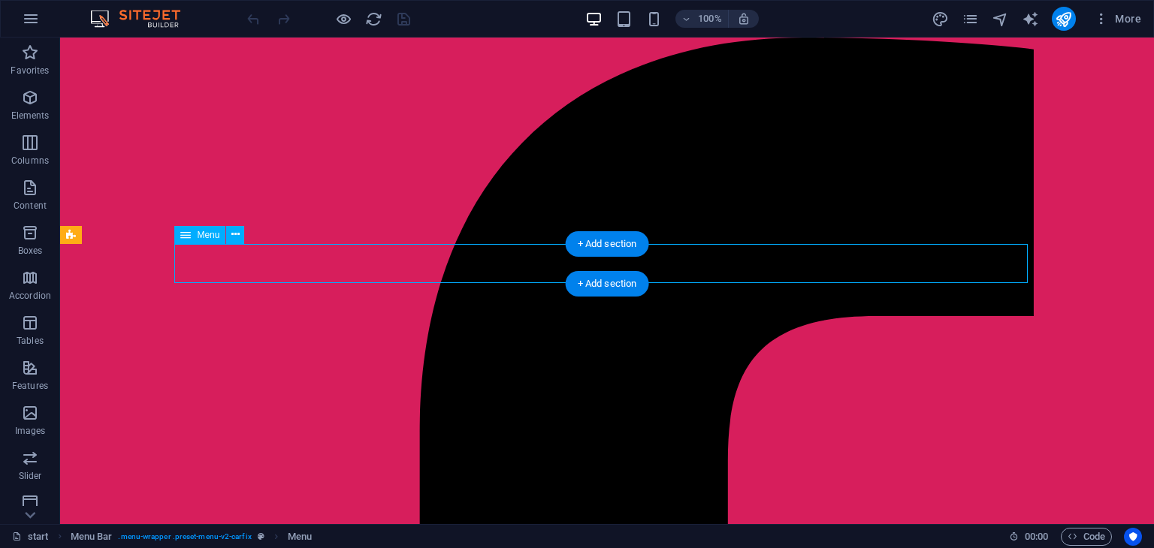
select select
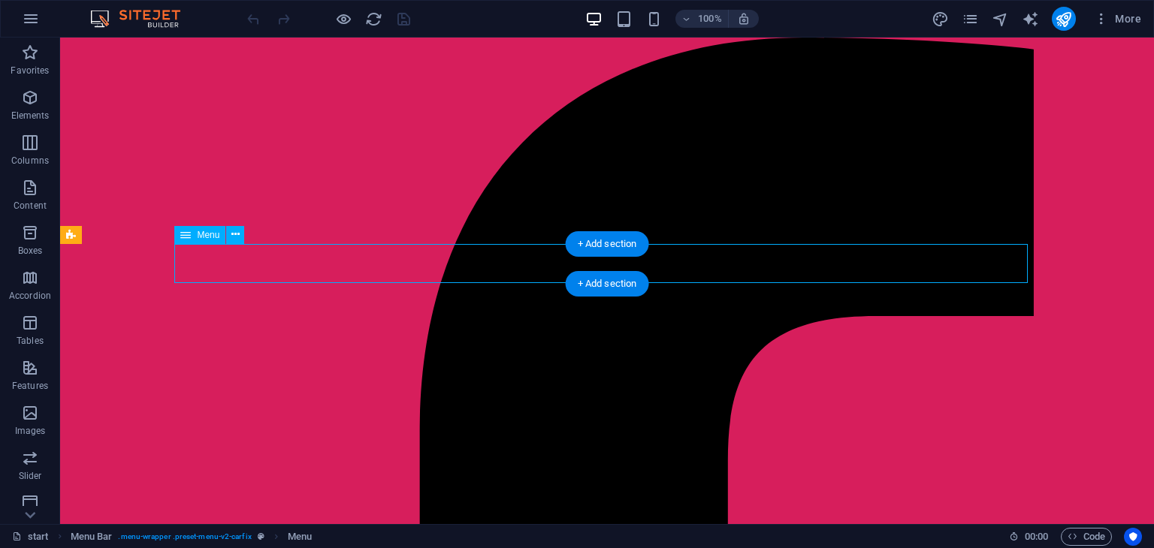
select select
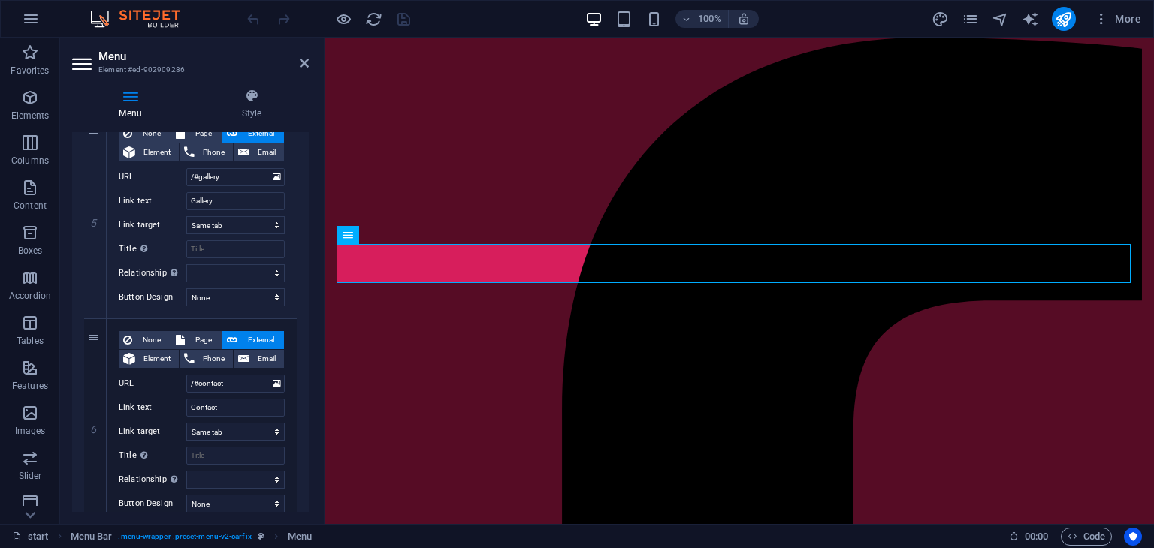
scroll to position [984, 0]
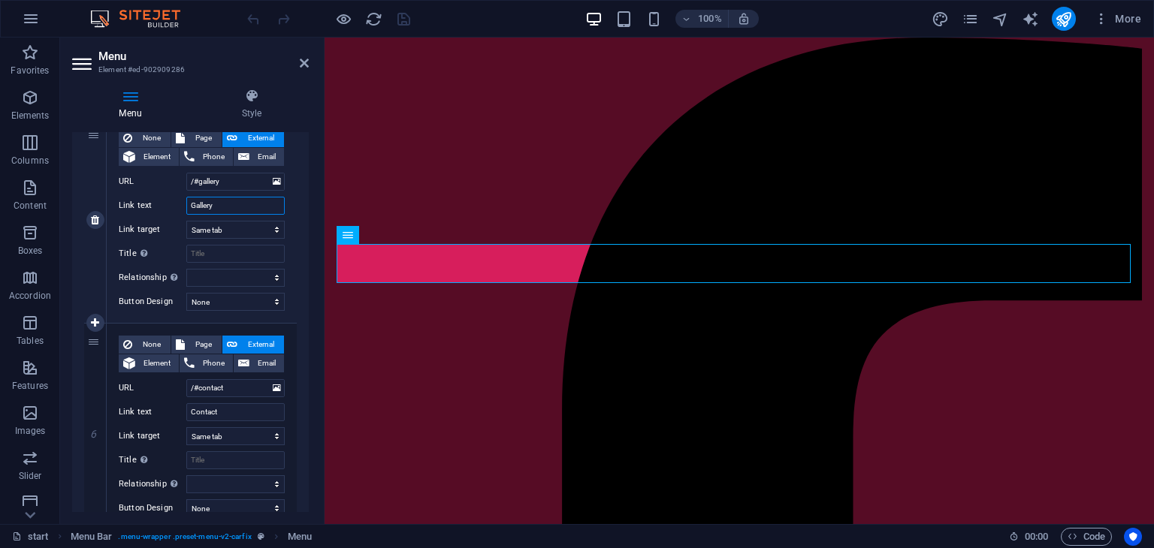
click at [216, 212] on input "Gallery" at bounding box center [235, 206] width 98 height 18
type input "cat"
select select
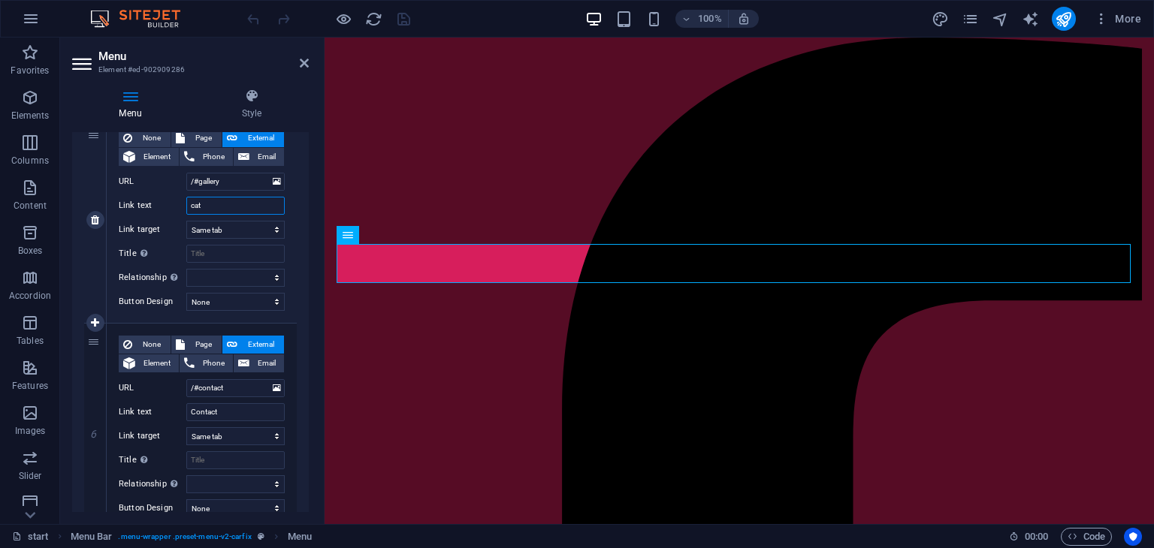
select select
type input "catálogo"
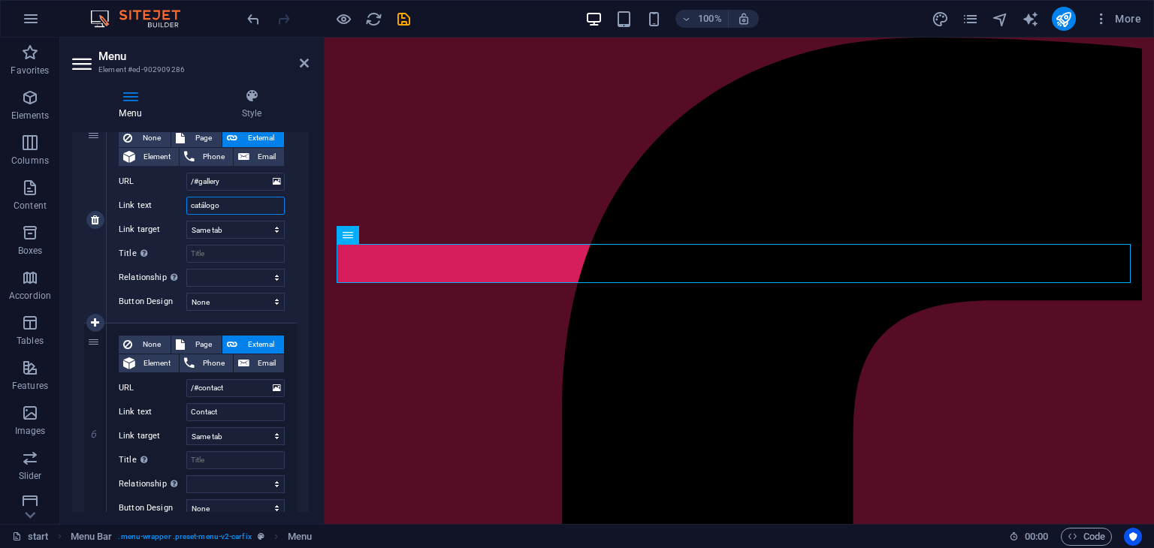
select select
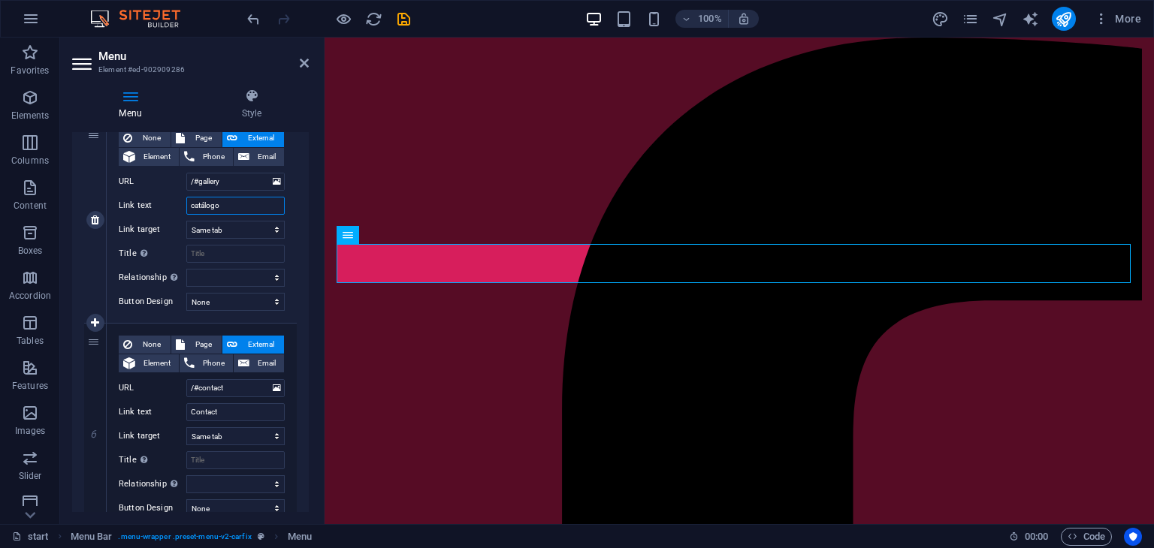
select select
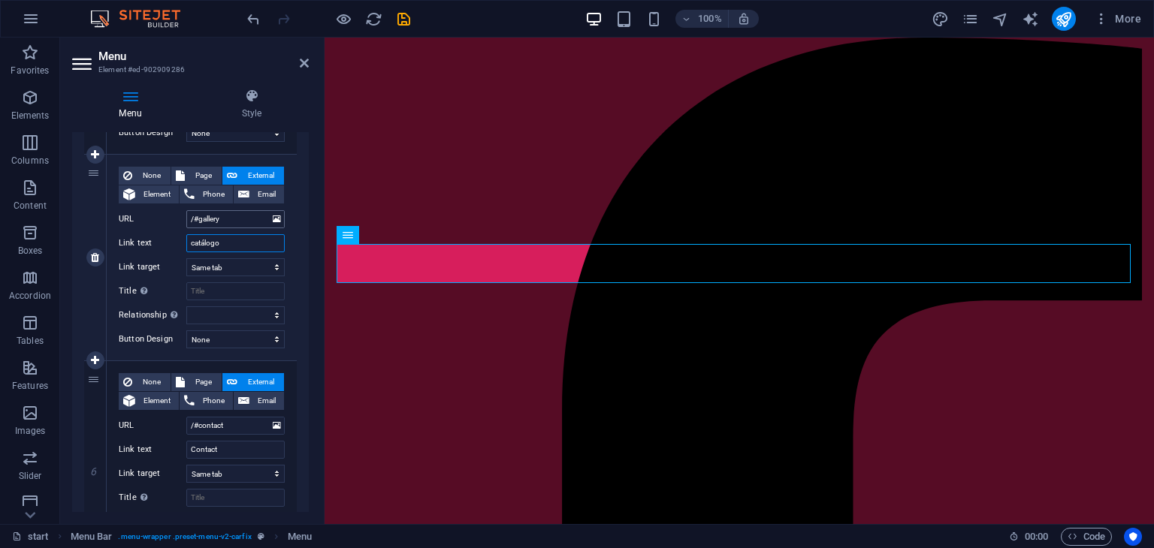
scroll to position [946, 0]
type input "catálogo"
click at [246, 225] on input "/#gallery" at bounding box center [235, 219] width 98 height 18
paste input "[URL][DOMAIN_NAME]"
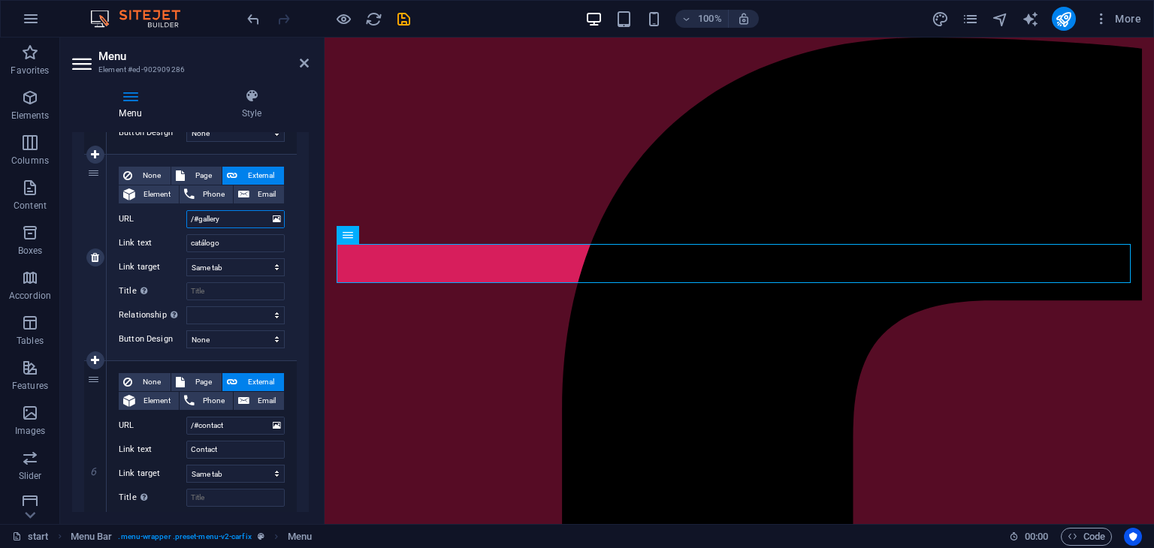
type input "/#https://cdn1.site-media.eu/images/document/18922468/CATALOGO_CLARYSTEL.-DsmJv…"
select select
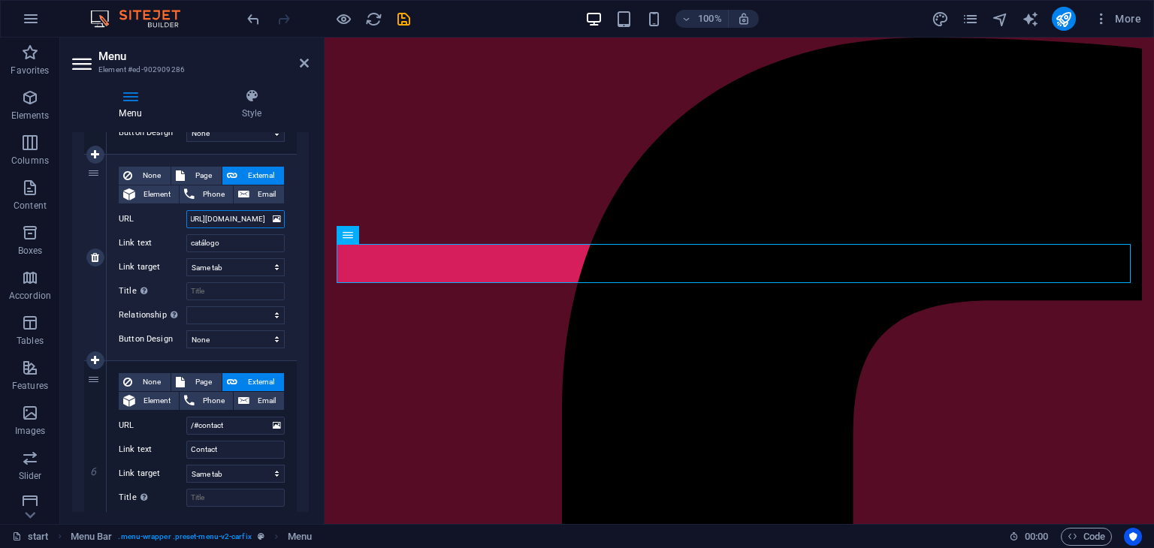
select select
type input "/#https://cdn1.site-media.eu/images/document/18922468/CATALOGO_CLARYSTEL.-DsmJv…"
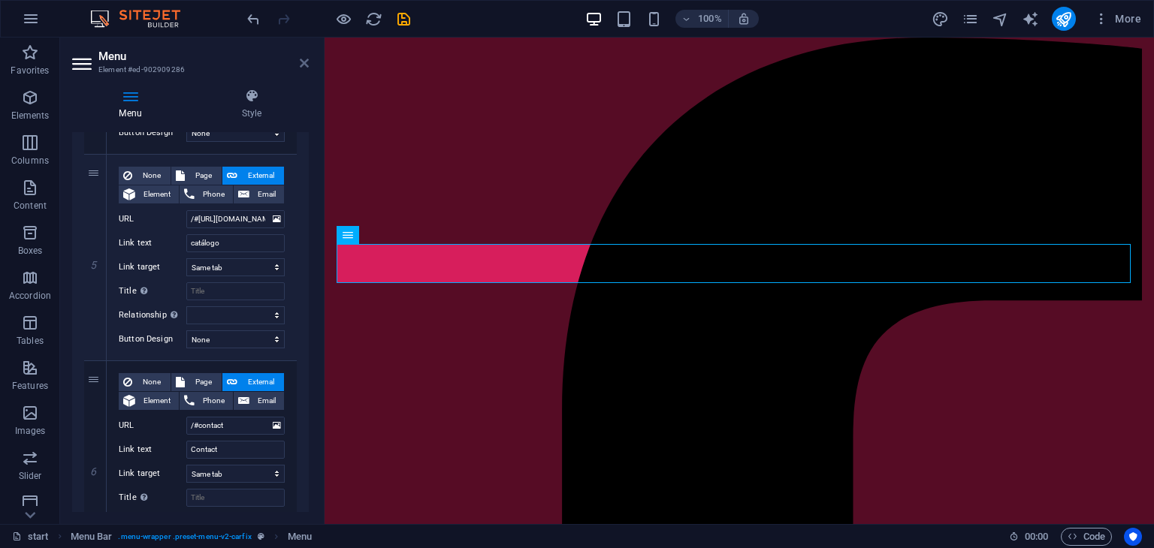
click at [304, 64] on icon at bounding box center [304, 63] width 9 height 12
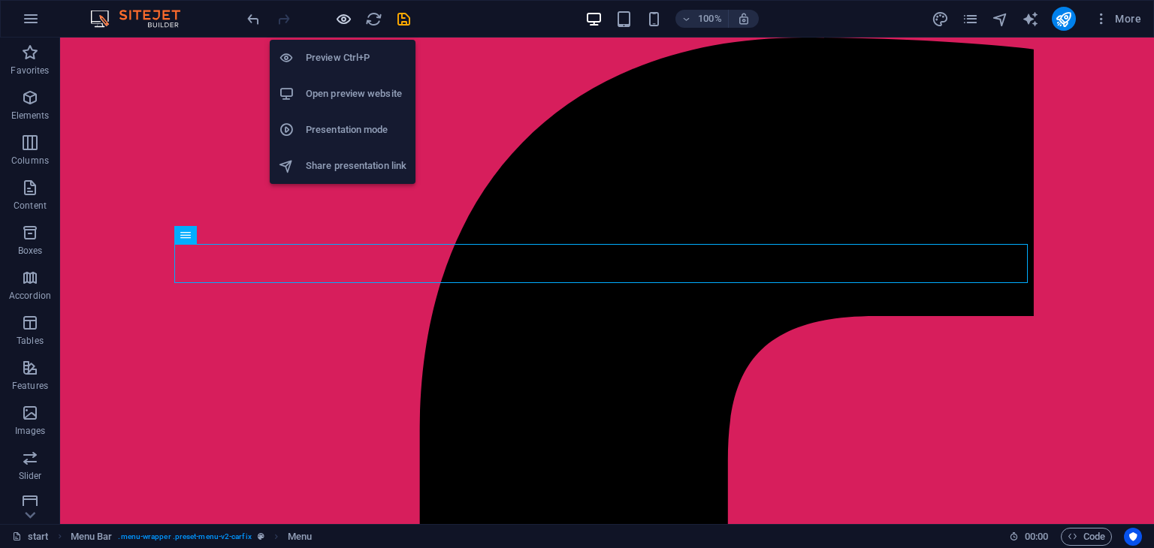
click at [337, 16] on icon "button" at bounding box center [343, 19] width 17 height 17
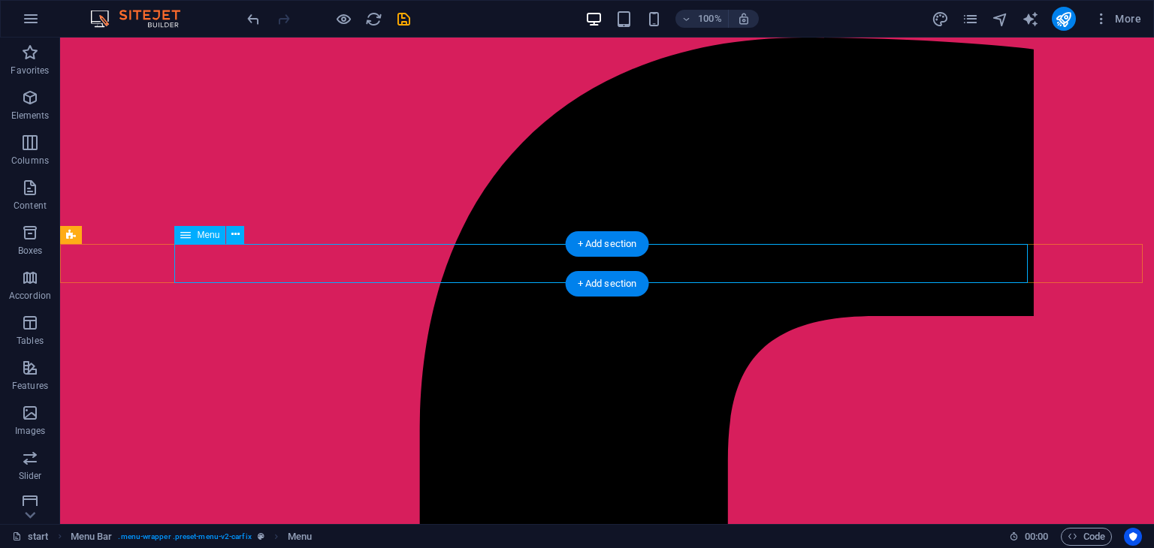
select select
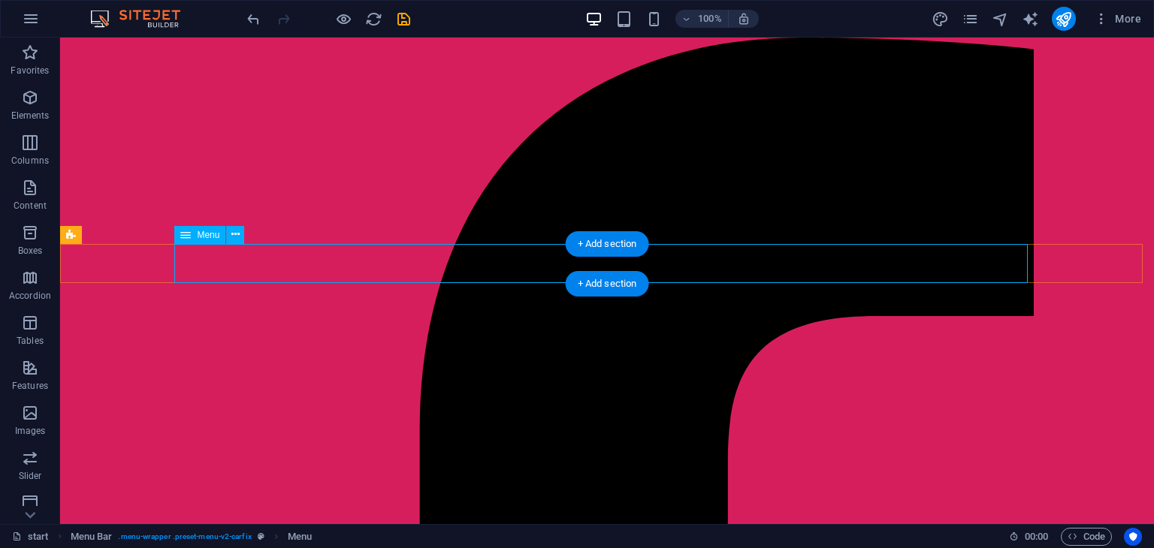
select select
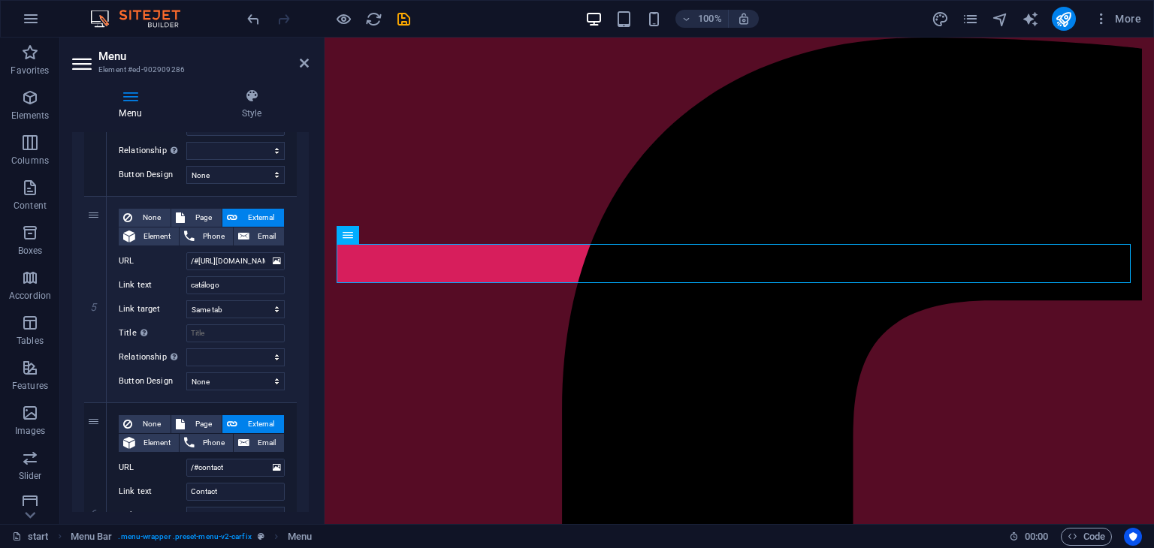
scroll to position [898, 0]
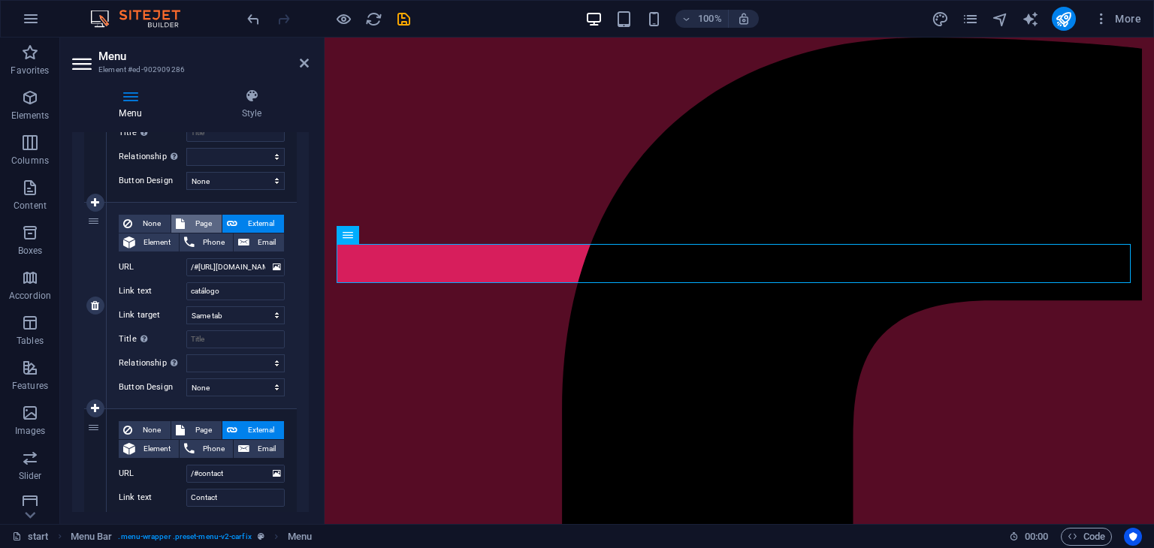
click at [189, 223] on span "Page" at bounding box center [203, 224] width 28 height 18
select select
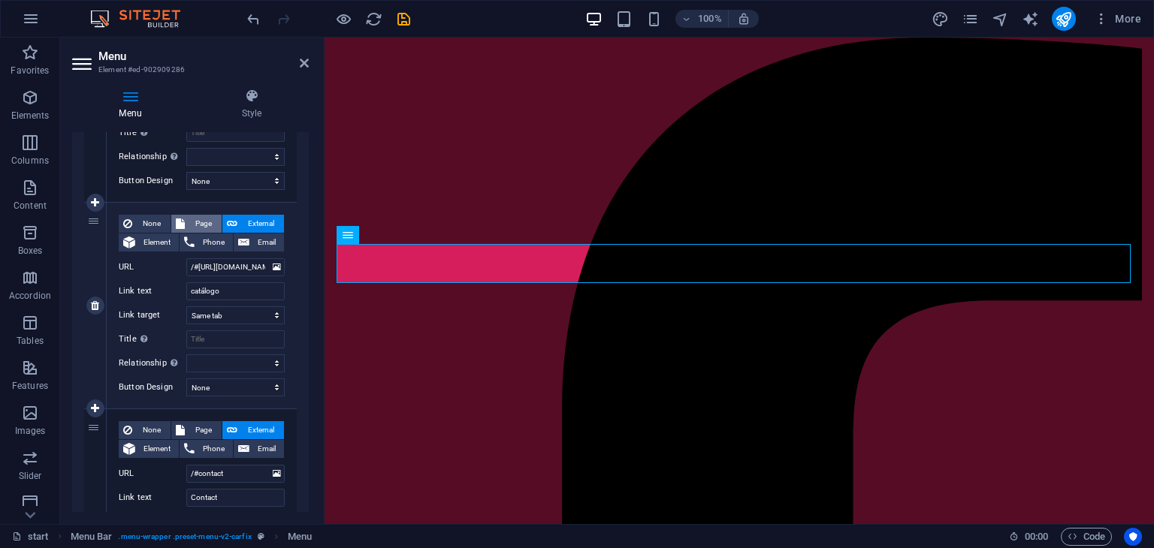
select select
click at [222, 269] on select "start" at bounding box center [235, 267] width 98 height 18
click at [241, 270] on select "start" at bounding box center [235, 267] width 98 height 18
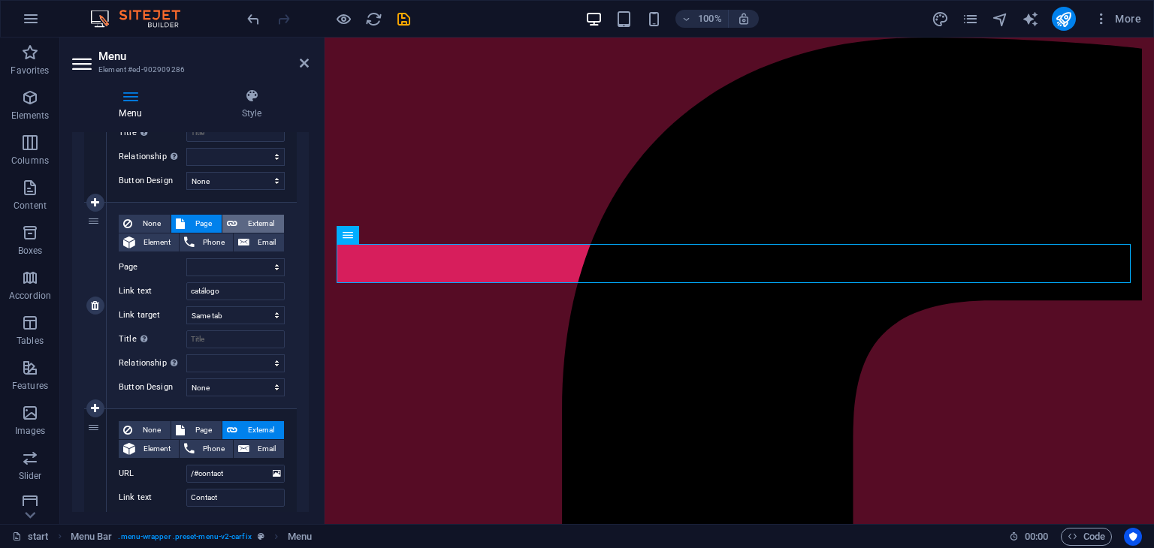
click at [242, 223] on span "External" at bounding box center [261, 224] width 38 height 18
select select
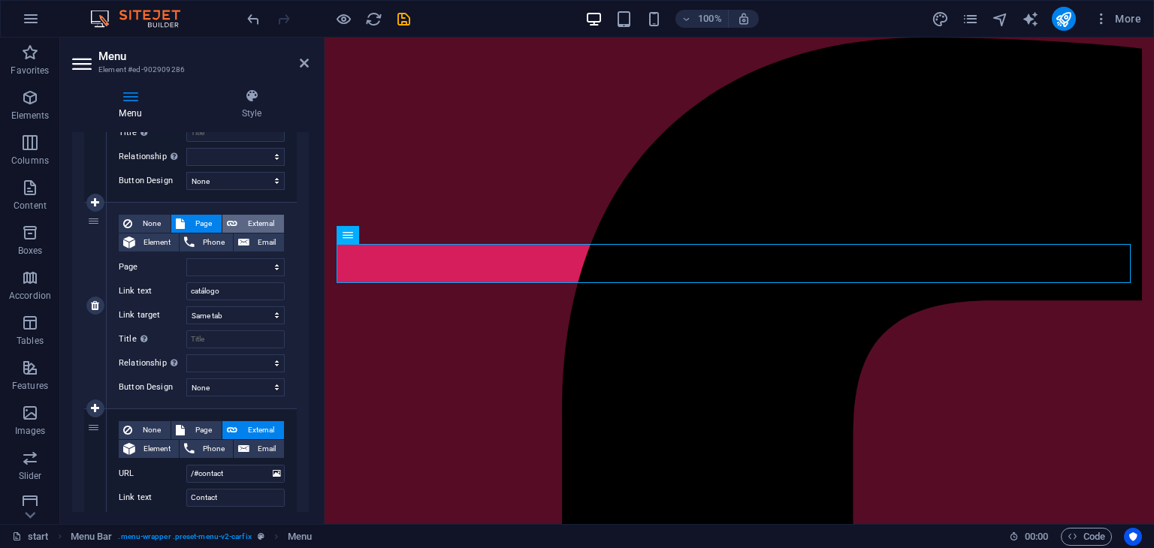
select select "blank"
select select
click at [164, 246] on span "Element" at bounding box center [157, 243] width 35 height 18
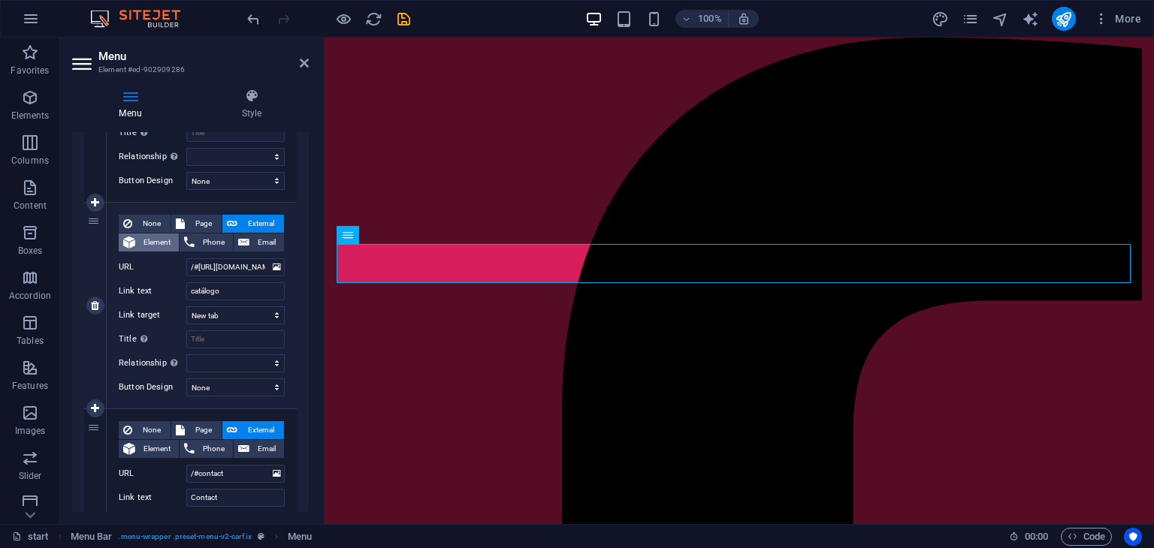
select select
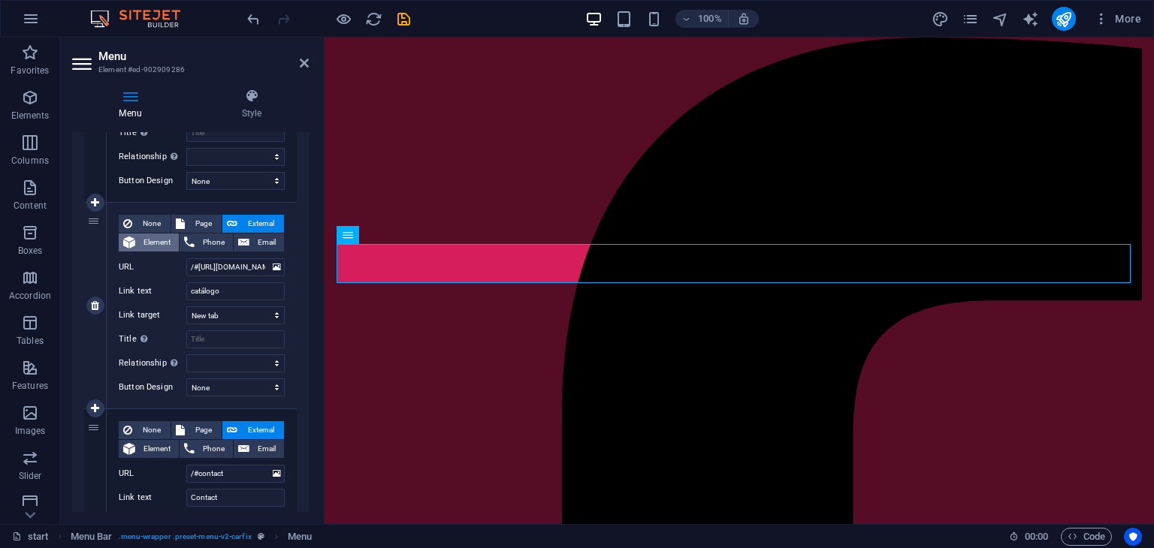
select select
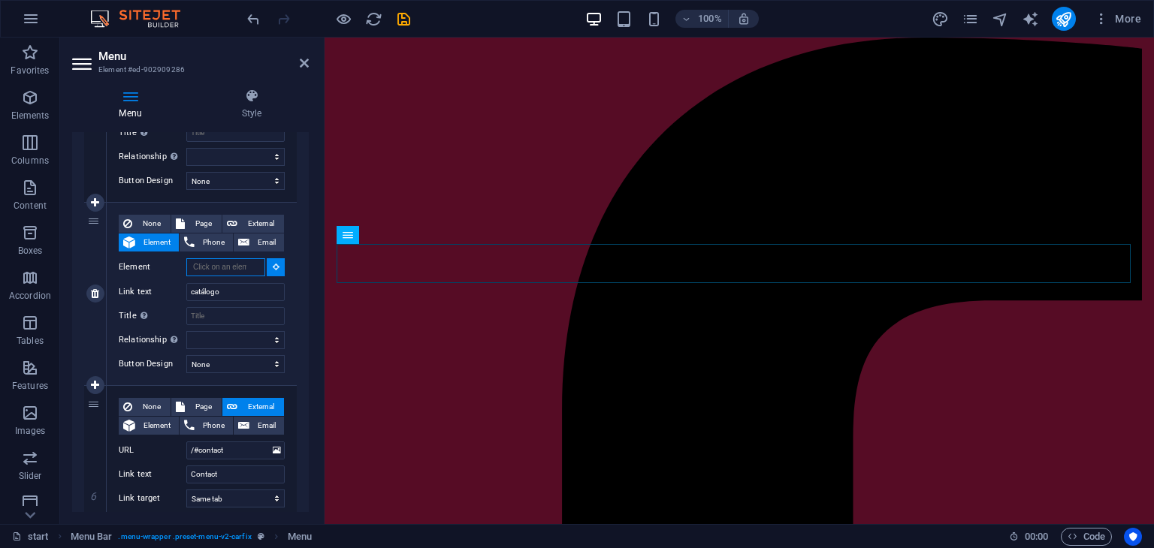
click at [225, 268] on input "Element" at bounding box center [225, 267] width 79 height 18
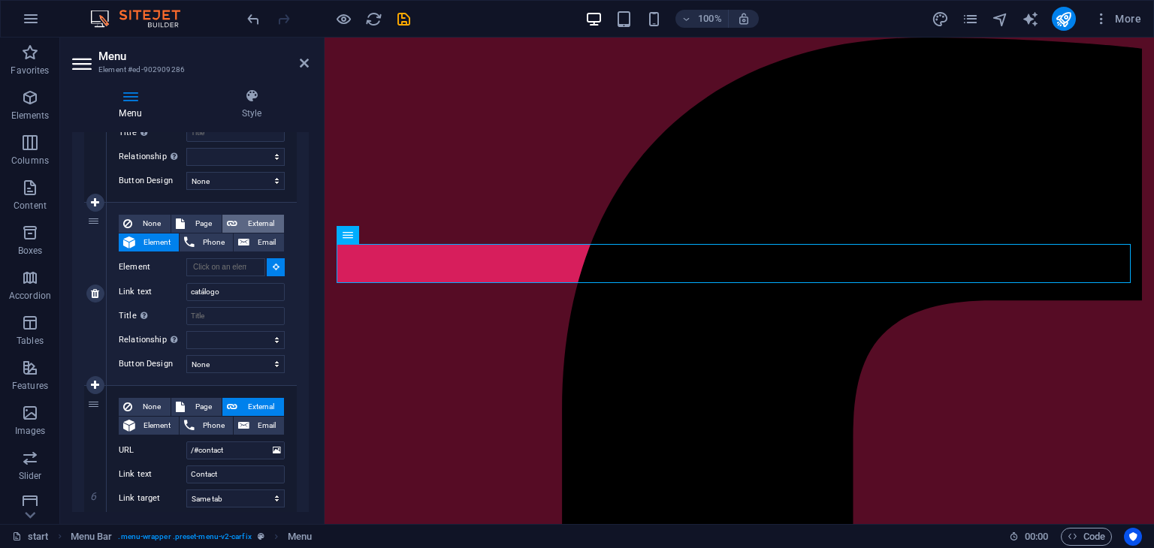
click at [251, 222] on span "External" at bounding box center [261, 224] width 38 height 18
select select
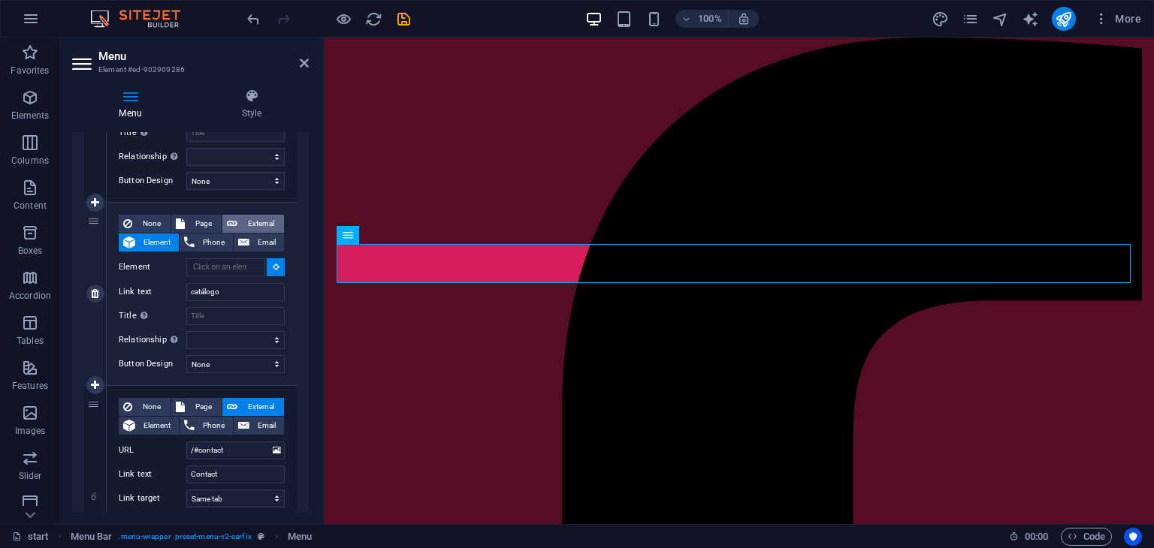
select select "blank"
select select
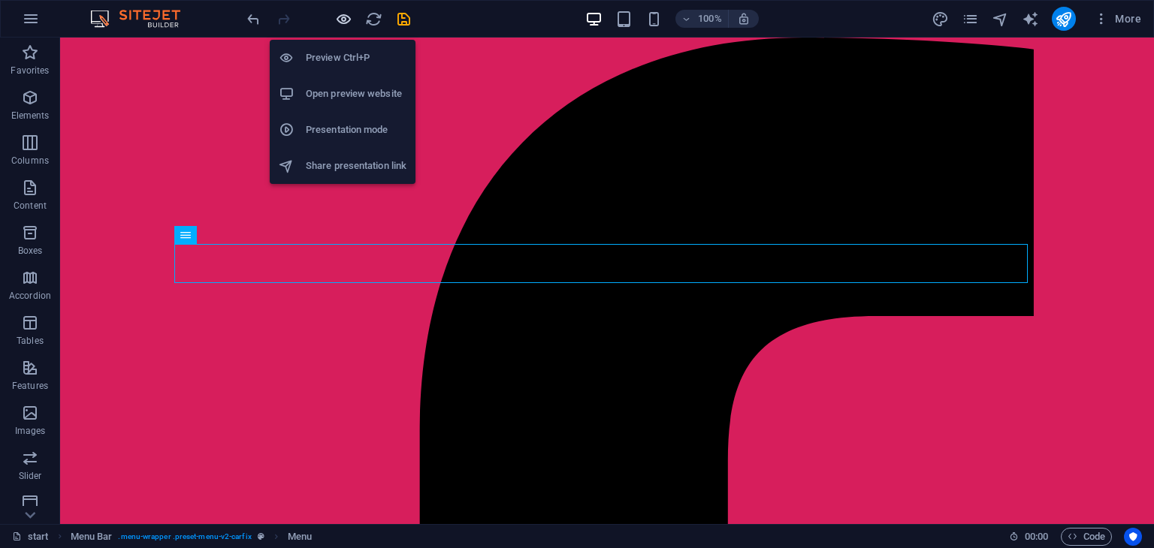
click at [344, 17] on icon "button" at bounding box center [343, 19] width 17 height 17
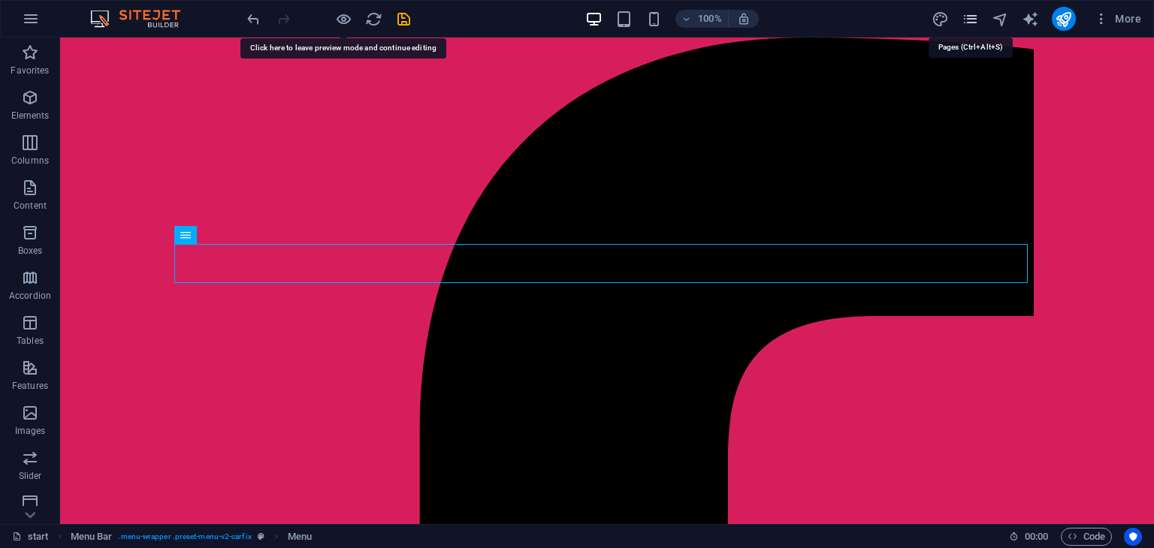
click at [969, 16] on icon "pages" at bounding box center [969, 19] width 17 height 17
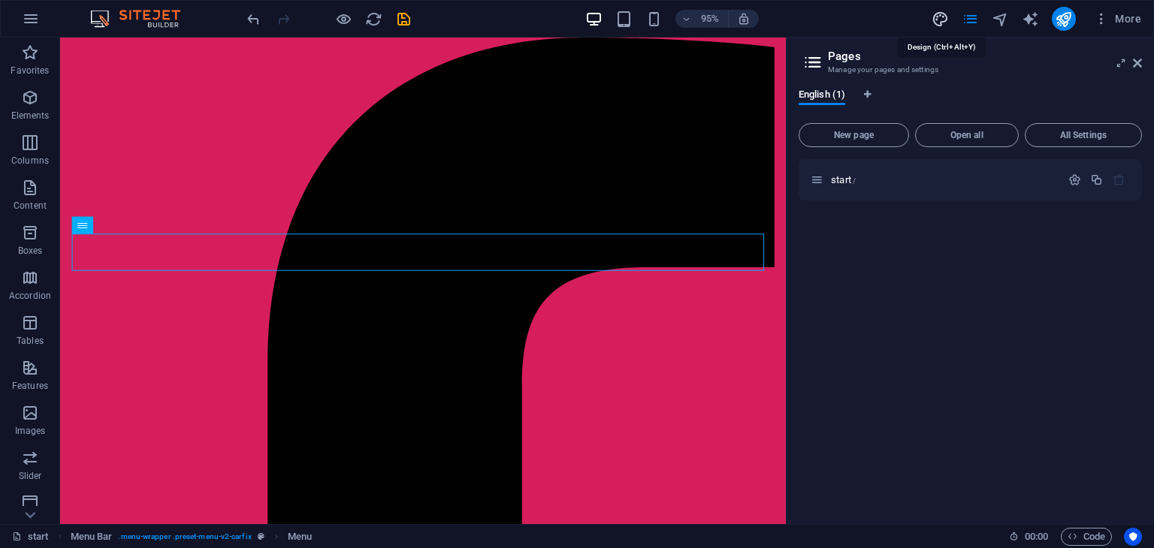
click at [937, 11] on icon "design" at bounding box center [939, 19] width 17 height 17
select select "px"
select select "400"
select select "px"
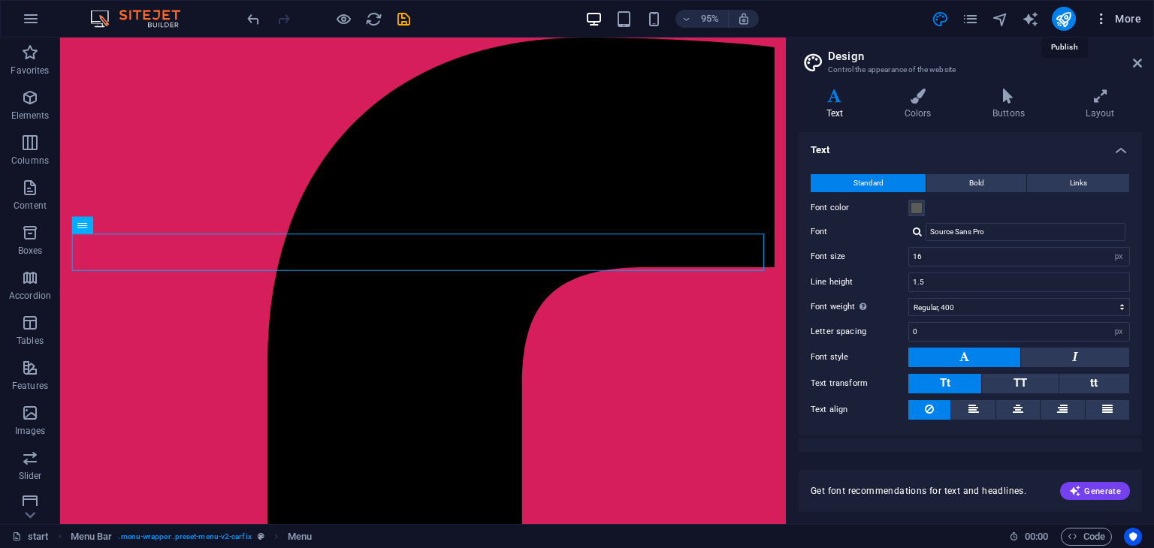
click at [1103, 14] on icon "button" at bounding box center [1101, 18] width 15 height 15
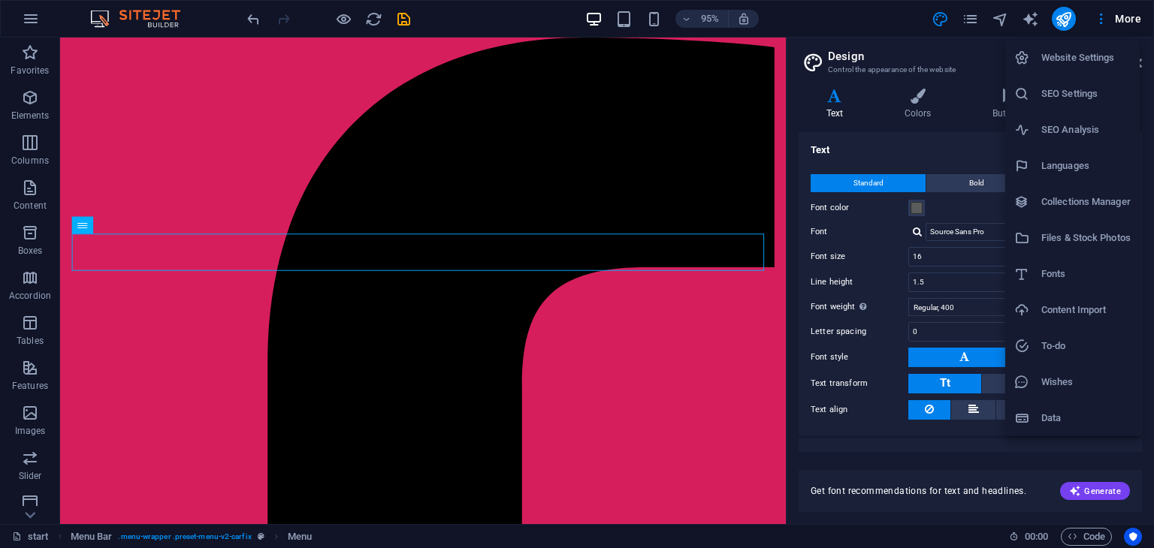
click at [1095, 231] on h6 "Files & Stock Photos" at bounding box center [1085, 238] width 89 height 18
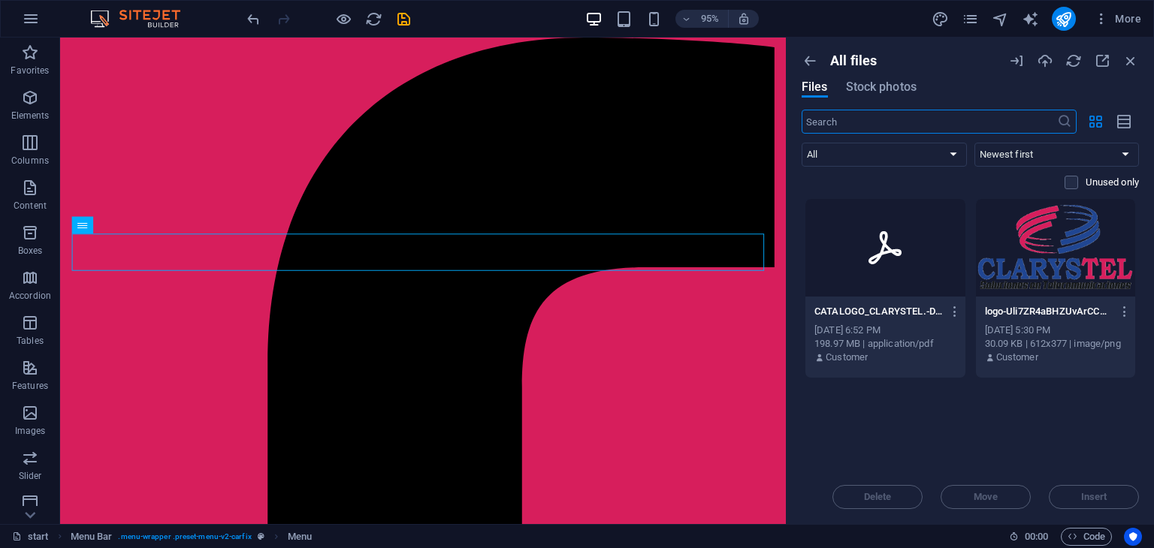
click at [913, 256] on div at bounding box center [885, 248] width 160 height 98
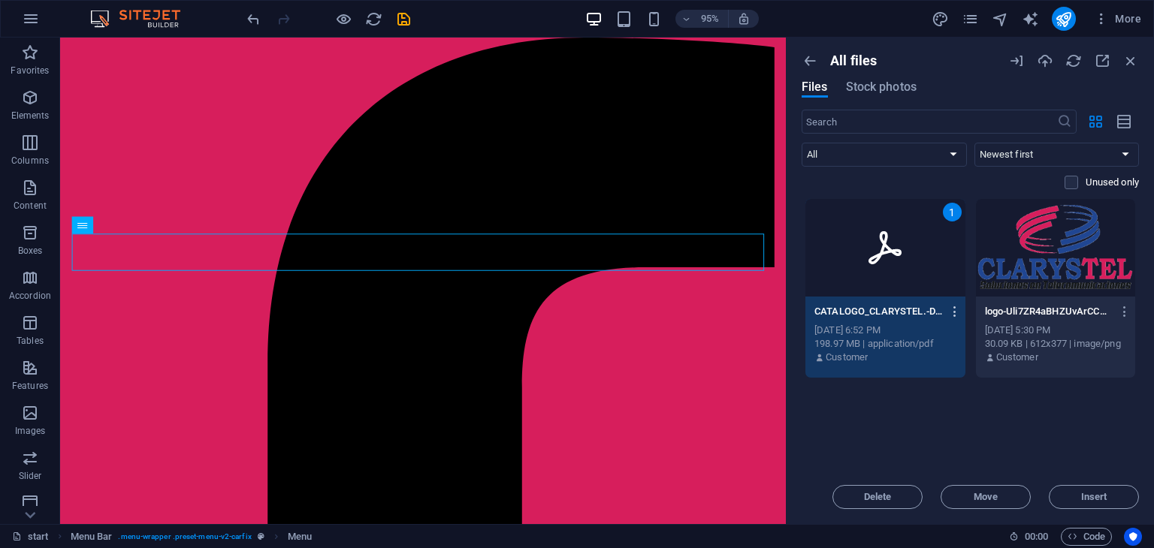
click at [952, 315] on icon "button" at bounding box center [955, 312] width 14 height 14
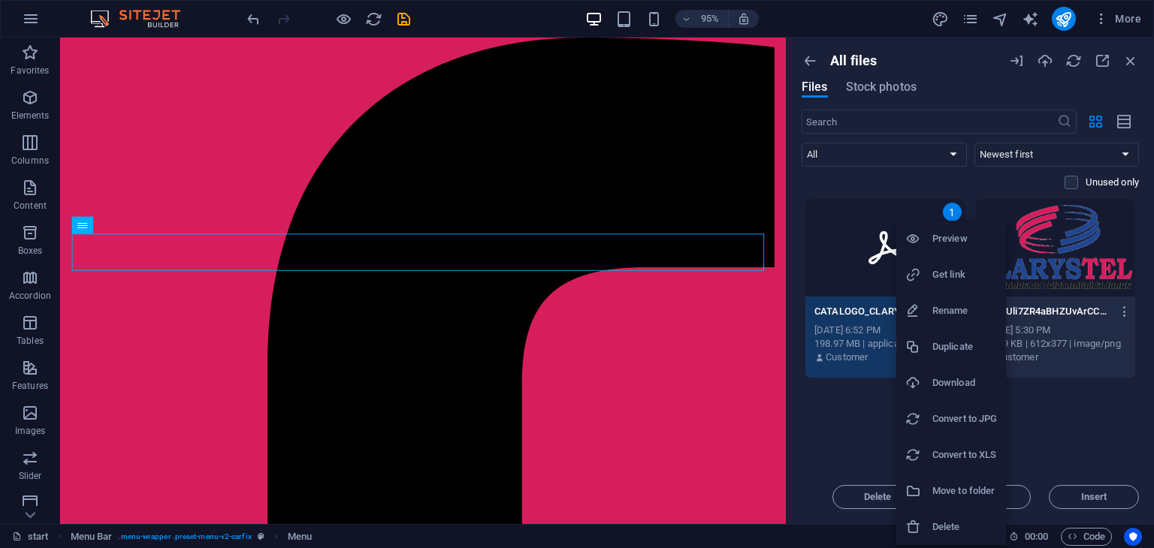
click at [958, 277] on h6 "Get link" at bounding box center [964, 275] width 65 height 18
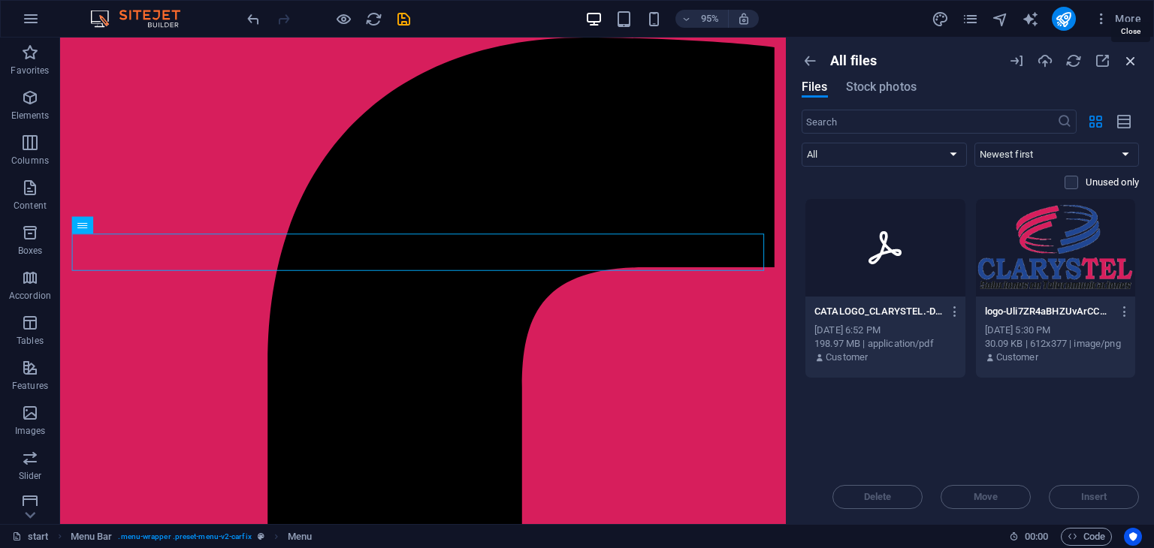
click at [1124, 59] on icon "button" at bounding box center [1130, 61] width 17 height 17
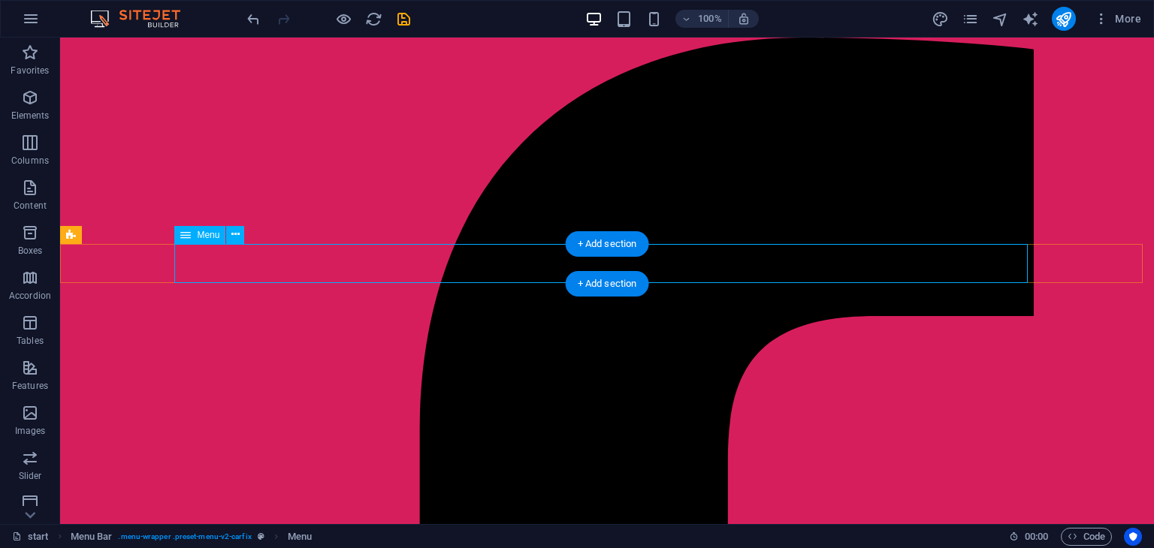
select select
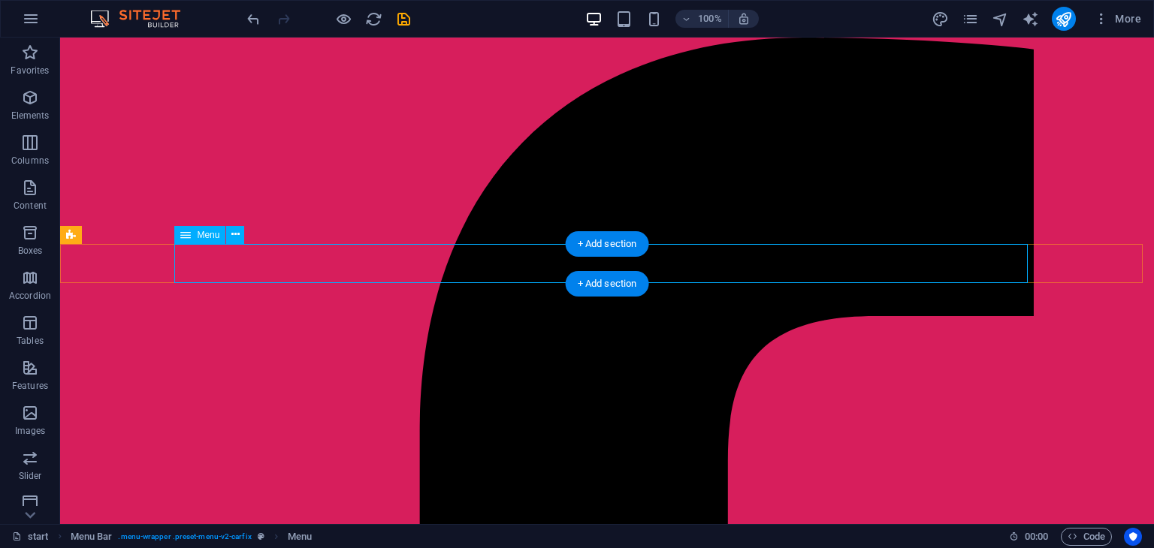
select select
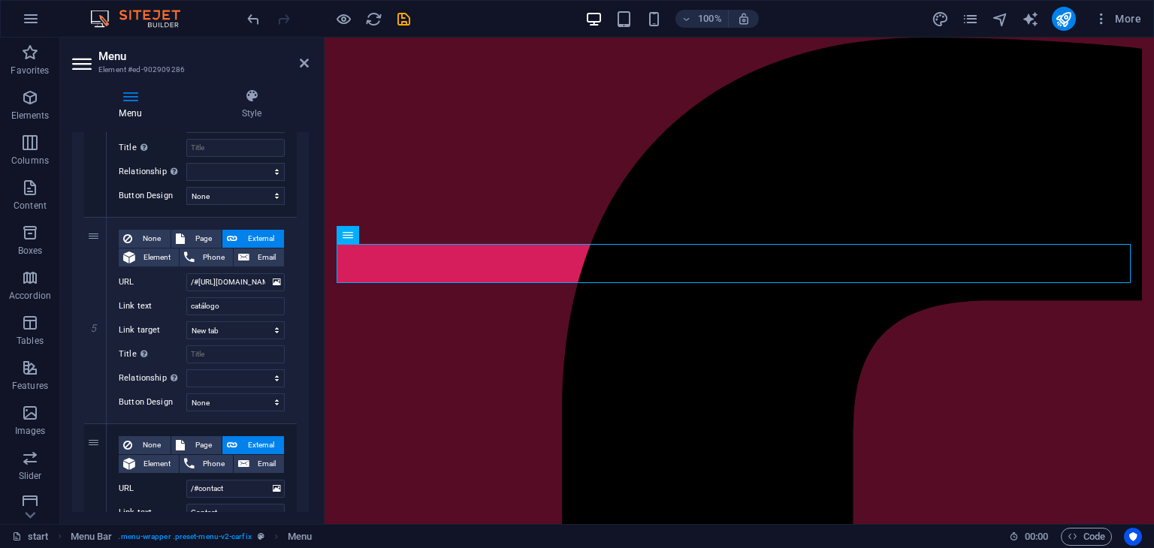
scroll to position [877, 0]
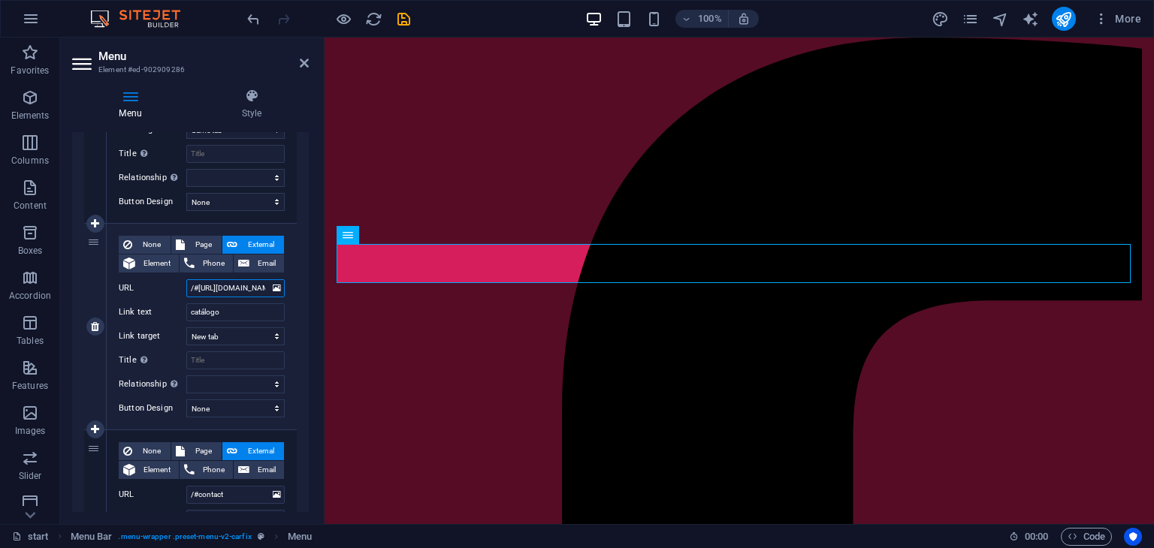
click at [248, 289] on input "/#[URL][DOMAIN_NAME]" at bounding box center [235, 288] width 98 height 18
select select
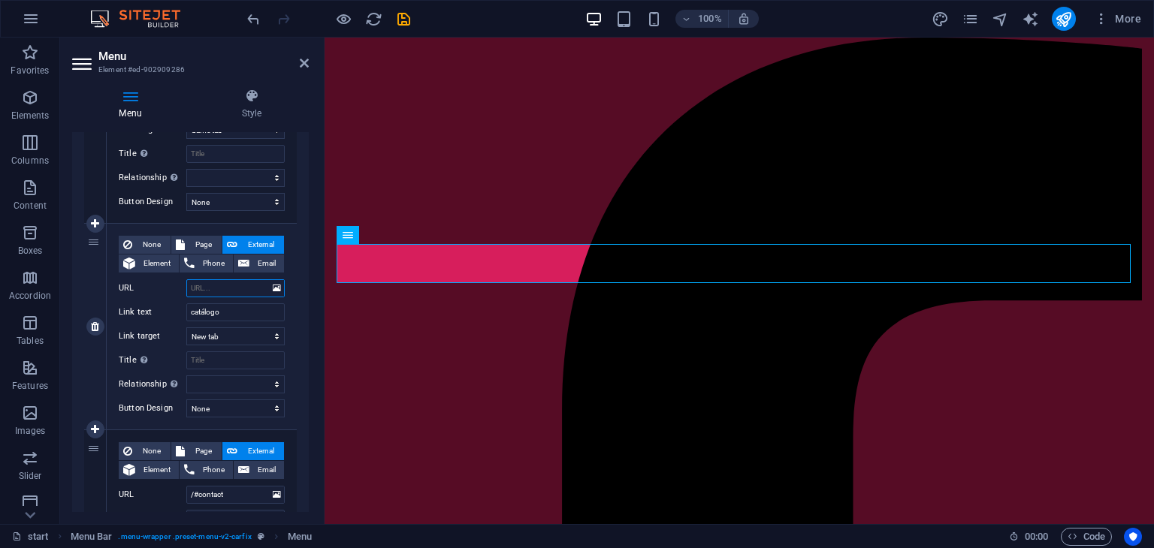
select select
paste input "[URL][DOMAIN_NAME]"
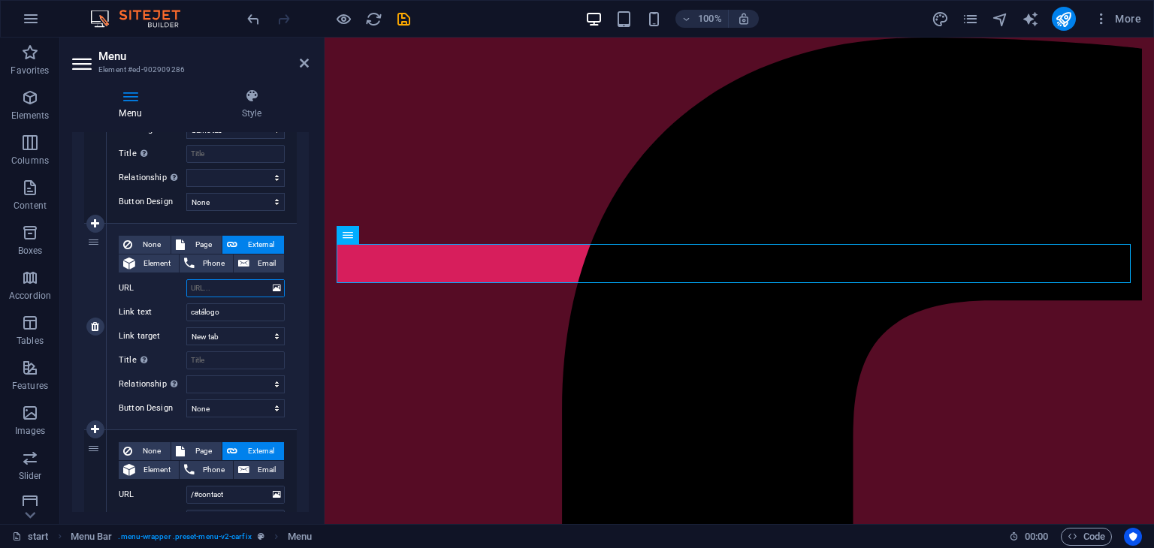
type input "[URL][DOMAIN_NAME]"
select select
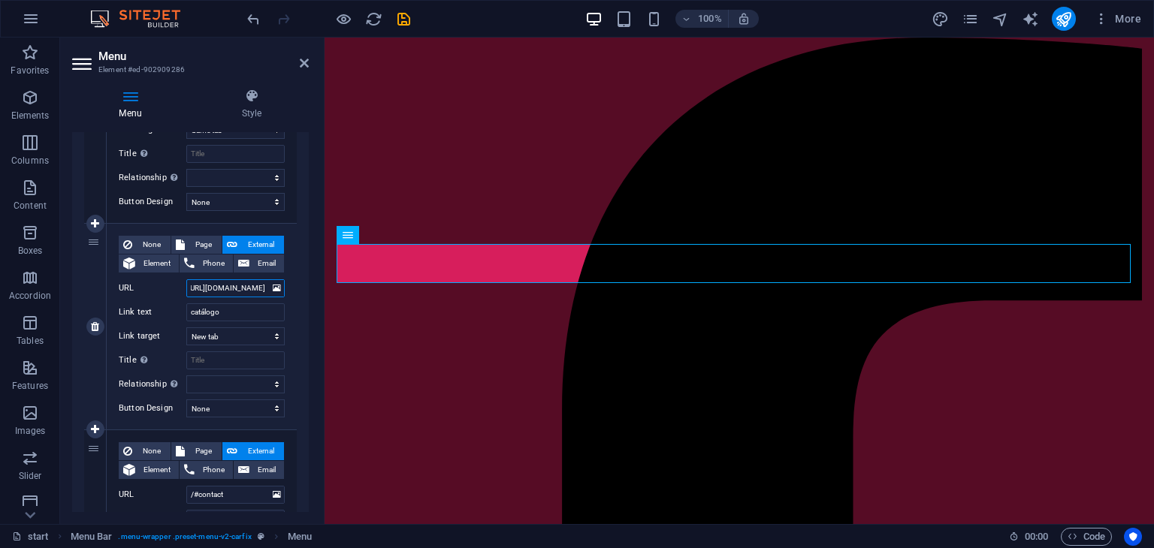
select select
type input "[URL][DOMAIN_NAME]"
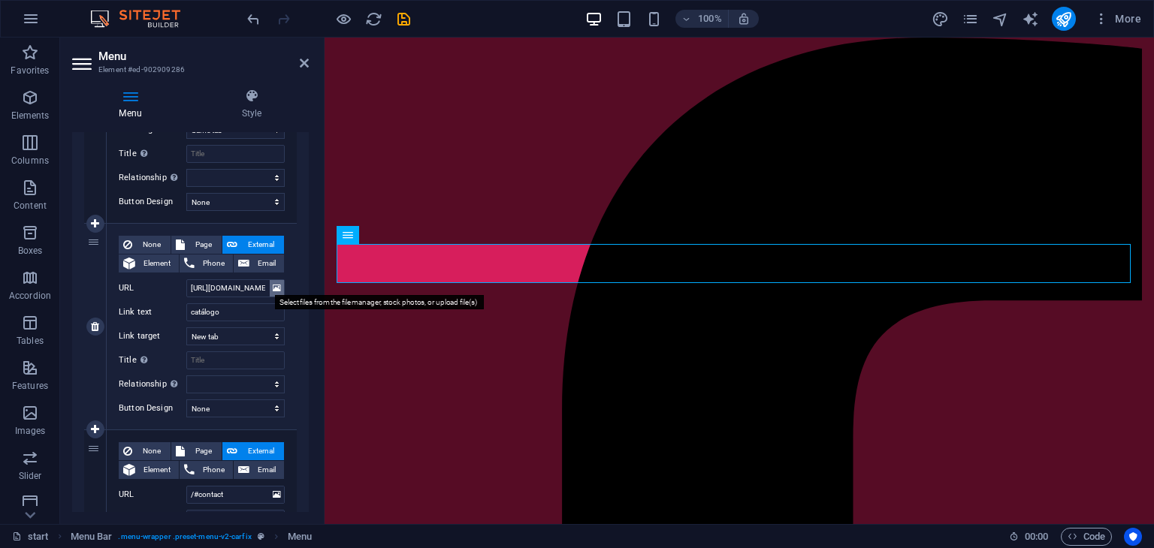
click at [273, 288] on icon at bounding box center [277, 288] width 8 height 17
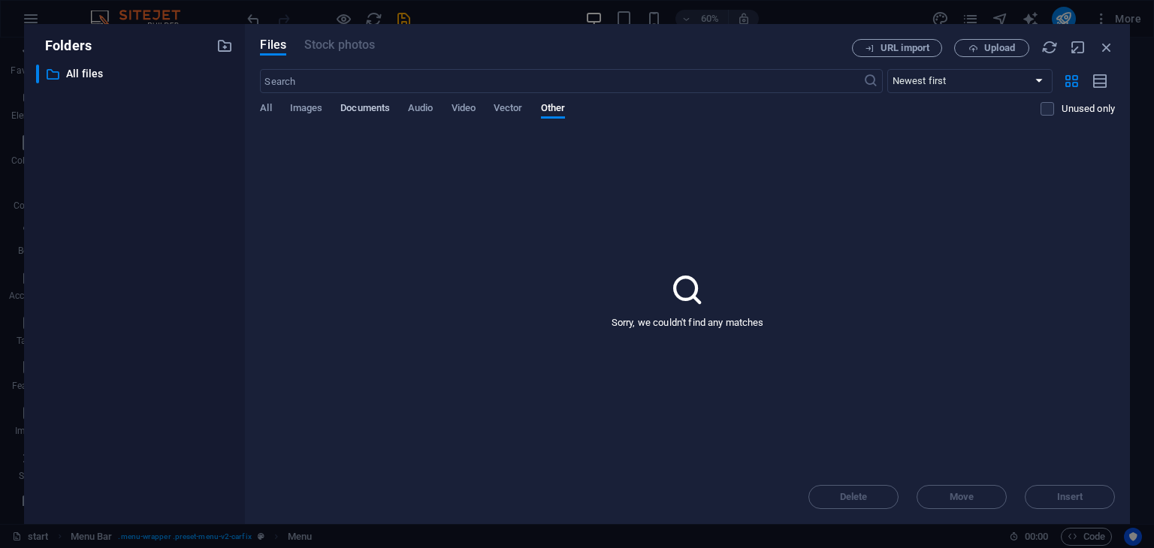
click at [352, 103] on span "Documents" at bounding box center [365, 109] width 50 height 21
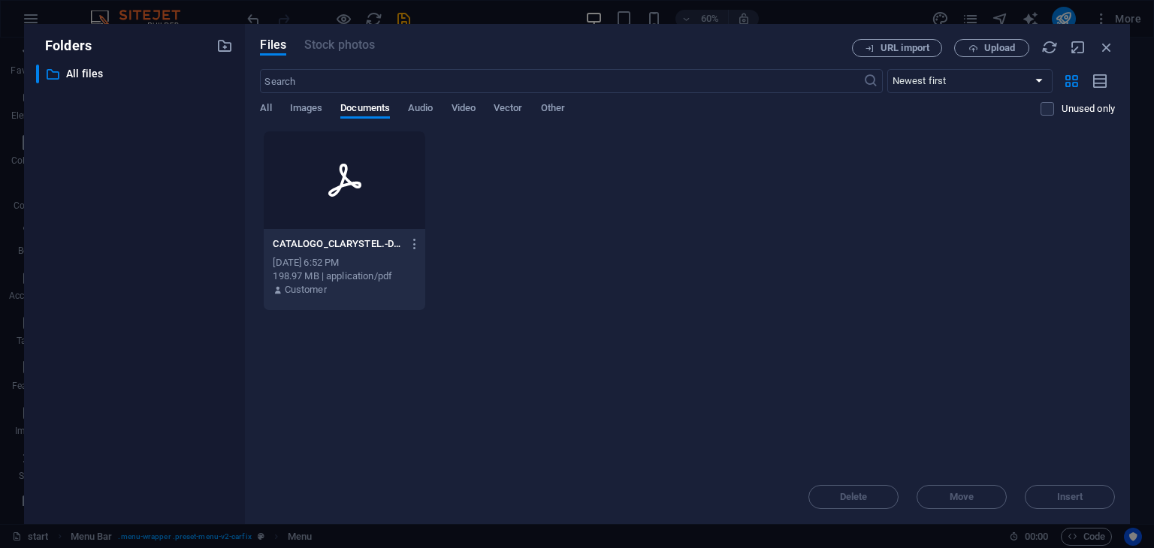
click at [352, 181] on icon at bounding box center [345, 180] width 36 height 36
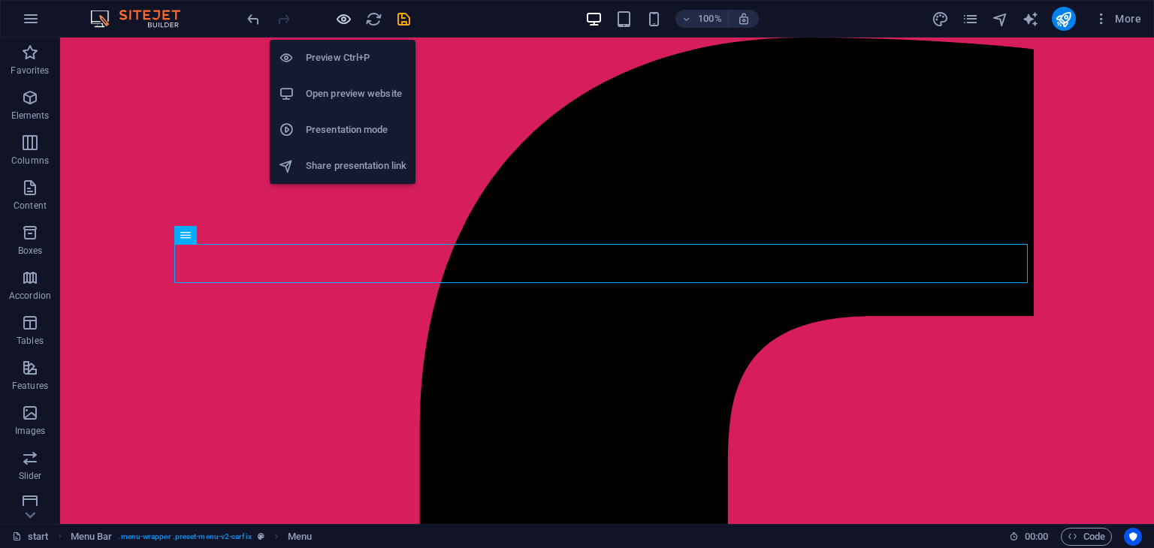
click at [340, 20] on icon "button" at bounding box center [343, 19] width 17 height 17
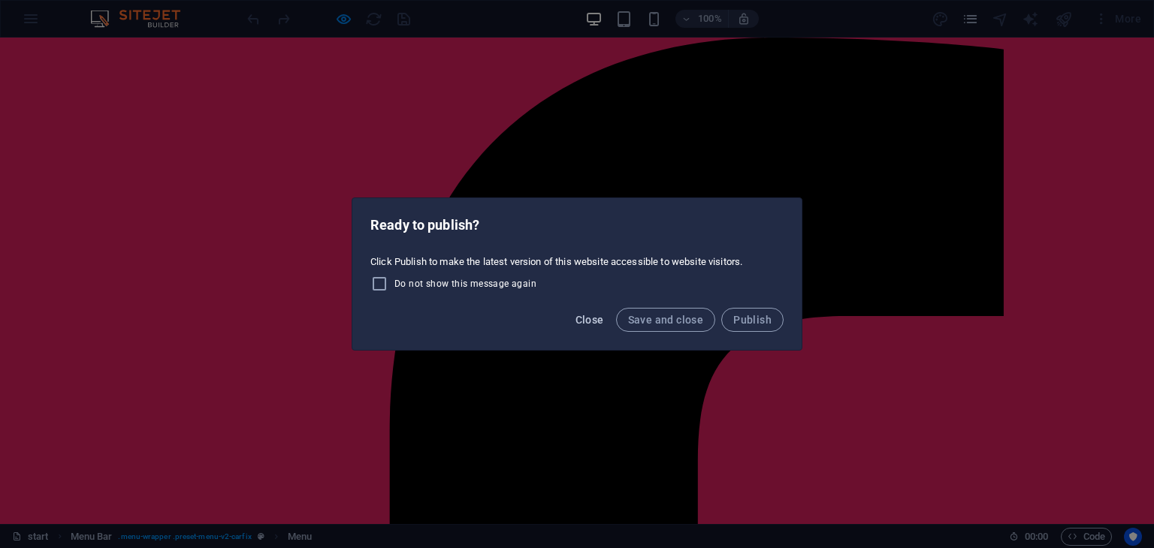
click at [607, 321] on button "Close" at bounding box center [589, 320] width 41 height 24
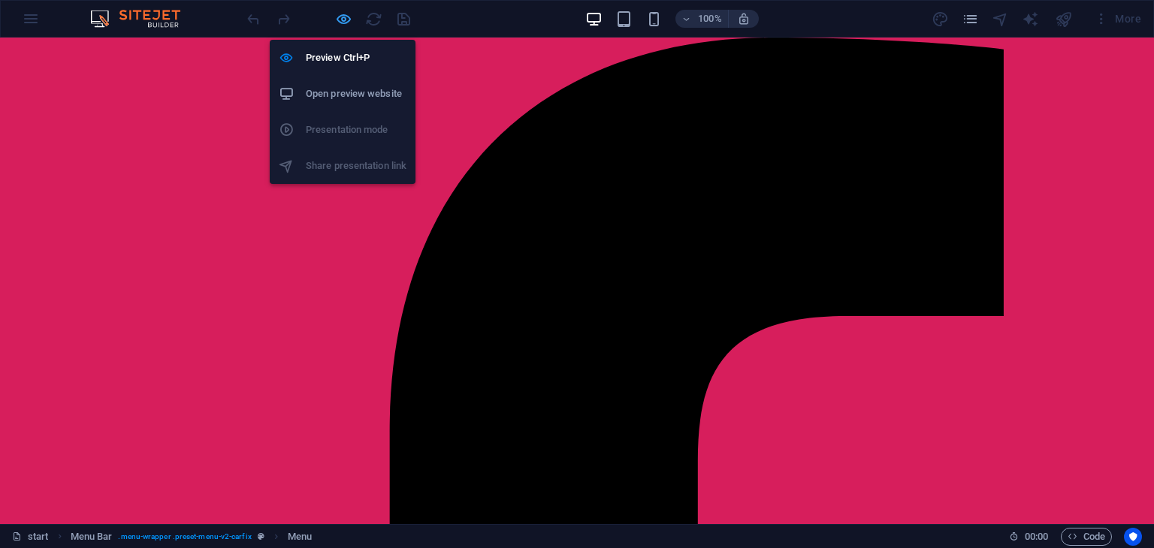
click at [346, 16] on icon "button" at bounding box center [343, 19] width 17 height 17
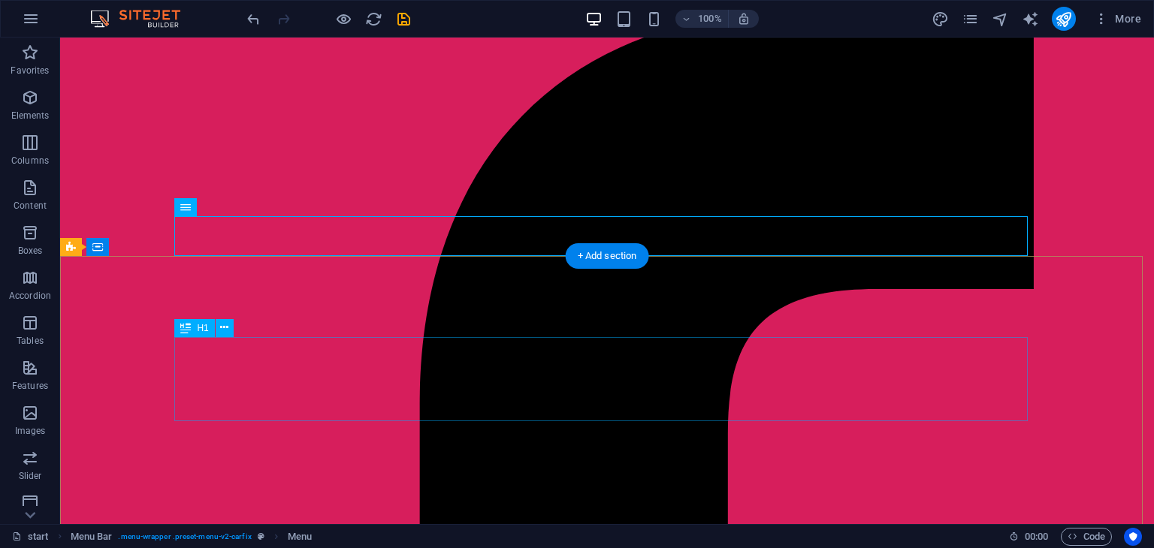
scroll to position [27, 0]
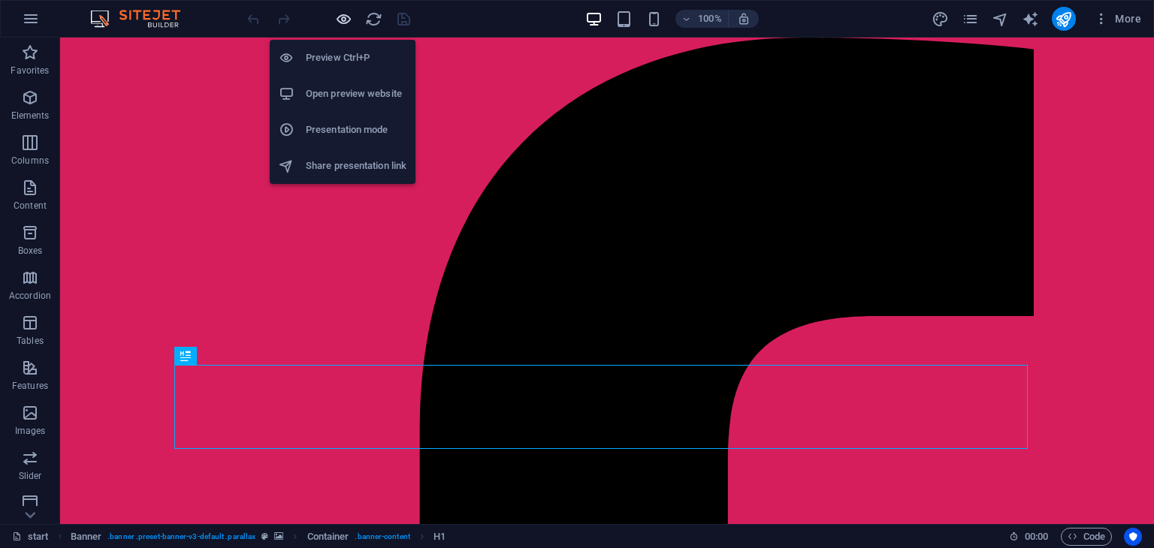
click at [340, 16] on icon "button" at bounding box center [343, 19] width 17 height 17
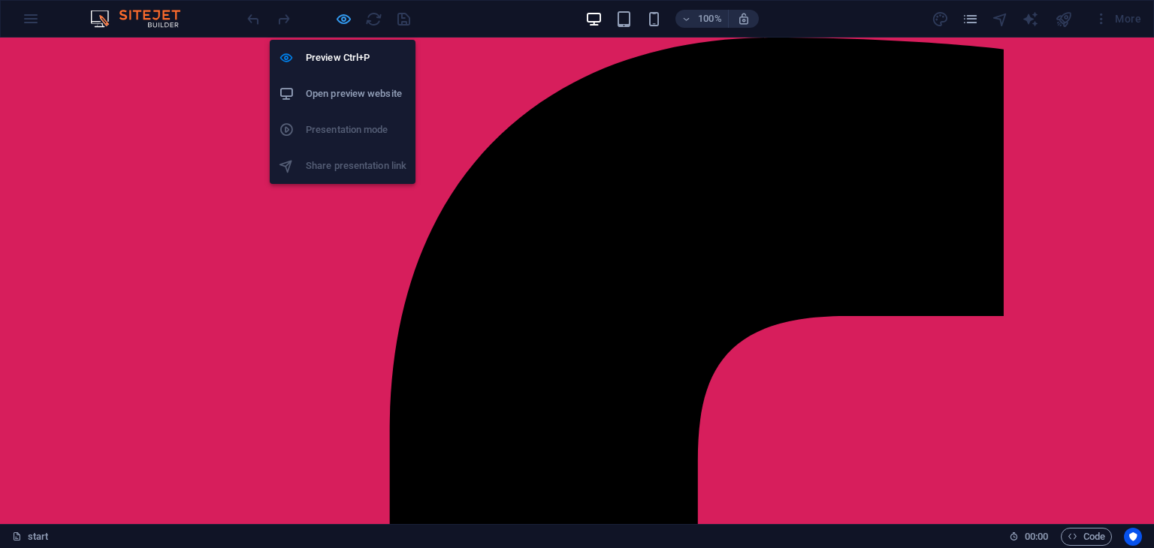
click at [346, 20] on icon "button" at bounding box center [343, 19] width 17 height 17
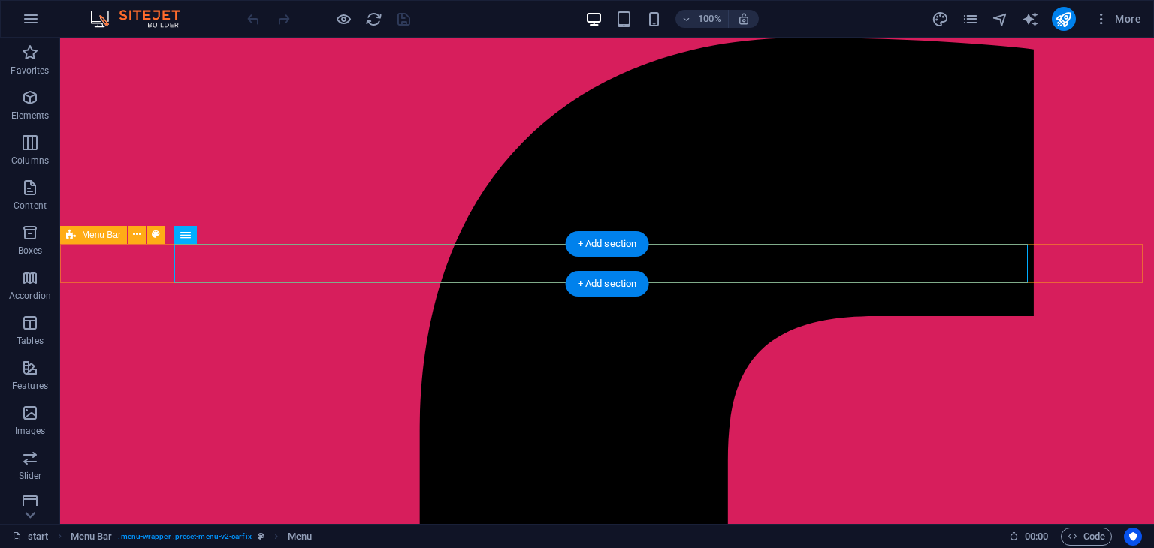
select select "header"
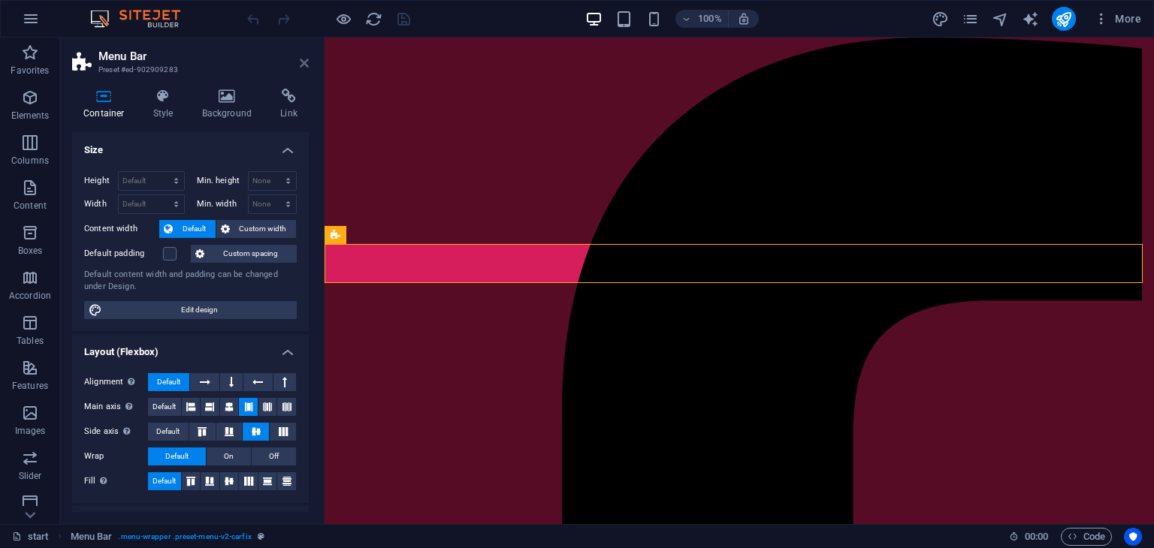
click at [306, 57] on icon at bounding box center [304, 63] width 9 height 12
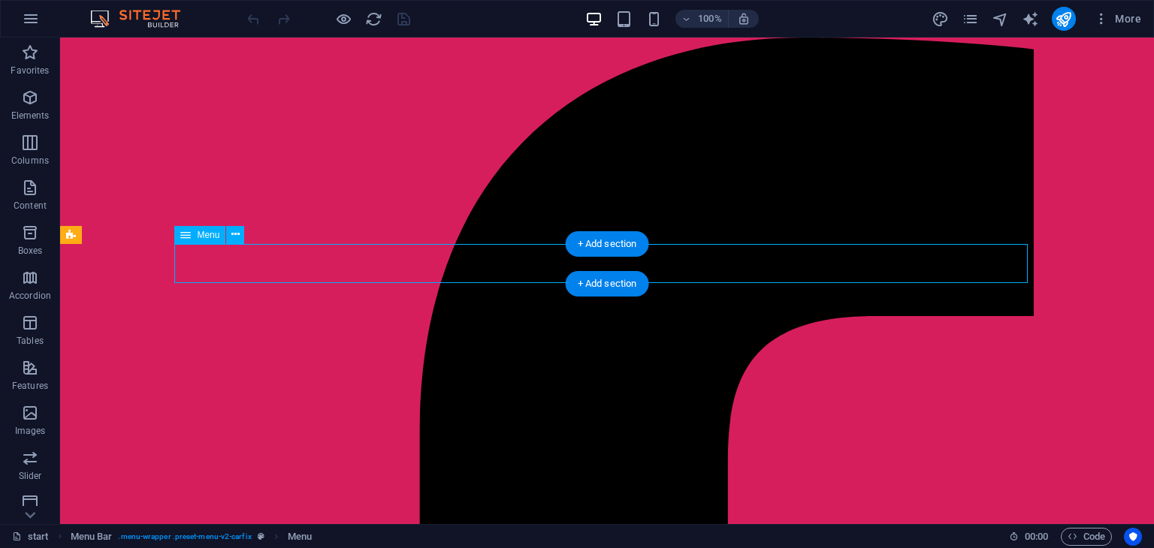
select select
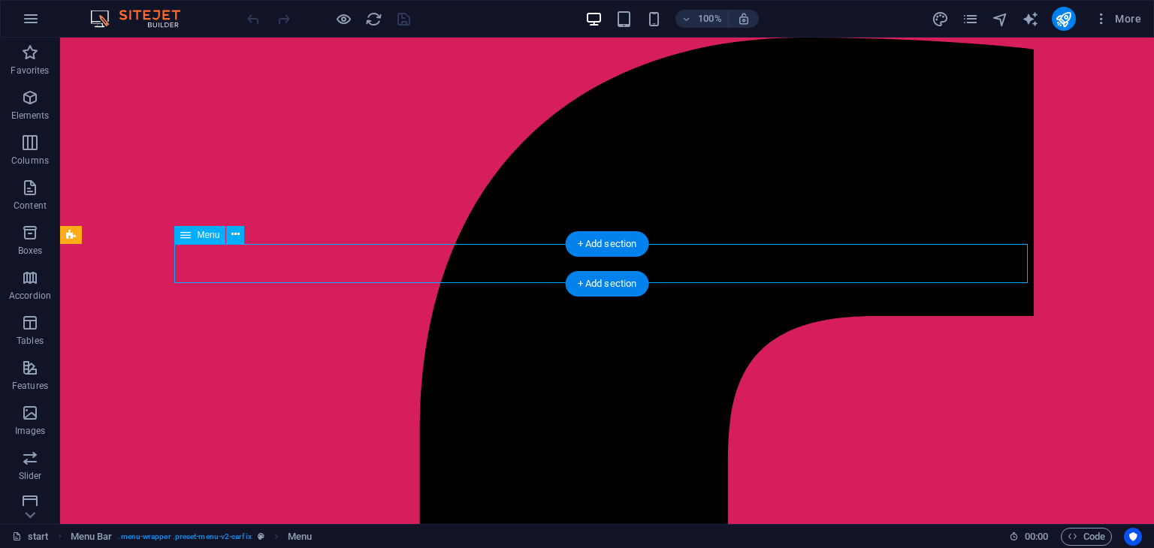
select select
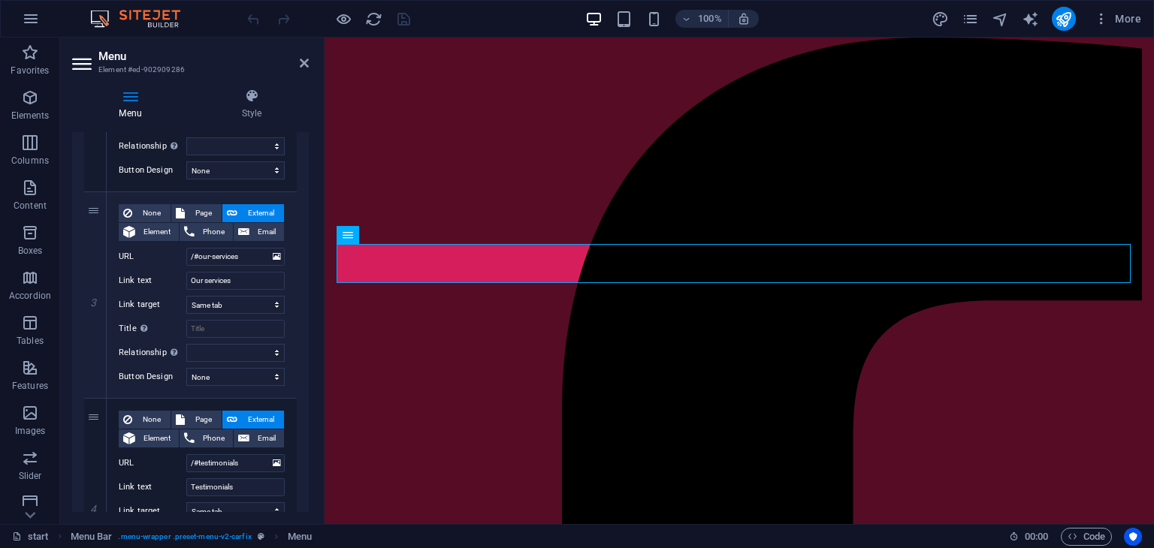
scroll to position [493, 0]
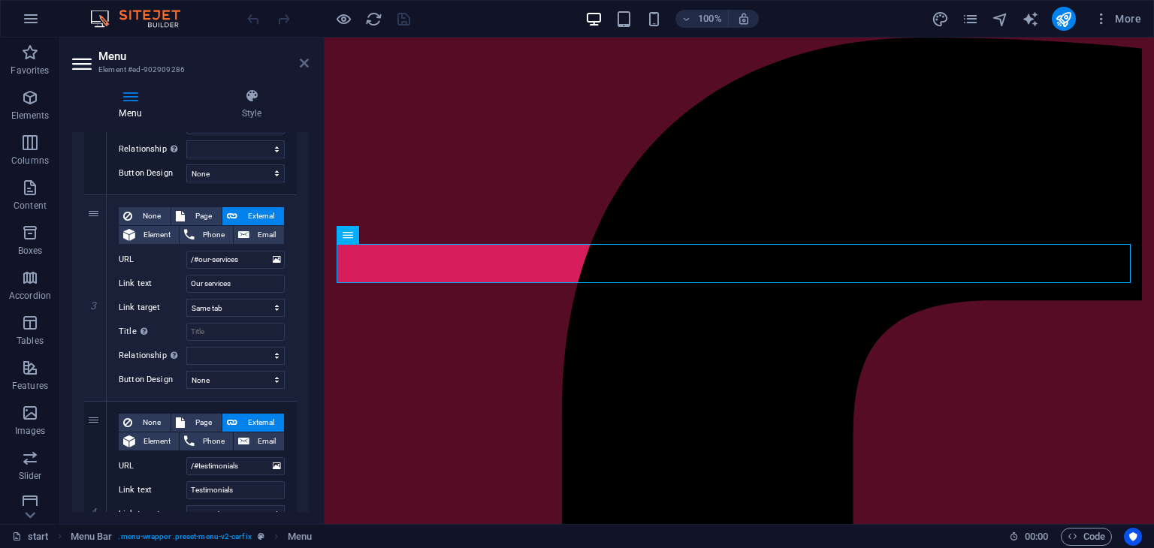
click at [306, 61] on icon at bounding box center [304, 63] width 9 height 12
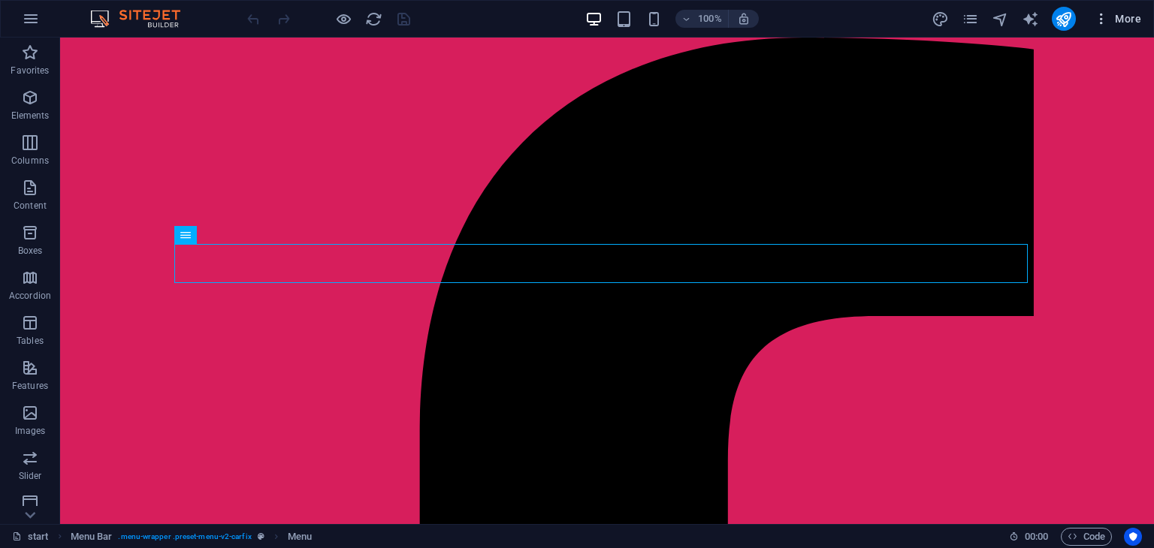
click at [1108, 25] on icon "button" at bounding box center [1101, 18] width 15 height 15
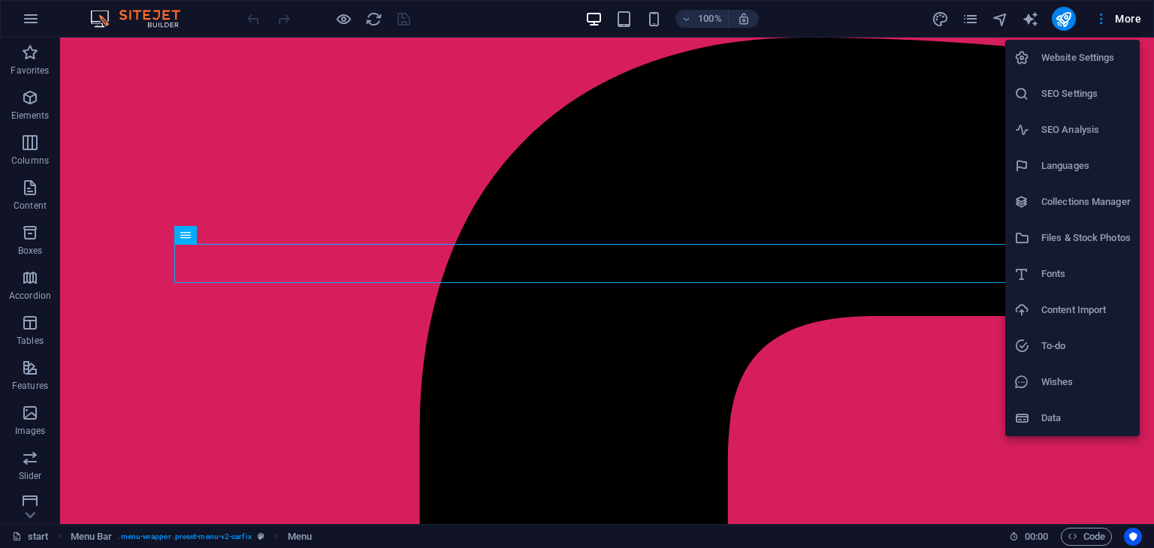
click at [1087, 229] on h6 "Files & Stock Photos" at bounding box center [1085, 238] width 89 height 18
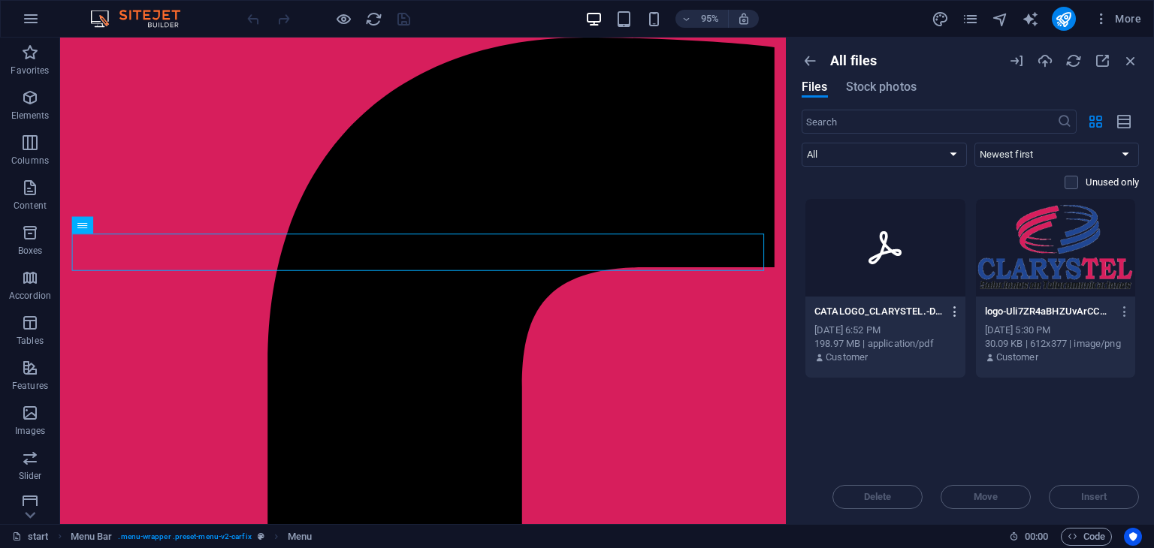
click at [955, 313] on icon "button" at bounding box center [955, 312] width 14 height 14
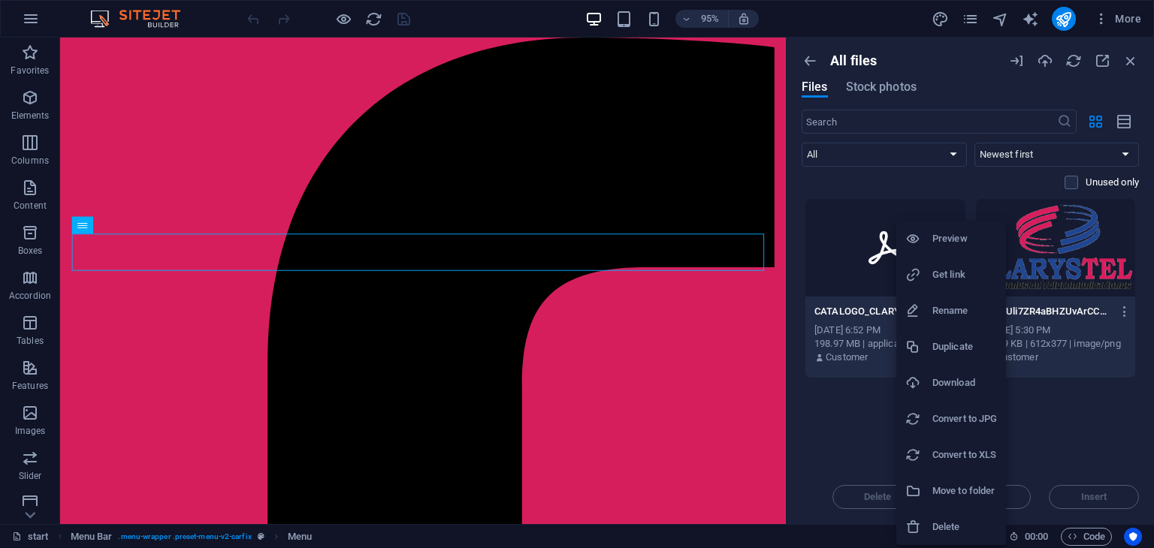
click at [963, 271] on h6 "Get link" at bounding box center [964, 275] width 65 height 18
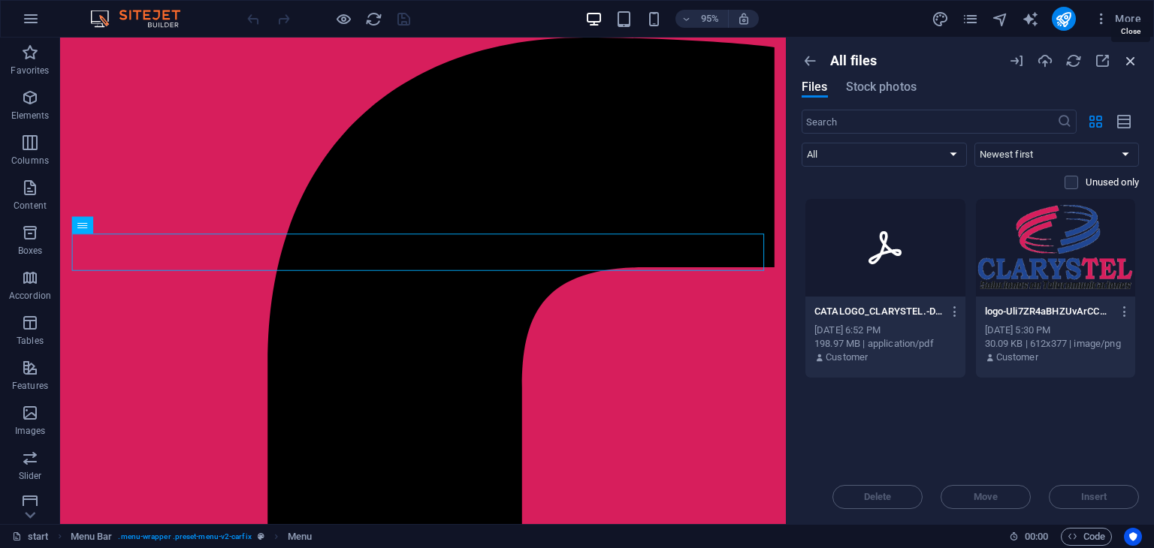
click at [1133, 61] on icon "button" at bounding box center [1130, 61] width 17 height 17
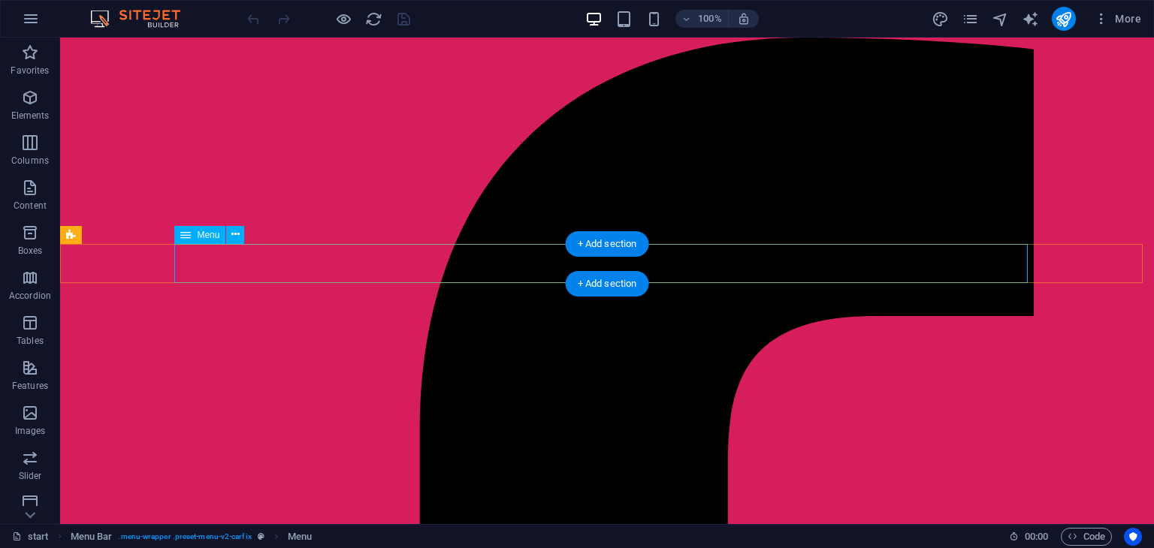
select select
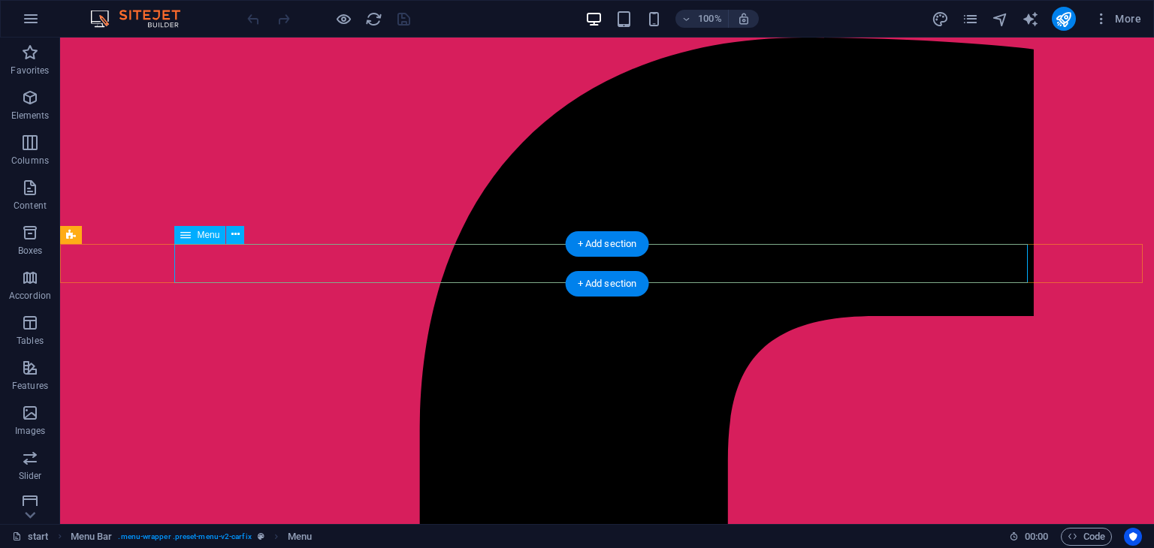
select select
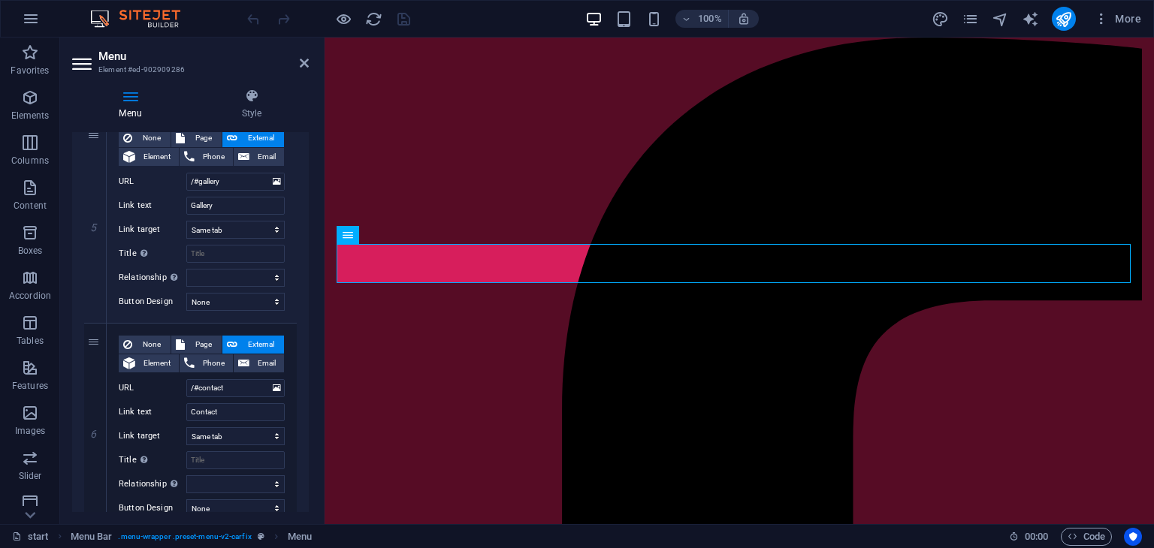
scroll to position [982, 0]
click at [231, 211] on input "Gallery" at bounding box center [235, 207] width 98 height 18
type input "Cata"
select select
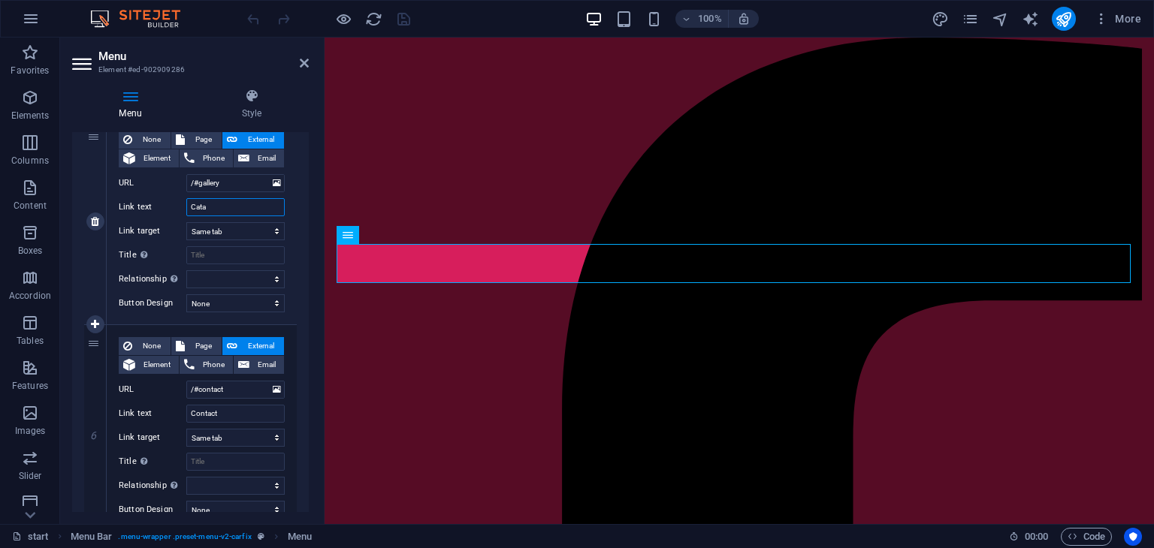
select select
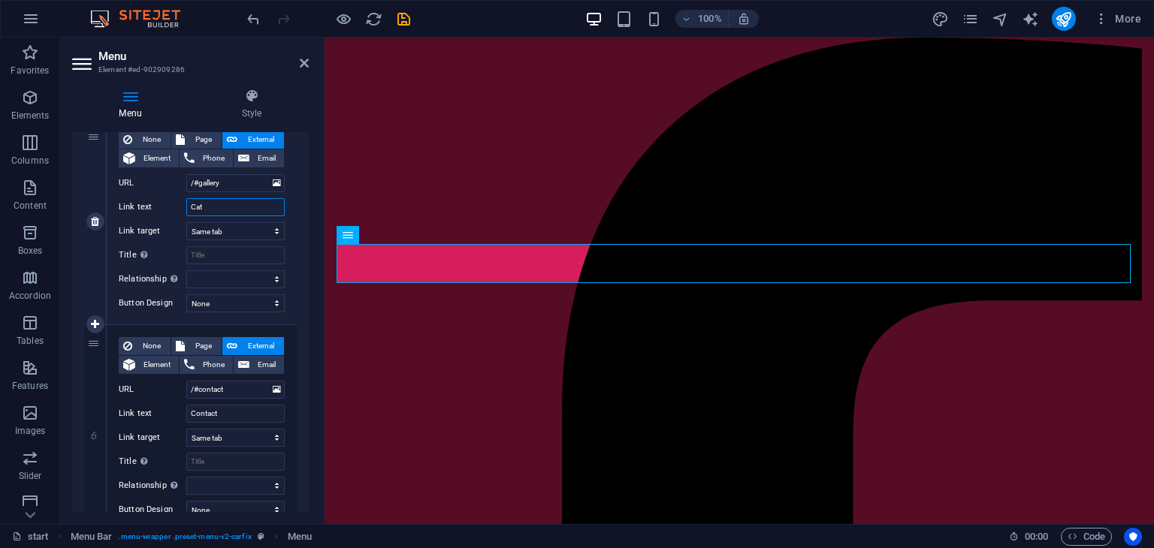
type input "Catá"
select select
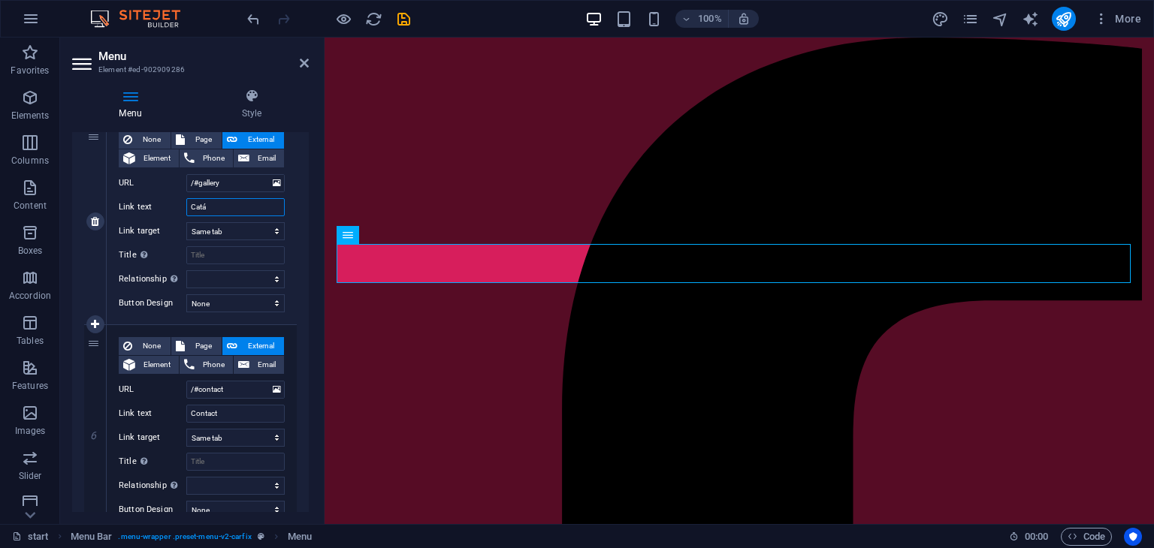
select select
type input "Catálogo"
select select
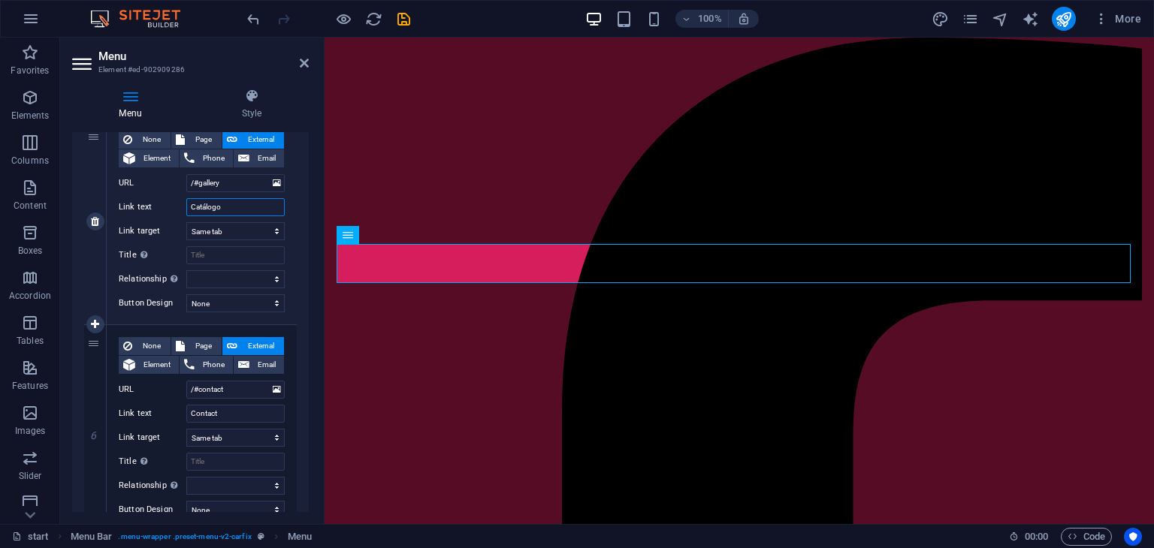
select select
type input "Catálogo"
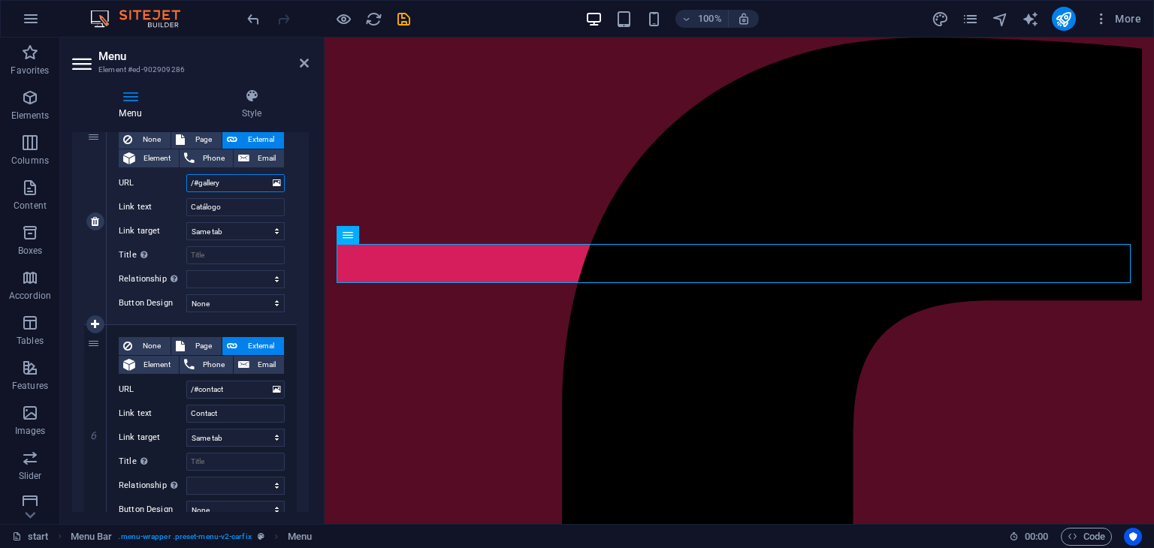
click at [225, 187] on input "/#gallery" at bounding box center [235, 183] width 98 height 18
paste input "[URL][DOMAIN_NAME]"
type input "/#https://cdn1.site-media.eu/images/document/18922468/CATALOGO_CLARYSTEL.-DsmJv…"
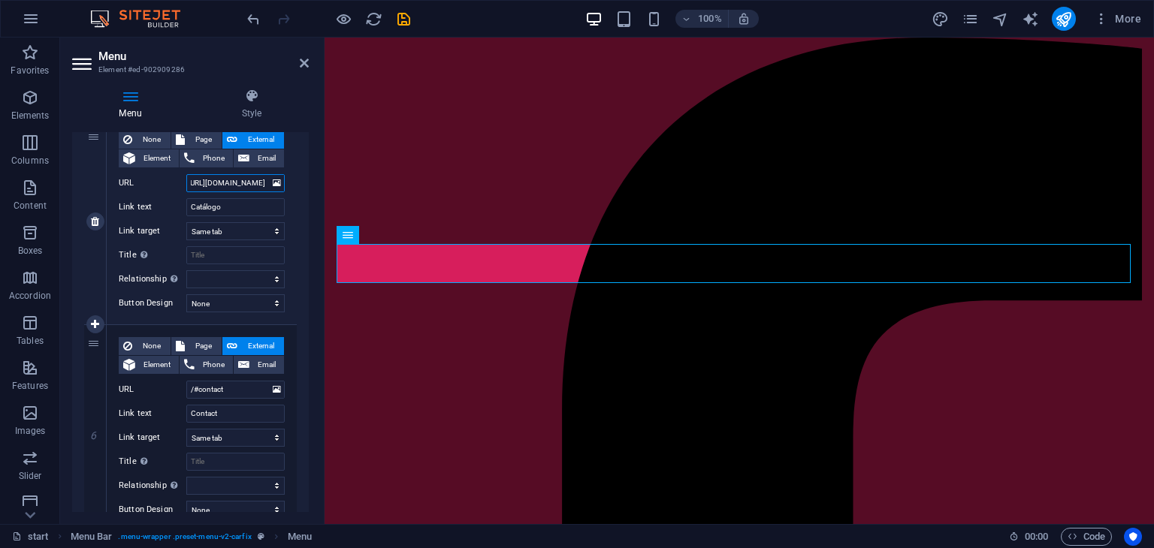
select select
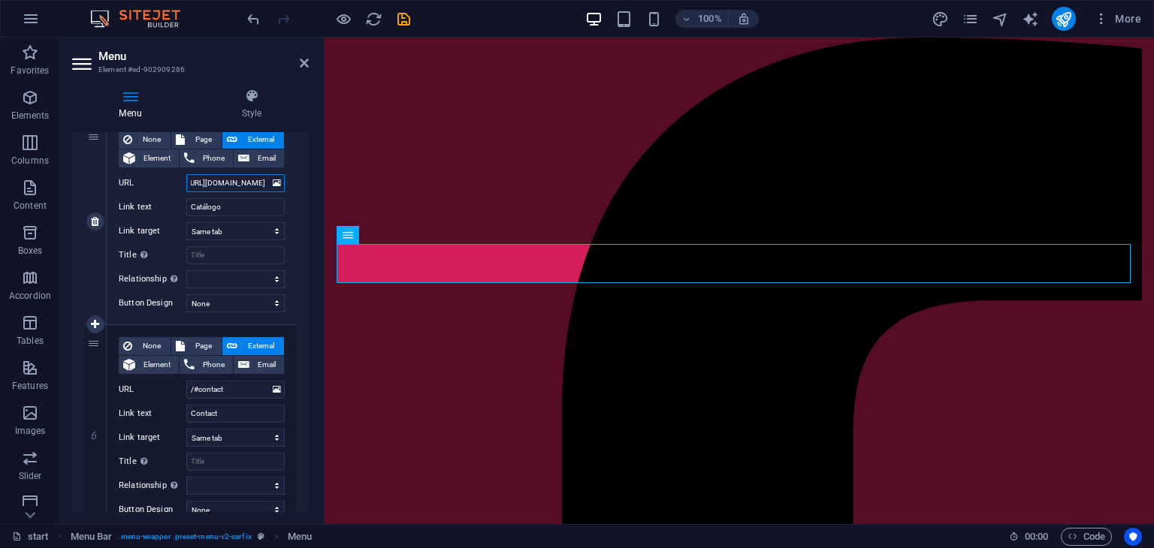
select select
type input "/#https://cdn1.site-media.eu/images/document/18922468/CATALOGO_CLARYSTEL.-DsmJv…"
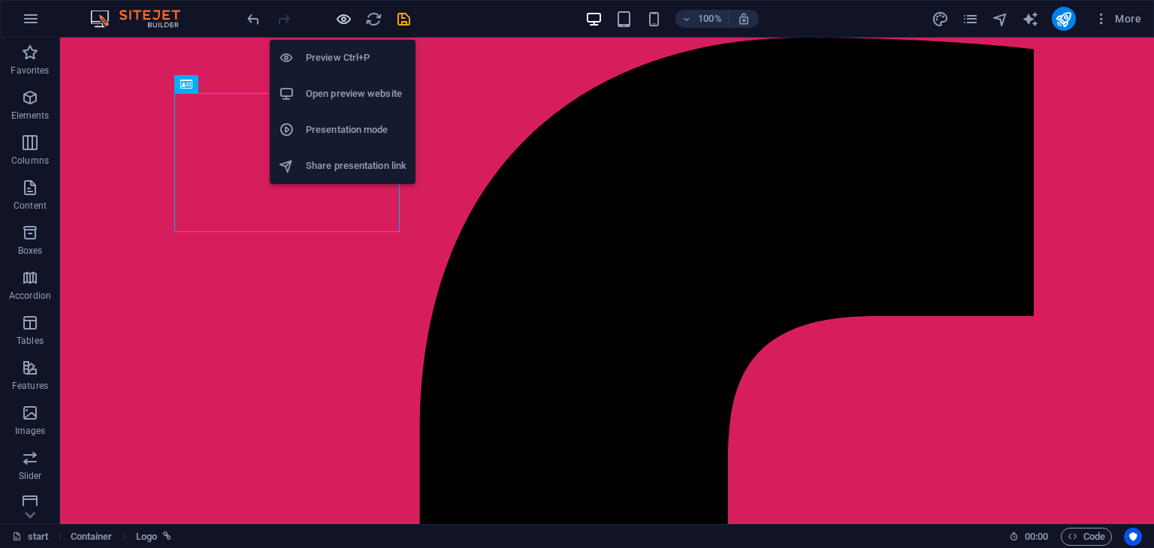
click at [343, 14] on icon "button" at bounding box center [343, 19] width 17 height 17
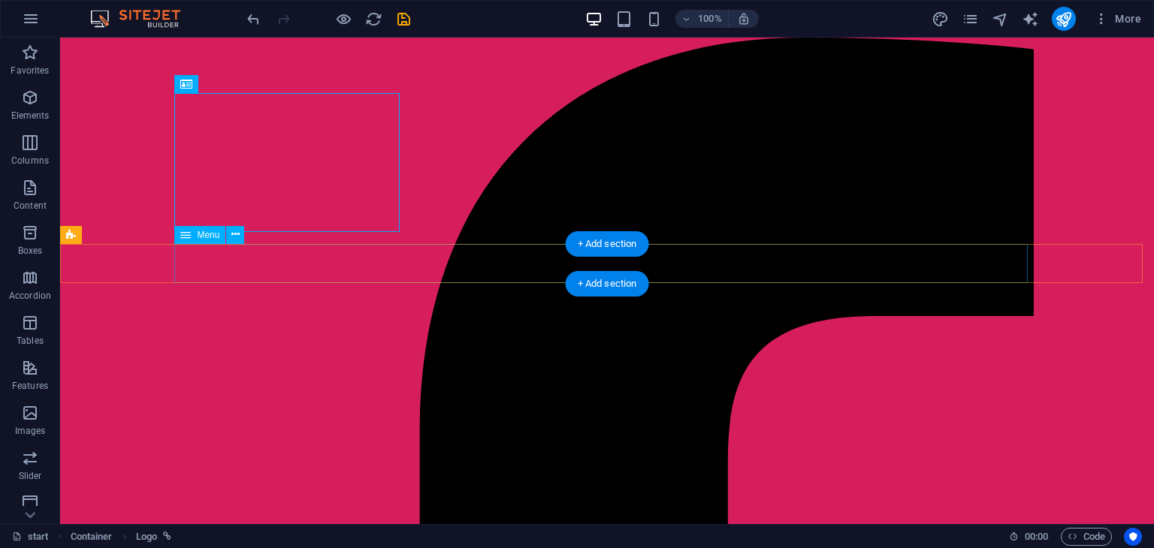
select select
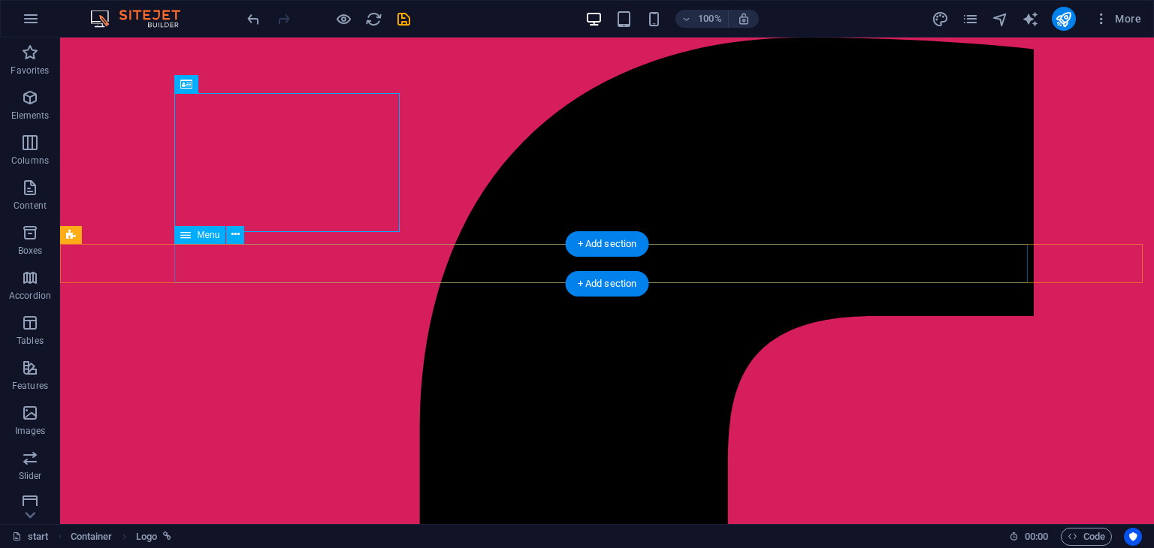
select select
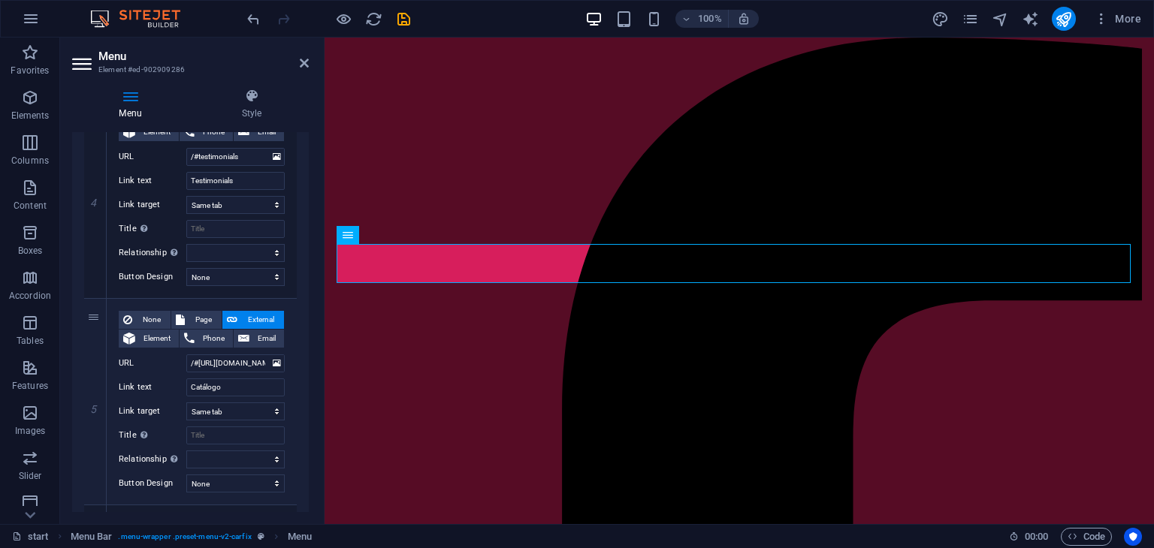
scroll to position [805, 0]
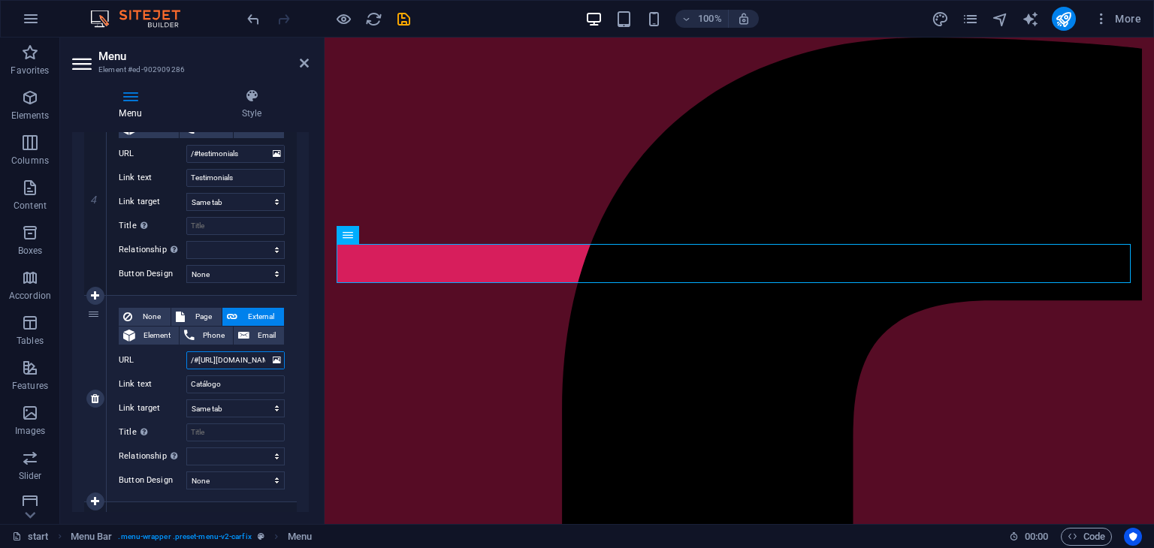
click at [225, 360] on input "/#https://cdn1.site-media.eu/images/document/18922468/CATALOGO_CLARYSTEL.-DsmJv…" at bounding box center [235, 361] width 98 height 18
type input "#https://cdn1.site-media.eu/images/document/18922468/CATALOGO_CLARYSTEL.-DsmJvL…"
select select
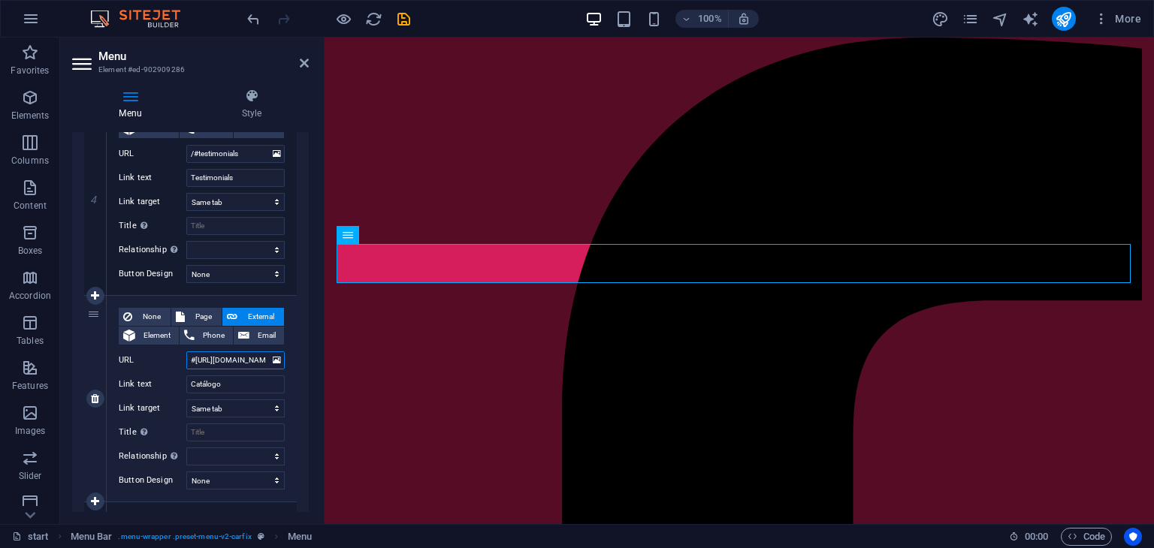
select select
type input "[URL][DOMAIN_NAME]"
select select
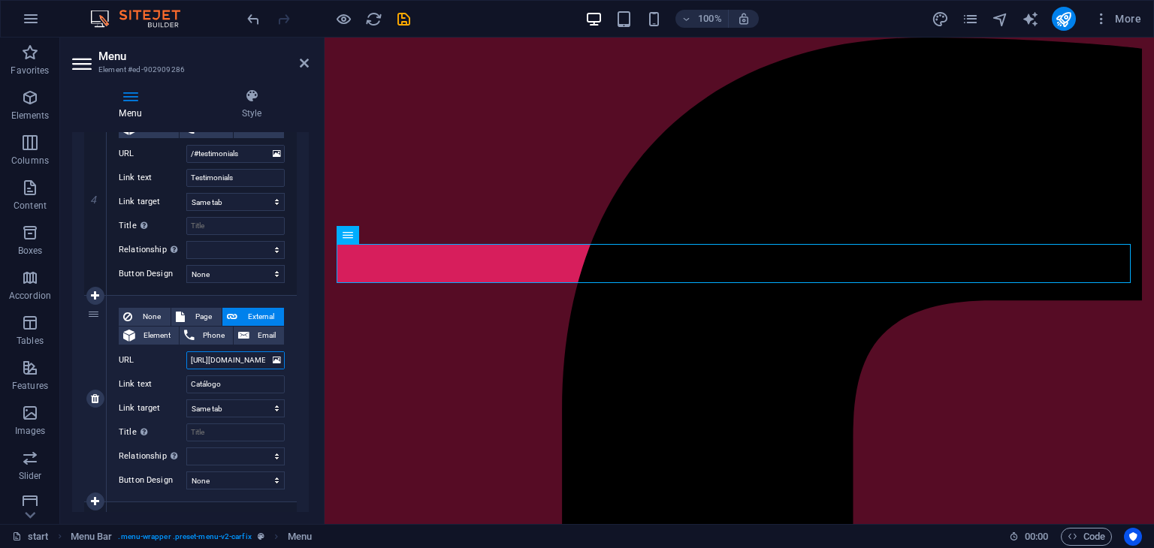
select select
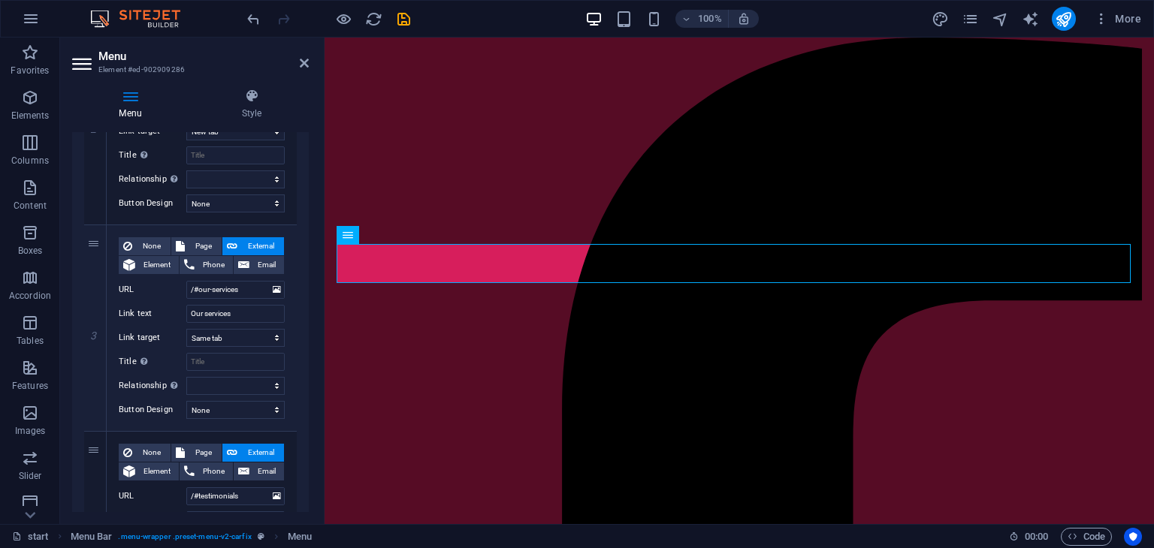
scroll to position [0, 0]
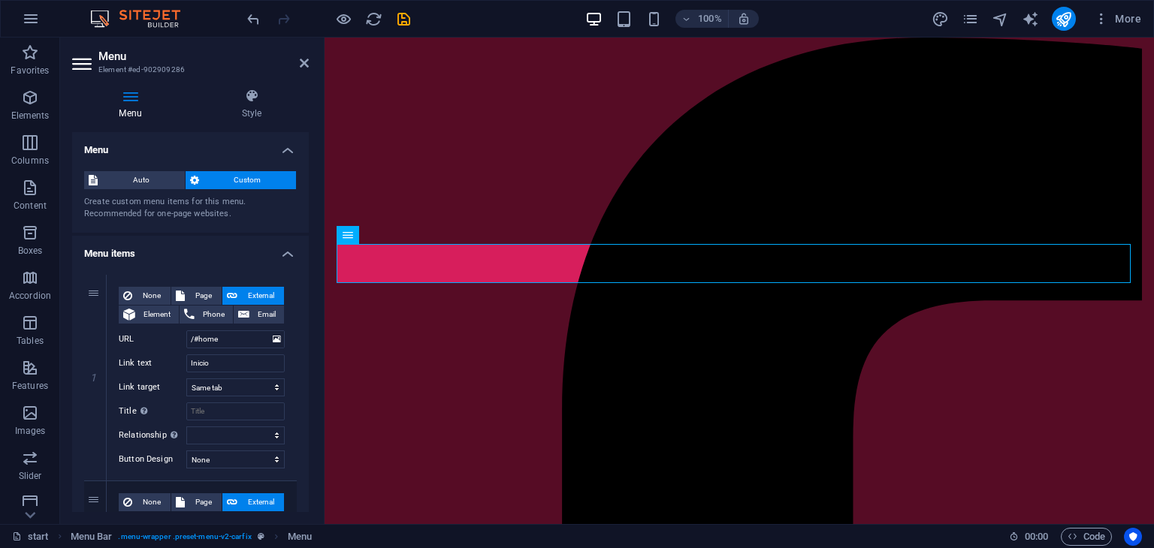
type input "[URL][DOMAIN_NAME]"
click at [198, 230] on div "Auto Custom Create custom menu items for this menu. Recommended for one-page we…" at bounding box center [190, 196] width 237 height 74
click at [130, 178] on span "Auto" at bounding box center [141, 180] width 78 height 18
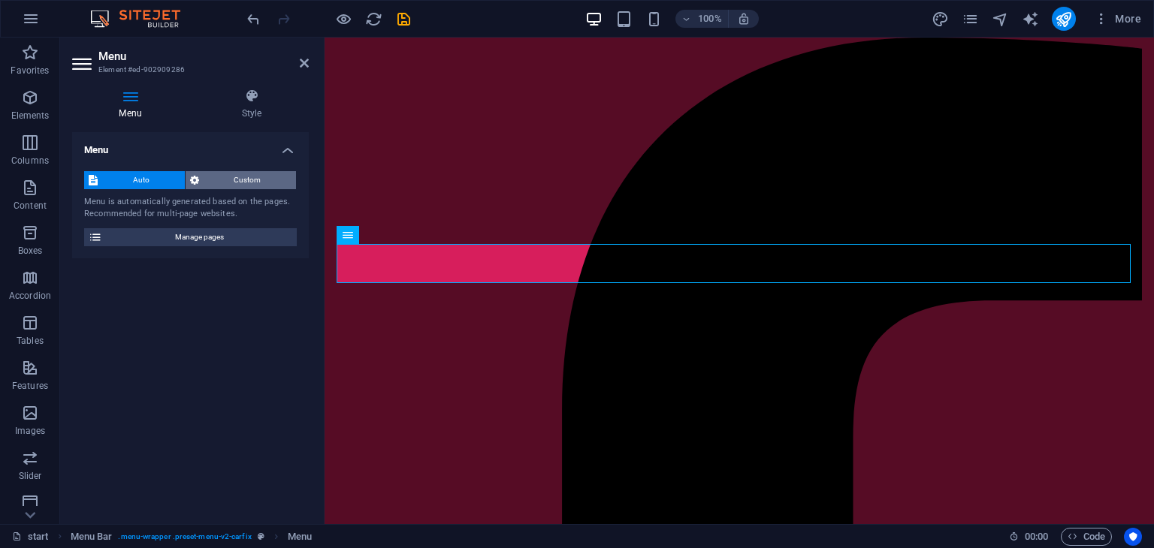
click at [239, 178] on span "Custom" at bounding box center [248, 180] width 89 height 18
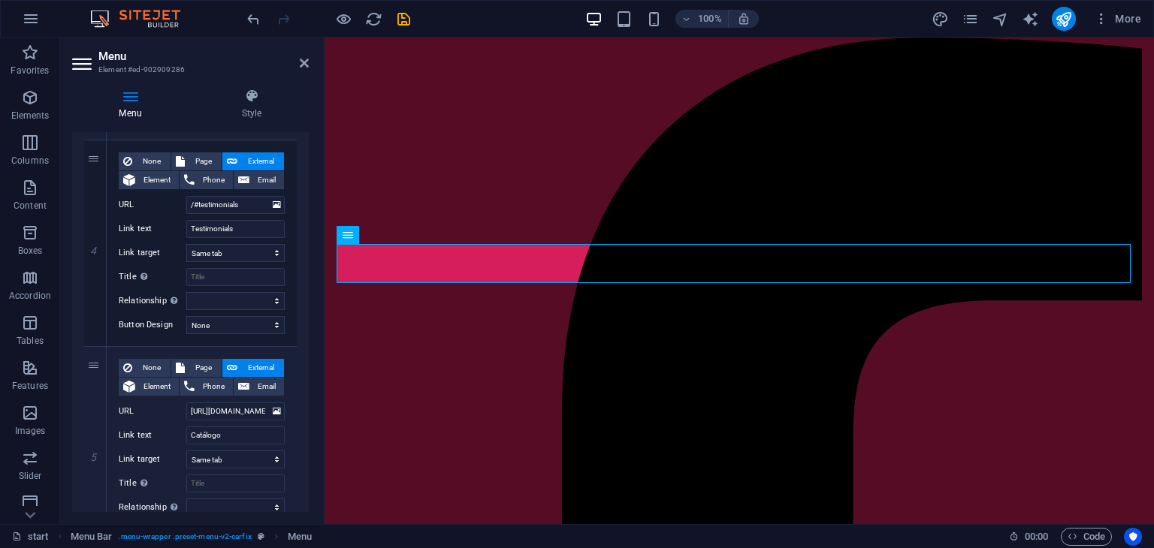
scroll to position [752, 0]
click at [300, 61] on icon at bounding box center [304, 63] width 9 height 12
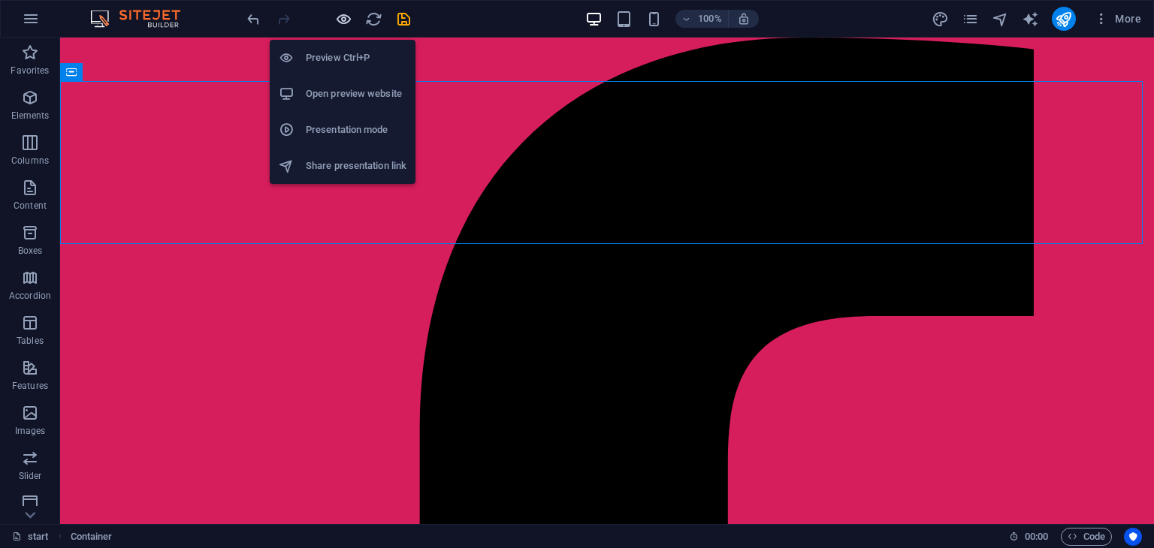
click at [341, 18] on icon "button" at bounding box center [343, 19] width 17 height 17
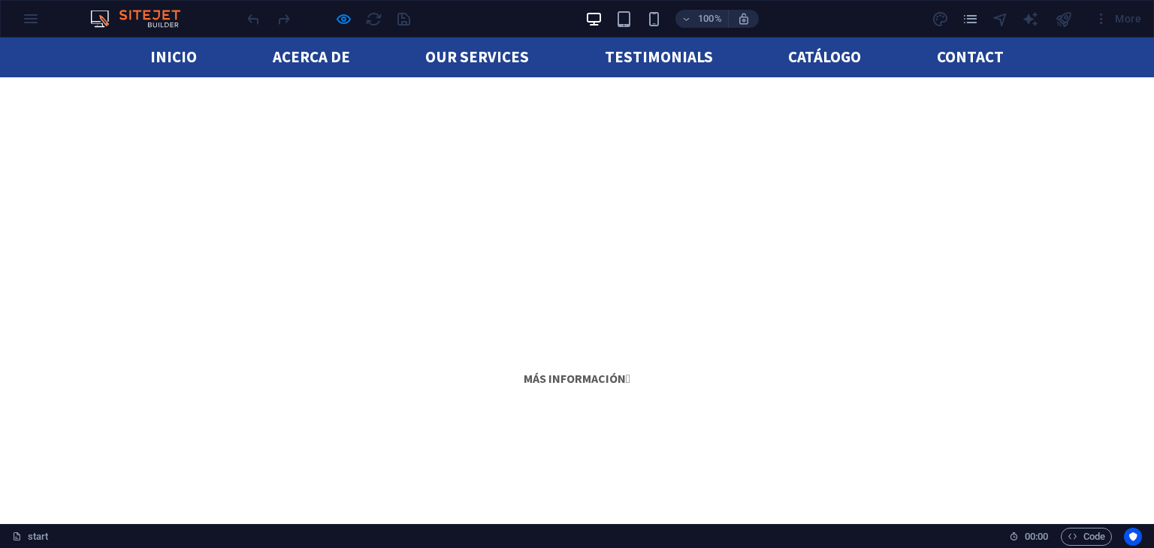
scroll to position [2649, 0]
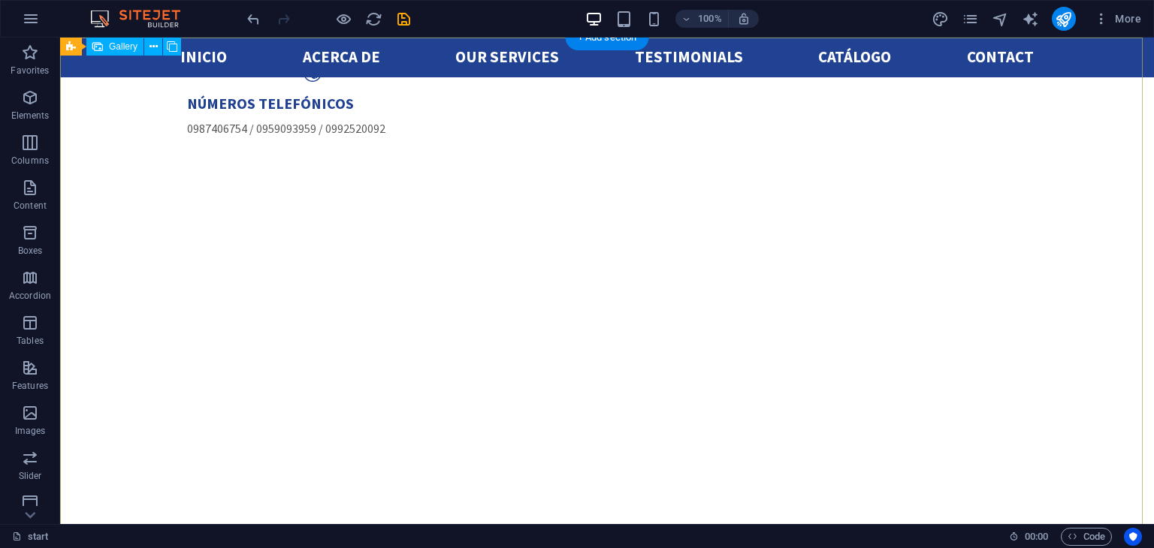
scroll to position [2857, 0]
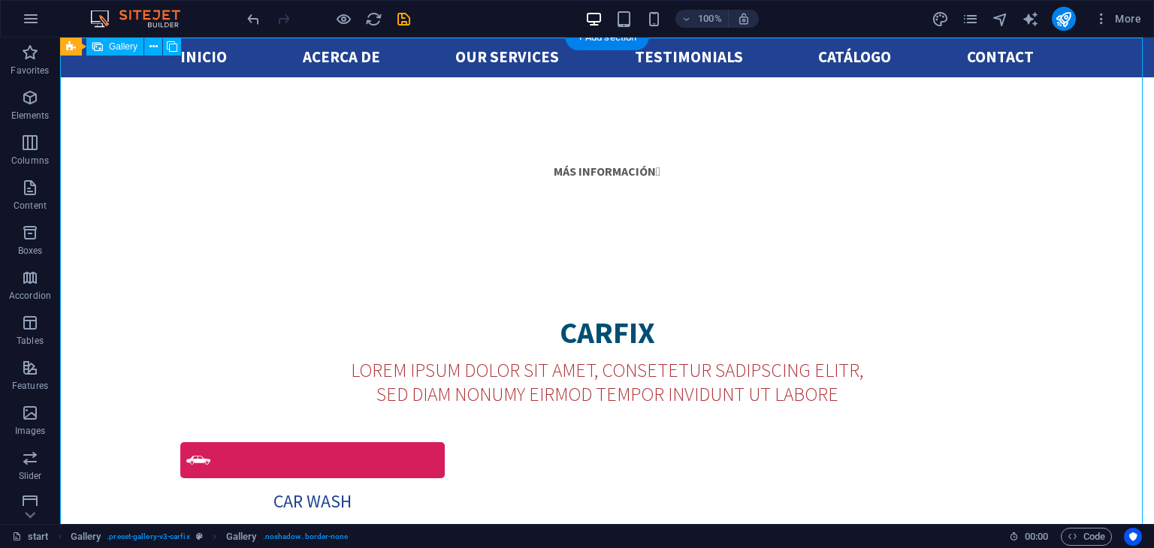
select select "4"
select select "px"
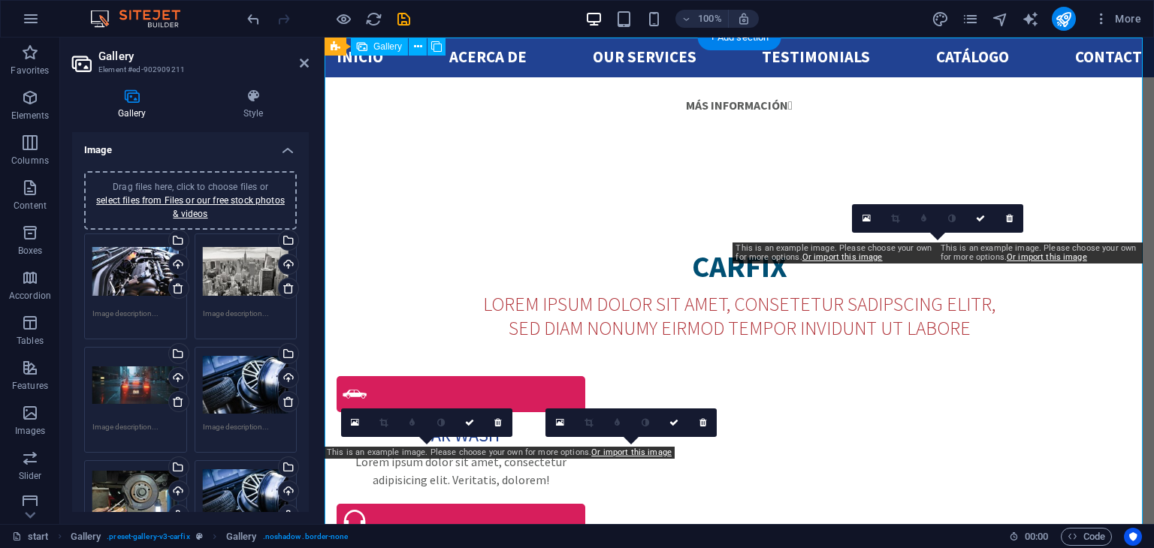
scroll to position [2777, 0]
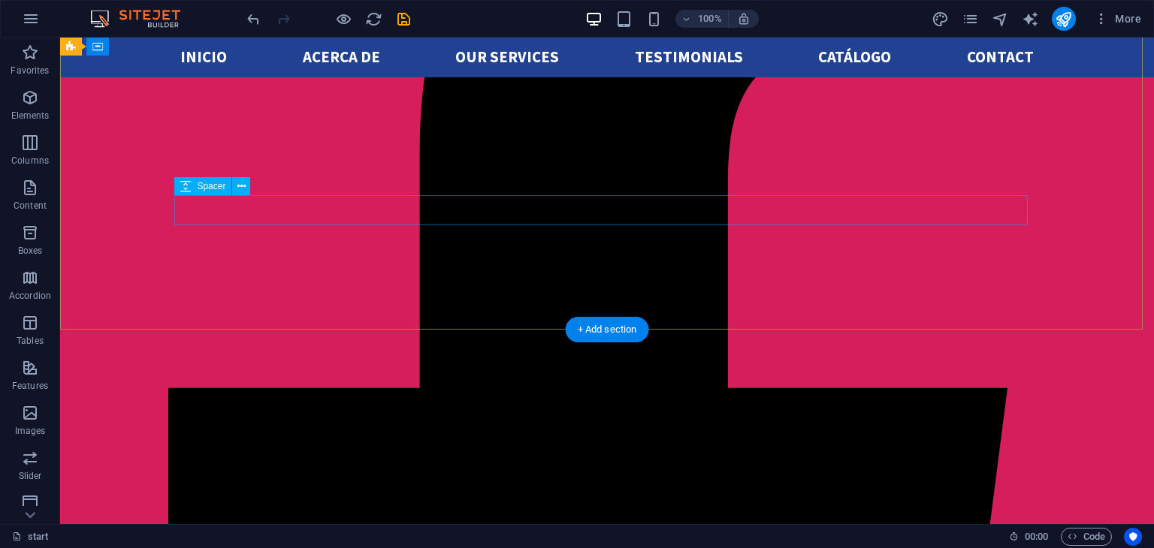
scroll to position [0, 0]
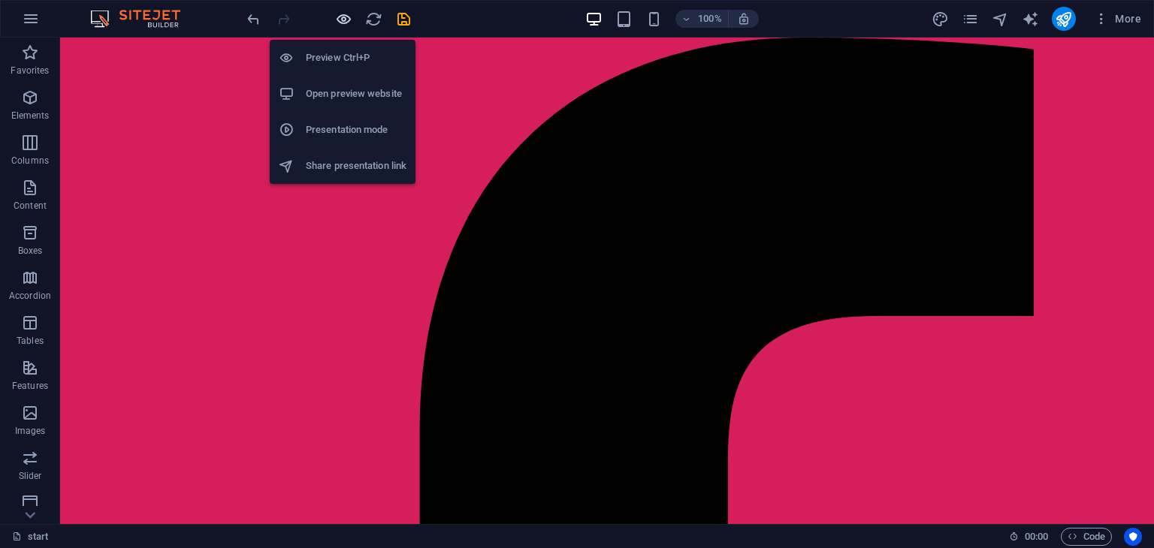
click at [341, 21] on icon "button" at bounding box center [343, 19] width 17 height 17
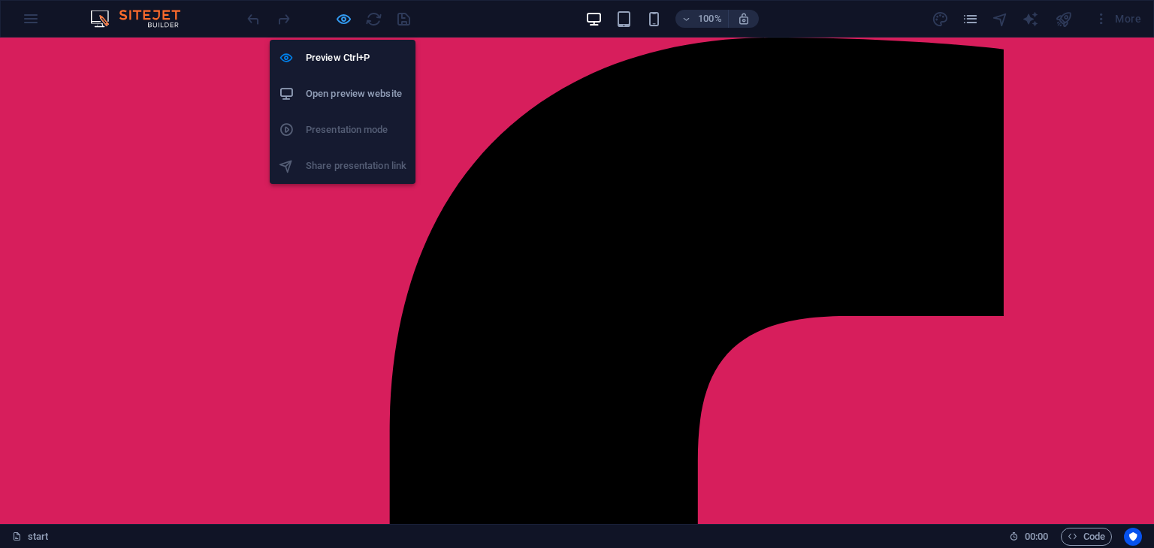
click at [341, 19] on icon "button" at bounding box center [343, 19] width 17 height 17
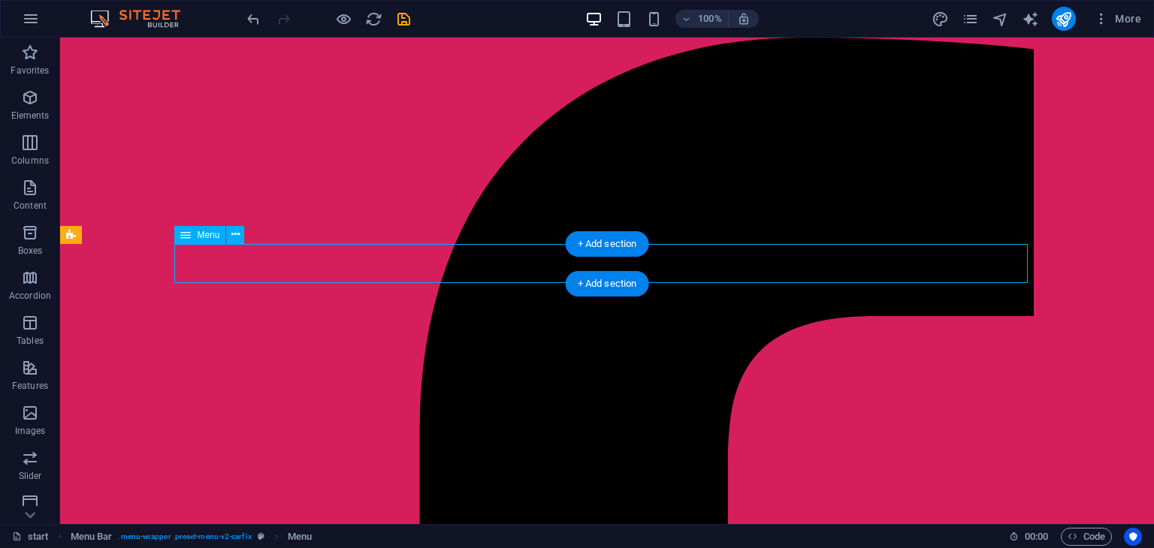
select select
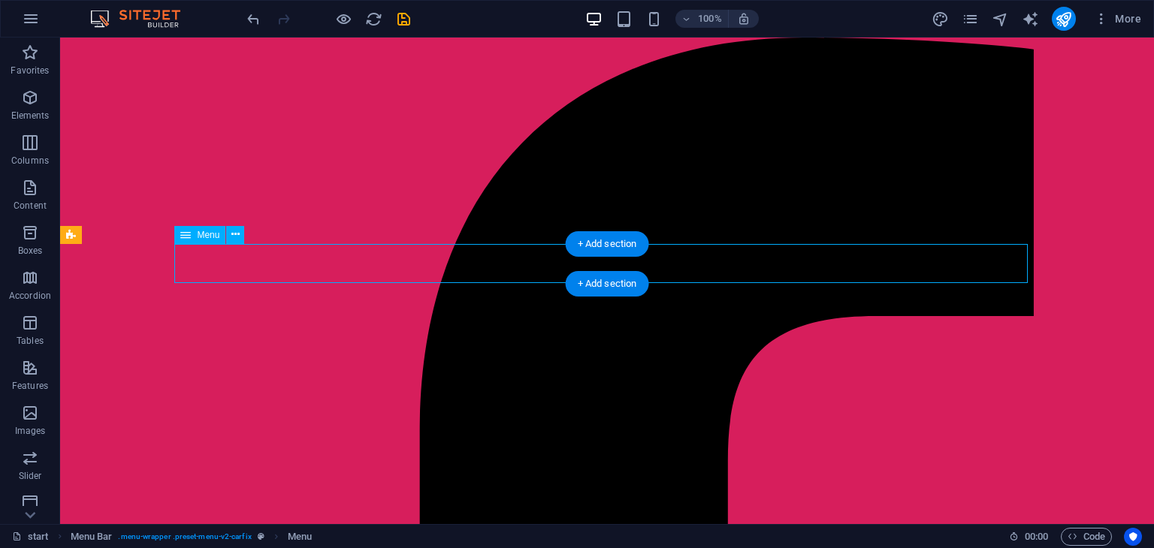
select select
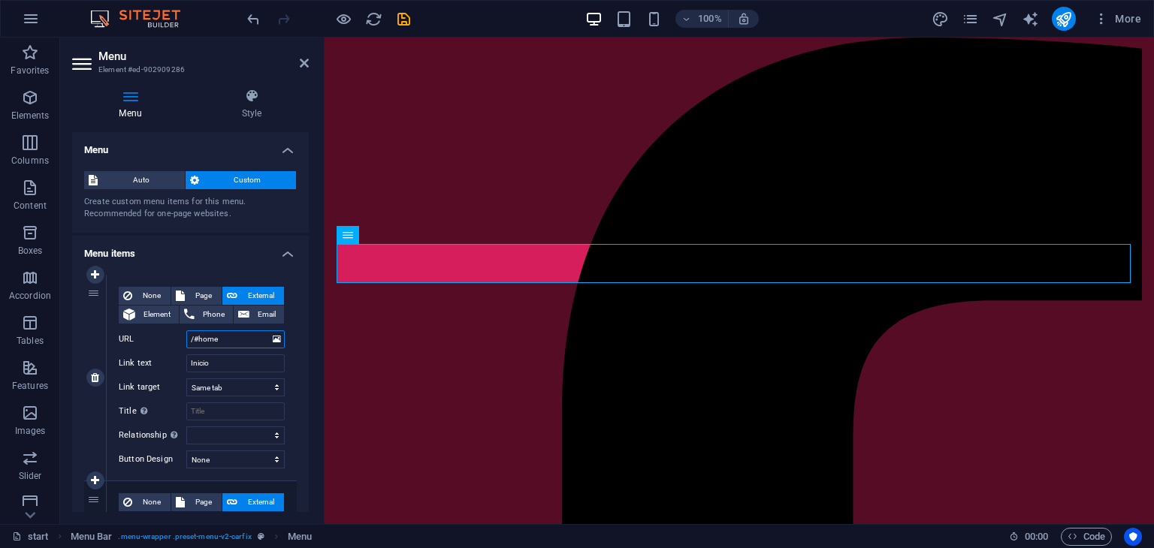
click at [198, 333] on input "/#home" at bounding box center [235, 339] width 98 height 18
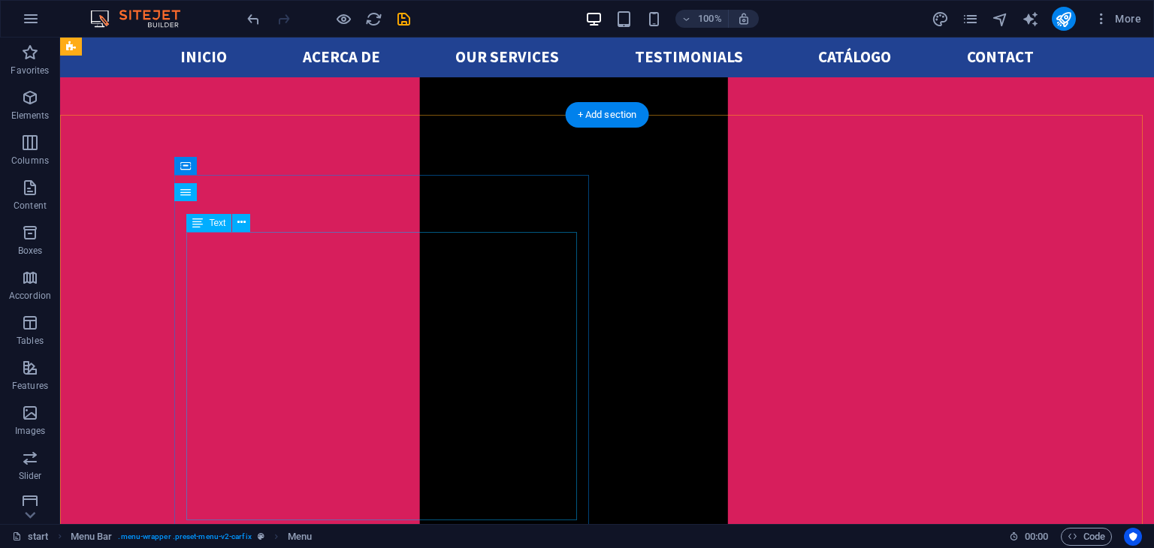
scroll to position [998, 0]
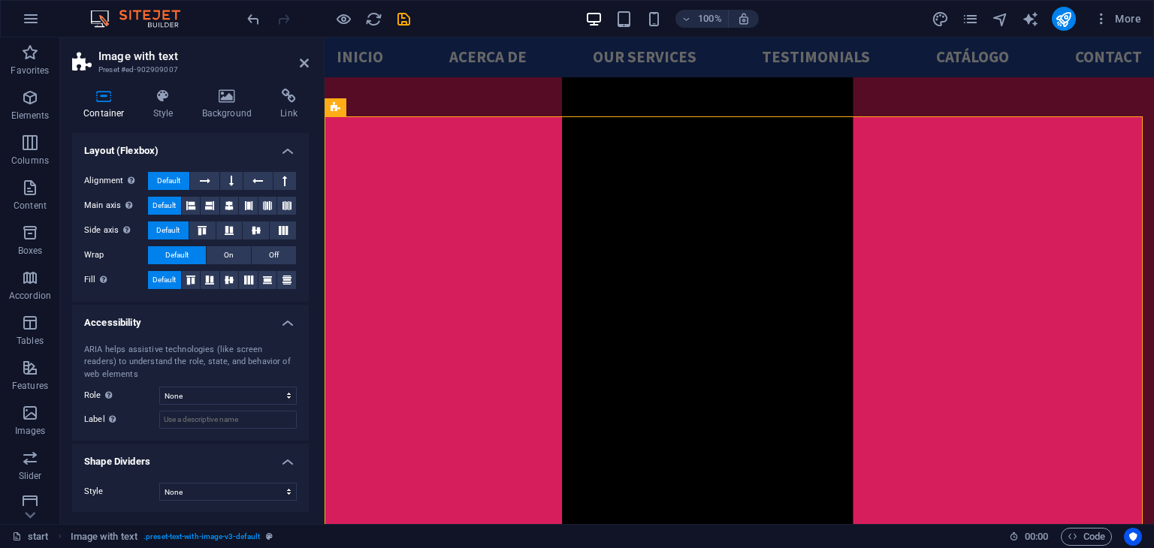
scroll to position [0, 0]
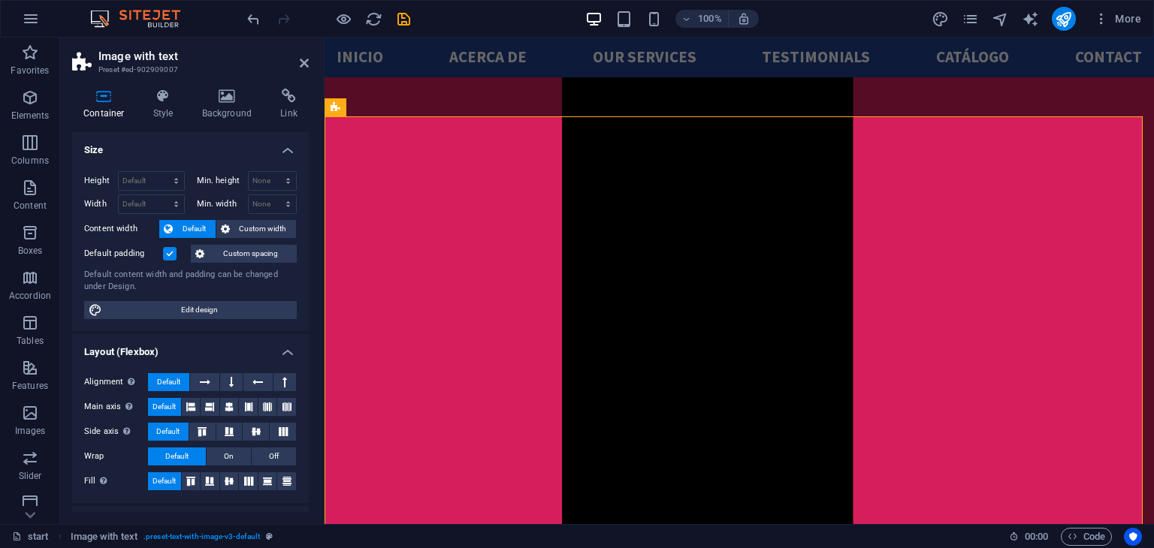
click at [290, 86] on div "Container Style Background Link Size Height Default px rem % vh vw Min. height …" at bounding box center [190, 301] width 261 height 448
click at [290, 94] on icon at bounding box center [289, 96] width 40 height 15
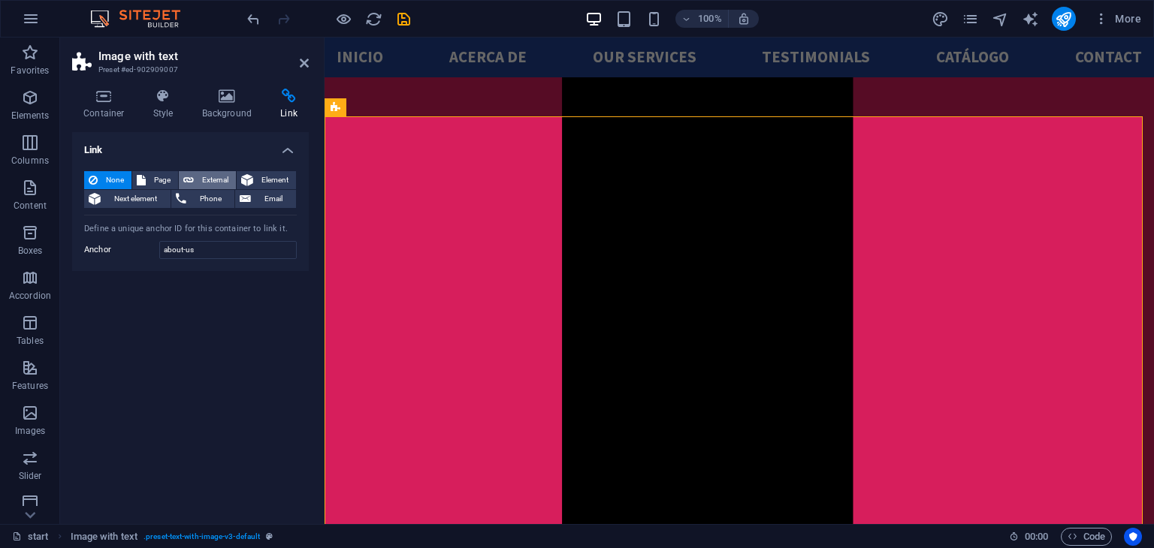
click at [201, 180] on span "External" at bounding box center [214, 180] width 33 height 18
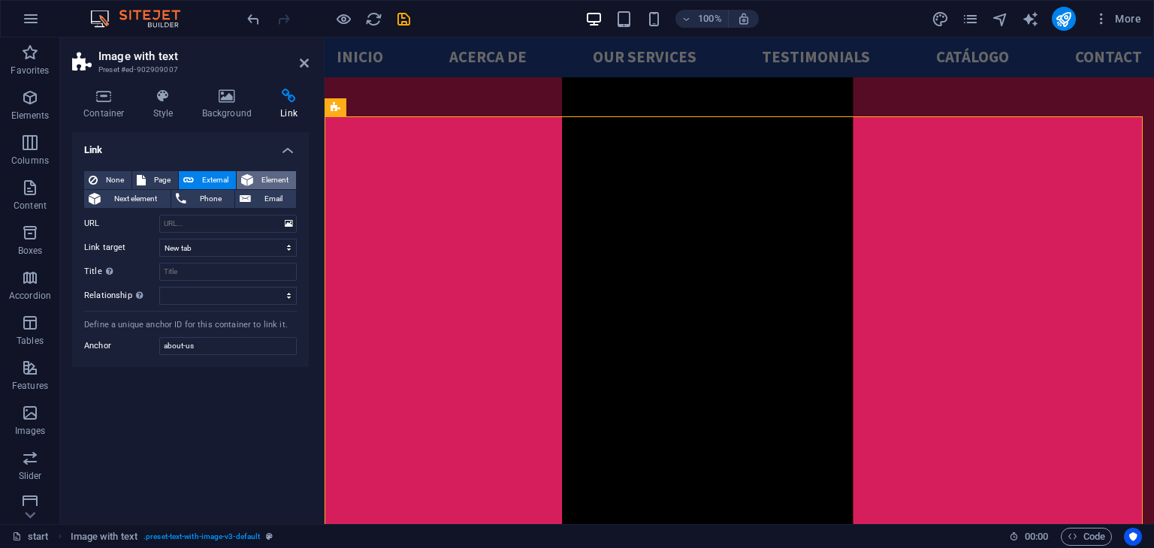
click at [282, 176] on span "Element" at bounding box center [275, 180] width 34 height 18
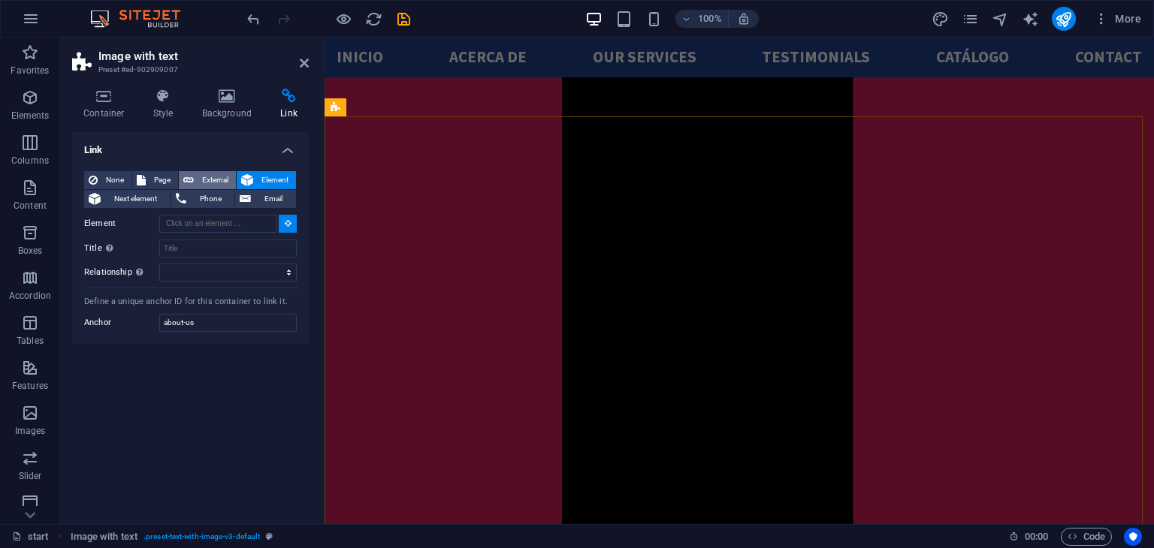
click at [198, 183] on span "External" at bounding box center [214, 180] width 33 height 18
select select "blank"
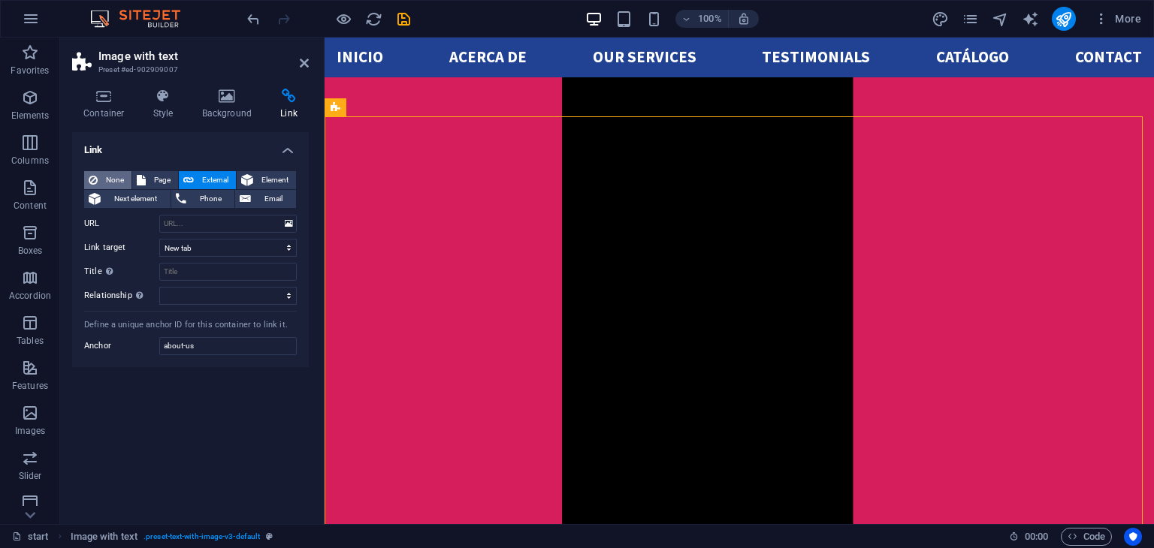
click at [113, 180] on span "None" at bounding box center [114, 180] width 25 height 18
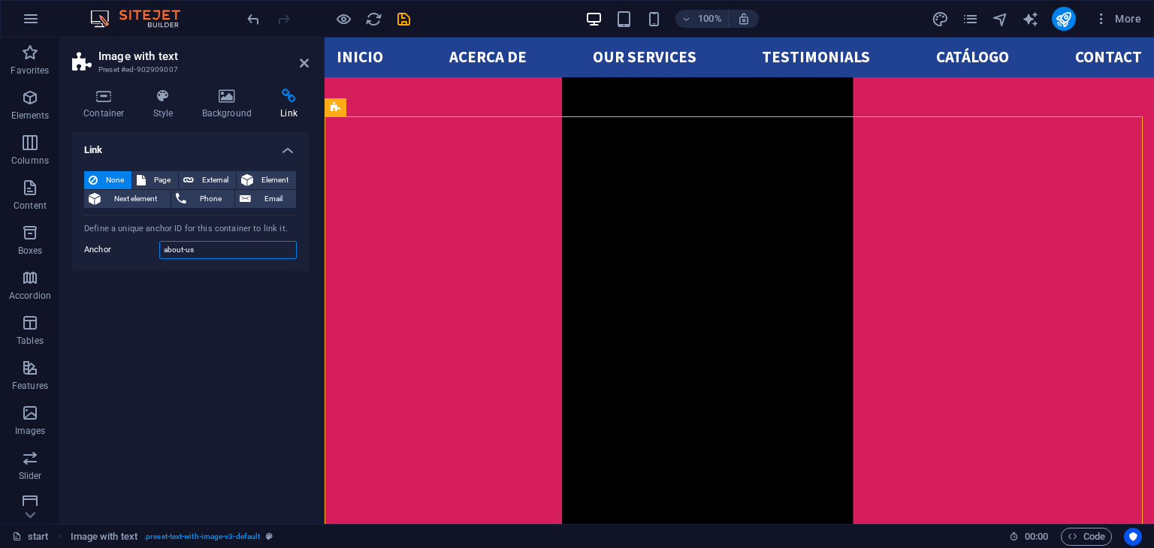
click at [213, 247] on input "about-us" at bounding box center [227, 250] width 137 height 18
click at [184, 178] on icon at bounding box center [188, 180] width 11 height 18
select select
select select "blank"
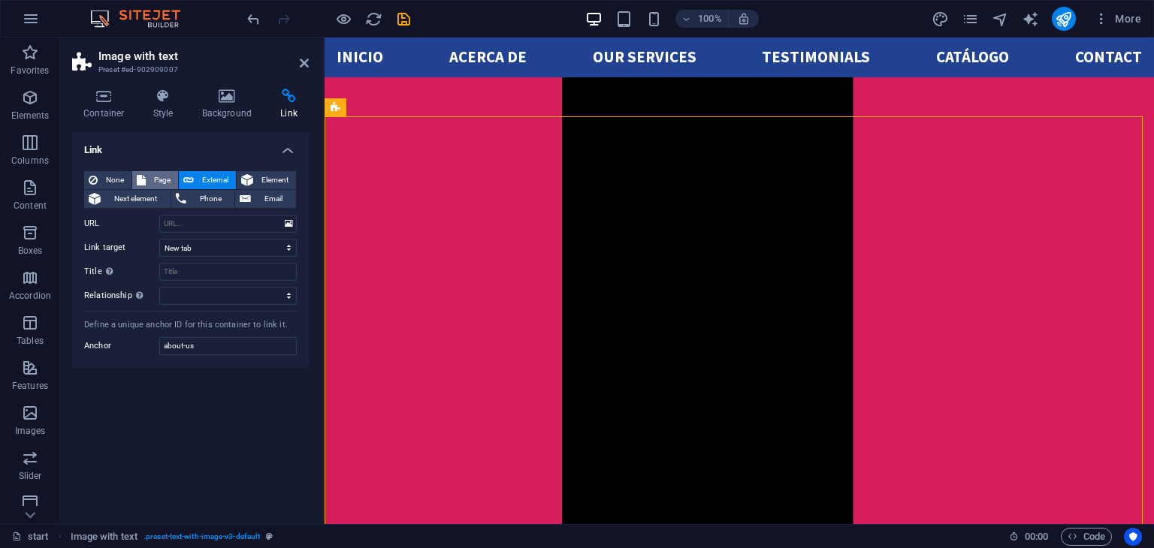
click at [143, 171] on icon at bounding box center [141, 180] width 9 height 18
select select
click at [237, 242] on select "New tab Same tab Overlay" at bounding box center [227, 248] width 137 height 18
click at [228, 224] on select "start" at bounding box center [227, 224] width 137 height 18
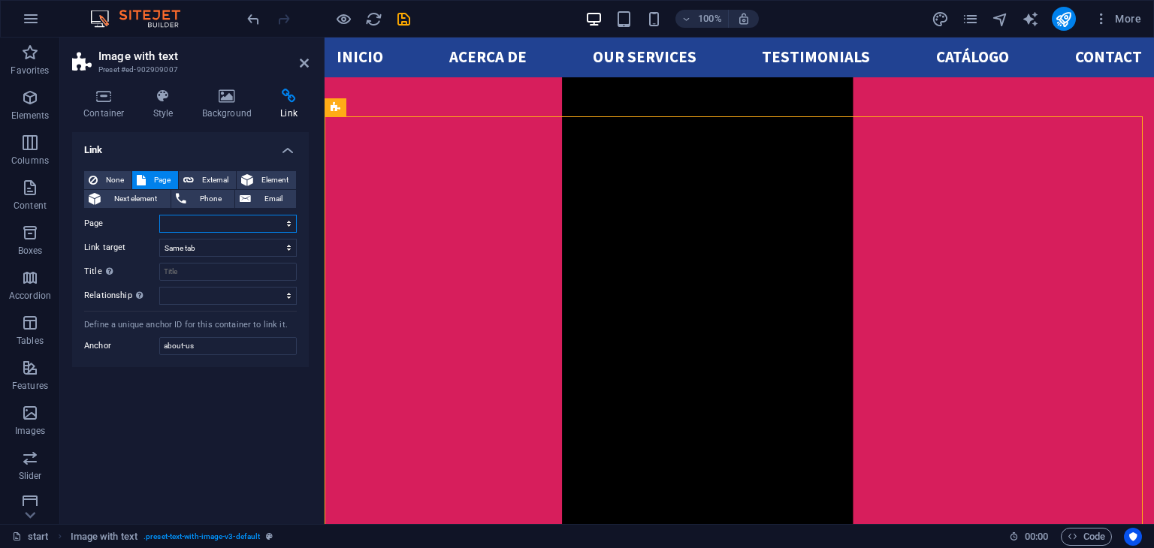
click at [228, 224] on select "start" at bounding box center [227, 224] width 137 height 18
click at [303, 67] on icon at bounding box center [304, 63] width 9 height 12
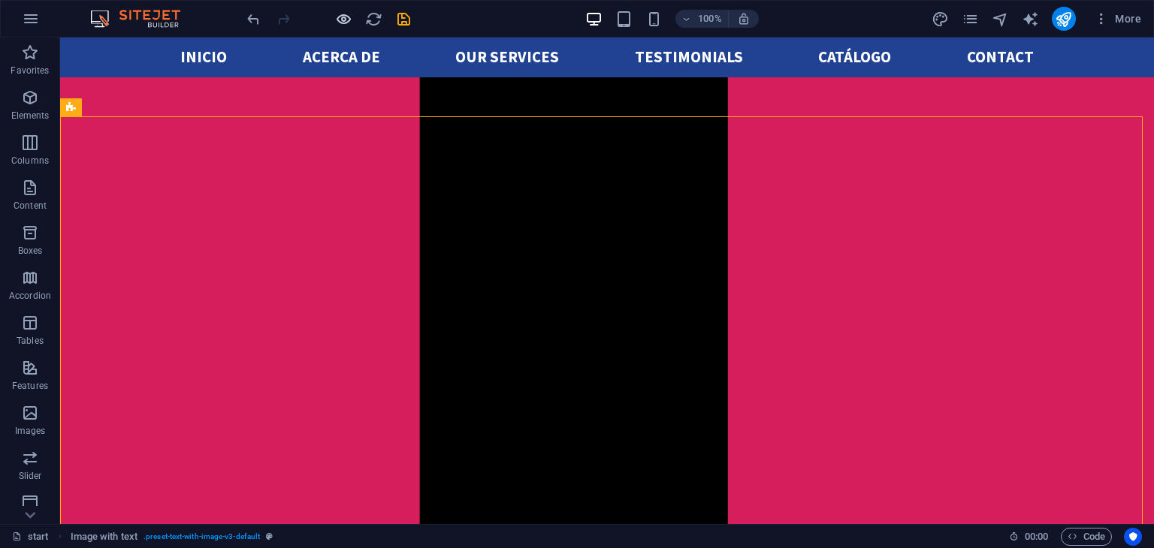
click at [344, 18] on div at bounding box center [328, 19] width 168 height 24
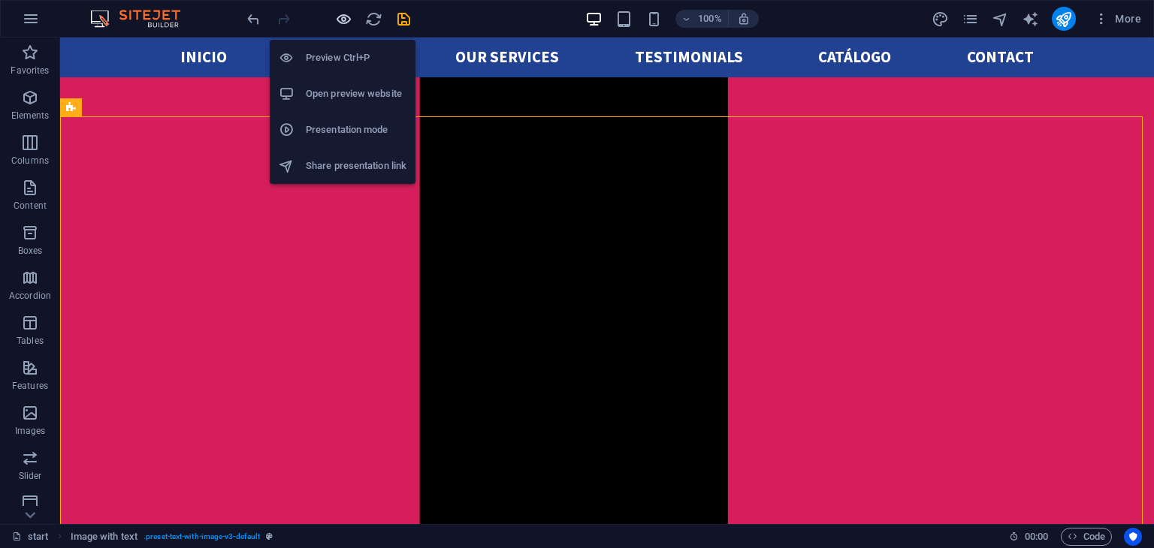
click at [344, 18] on icon "button" at bounding box center [343, 19] width 17 height 17
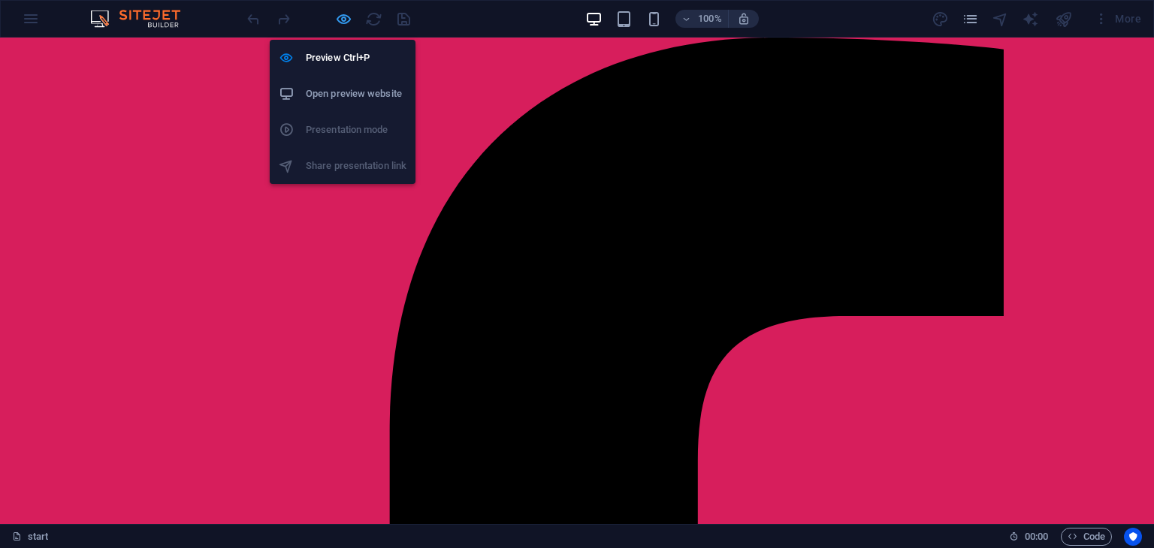
click at [338, 21] on icon "button" at bounding box center [343, 19] width 17 height 17
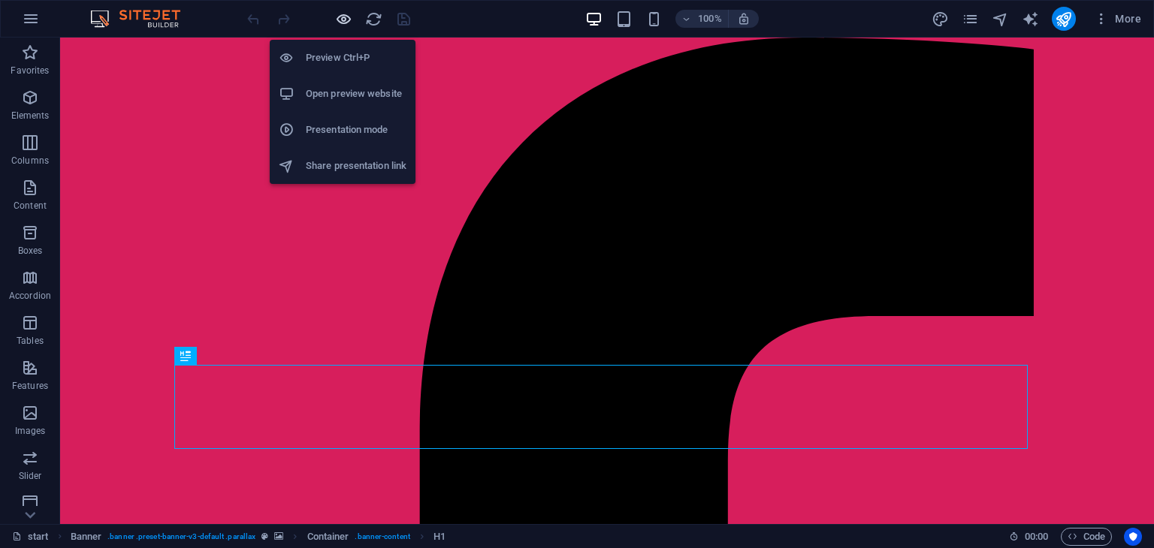
click at [349, 23] on icon "button" at bounding box center [343, 19] width 17 height 17
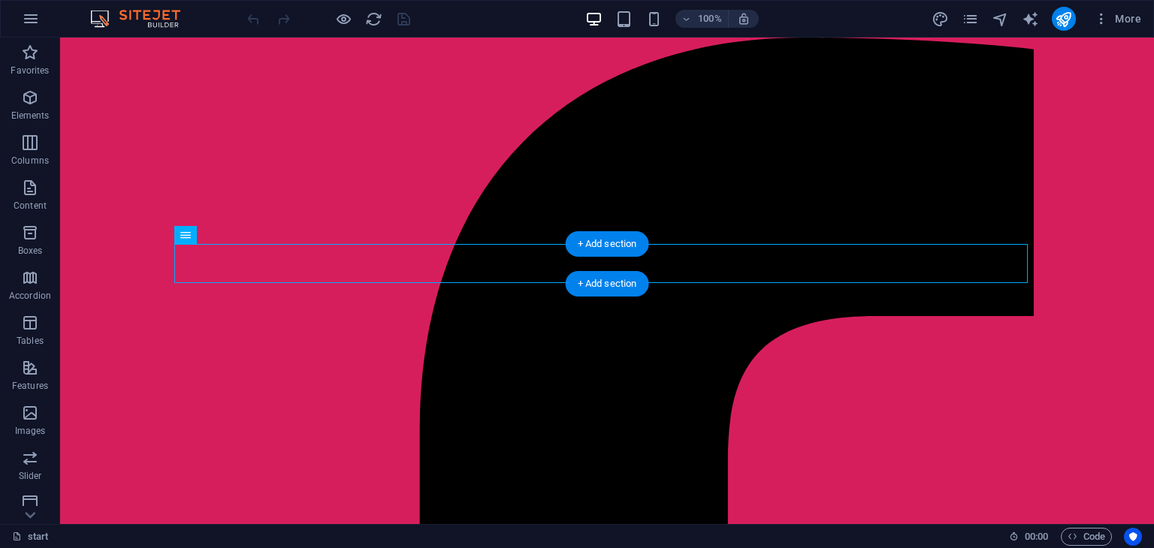
select select
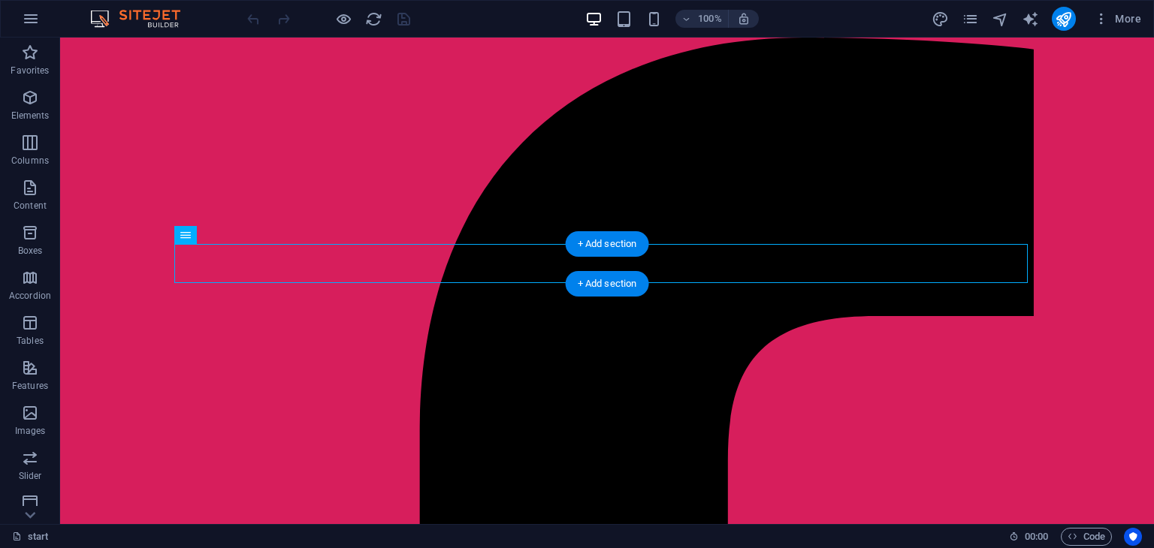
select select
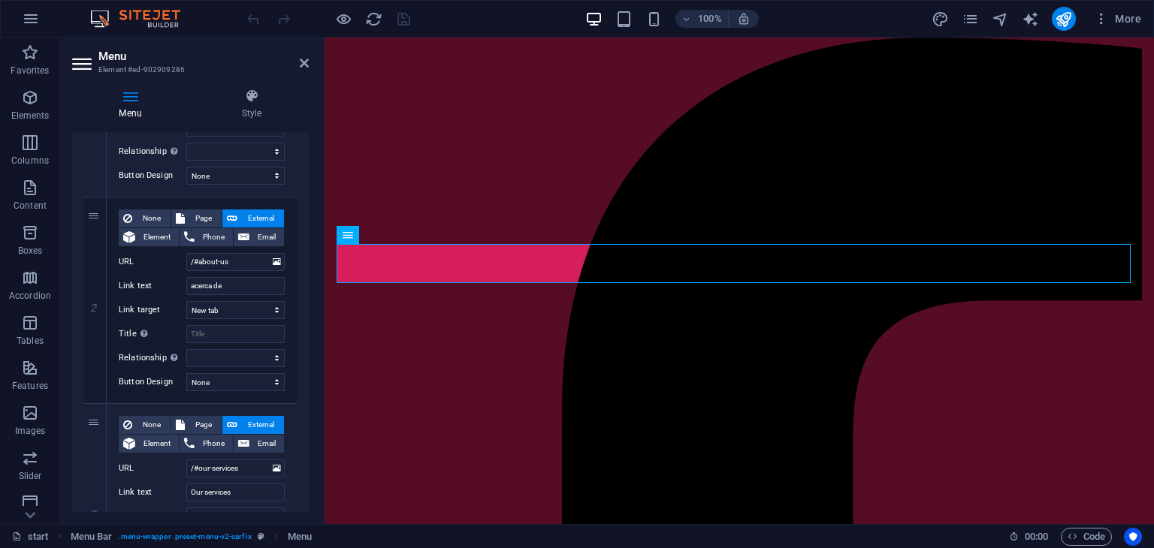
scroll to position [285, 0]
click at [302, 58] on icon at bounding box center [304, 63] width 9 height 12
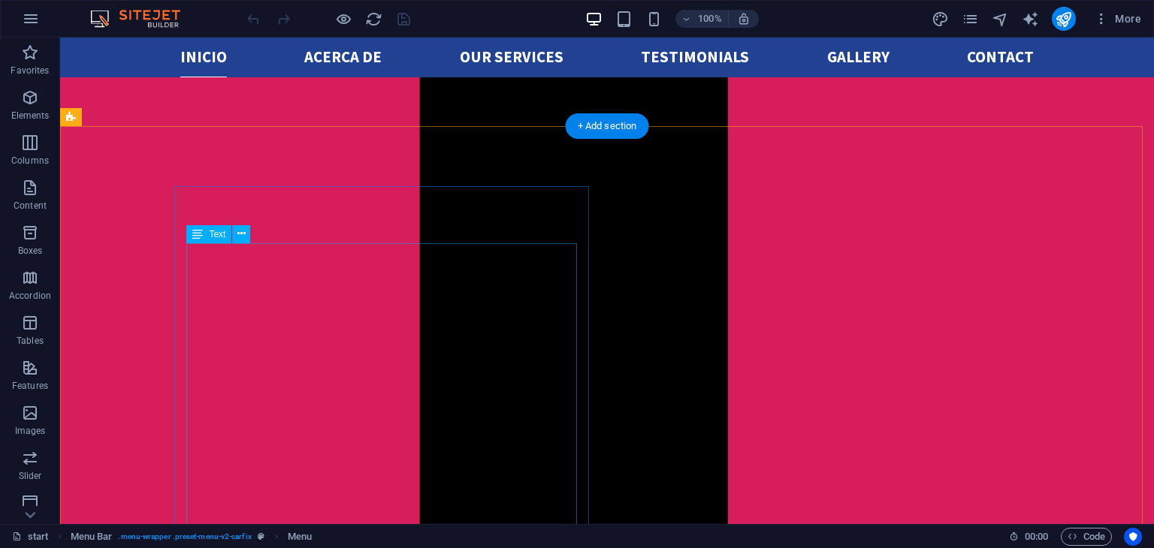
scroll to position [991, 0]
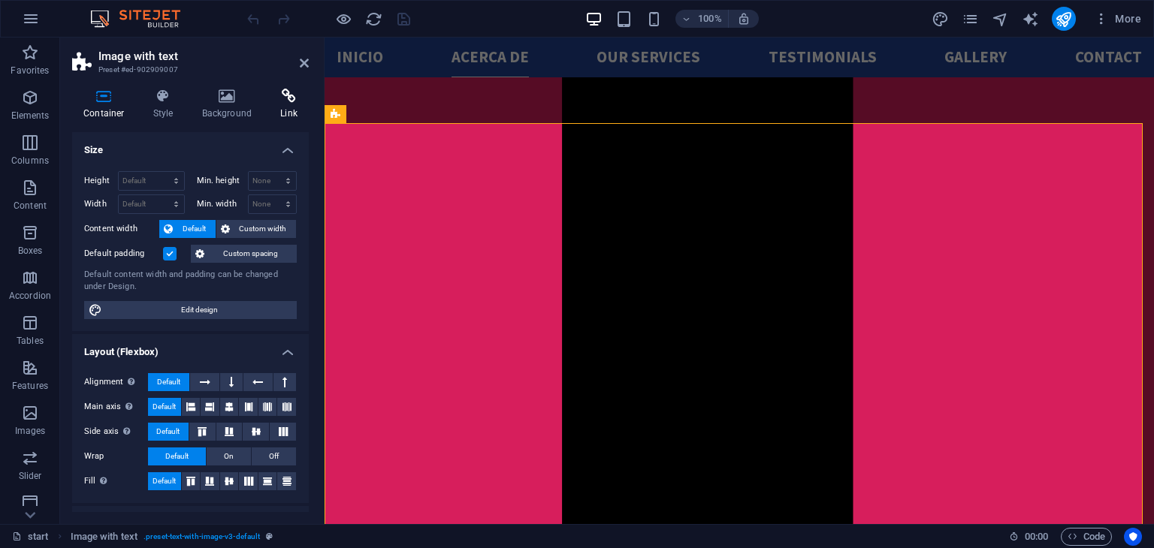
click at [276, 110] on h4 "Link" at bounding box center [289, 105] width 40 height 32
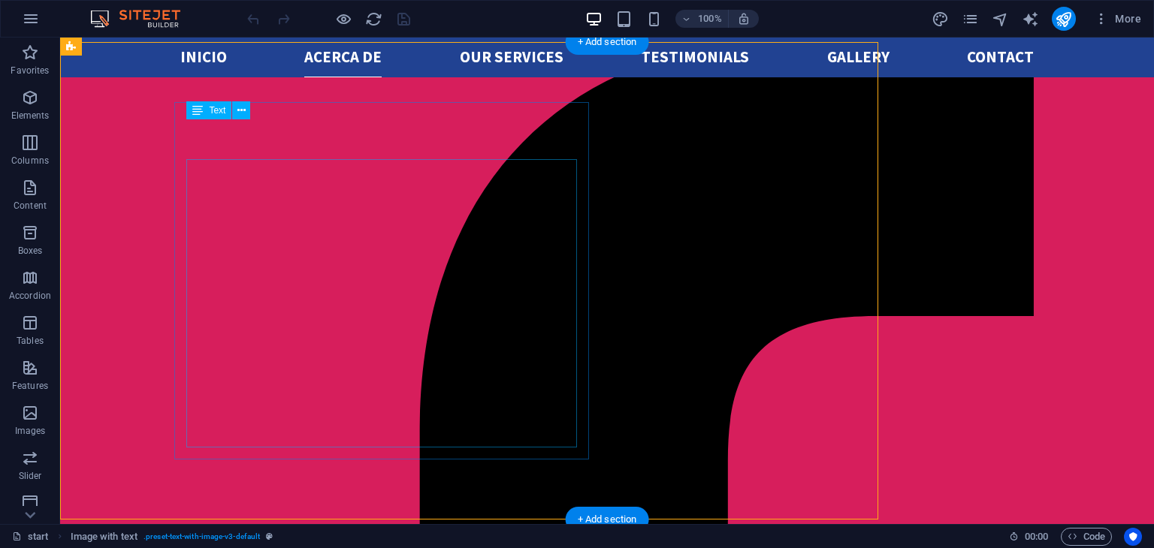
scroll to position [1112, 0]
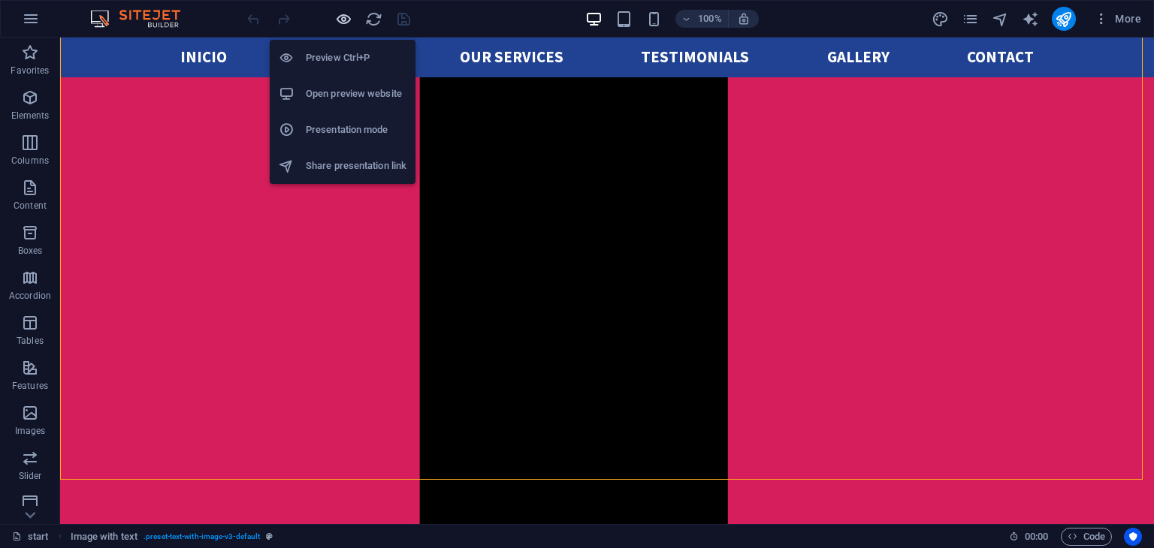
click at [343, 13] on icon "button" at bounding box center [343, 19] width 17 height 17
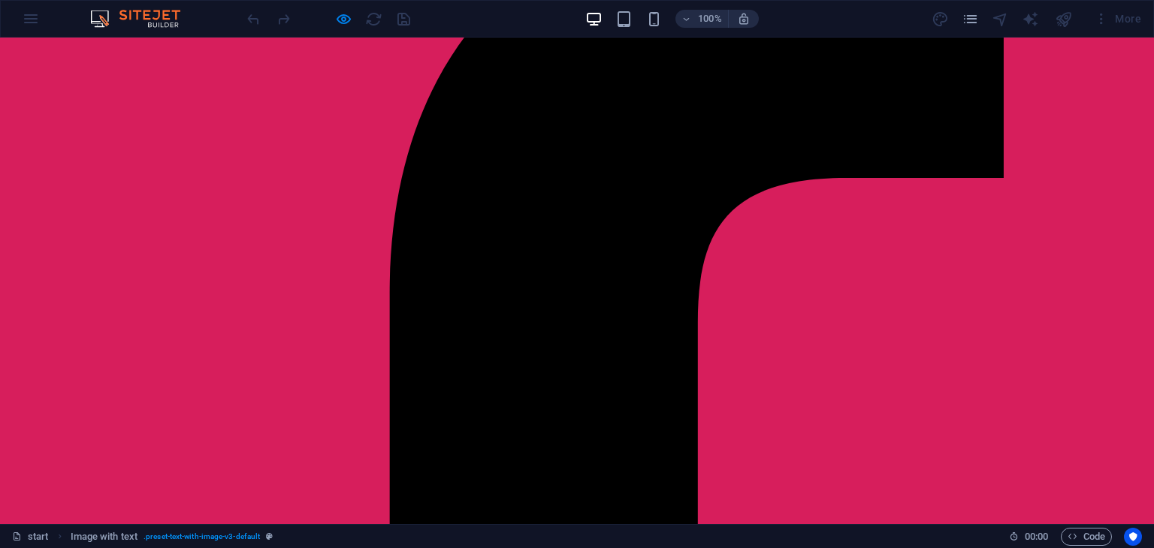
scroll to position [0, 0]
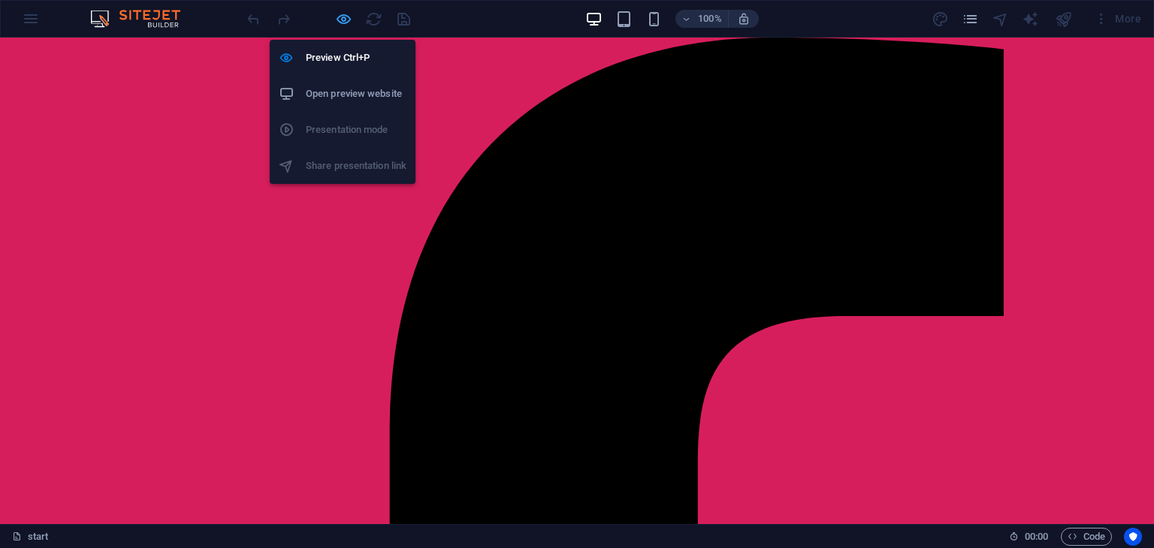
click at [346, 18] on icon "button" at bounding box center [343, 19] width 17 height 17
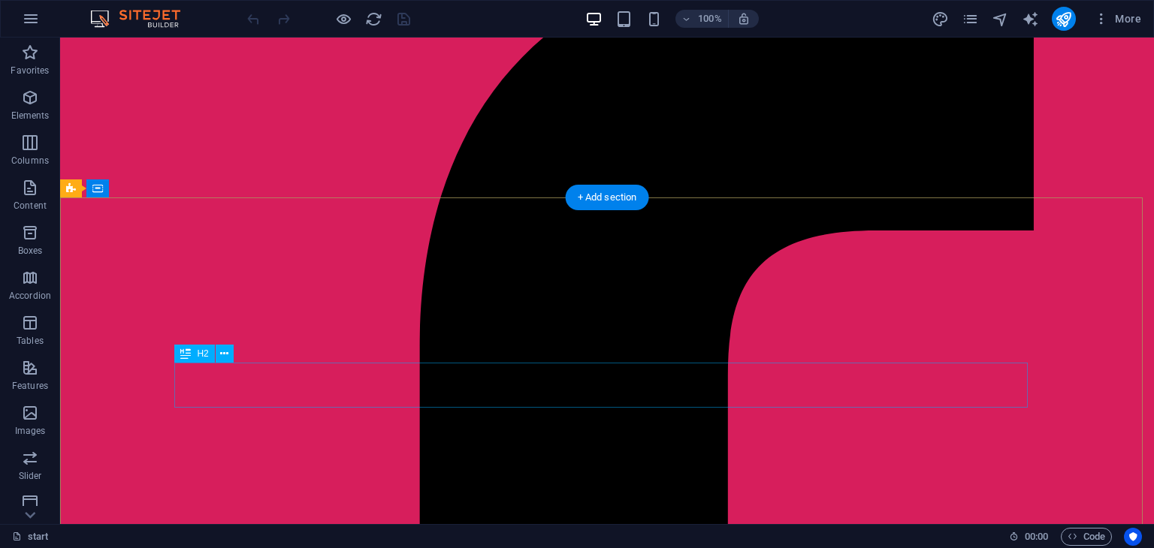
scroll to position [86, 0]
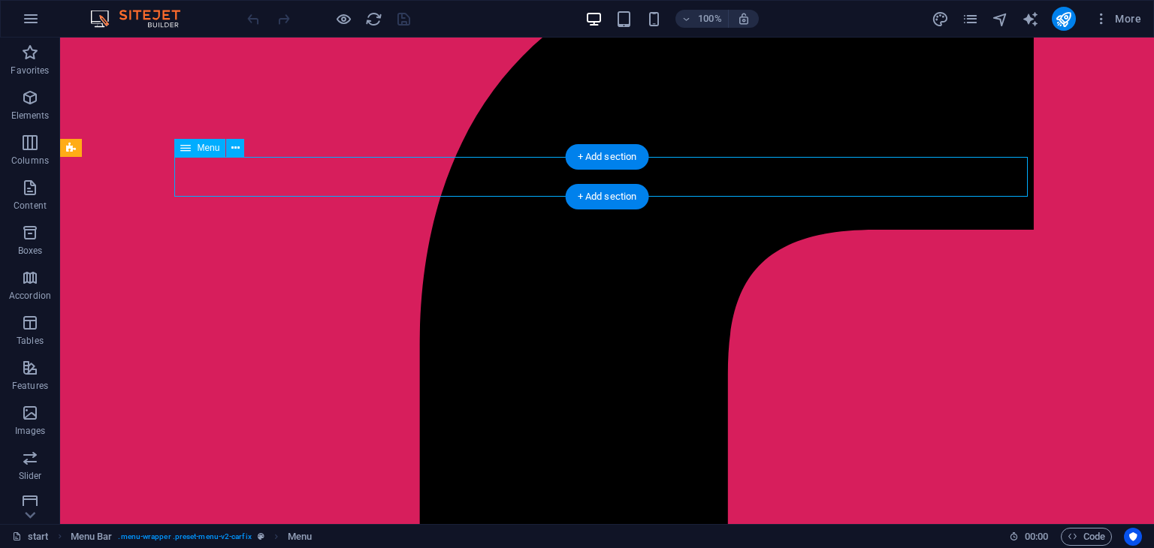
select select
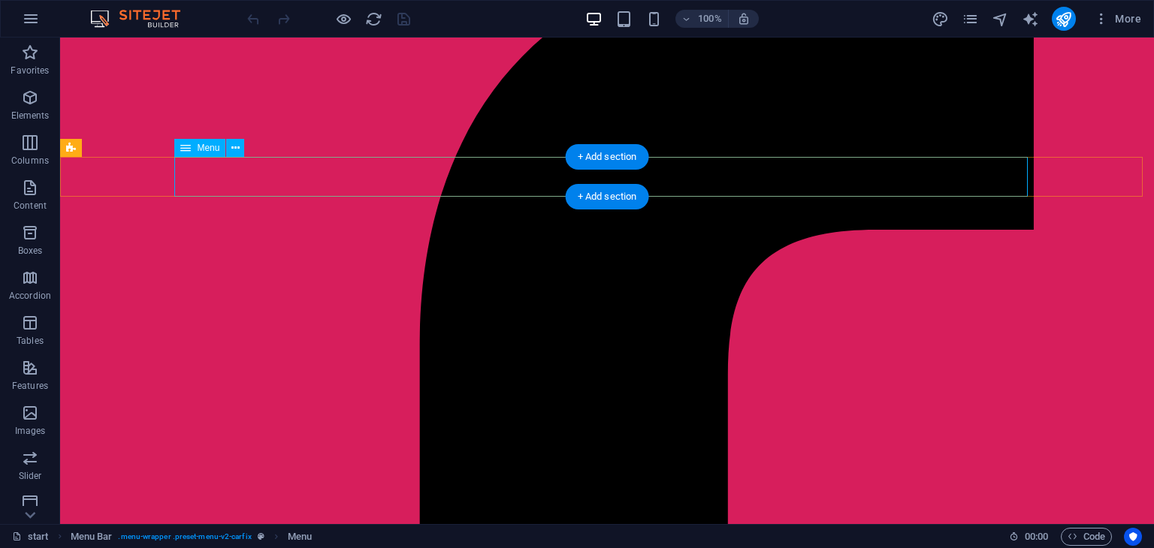
select select
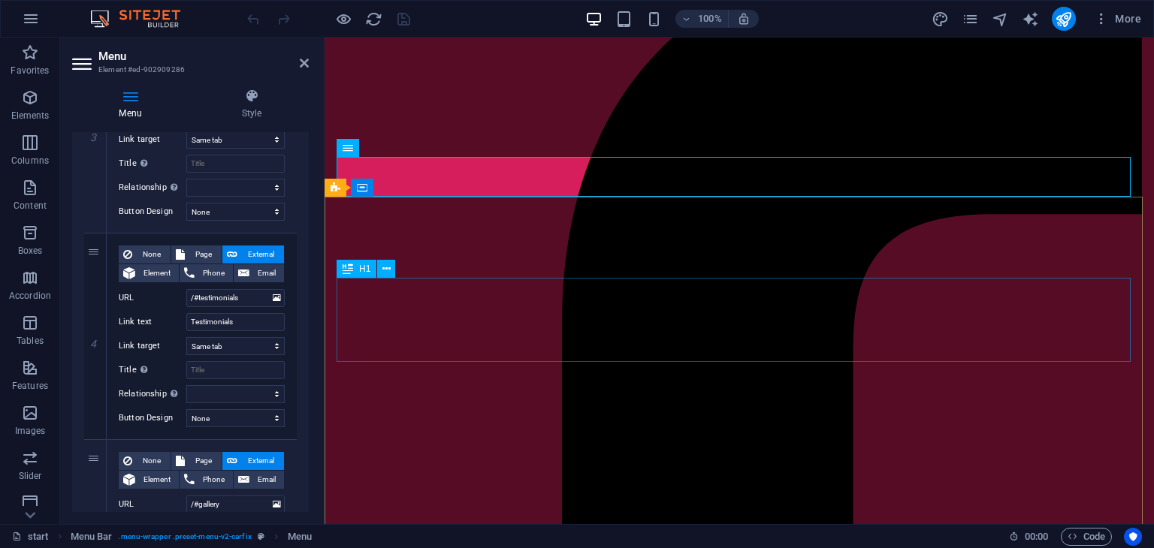
scroll to position [660, 0]
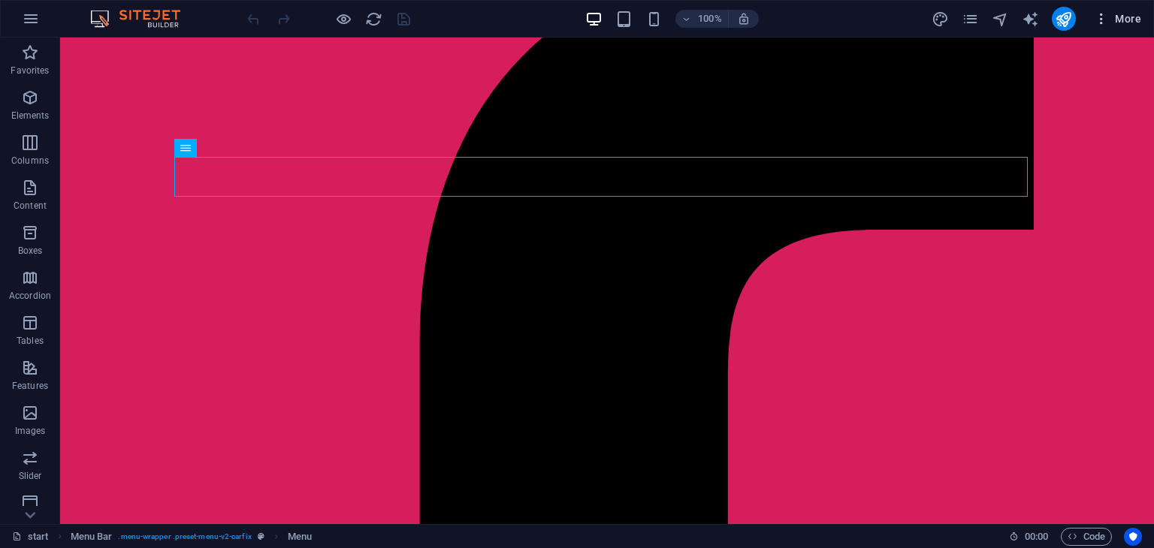
click at [1097, 13] on icon "button" at bounding box center [1101, 18] width 15 height 15
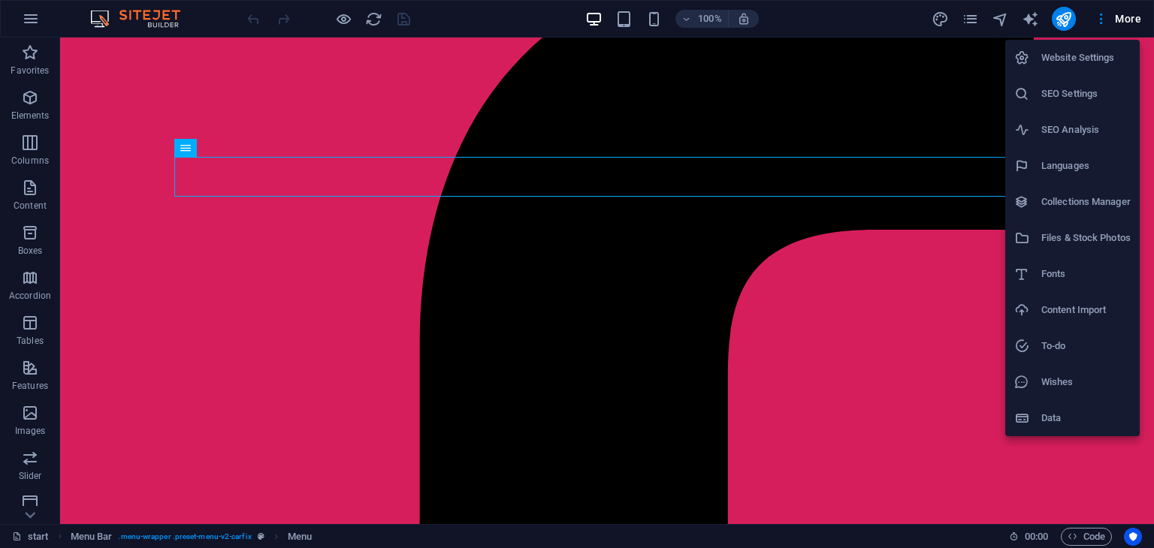
click at [1091, 228] on li "Files & Stock Photos" at bounding box center [1072, 238] width 134 height 36
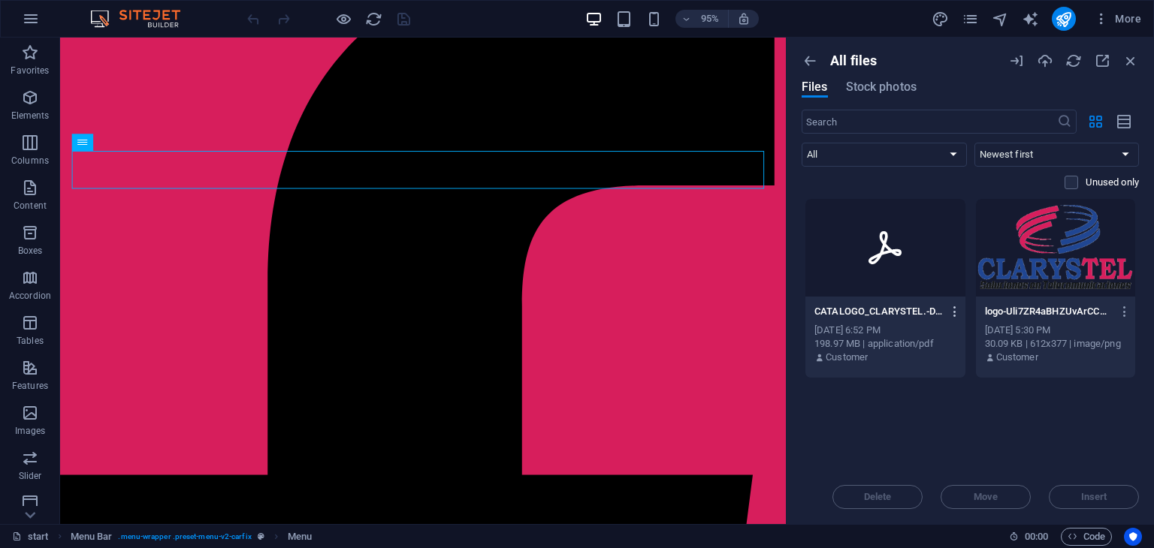
click at [953, 309] on icon "button" at bounding box center [955, 312] width 14 height 14
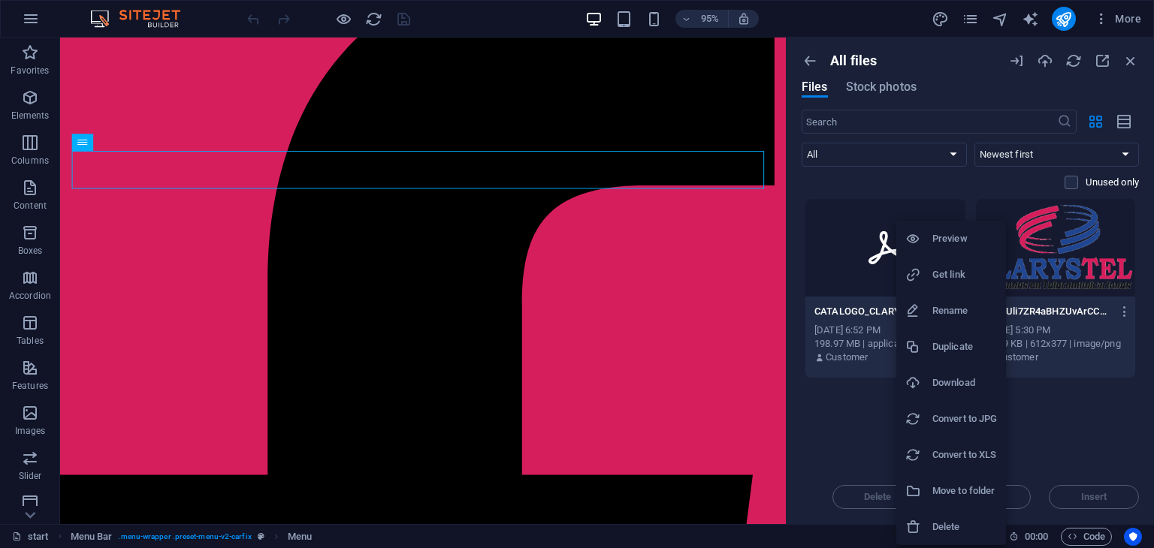
click at [955, 277] on h6 "Get link" at bounding box center [964, 275] width 65 height 18
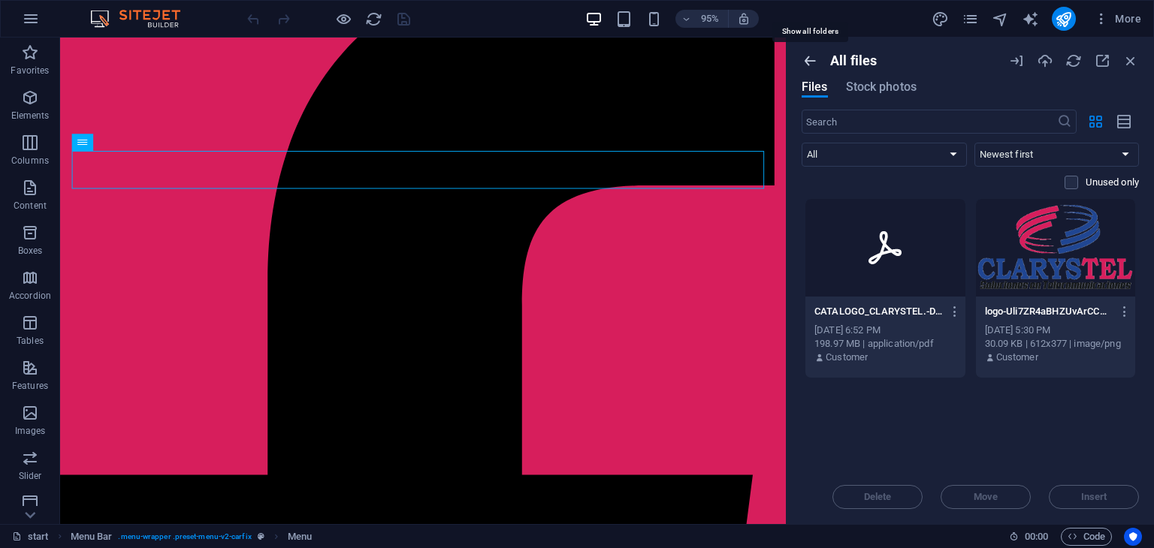
click at [813, 58] on icon "button" at bounding box center [809, 61] width 17 height 17
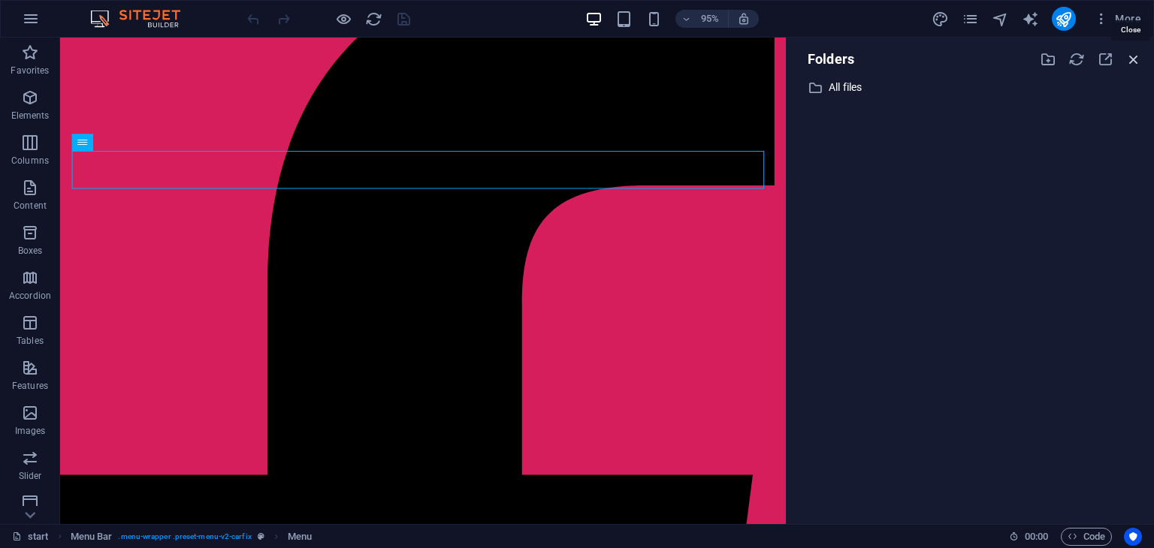
click at [1139, 67] on icon "button" at bounding box center [1133, 59] width 17 height 17
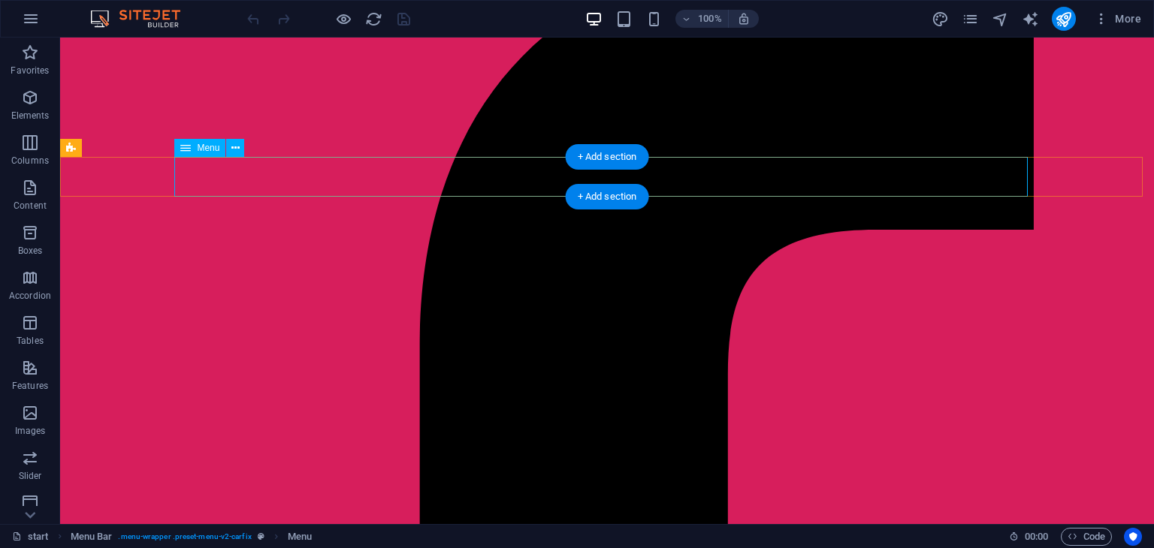
select select
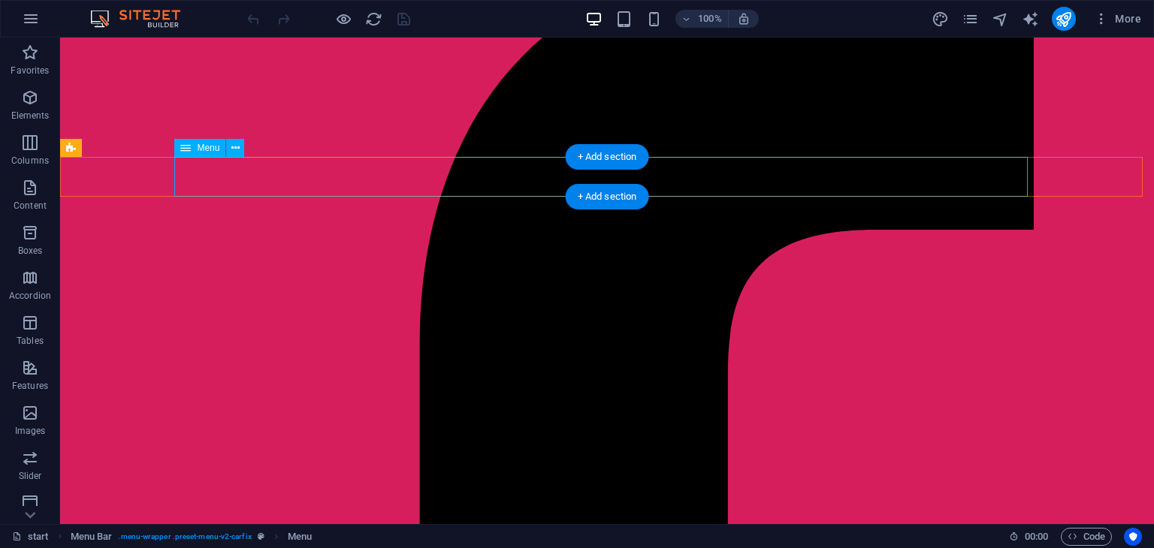
select select
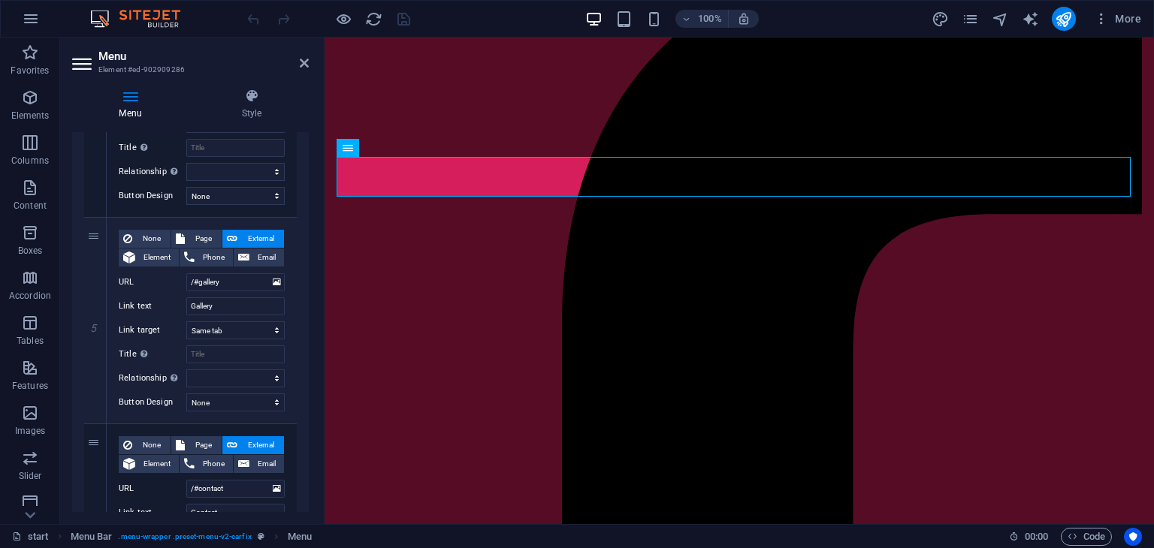
scroll to position [885, 0]
click at [246, 309] on input "Gallery" at bounding box center [235, 305] width 98 height 18
type input "Ca"
select select
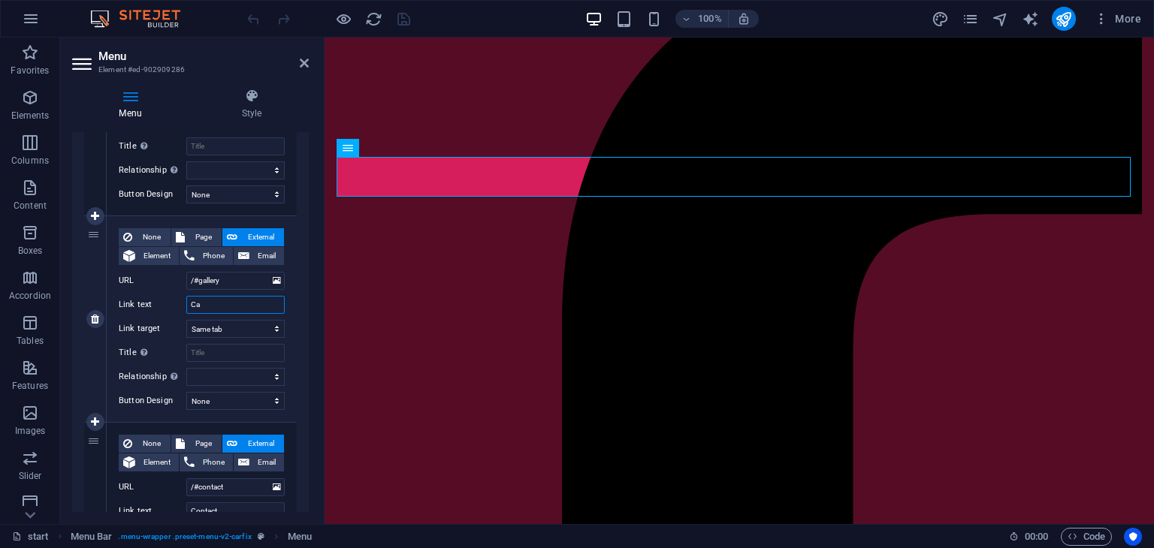
select select
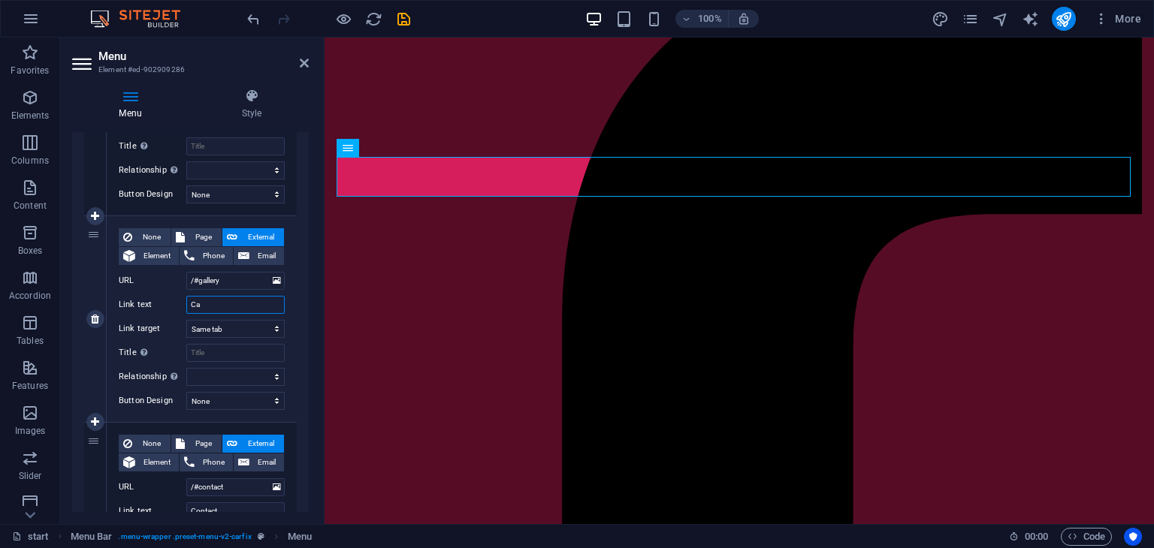
type input "catálogo"
select select
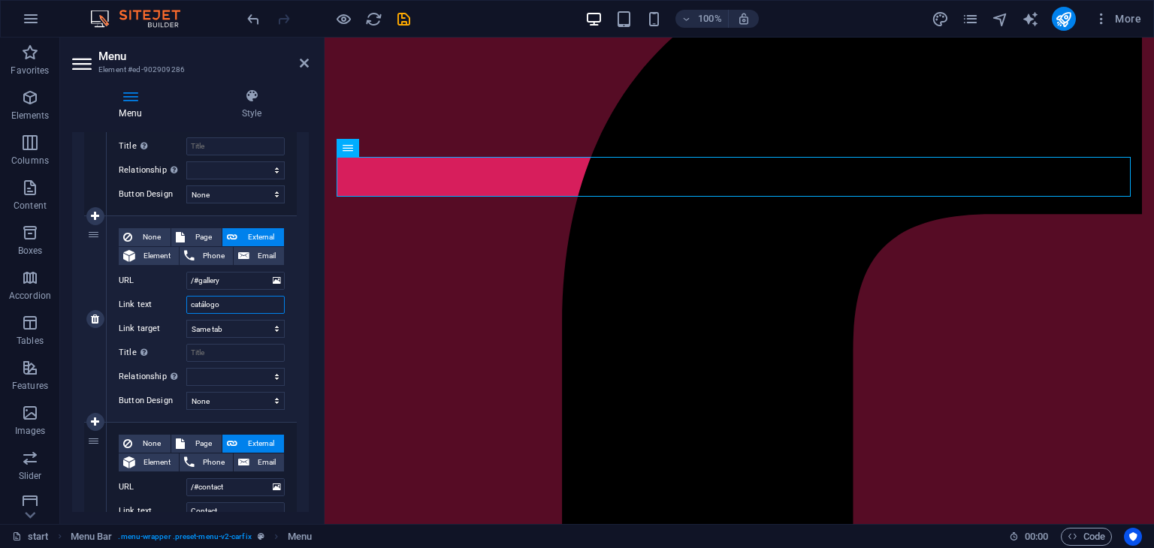
select select
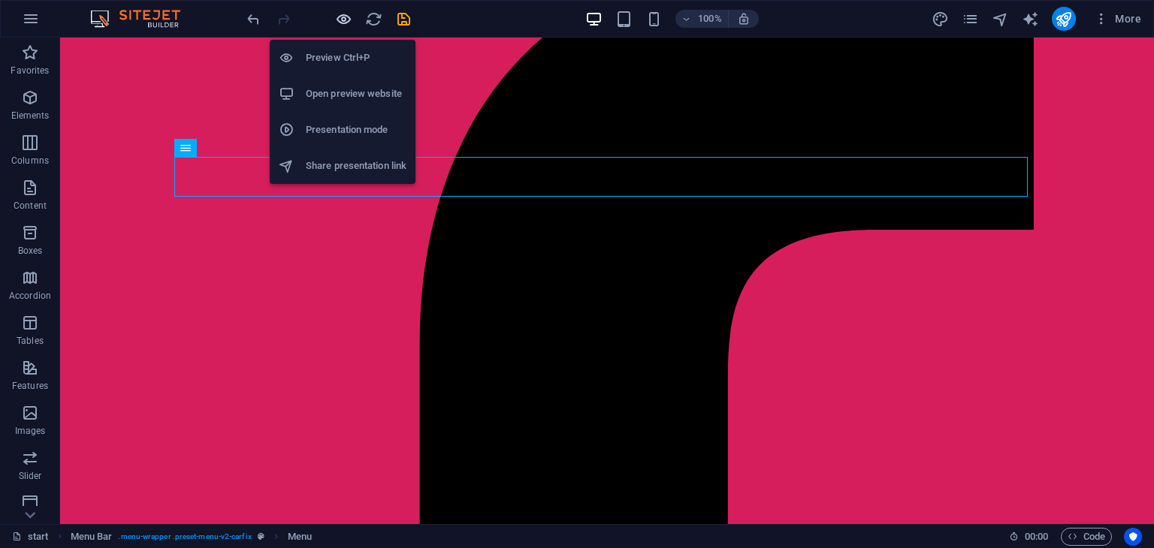
click at [347, 20] on icon "button" at bounding box center [343, 19] width 17 height 17
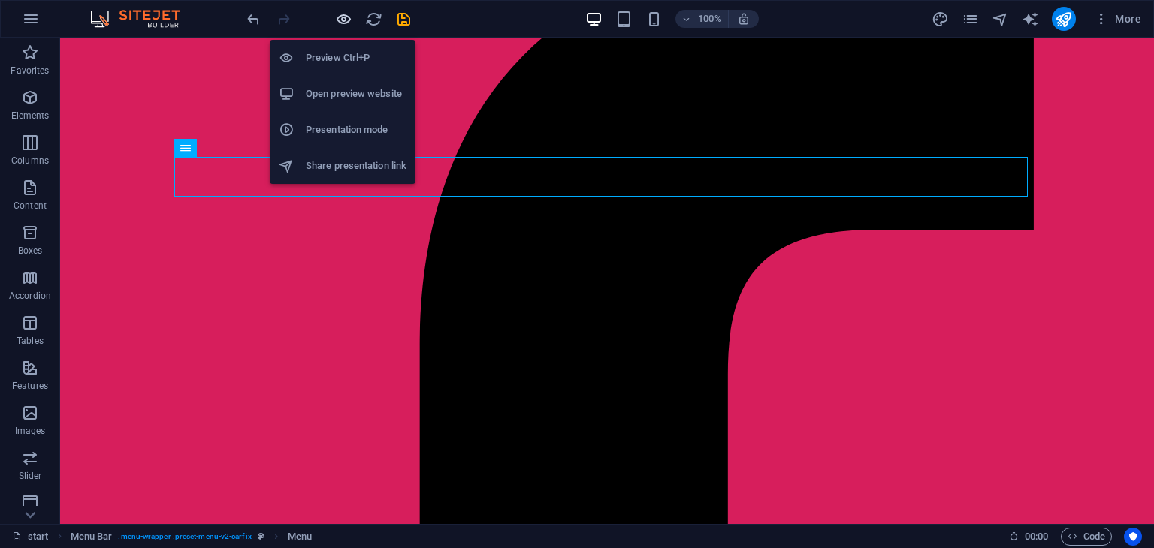
click at [337, 16] on icon "button" at bounding box center [343, 19] width 17 height 17
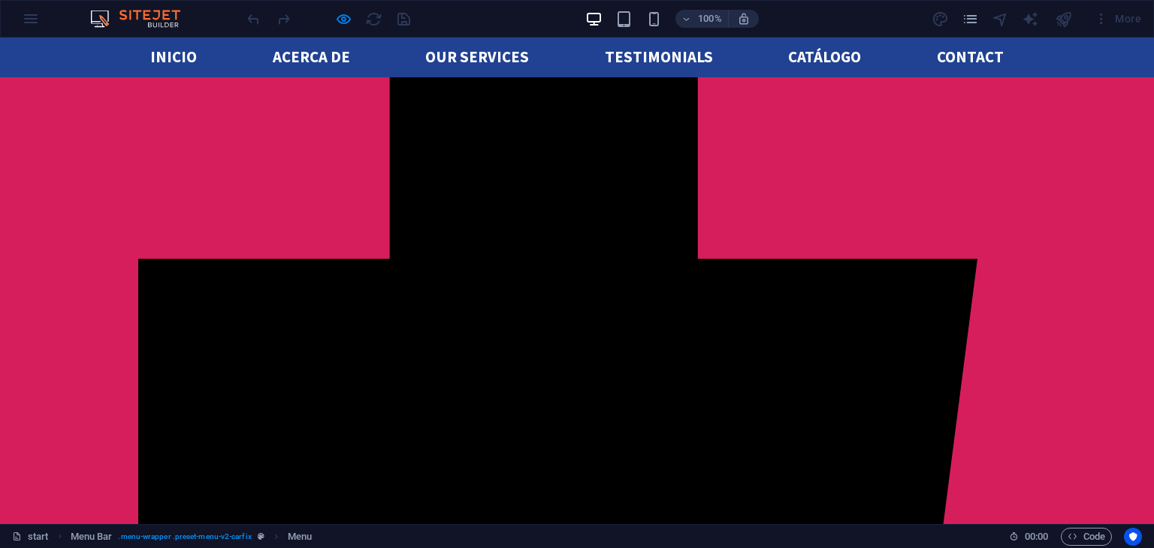
scroll to position [0, 0]
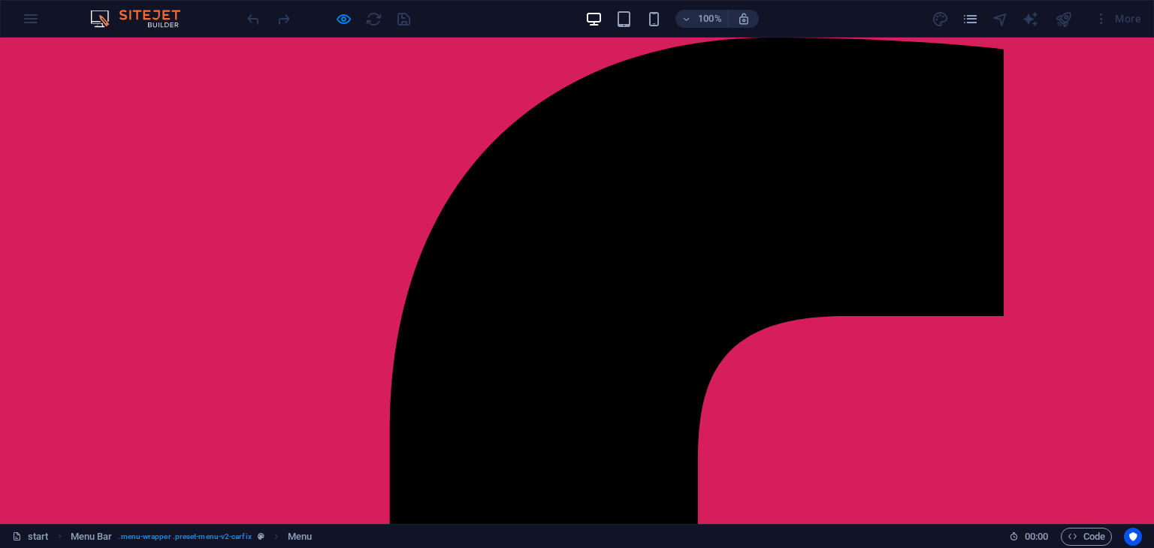
click at [1076, 545] on span "Code" at bounding box center [1086, 537] width 38 height 18
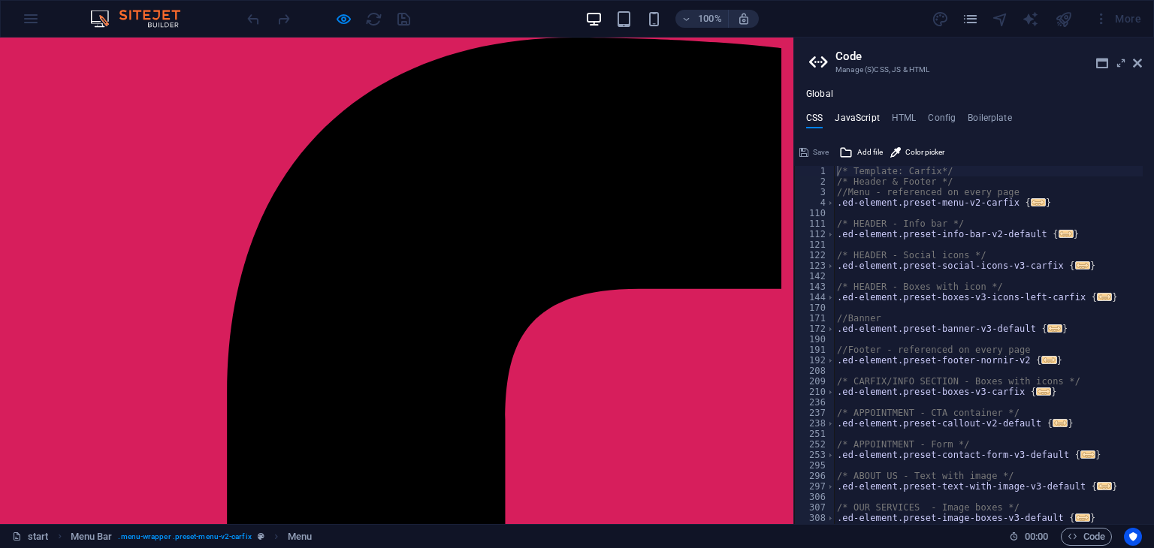
click at [856, 114] on h4 "JavaScript" at bounding box center [857, 121] width 44 height 17
type textarea "/* JS for preset "Menu V2" */"
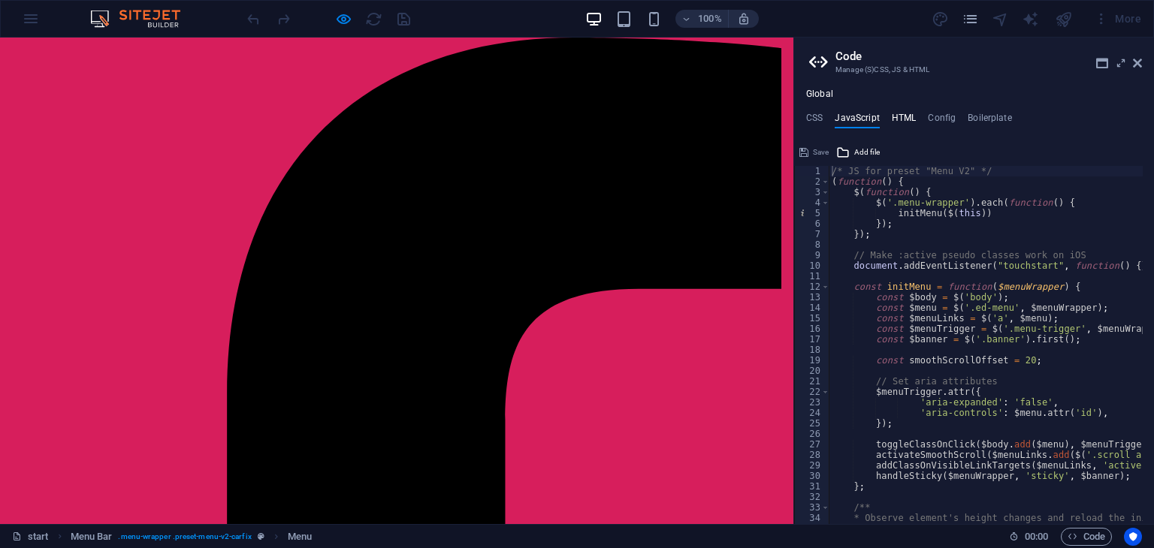
click at [904, 114] on h4 "HTML" at bounding box center [904, 121] width 25 height 17
type textarea "<a href="#main-content" class="wv-link-content button">Skip to main content</a>"
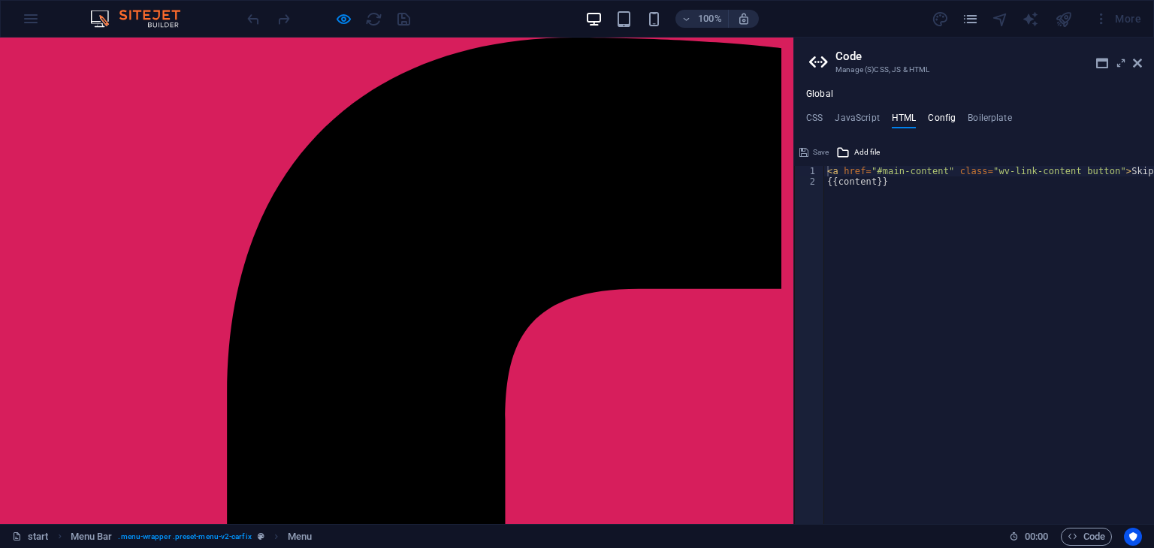
click at [928, 118] on h4 "Config" at bounding box center [942, 121] width 28 height 17
type textarea "$color-background: #ffffff;"
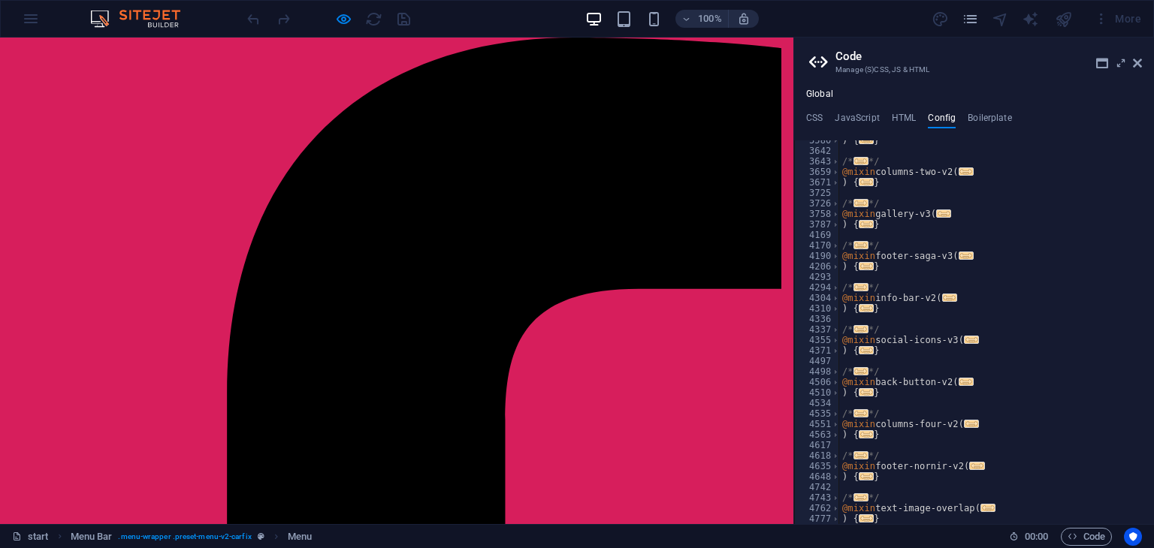
scroll to position [793, 0]
click at [984, 127] on h4 "Boilerplate" at bounding box center [989, 121] width 44 height 17
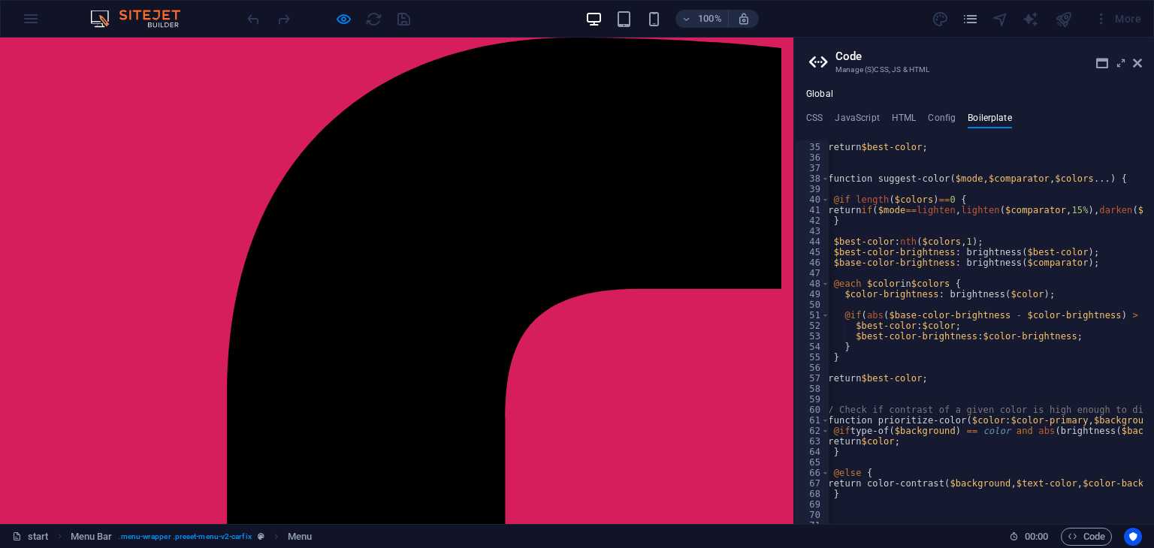
scroll to position [202, 0]
click at [814, 113] on h4 "CSS" at bounding box center [814, 121] width 17 height 17
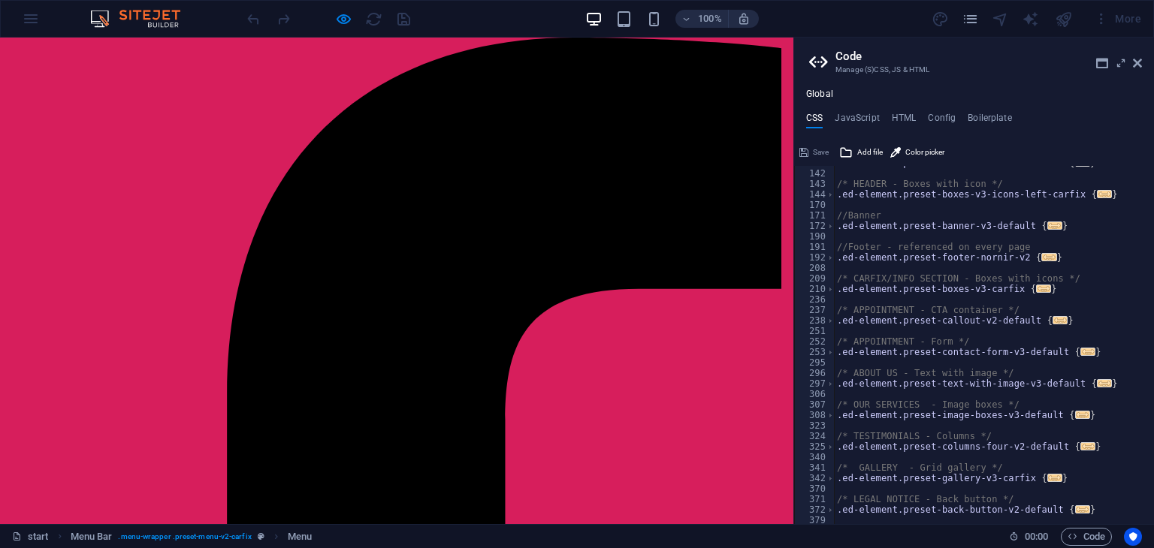
scroll to position [0, 0]
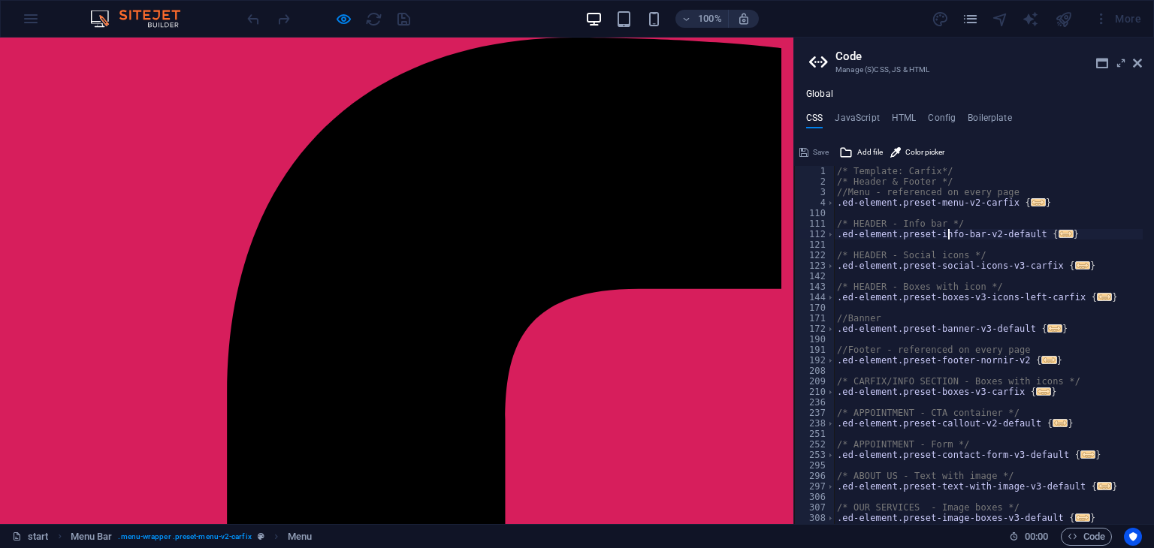
click at [946, 239] on div "/* Template: Carfix*/ /* Header & Footer */ //Menu - referenced on every page .…" at bounding box center [988, 355] width 309 height 379
type textarea ".ed-element.preset-info-bar-v2-default {"
click at [946, 239] on div "/* Template: Carfix*/ /* Header & Footer */ //Menu - referenced on every page .…" at bounding box center [988, 355] width 309 height 379
click at [868, 120] on h4 "JavaScript" at bounding box center [857, 121] width 44 height 17
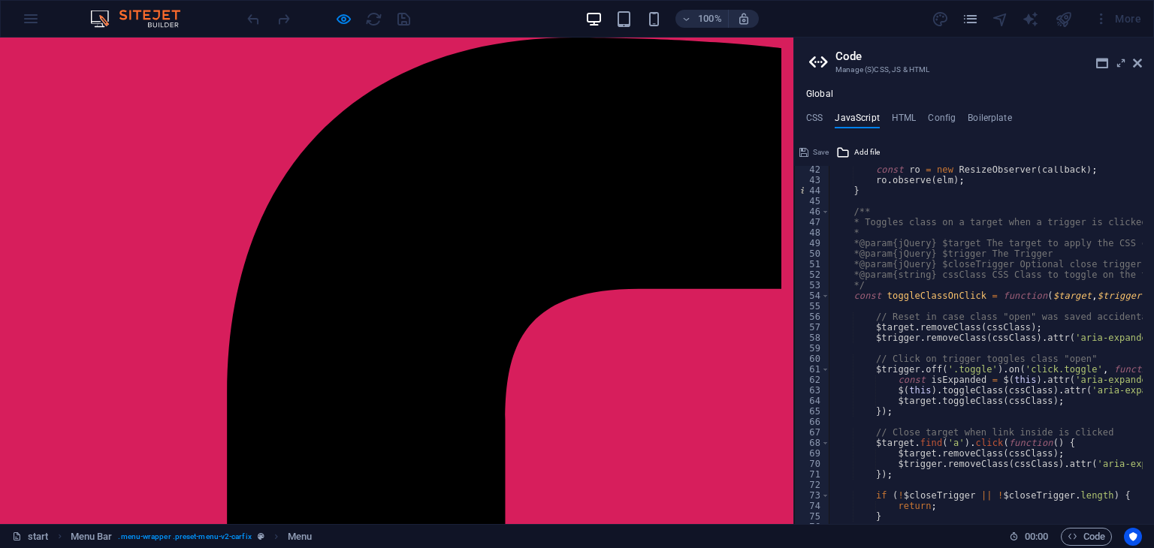
scroll to position [432, 0]
click at [900, 119] on h4 "HTML" at bounding box center [904, 121] width 25 height 17
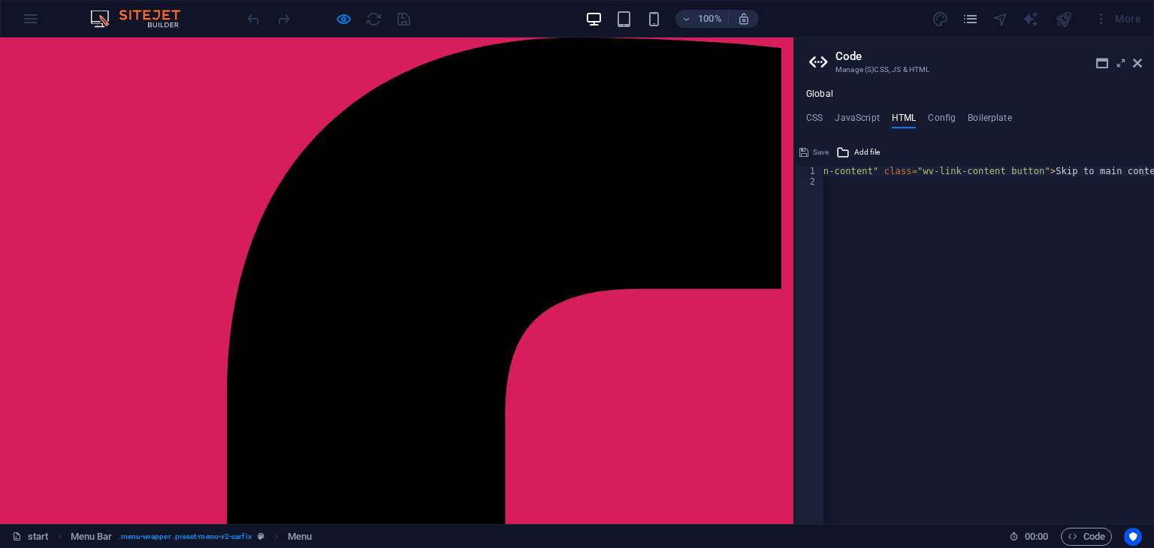
scroll to position [0, 0]
click at [938, 119] on h4 "Config" at bounding box center [942, 121] width 28 height 17
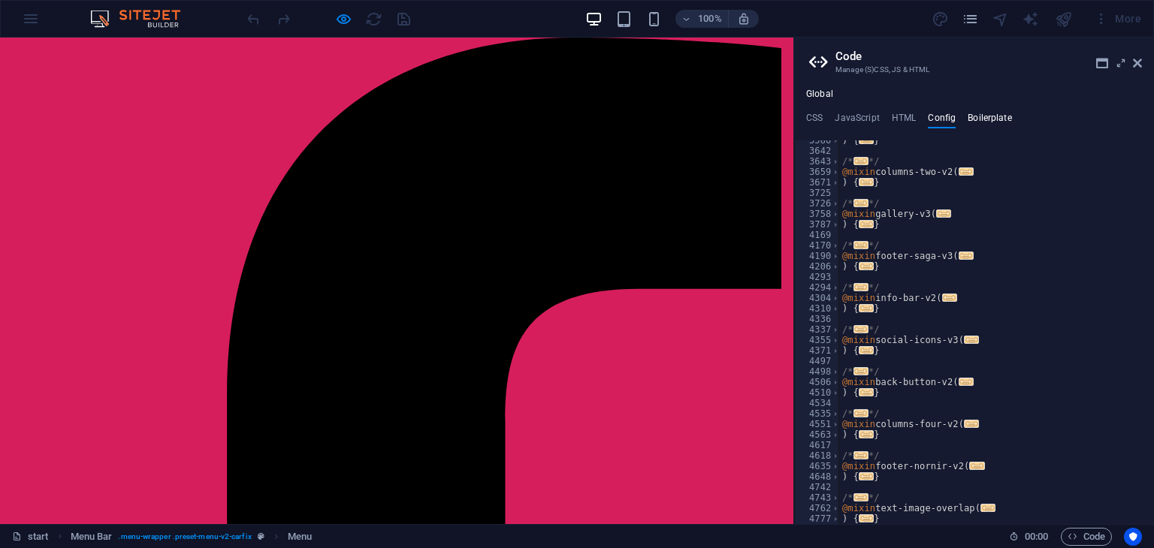
click at [982, 119] on h4 "Boilerplate" at bounding box center [989, 121] width 44 height 17
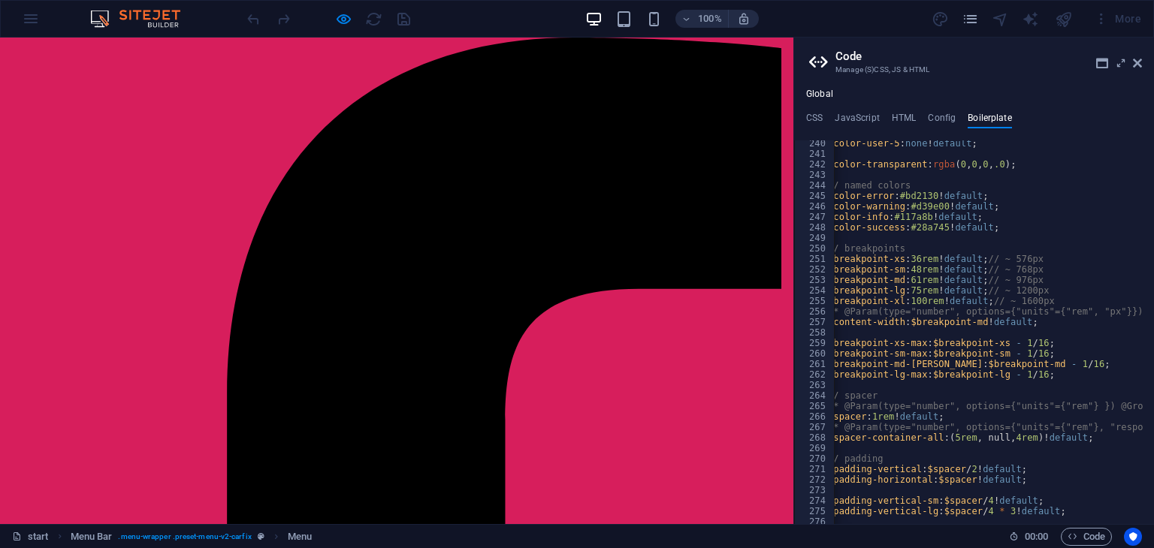
scroll to position [1432, 0]
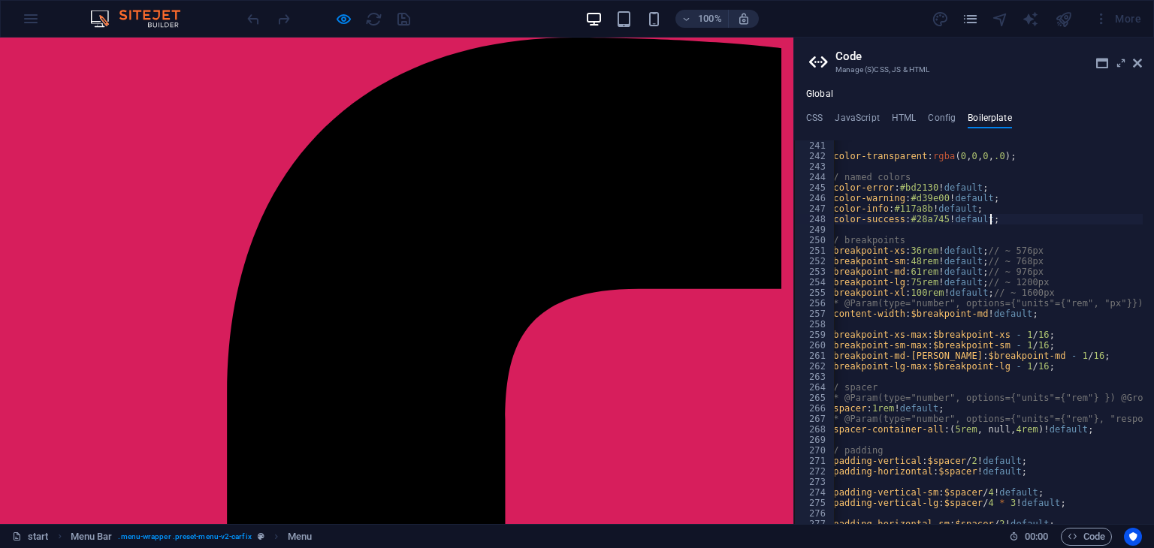
type textarea "$color-success: #28a745 !default;"
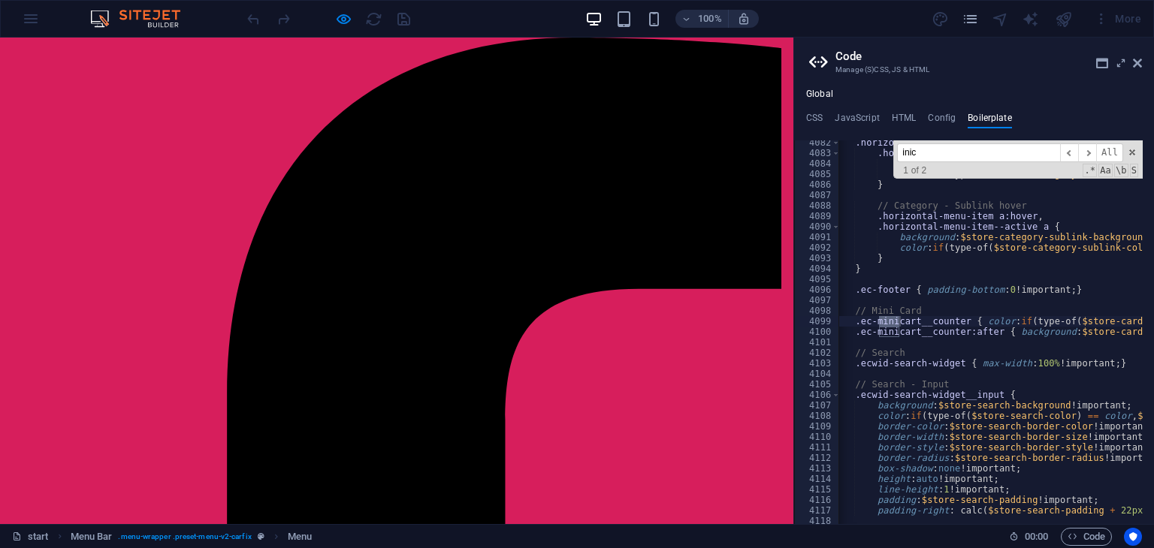
scroll to position [24241, 0]
type input "i"
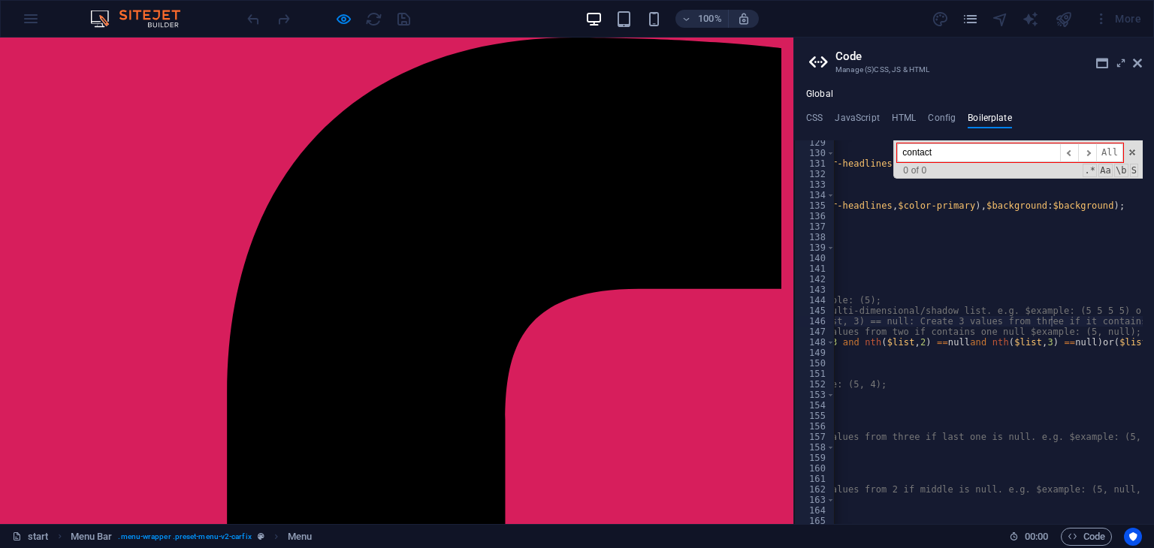
scroll to position [0, 337]
type input "contact"
click at [1133, 153] on span at bounding box center [1132, 152] width 11 height 11
type textarea "// $list-length == 3 and nth($list, 2) == null and nth($list, 3) == null: Creat…"
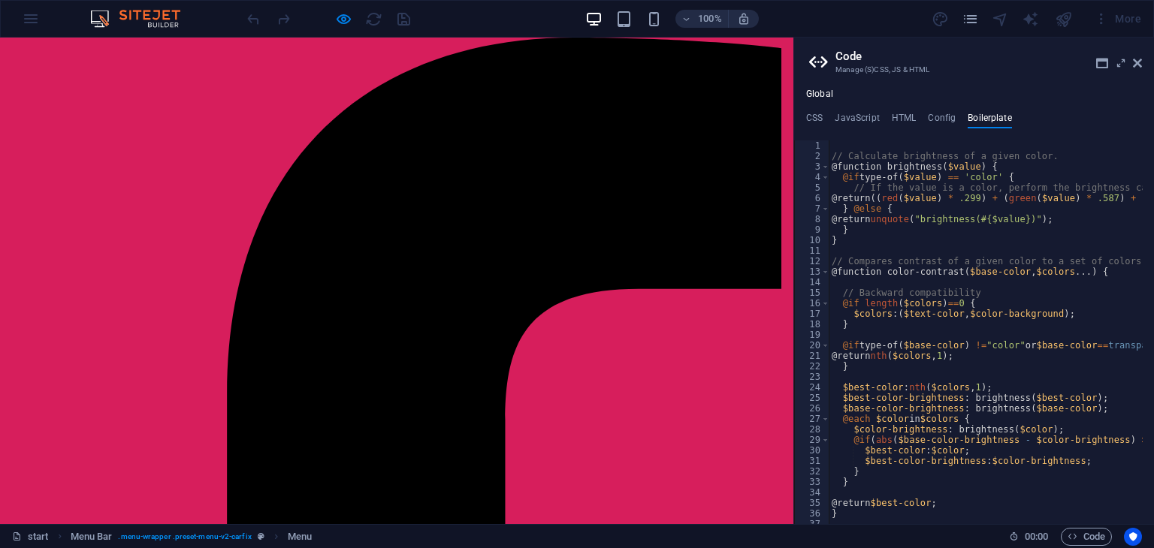
scroll to position [0, 0]
click at [1136, 65] on icon at bounding box center [1137, 63] width 9 height 12
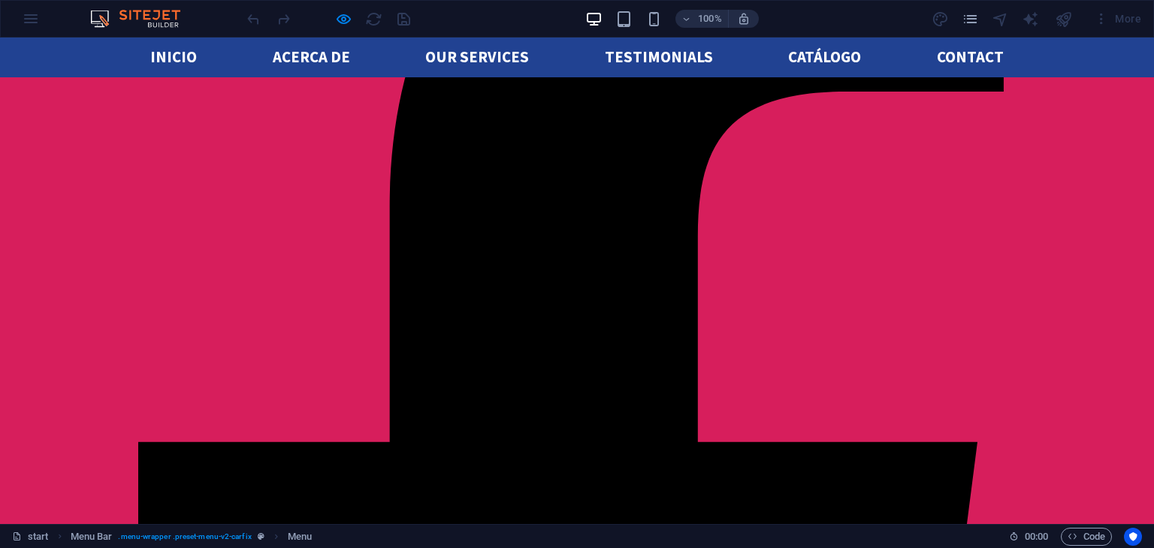
scroll to position [225, 0]
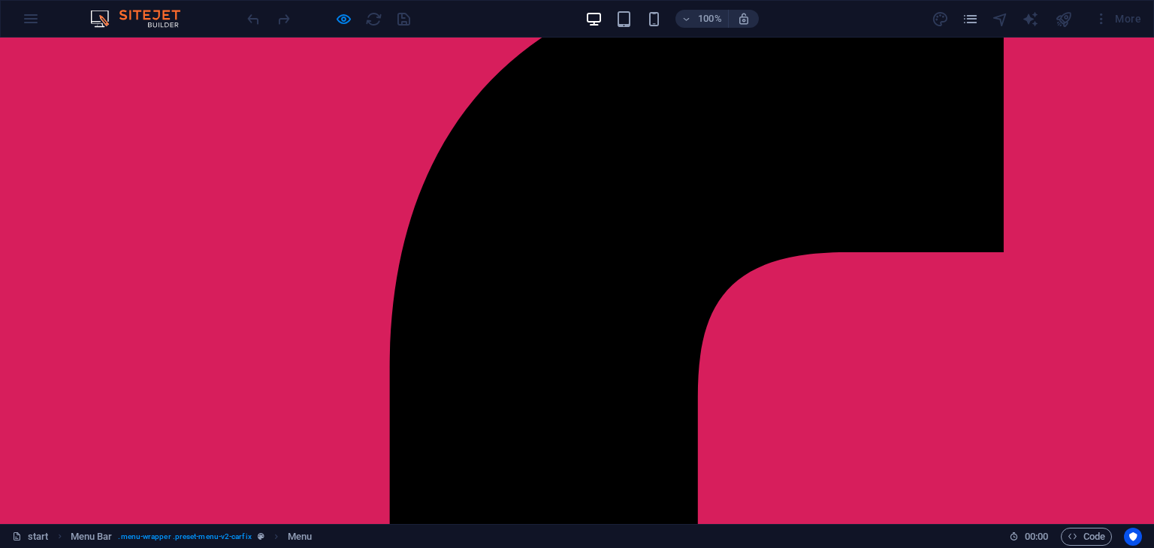
scroll to position [0, 0]
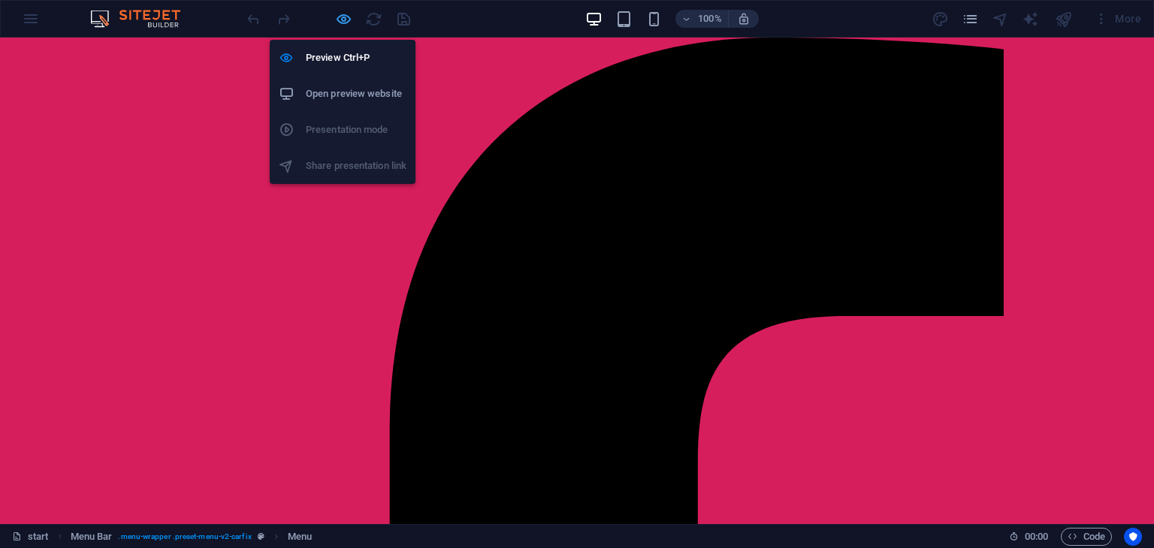
click at [346, 17] on icon "button" at bounding box center [343, 19] width 17 height 17
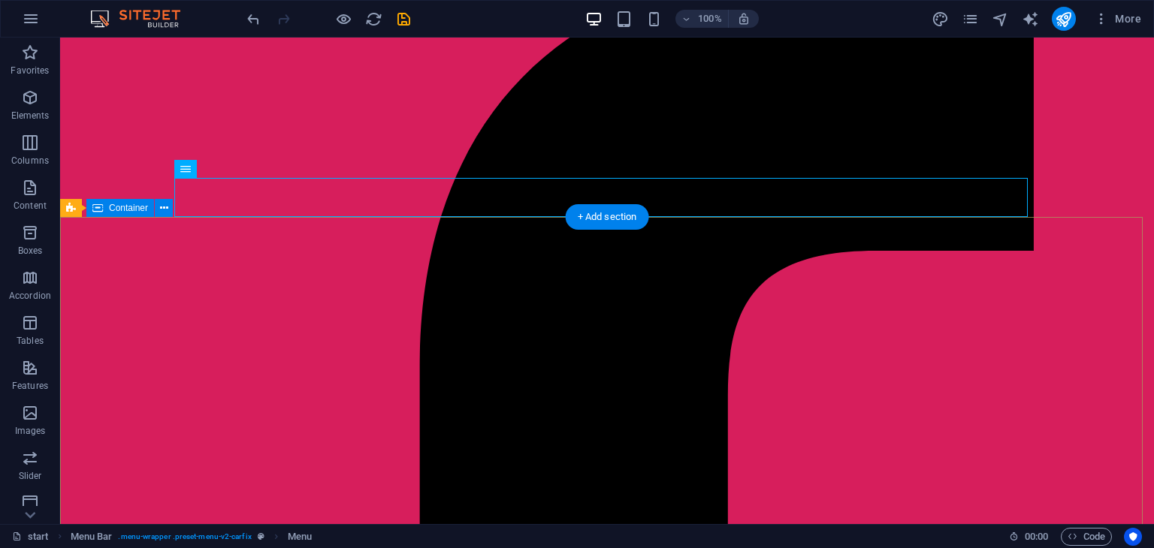
scroll to position [69, 0]
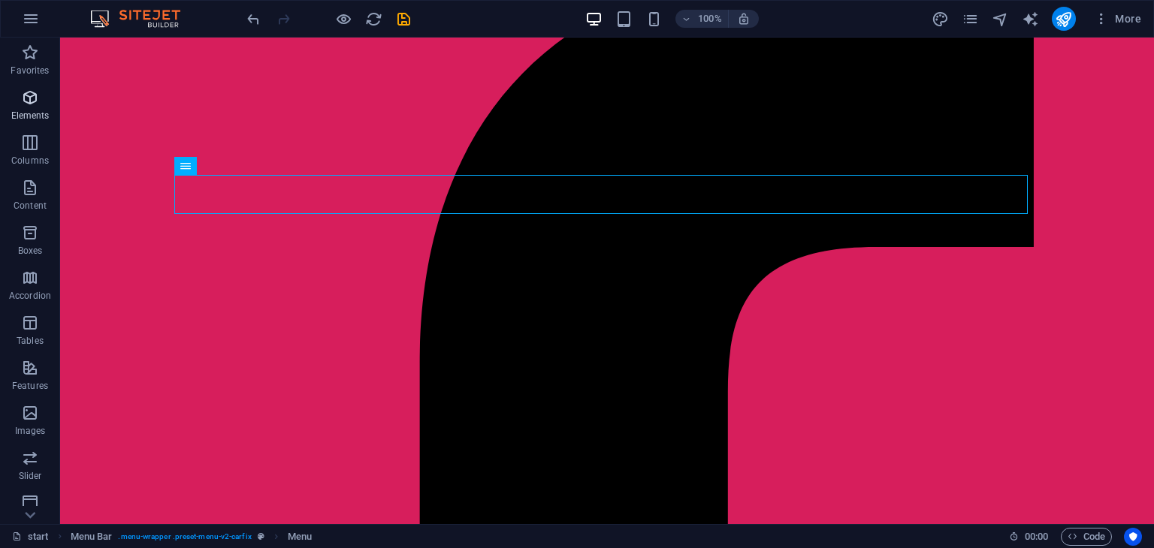
click at [25, 117] on p "Elements" at bounding box center [30, 116] width 38 height 12
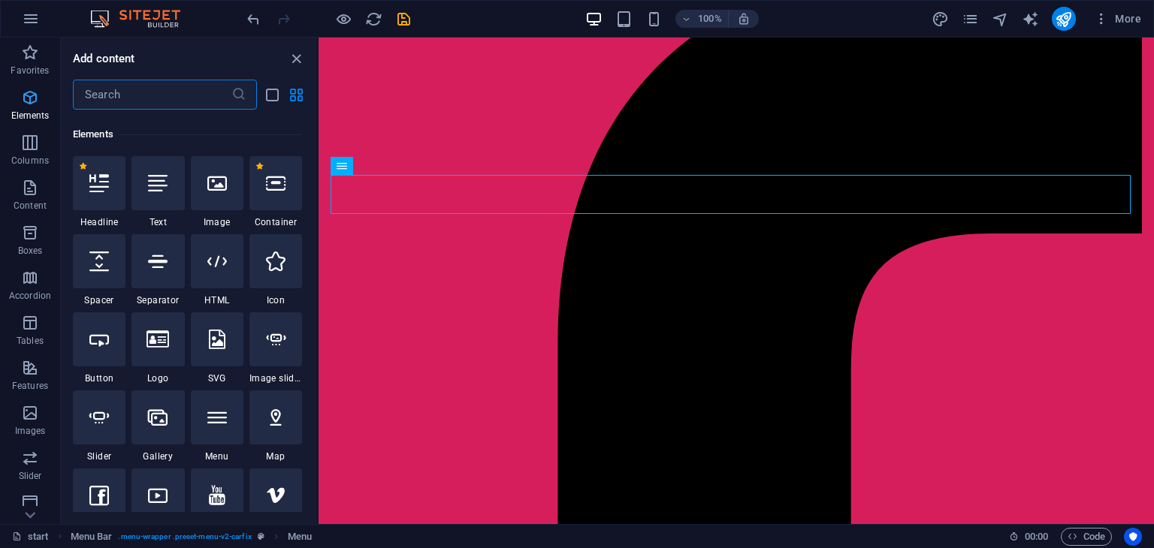
scroll to position [159, 0]
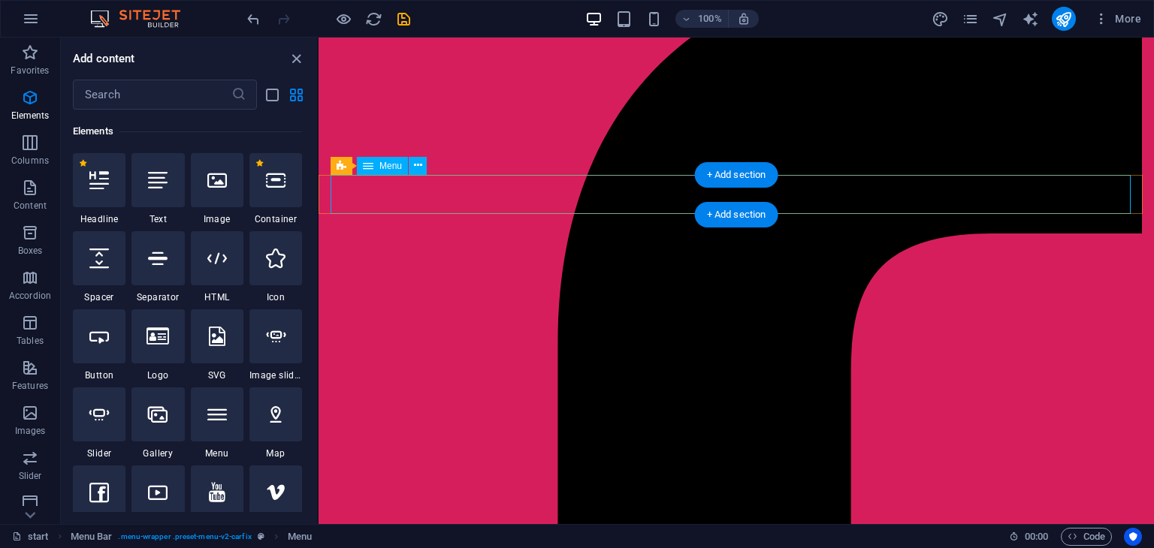
select select
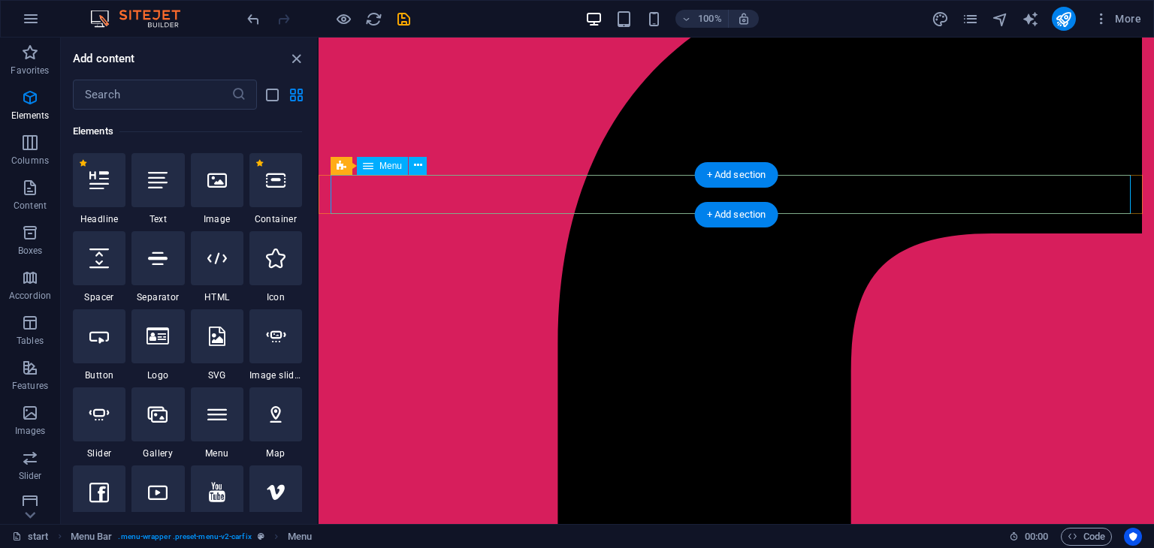
select select
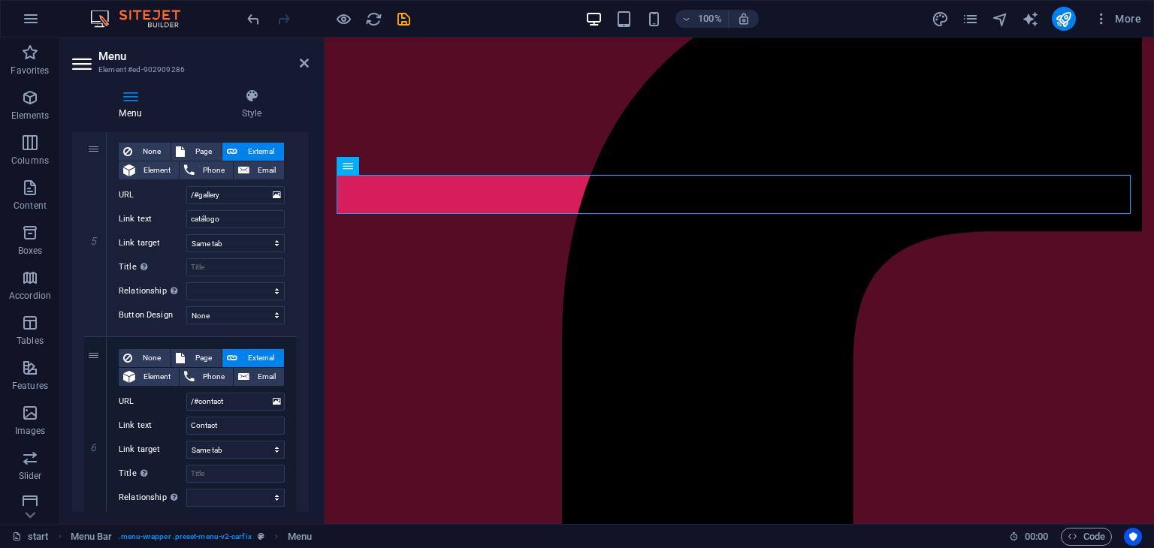
scroll to position [970, 0]
click at [222, 192] on input "/#gallery" at bounding box center [235, 195] width 98 height 18
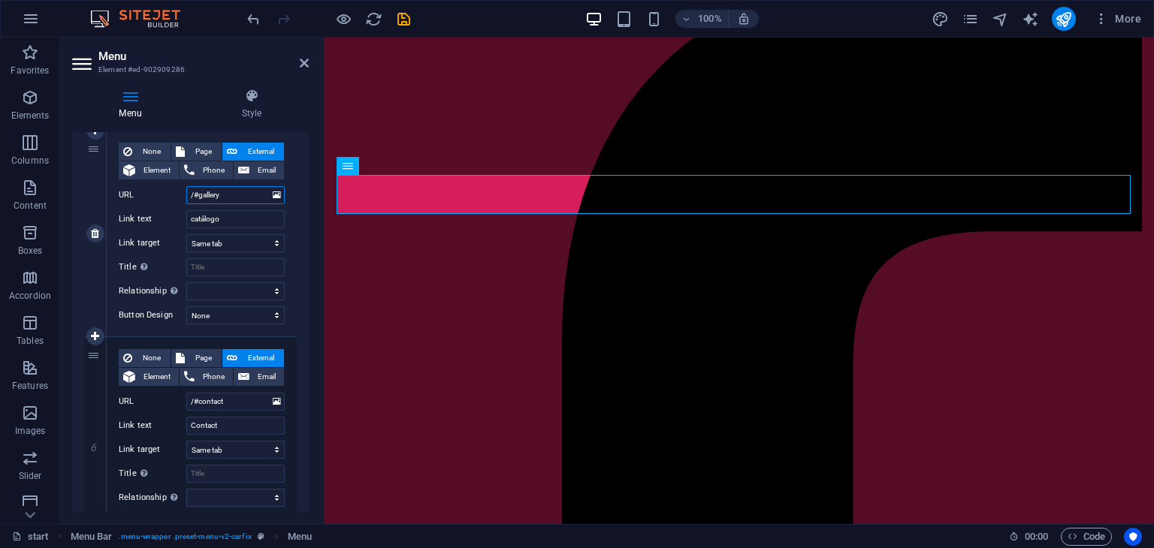
click at [222, 192] on input "/#gallery" at bounding box center [235, 195] width 98 height 18
paste input "[URL][DOMAIN_NAME]"
type input "[URL][DOMAIN_NAME]"
select select
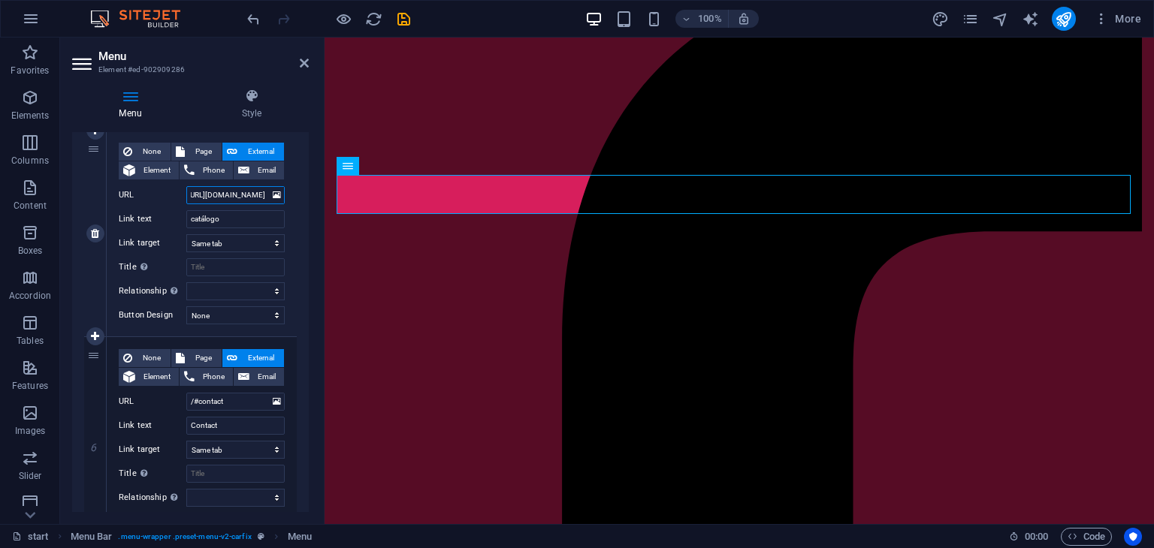
select select
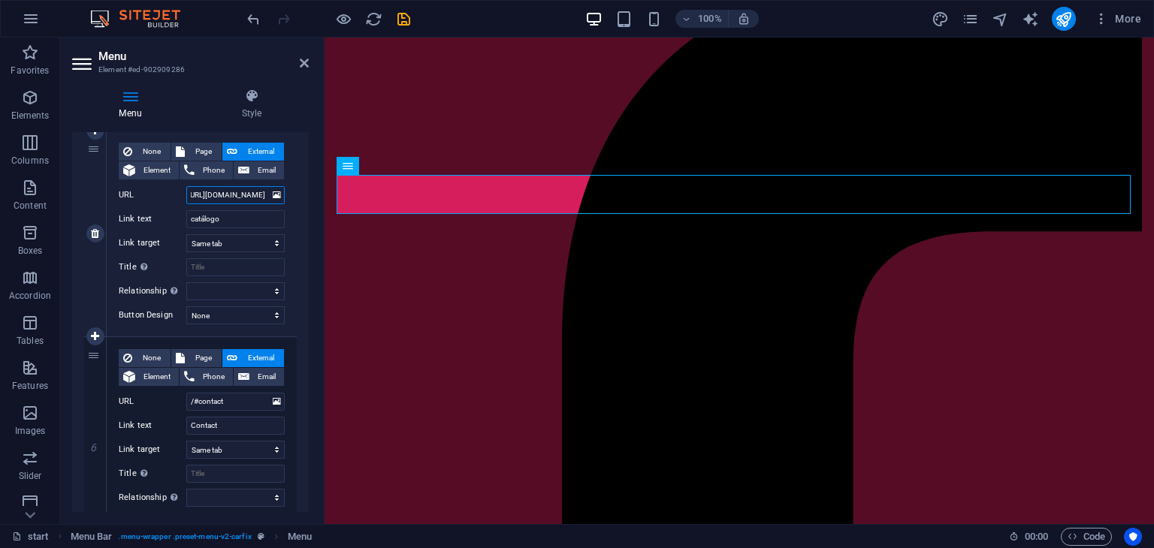
type input "[URL][DOMAIN_NAME]"
click at [286, 194] on div "None Page External Element Phone Email Page start Element URL [URL][DOMAIN_NAME…" at bounding box center [202, 234] width 190 height 206
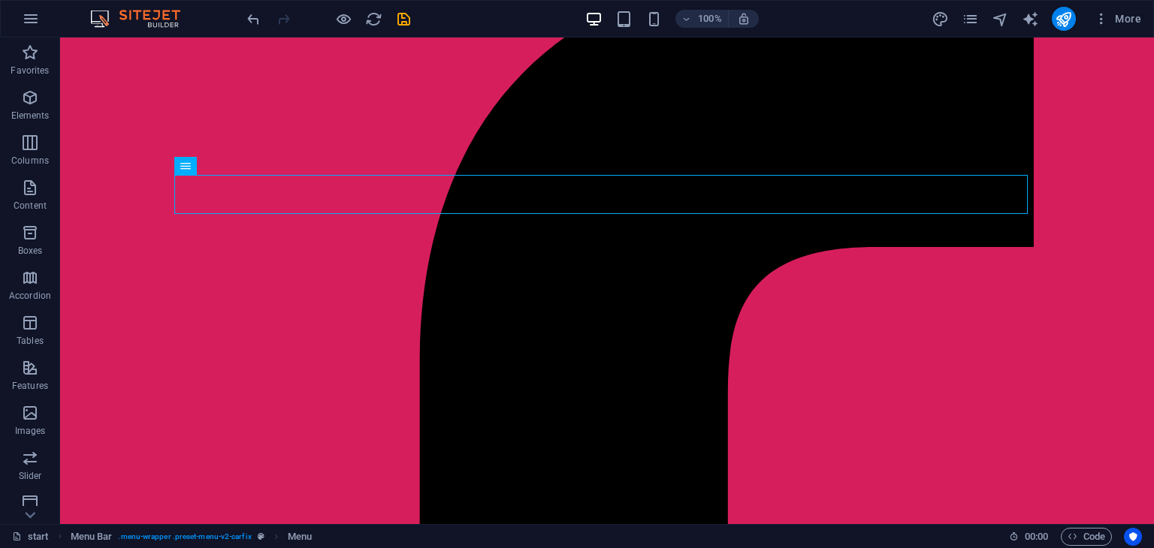
click at [330, 17] on div at bounding box center [328, 19] width 168 height 24
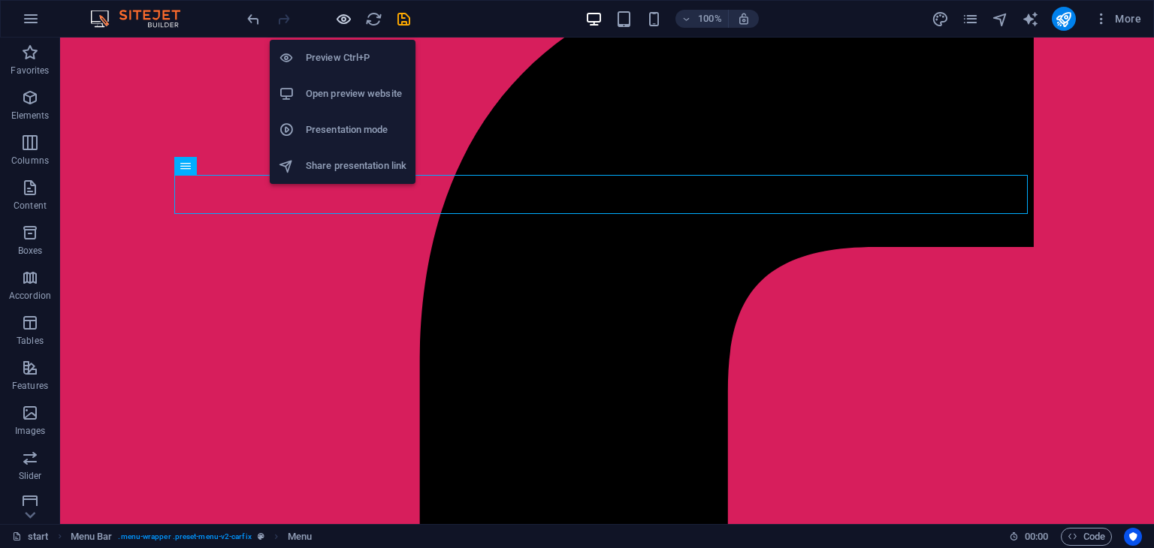
click at [340, 17] on icon "button" at bounding box center [343, 19] width 17 height 17
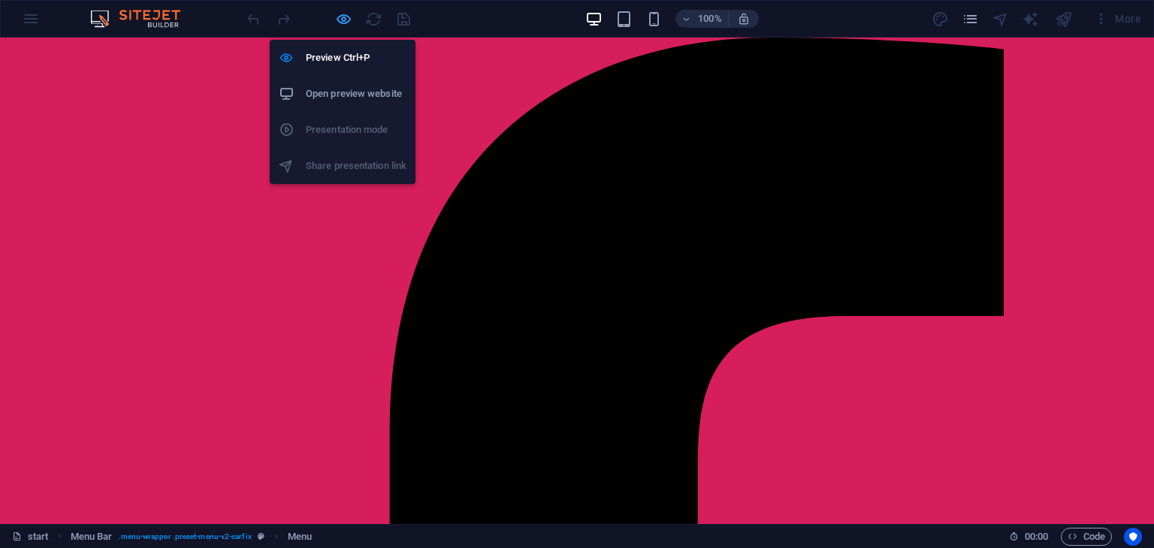
click at [337, 17] on icon "button" at bounding box center [343, 19] width 17 height 17
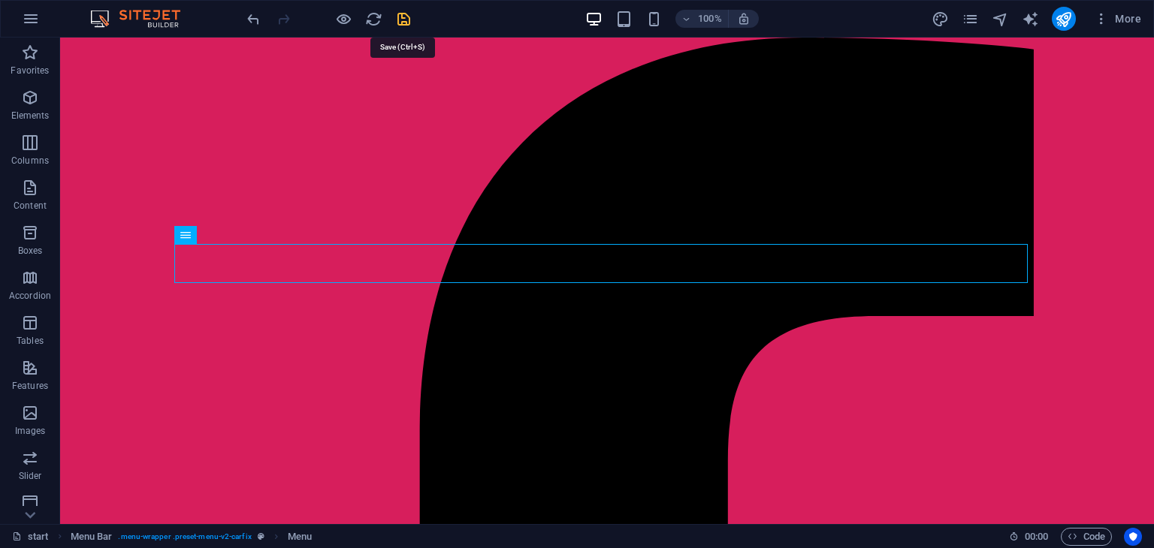
click at [397, 19] on icon "save" at bounding box center [403, 19] width 17 height 17
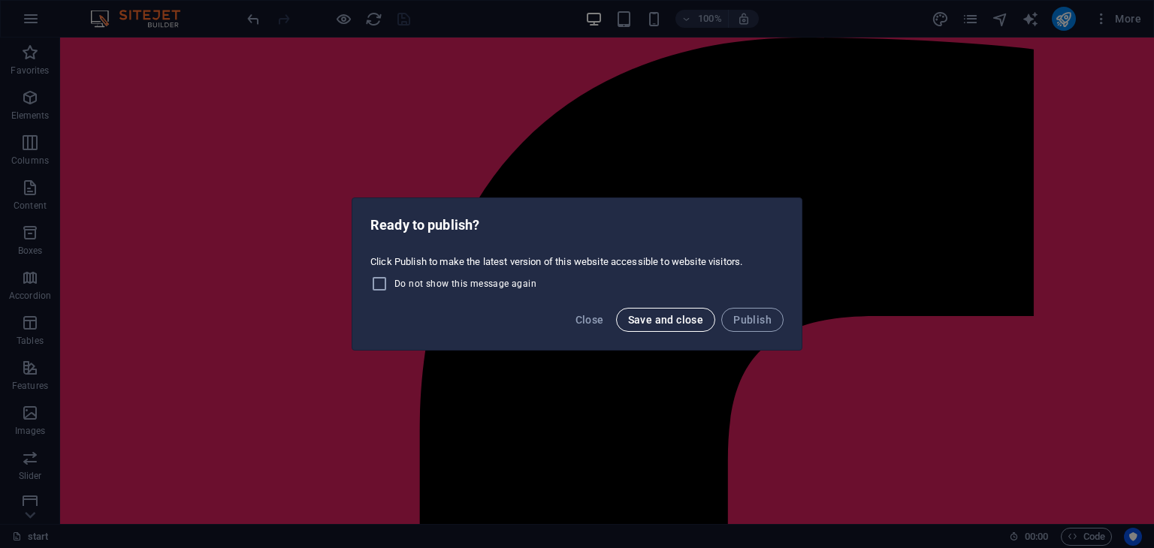
click at [669, 318] on span "Save and close" at bounding box center [666, 320] width 76 height 12
